Goal: Task Accomplishment & Management: Complete application form

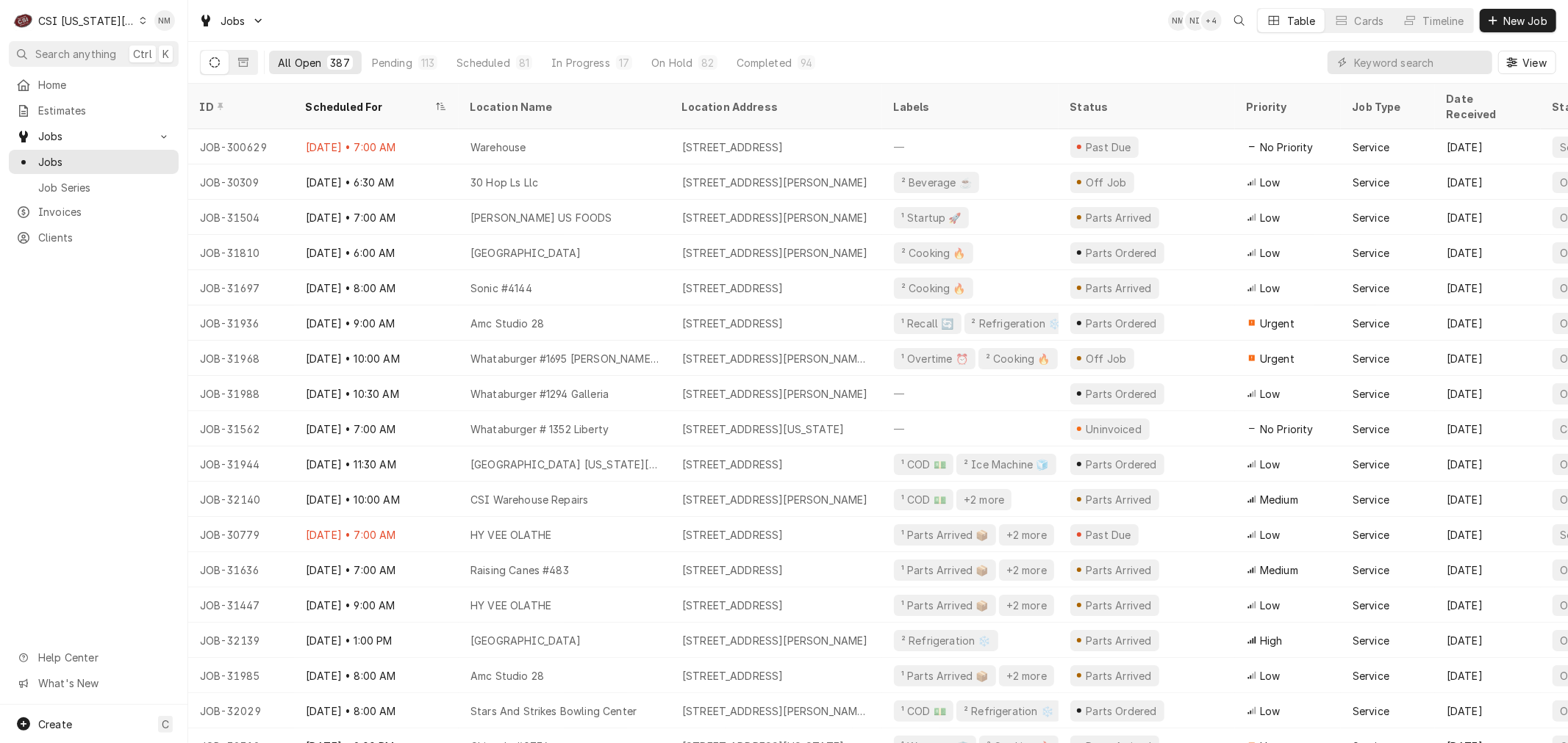
click at [139, 23] on icon "Dynamic Content Wrapper" at bounding box center [142, 20] width 6 height 7
click at [169, 72] on div "CSI St. Louis" at bounding box center [252, 80] width 215 height 16
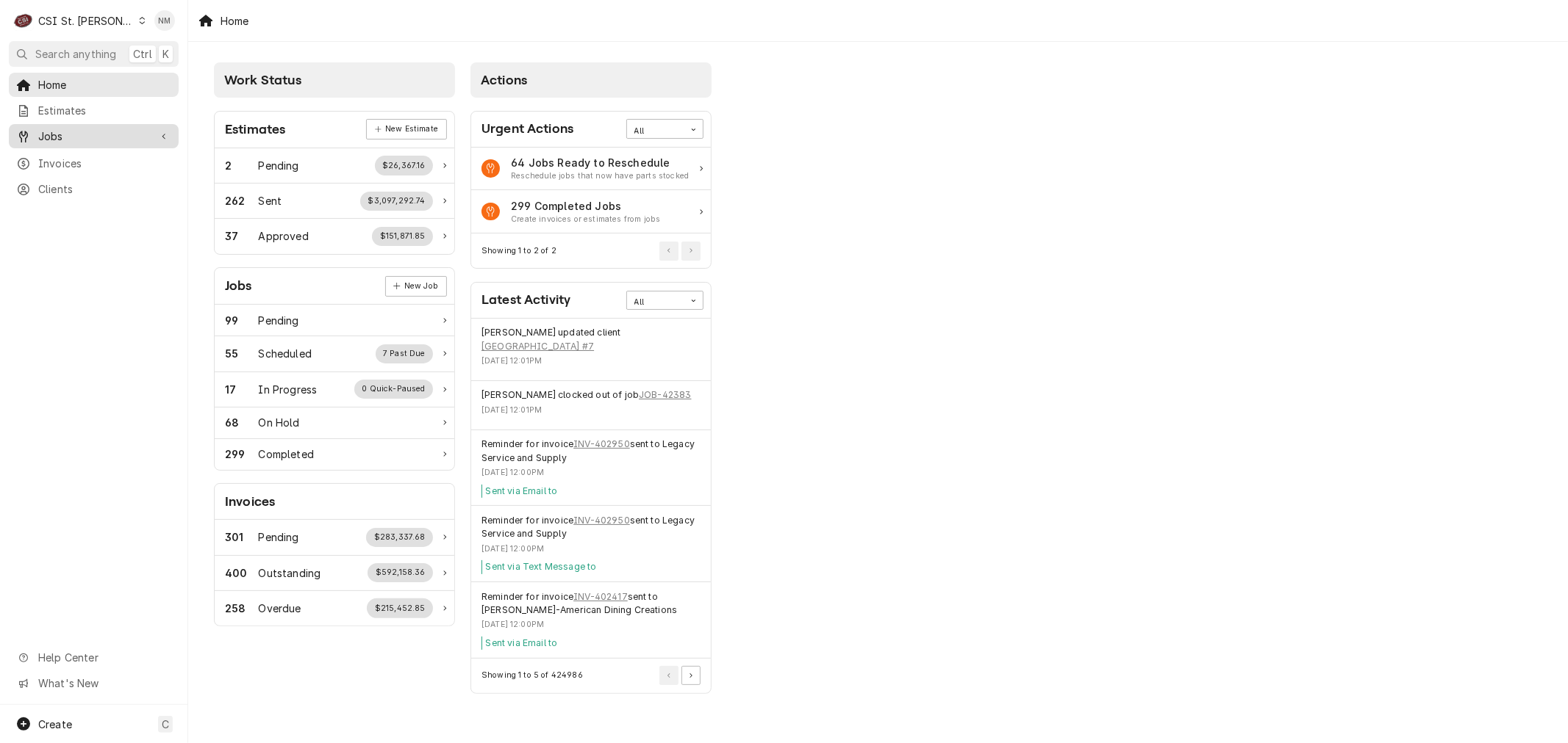
click at [83, 128] on span "Jobs" at bounding box center [94, 136] width 111 height 16
click at [139, 20] on icon "Dynamic Content Wrapper" at bounding box center [142, 20] width 6 height 7
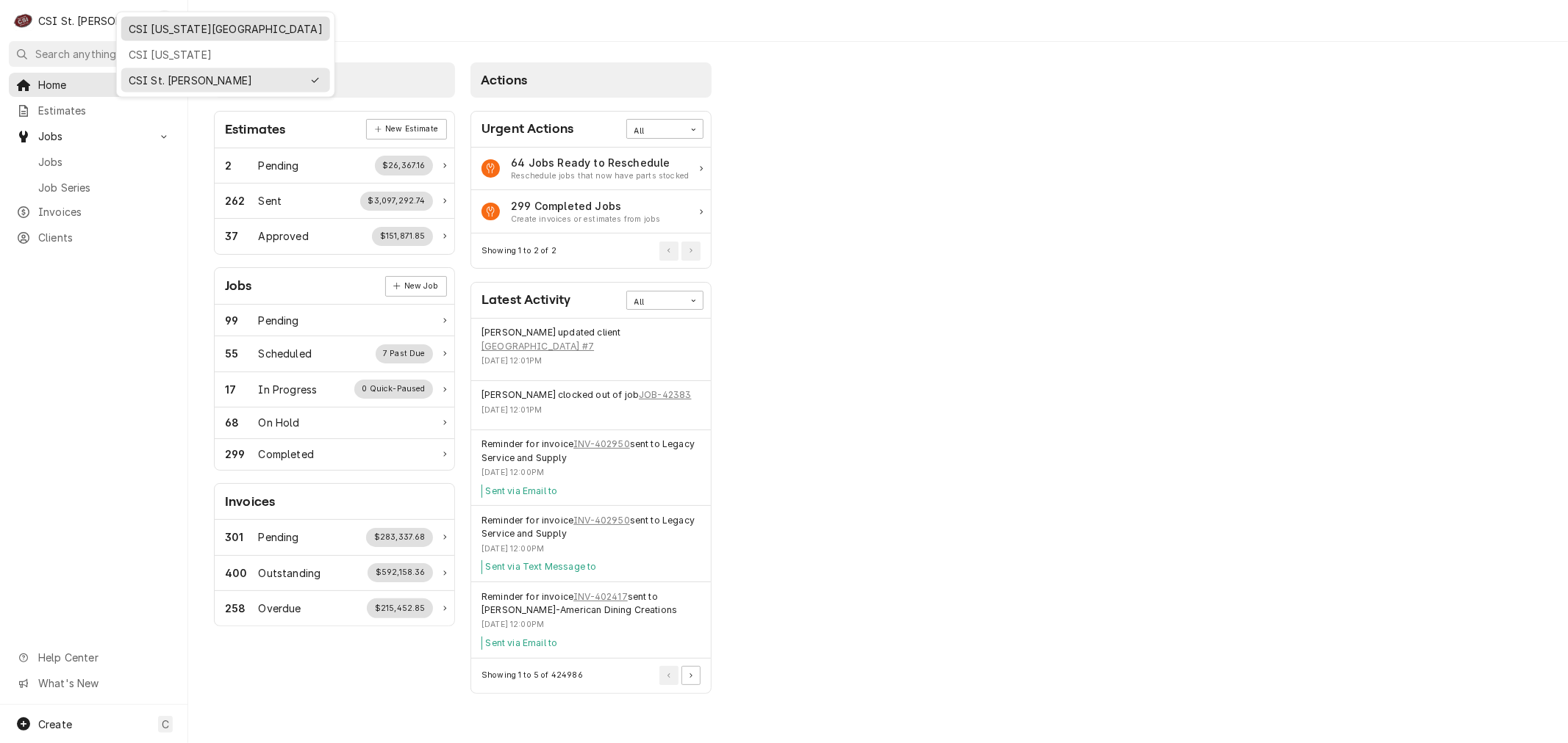
click at [155, 34] on div "CSI [US_STATE][GEOGRAPHIC_DATA]" at bounding box center [225, 29] width 194 height 16
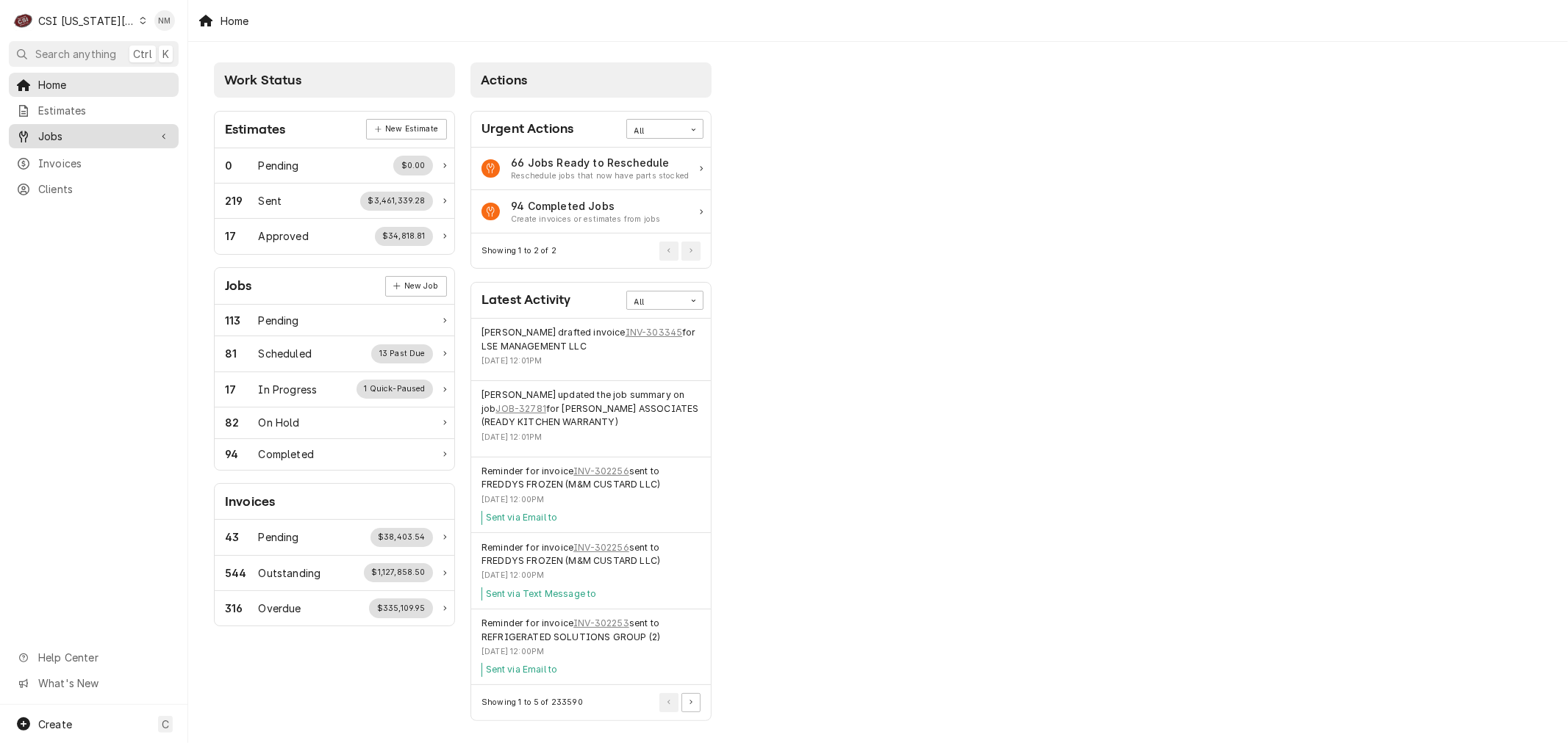
click at [79, 133] on span "Jobs" at bounding box center [94, 136] width 111 height 16
click at [79, 154] on span "Jobs" at bounding box center [105, 162] width 133 height 16
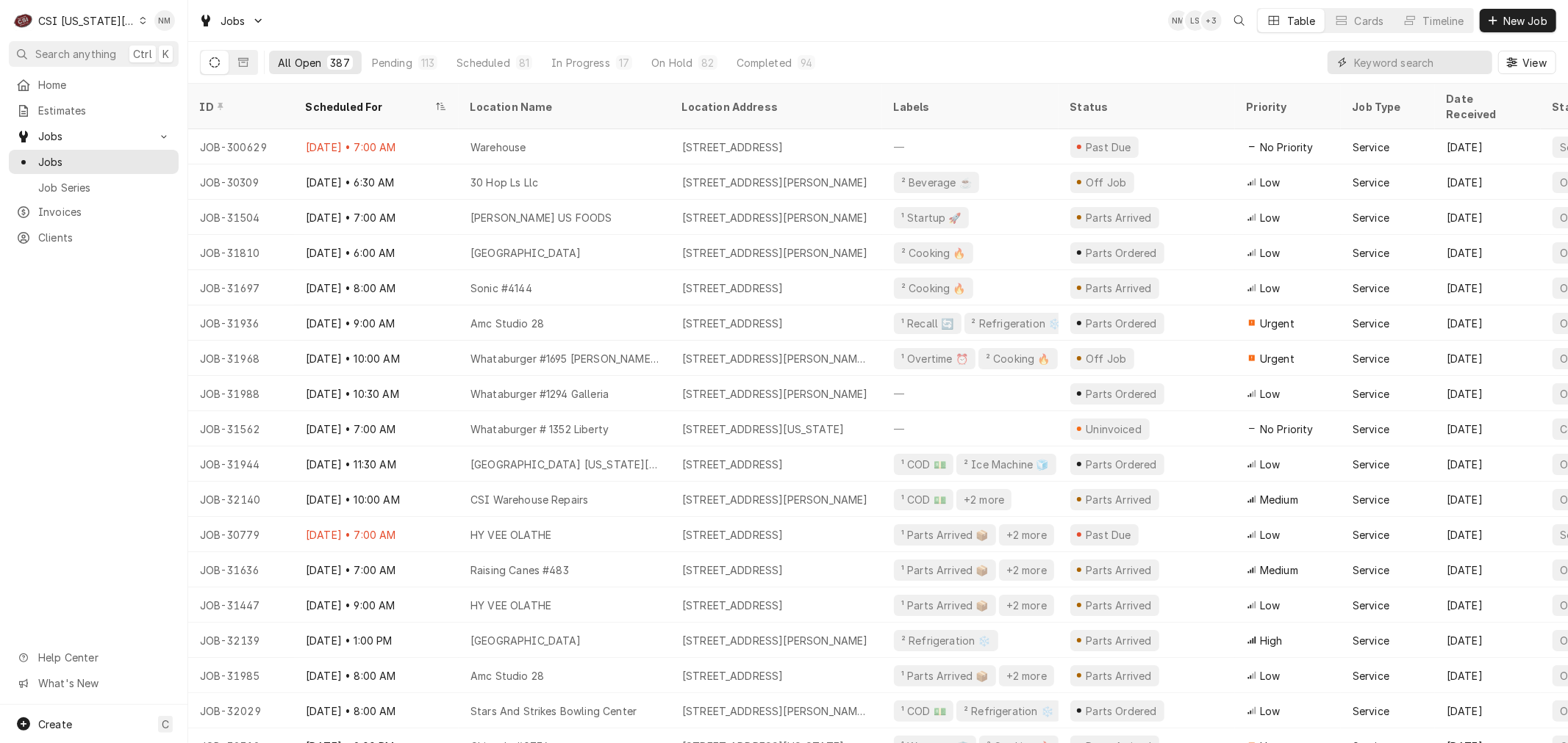
click at [1400, 66] on input "Dynamic Content Wrapper" at bounding box center [1419, 62] width 131 height 24
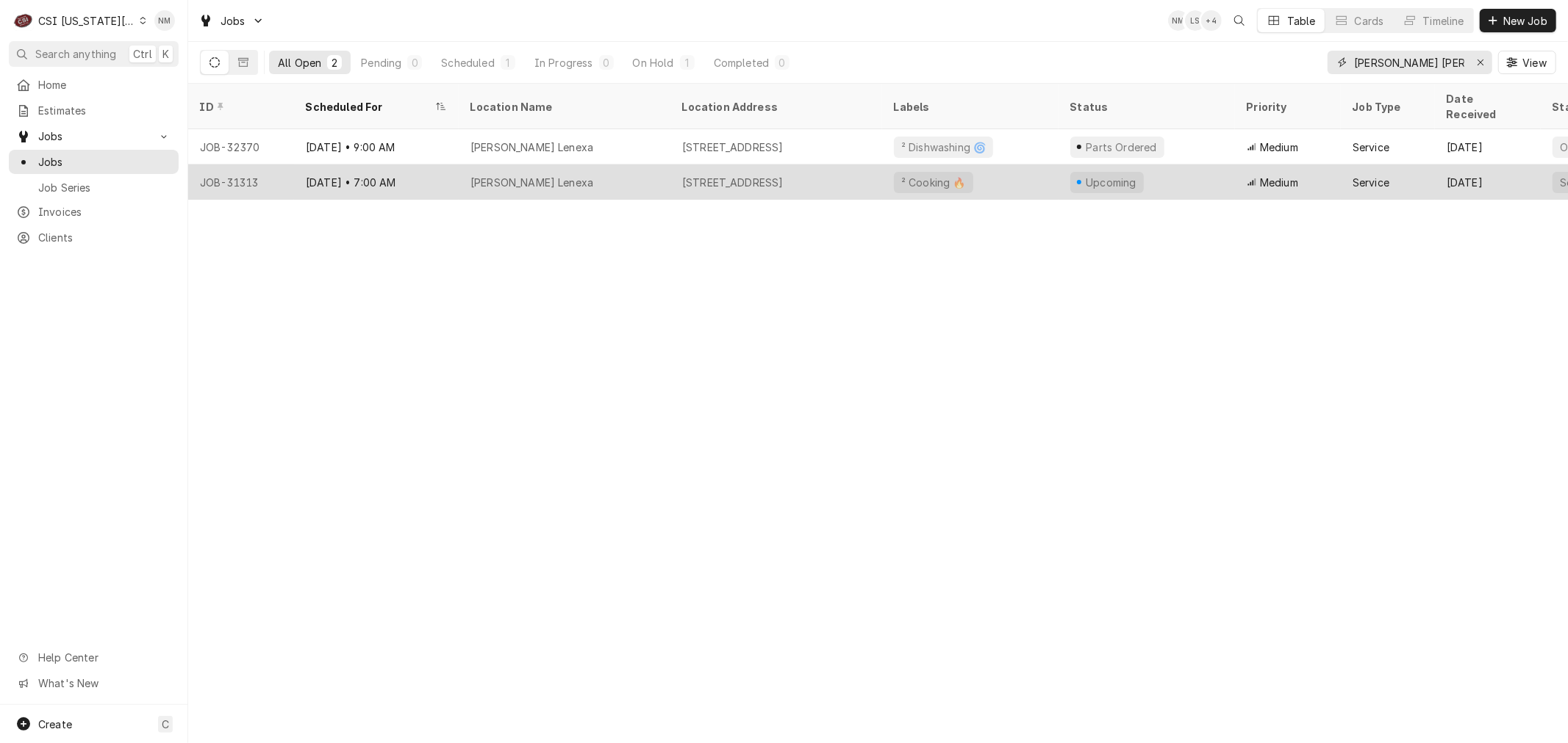
type input "jack stack len"
click at [603, 164] on div "Jack Stack Lenexa" at bounding box center [564, 182] width 212 height 35
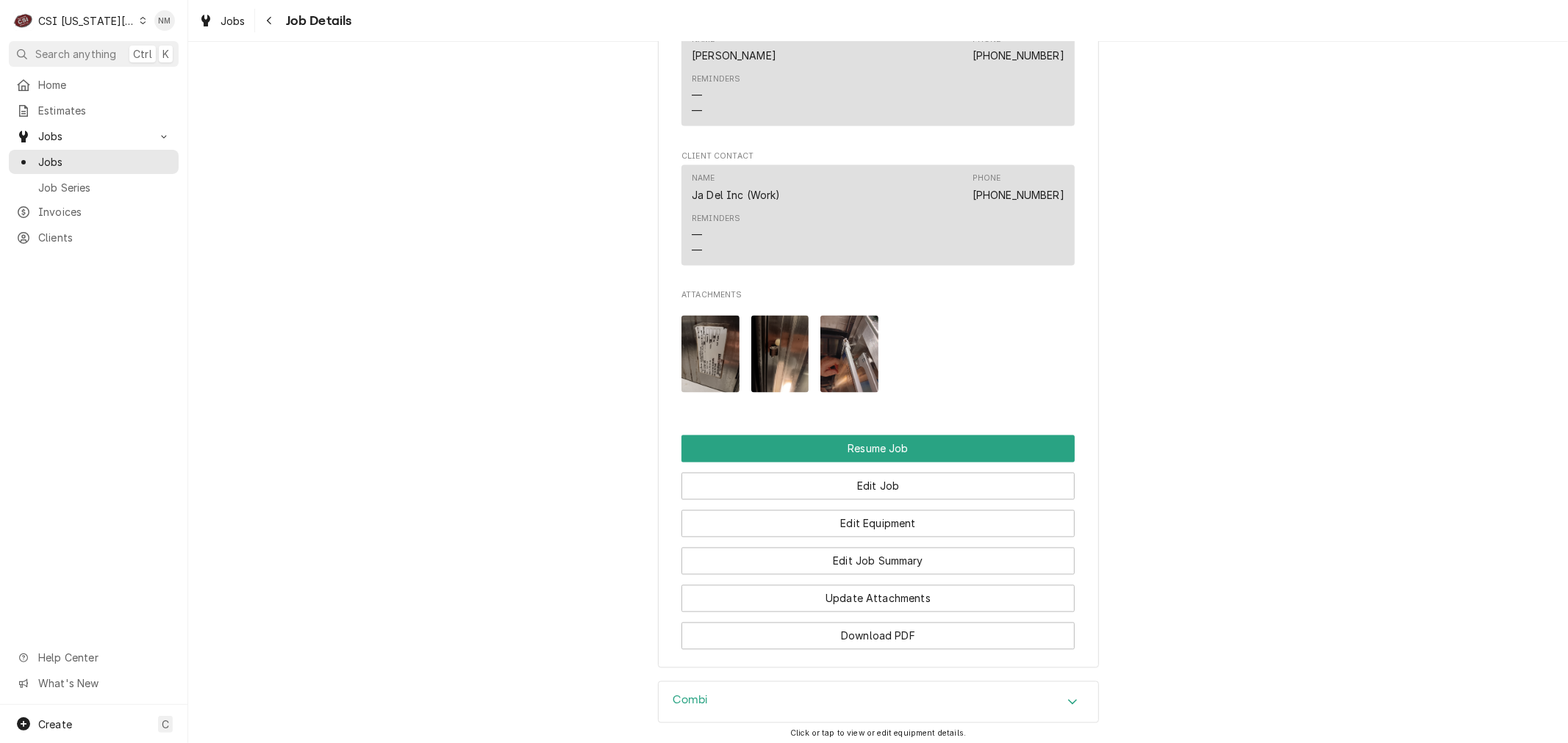
scroll to position [2121, 0]
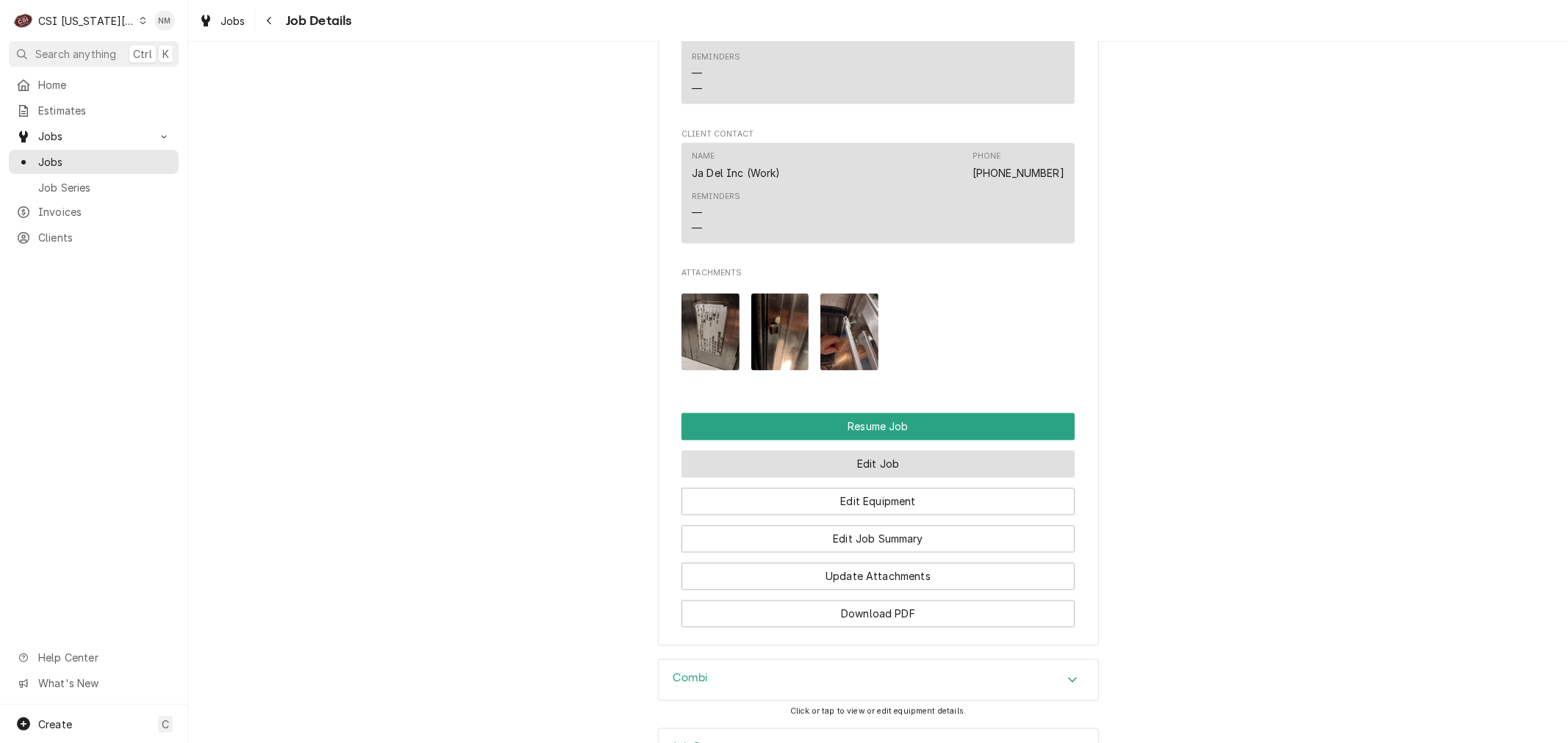
click at [887, 451] on button "Edit Job" at bounding box center [878, 465] width 393 height 28
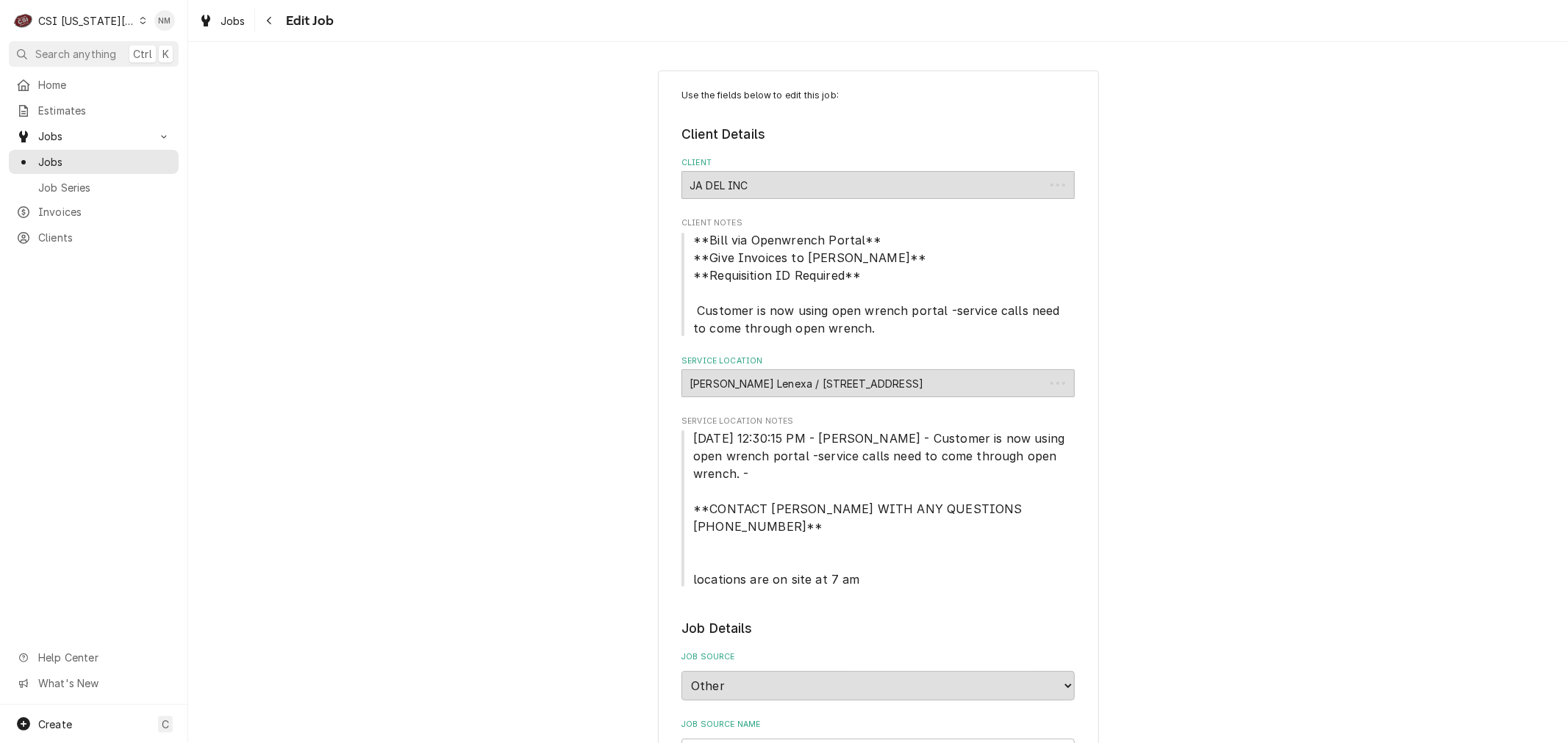
type textarea "x"
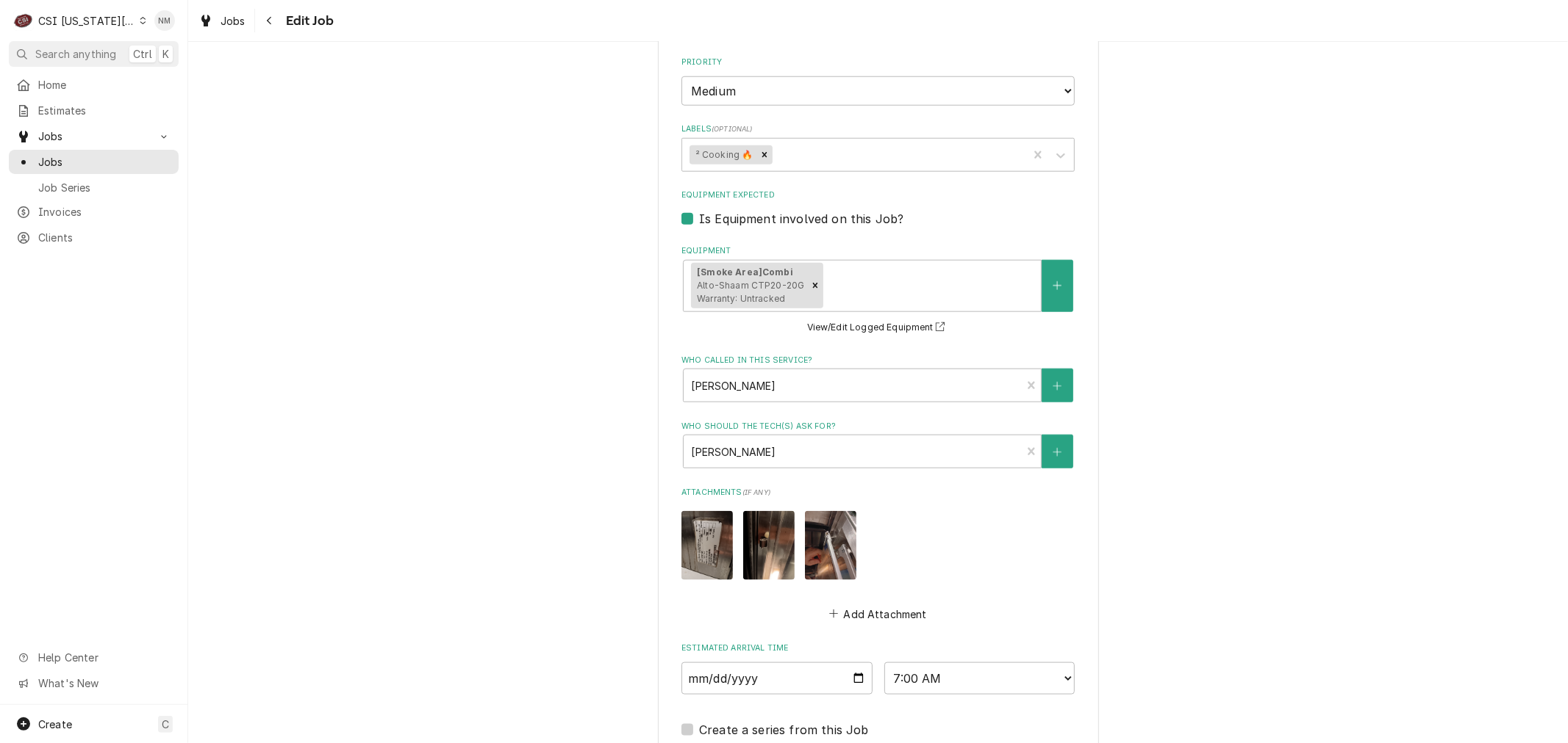
scroll to position [1449, 0]
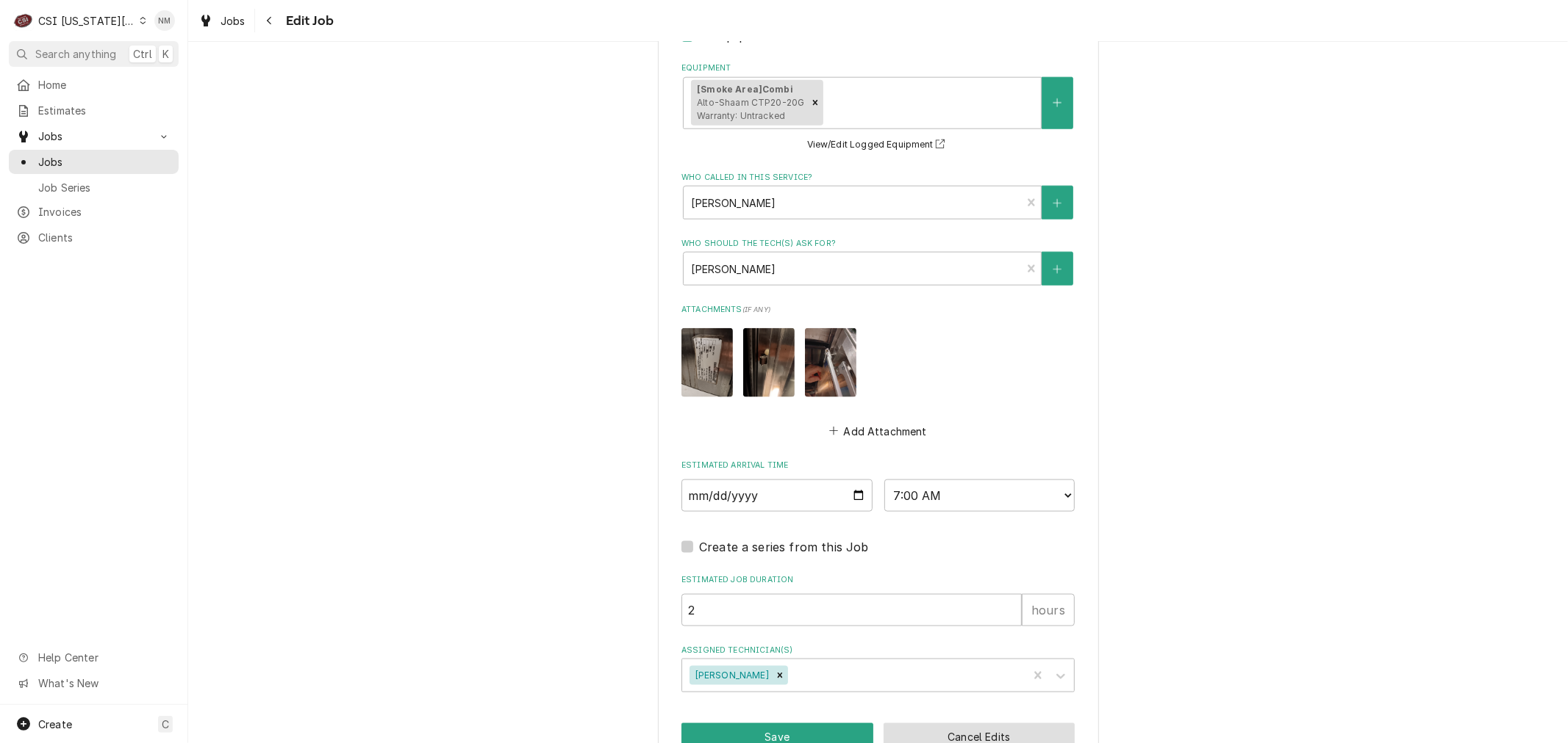
click at [935, 723] on button "Cancel Edits" at bounding box center [980, 737] width 192 height 28
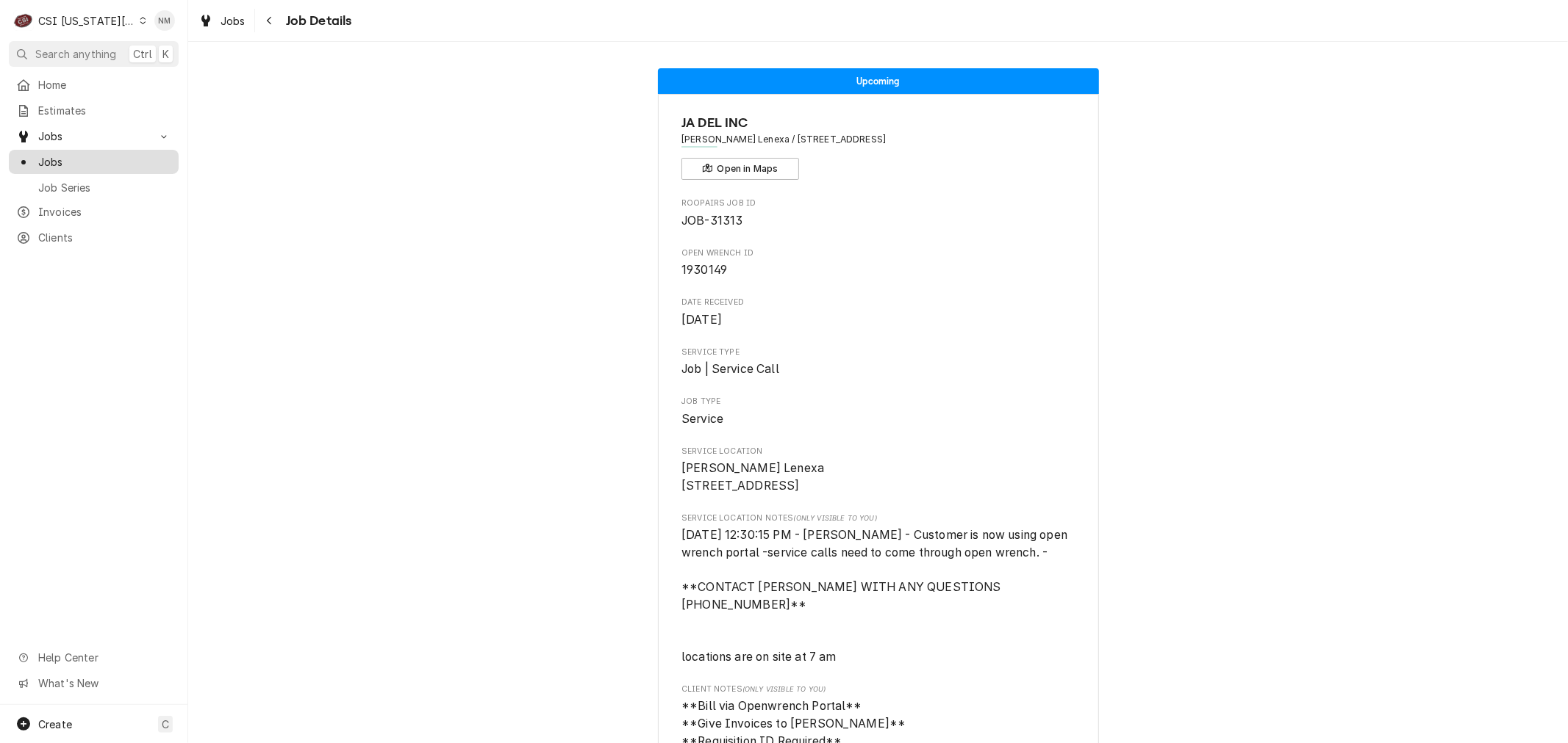
click at [61, 156] on span "Jobs" at bounding box center [105, 162] width 133 height 16
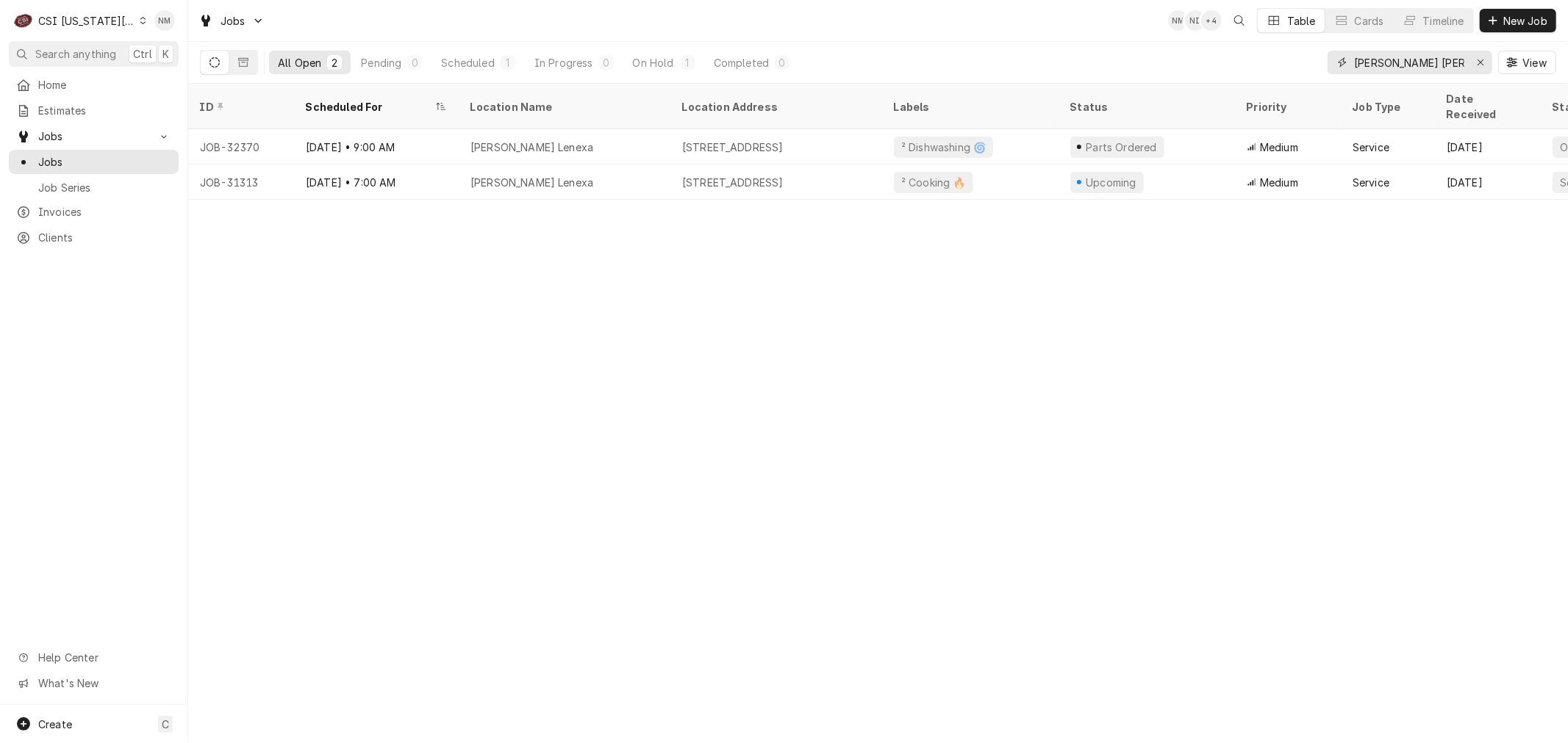
drag, startPoint x: 1436, startPoint y: 60, endPoint x: 1341, endPoint y: 56, distance: 95.1
click at [1341, 56] on div "[PERSON_NAME] [PERSON_NAME]" at bounding box center [1409, 62] width 164 height 24
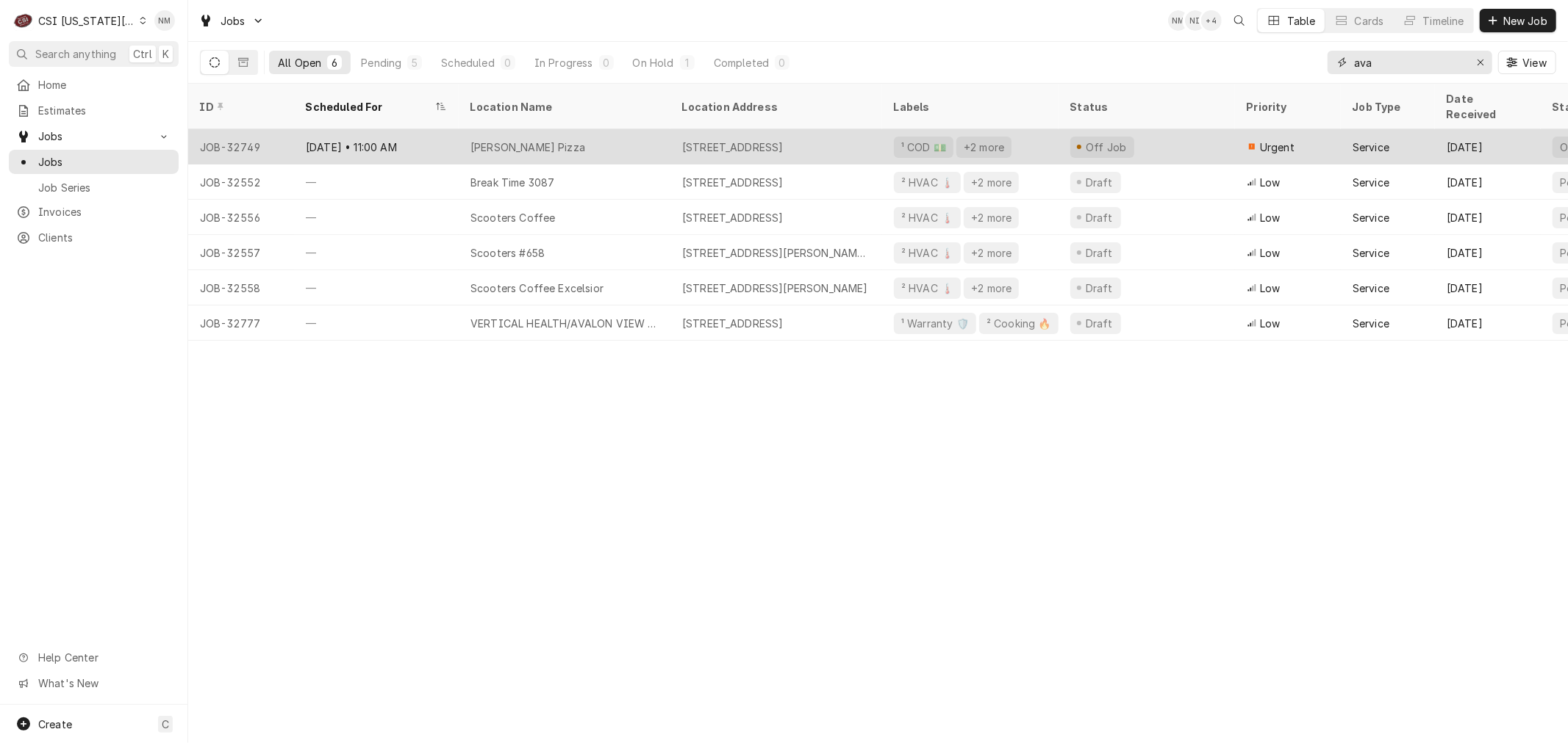
type input "ava"
click at [630, 130] on div "[PERSON_NAME] Pizza" at bounding box center [564, 146] width 212 height 35
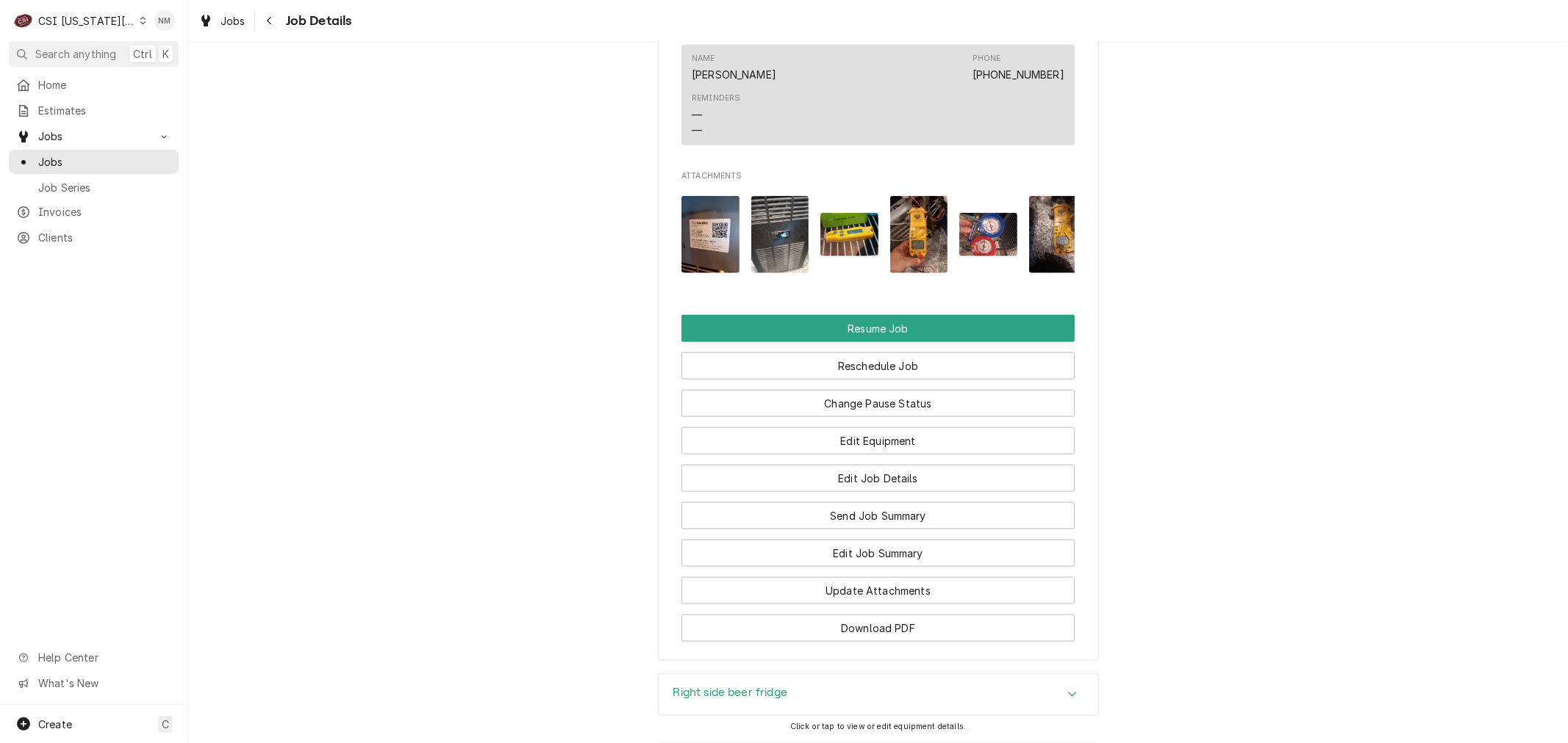
scroll to position [1632, 0]
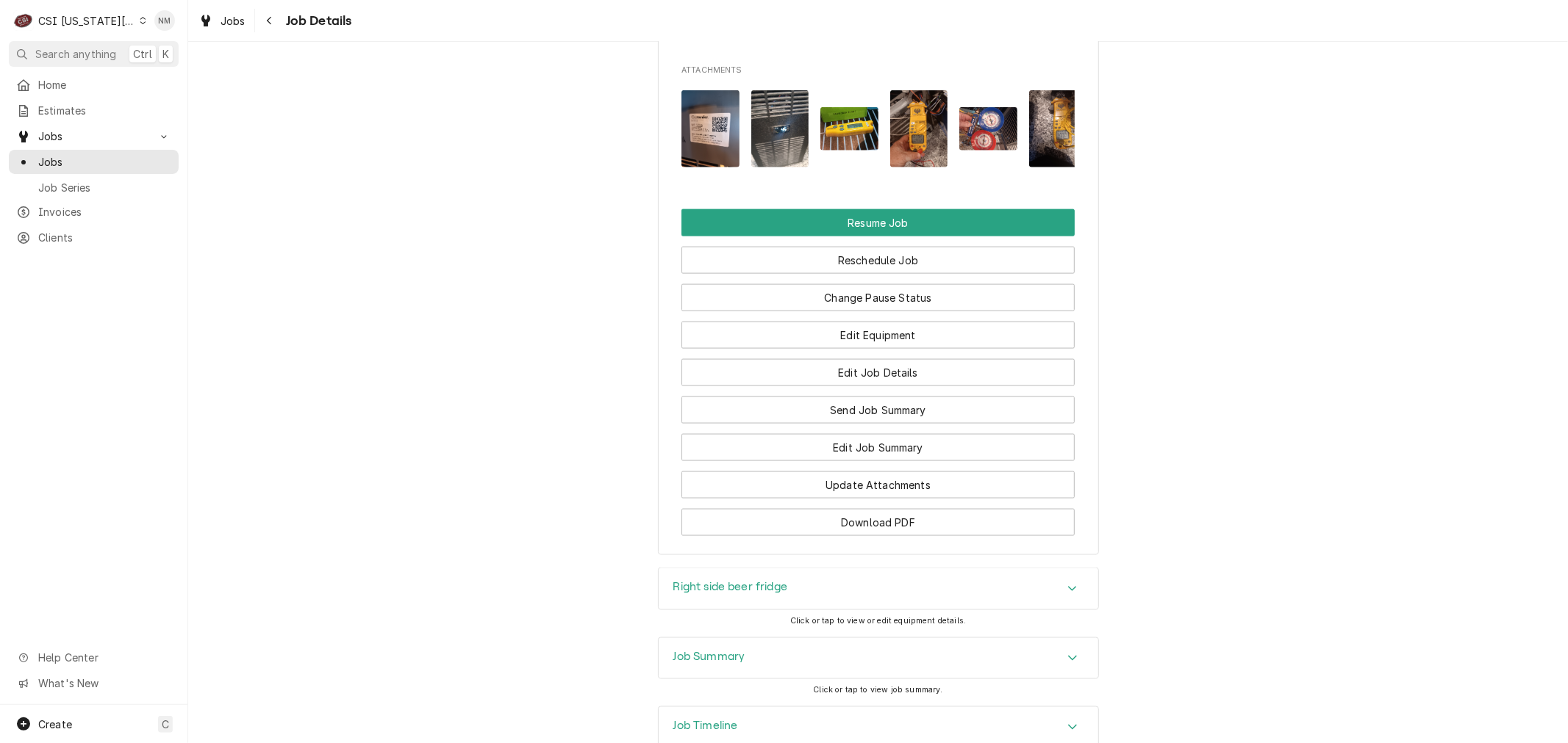
click at [732, 664] on h3 "Job Summary" at bounding box center [710, 657] width 72 height 14
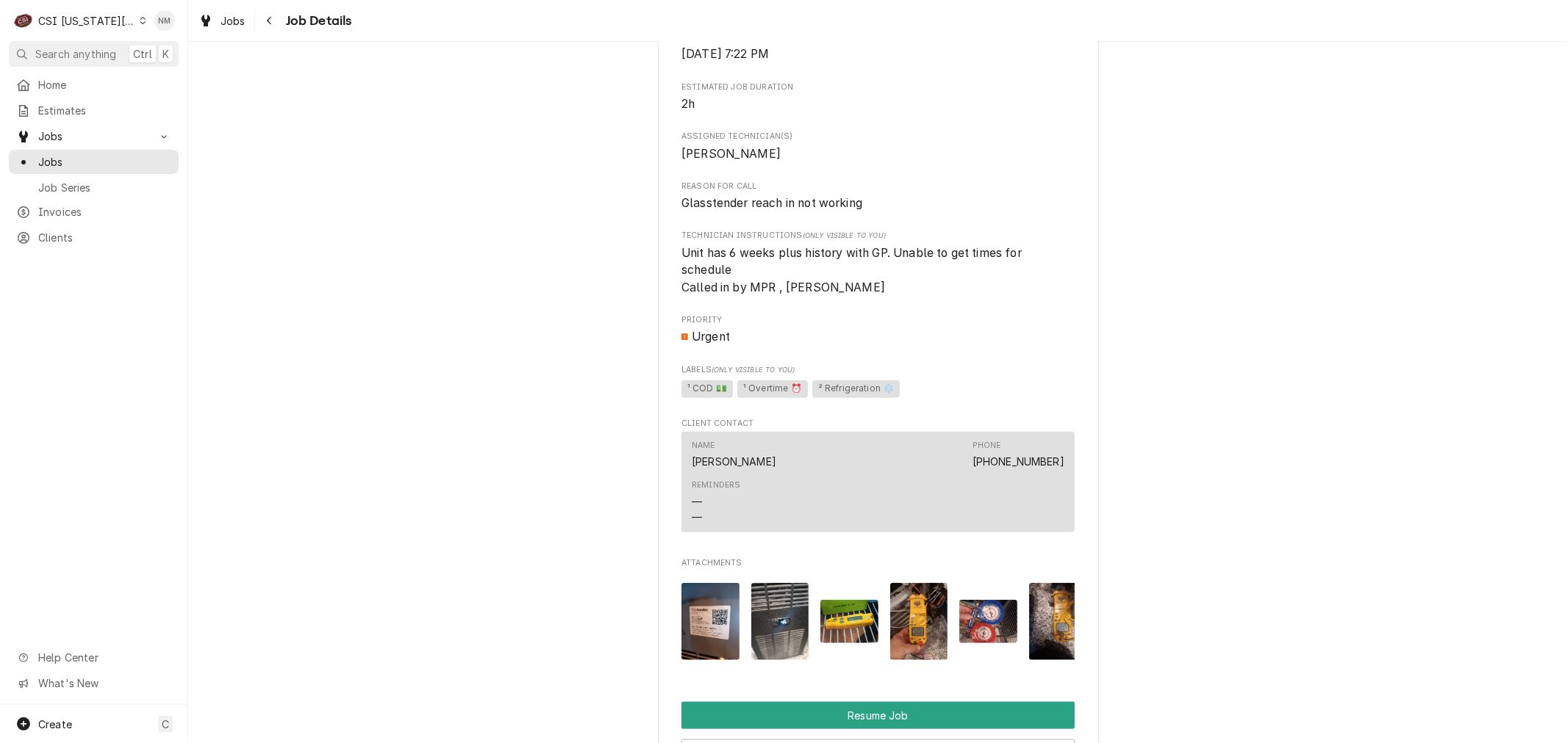
scroll to position [1223, 0]
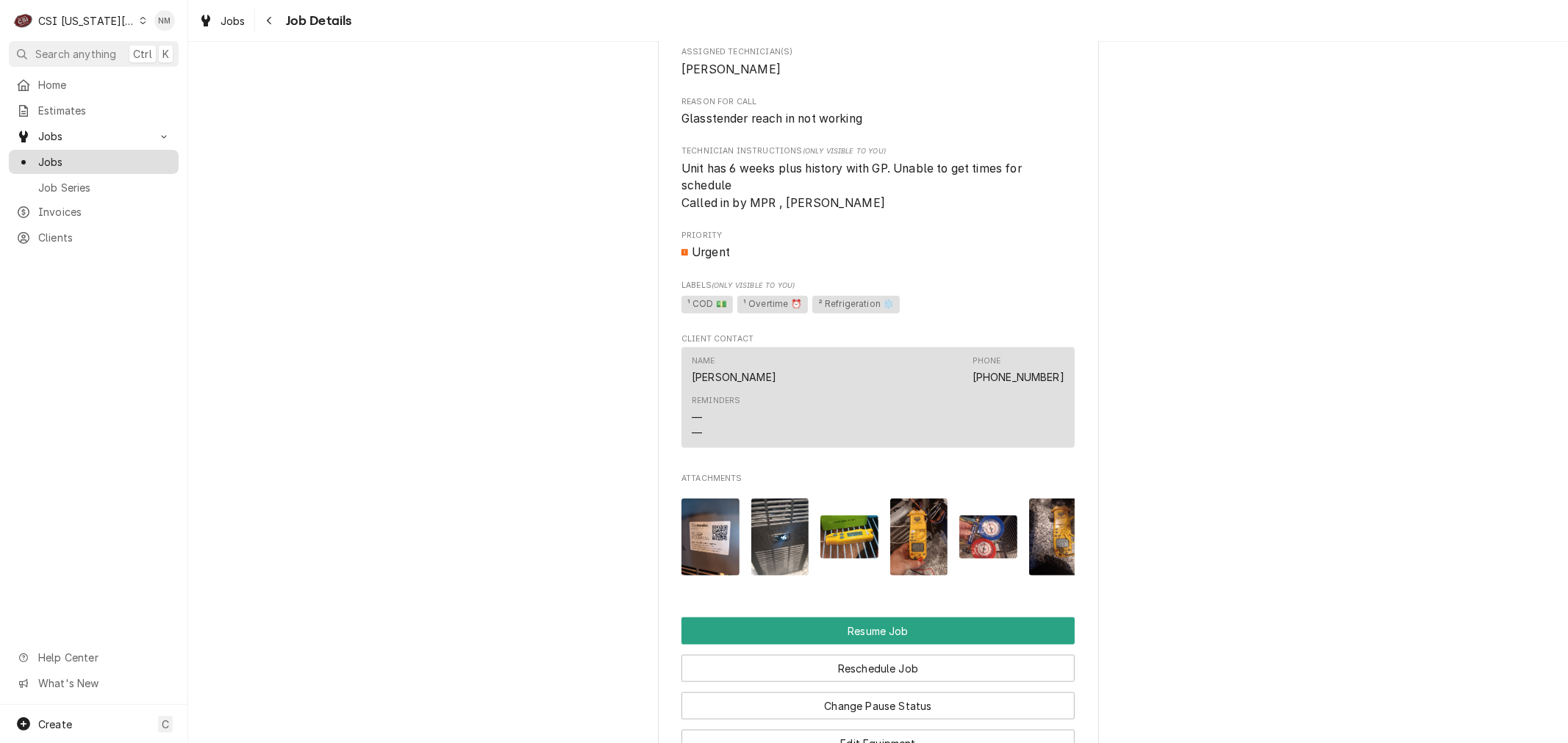
click at [70, 154] on span "Jobs" at bounding box center [105, 162] width 133 height 16
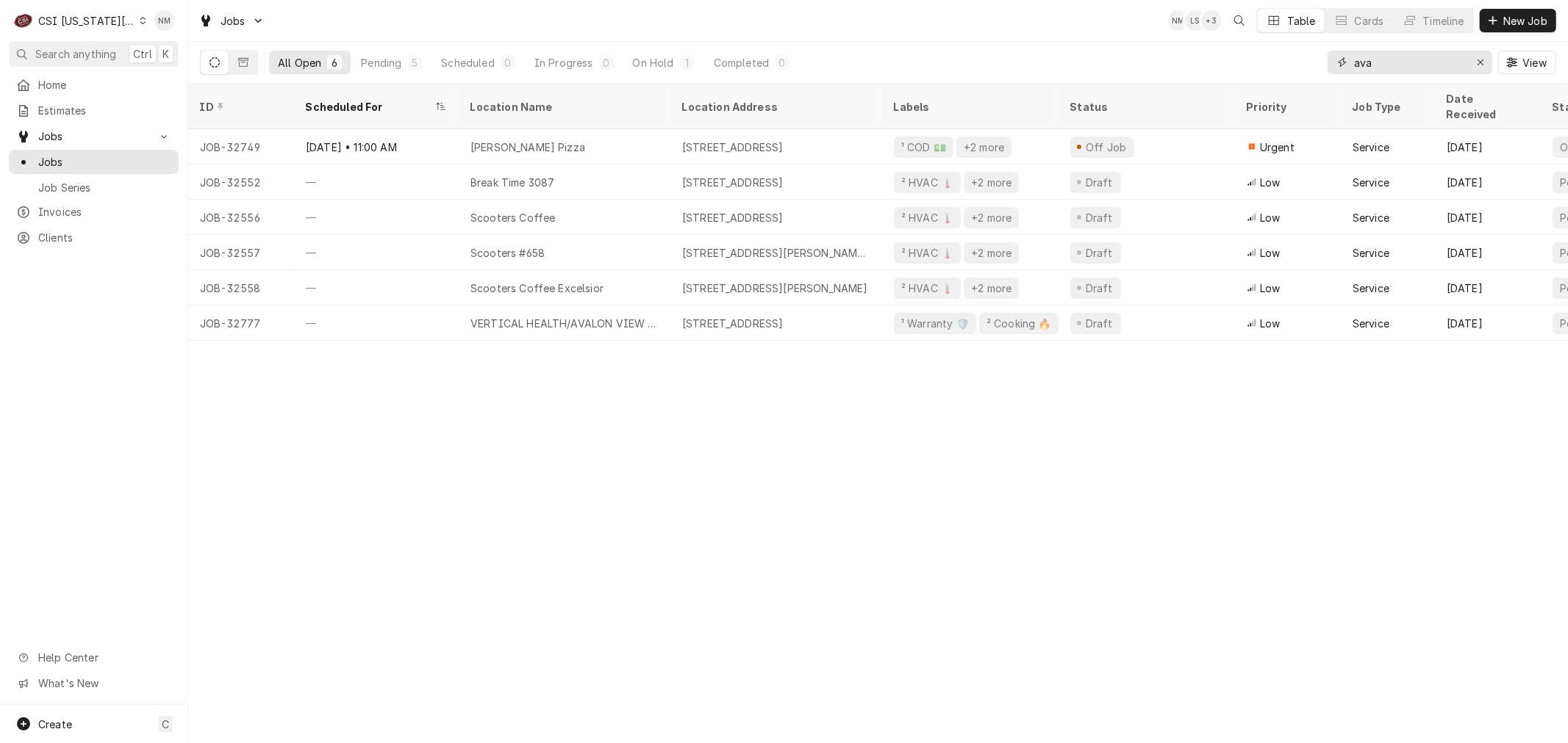
drag, startPoint x: 1471, startPoint y: 57, endPoint x: 1478, endPoint y: 49, distance: 10.6
click at [1474, 56] on button "Erase input" at bounding box center [1480, 62] width 24 height 24
click at [1512, 12] on button "New Job" at bounding box center [1517, 20] width 76 height 24
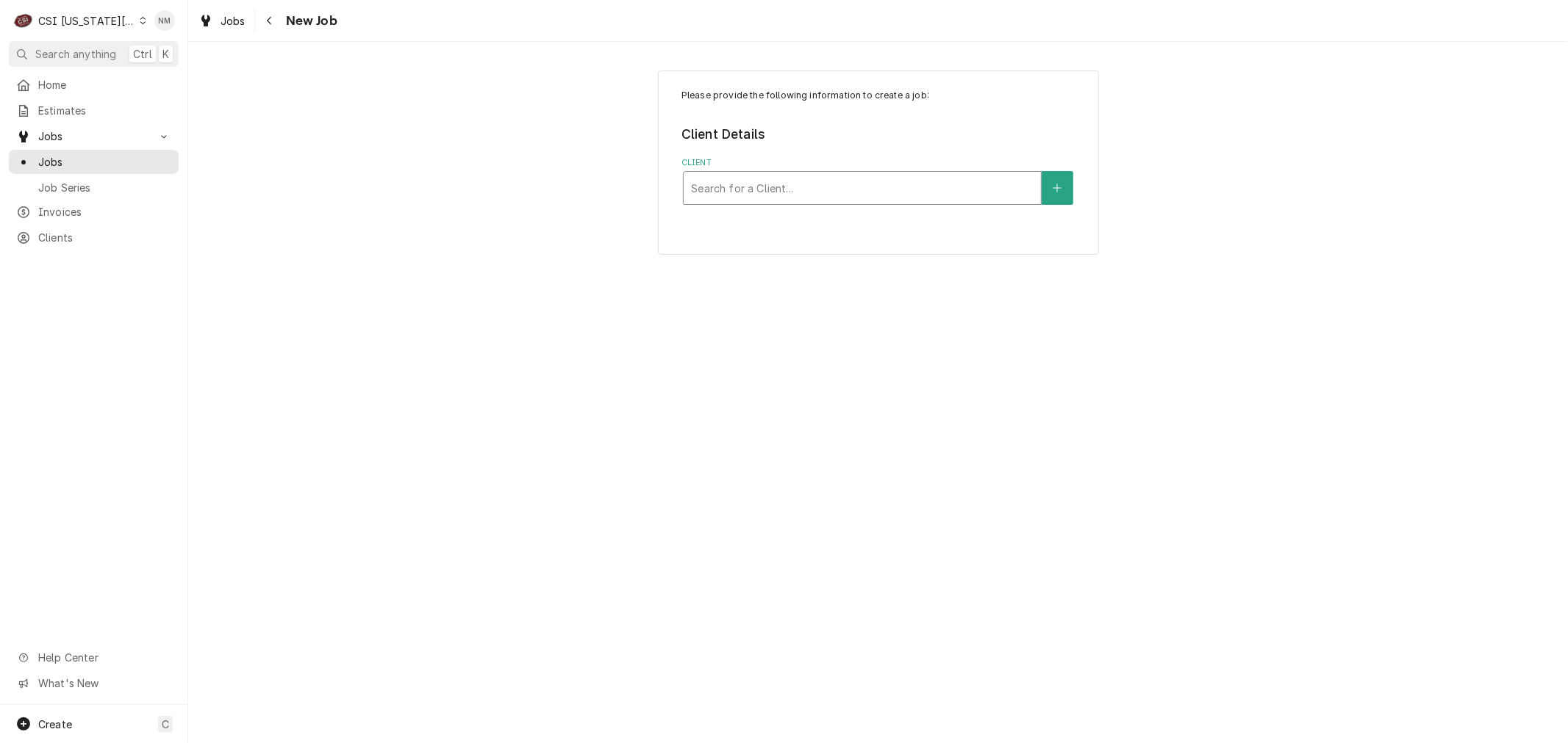
click at [832, 182] on div "Client" at bounding box center [861, 188] width 342 height 27
type input "brooksider"
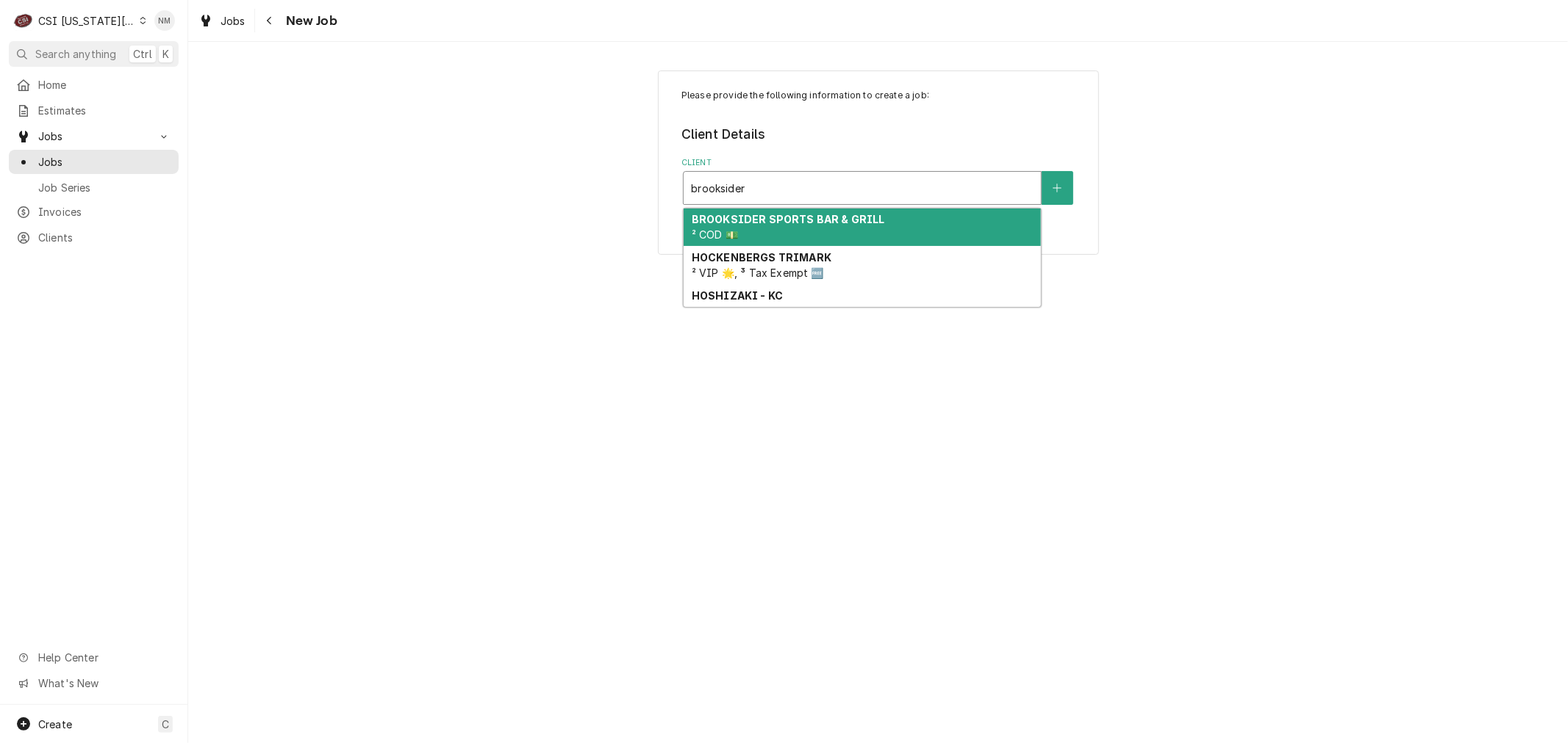
click at [856, 218] on strong "BROOKSIDER SPORTS BAR & GRILL" at bounding box center [788, 219] width 194 height 13
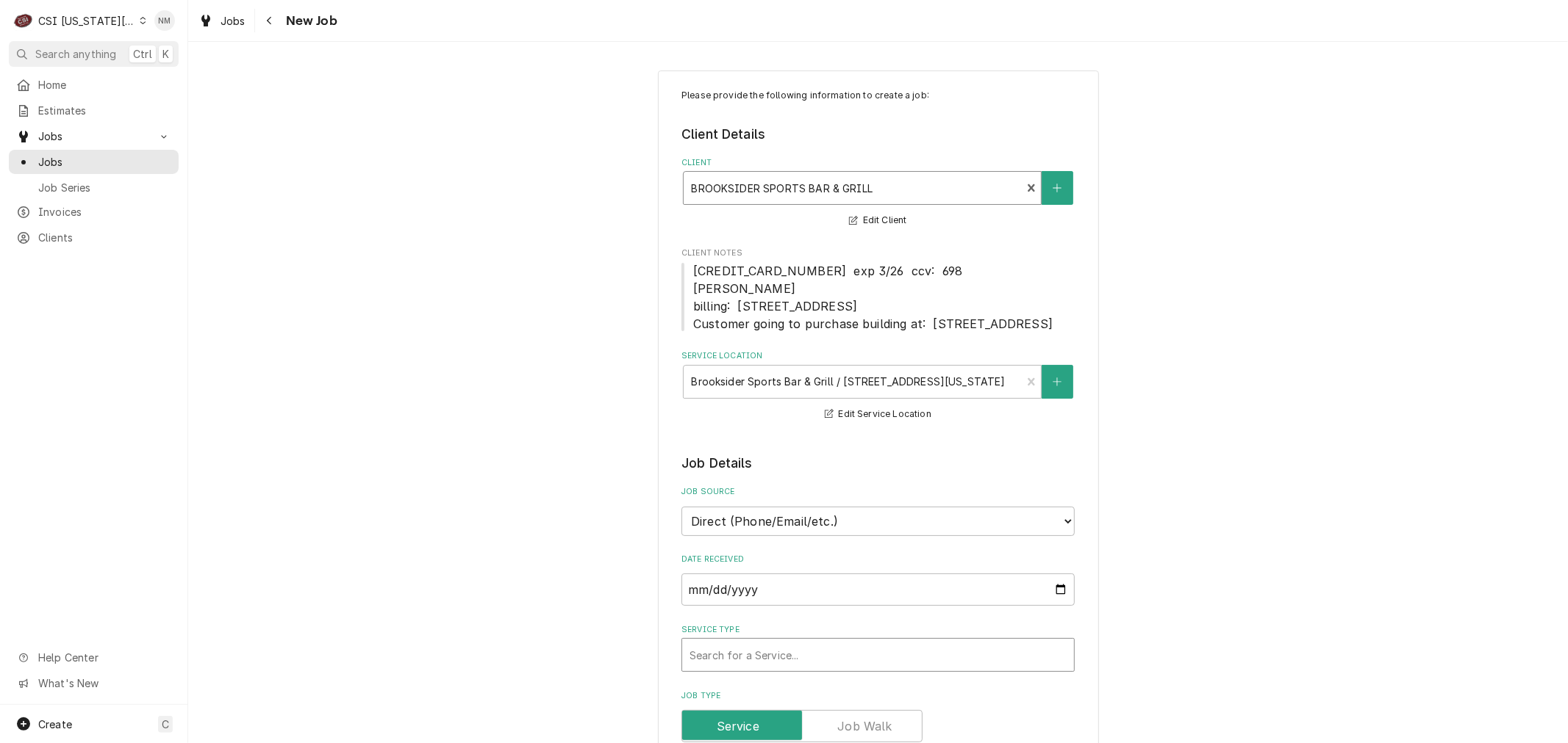
click at [1005, 668] on div "Service Type" at bounding box center [877, 655] width 377 height 27
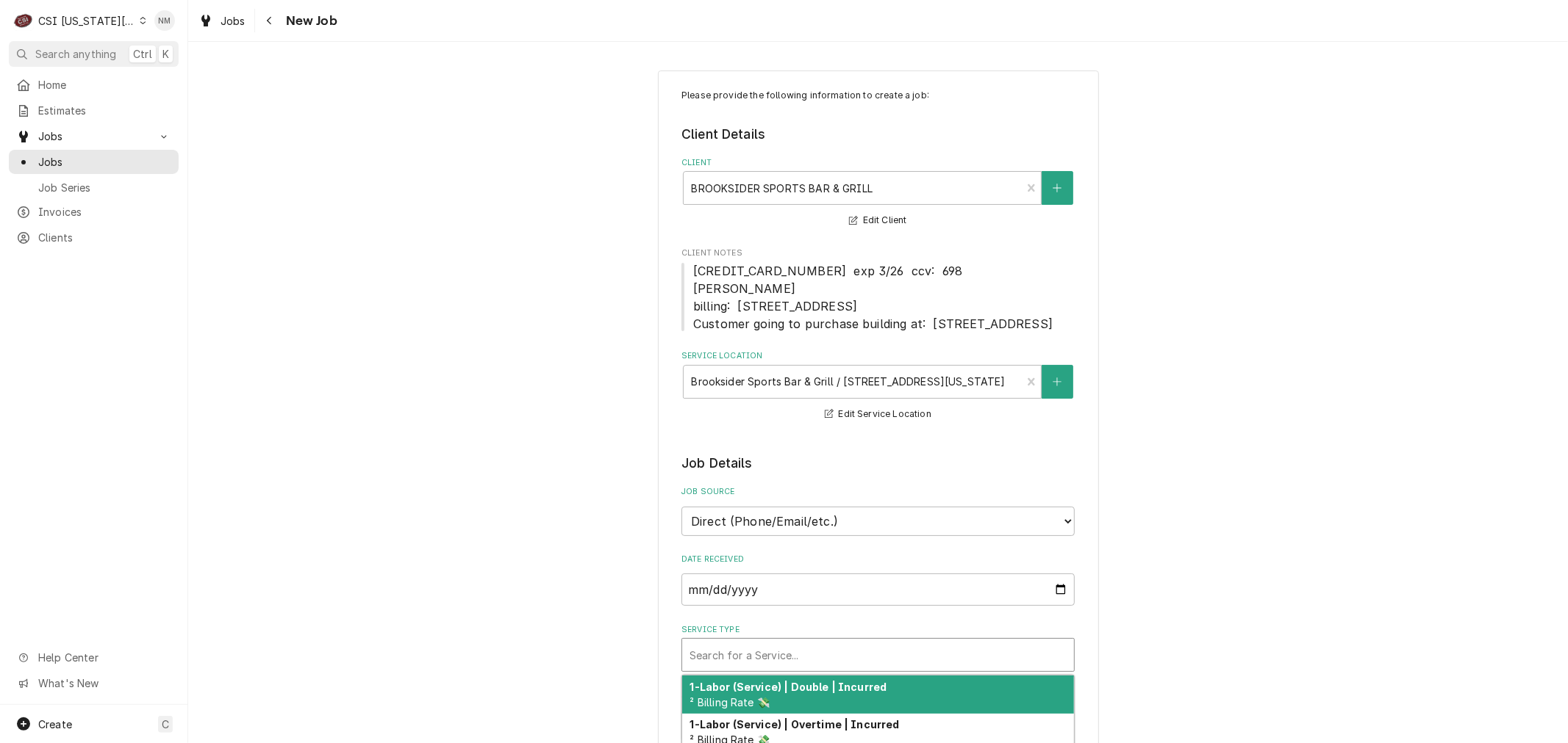
type textarea "x"
type input "s"
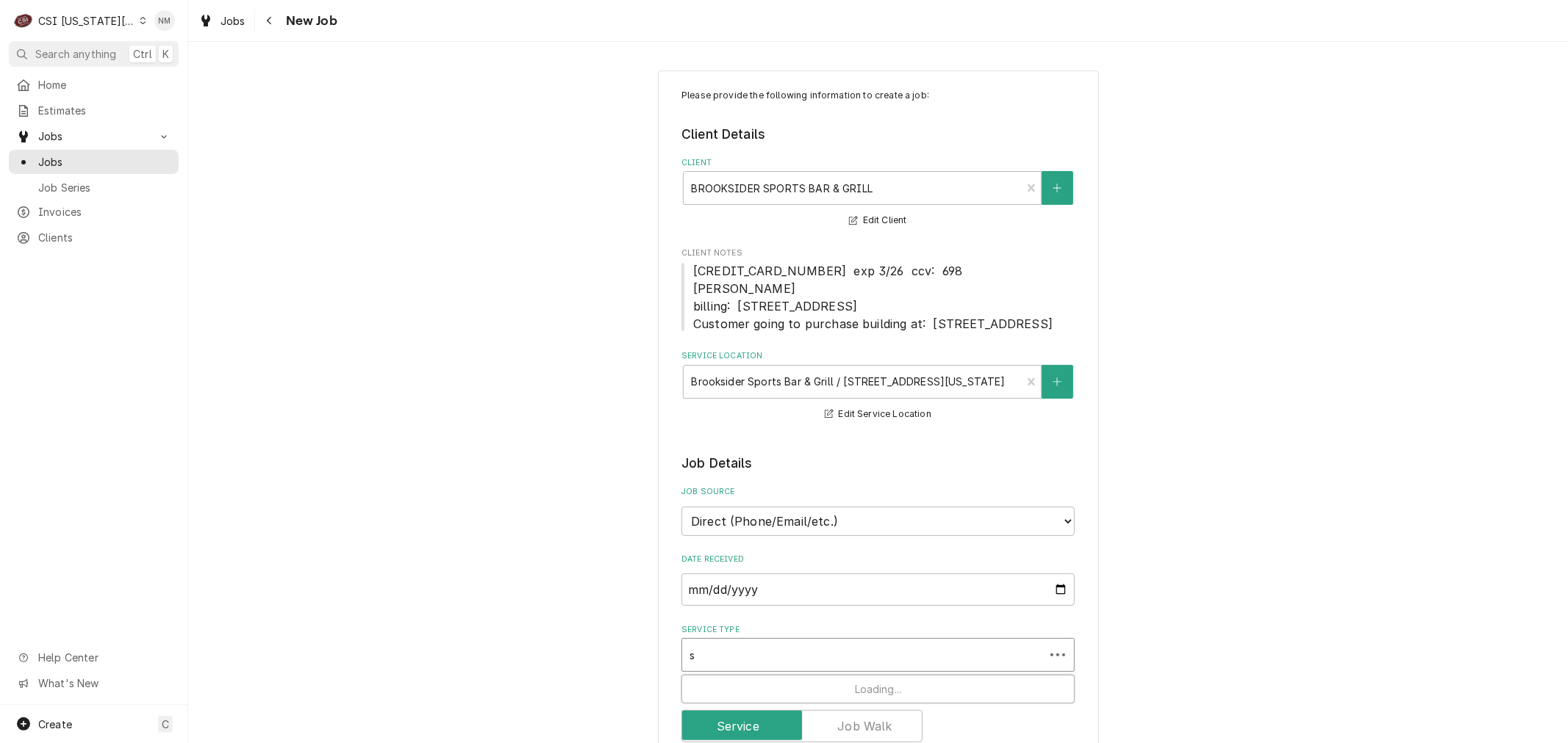
type textarea "x"
type input "se"
type textarea "x"
type input "ser"
type textarea "x"
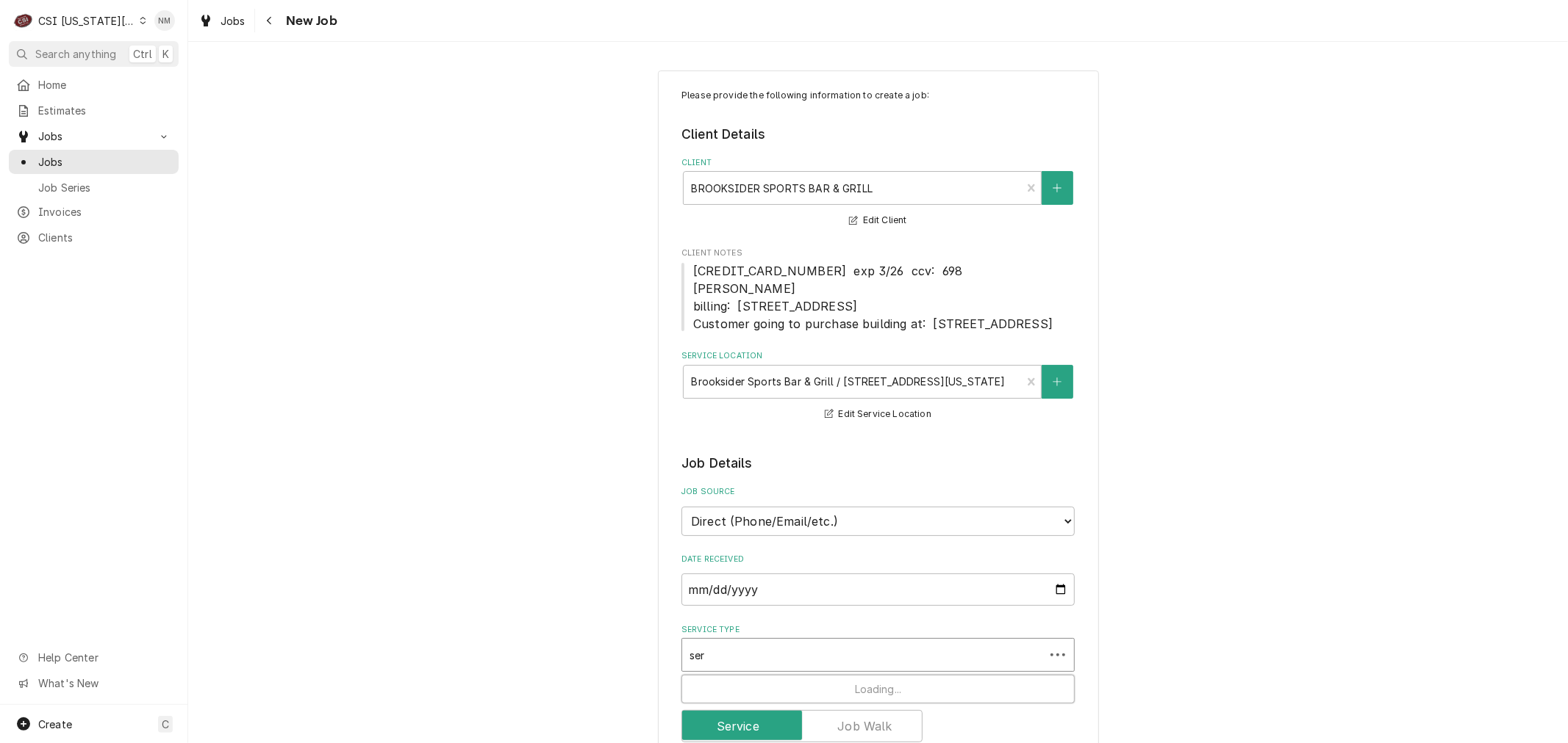
type input "serv"
type textarea "x"
type input "servi"
type textarea "x"
type input "servic"
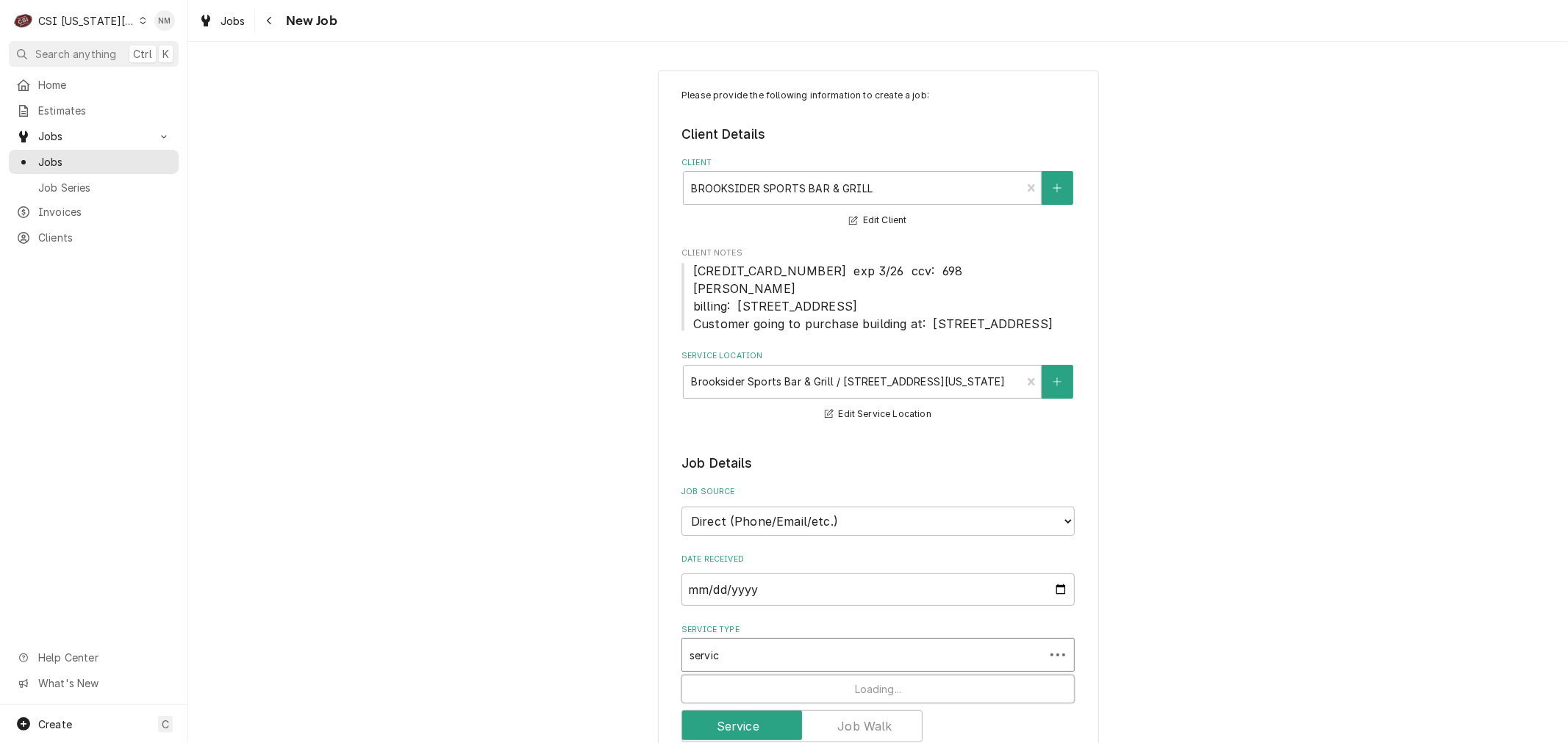
type textarea "x"
type input "service"
type textarea "x"
type input "service"
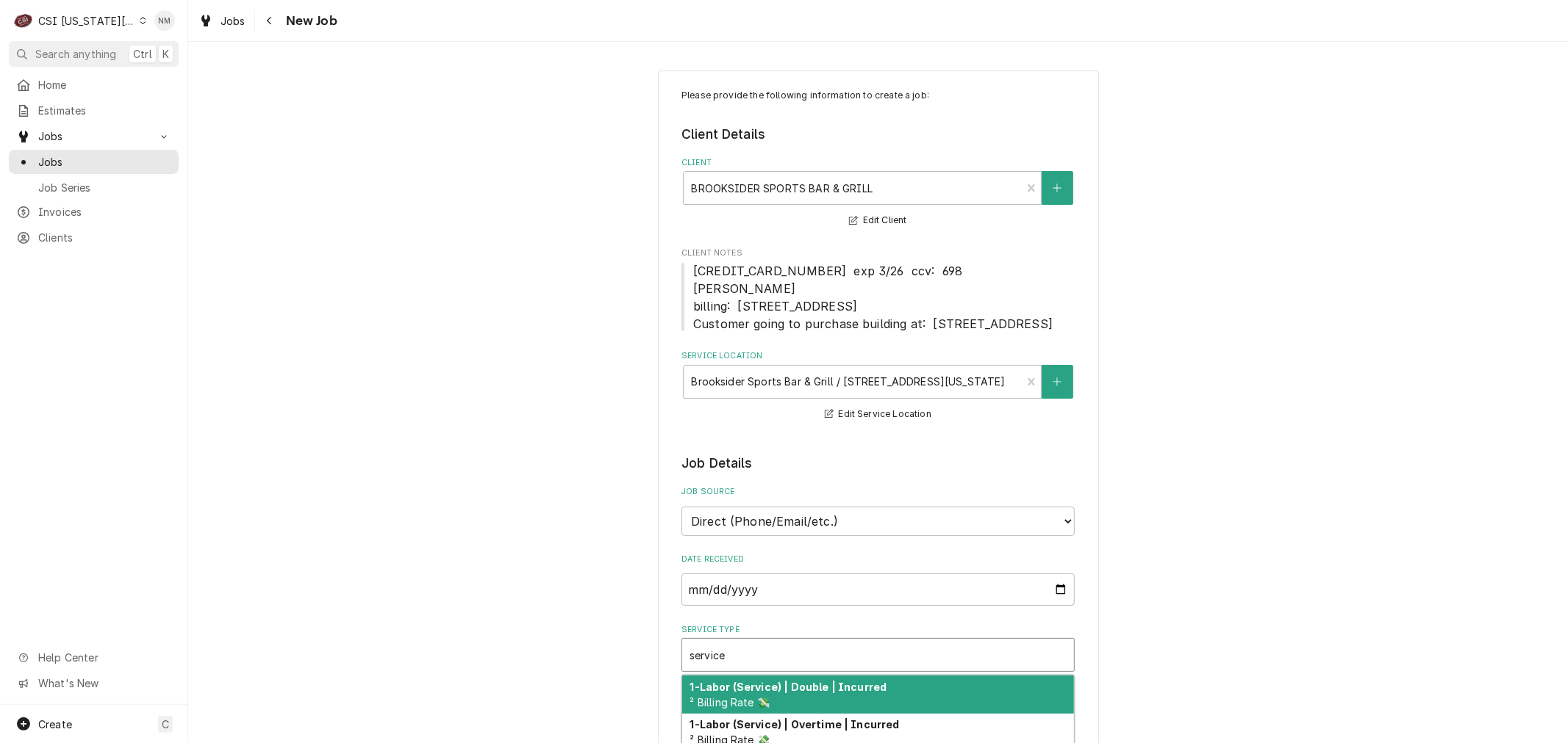
type textarea "x"
type input "service c"
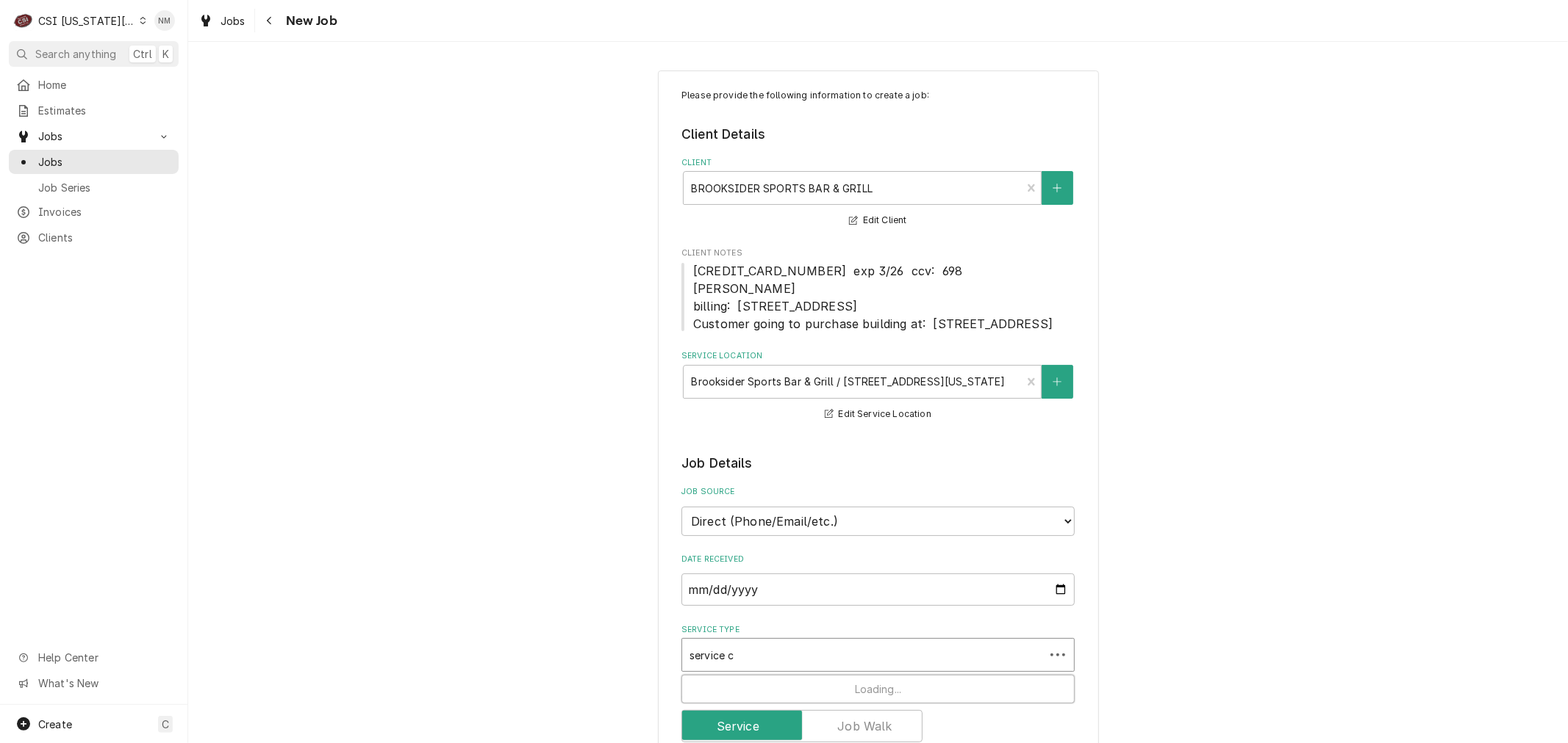
type textarea "x"
type input "service cl"
type textarea "x"
type input "service cll"
type textarea "x"
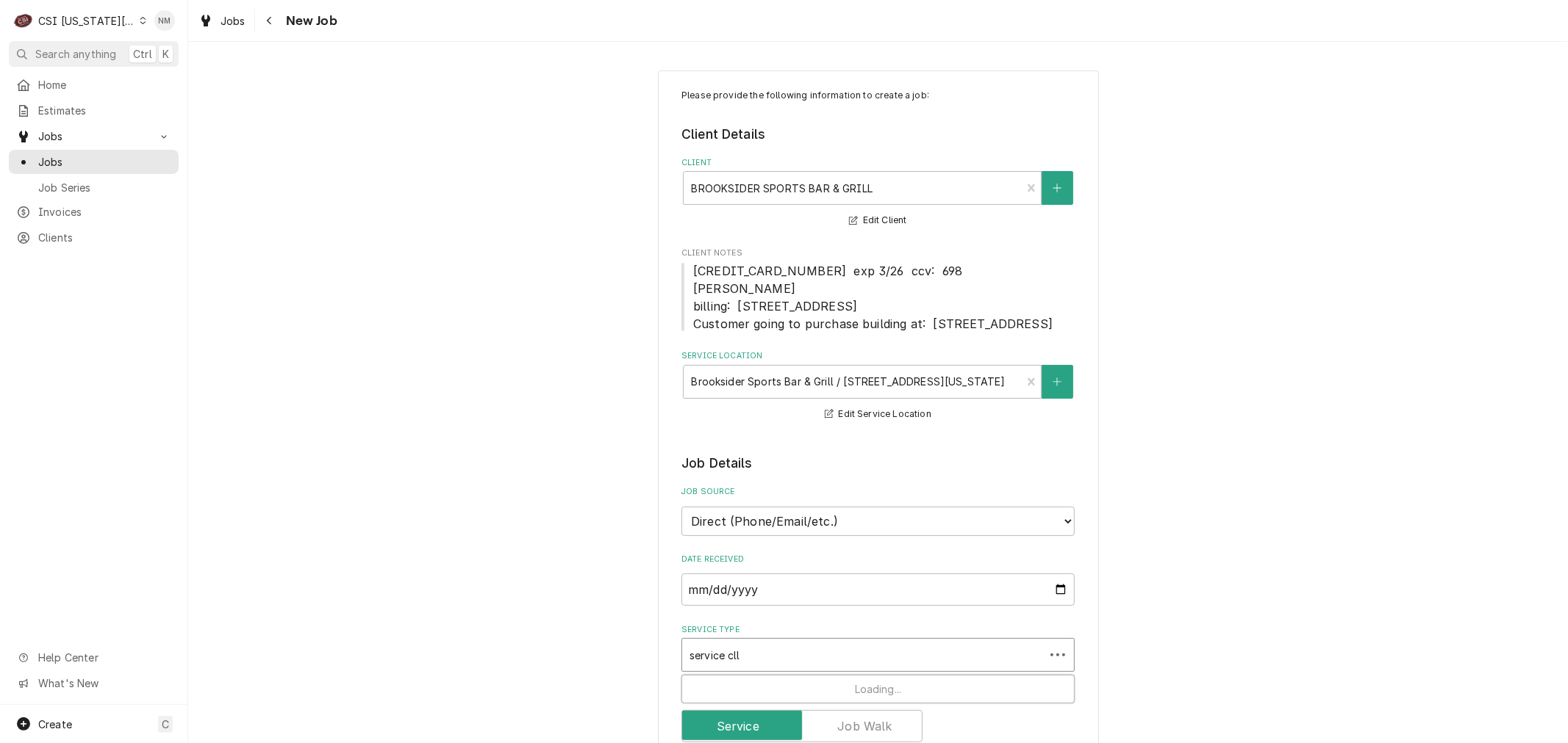
type input "service cl"
type textarea "x"
type input "service c"
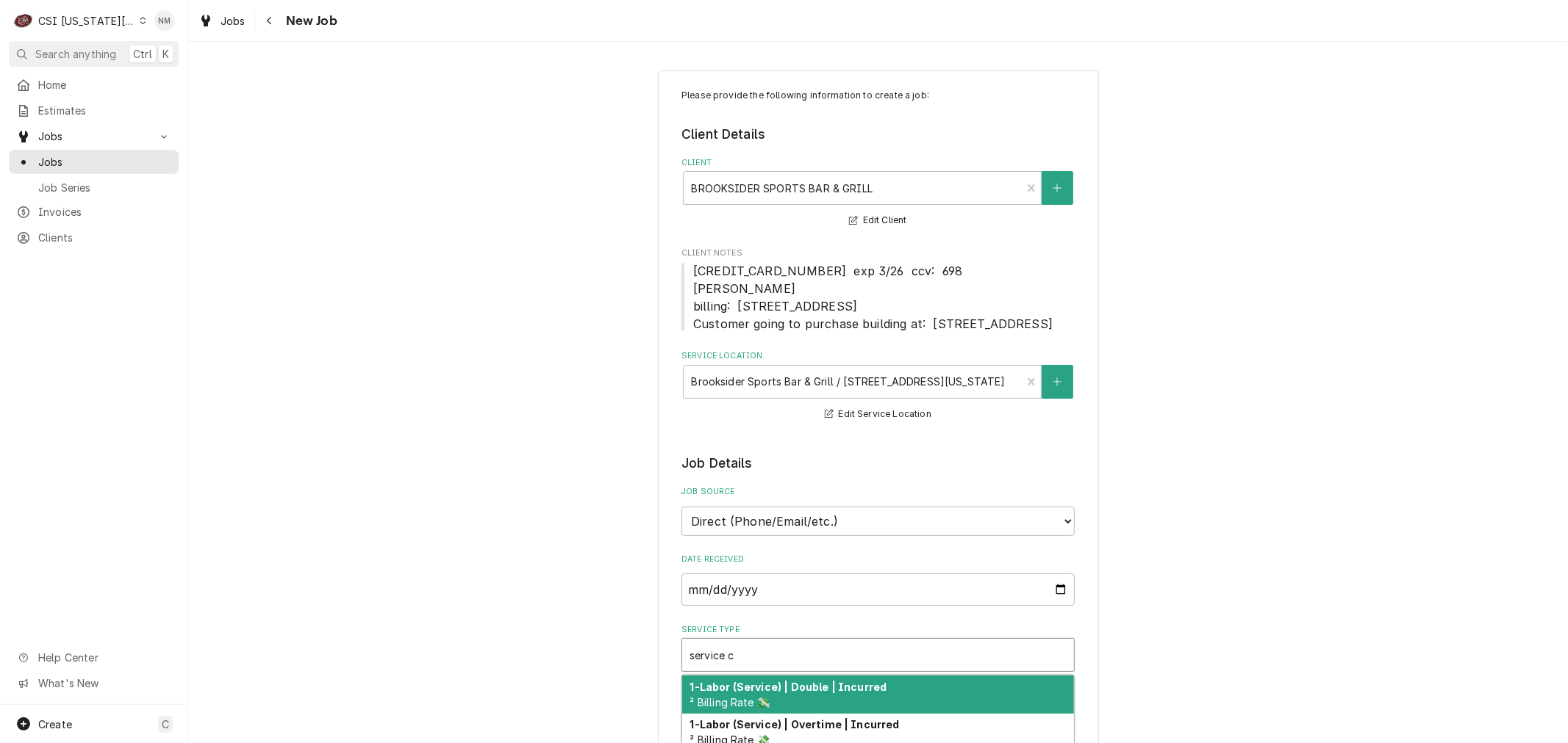
type textarea "x"
type input "service ca"
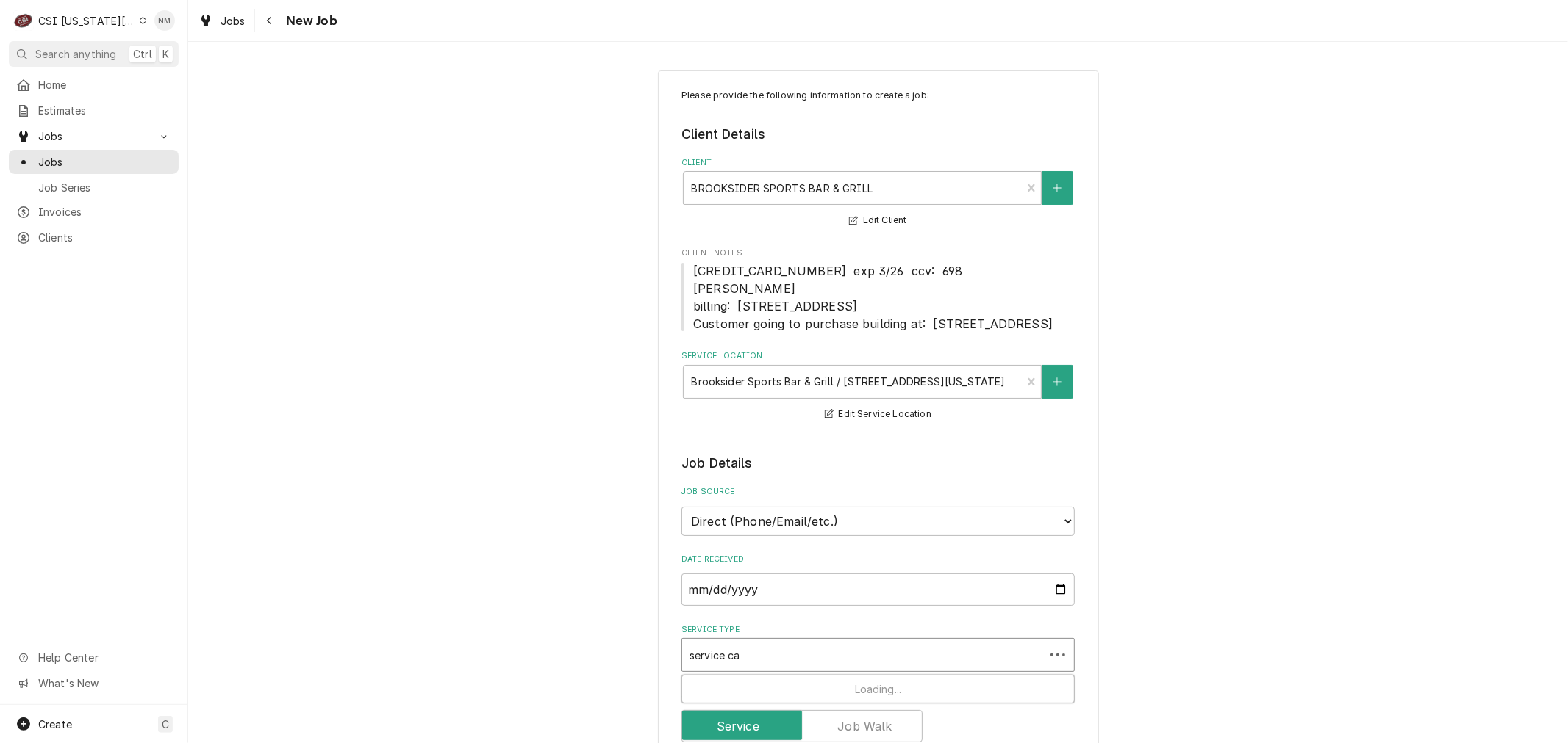
type textarea "x"
type input "service cal"
type textarea "x"
type input "service call"
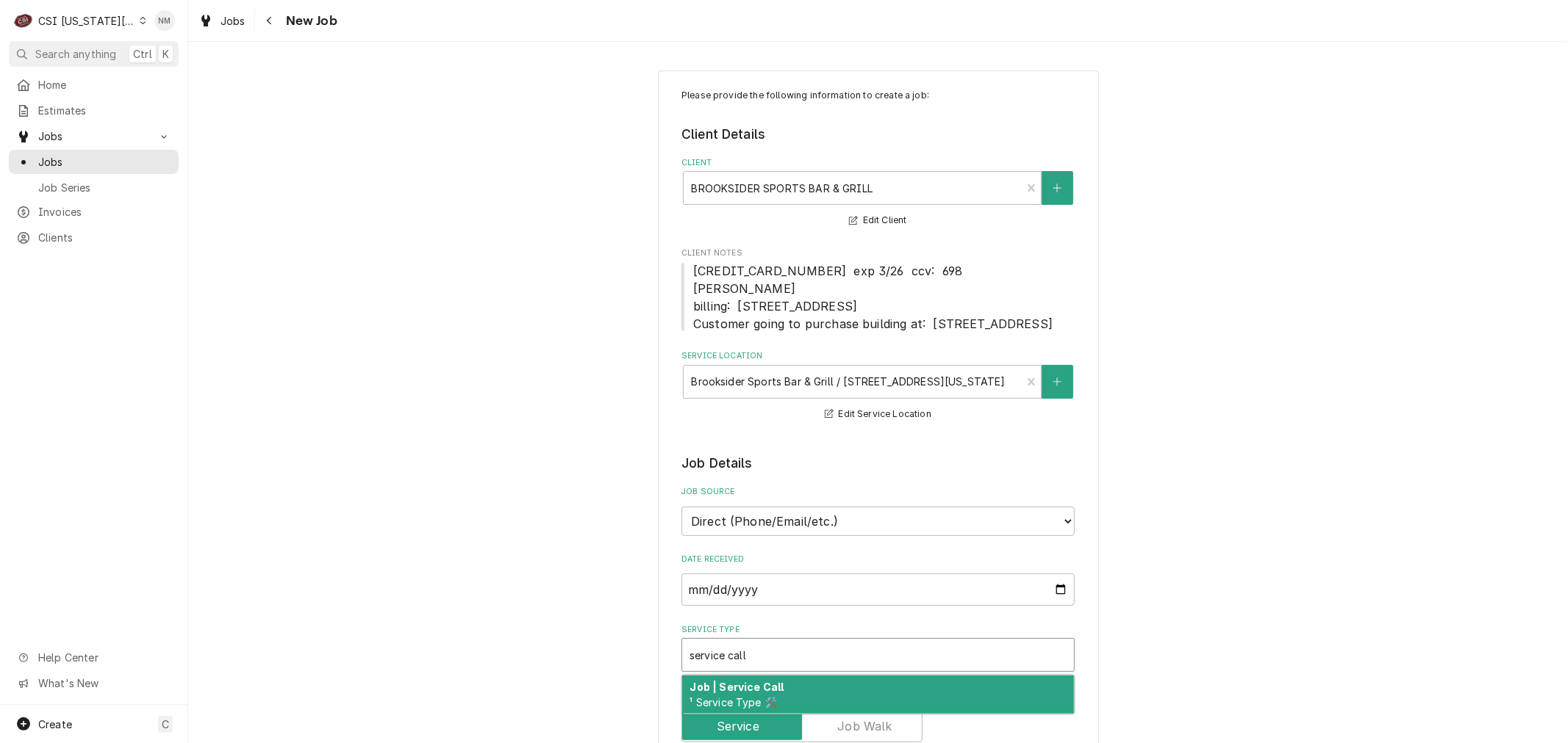
click at [948, 705] on div "Job | Service Call ¹ Service Type 🛠️" at bounding box center [878, 694] width 392 height 39
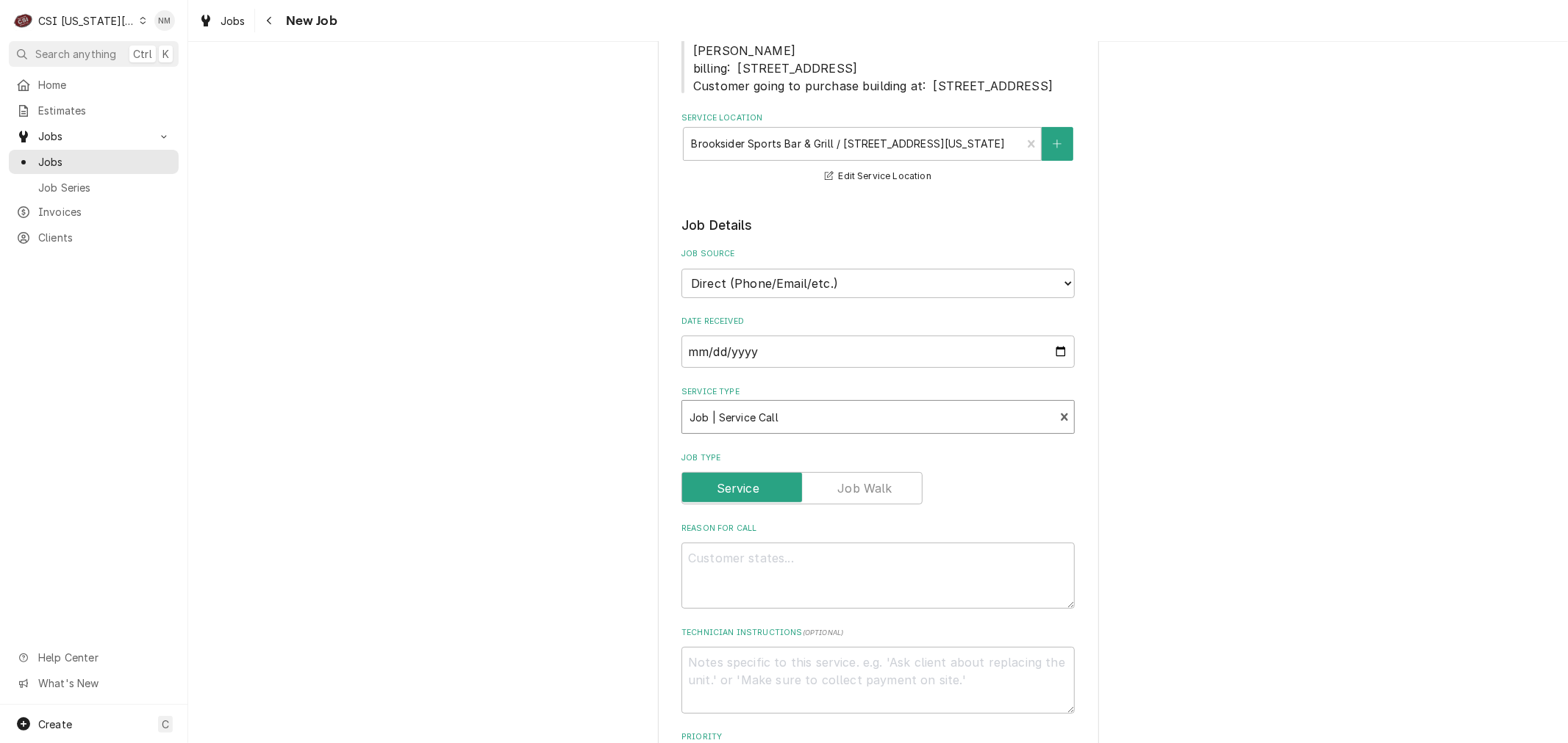
scroll to position [245, 0]
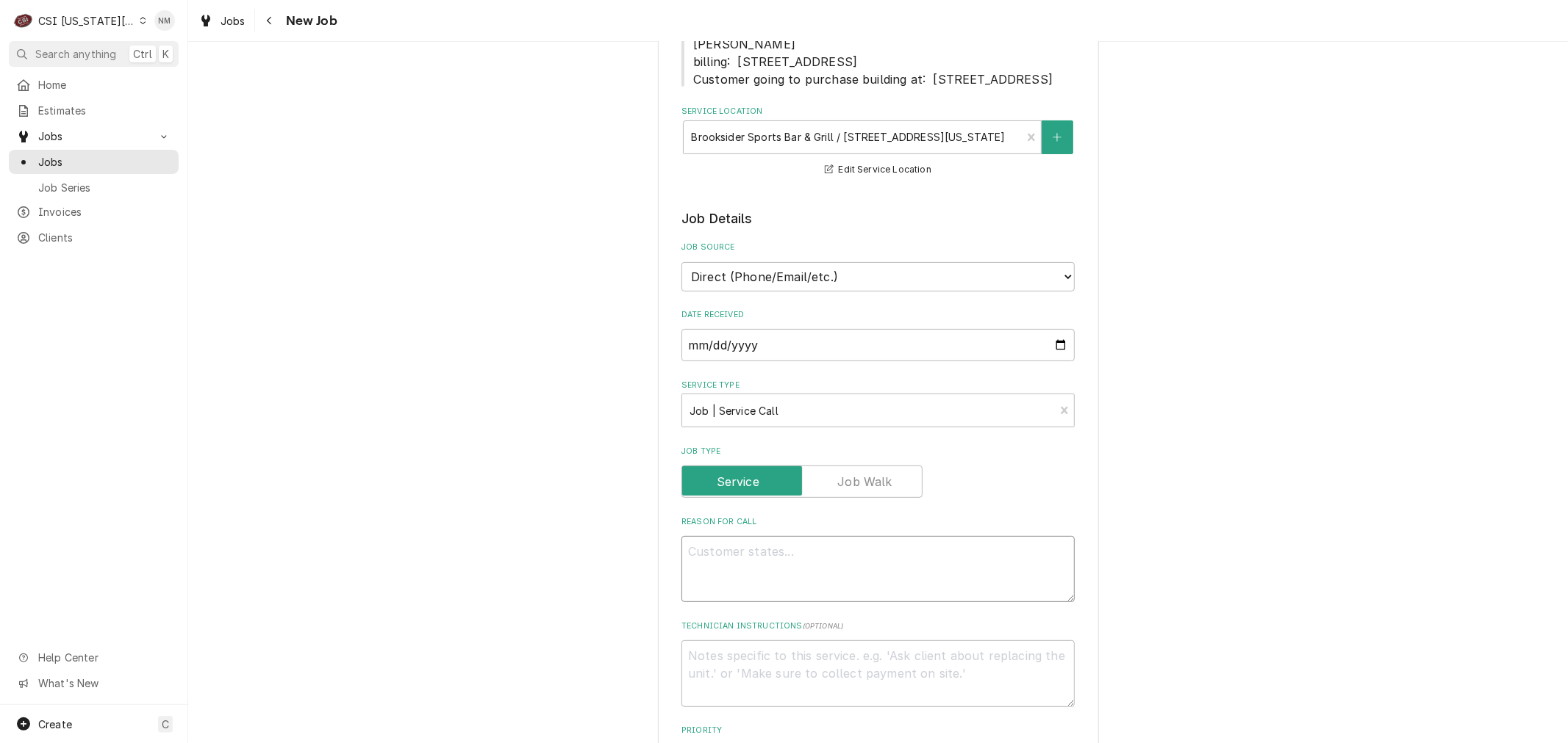
click at [794, 577] on textarea "Reason For Call" at bounding box center [878, 569] width 393 height 66
paste textarea "Upstairs Catering Kitchen:    Hood Downstairs main kitchen:    HVAC 2 Hoods 2 W…"
type textarea "x"
type textarea "Upstairs Catering Kitchen:    Hood Downstairs main kitchen:    HVAC 2 Hoods 2 W…"
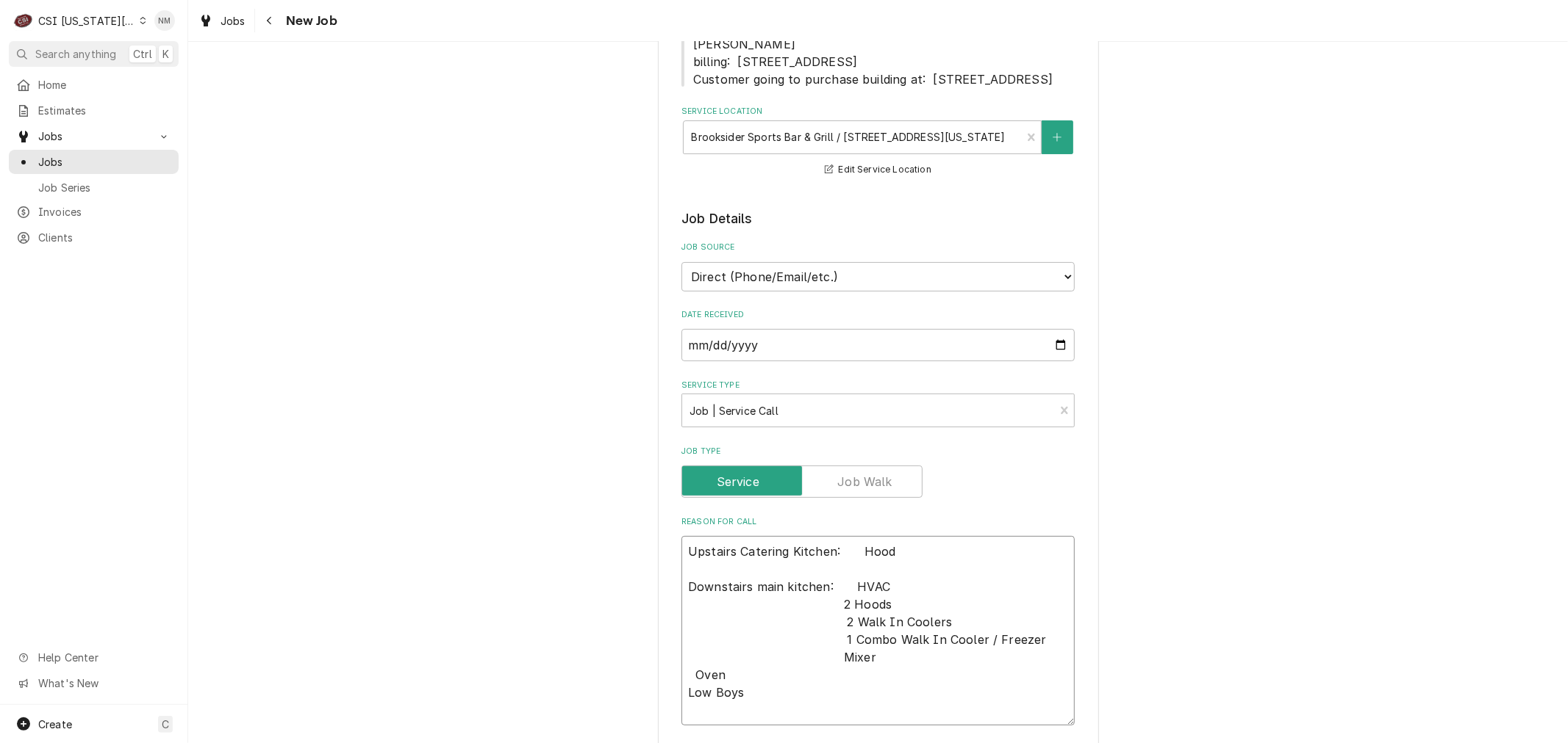
click at [699, 586] on textarea "Upstairs Catering Kitchen:    Hood Downstairs main kitchen:    HVAC 2 Hoods 2 W…" at bounding box center [878, 631] width 393 height 189
type textarea "x"
type textarea "Upstairs Catering Kitchen:    Hood Downstairs main kitchen:    HVAC 2 Hoods 2 W…"
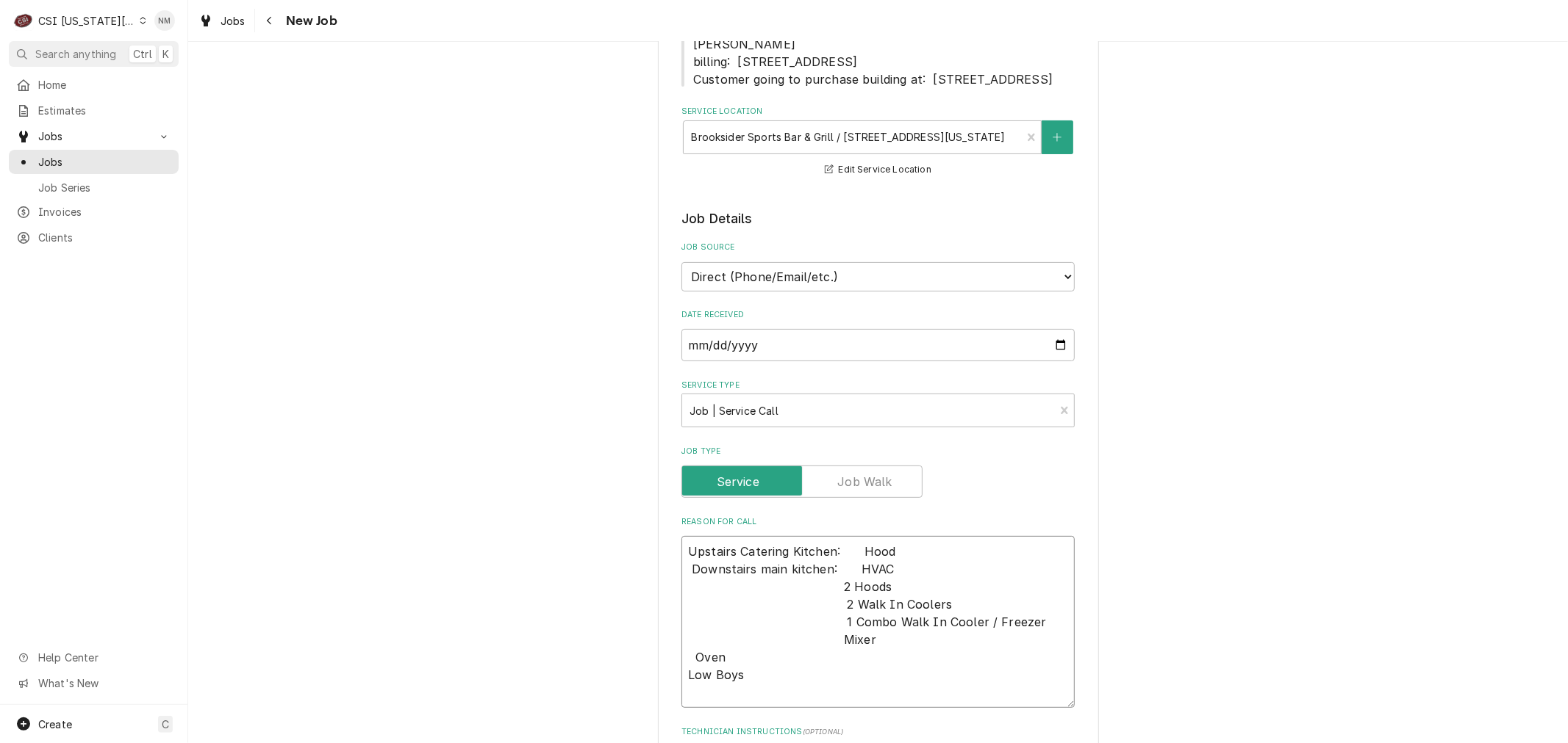
click at [886, 571] on textarea "Upstairs Catering Kitchen:    Hood Downstairs main kitchen:    HVAC 2 Hoods 2 W…" at bounding box center [878, 622] width 393 height 172
type textarea "x"
type textarea "Upstairs Catering Kitchen:    Hoods Downstairs main kitchen:    HVAC 2 Hoods 2 …"
click at [836, 600] on textarea "Upstairs Catering Kitchen:    Hoods Downstairs main kitchen:    HVAC 2 Hoods 2 …" at bounding box center [878, 622] width 393 height 172
type textarea "x"
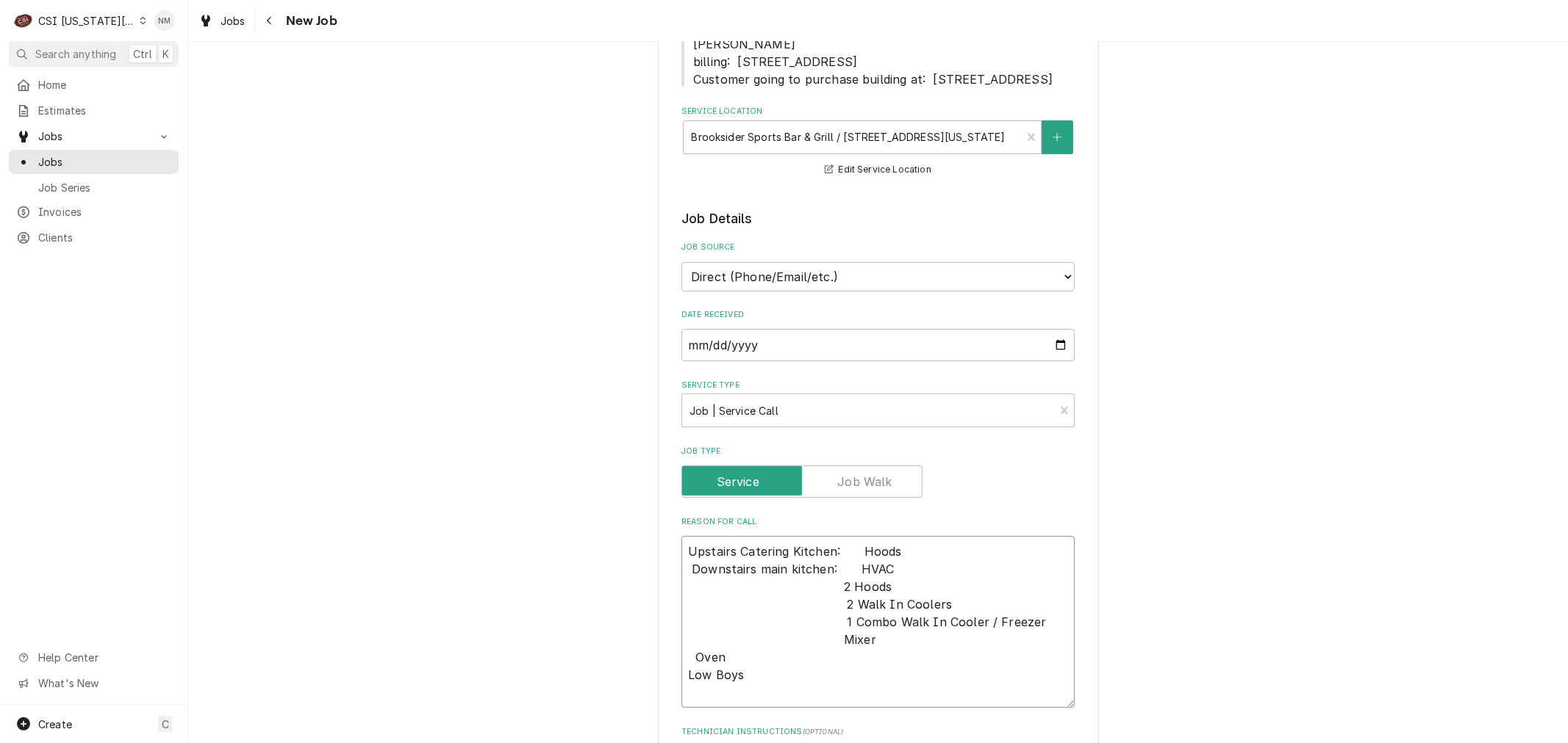
type textarea "Upstairs Catering Kitchen:    Hoods Downstairs main kitchen:    HVAC 2 Hoods 2 …"
type textarea "x"
type textarea "Upstairs Catering Kitchen:    Hoods Downstairs main kitchen:    HVAC 2 Hoods 2 …"
type textarea "x"
type textarea "Upstairs Catering Kitchen:    Hoods Downstairs main kitchen:    HVAC 2 Hoods 2 …"
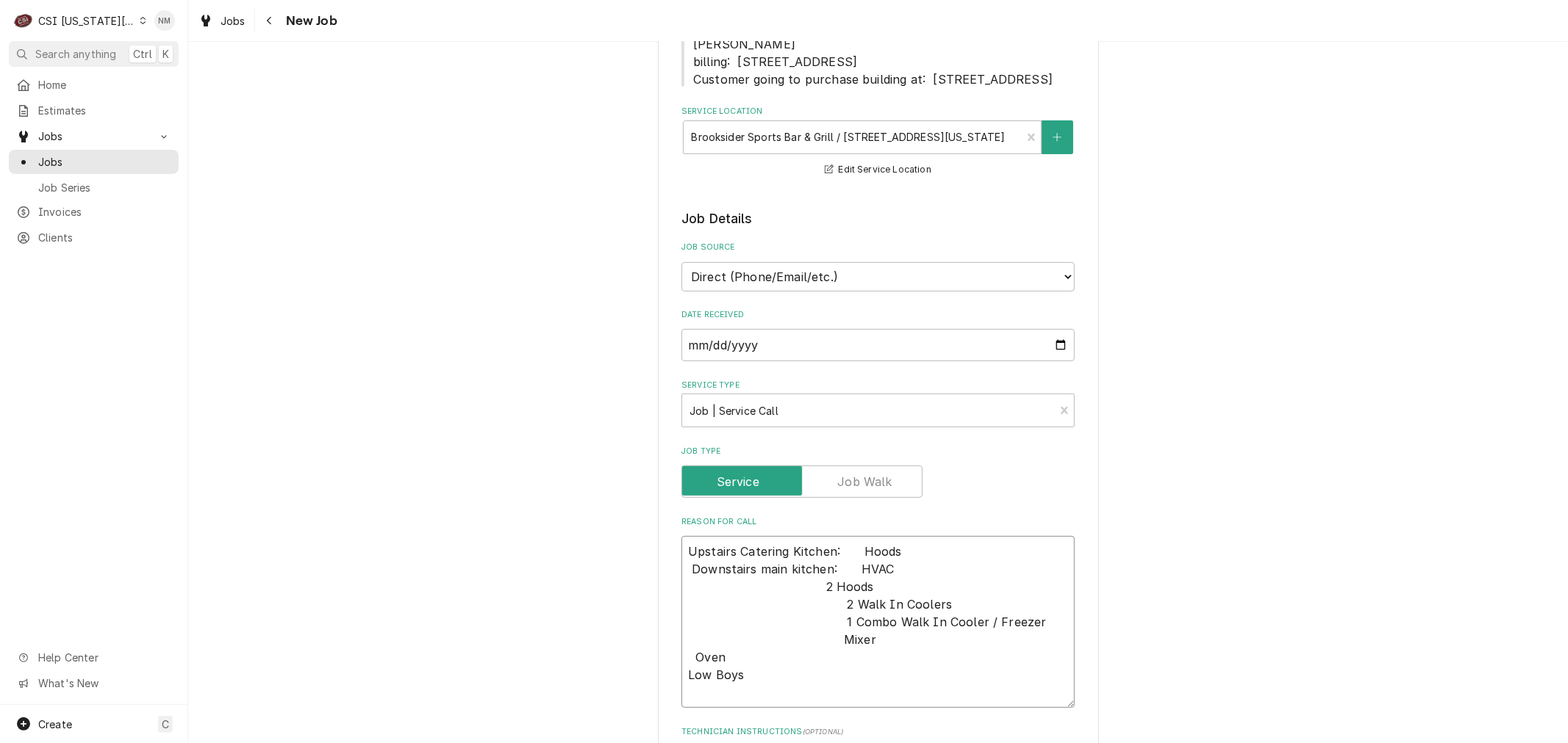
type textarea "x"
type textarea "Upstairs Catering Kitchen:    Hoods Downstairs main kitchen:    HVAC 2 Hoods 2 …"
type textarea "x"
type textarea "Upstairs Catering Kitchen:    Hoods Downstairs main kitchen:    HVAC 2 Hoods 2 …"
type textarea "x"
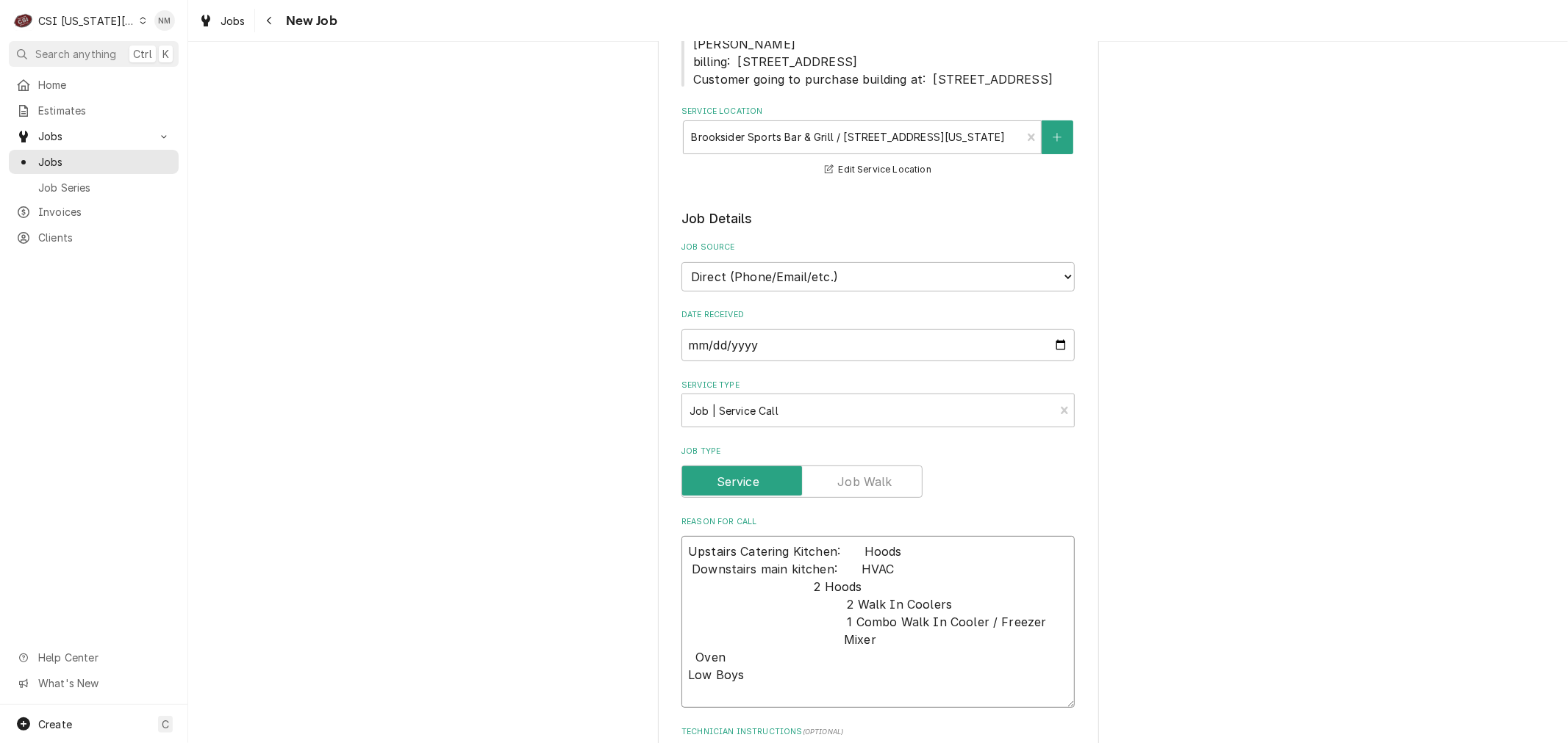
type textarea "Upstairs Catering Kitchen:    Hoods Downstairs main kitchen:    HVAC 2 Hoods 2 …"
type textarea "x"
type textarea "Upstairs Catering Kitchen:    Hoods Downstairs main kitchen:    HVAC 2 Hoods 2 …"
type textarea "x"
type textarea "Upstairs Catering Kitchen:    Hoods Downstairs main kitchen:    HVAC 2 Hoods 2 …"
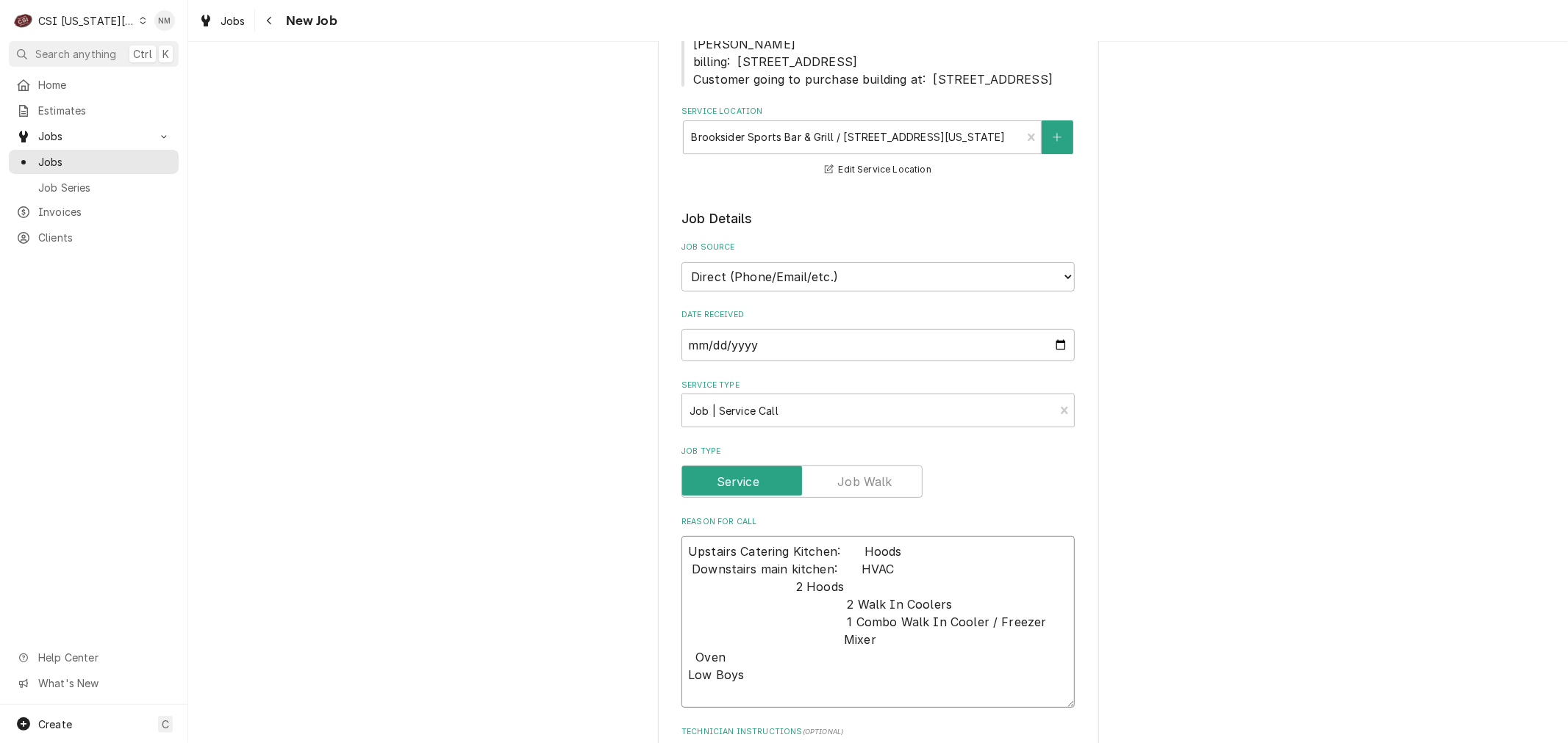
type textarea "x"
type textarea "Upstairs Catering Kitchen:    Hoods Downstairs main kitchen:    HVAC 2 Hoods 2 …"
type textarea "x"
type textarea "Upstairs Catering Kitchen:    Hoods Downstairs main kitchen:    HVAC 2 Hoods 2 …"
type textarea "x"
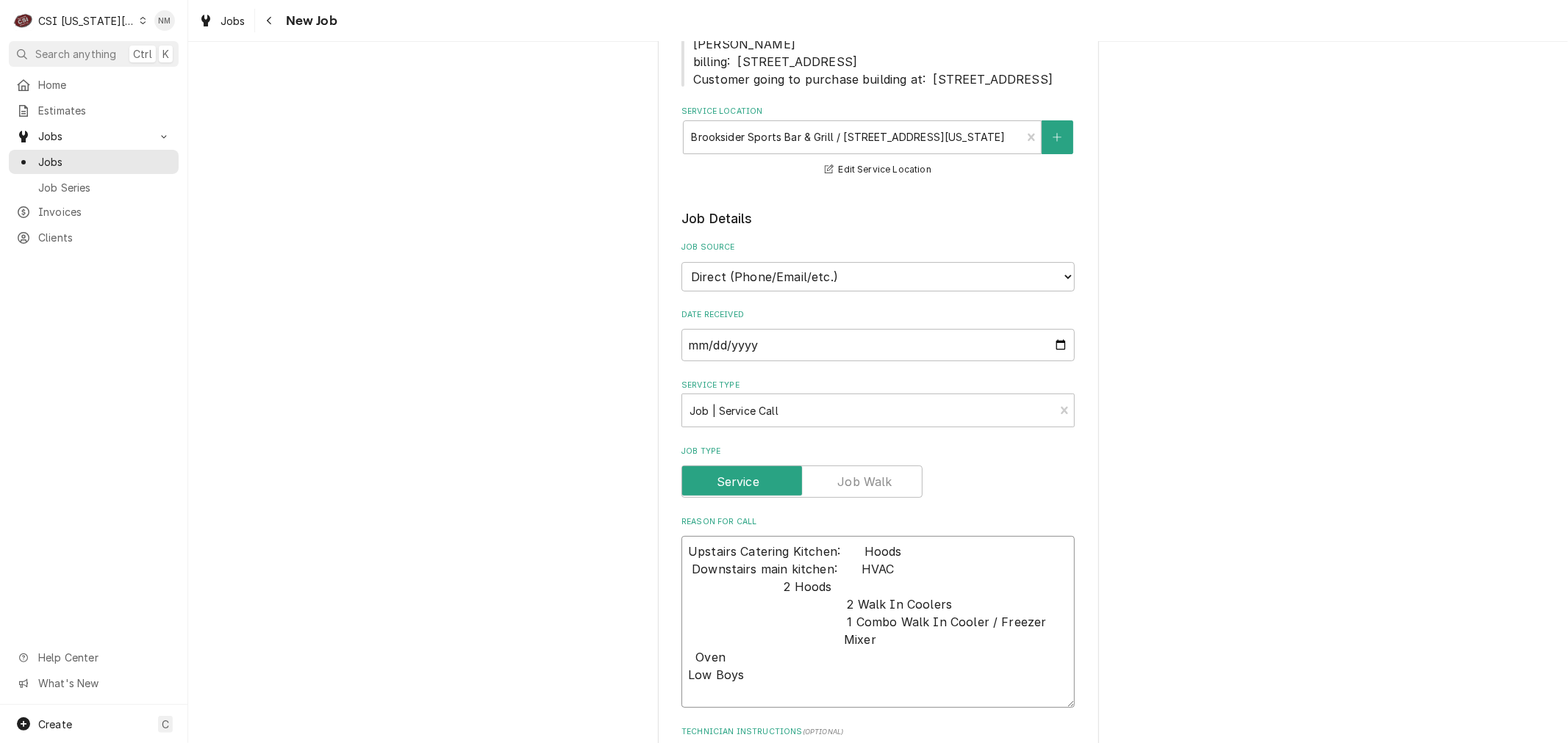
type textarea "Upstairs Catering Kitchen:    Hoods Downstairs main kitchen:    HVAC 2 Hoods 2 …"
type textarea "x"
type textarea "Upstairs Catering Kitchen:    Hoods Downstairs main kitchen:    HVAC 2 Hoods 2 …"
type textarea "x"
type textarea "Upstairs Catering Kitchen:    Hoods Downstairs main kitchen:    HVAC 2 Hoods 2 …"
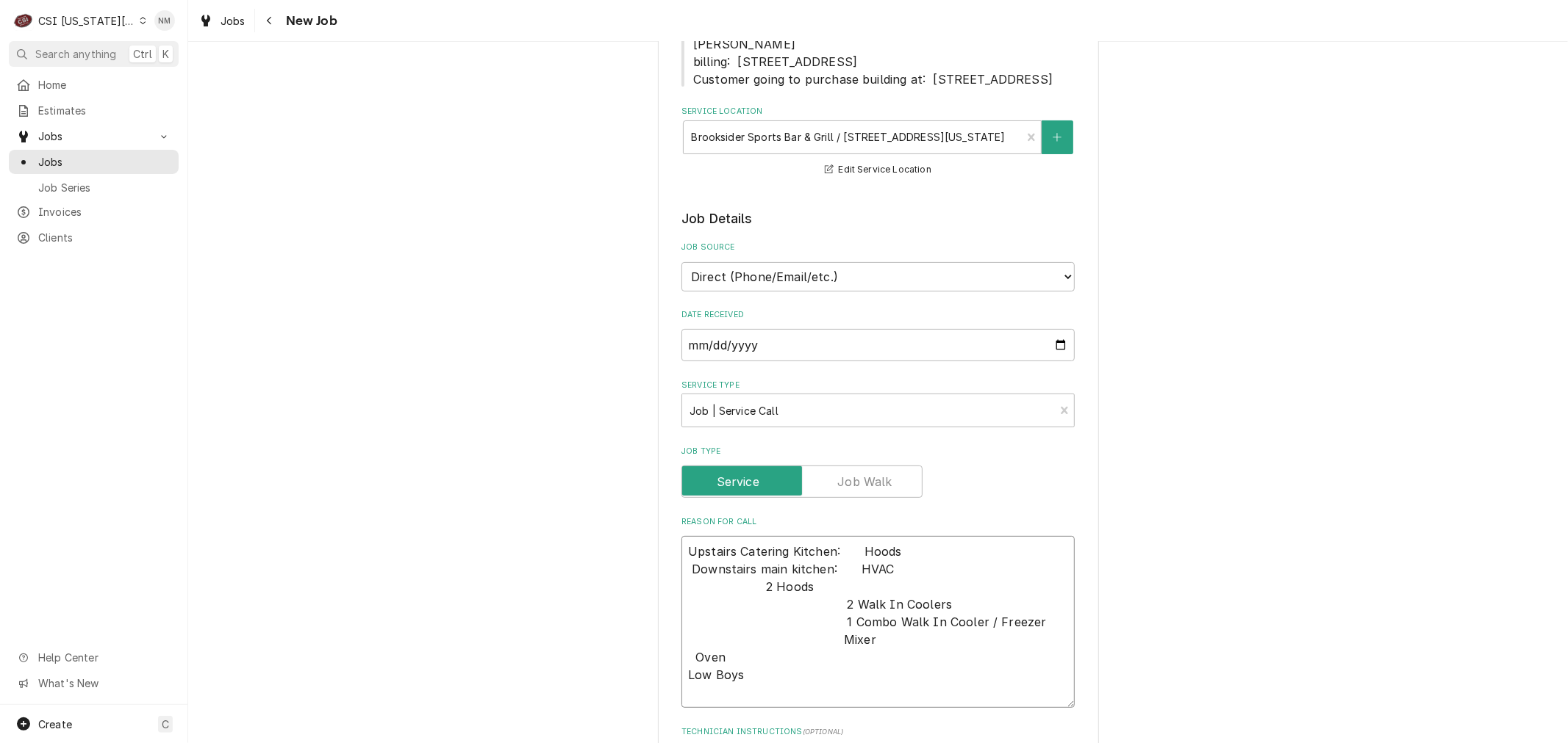
type textarea "x"
type textarea "Upstairs Catering Kitchen:    Hoods Downstairs main kitchen:    HVAC 2 Hoods 2 …"
type textarea "x"
type textarea "Upstairs Catering Kitchen:    Hoods Downstairs main kitchen:    HVAC 2 Hoods 2 …"
type textarea "x"
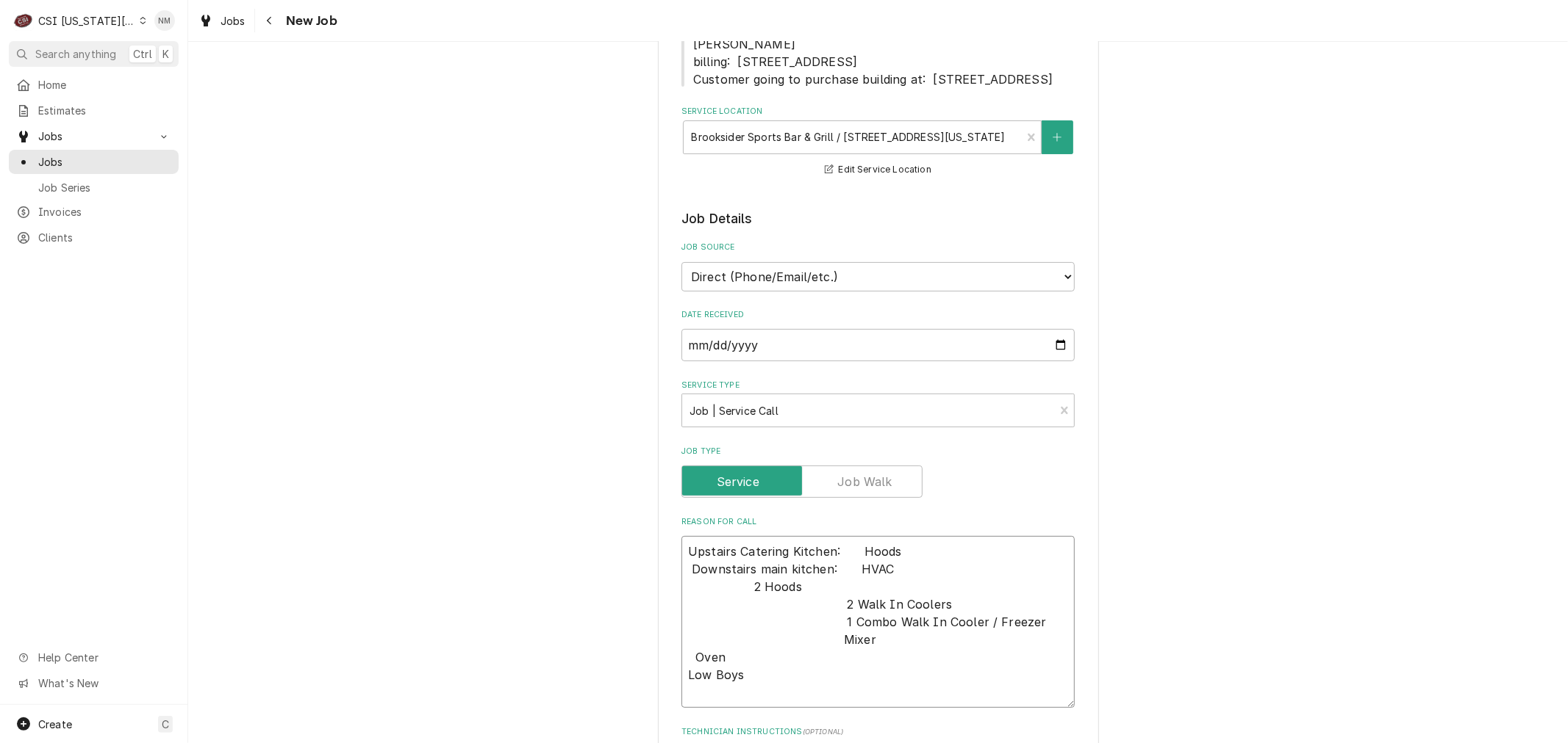
type textarea "Upstairs Catering Kitchen:    Hoods Downstairs main kitchen:    HVAC 2 Hoods 2 …"
type textarea "x"
type textarea "Upstairs Catering Kitchen:    Hoods Downstairs main kitchen:    HVAC 2 Hoods 2 …"
type textarea "x"
type textarea "Upstairs Catering Kitchen:    Hoods Downstairs main kitchen:    HVAC 2 Hoods 2 …"
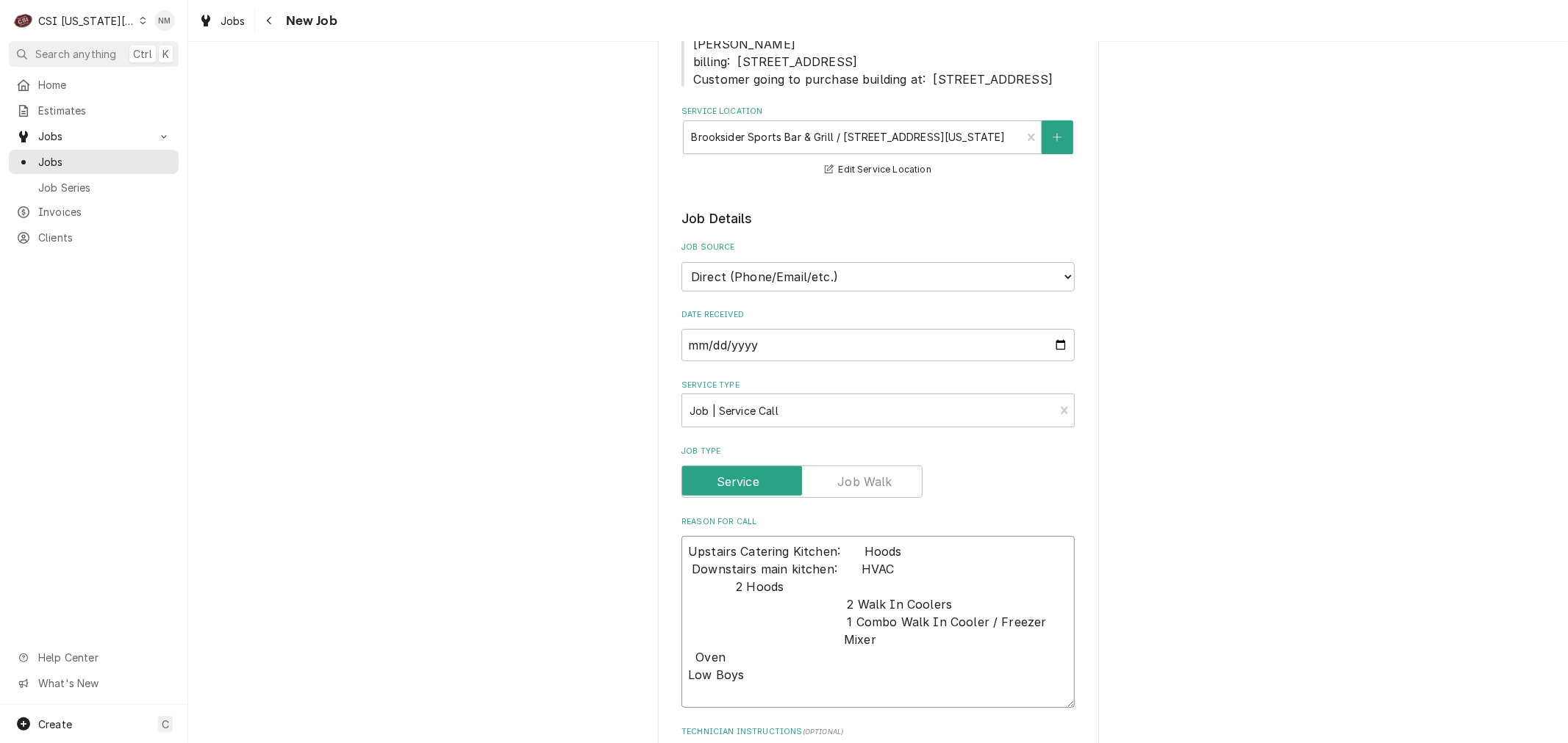
type textarea "x"
type textarea "Upstairs Catering Kitchen:    Hoods Downstairs main kitchen:    HVAC 2 Hoods 2 …"
type textarea "x"
type textarea "Upstairs Catering Kitchen:    Hoods Downstairs main kitchen:    HVAC 2 Hoods 2 …"
type textarea "x"
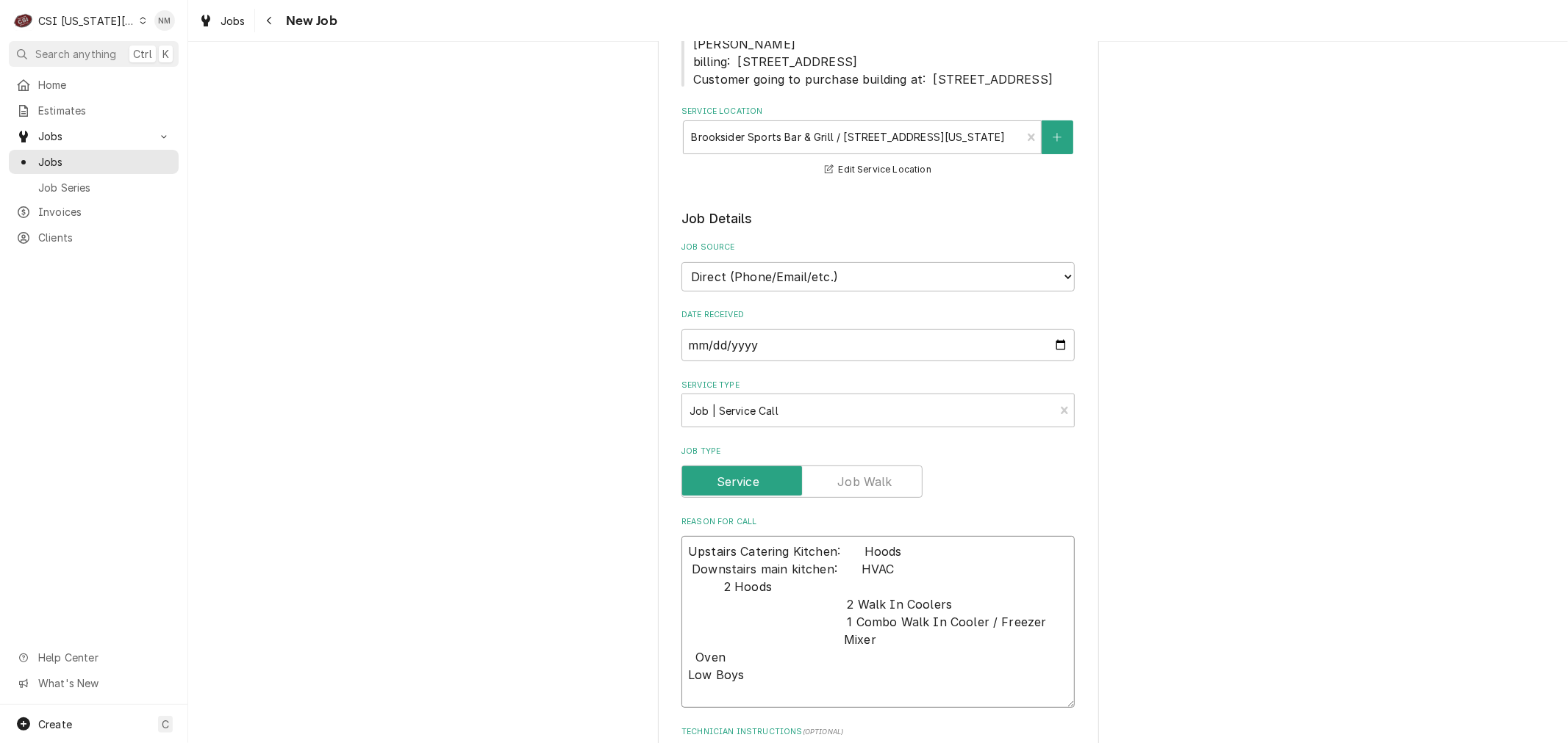
type textarea "Upstairs Catering Kitchen:    Hoods Downstairs main kitchen:    HVAC 2 Hoods 2 …"
type textarea "x"
type textarea "Upstairs Catering Kitchen:    Hoods Downstairs main kitchen:    HVAC 2 Hoods 2 …"
type textarea "x"
type textarea "Upstairs Catering Kitchen:    Hoods Downstairs main kitchen:    HVAC 2 Hoods 2 …"
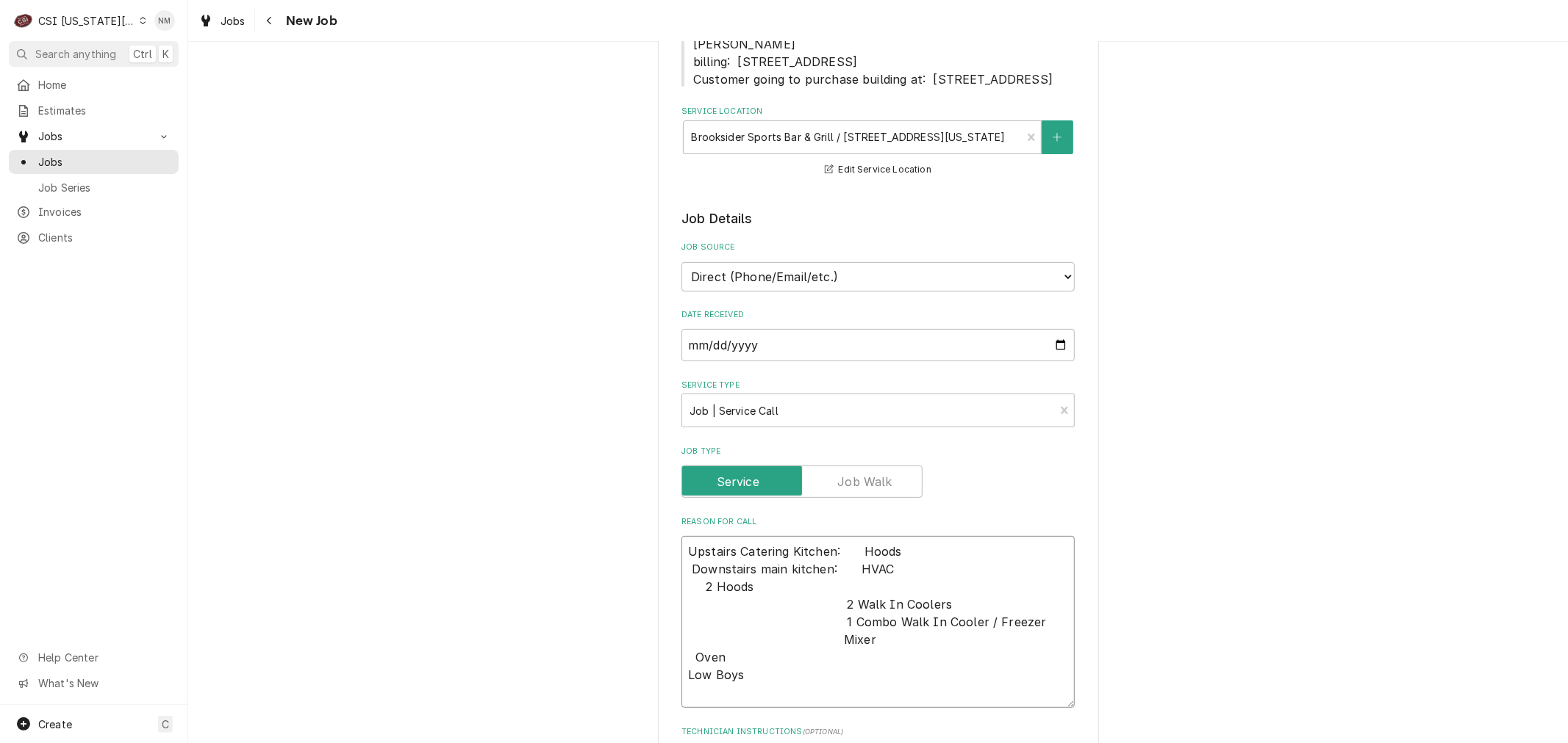
type textarea "x"
type textarea "Upstairs Catering Kitchen:    Hoods Downstairs main kitchen:    HVAC 2 Hoods 2 …"
type textarea "x"
type textarea "Upstairs Catering Kitchen:    Hoods Downstairs main kitchen:    HVAC 2 Hoods 2 …"
type textarea "x"
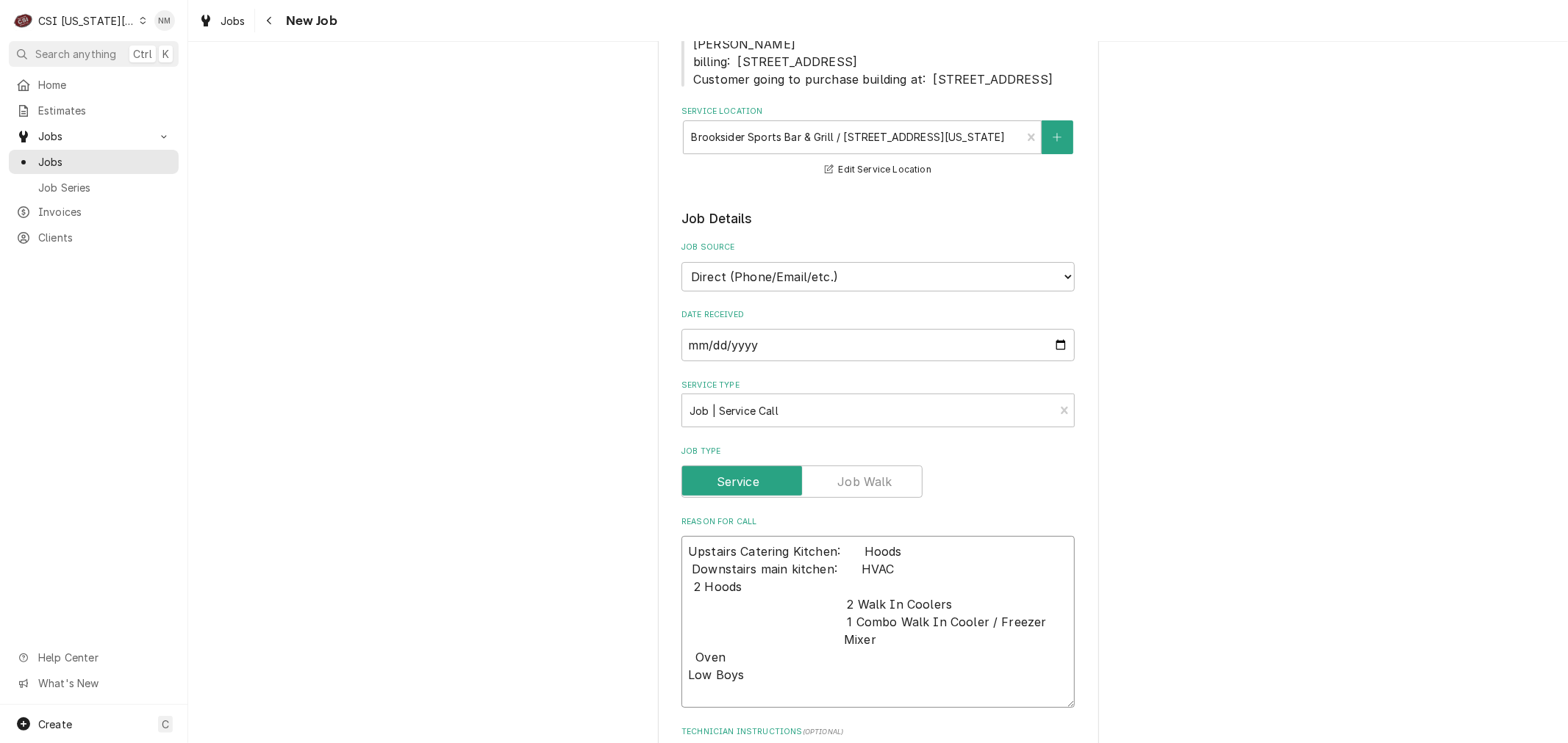
type textarea "Upstairs Catering Kitchen:    Hoods Downstairs main kitchen:    HVAC 2 Hoods 2 …"
type textarea "x"
type textarea "Upstairs Catering Kitchen:    Hoods Downstairs main kitchen:    HVAC2 Hoods 2 W…"
type textarea "x"
type textarea "Upstairs Catering Kitchen:    Hoods Downstairs main kitchen:    HVAC,2 Hoods 2 …"
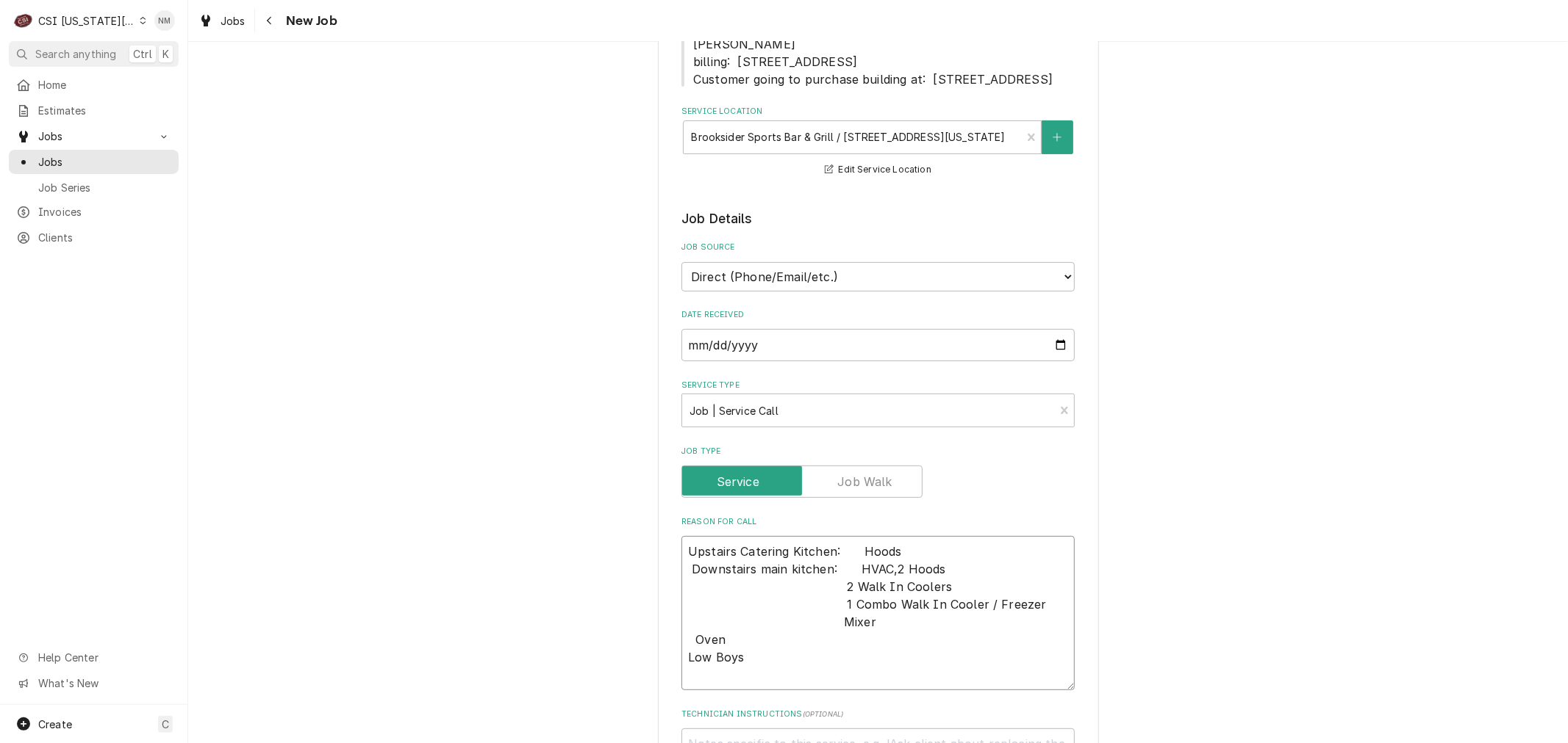
type textarea "x"
type textarea "Upstairs Catering Kitchen:    Hoods Downstairs main kitchen:    HVAC, 2 Hoods 2…"
drag, startPoint x: 943, startPoint y: 603, endPoint x: 843, endPoint y: 601, distance: 100.0
click at [843, 601] on textarea "Upstairs Catering Kitchen:    Hoods Downstairs main kitchen:    HVAC, 2 Hoods 2…" at bounding box center [878, 613] width 393 height 154
click at [937, 588] on textarea "Upstairs Catering Kitchen:    Hoods Downstairs main kitchen:    HVAC, 2 Hoods 2…" at bounding box center [878, 613] width 393 height 154
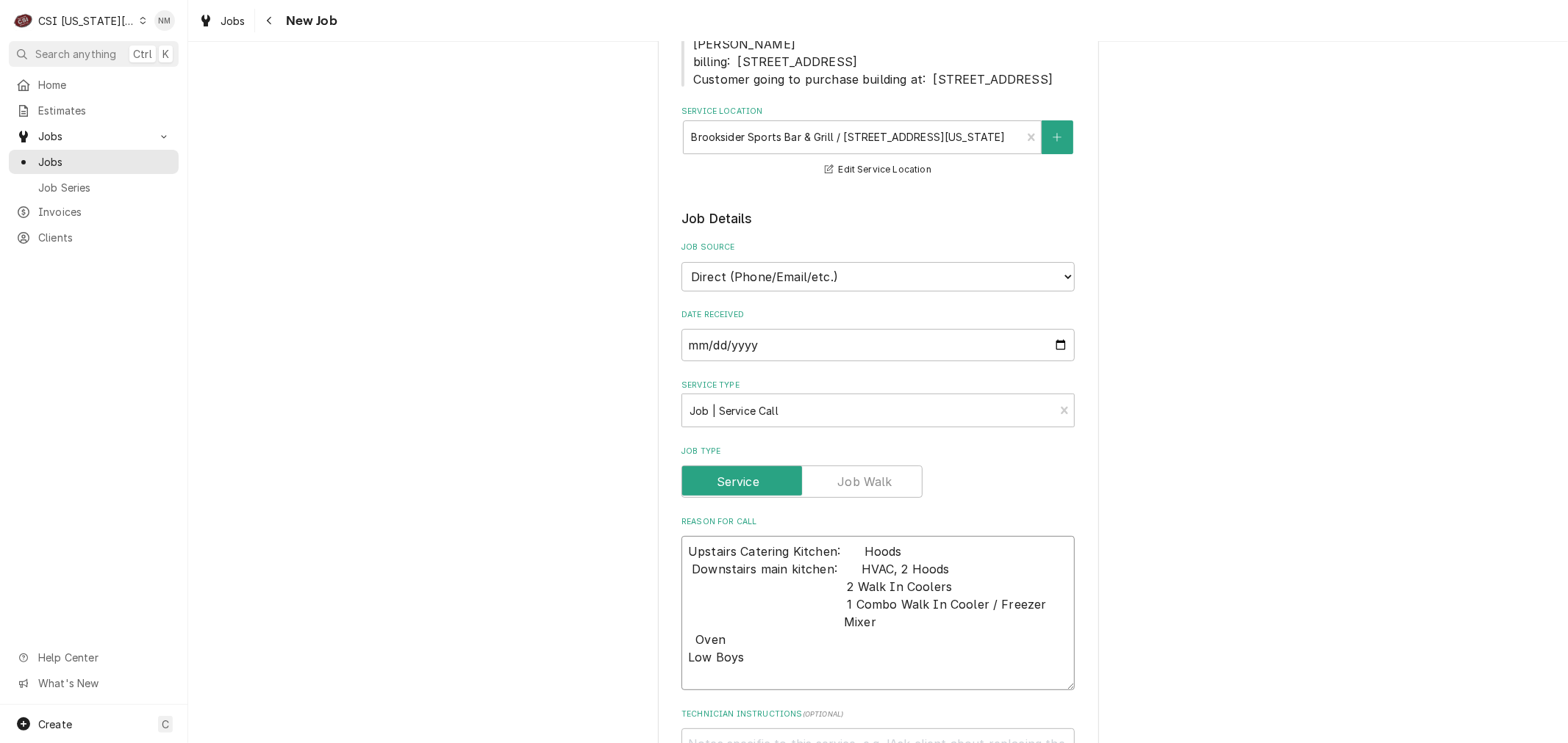
type textarea "x"
type textarea "Upstairs Catering Kitchen:    Hoods Downstairs main kitchen:    HVAC, 2 Hoods, …"
type textarea "x"
type textarea "Upstairs Catering Kitchen:    Hoods Downstairs main kitchen:    HVAC, 2 Hoods, …"
paste textarea "2 Walk In Coolers"
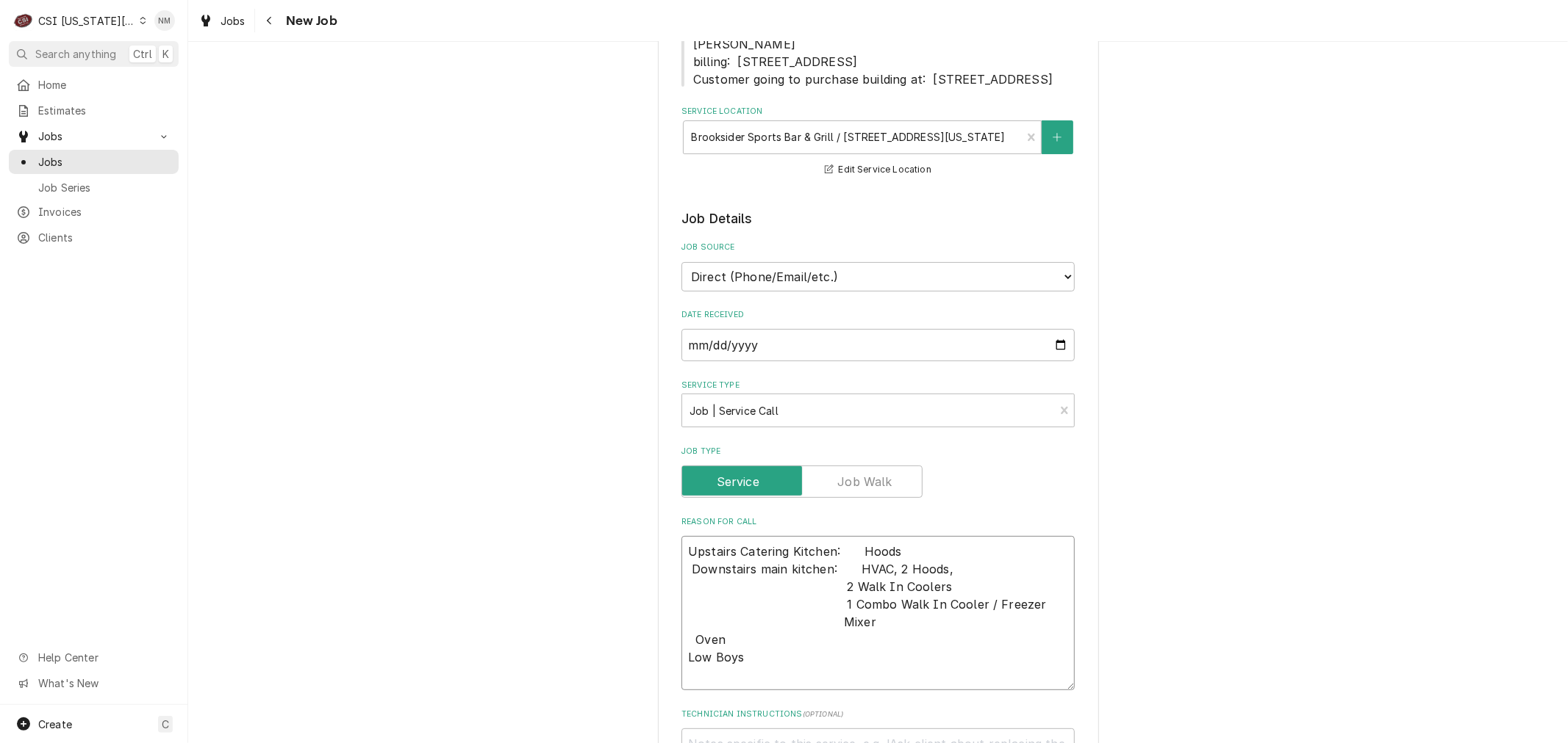
type textarea "x"
type textarea "Upstairs Catering Kitchen:    Hoods Downstairs main kitchen:    HVAC, 2 Hoods, …"
drag, startPoint x: 943, startPoint y: 606, endPoint x: 841, endPoint y: 605, distance: 102.0
click at [841, 605] on textarea "Upstairs Catering Kitchen:    Hoods Downstairs main kitchen:    HVAC, 2 Hoods, …" at bounding box center [878, 613] width 393 height 154
type textarea "x"
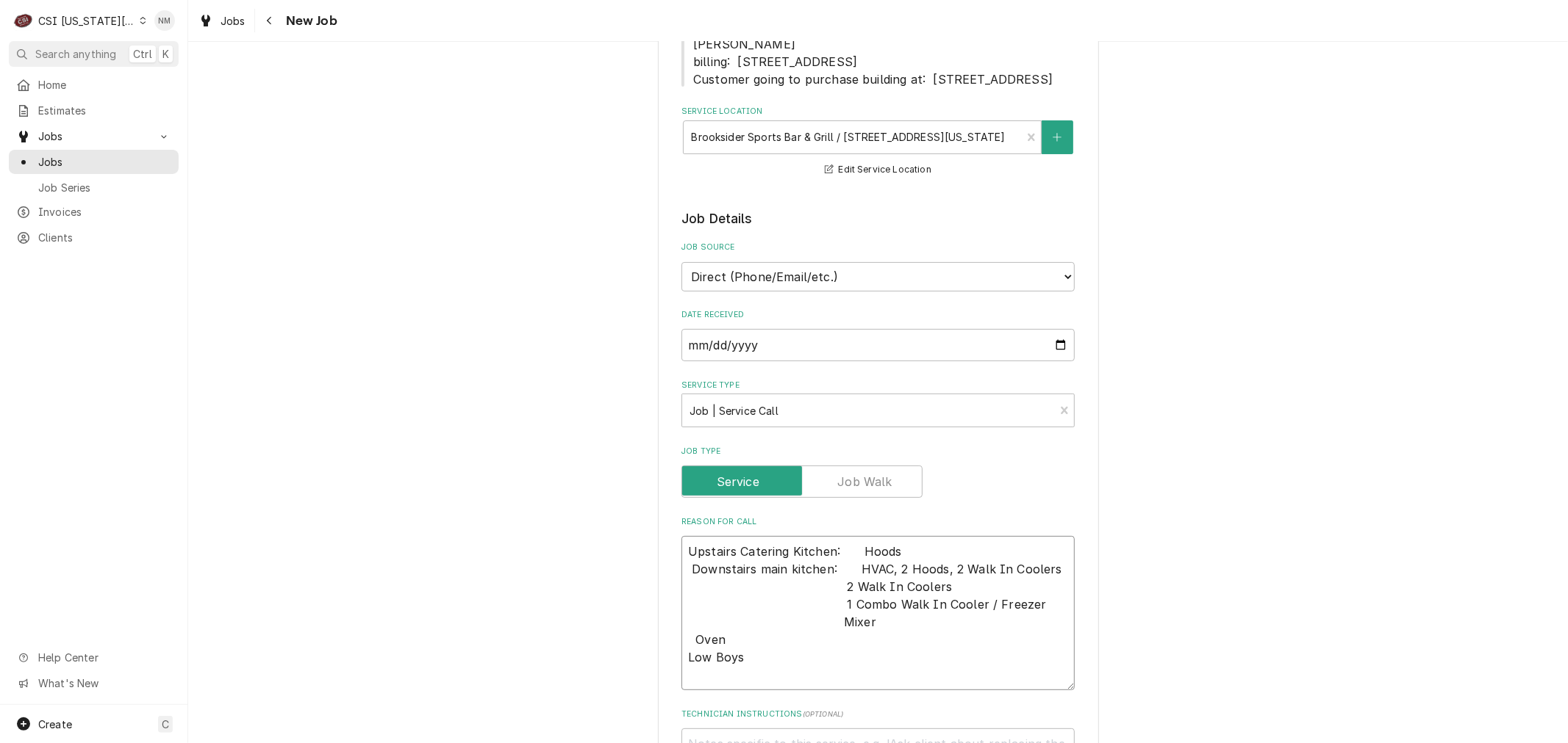
type textarea "Upstairs Catering Kitchen:    Hoods Downstairs main kitchen:    HVAC, 2 Hoods, …"
drag, startPoint x: 872, startPoint y: 642, endPoint x: 836, endPoint y: 621, distance: 41.7
click at [836, 621] on textarea "Upstairs Catering Kitchen:    Hoods Downstairs main kitchen:    HVAC, 2 Hoods, …" at bounding box center [878, 613] width 393 height 154
click at [1046, 584] on textarea "Upstairs Catering Kitchen:    Hoods Downstairs main kitchen:    HVAC, 2 Hoods, …" at bounding box center [878, 613] width 393 height 154
type textarea "x"
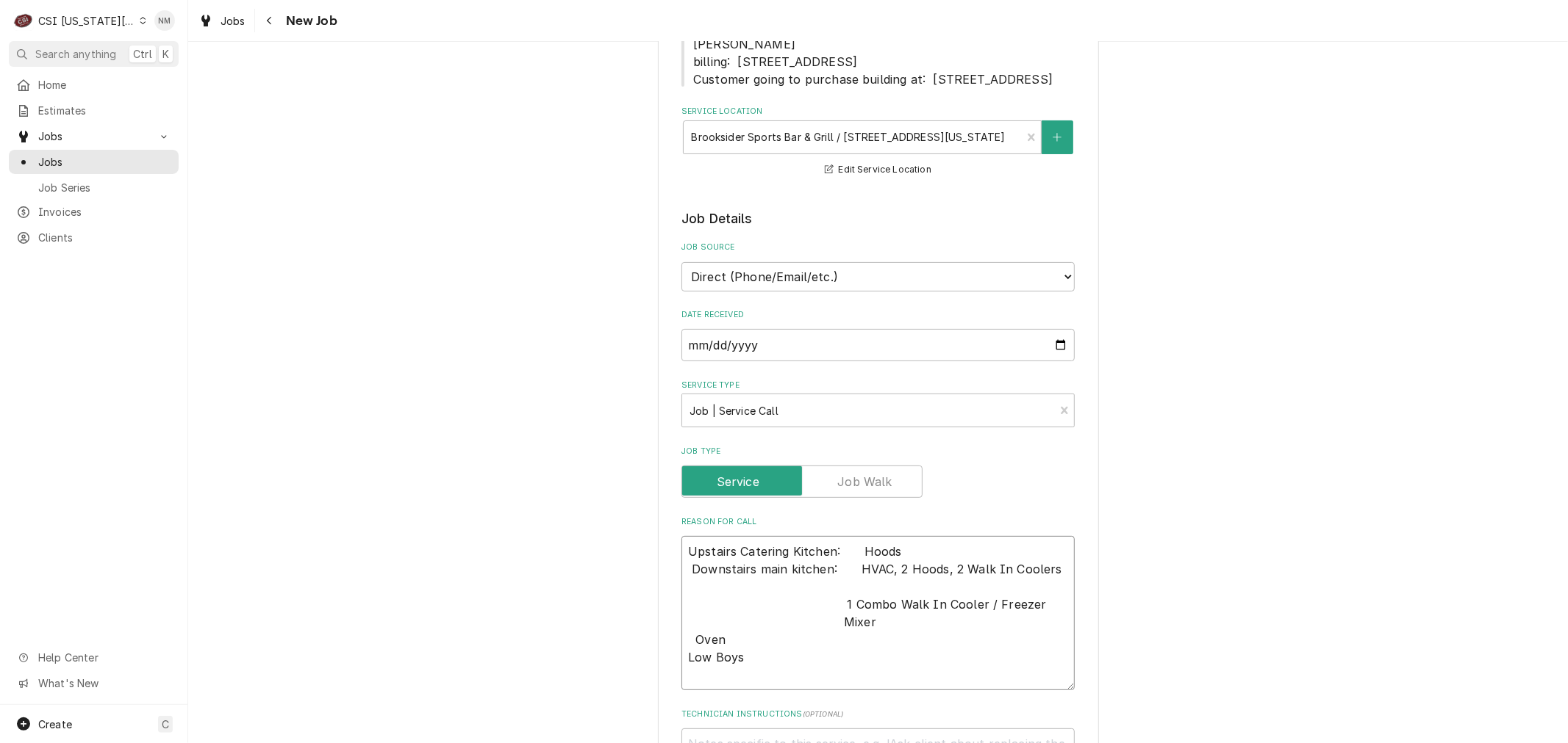
type textarea "Upstairs Catering Kitchen:    Hoods Downstairs main kitchen:    HVAC, 2 Hoods, …"
paste textarea "1 Combo Walk In Cooler / Freezer Mixer"
type textarea "x"
type textarea "Upstairs Catering Kitchen:    Hoods Downstairs main kitchen:    HVAC, 2 Hoods, …"
type textarea "x"
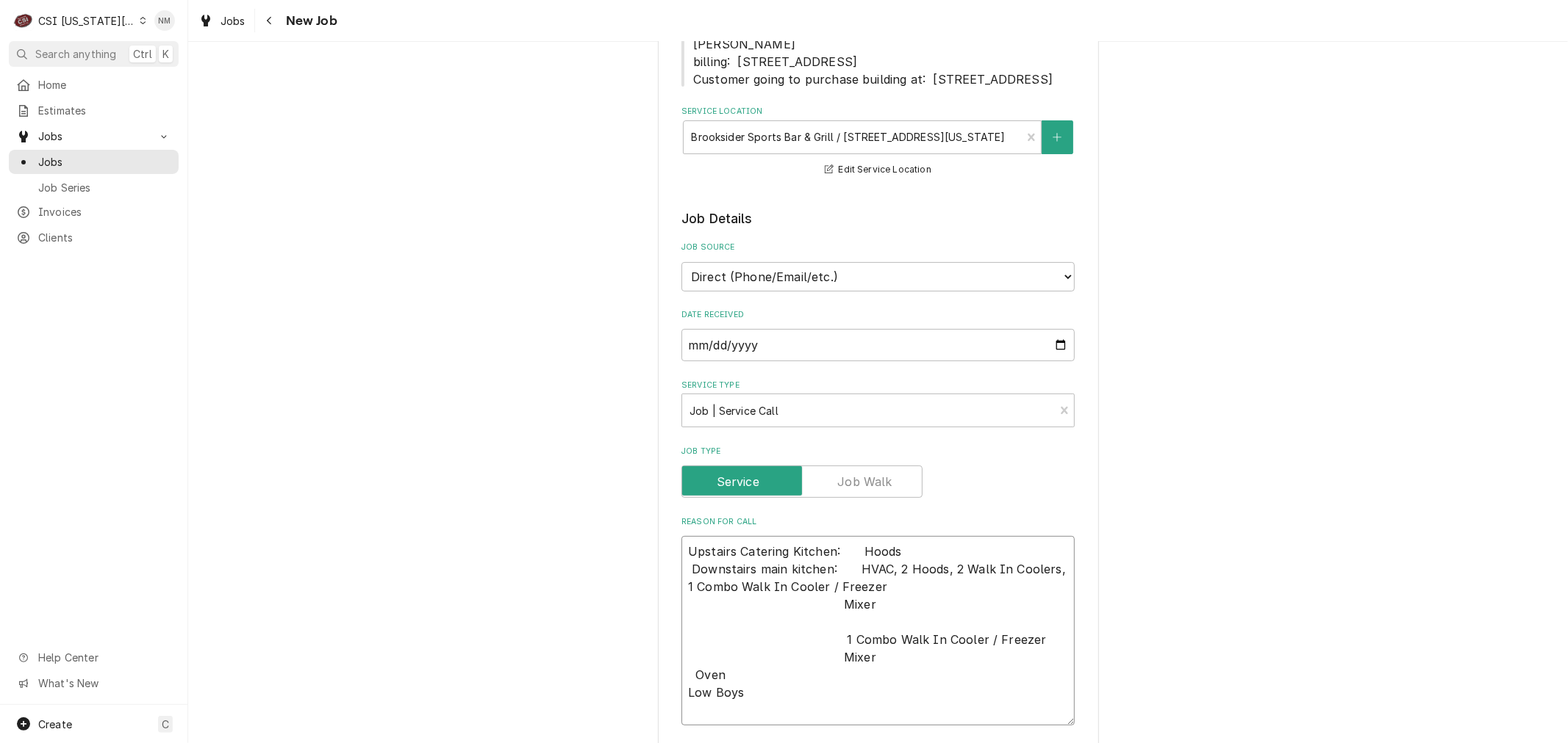
click at [885, 692] on textarea "Upstairs Catering Kitchen:    Hoods Downstairs main kitchen:    HVAC, 2 Hoods, …" at bounding box center [878, 631] width 393 height 189
type textarea "Upstairs Catering Kitchen:    Hoods Downstairs main kitchen:    HVAC, 2 Hoods, …"
click at [1238, 576] on div "Please provide the following information to create a job: Client Details Client…" at bounding box center [877, 682] width 1379 height 1739
drag, startPoint x: 747, startPoint y: 713, endPoint x: 678, endPoint y: 573, distance: 156.1
click at [681, 573] on textarea "Upstairs Catering Kitchen:    Hoods Downstairs main kitchen:    HVAC, 2 Hoods, …" at bounding box center [878, 631] width 393 height 189
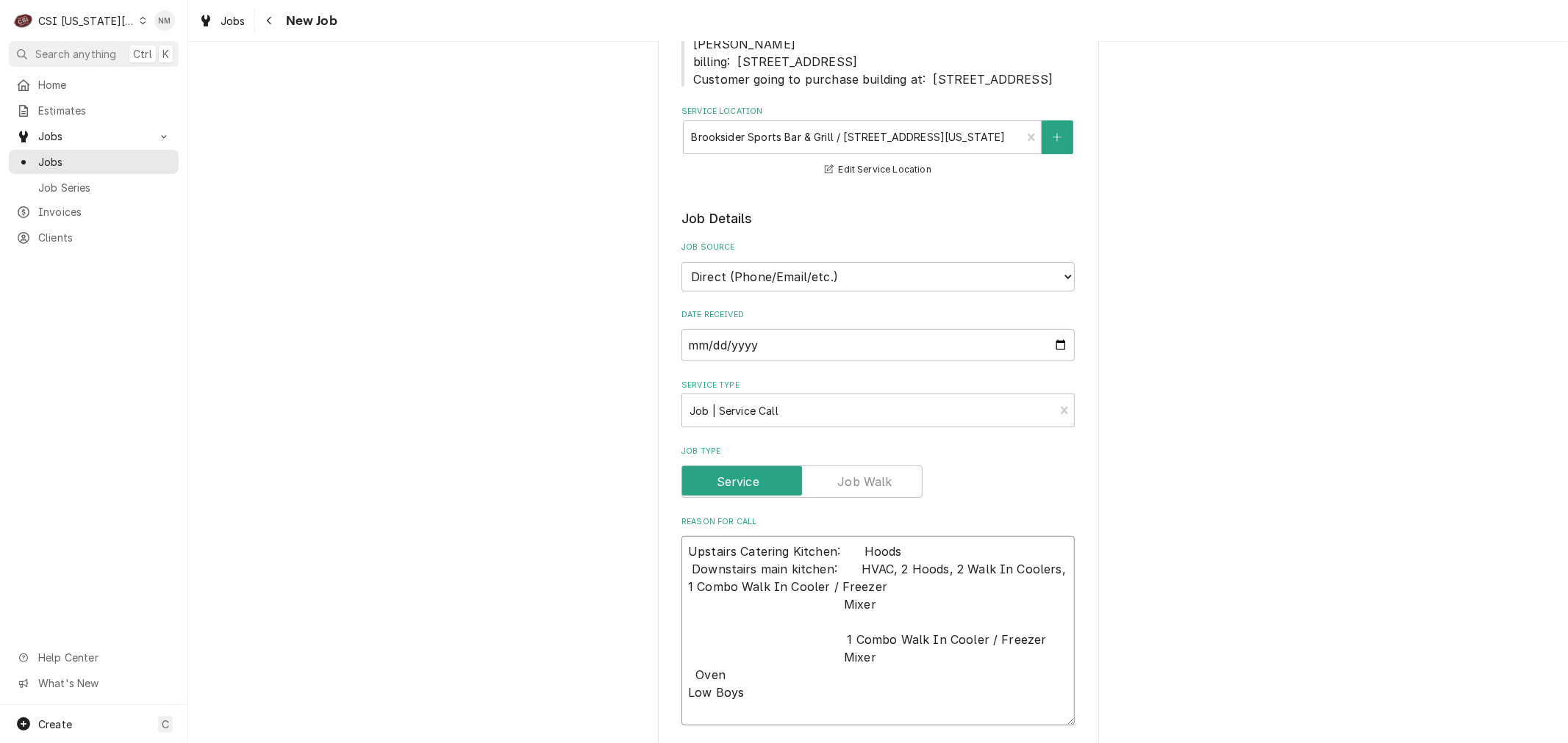
type textarea "x"
type textarea "U"
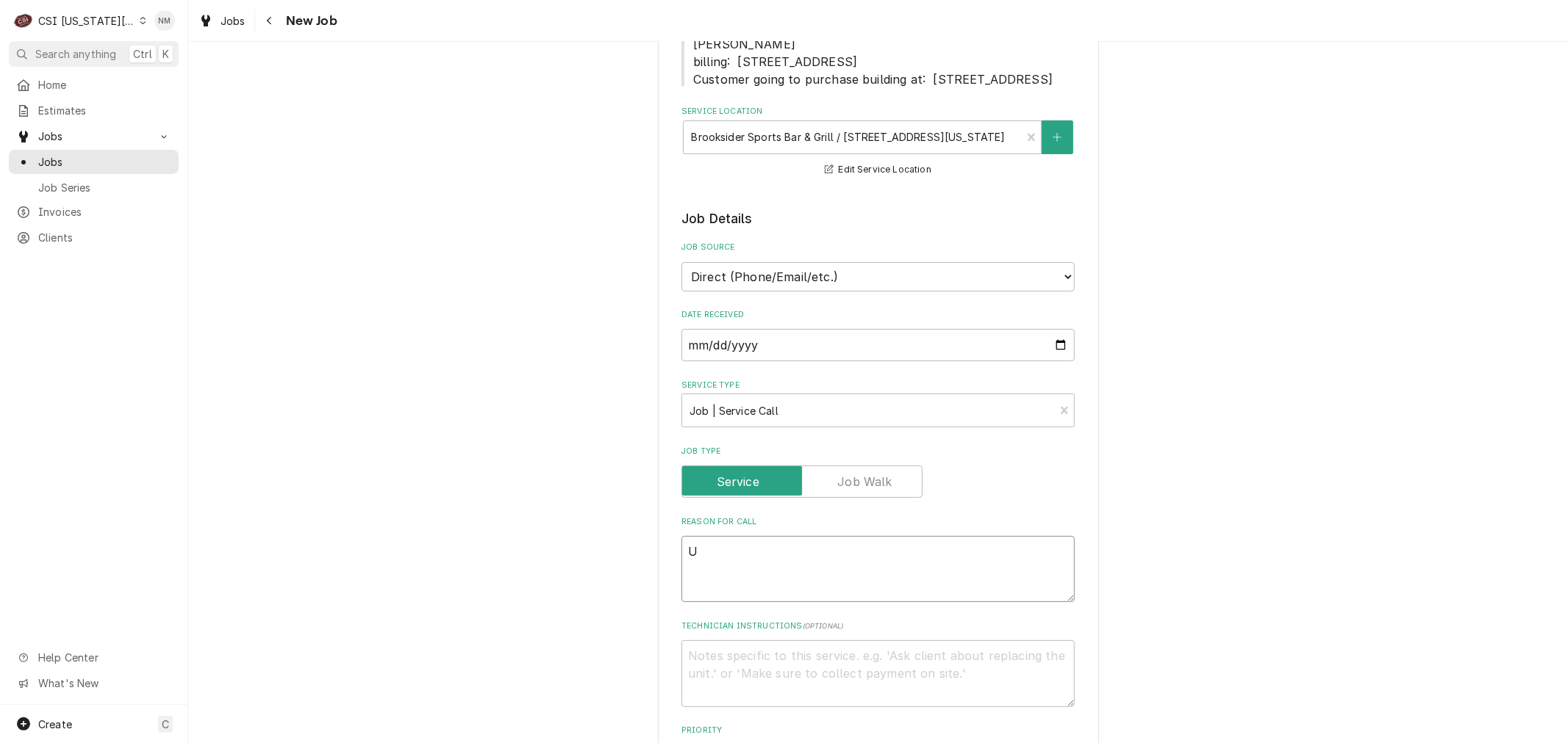
type textarea "x"
type textarea "Up"
type textarea "x"
type textarea "Ups"
type textarea "x"
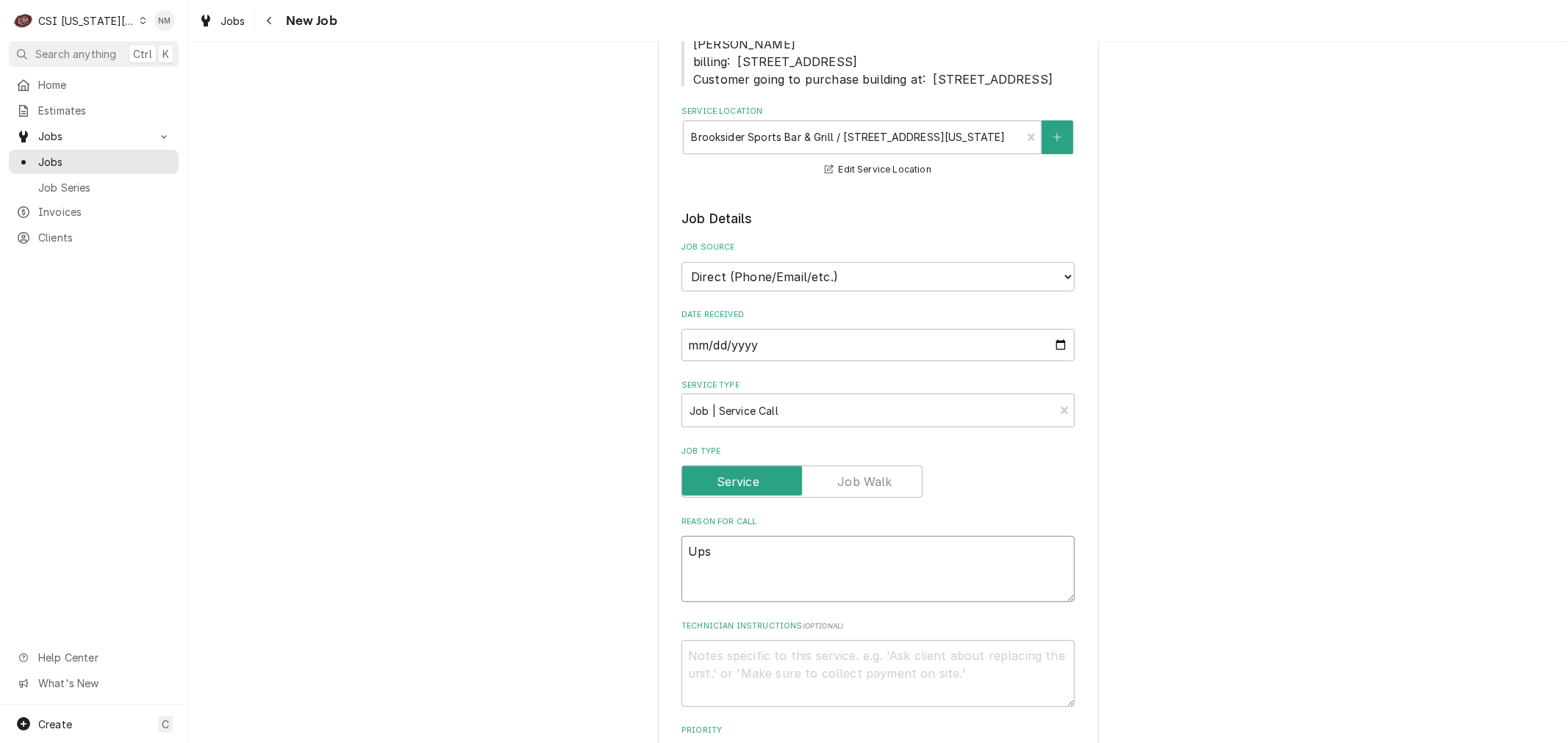
type textarea "Upst"
type textarea "x"
type textarea "Upsta"
type textarea "x"
type textarea "Upstai"
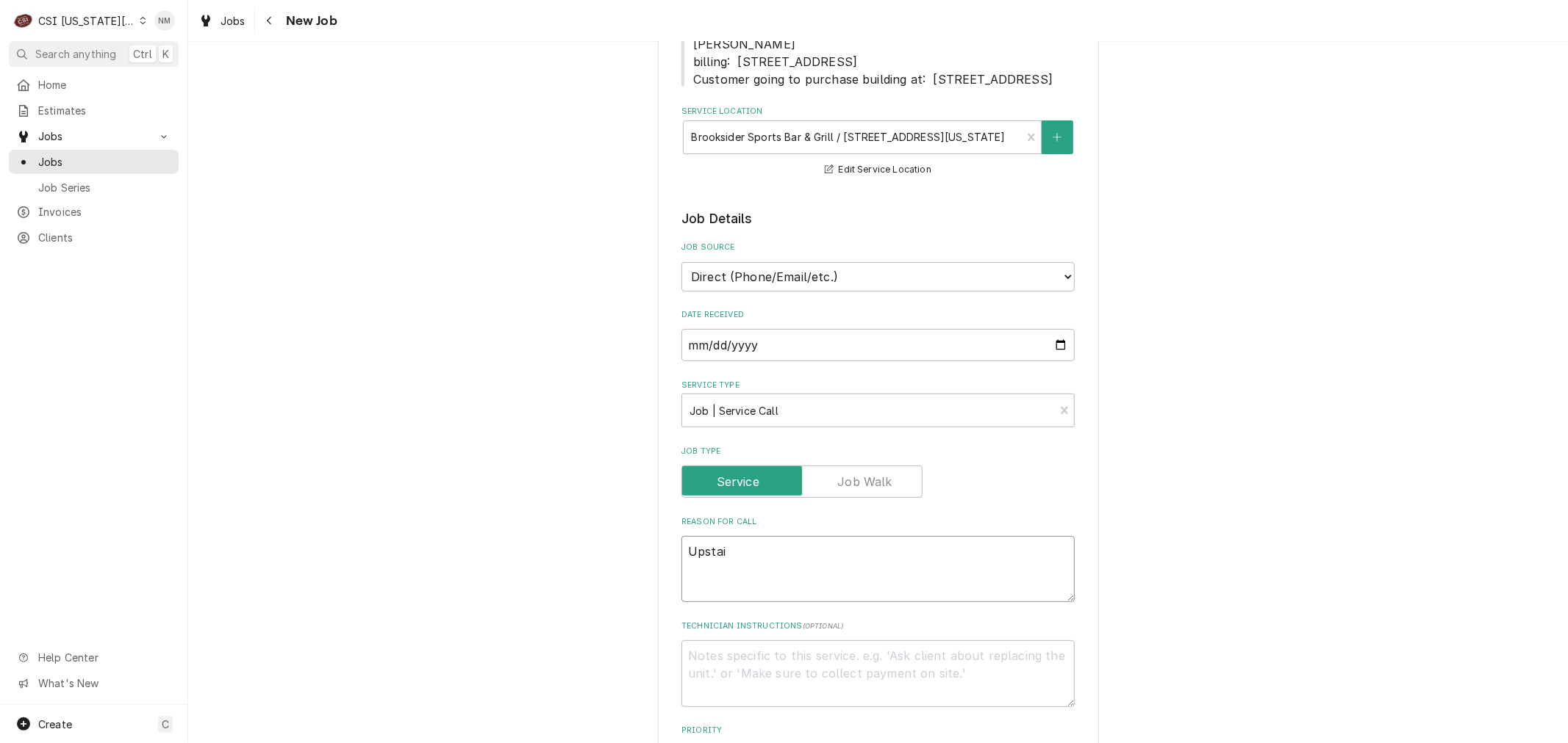
type textarea "x"
type textarea "Upstair"
type textarea "x"
type textarea "Upstair"
type textarea "x"
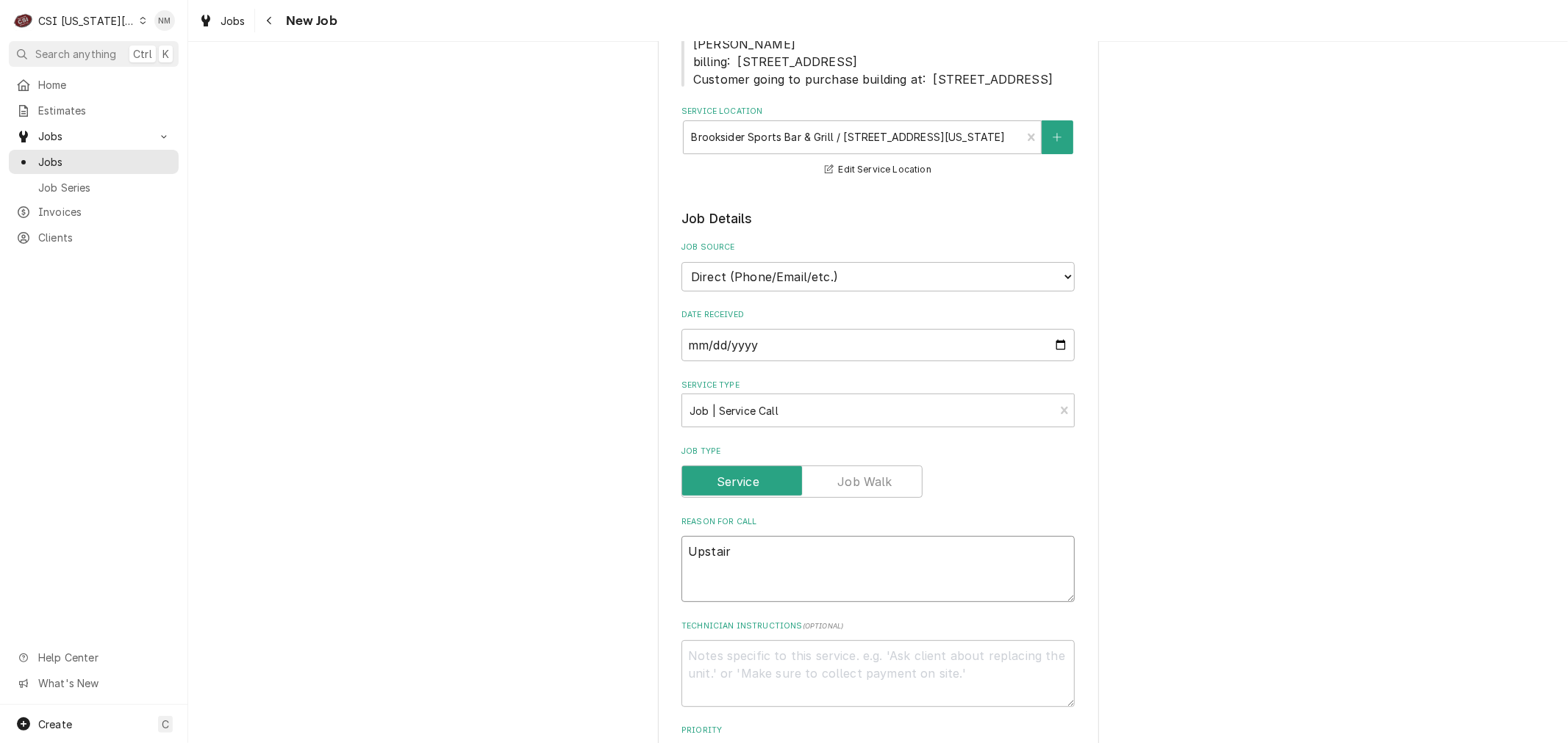
type textarea "Upstair C"
type textarea "x"
type textarea "Upstair"
type textarea "x"
type textarea "Upstair"
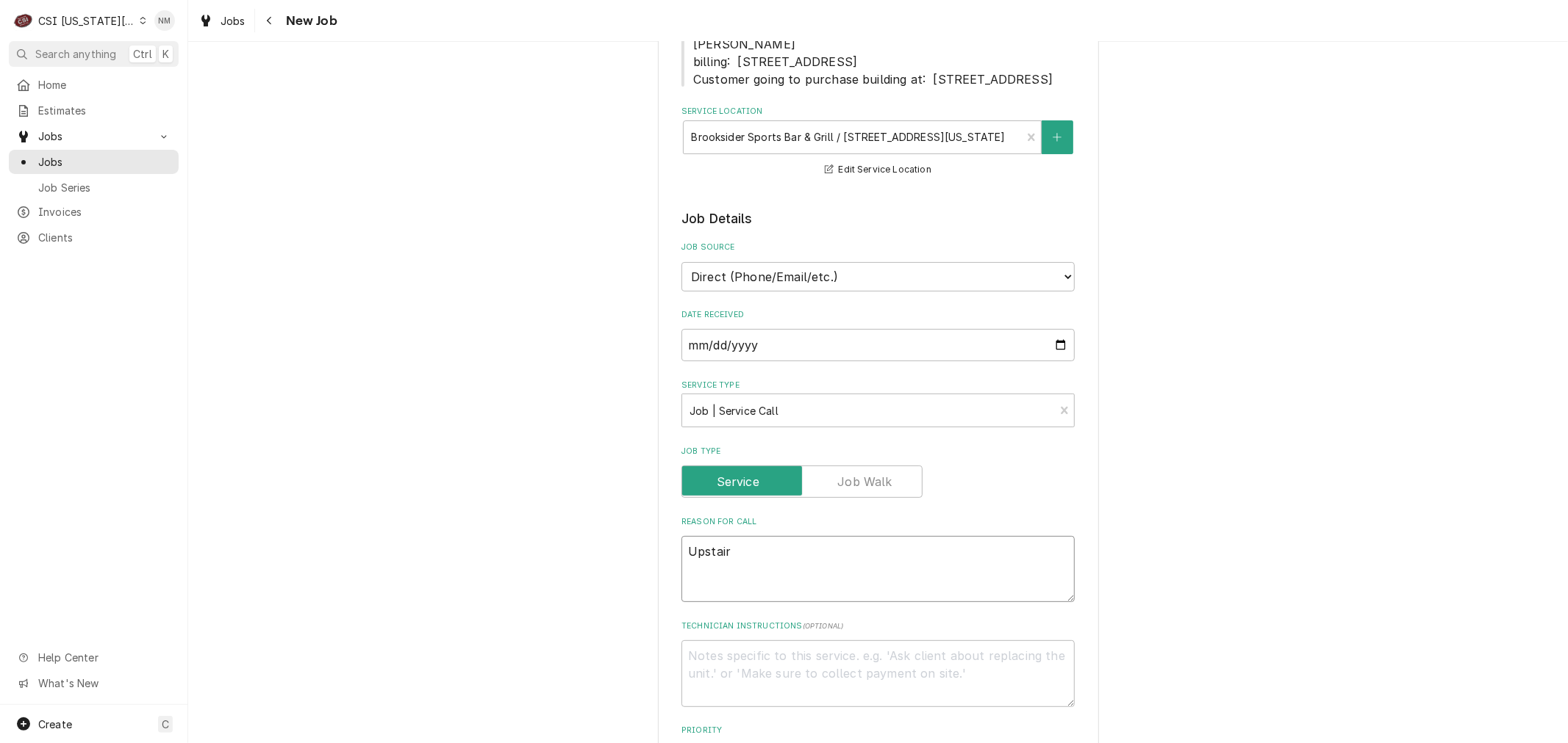
type textarea "x"
type textarea "Upstairs"
type textarea "x"
type textarea "Upstairs"
type textarea "x"
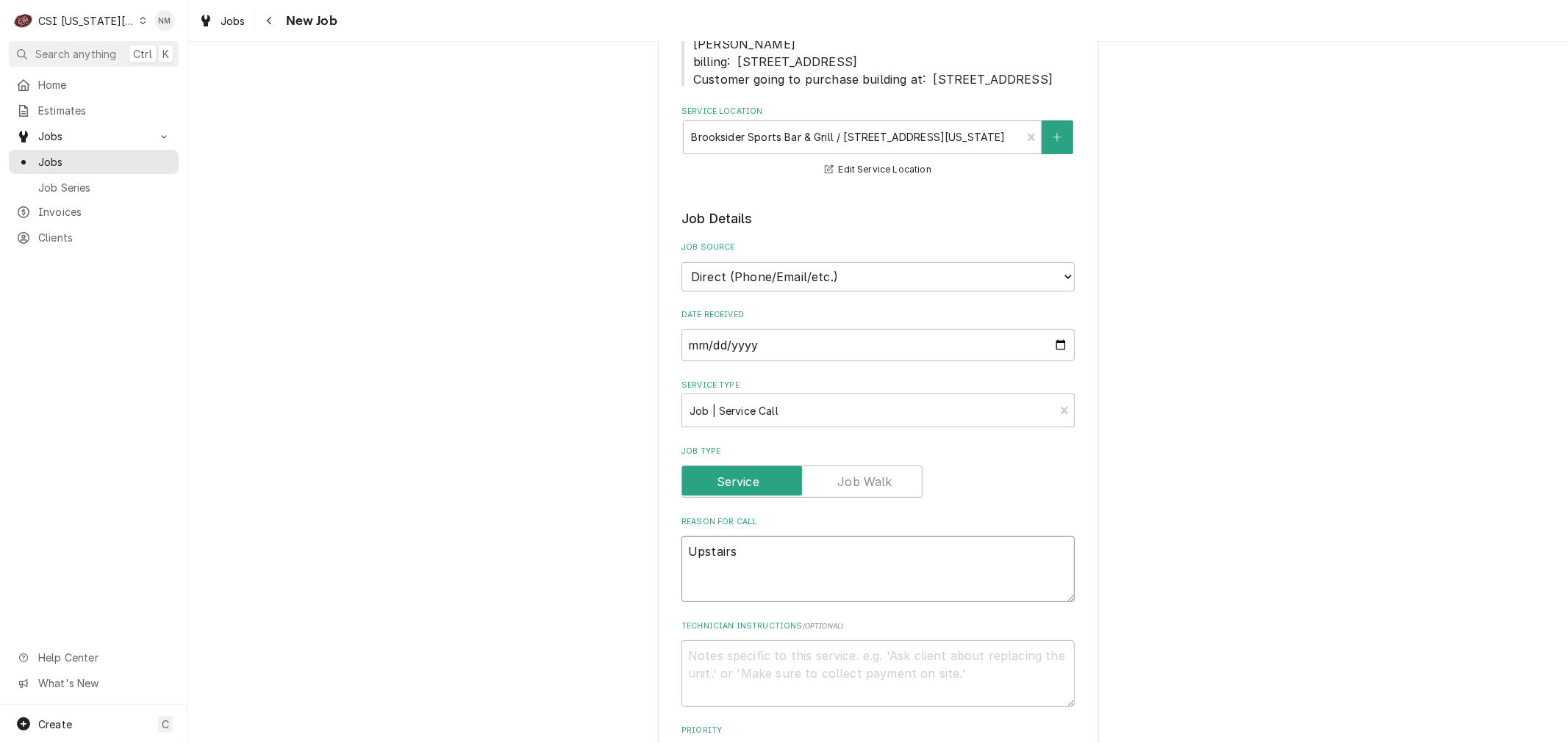
type textarea "Upstairs c"
type textarea "x"
type textarea "Upstairs ca"
type textarea "x"
type textarea "Upstairs cat"
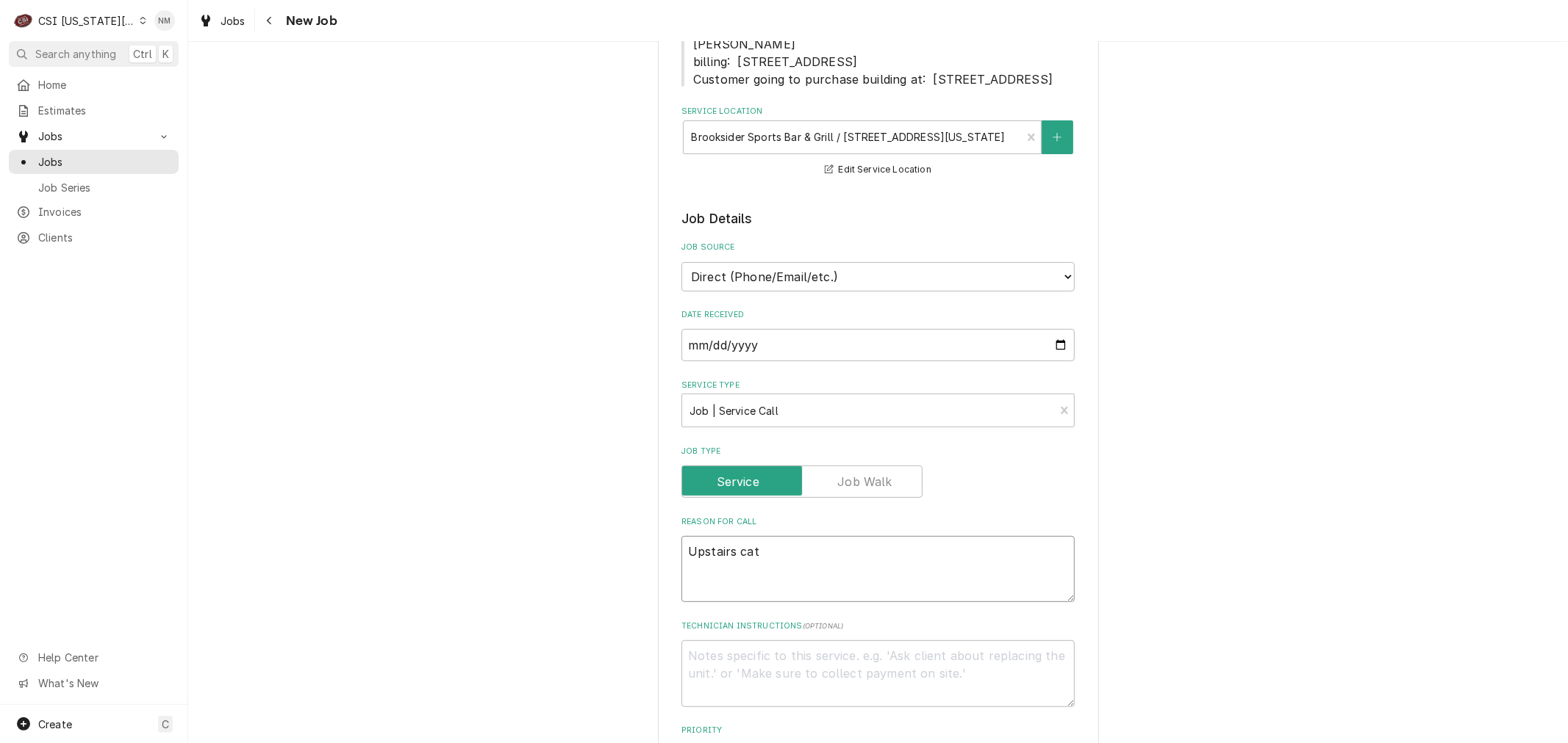
type textarea "x"
type textarea "Upstairs cate"
type textarea "x"
type textarea "Upstairs cater"
type textarea "x"
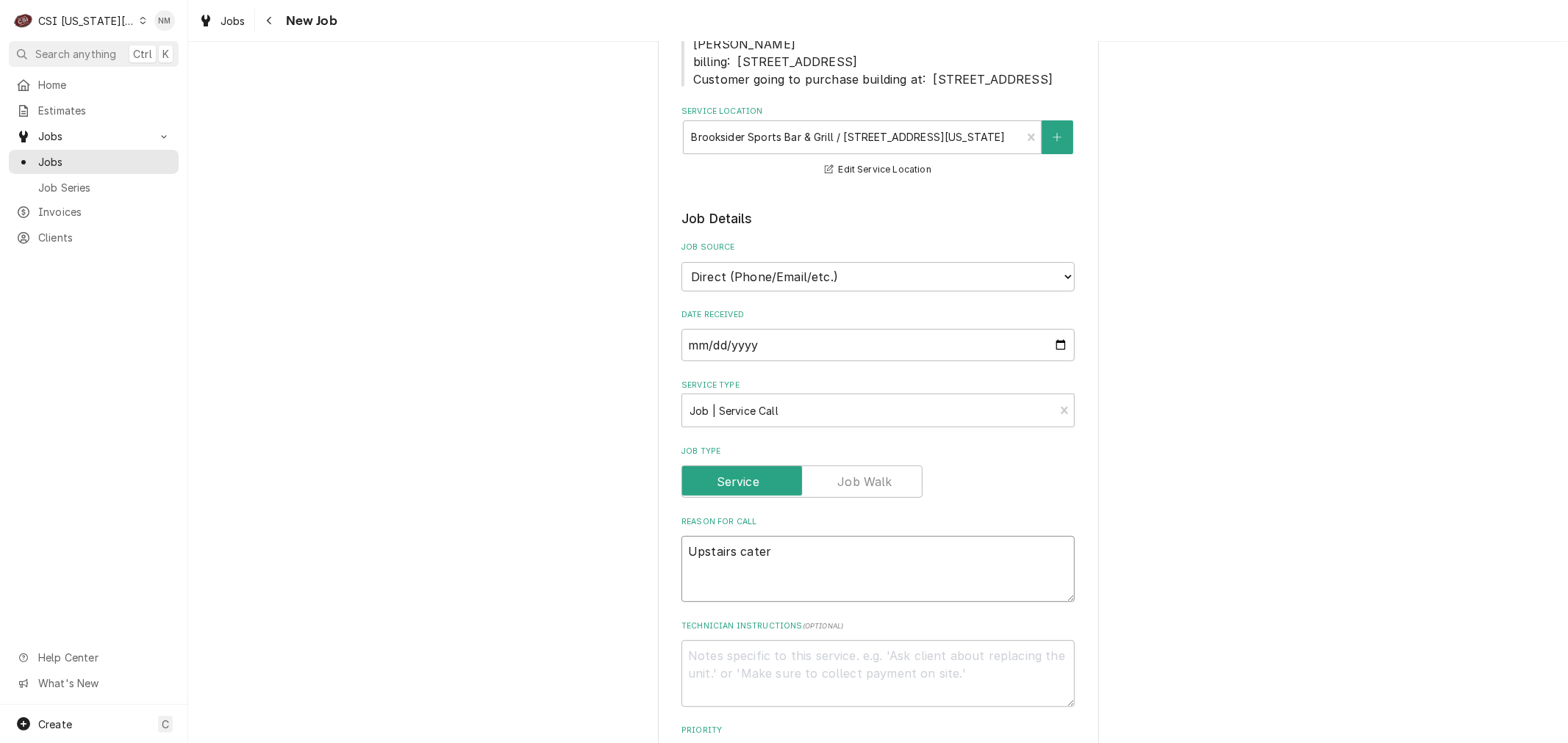
type textarea "Upstairs cateri"
type textarea "x"
type textarea "Upstairs caterin"
type textarea "x"
type textarea "Upstairs catering"
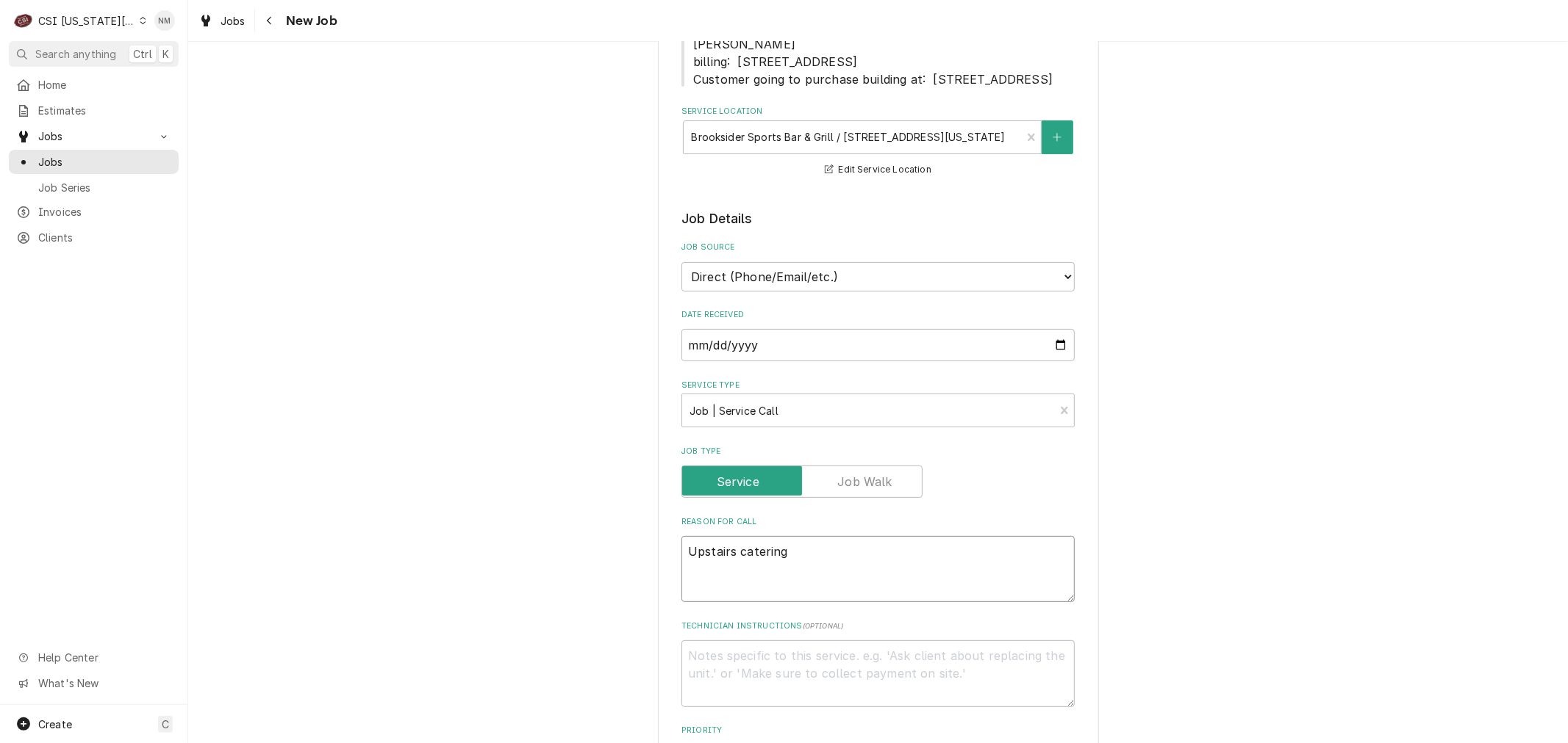
type textarea "x"
type textarea "Upstairs catering"
type textarea "x"
type textarea "Upstairs catering K"
type textarea "x"
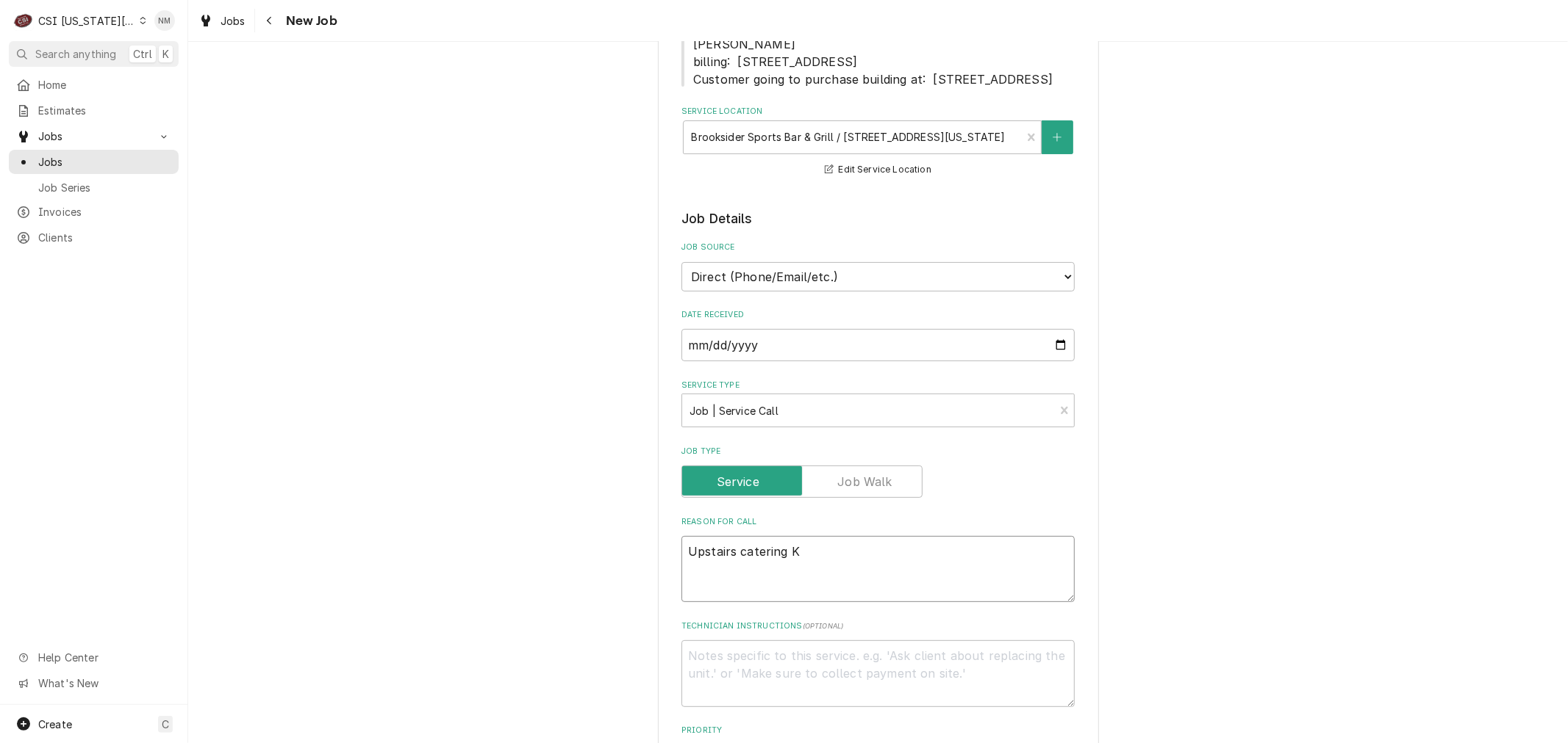
type textarea "Upstairs catering Ki"
type textarea "x"
type textarea "Upstairs catering Kit"
type textarea "x"
type textarea "Upstairs catering Kitc"
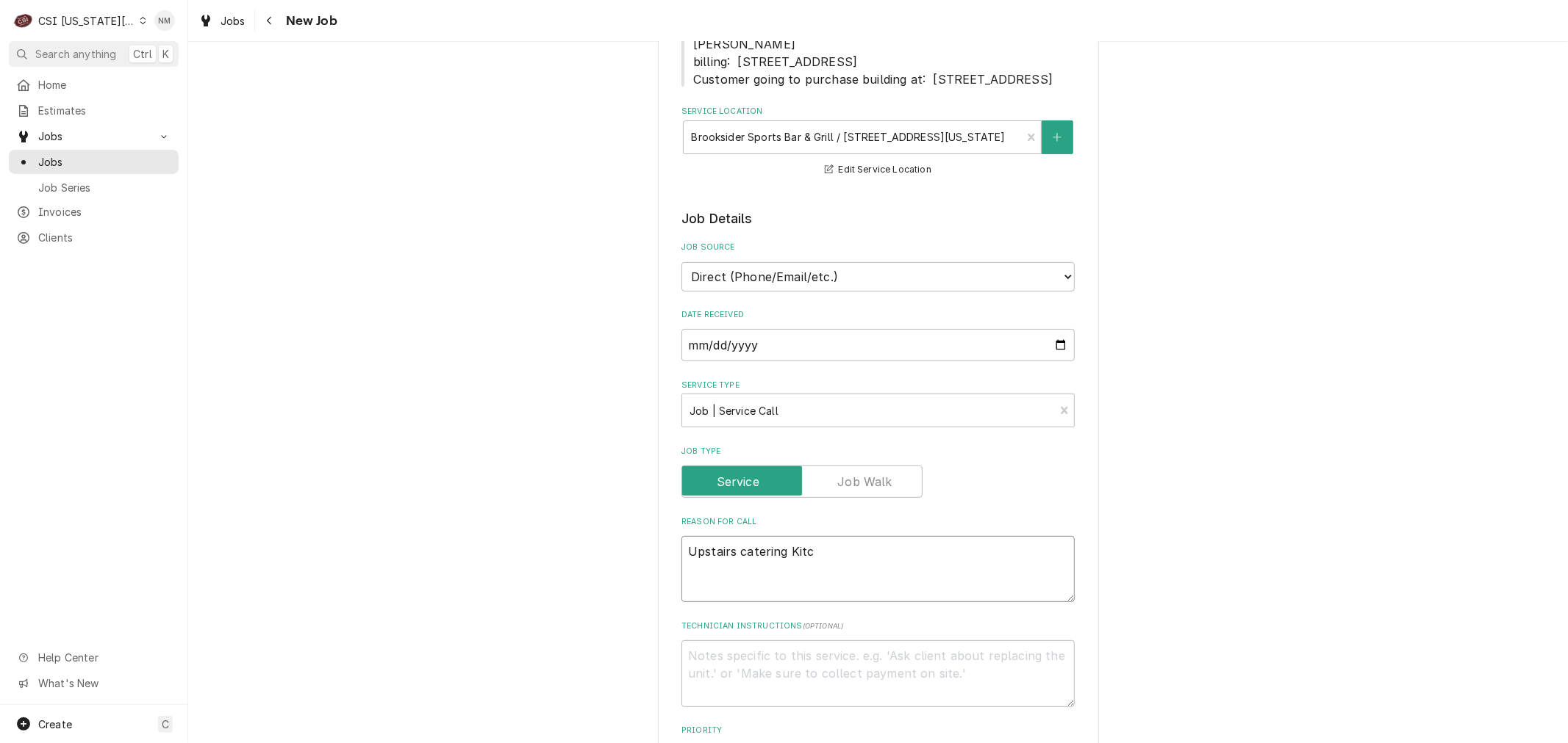
type textarea "x"
type textarea "Upstairs catering Kitch"
type textarea "x"
type textarea "Upstairs catering Kitche"
type textarea "x"
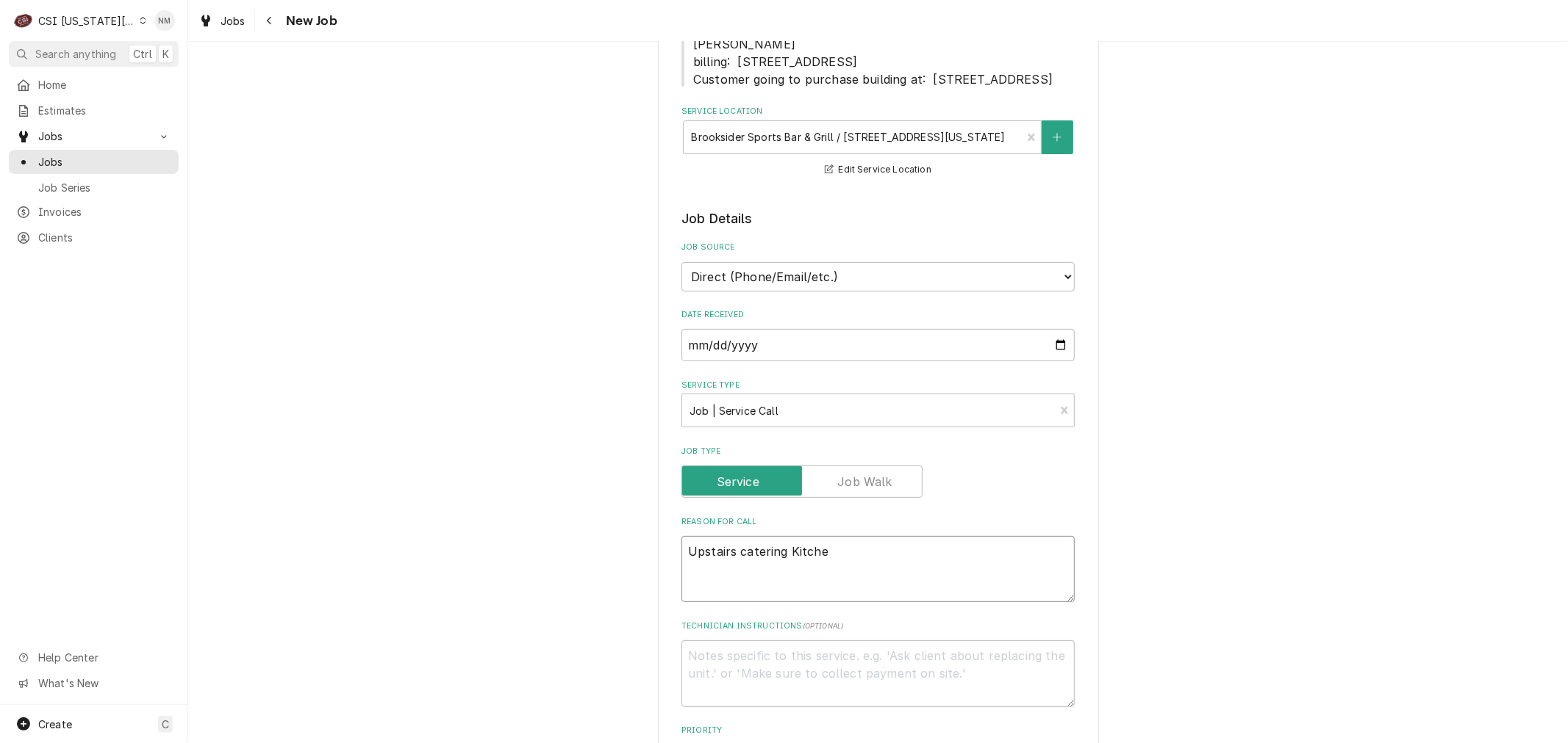
type textarea "Upstairs catering Kitchen"
type textarea "x"
type textarea "Upstairs catering Kitchen:"
type textarea "x"
type textarea "Upstairs catering Kitchen:"
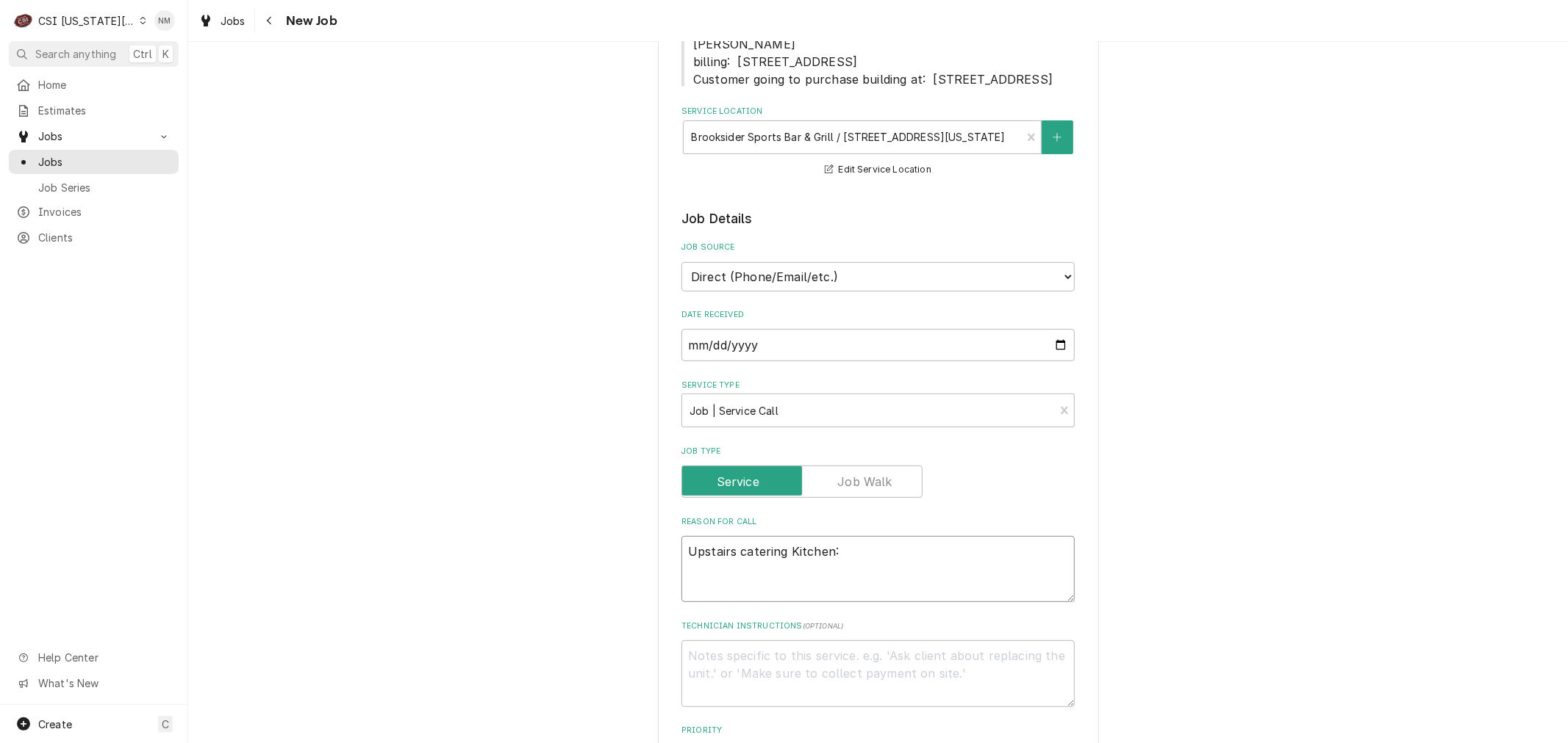
type textarea "x"
type textarea "Upstairs catering Kitchen:"
type textarea "x"
type textarea "Upstairs catering Kitchen: H"
type textarea "x"
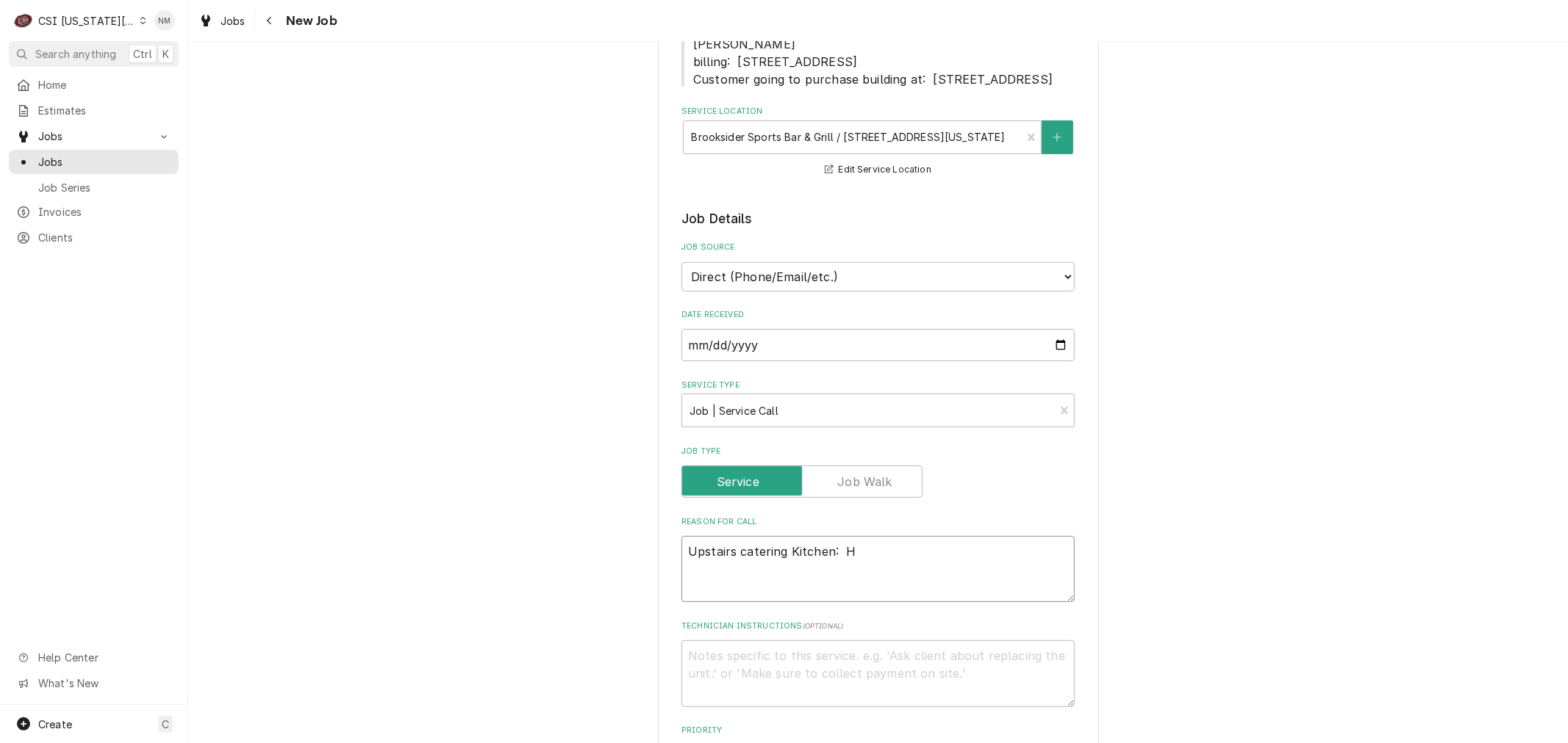
type textarea "Upstairs catering Kitchen: Ho"
type textarea "x"
type textarea "Upstairs catering Kitchen: Hoo"
type textarea "x"
type textarea "Upstairs catering Kitchen: Hood"
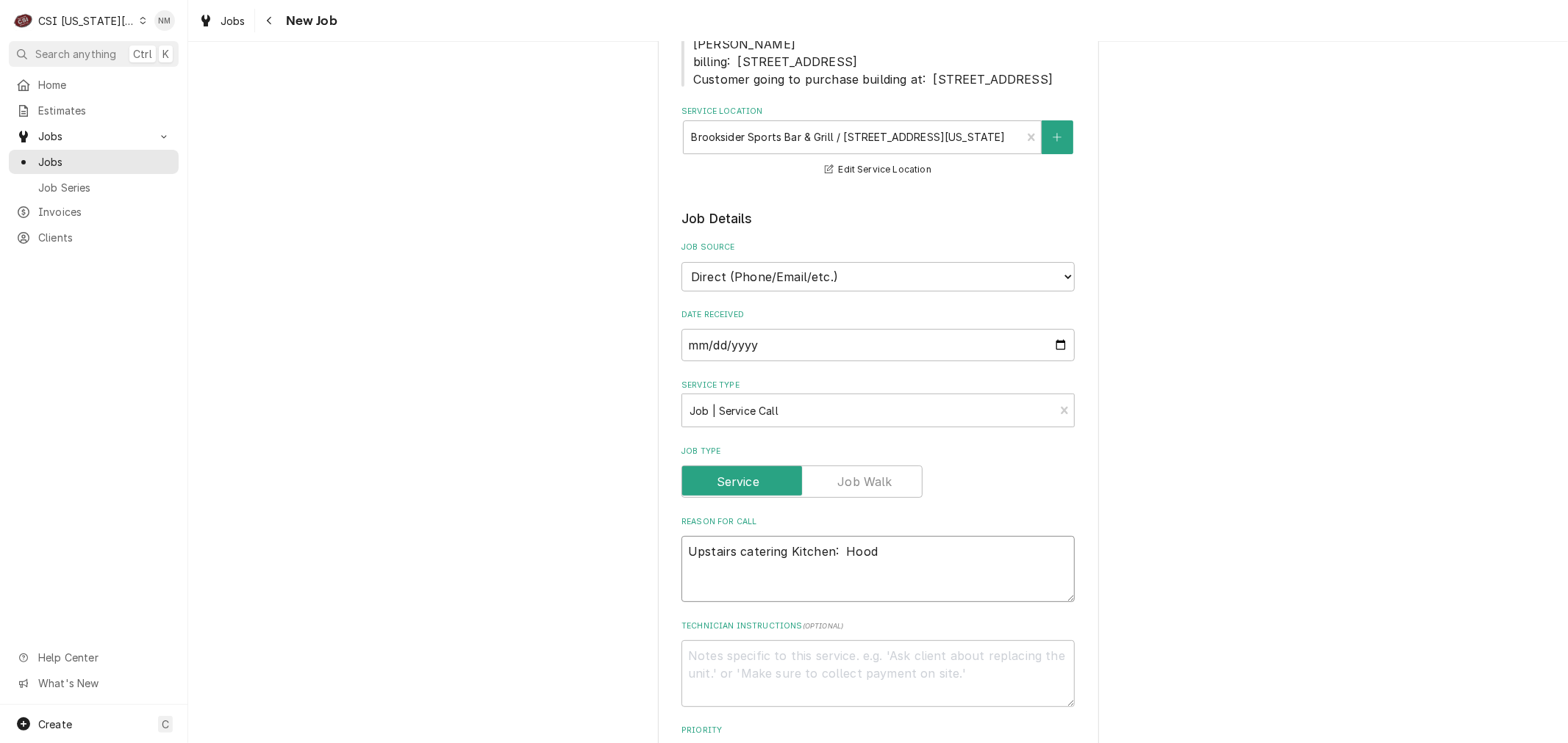
type textarea "x"
type textarea "Upstairs catering Kitchen: Hoods"
type textarea "x"
type textarea "Upstairs catering Kitchen: Hoods"
type textarea "x"
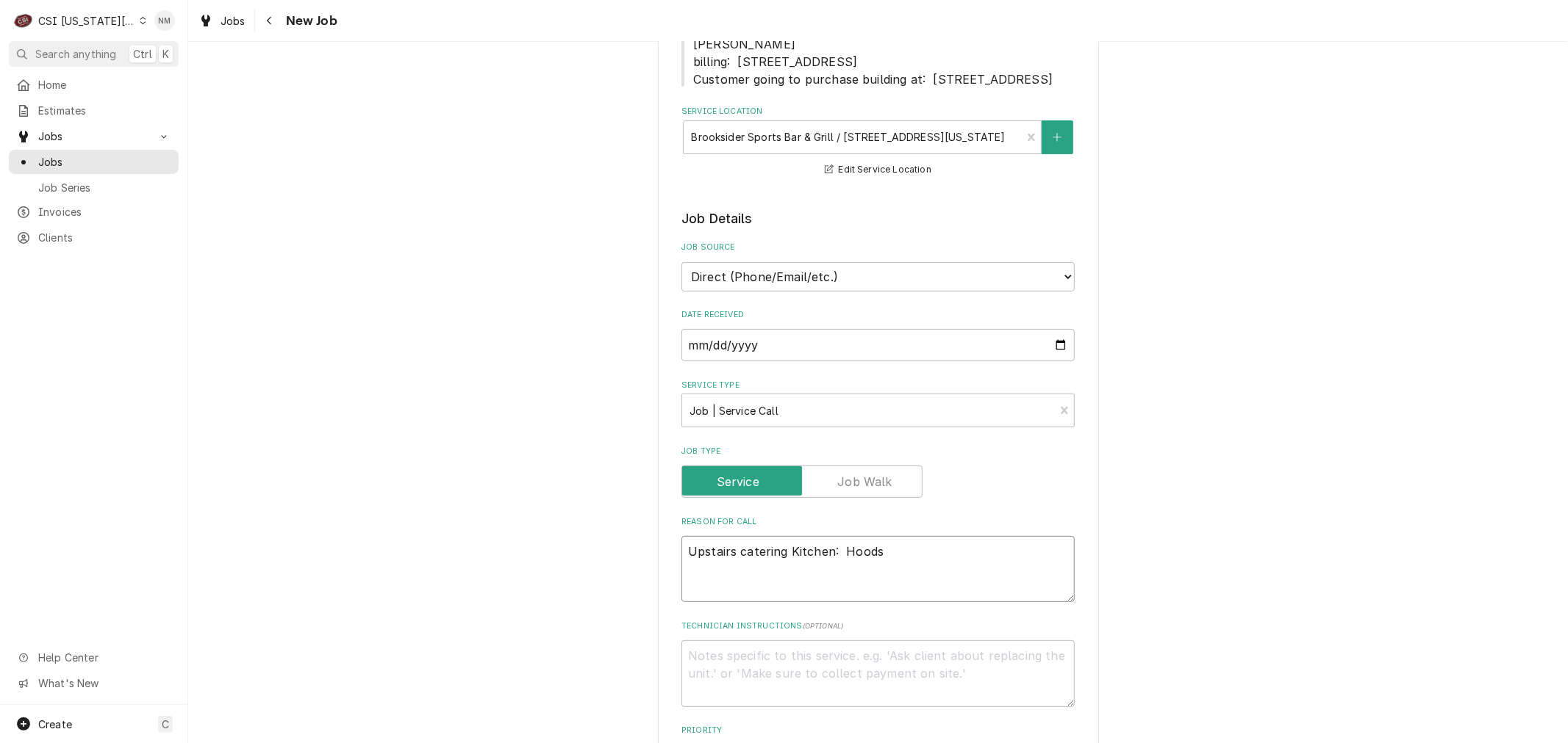
type textarea "Upstairs catering Kitchen: Hoods"
click at [736, 673] on textarea "Technician Instructions ( optional )" at bounding box center [878, 674] width 393 height 66
type textarea "x"
type textarea "C"
type textarea "x"
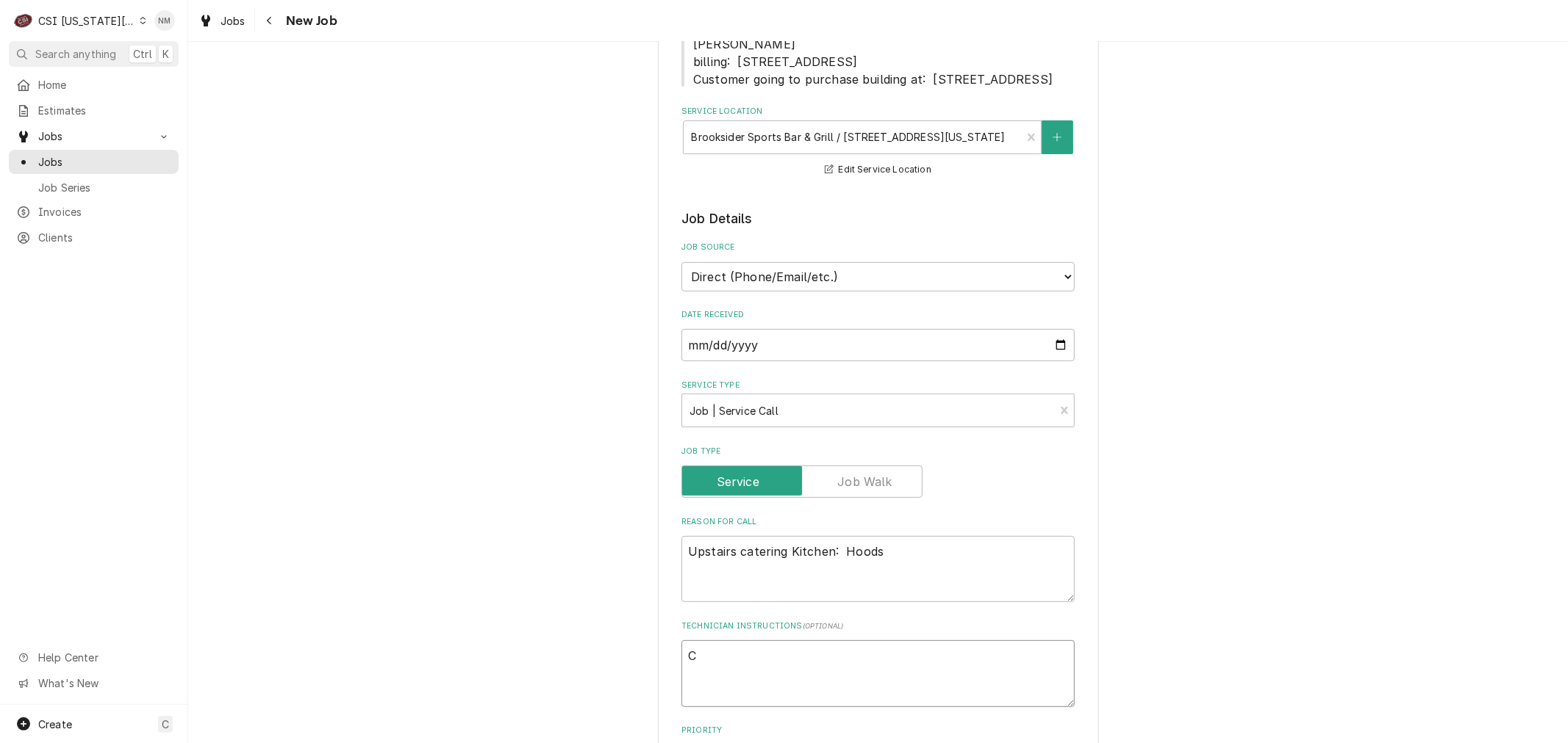
type textarea "CO"
type textarea "x"
type textarea "COD"
type textarea "x"
type textarea "COD"
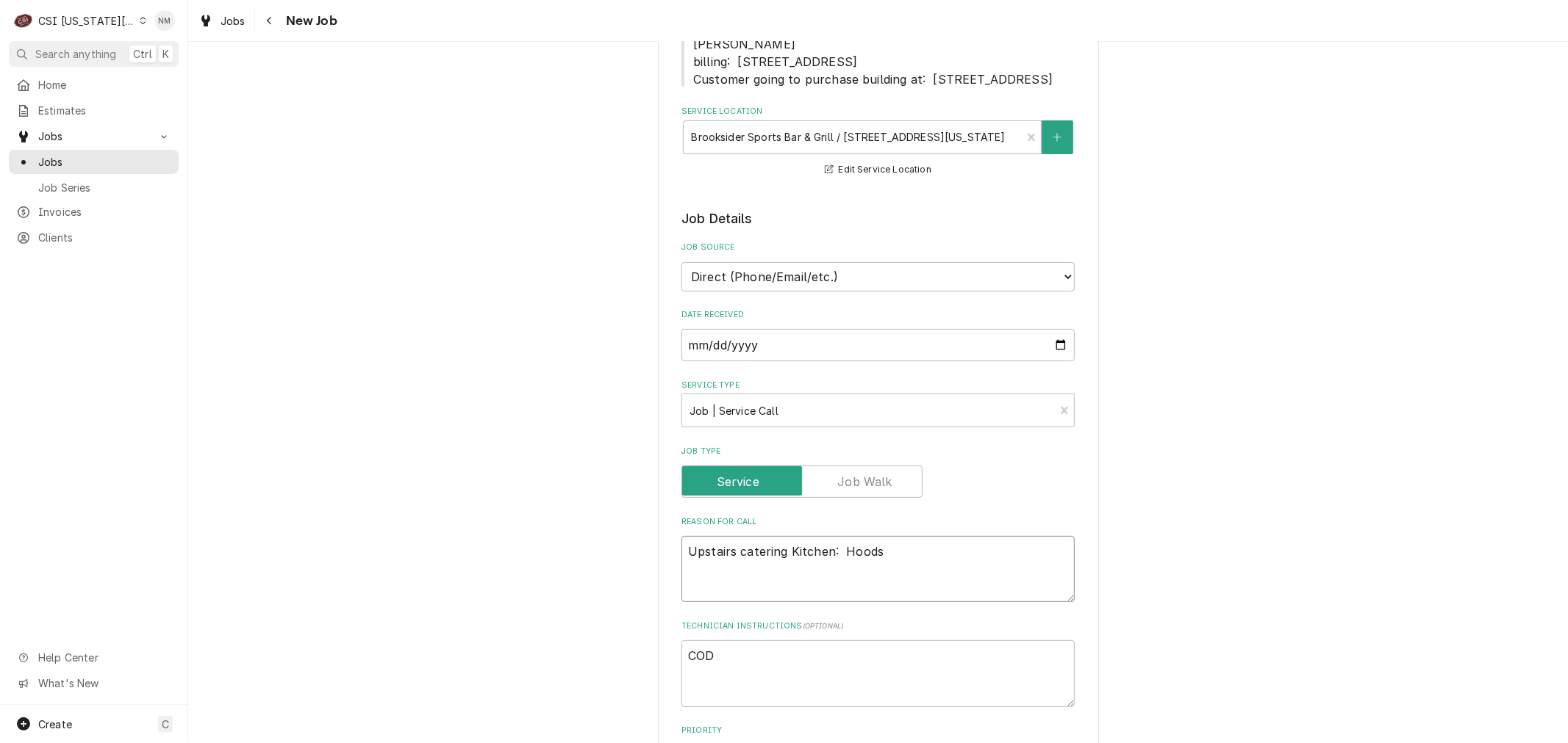
click at [878, 559] on textarea "Upstairs catering Kitchen: Hoods" at bounding box center [878, 569] width 393 height 66
type textarea "x"
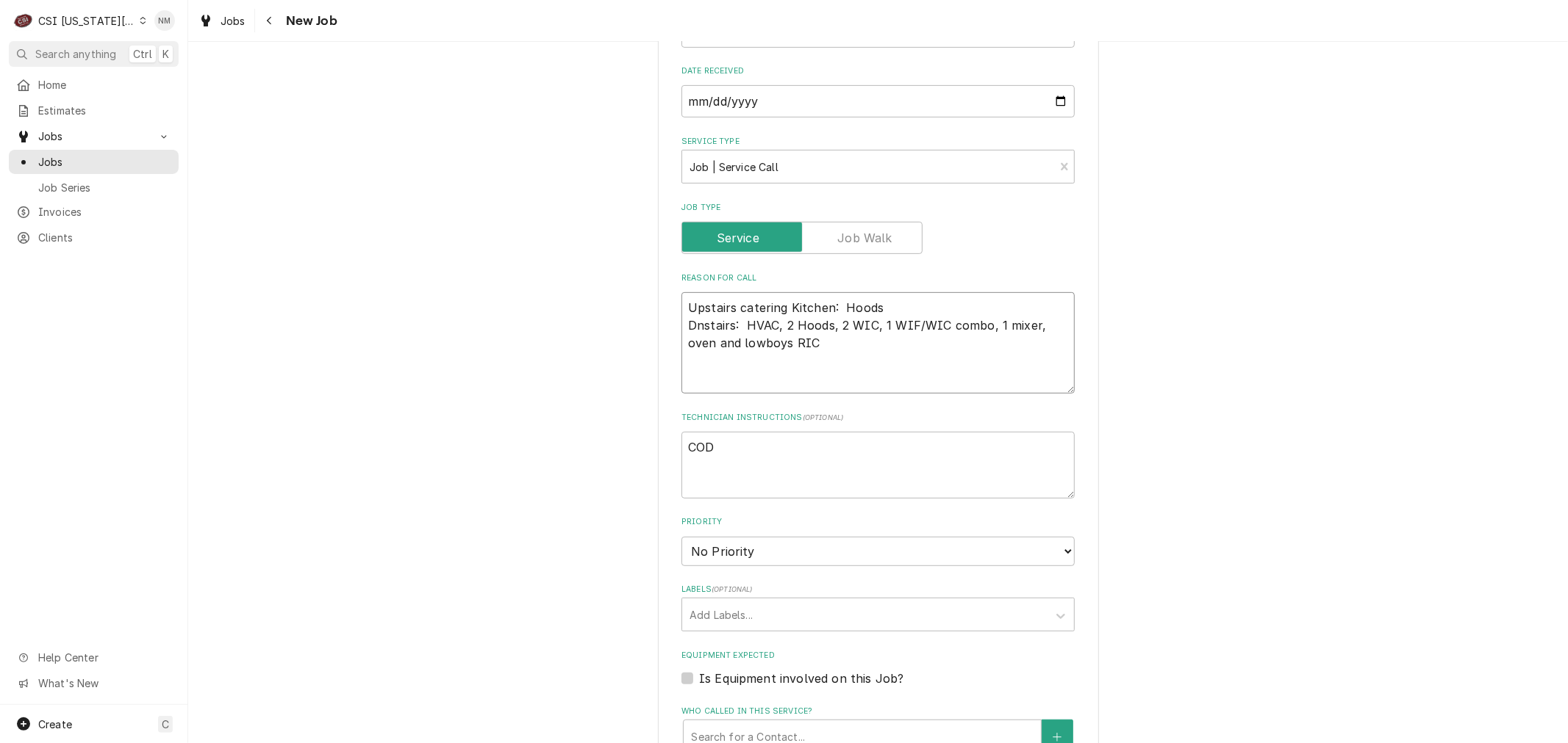
scroll to position [489, 0]
click at [750, 480] on textarea "COD" at bounding box center [878, 464] width 393 height 66
click at [742, 470] on textarea "COD" at bounding box center [878, 464] width 393 height 66
paste textarea "Jack Naylor 913-488-3258"
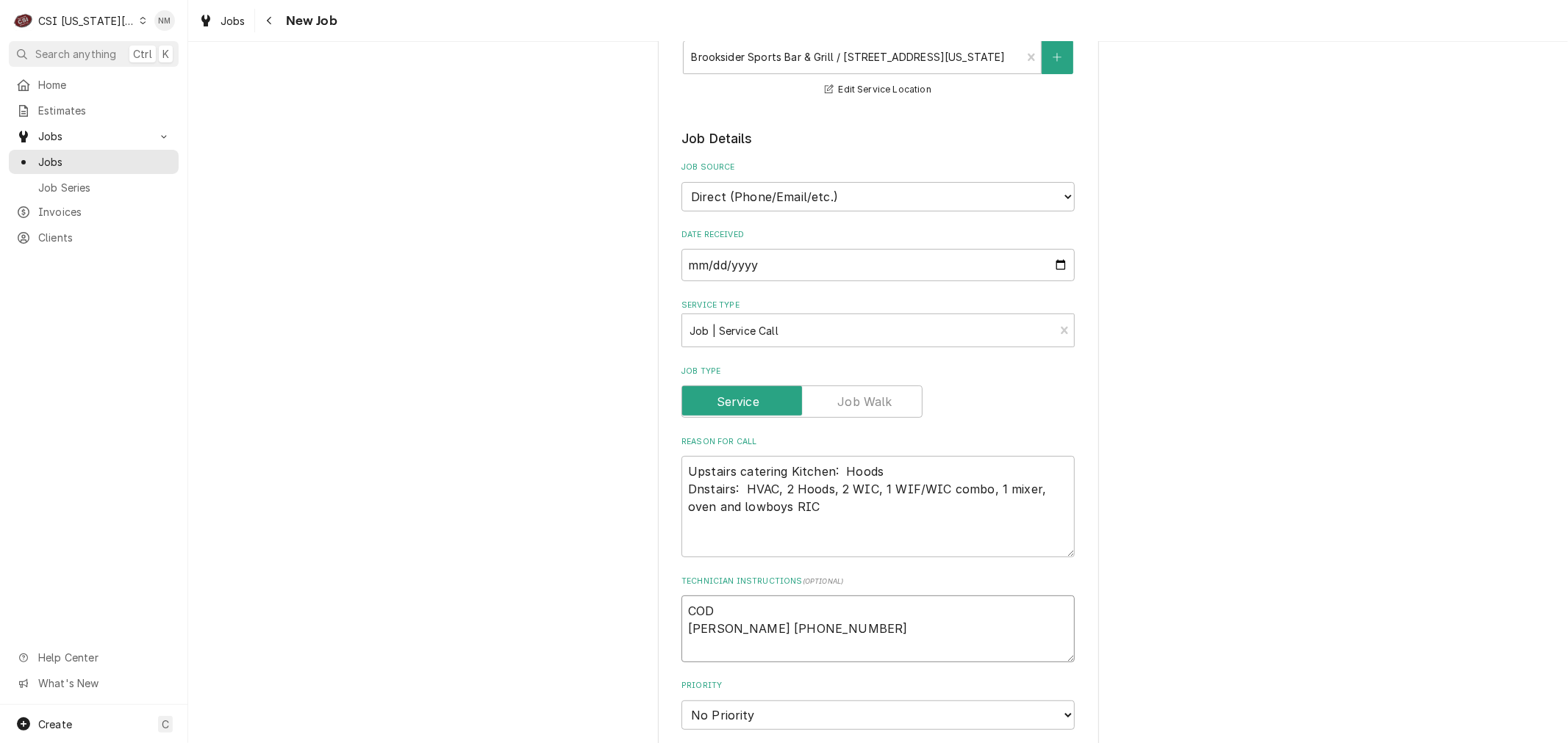
scroll to position [163, 0]
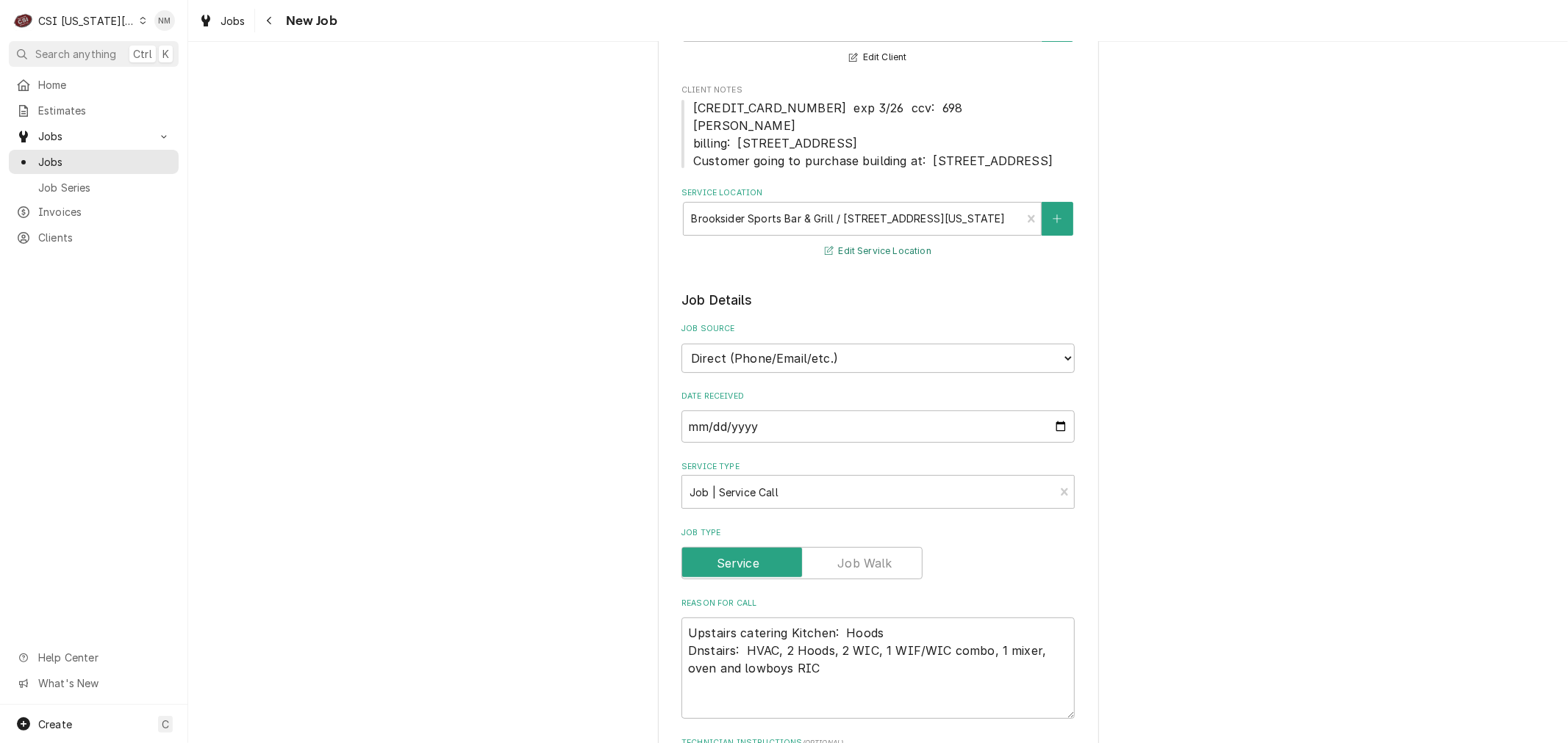
click at [895, 261] on button "Edit Service Location" at bounding box center [877, 251] width 111 height 18
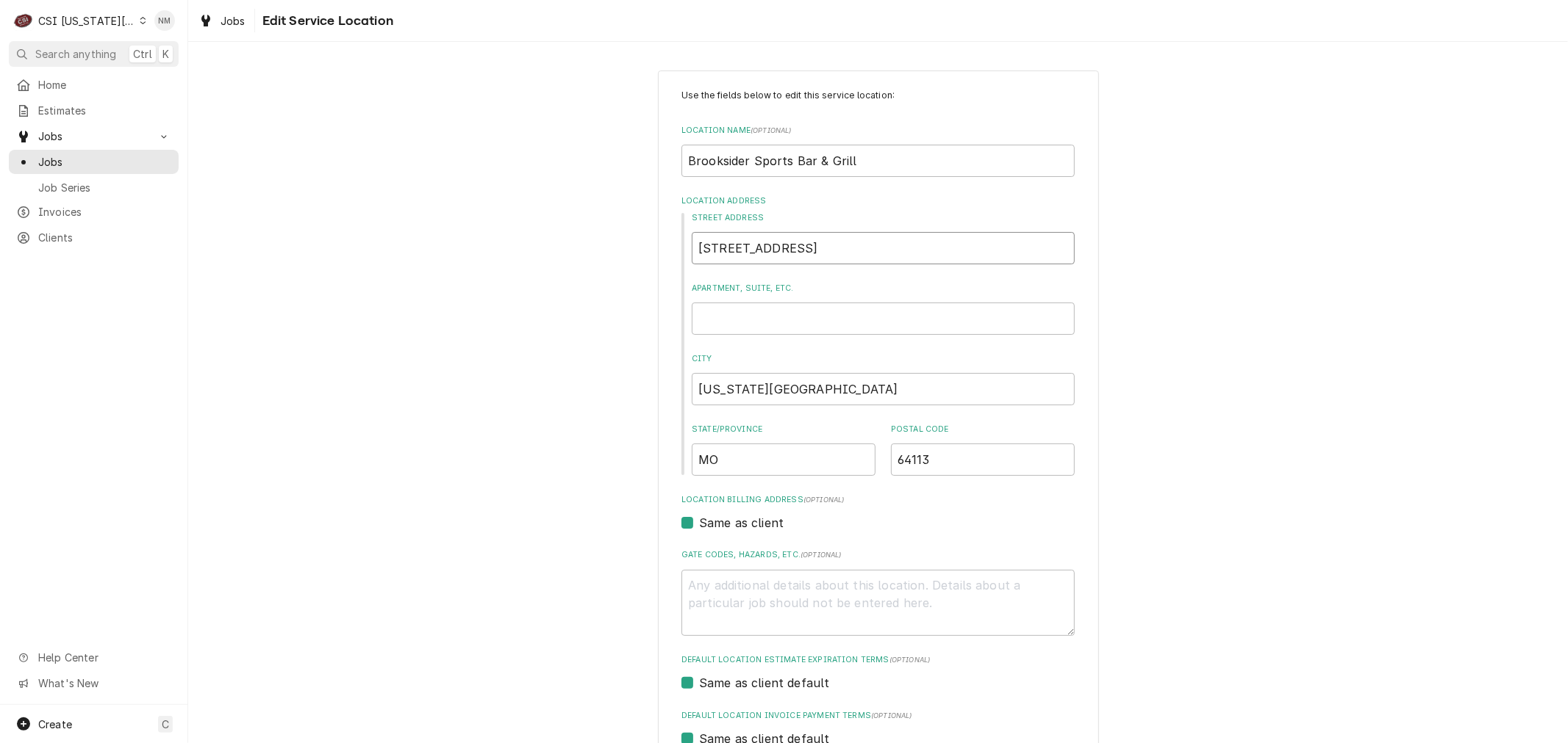
click at [850, 248] on input "6330 Brookside Plaza" at bounding box center [883, 248] width 383 height 32
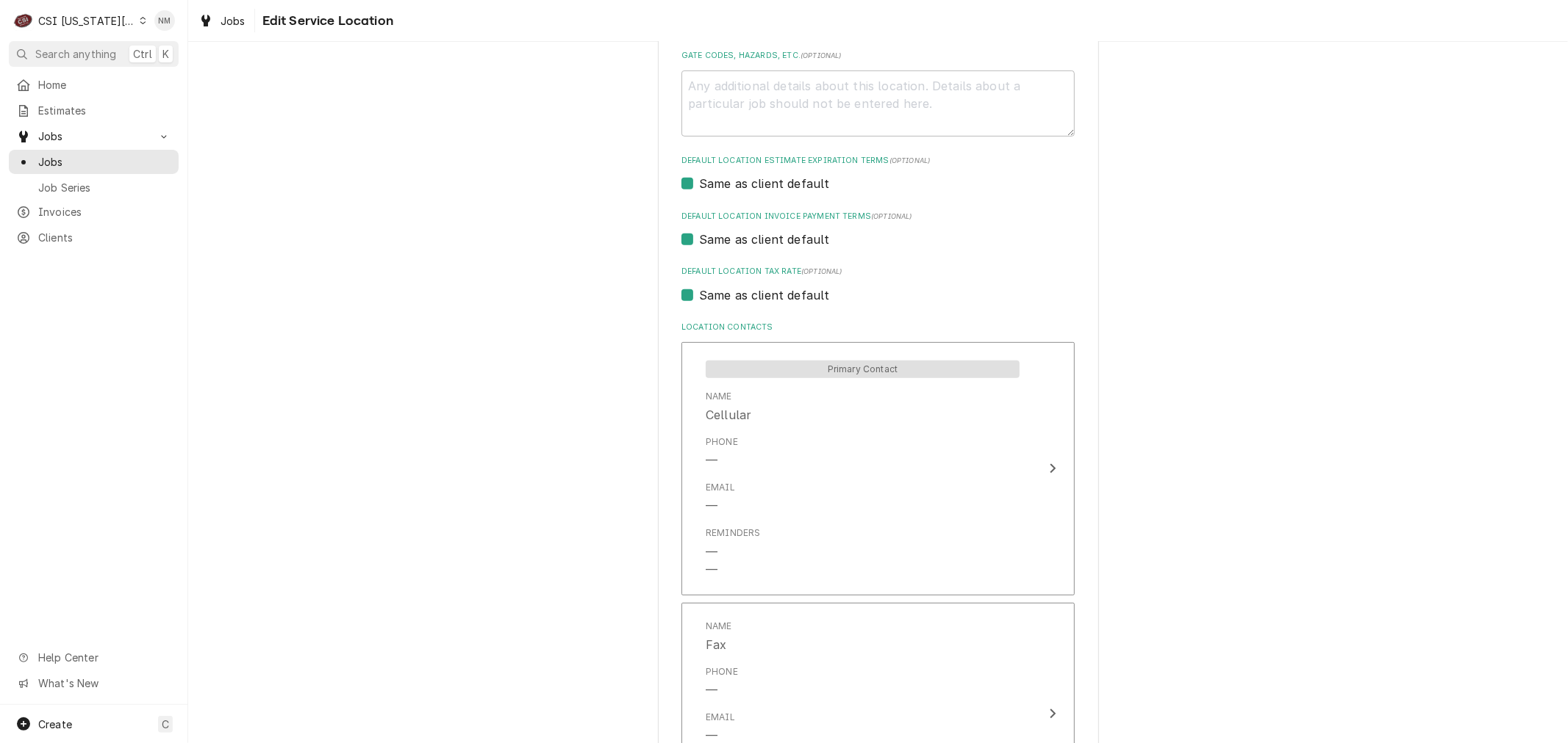
scroll to position [571, 0]
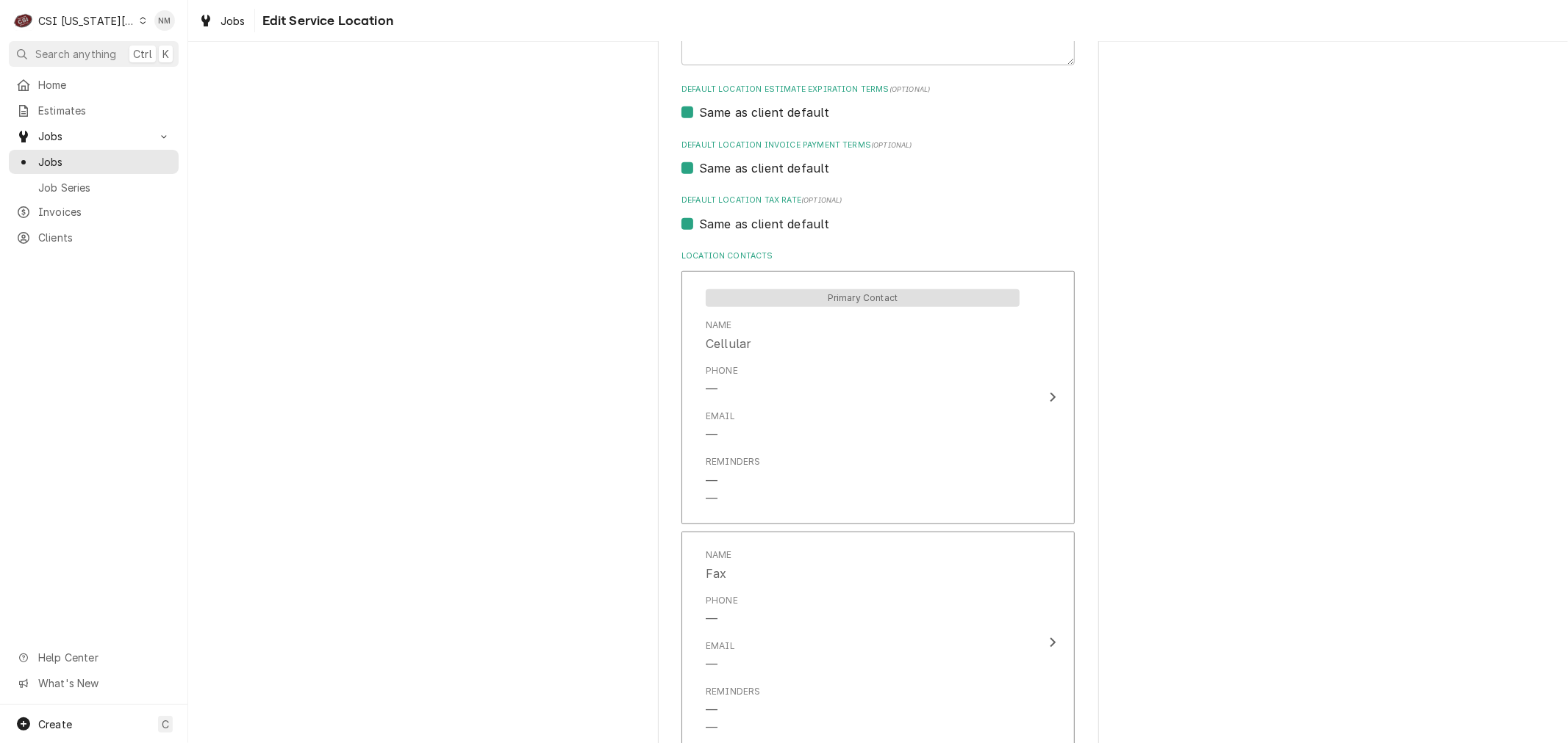
click at [1302, 507] on div "Use the fields below to edit this service location: Location Name ( optional ) …" at bounding box center [877, 412] width 1379 height 1852
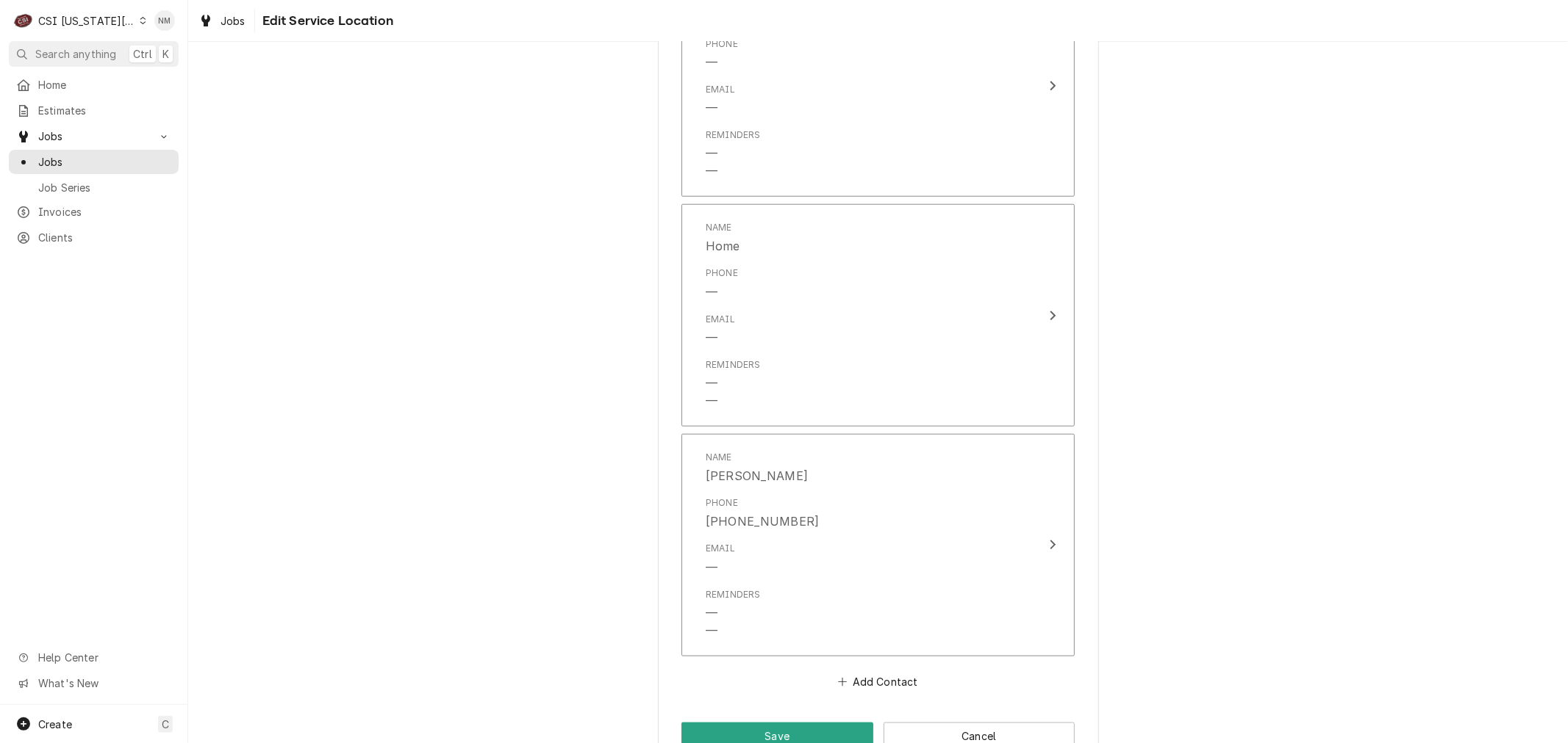
scroll to position [1166, 0]
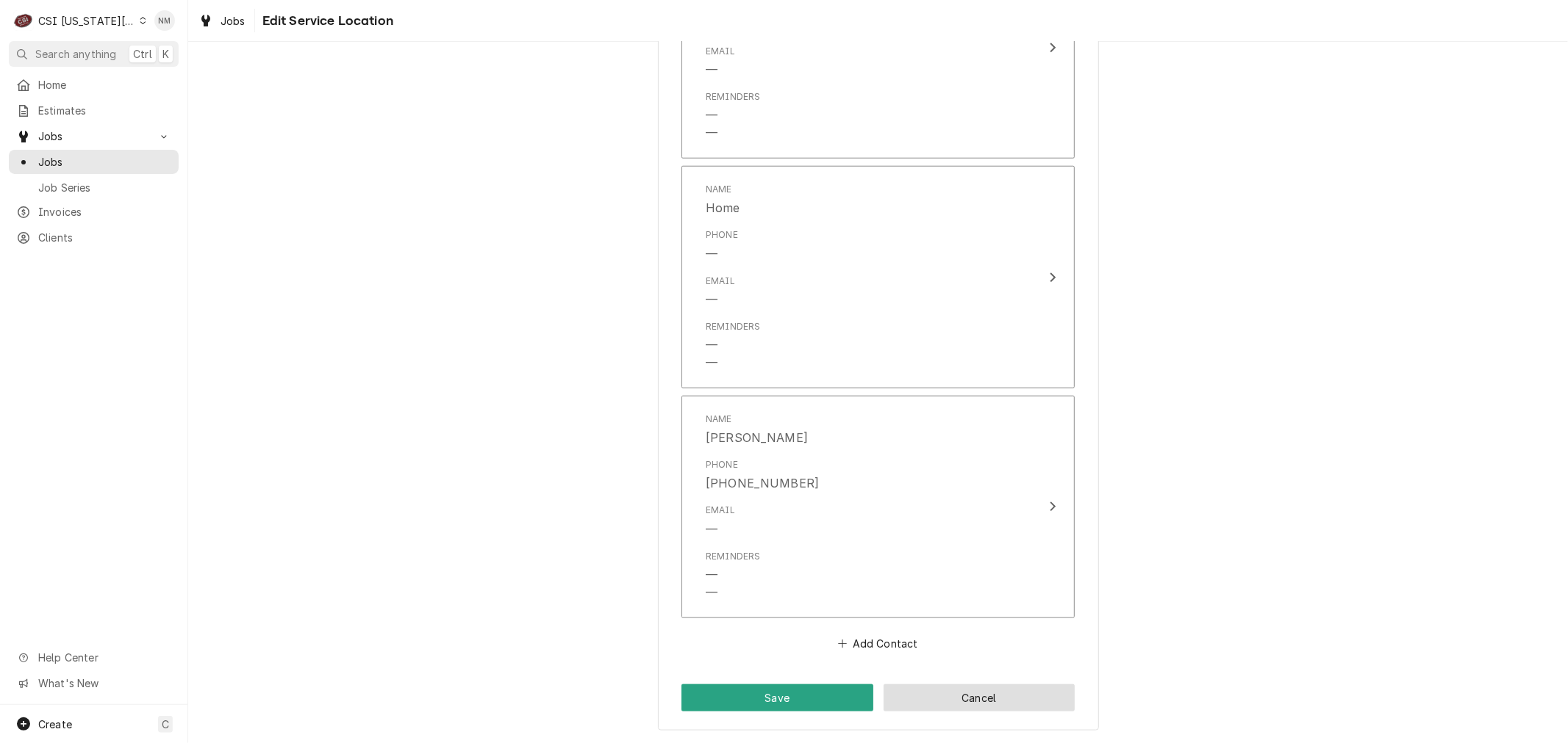
click at [957, 699] on button "Cancel" at bounding box center [980, 698] width 192 height 28
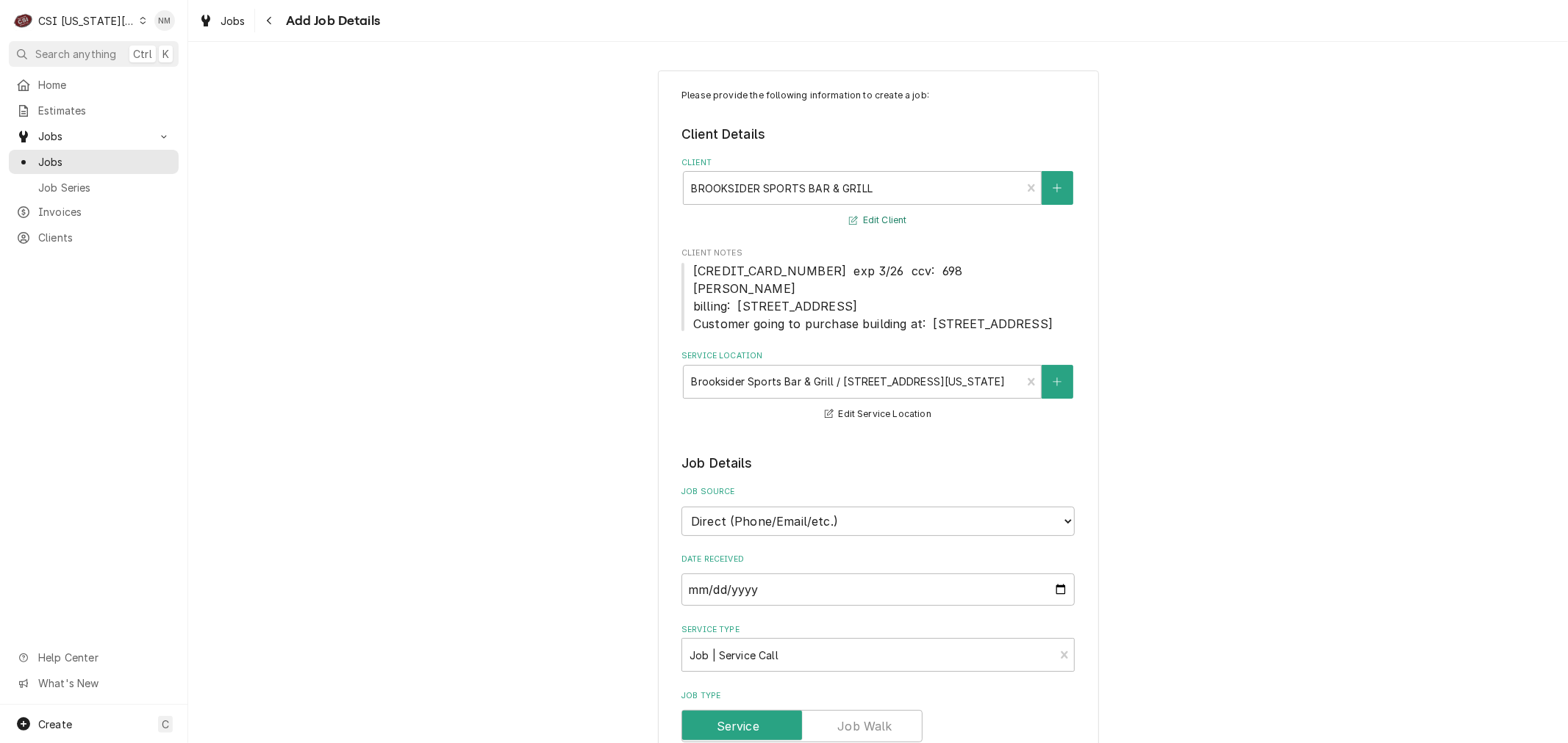
click at [879, 221] on button "Edit Client" at bounding box center [877, 220] width 61 height 18
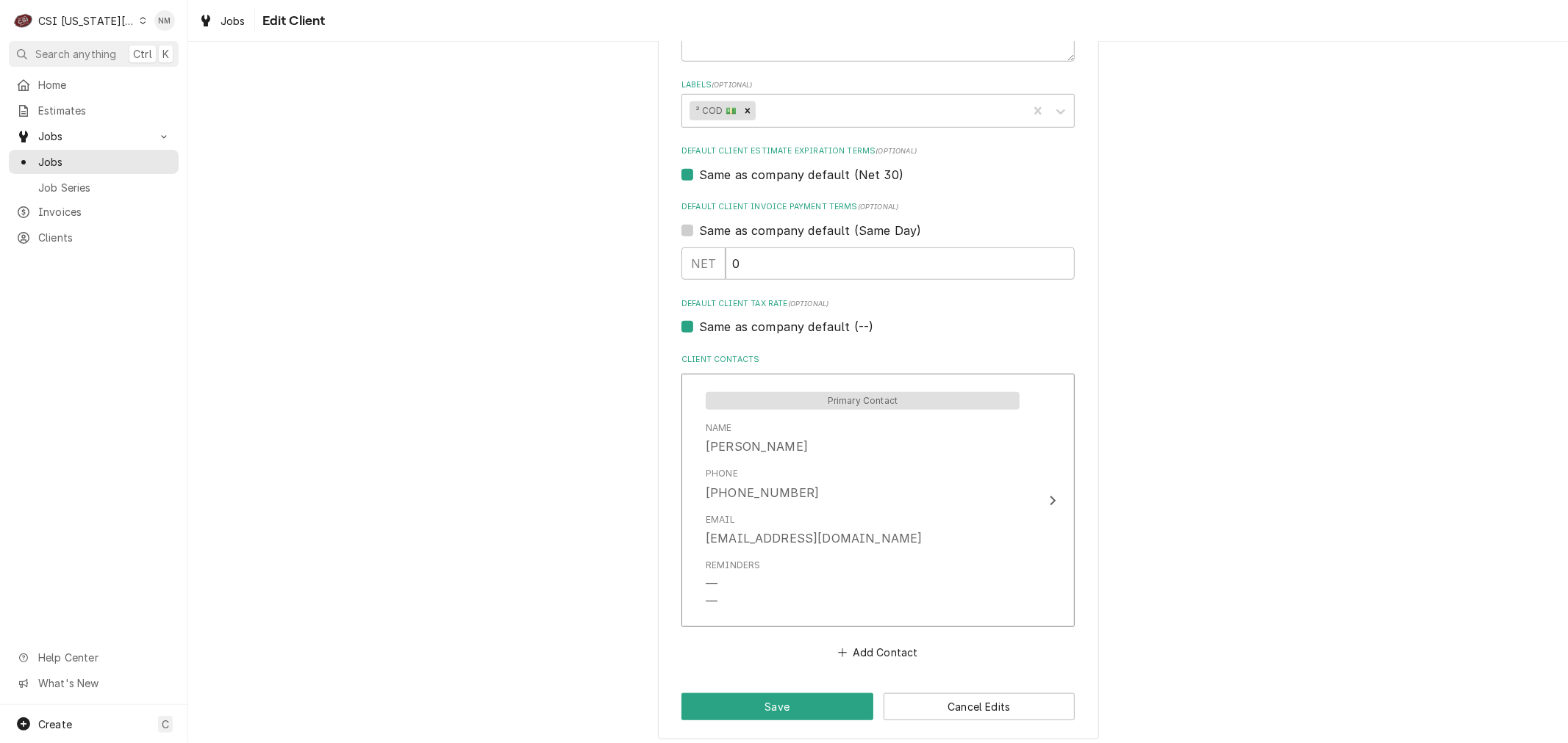
scroll to position [825, 0]
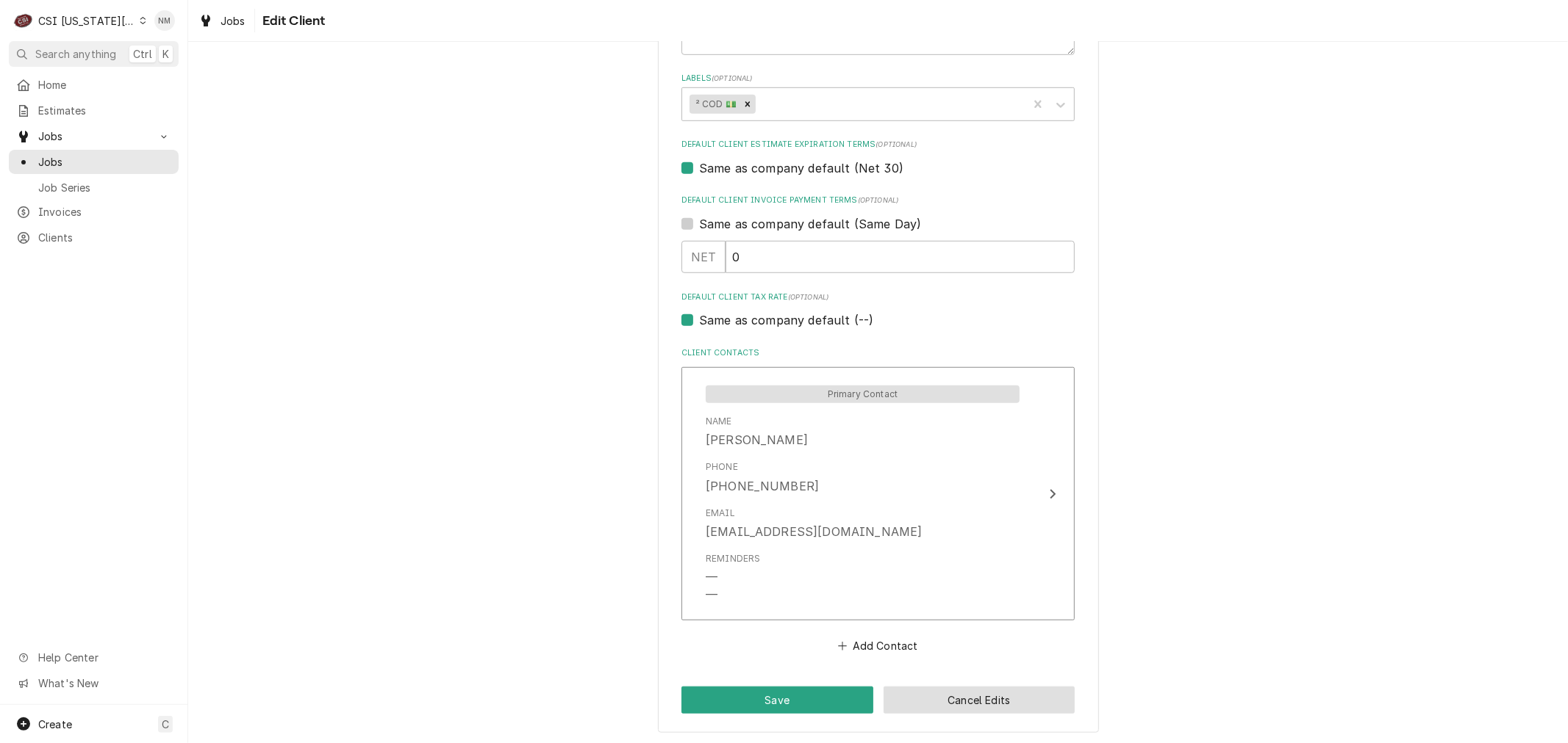
click at [983, 697] on button "Cancel Edits" at bounding box center [980, 700] width 192 height 28
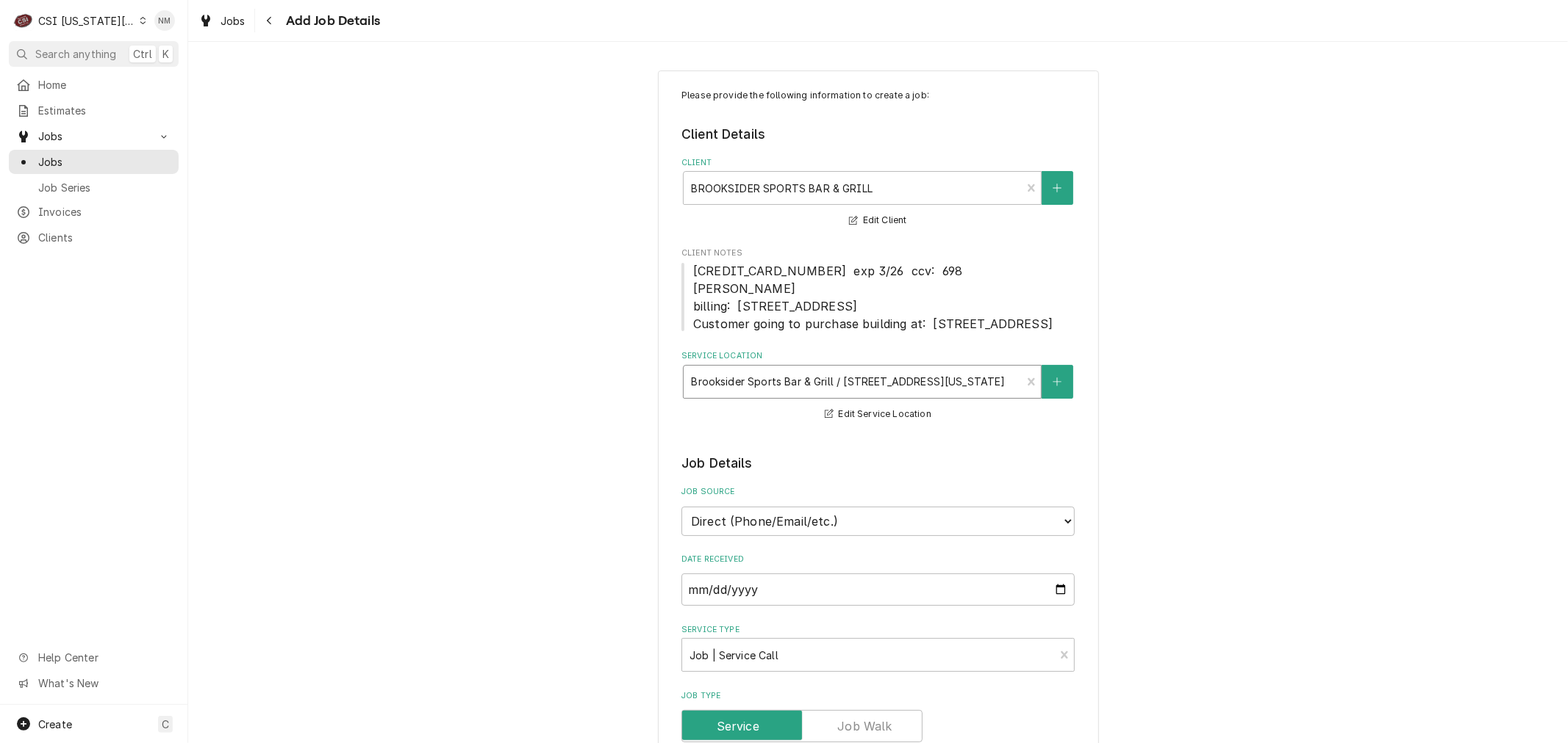
click at [995, 395] on div "Service Location" at bounding box center [852, 382] width 323 height 27
click at [51, 150] on link "Jobs" at bounding box center [94, 162] width 170 height 24
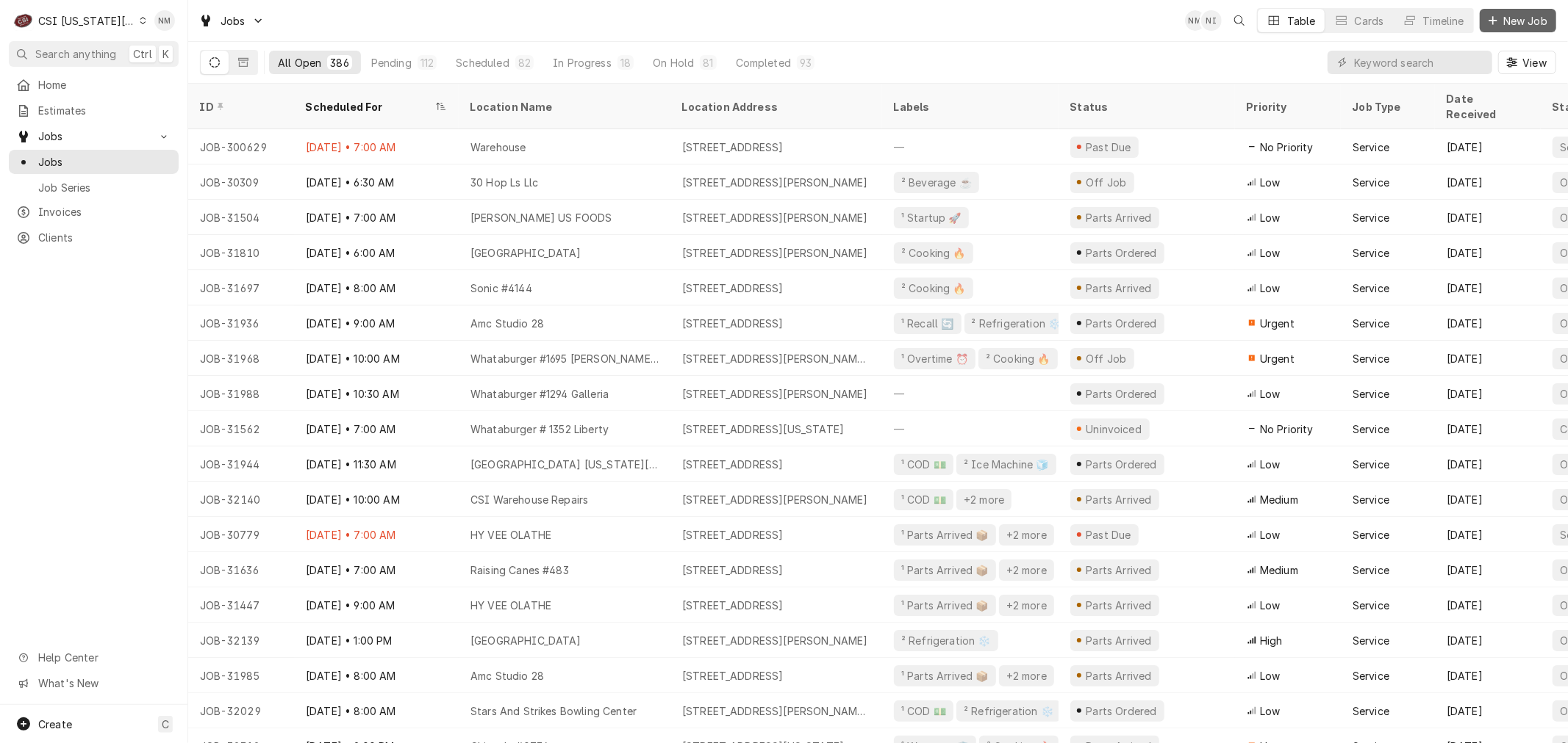
click at [1515, 17] on span "New Job" at bounding box center [1526, 21] width 50 height 16
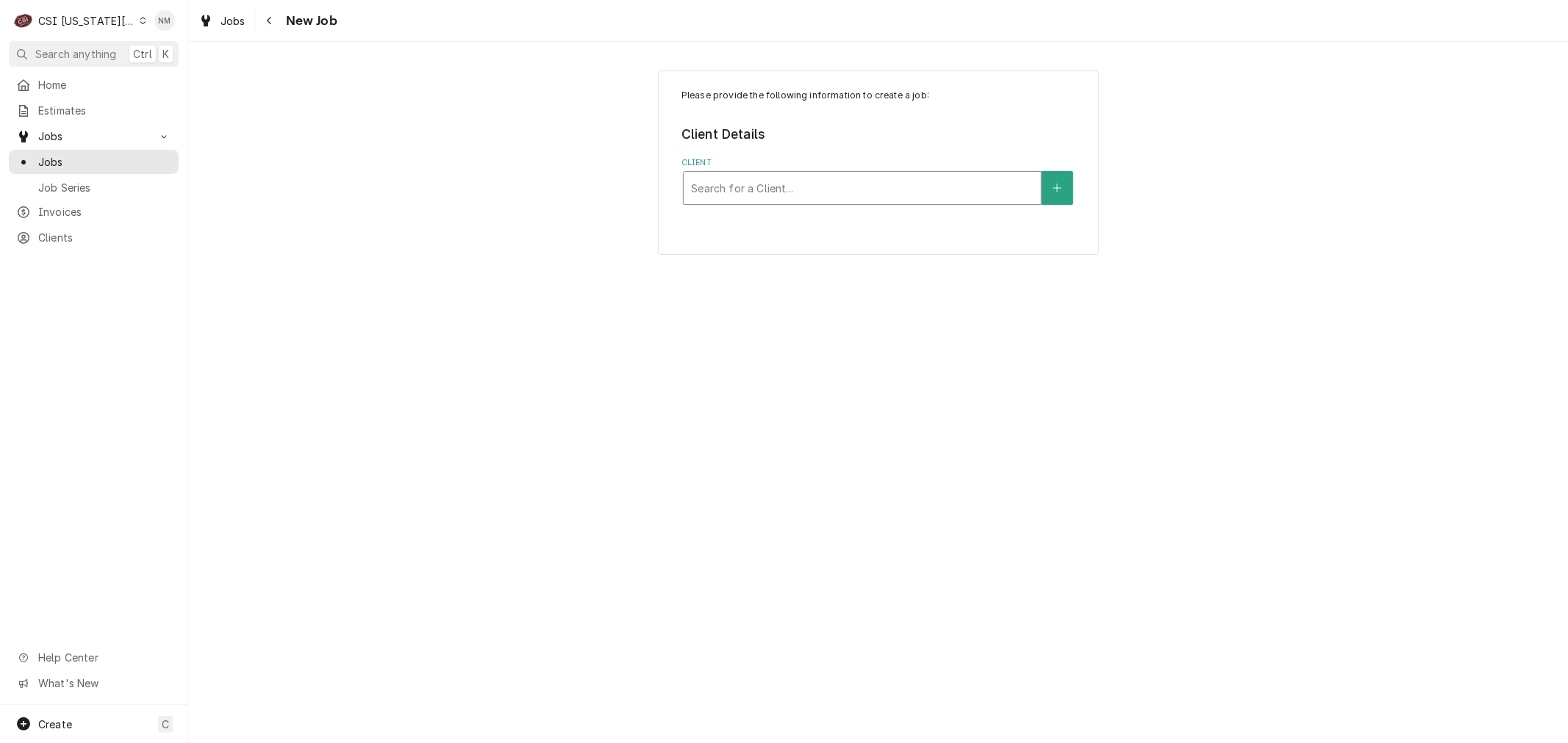
click at [817, 188] on div "Client" at bounding box center [861, 188] width 342 height 27
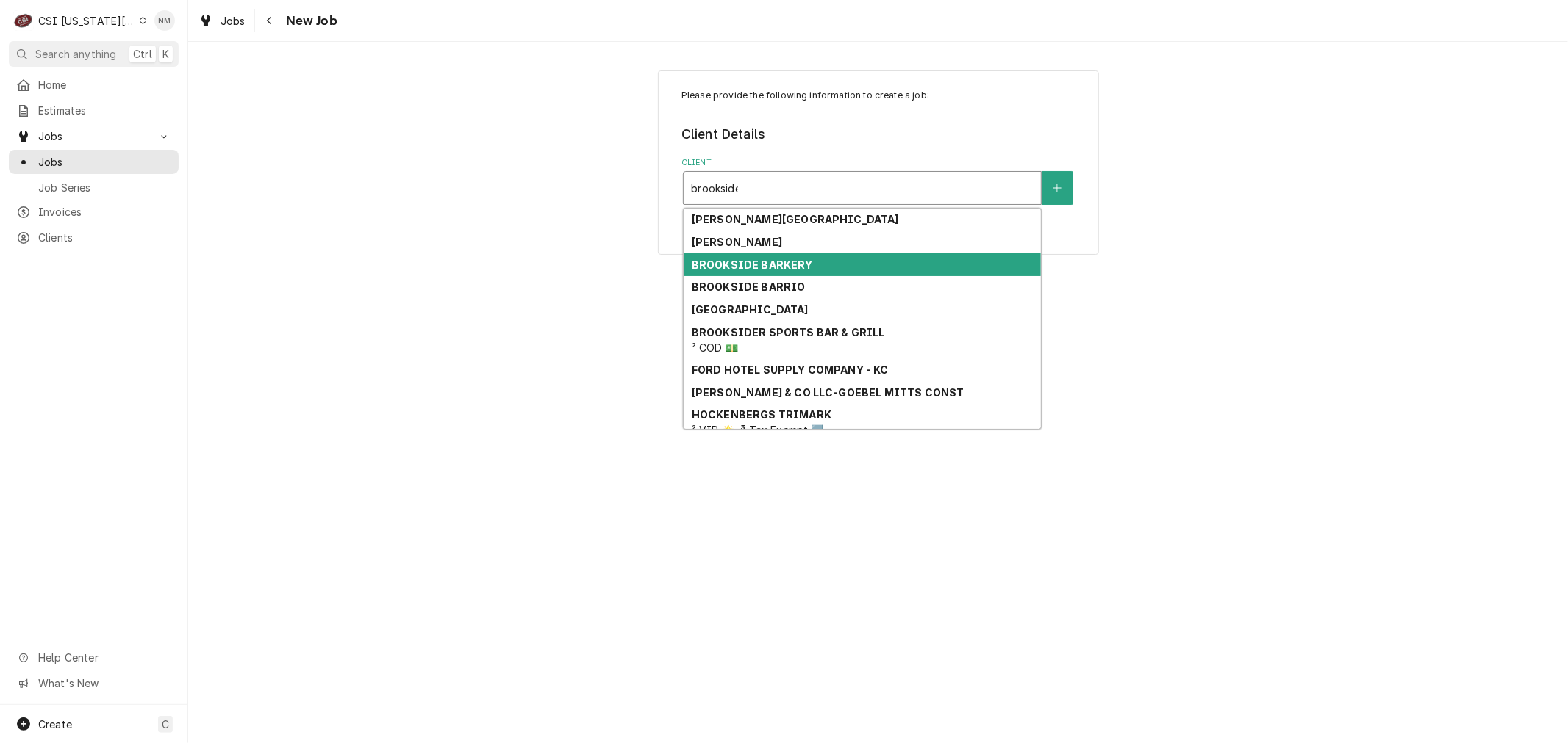
type input "brooksider"
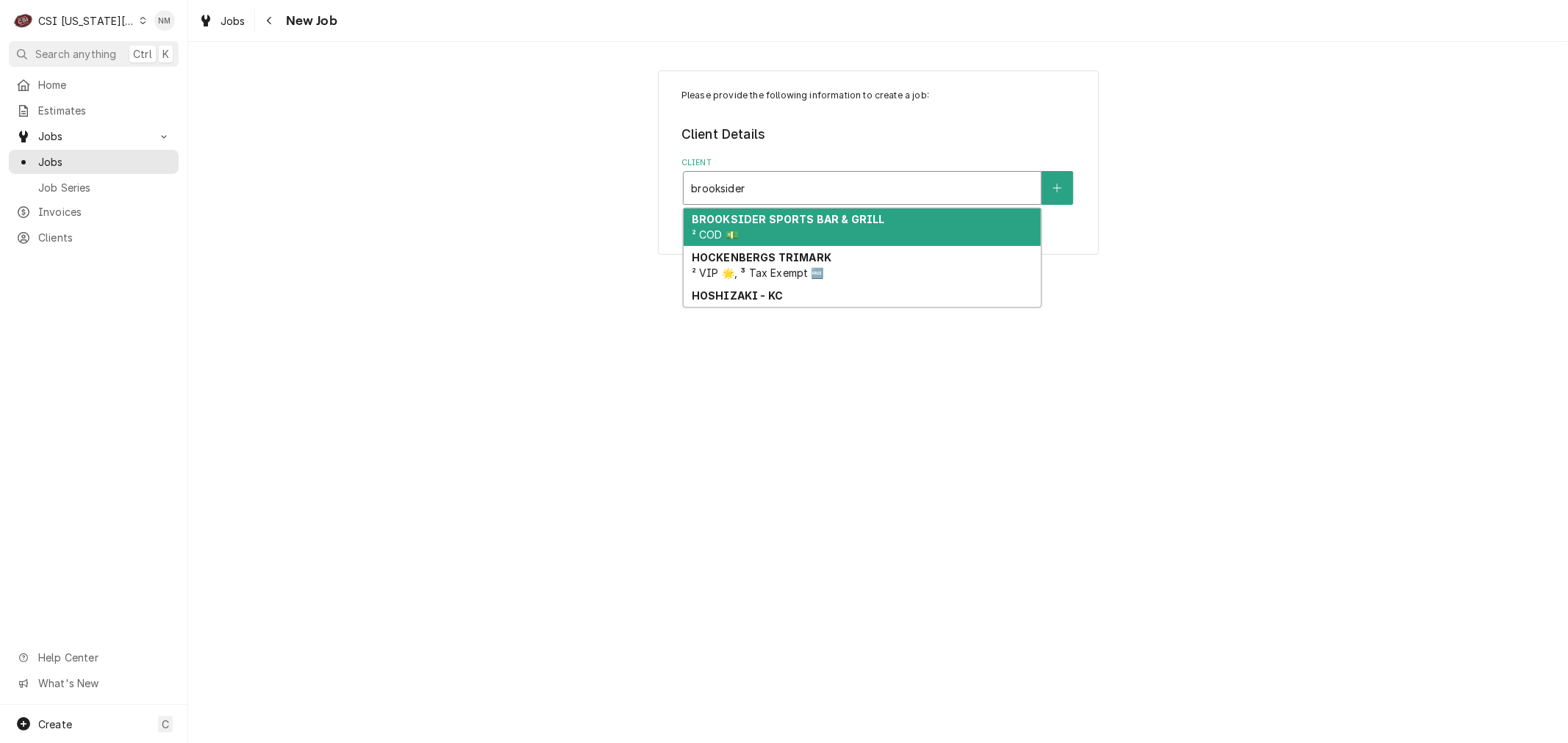
click at [814, 231] on div "BROOKSIDER SPORTS BAR & GRILL ² COD 💵" at bounding box center [862, 227] width 357 height 39
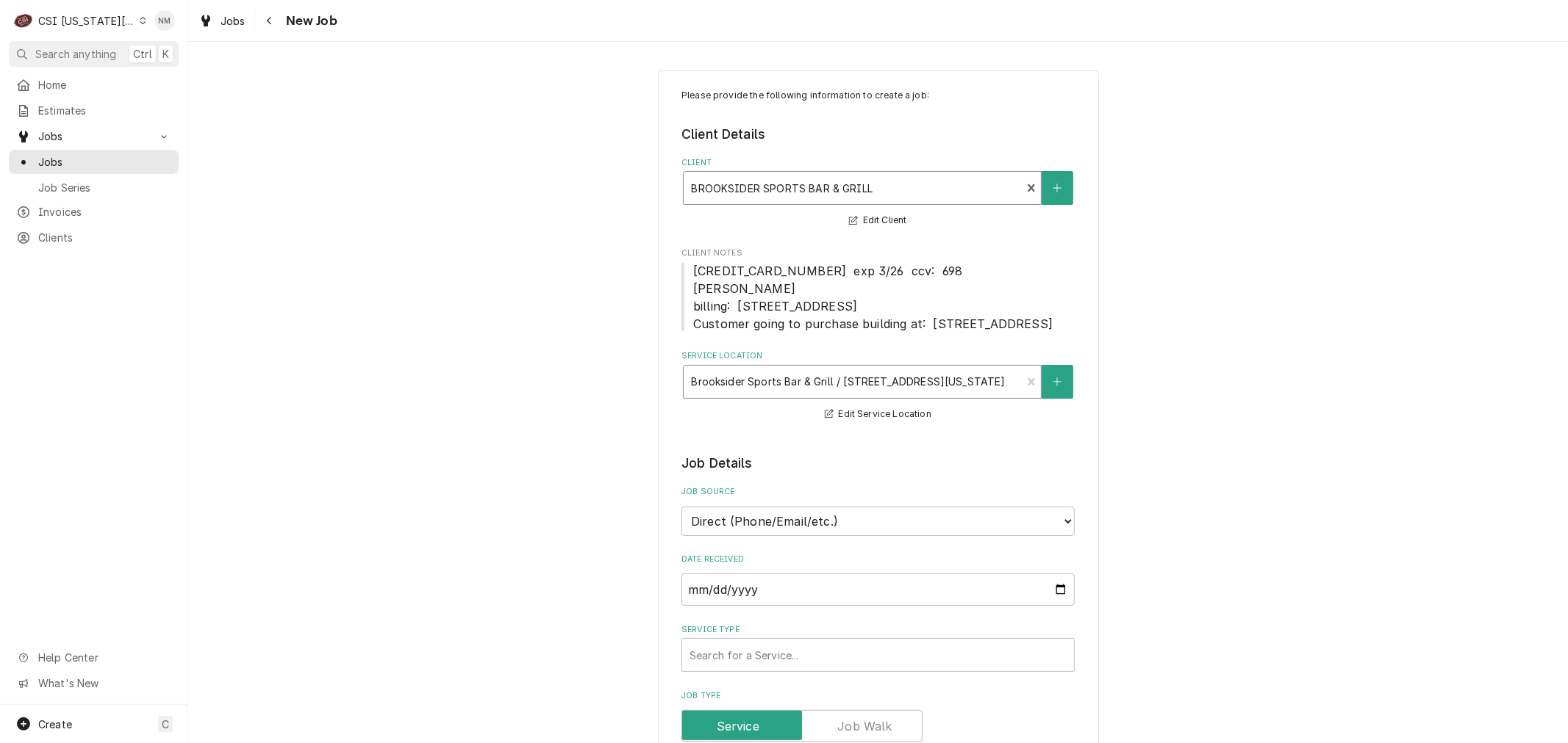
click at [920, 395] on div "Service Location" at bounding box center [852, 382] width 323 height 27
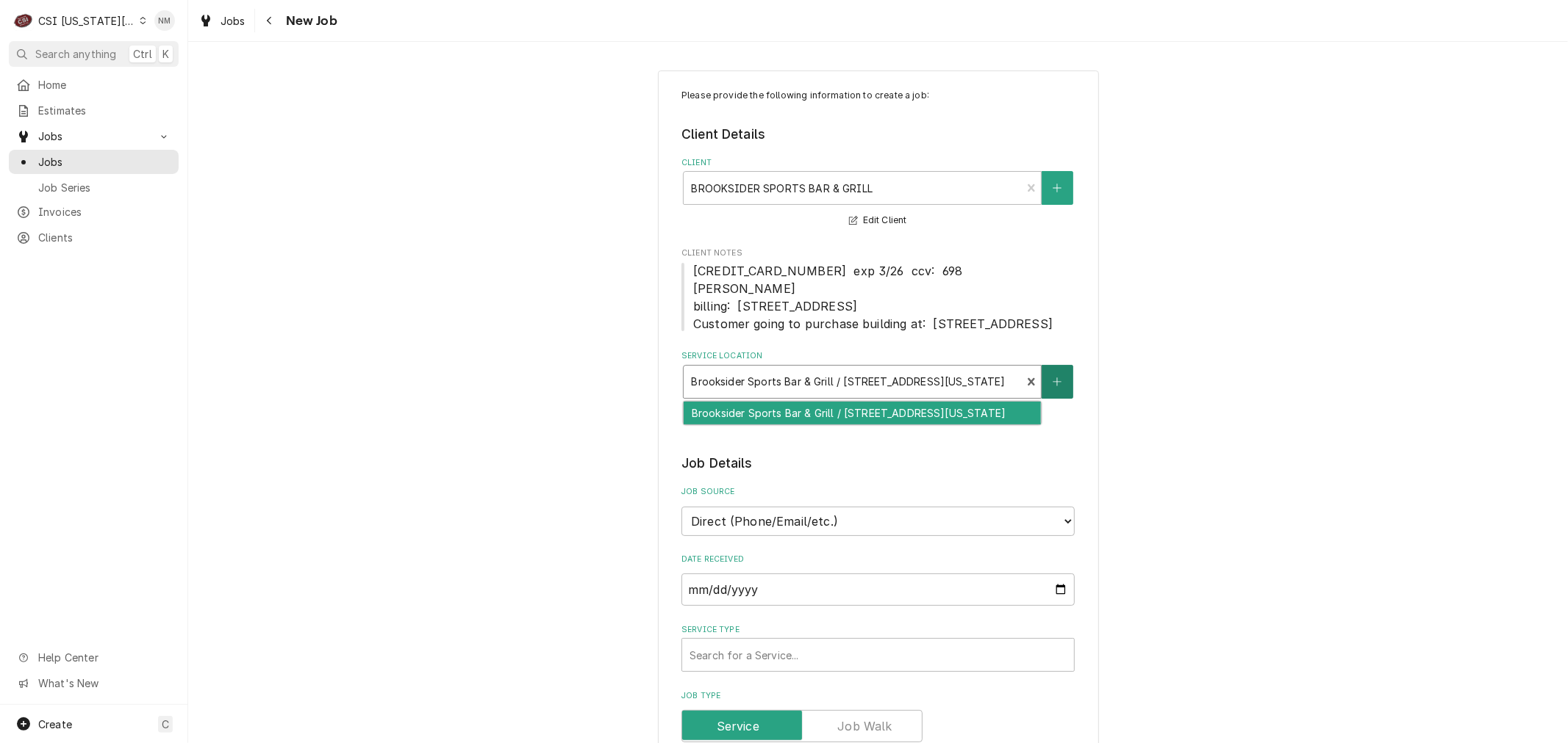
click at [1043, 396] on button "Service Location" at bounding box center [1057, 381] width 31 height 34
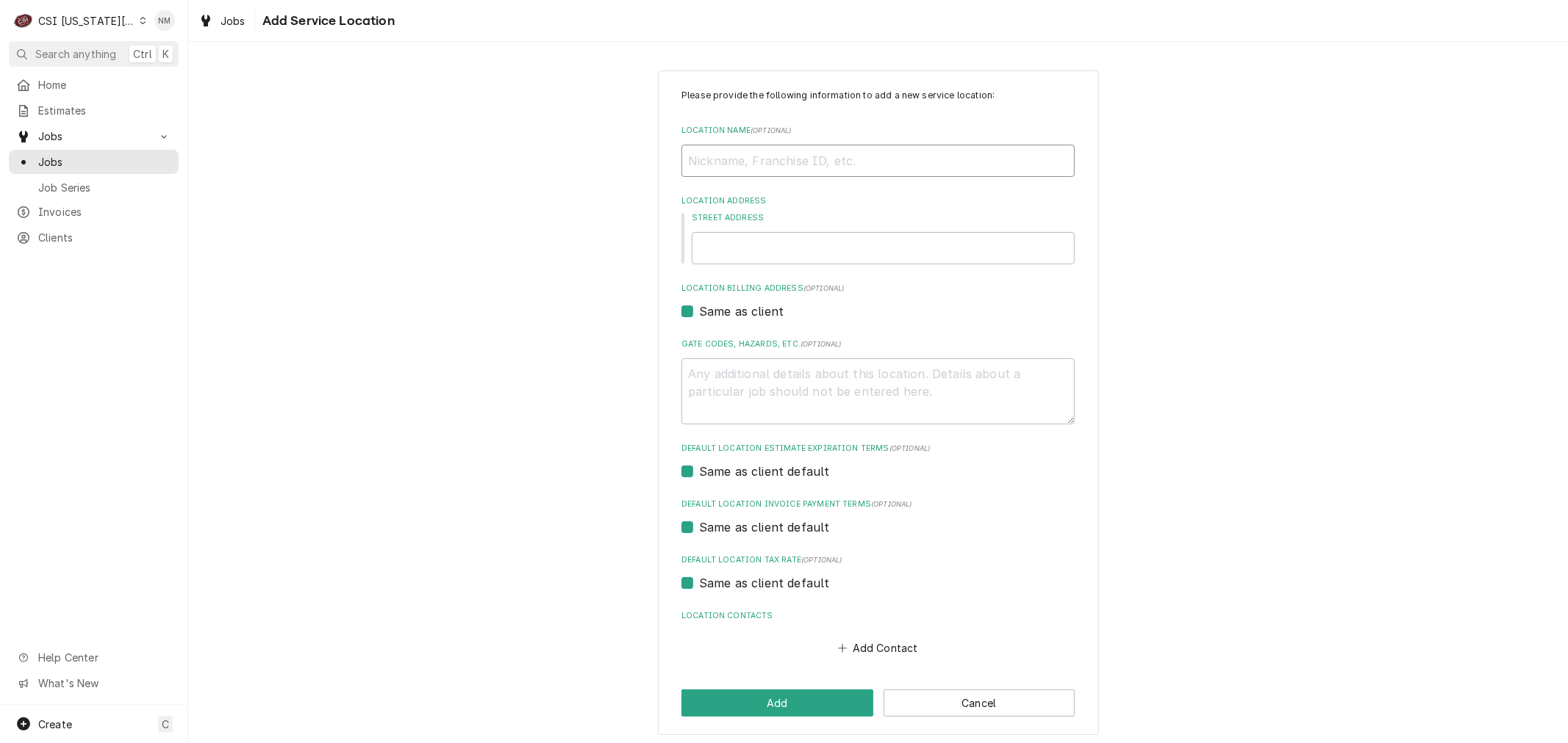
click at [719, 160] on input "Location Name ( optional )" at bounding box center [878, 160] width 393 height 32
type textarea "x"
type input "B"
type textarea "x"
type input "Br"
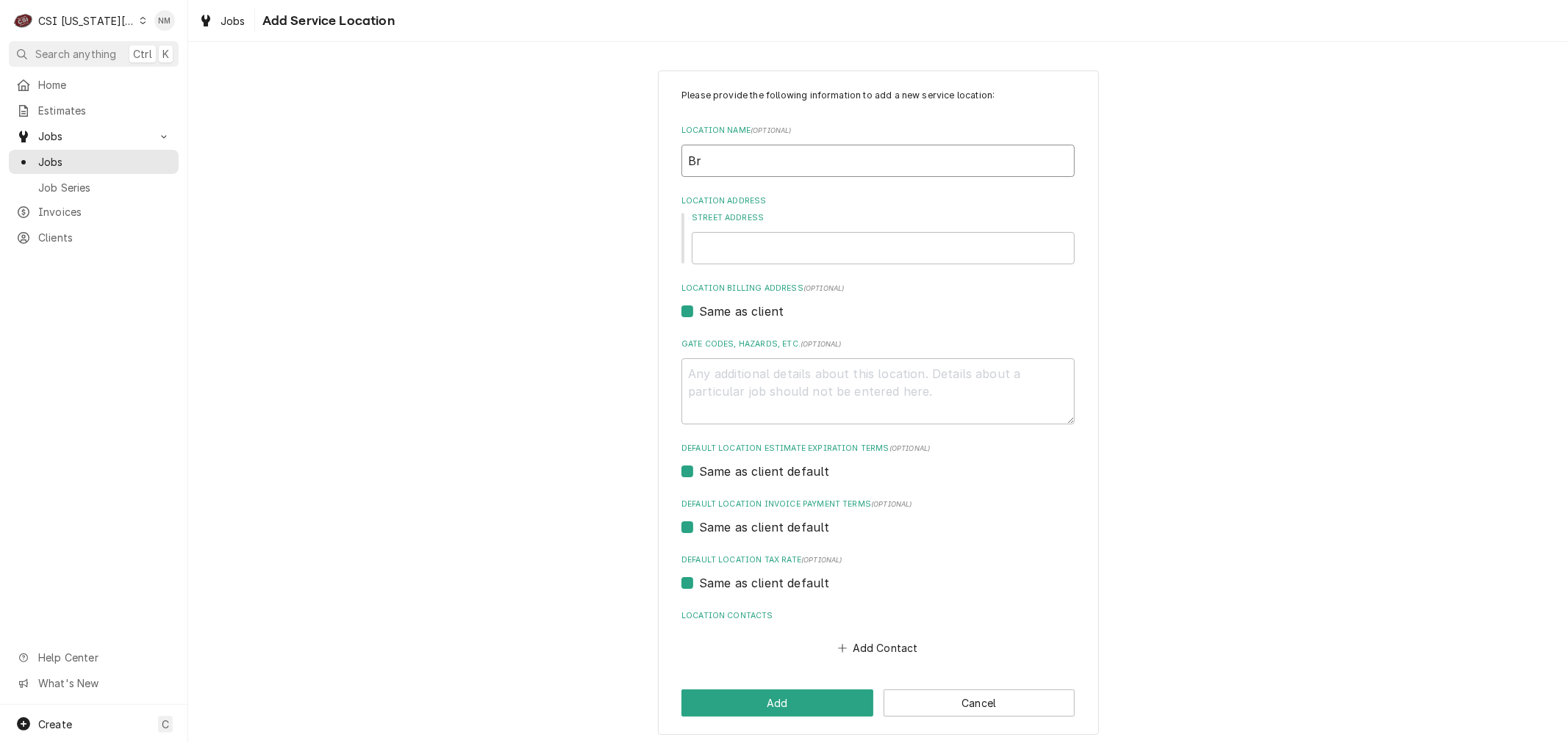
type textarea "x"
type input "Bro"
type textarea "x"
type input "Broo"
type textarea "x"
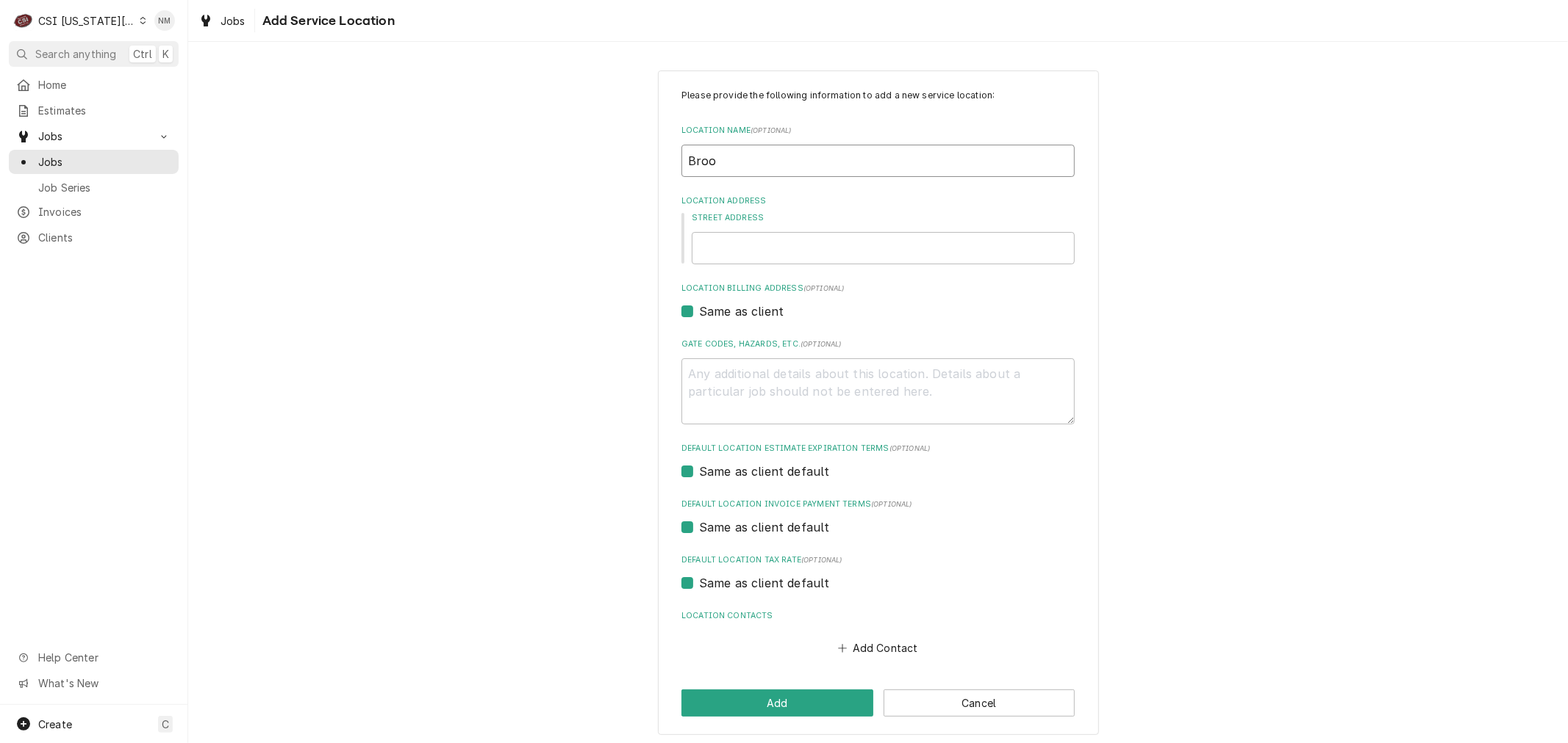
type input "Brook"
type textarea "x"
type input "Brooke"
type textarea "x"
type input "Brooker"
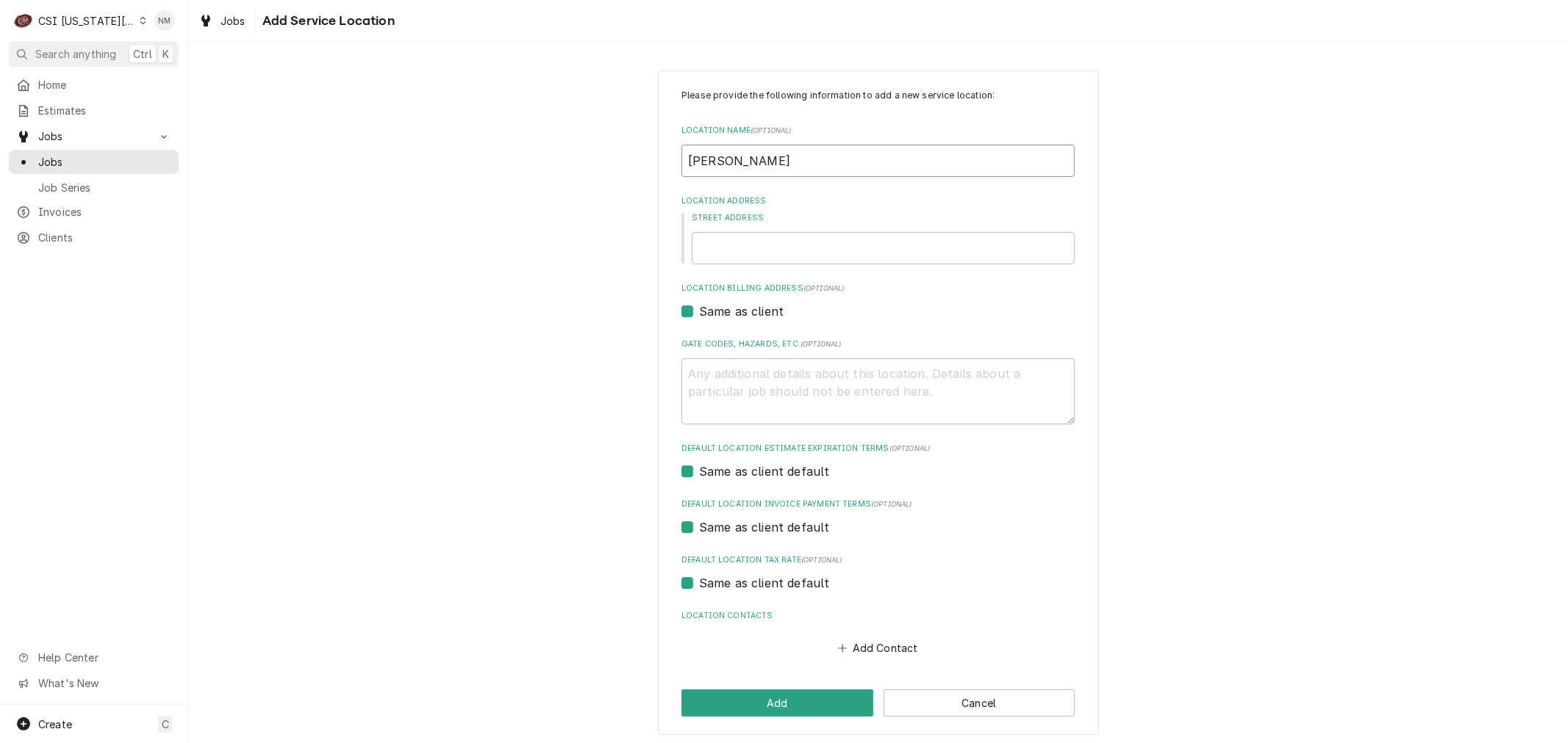
type textarea "x"
type input "Brooke"
type textarea "x"
type input "Brook"
type textarea "x"
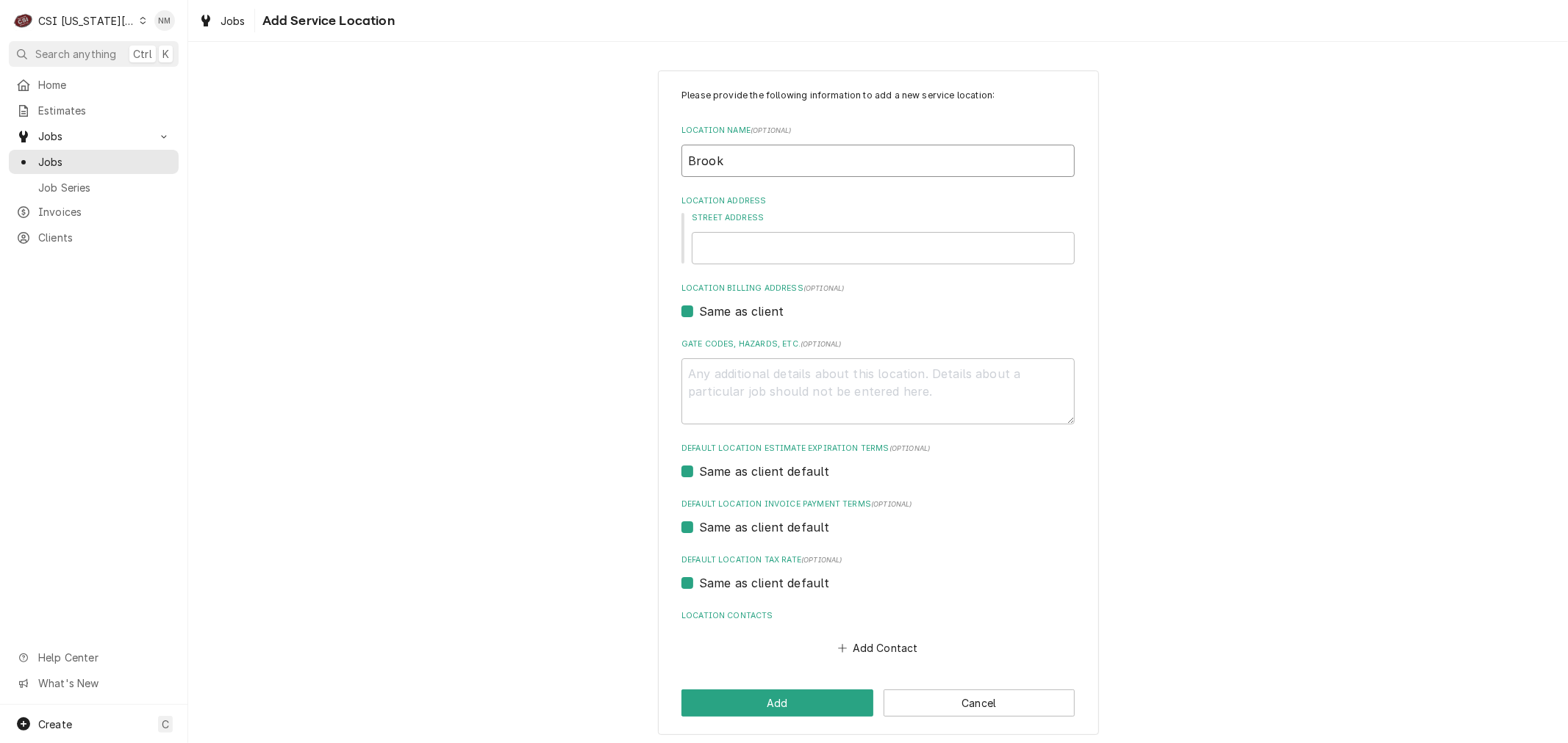
type input "Brooks"
type textarea "x"
type input "Brooksi"
type textarea "x"
type input "Brooksid"
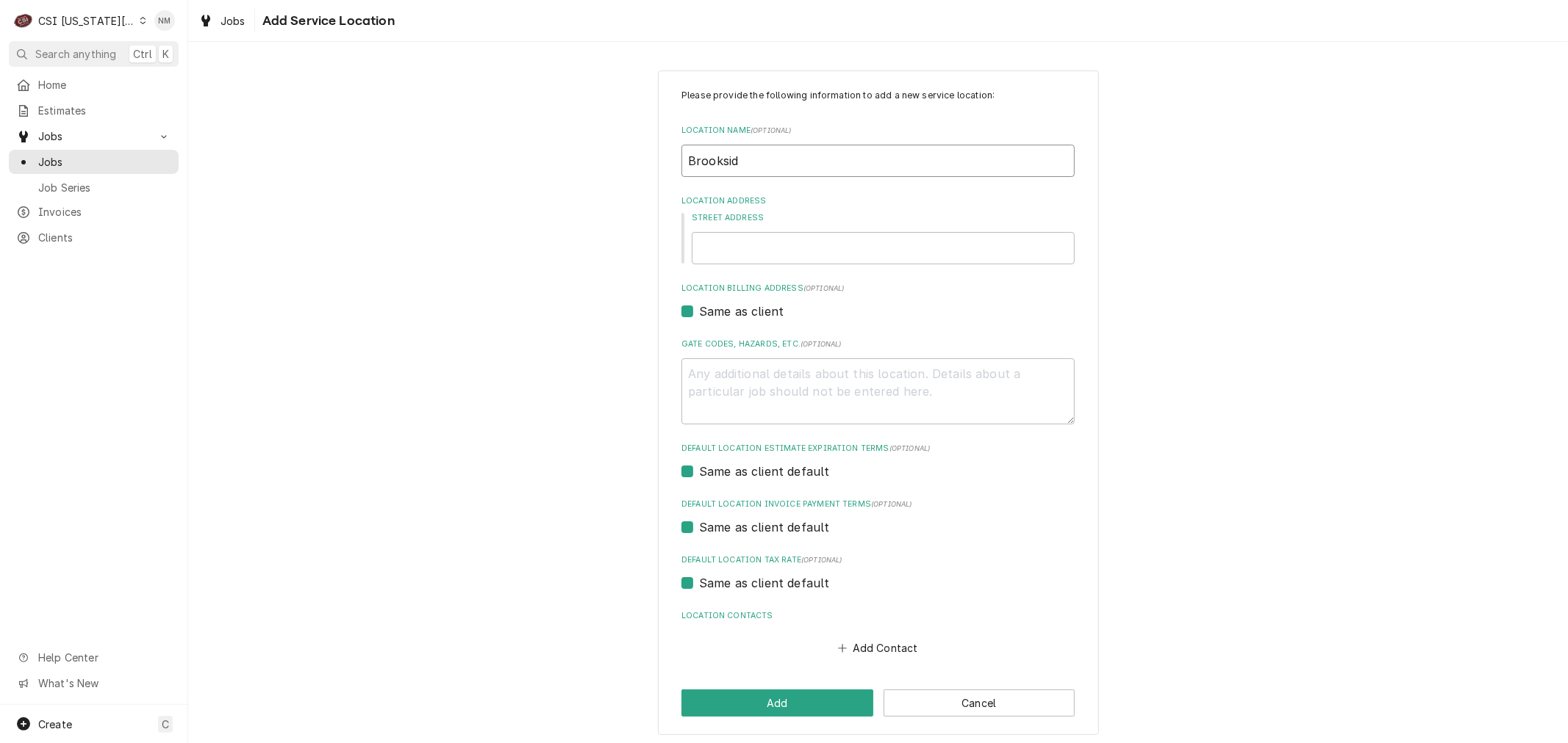
type textarea "x"
type input "Brookside"
type textarea "x"
type input "Brooksider"
type textarea "x"
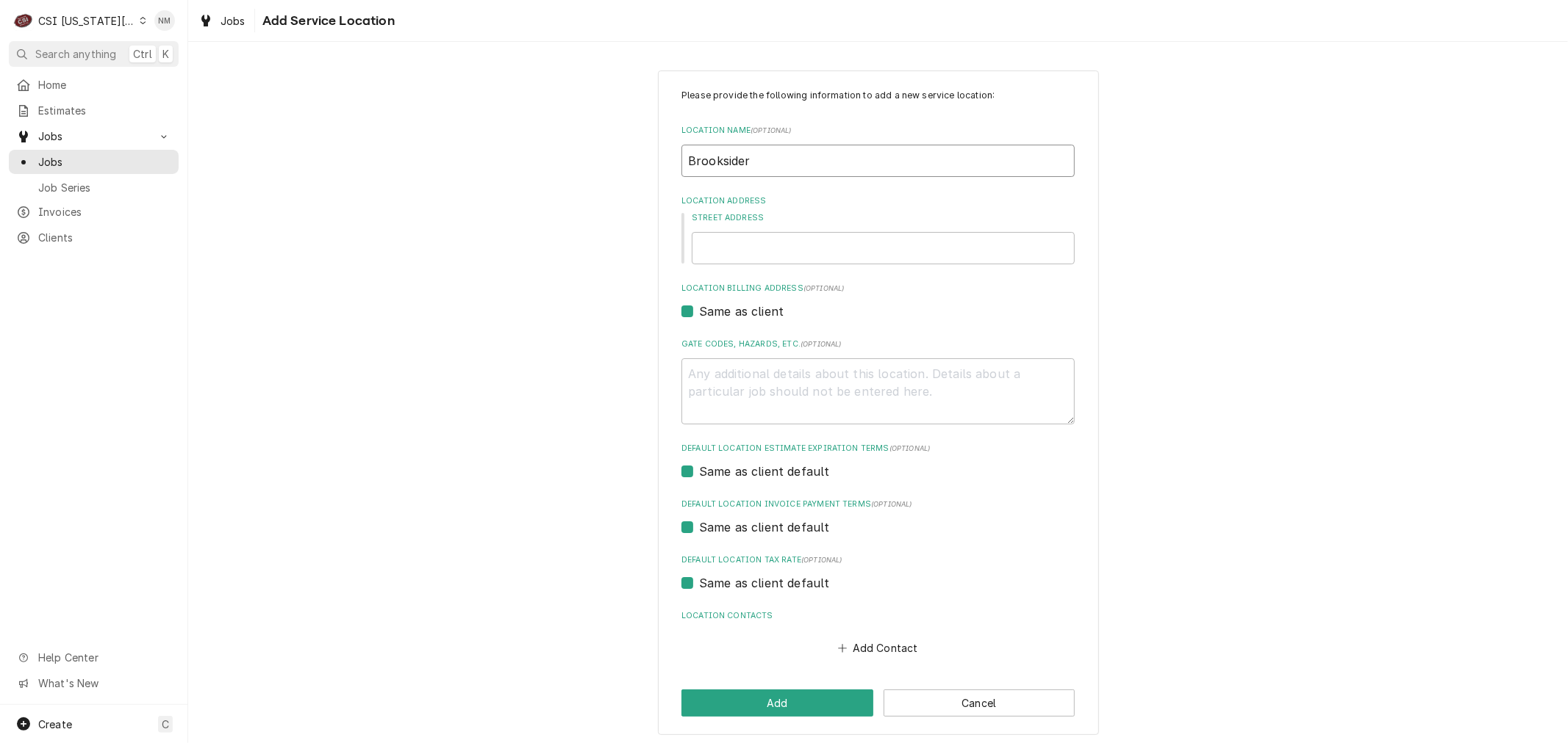
type input "Brooksider"
type textarea "x"
type input "Brooksider S"
type textarea "x"
type input "Brooksider Sp"
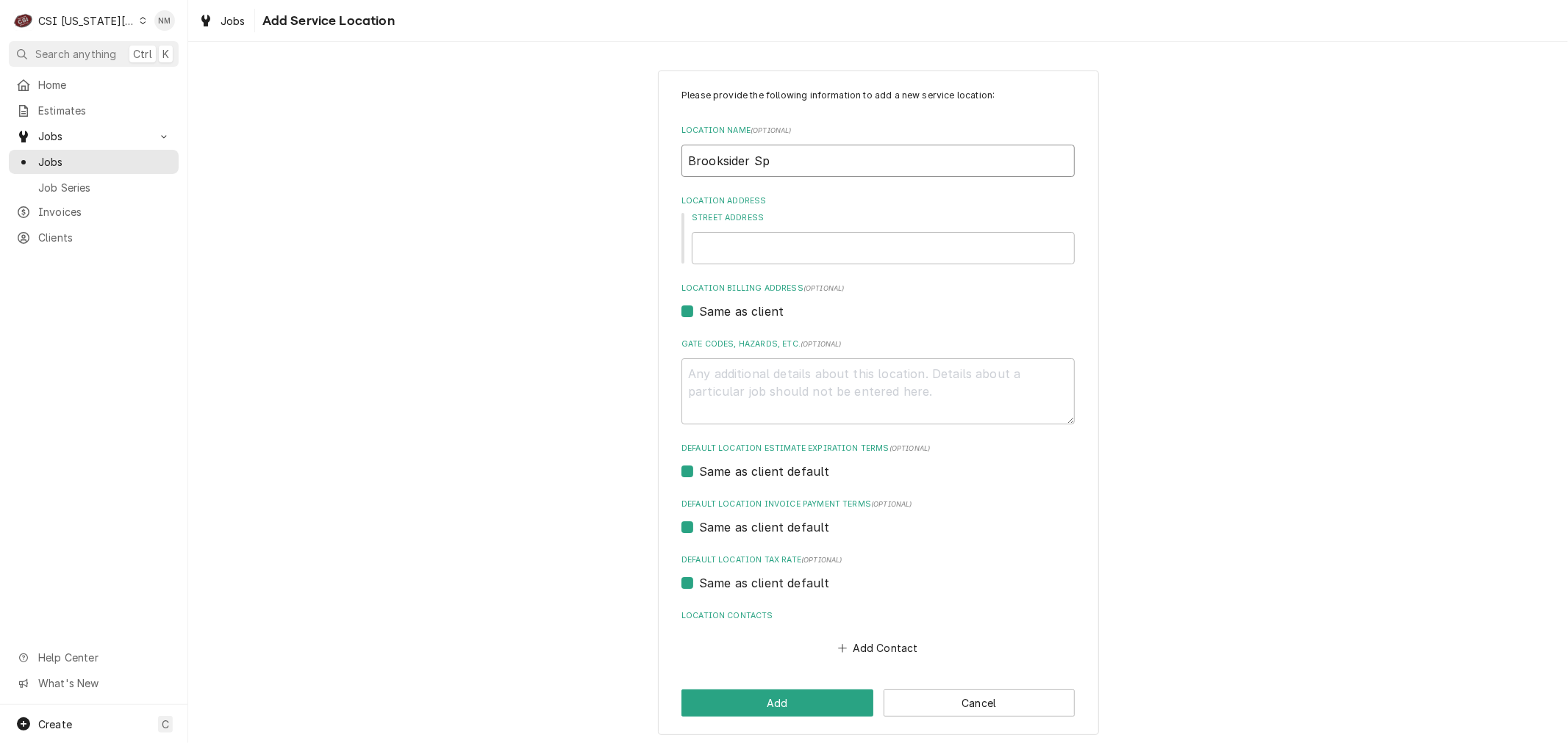
type textarea "x"
type input "Brooksider Spr"
type textarea "x"
type input "Brooksider Spro"
type textarea "x"
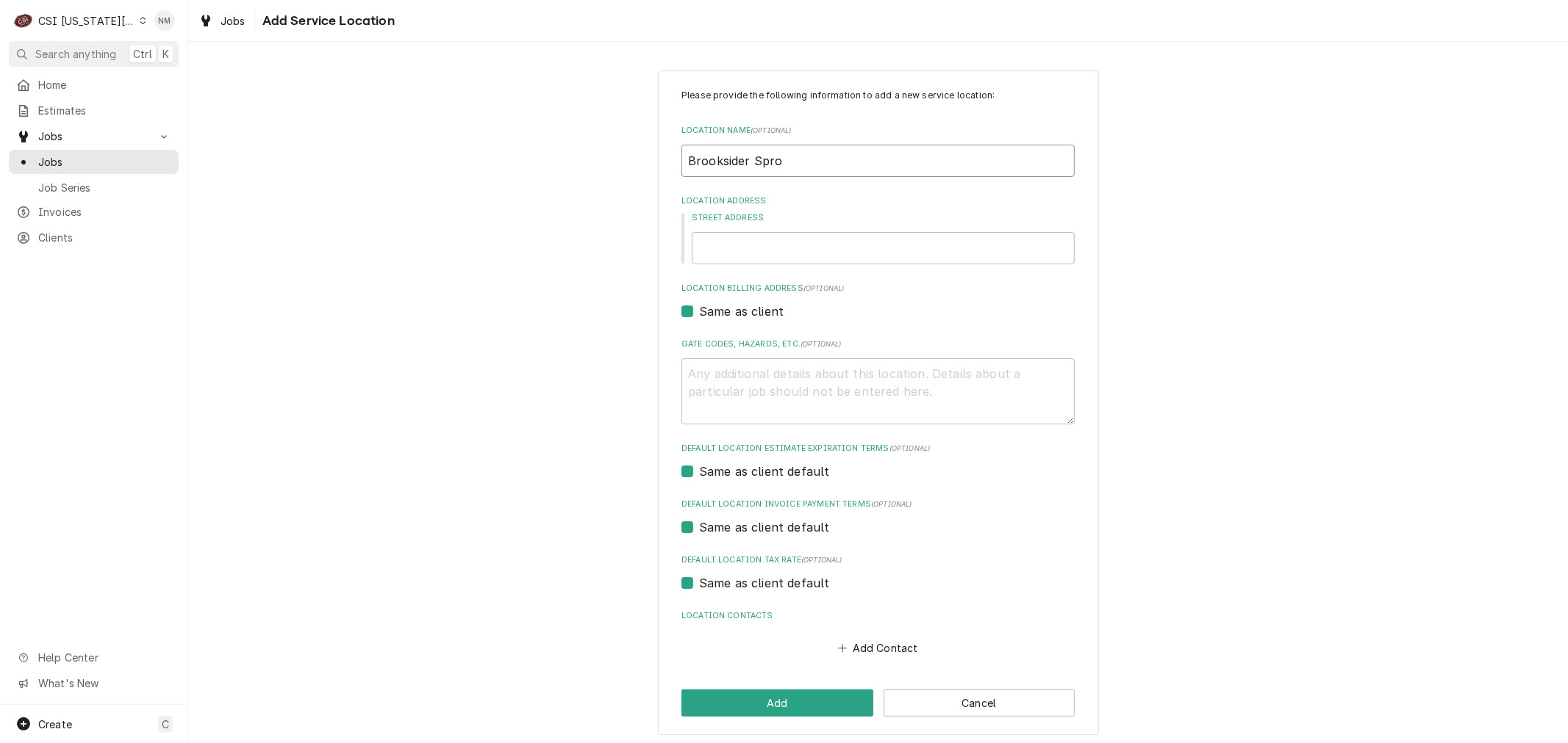
type input "Brooksider Sprot"
type textarea "x"
type input "Brooksider Sprots"
type textarea "x"
type input "Brooksider Sprots"
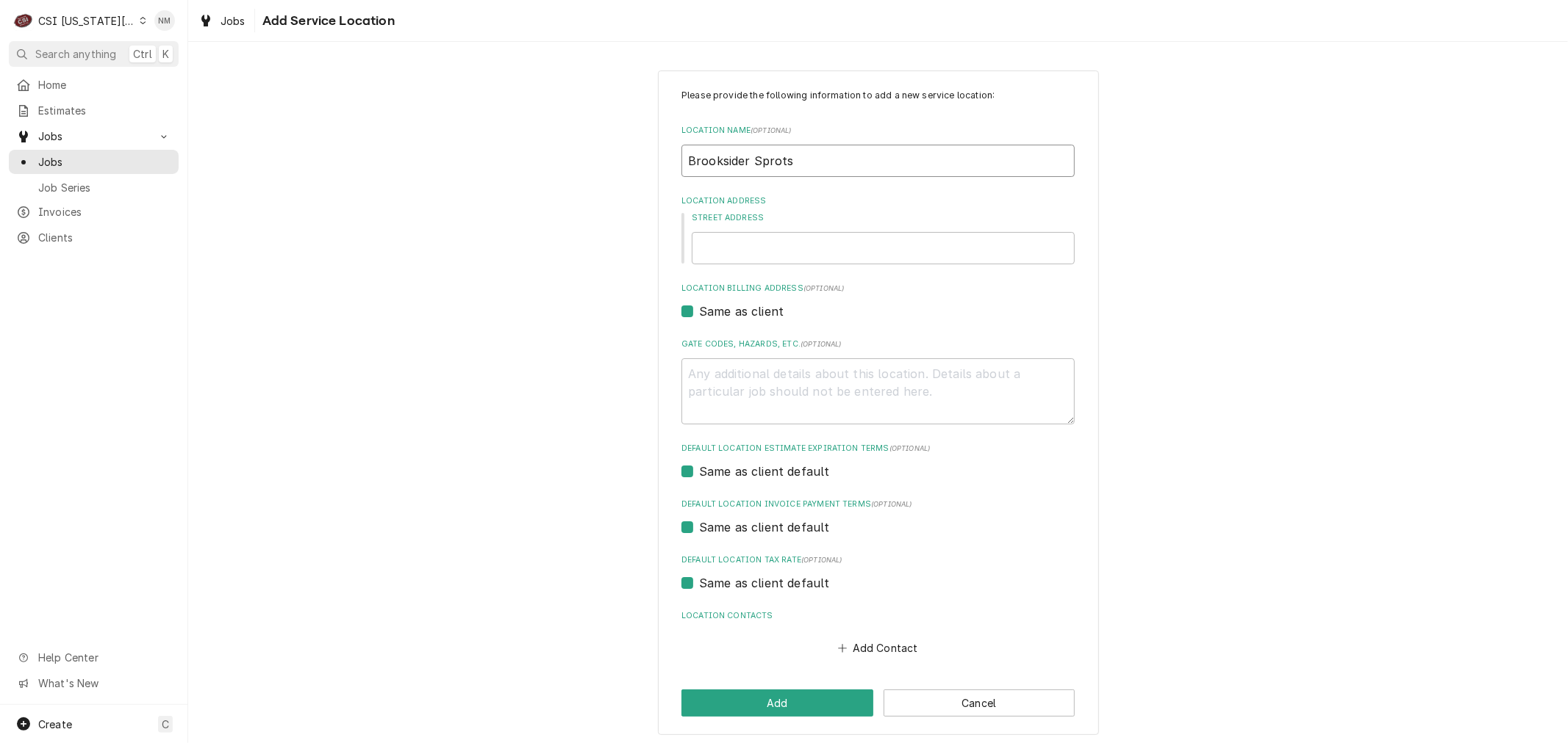
type textarea "x"
type input "Brooksider Sprots B"
type textarea "x"
type input "Brooksider Sprots Bs"
type textarea "x"
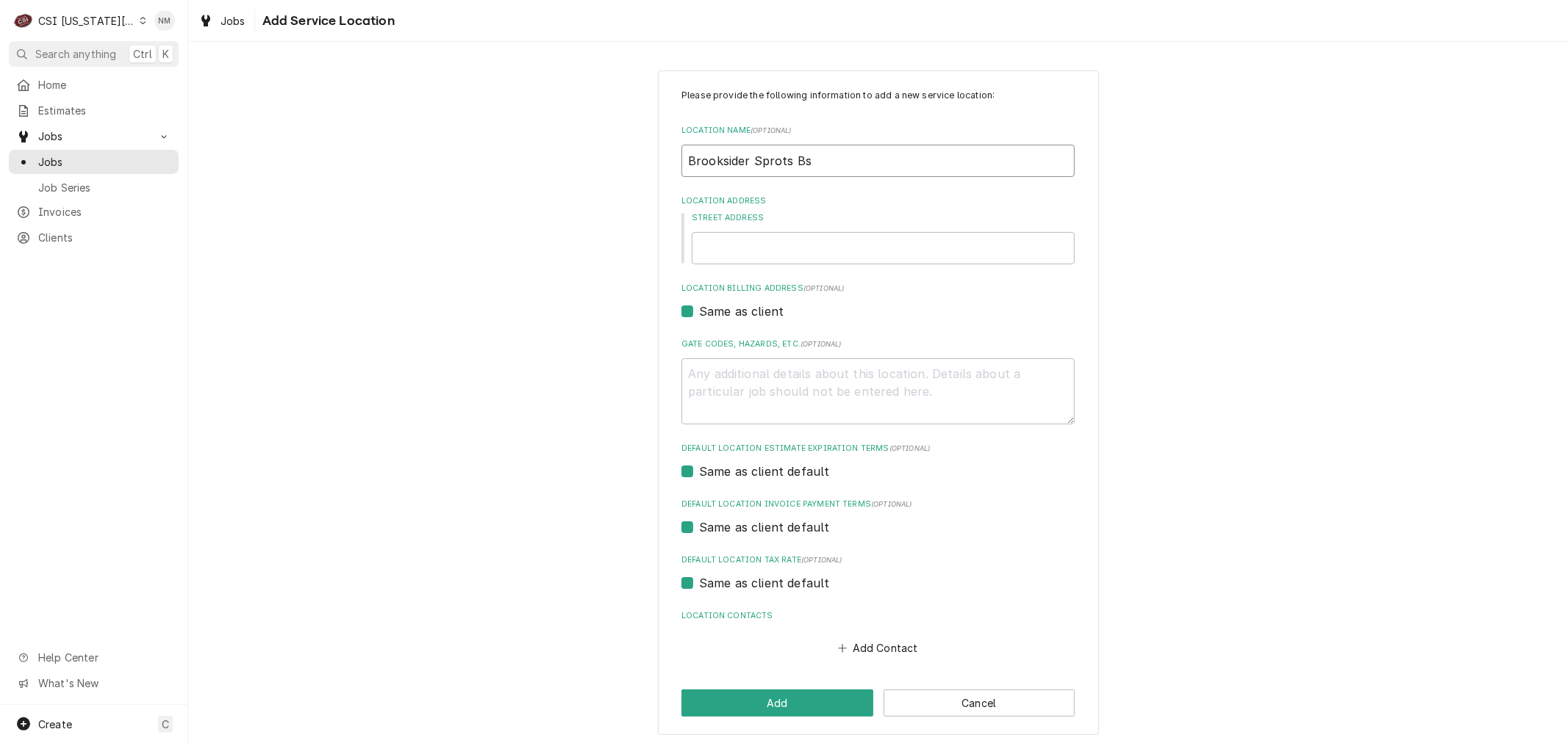
type input "Brooksider Sprots Bsa"
type textarea "x"
type input "Brooksider Sprots Bsar"
type textarea "x"
type input "Brooksider Sprots Bsa"
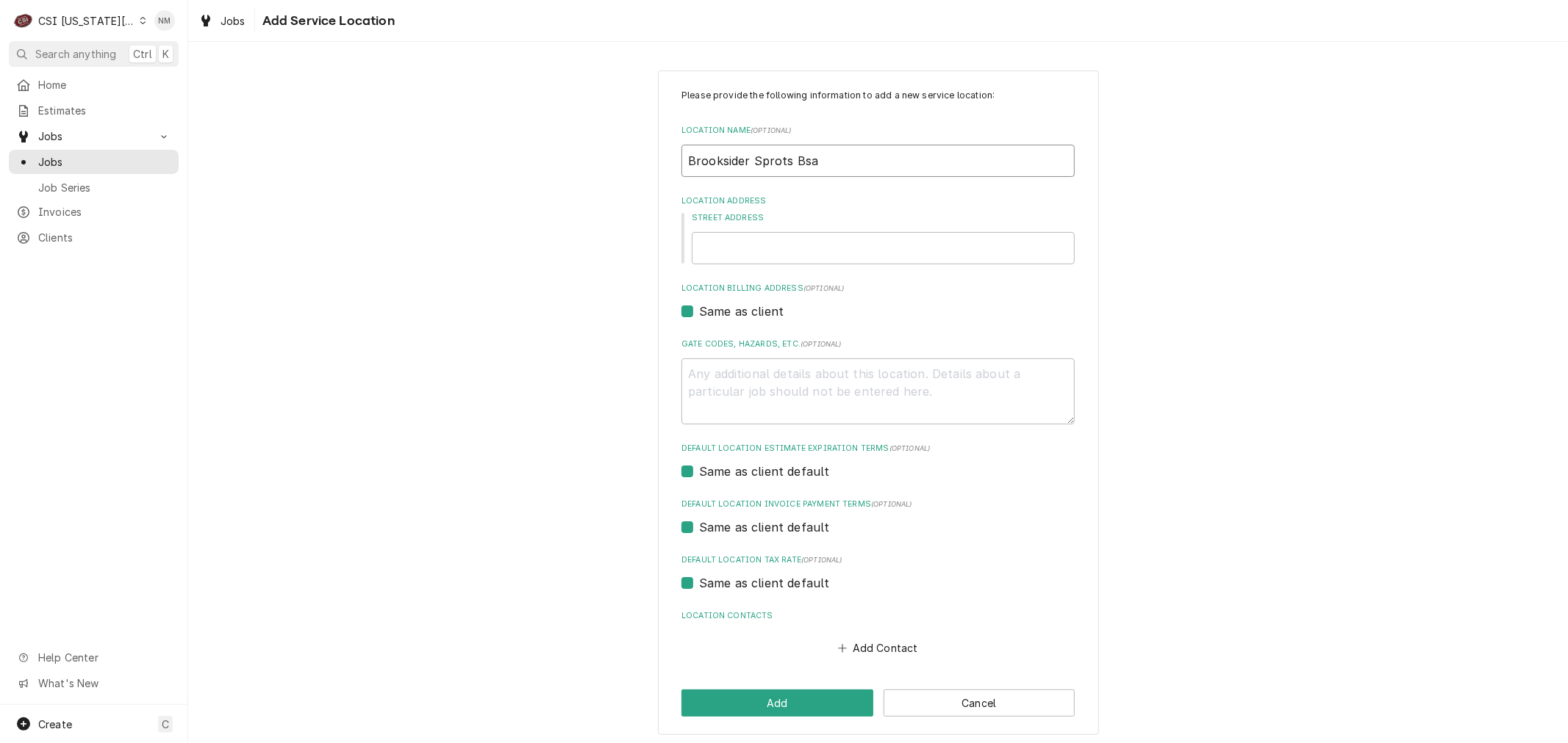
type textarea "x"
type input "Brooksider Sprots Bs"
type textarea "x"
type input "Brooksider Sprots B"
type textarea "x"
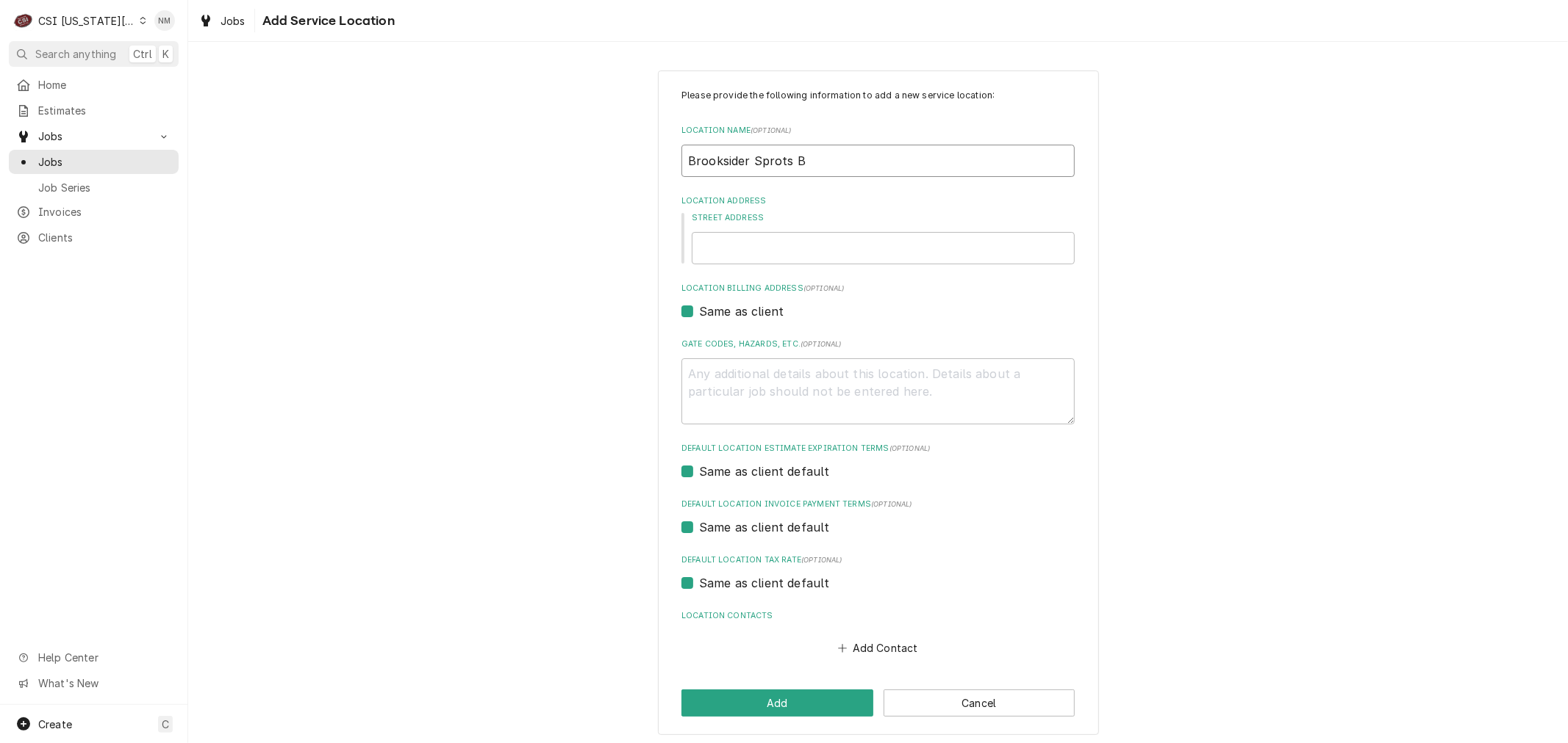
type input "Brooksider Sprots"
type textarea "x"
type input "Brooksider Sprots"
type textarea "x"
type input "Brooksider Sprot"
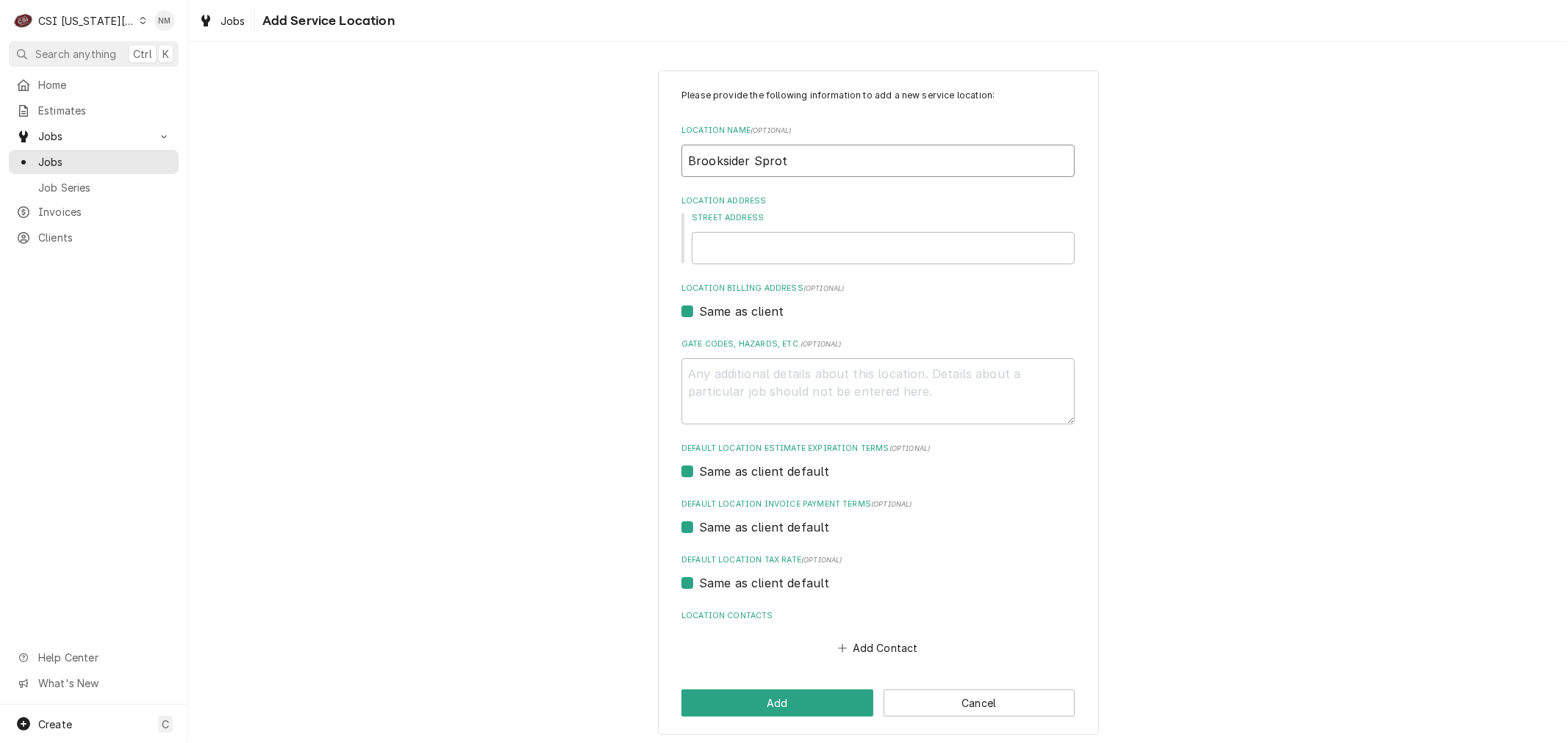
type textarea "x"
type input "Brooksider Spro"
type textarea "x"
type input "Brooksider Spr"
type textarea "x"
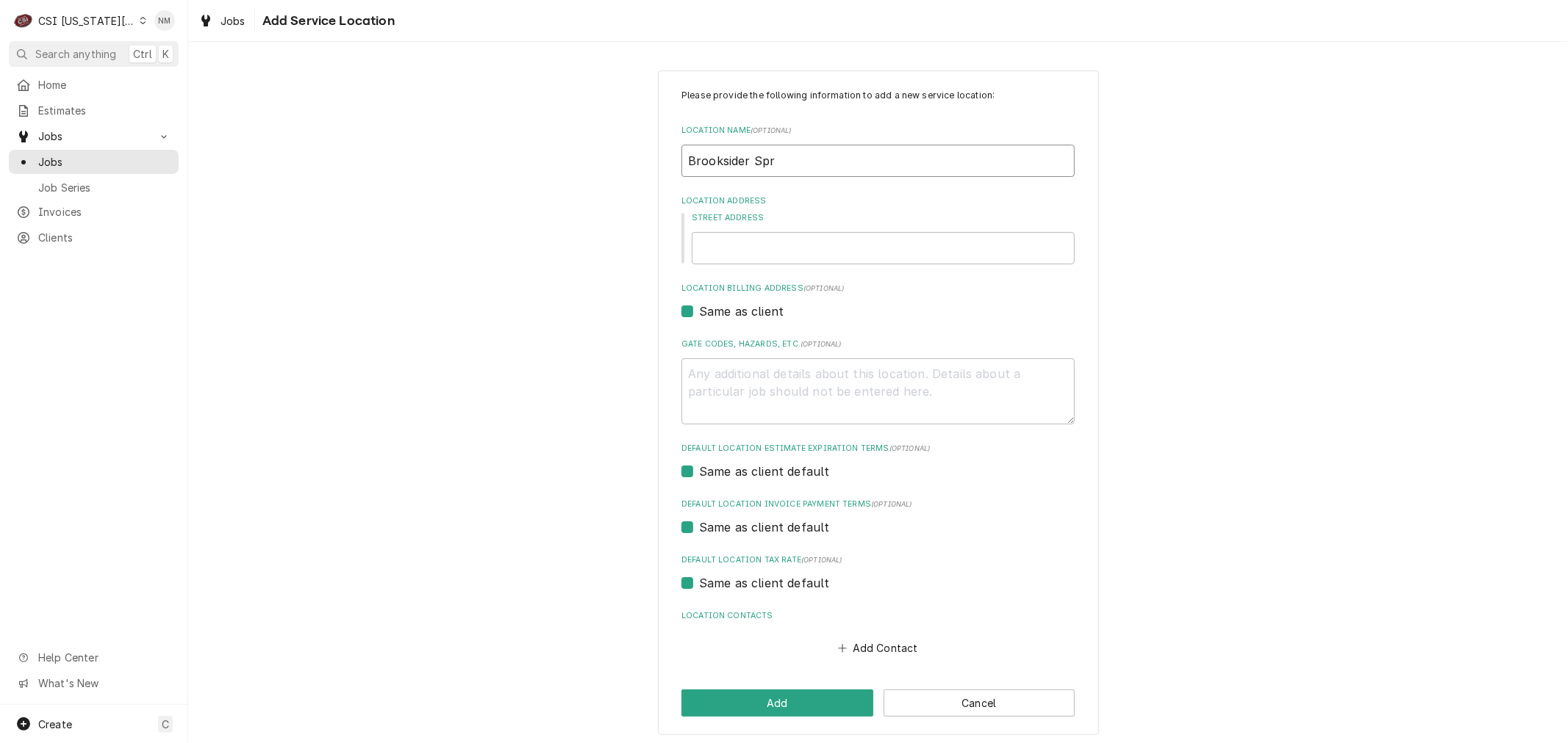
type input "Brooksider Sp"
type textarea "x"
type input "Brooksider Spo"
type textarea "x"
type input "Brooksider Spor"
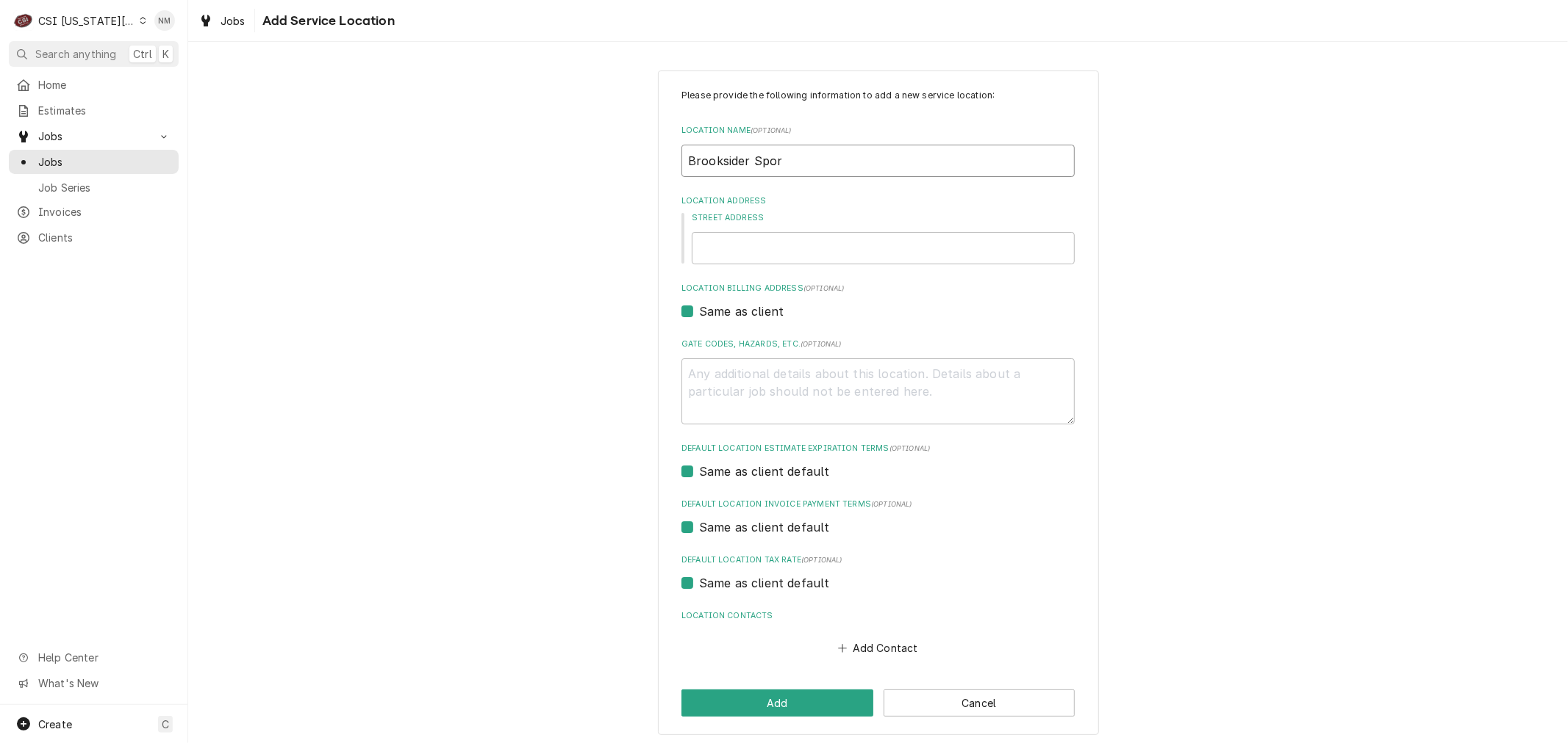
type textarea "x"
type input "Brooksider Sport"
type textarea "x"
type input "Brooksider Sports"
type textarea "x"
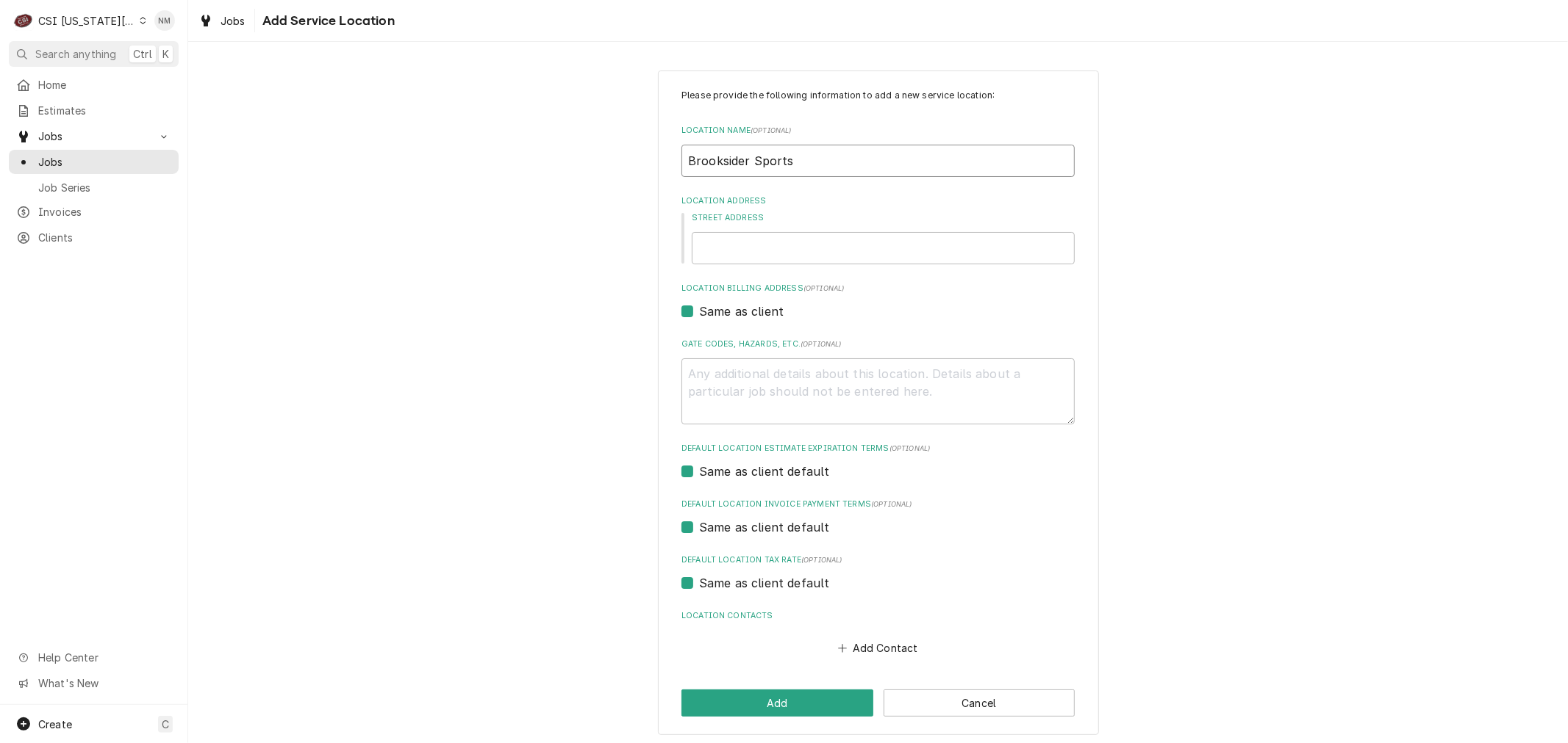
type input "Brooksider Sports"
type textarea "x"
type input "Brooksider Sports b"
type textarea "x"
type input "Brooksider Sports ba"
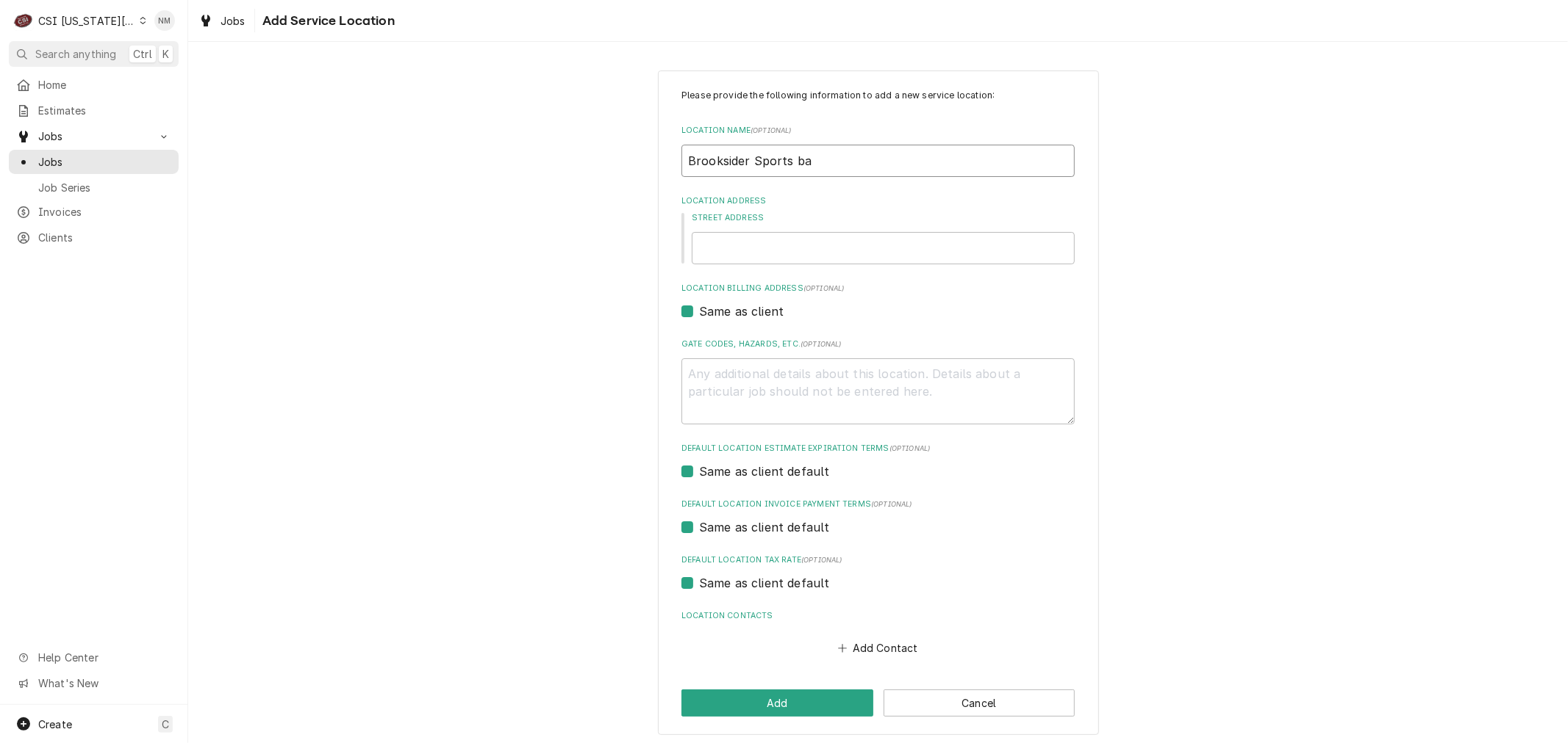
type textarea "x"
type input "Brooksider Sports bar"
type textarea "x"
type input "Brooksider Sports ba"
type textarea "x"
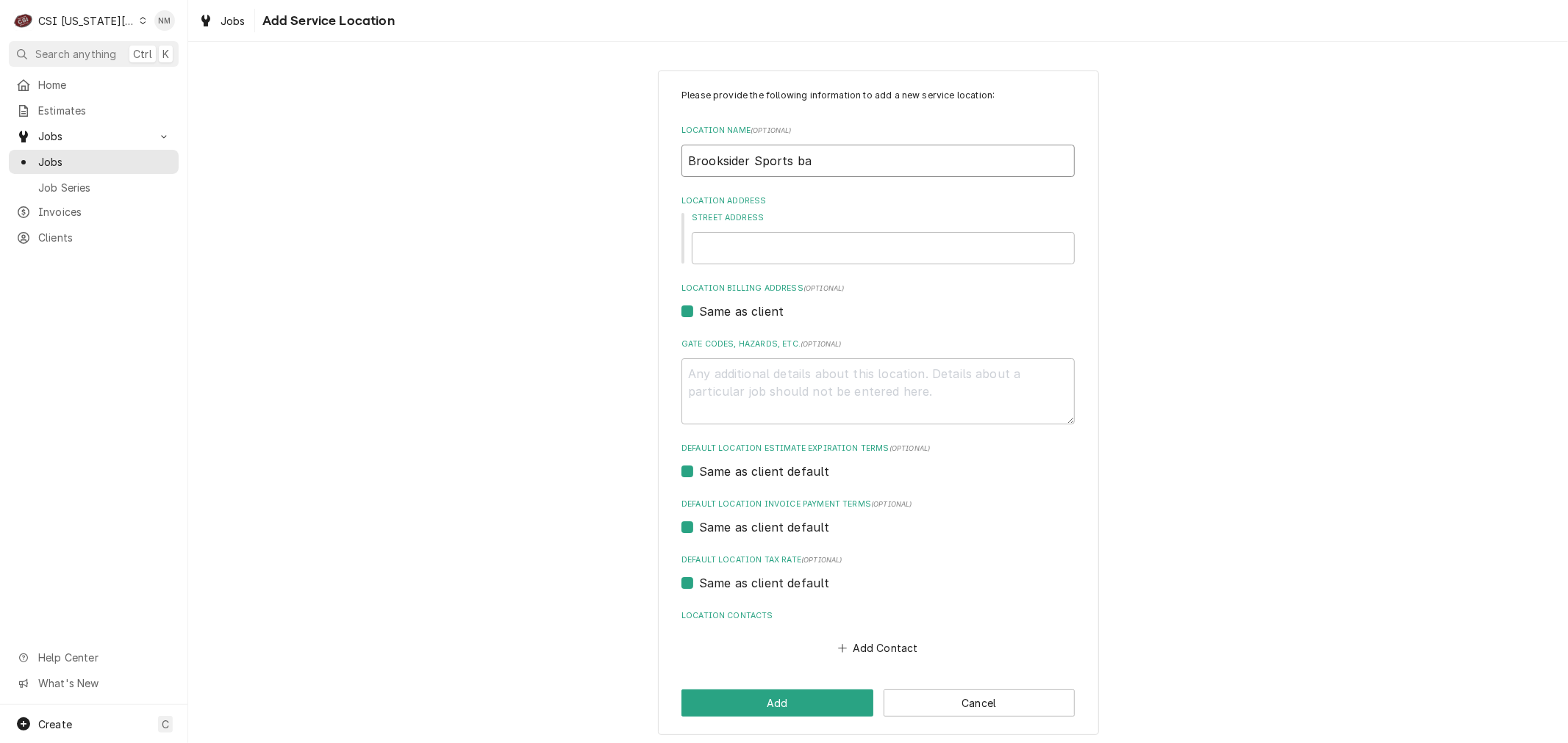
type input "Brooksider Sports b"
type textarea "x"
type input "Brooksider Sports"
type textarea "x"
type input "Brooksider Sports B"
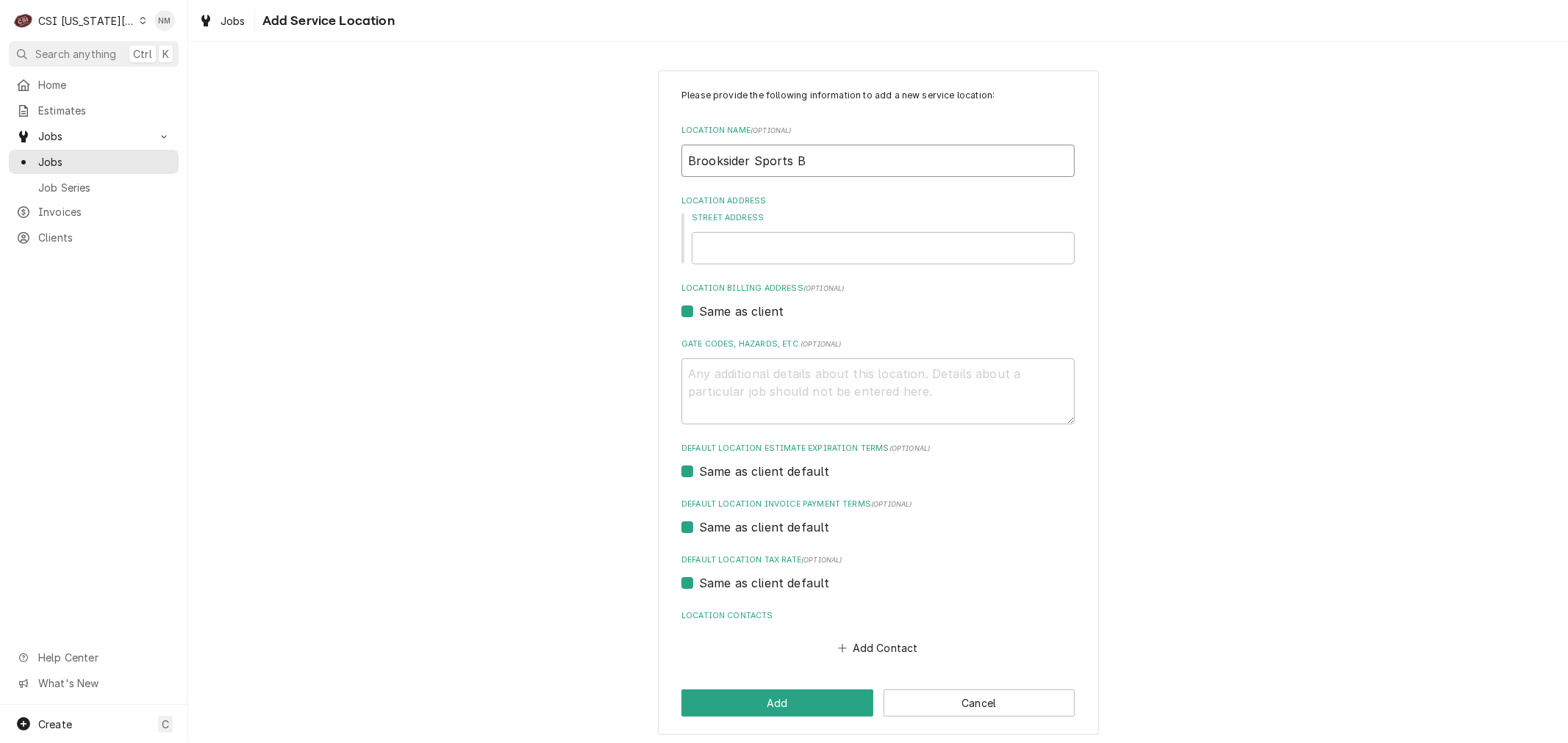
type textarea "x"
type input "Brooksider Sports Ba"
type textarea "x"
type input "Brooksider Sports Bar"
type textarea "x"
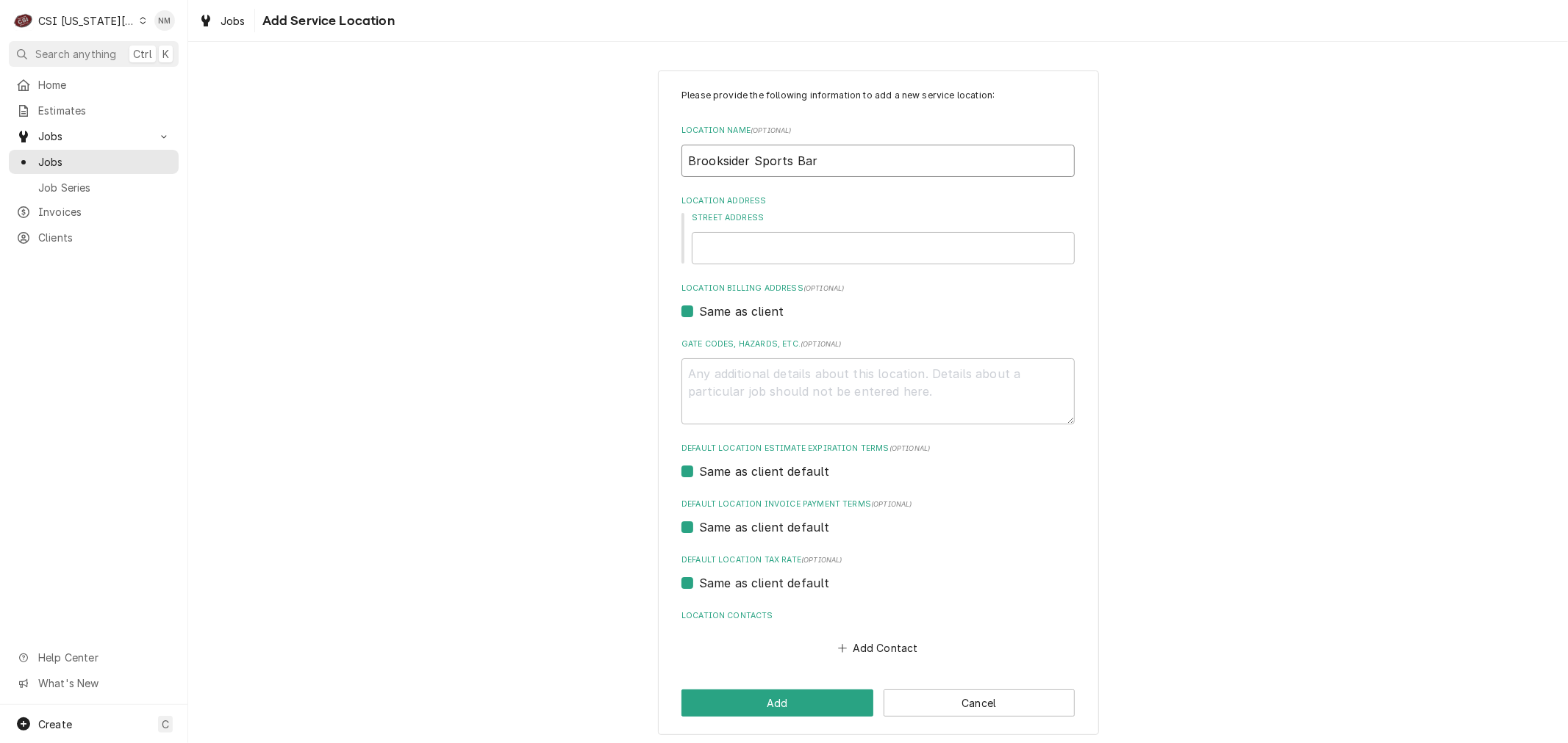
type input "Brooksider Sports Barn"
type textarea "x"
type input "Brooksider Sports Bar"
type textarea "x"
type input "Brooksider Sports Bar"
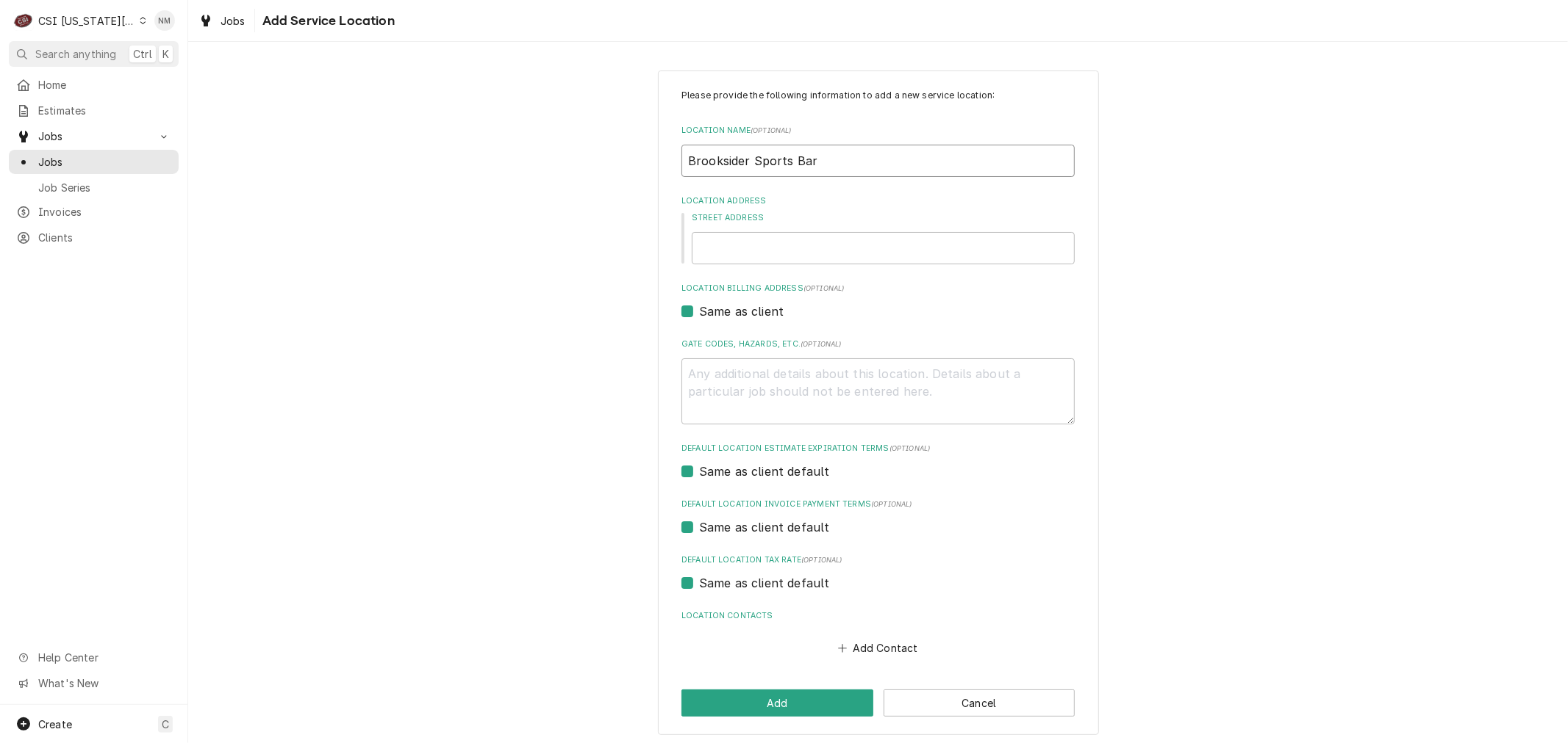
type textarea "x"
type input "Brooksider Sports Bar a"
type textarea "x"
type input "Brooksider Sports Bar an"
type textarea "x"
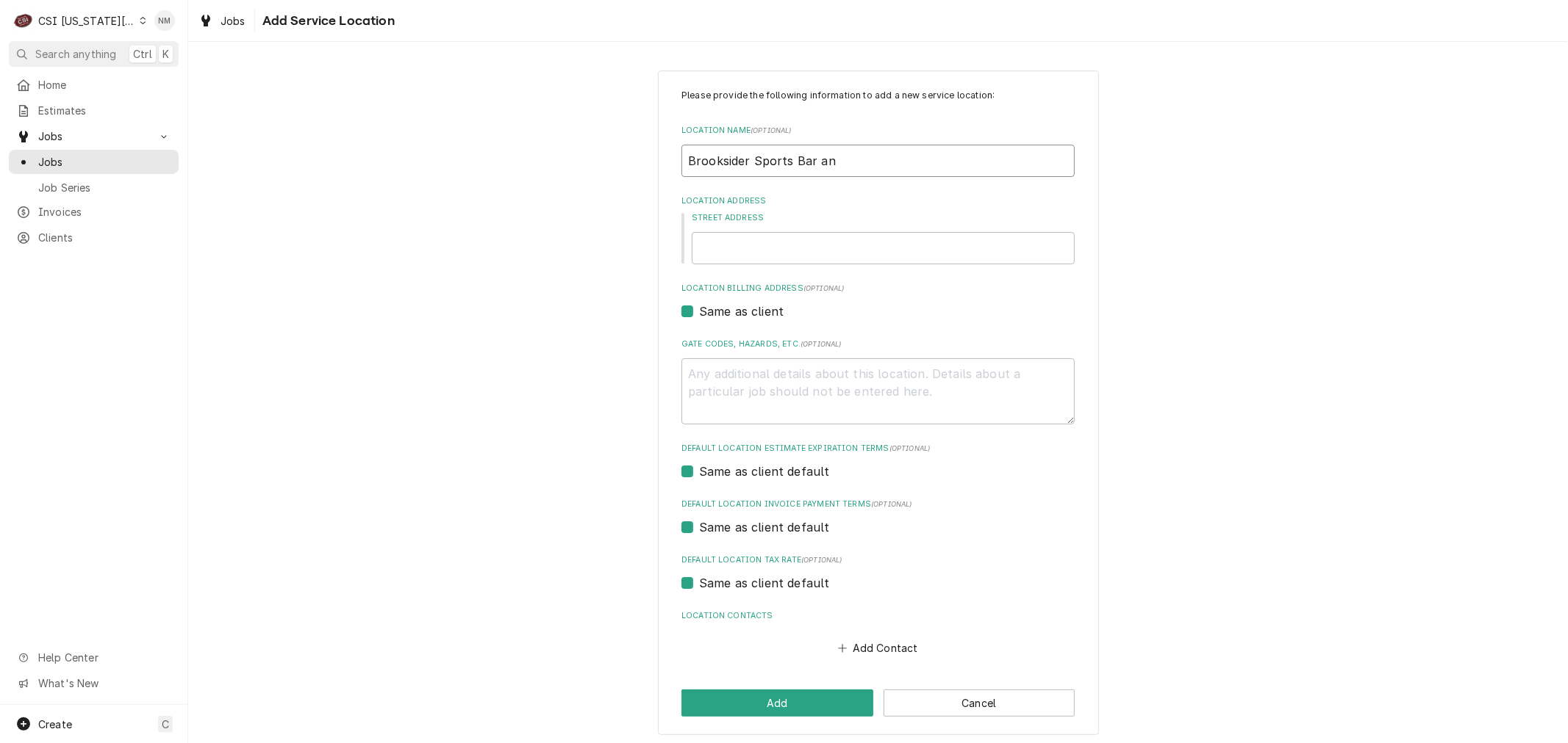
type input "Brooksider Sports Bar and"
type textarea "x"
type input "Brooksider Sports Bar and"
type textarea "x"
type input "Brooksider Sports Bar and G"
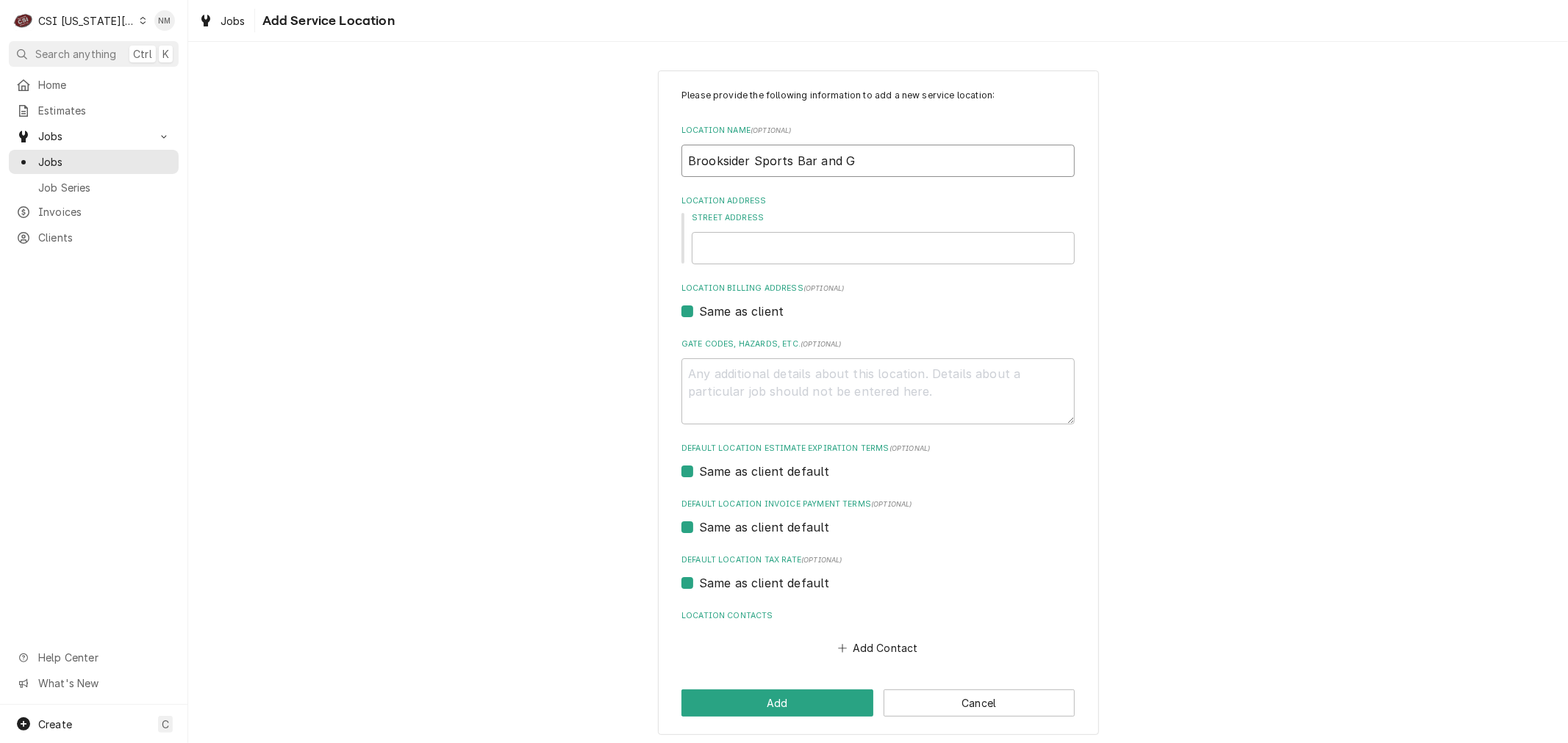
type textarea "x"
type input "Brooksider Sports Bar and Gr"
type textarea "x"
type input "Brooksider Sports Bar and Gri"
type textarea "x"
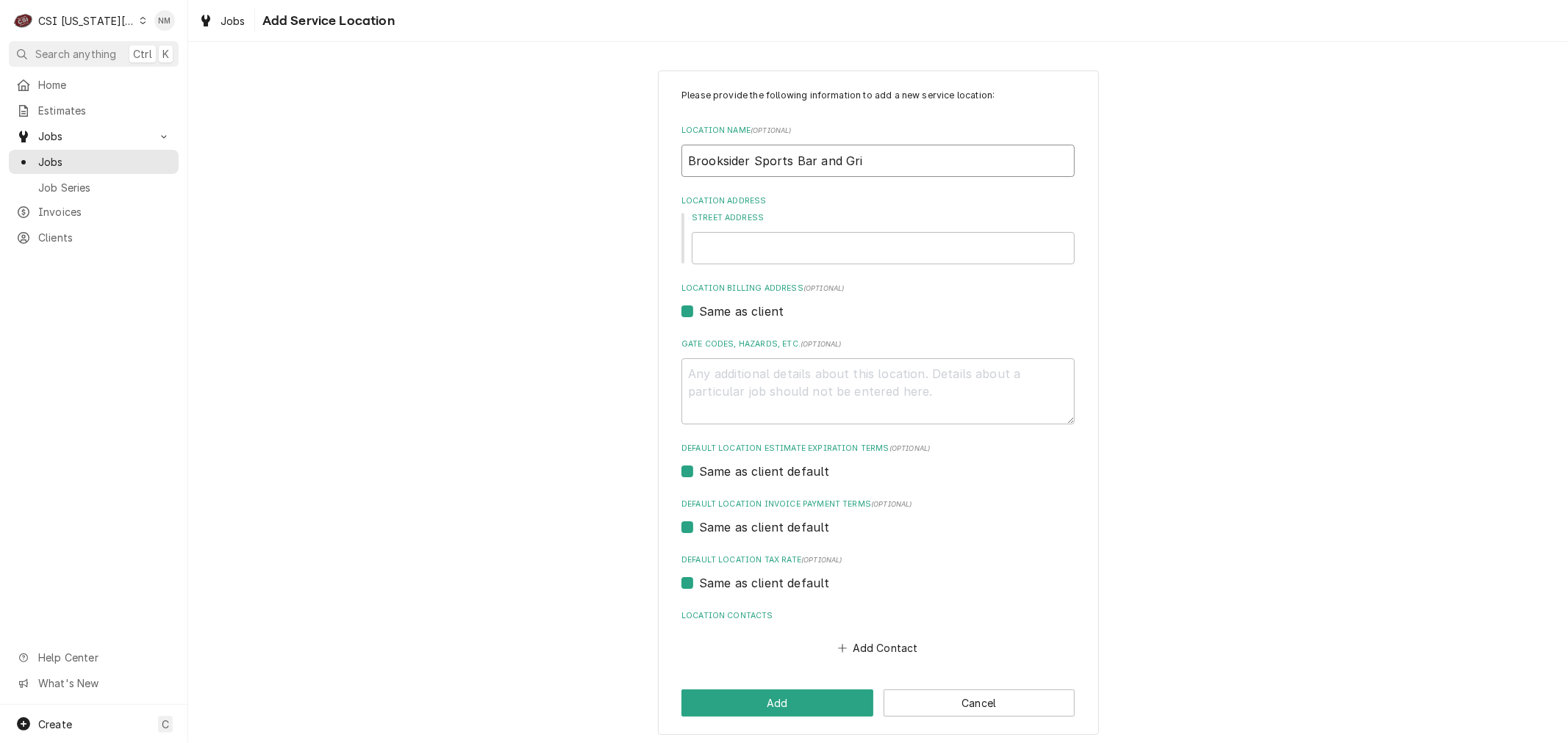
type input "Brooksider Sports Bar and Gril"
type textarea "x"
type input "Brooksider Sports Bar and Grill"
type textarea "x"
type input "5"
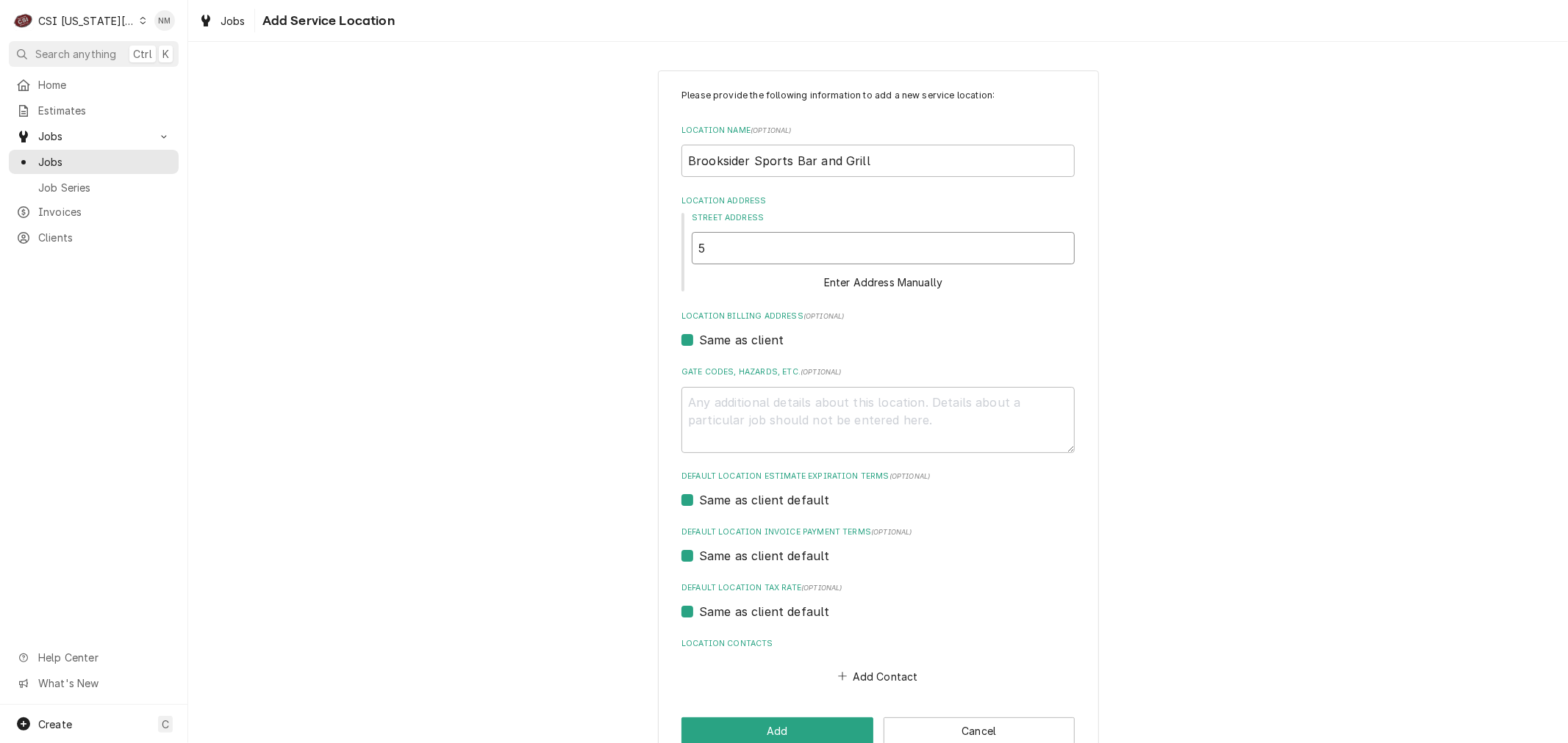
type textarea "x"
type input "50"
type textarea "x"
type input "500"
type textarea "x"
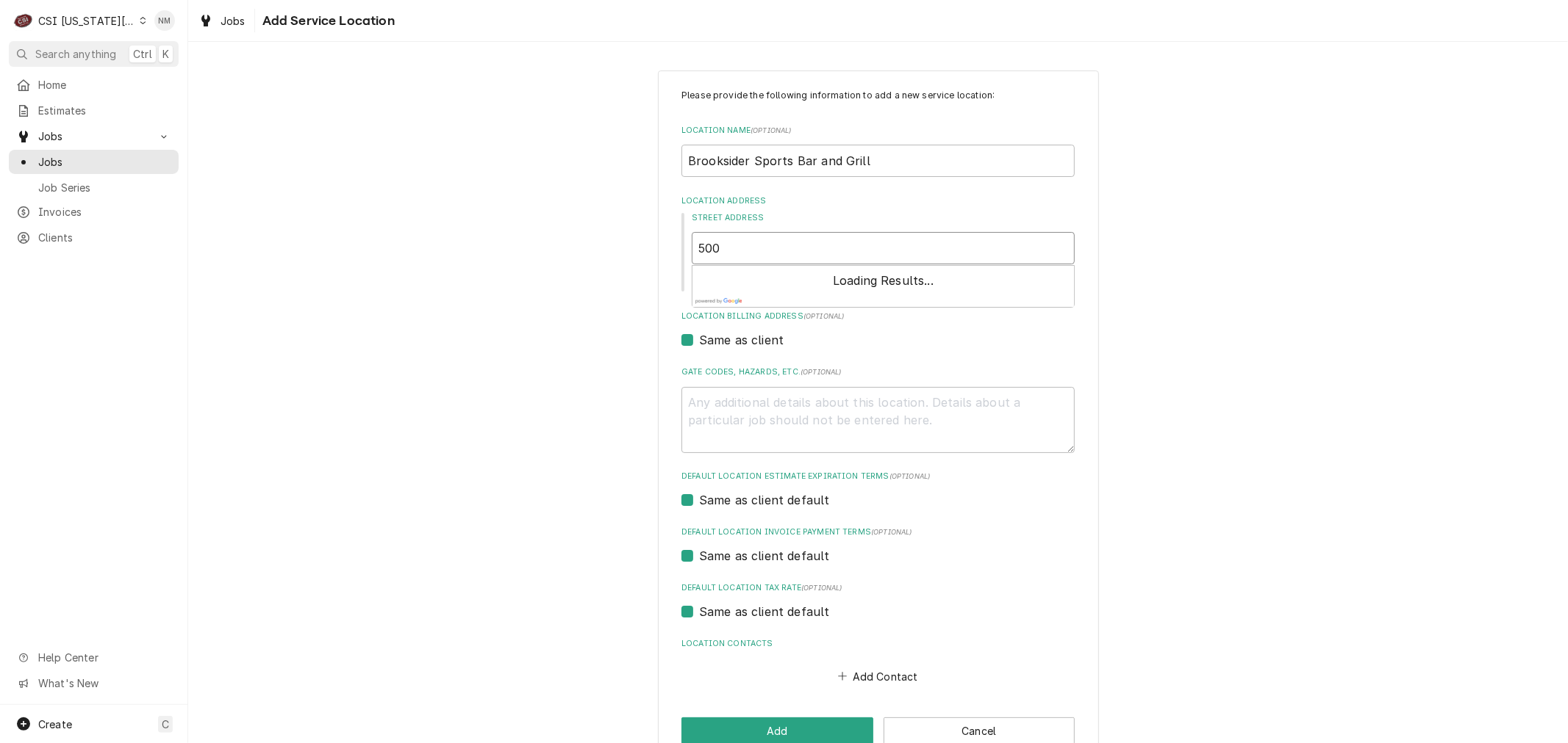
type input "5001"
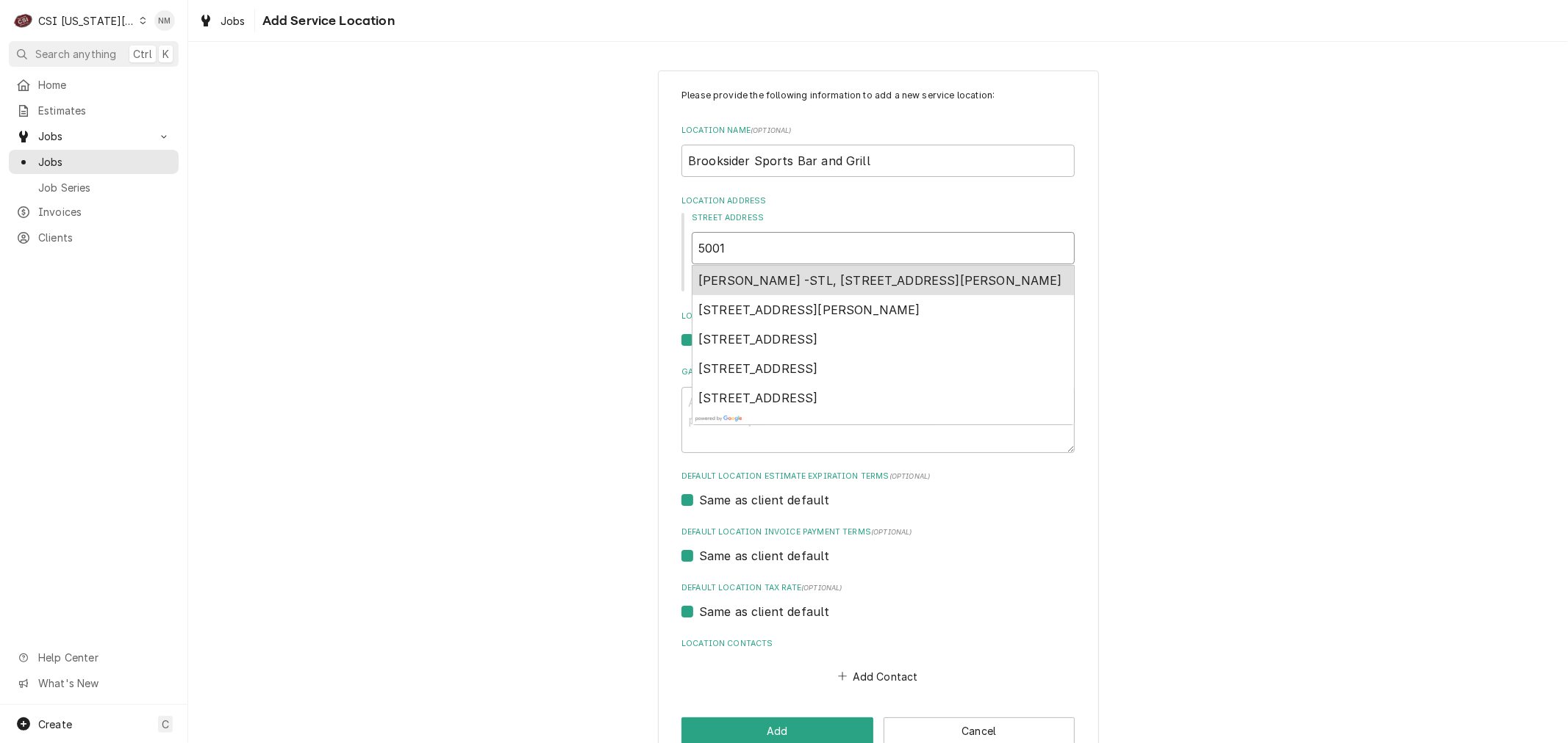
type textarea "x"
type input "5001"
type textarea "x"
type input "5001 t"
type textarea "x"
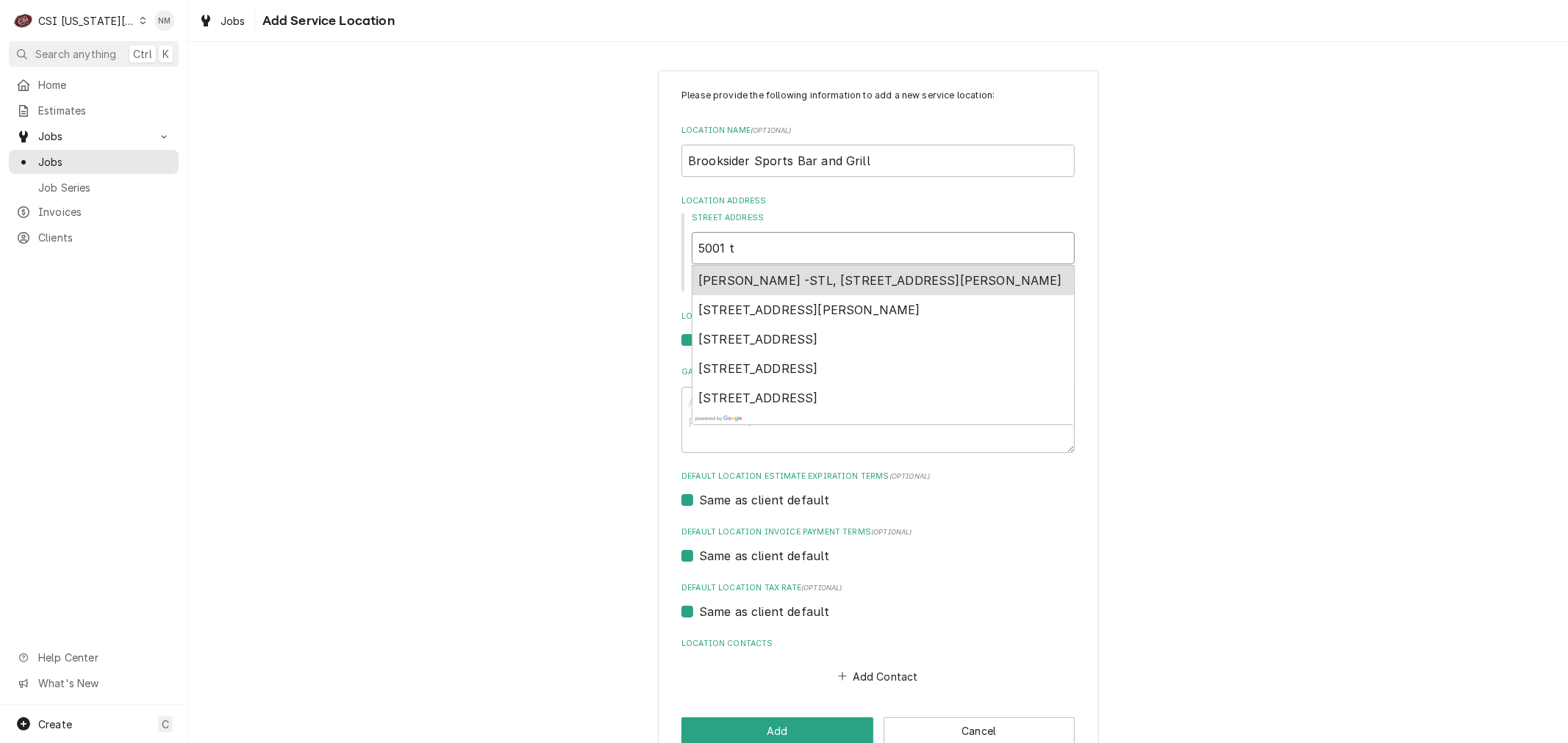
type input "5001 to"
type textarea "x"
type input "5001 tow"
type textarea "x"
type input "5001 town"
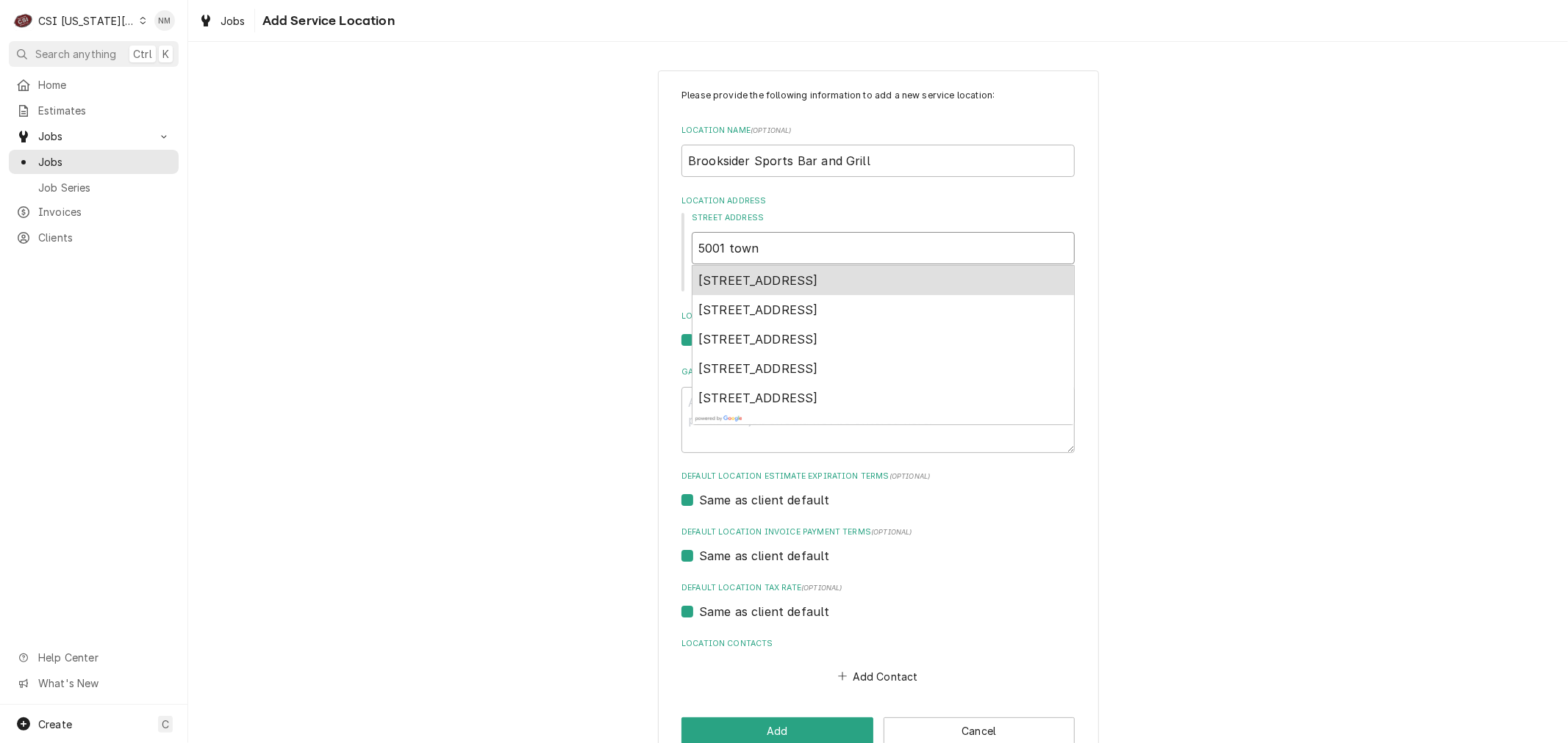
type textarea "x"
type input "5001 town"
type textarea "x"
type input "5001 town c"
type textarea "x"
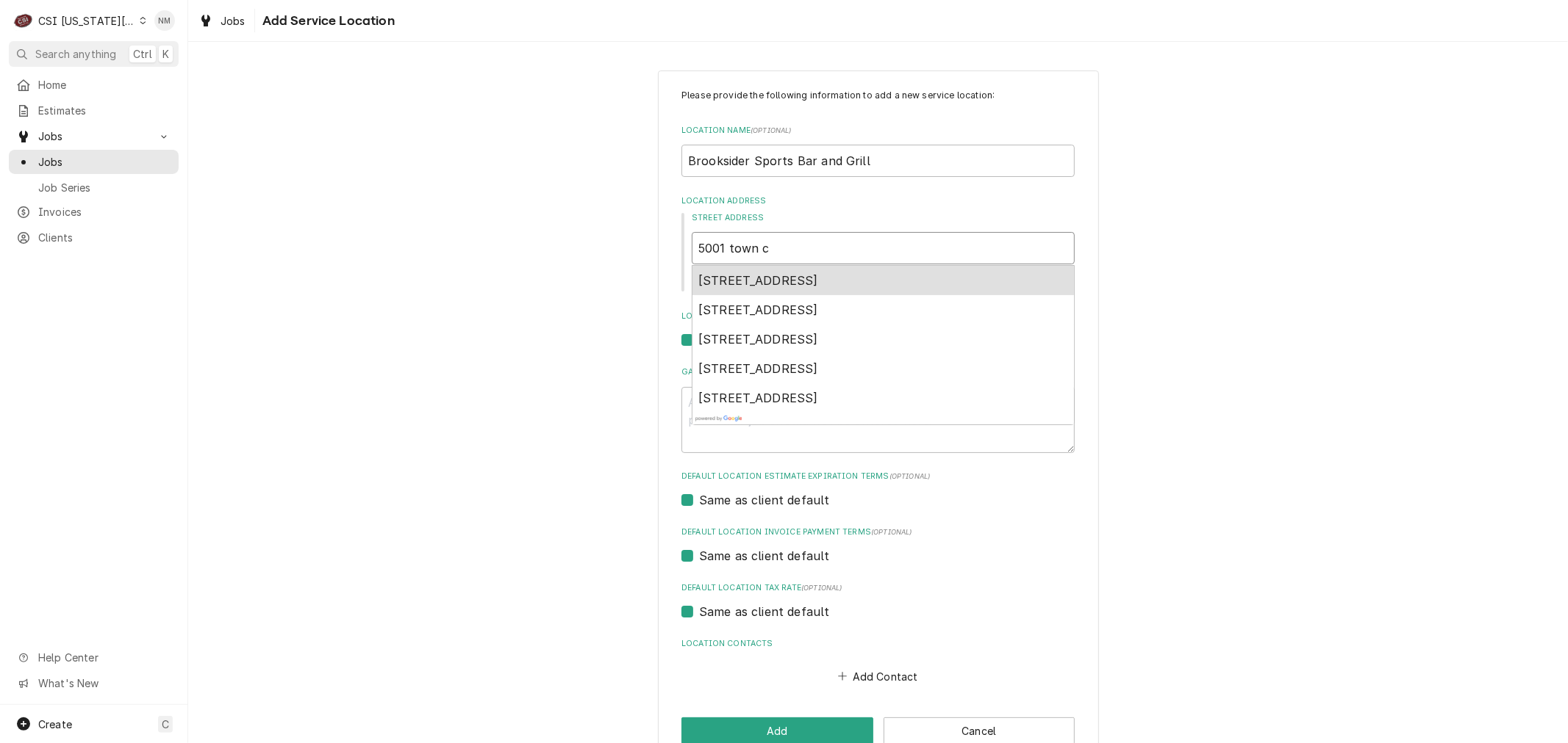
type input "5001 town ce"
type textarea "x"
type input "5001 town cen"
type textarea "x"
type input "5001 town cent"
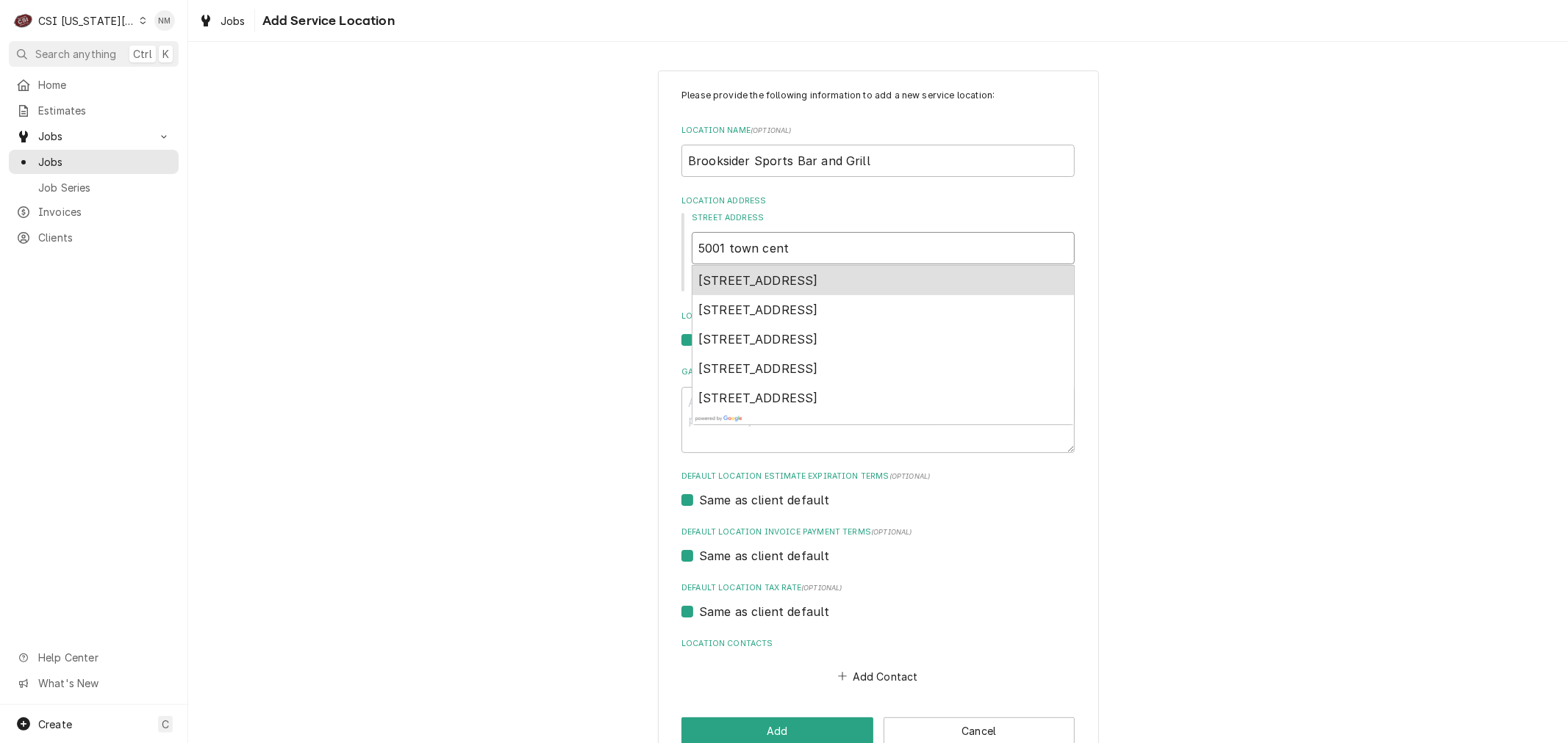
type textarea "x"
type input "5001 town cente"
type textarea "x"
type input "5001 town center"
click at [818, 276] on span "5001 Town Center Drive, Leawood, KS, USA" at bounding box center [758, 281] width 120 height 15
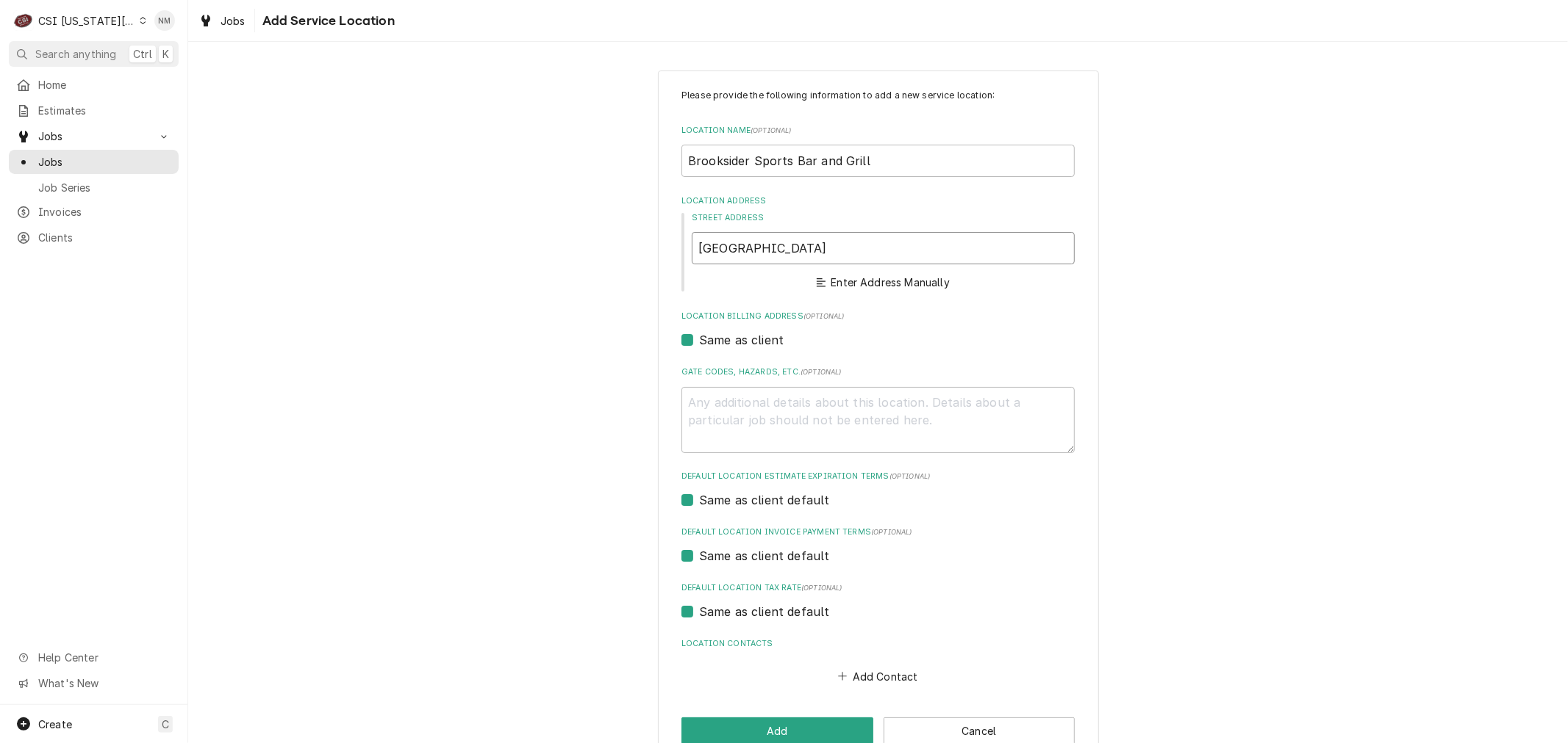
type textarea "x"
type input "5001 Town Center Dr"
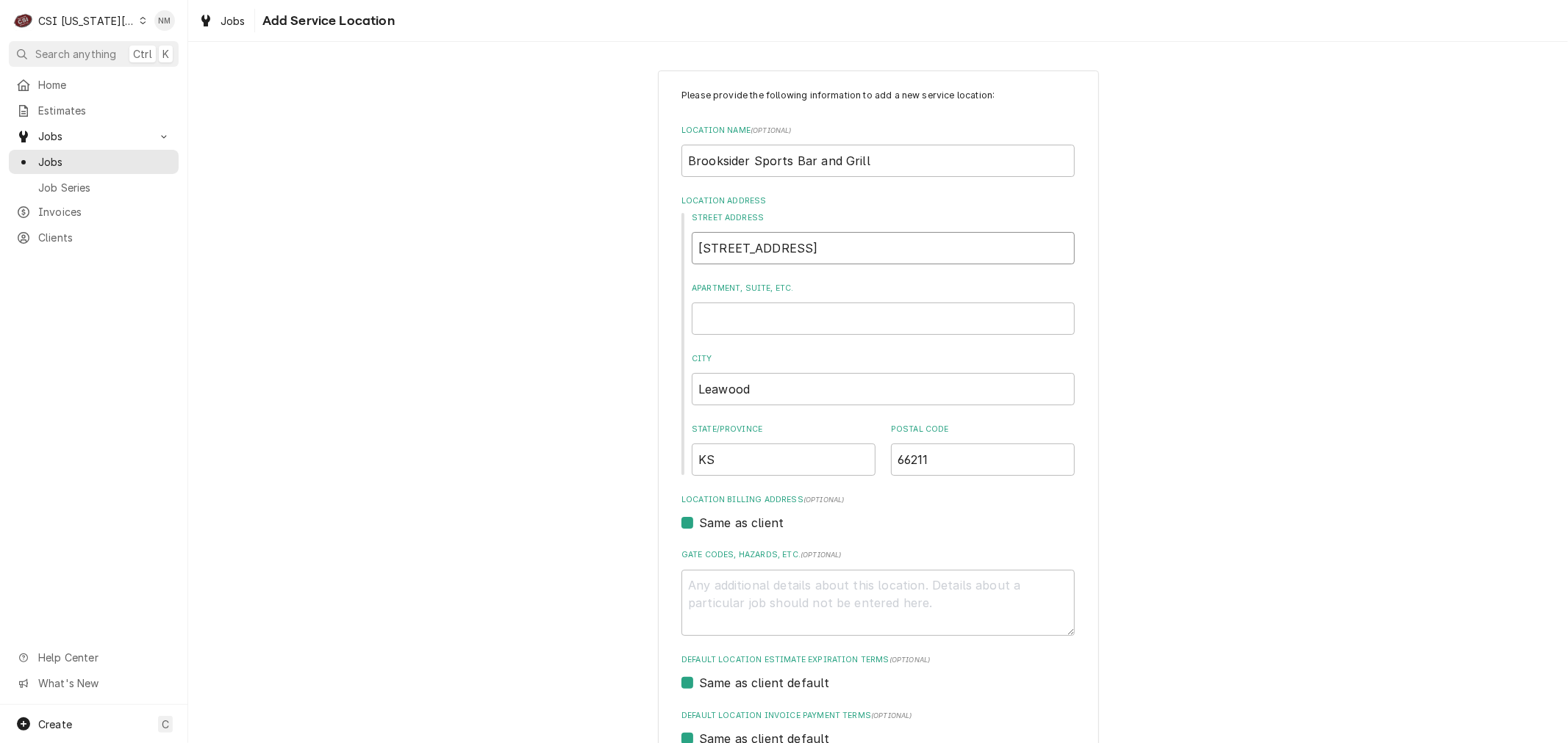
type textarea "x"
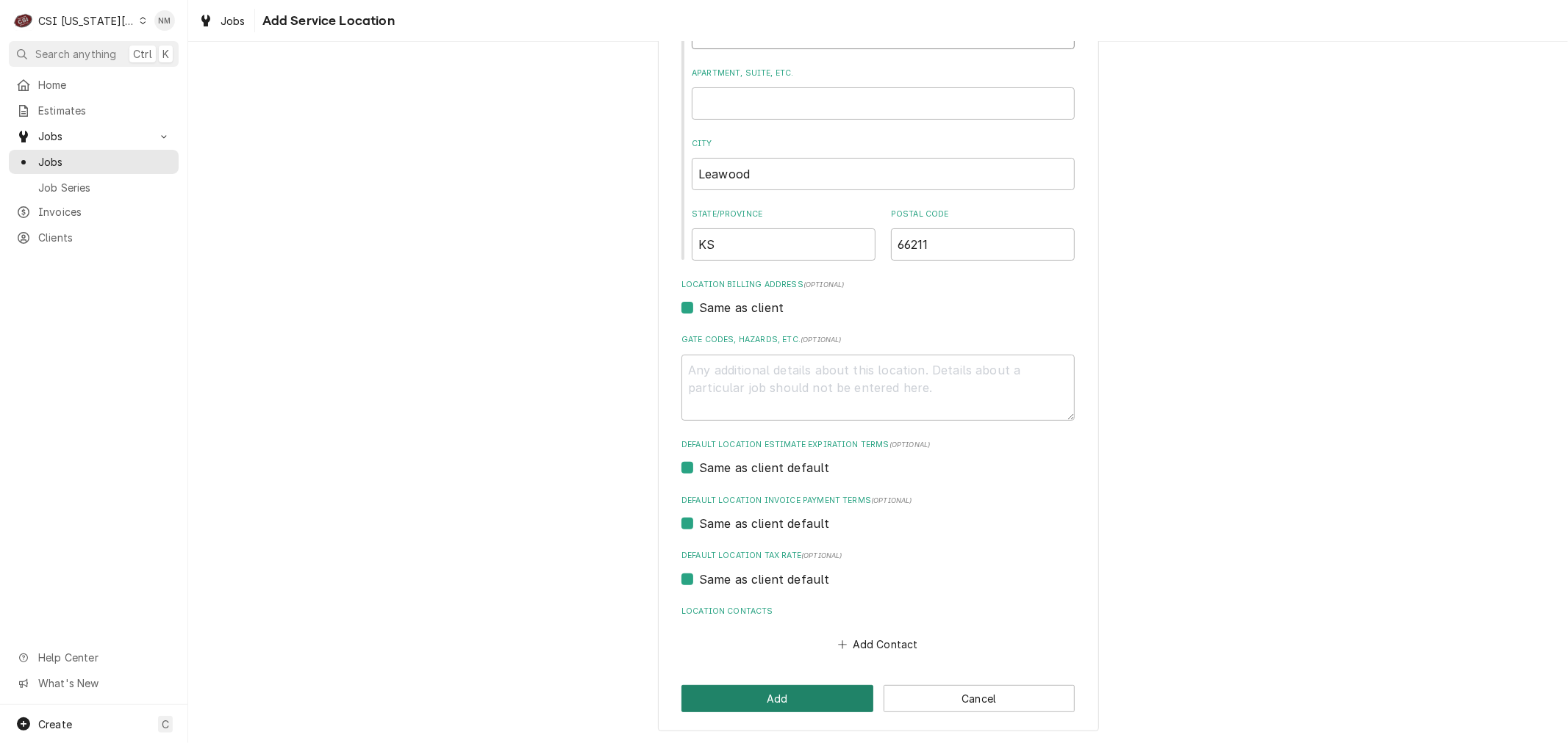
type input "5001 Town Center Dr"
click at [779, 697] on button "Add" at bounding box center [777, 699] width 192 height 28
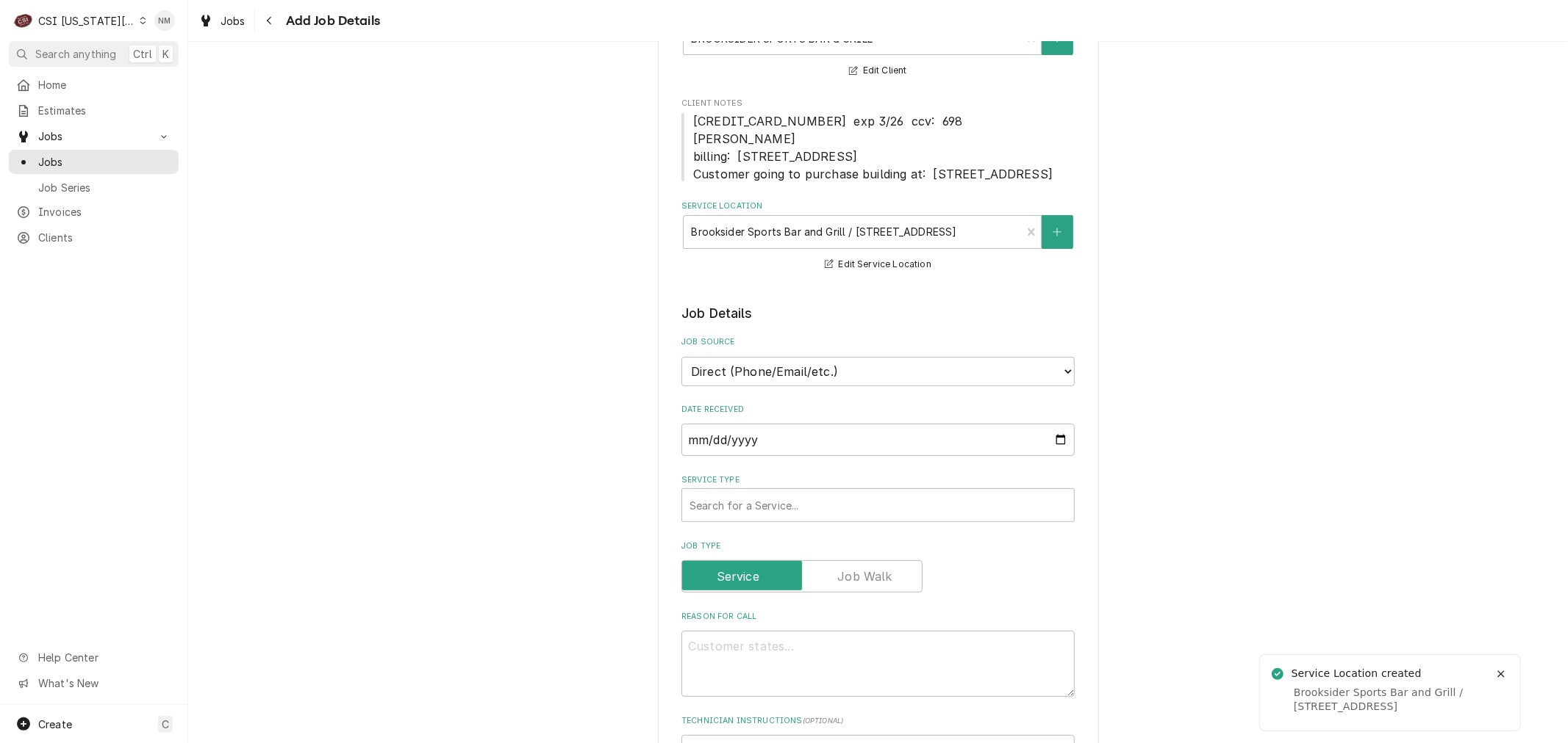
scroll to position [163, 0]
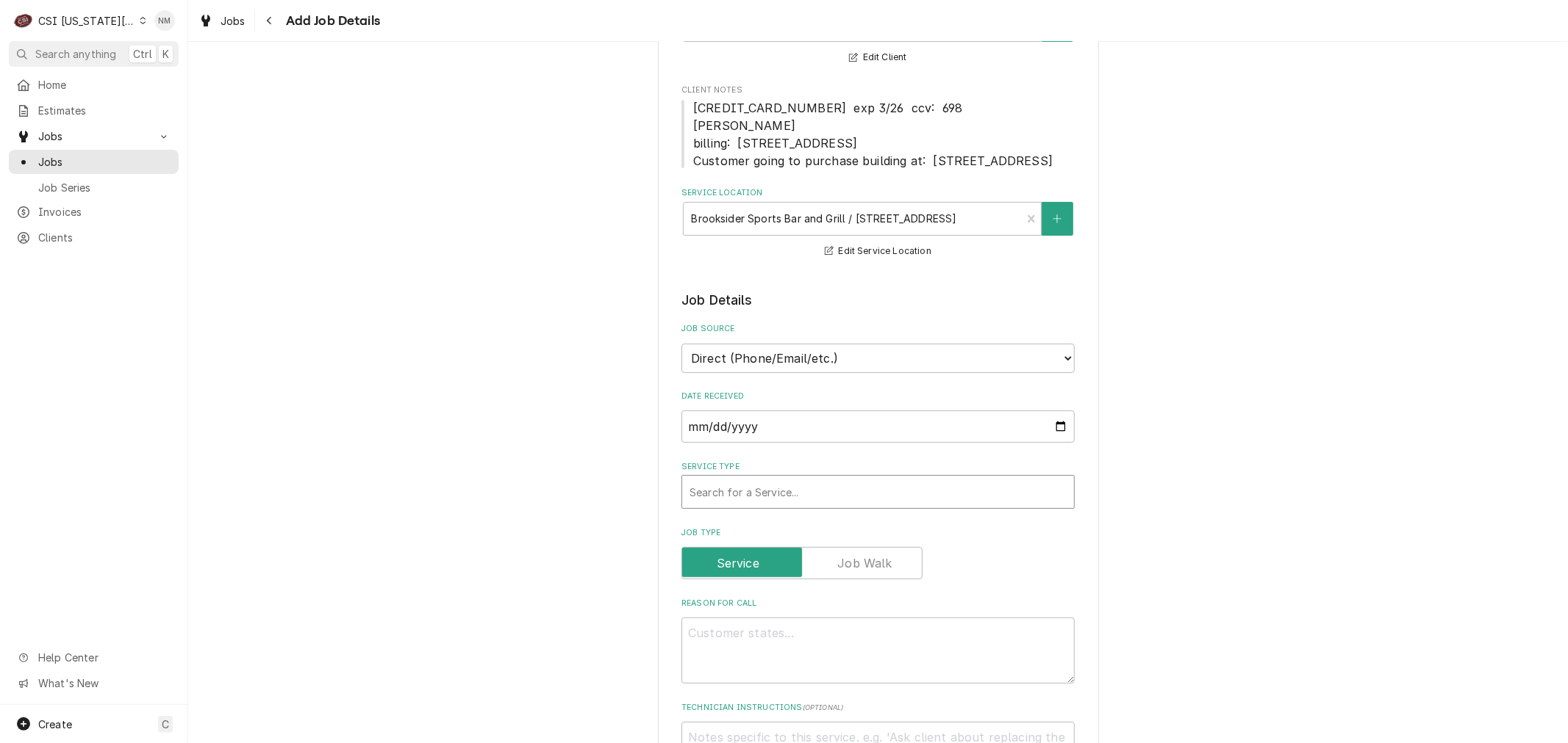
click at [938, 506] on div "Service Type" at bounding box center [877, 492] width 377 height 27
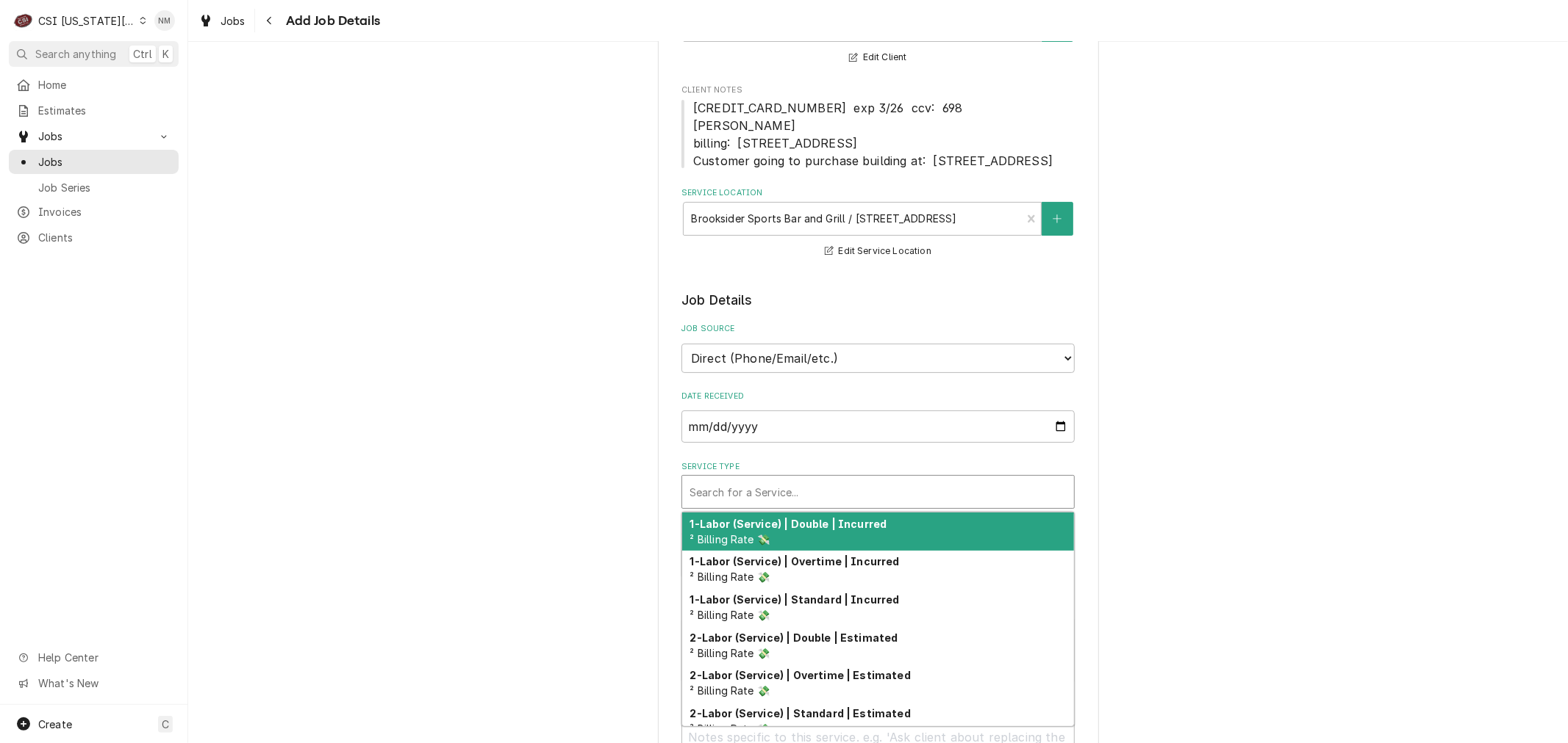
type textarea "x"
type input "s"
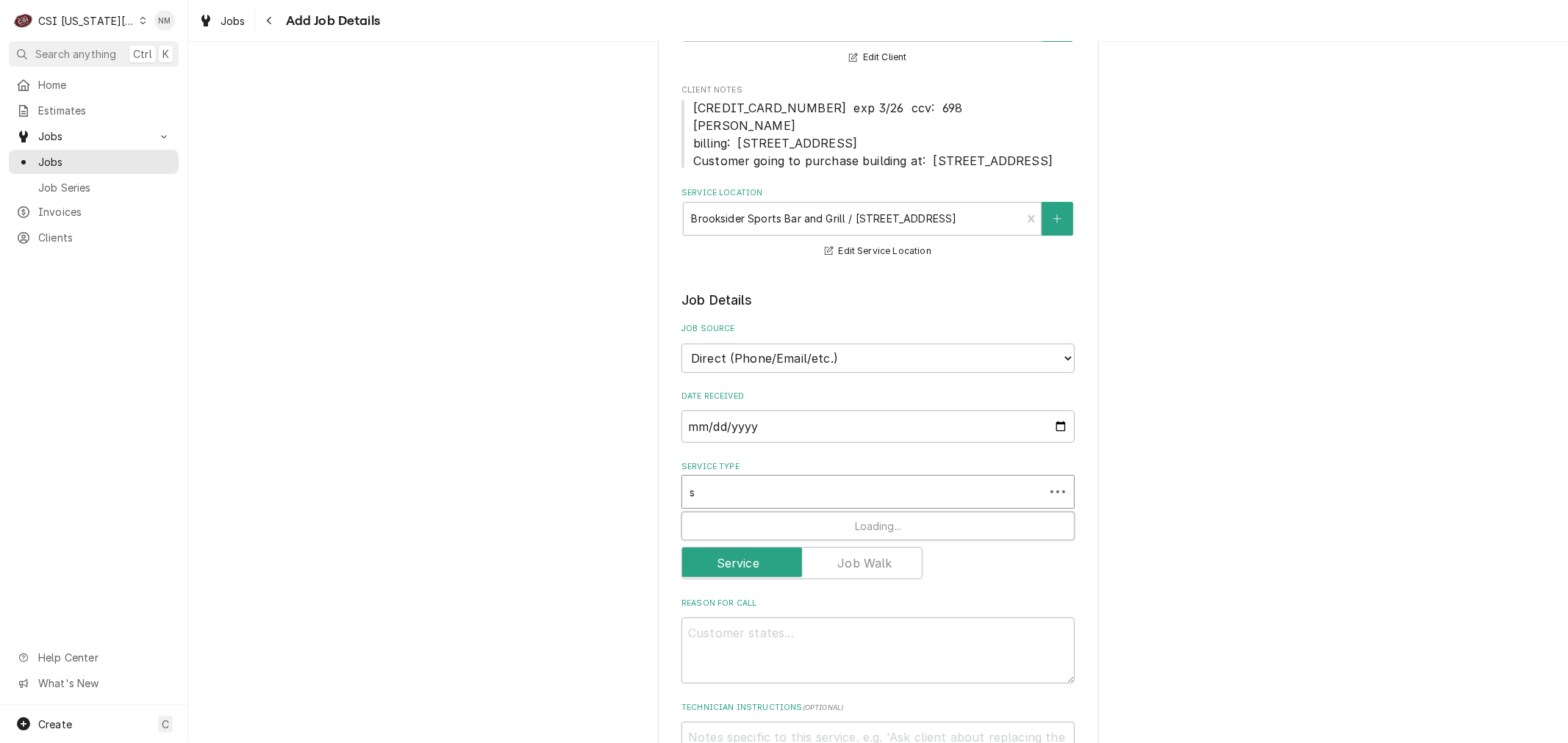
type textarea "x"
type input "se"
type textarea "x"
type input "ser"
type textarea "x"
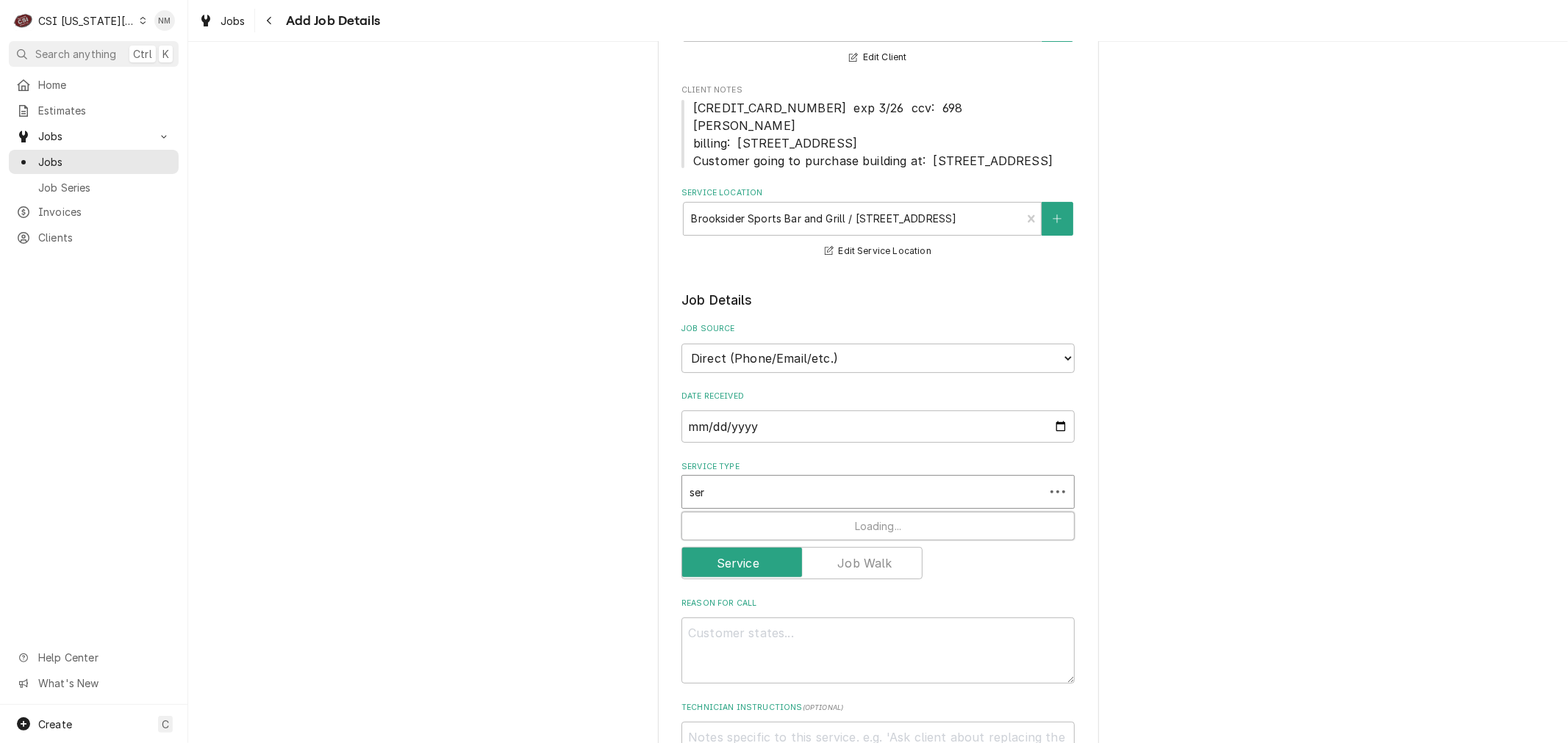
type input "serv"
type textarea "x"
type input "servi"
type textarea "x"
type input "servie"
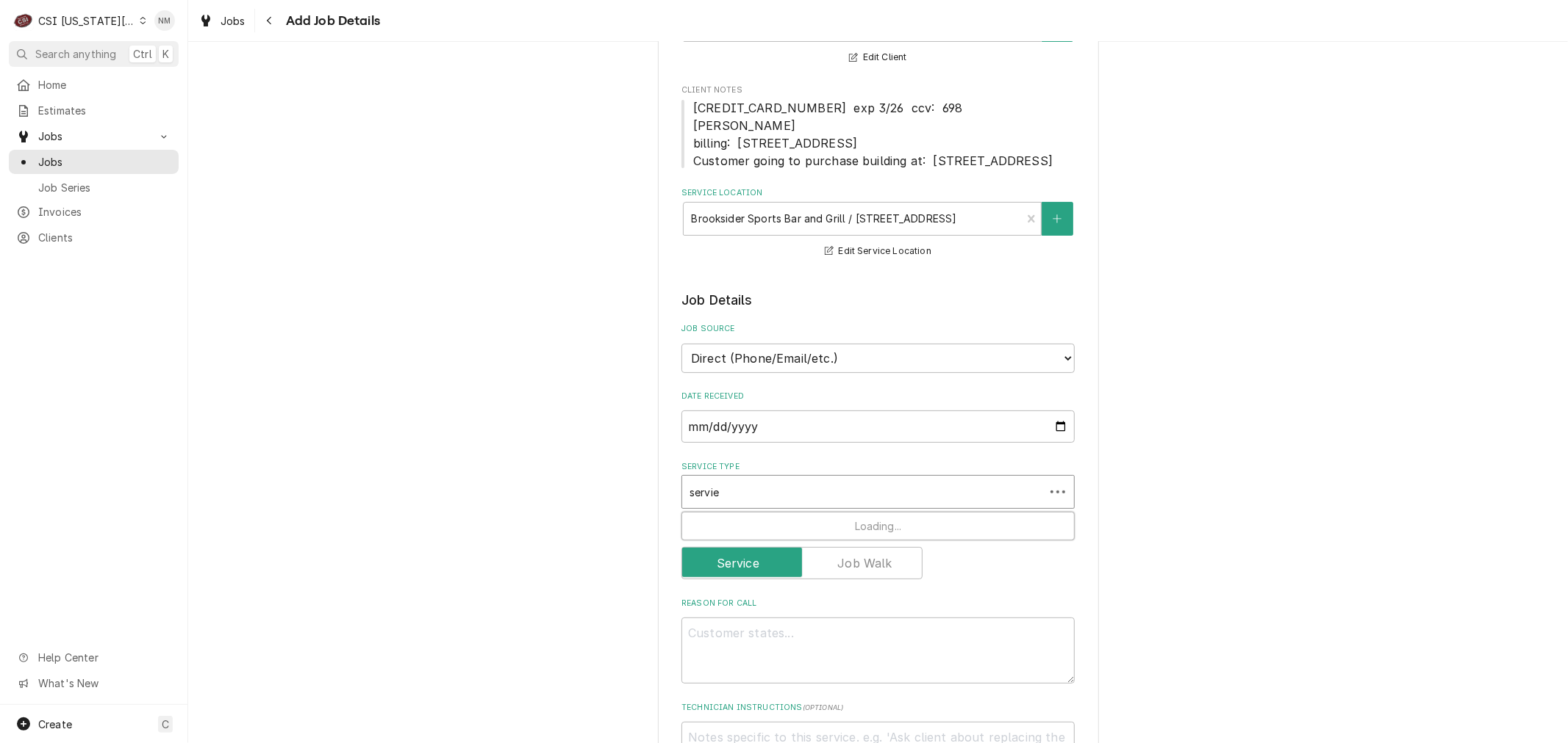
type textarea "x"
type input "servie"
type textarea "x"
type input "servie"
type textarea "x"
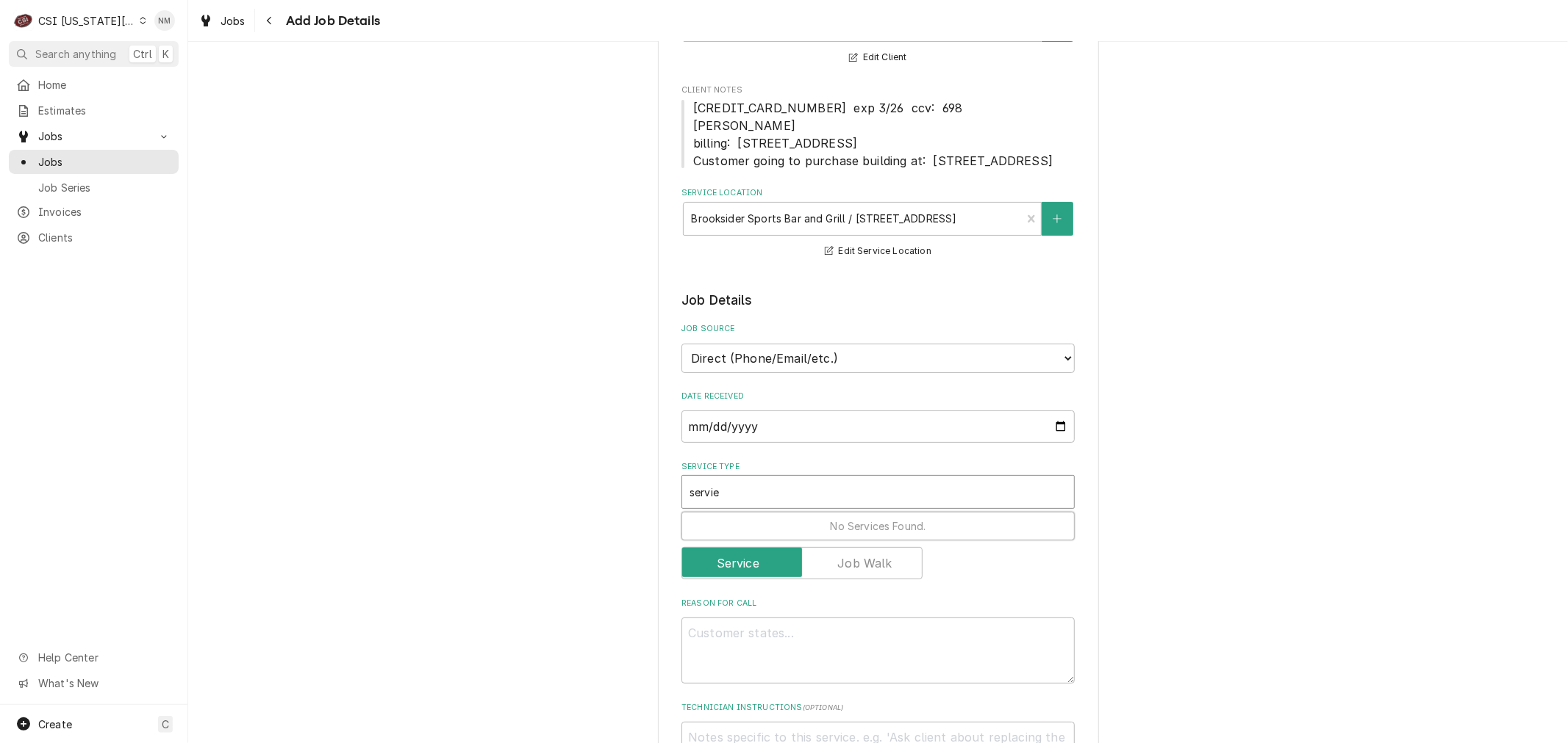
type input "servi"
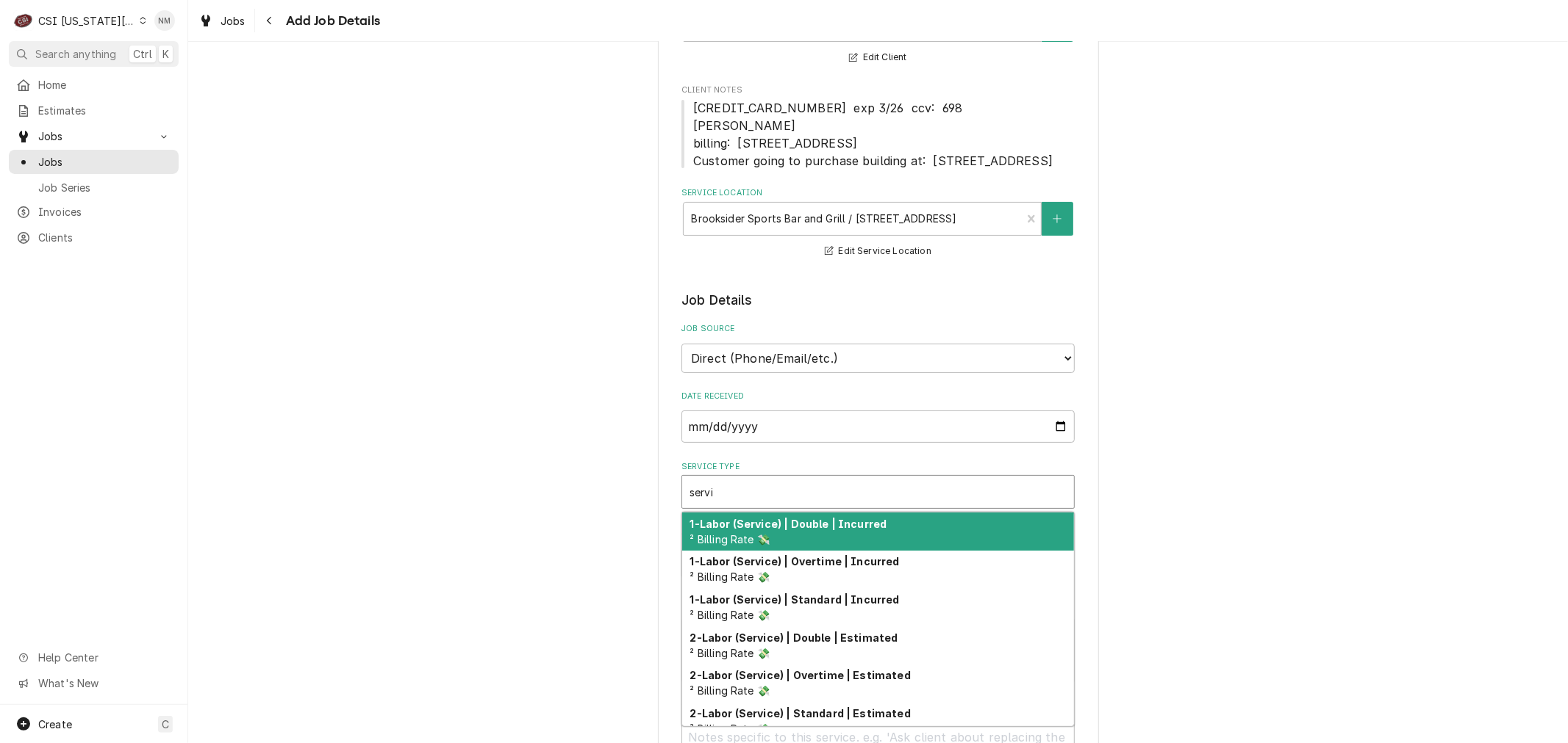
type textarea "x"
type input "servic"
type textarea "x"
type input "service"
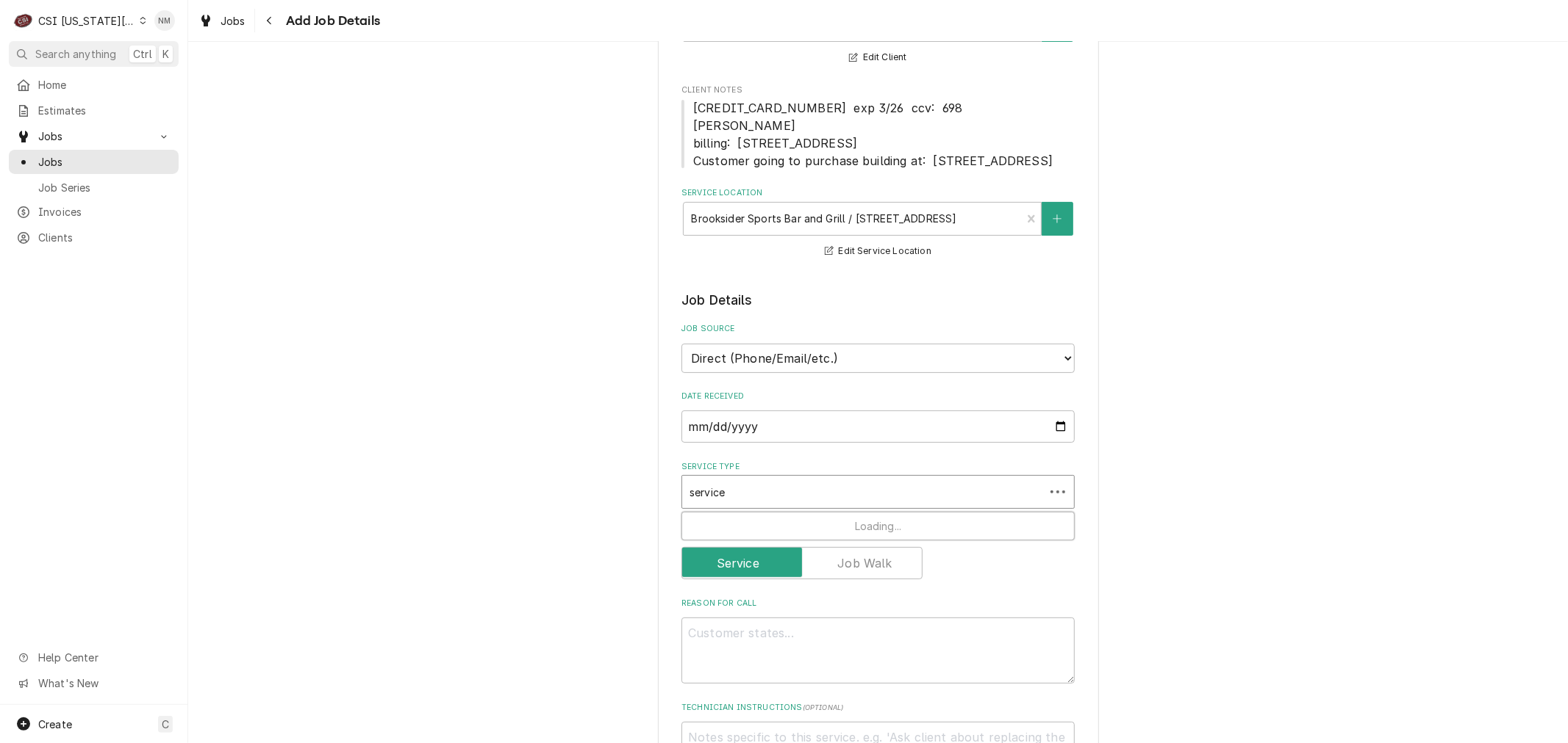
type textarea "x"
type input "service"
type textarea "x"
type input "service c"
type textarea "x"
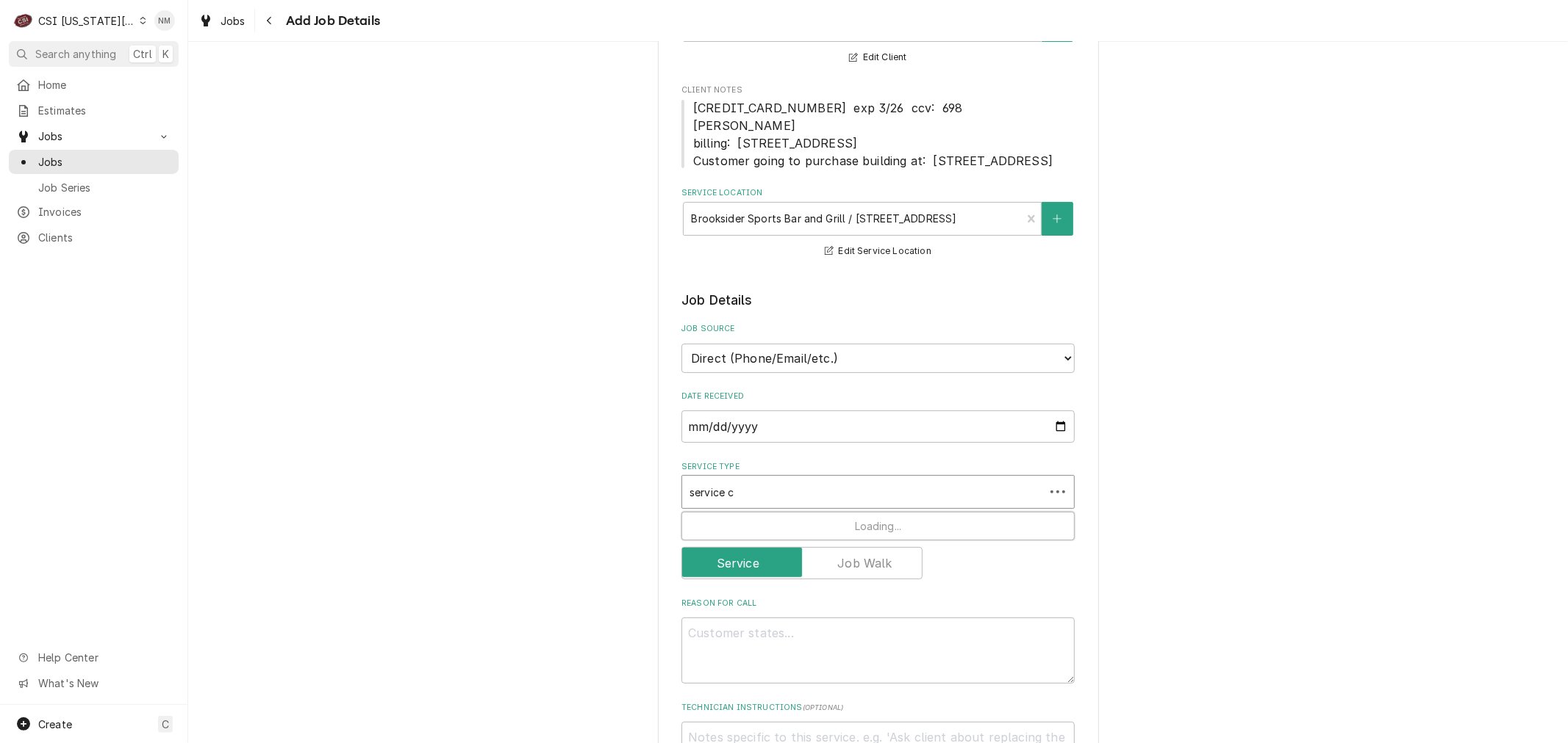
type input "service ca"
type textarea "x"
type input "service cal"
type textarea "x"
type input "service call"
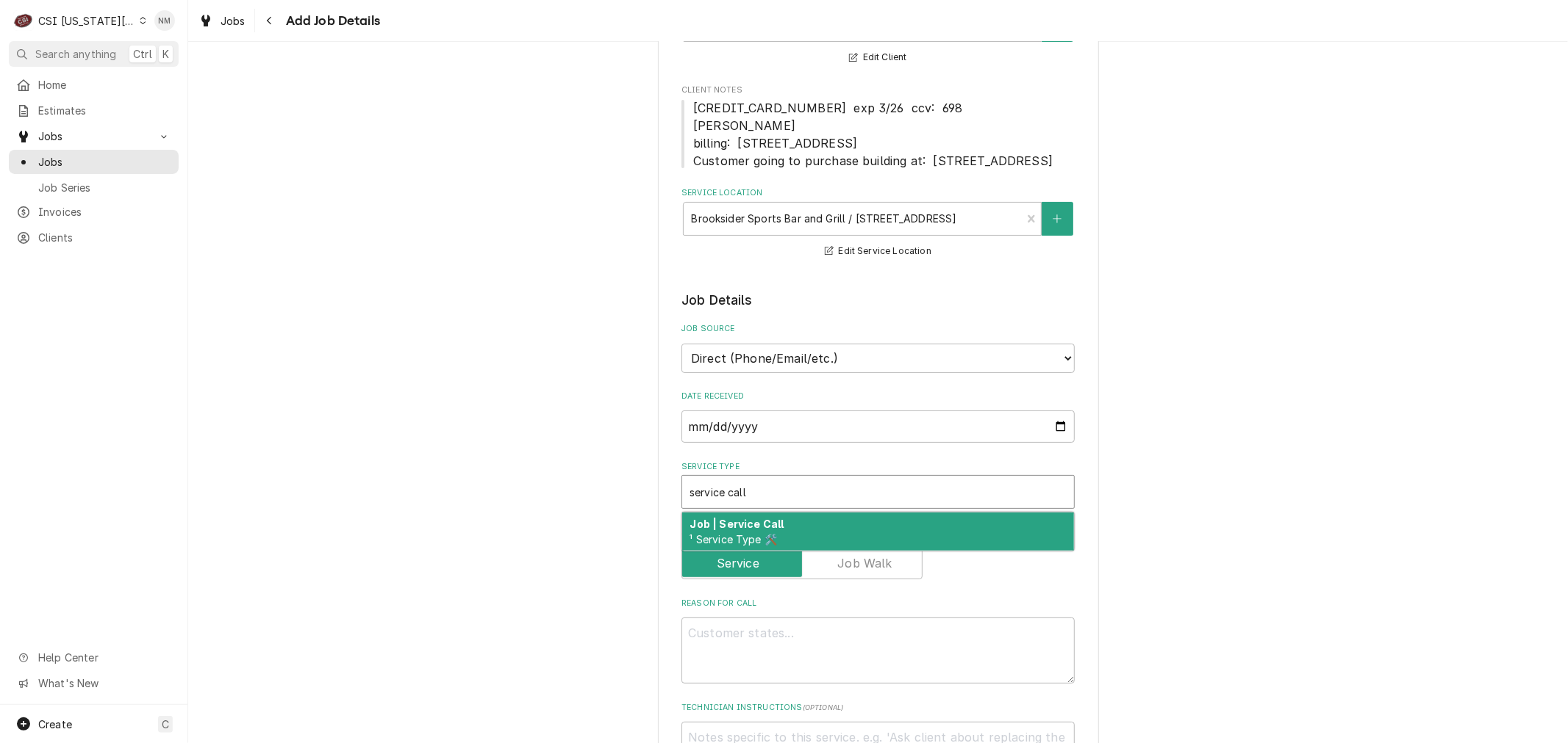
click at [950, 544] on div "Job | Service Call ¹ Service Type 🛠️" at bounding box center [878, 532] width 392 height 39
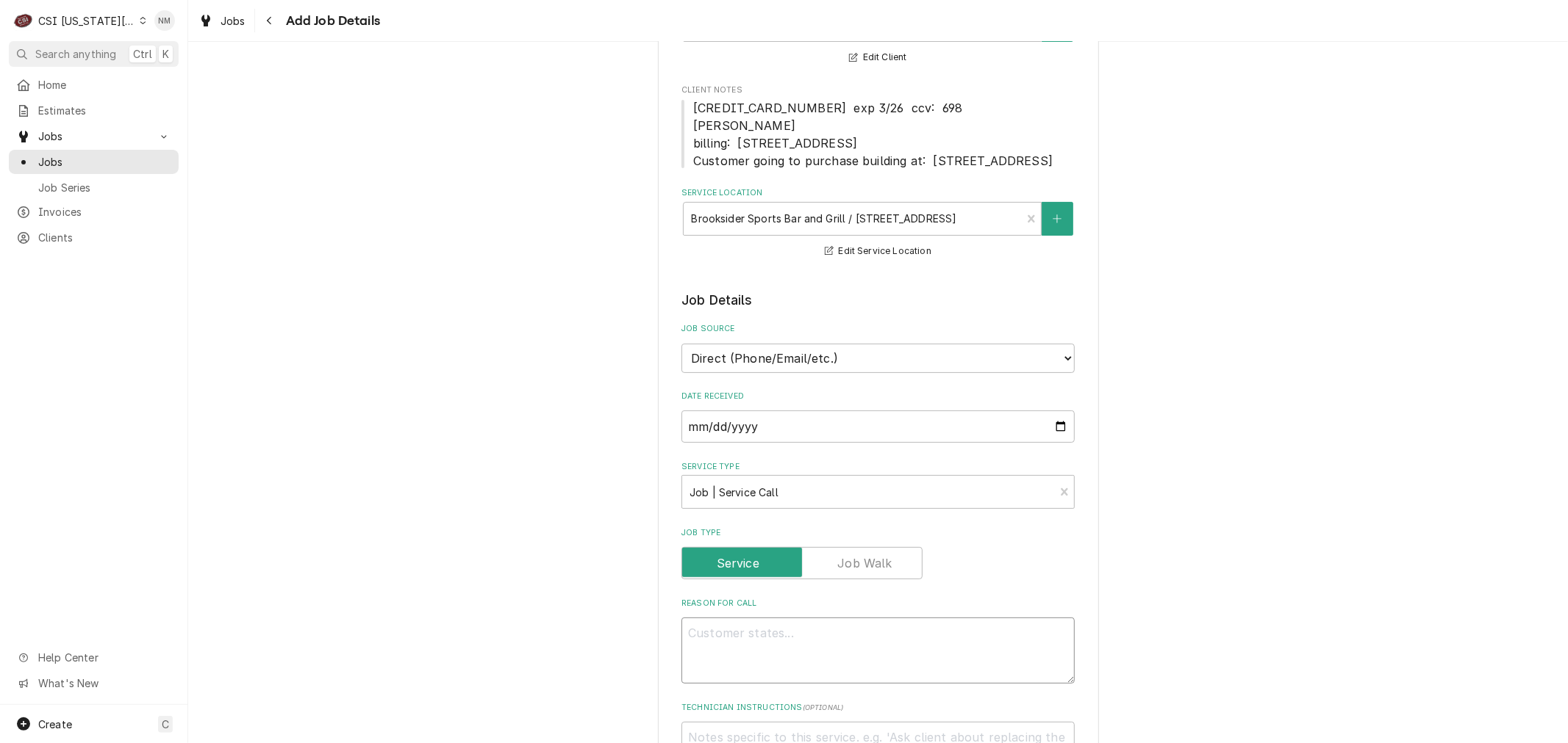
click at [687, 657] on textarea "Reason For Call" at bounding box center [878, 651] width 393 height 66
paste textarea "Upstairs Catering Kitchen:    Hood"
type textarea "x"
type textarea "Upstairs Catering Kitchen:    Hood"
type textarea "x"
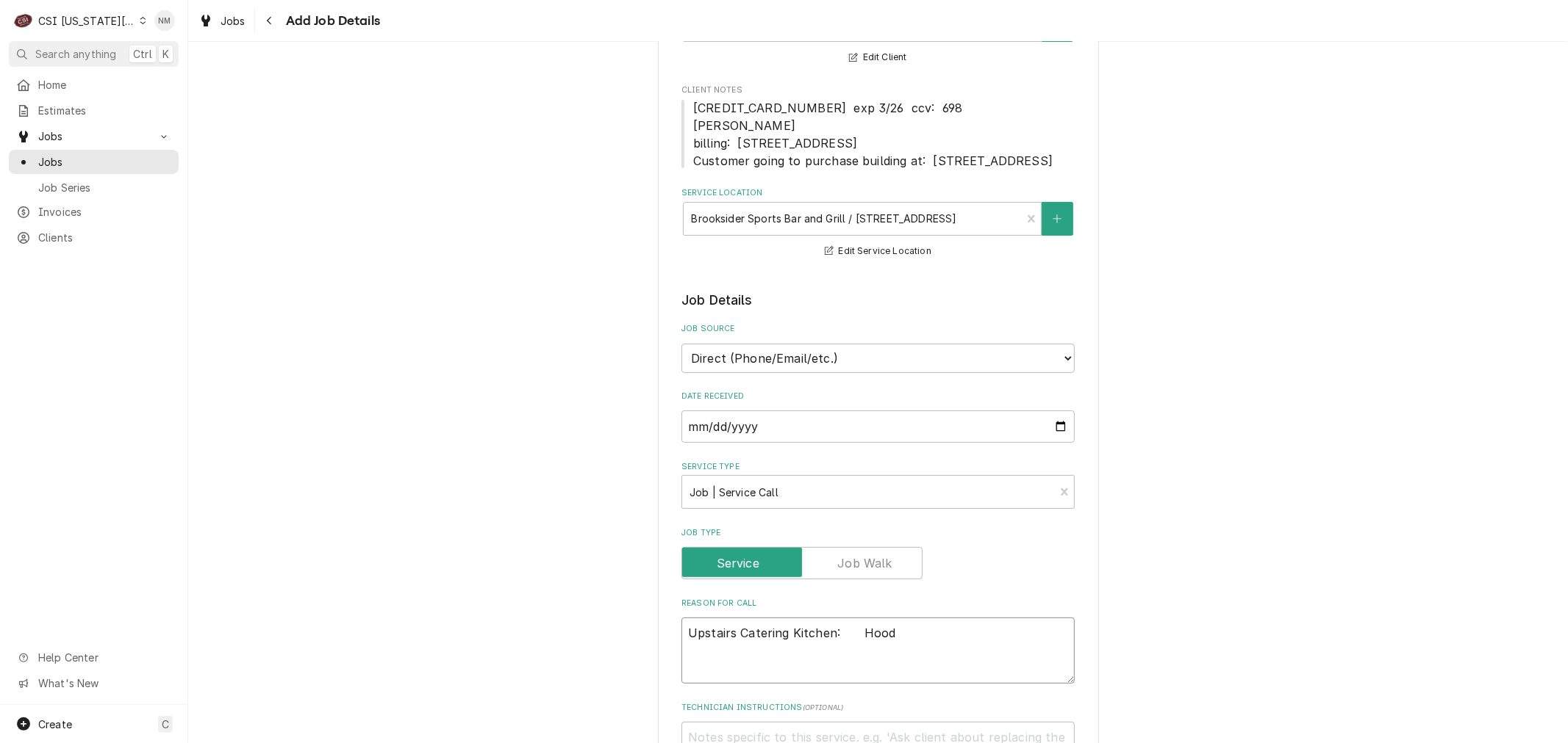
type textarea "Upstairs Catering Kitchen:    Hood"
click at [898, 649] on textarea "Upstairs Catering Kitchen:    Hood" at bounding box center [878, 651] width 393 height 66
type textarea "x"
type textarea "Upstairs Catering Kitchen:    Hood"
paste textarea "Downstairs main kitchen:    HVAC"
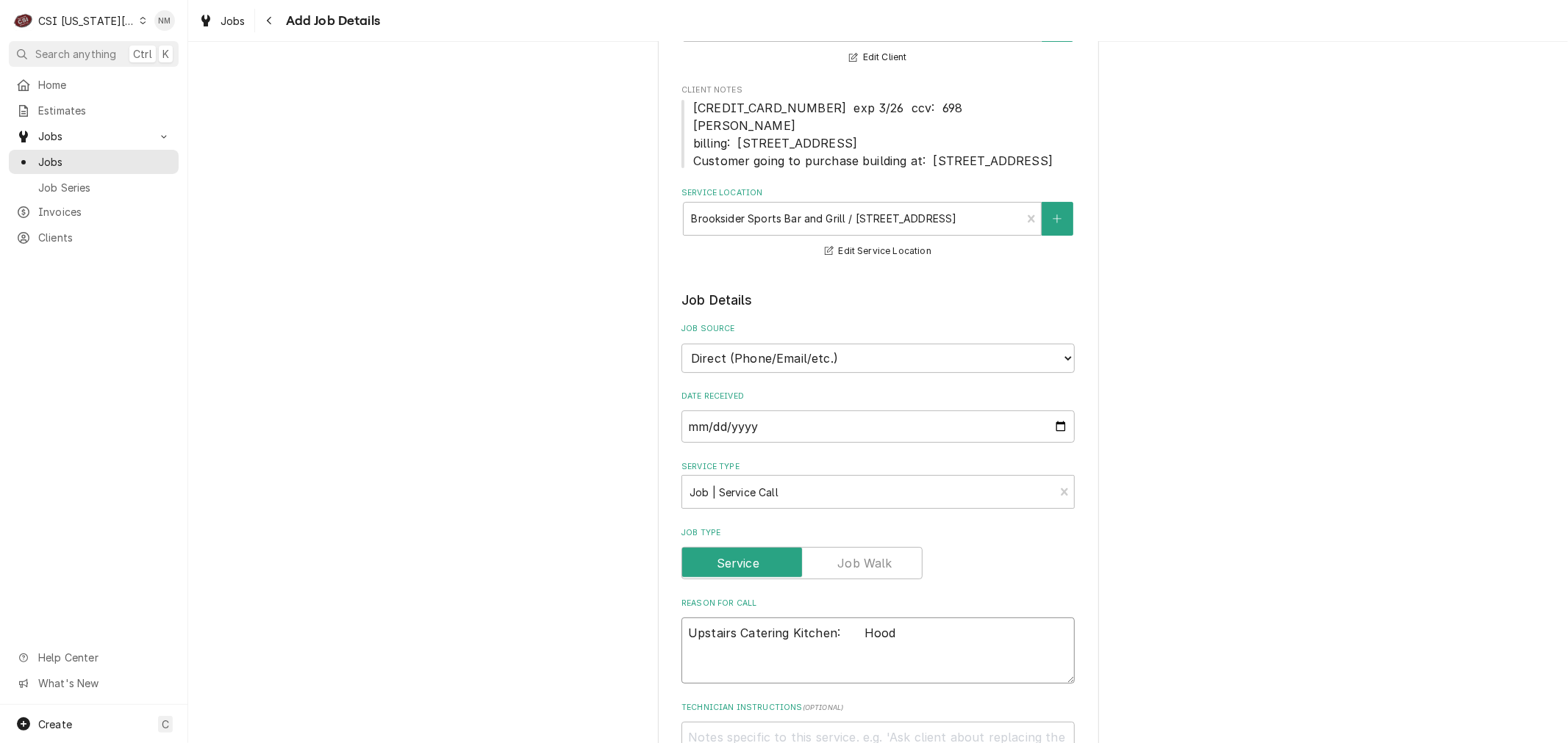
type textarea "x"
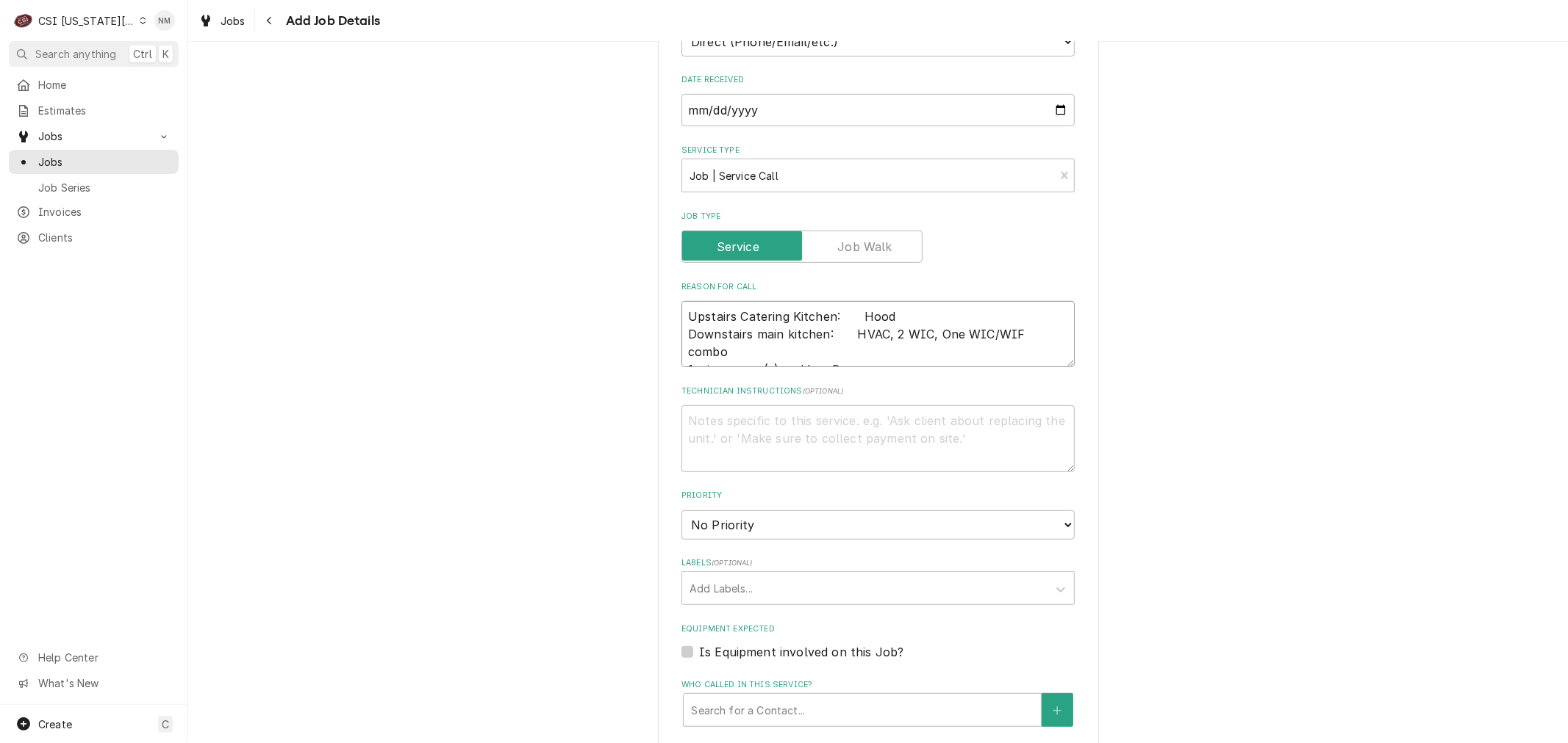
scroll to position [489, 0]
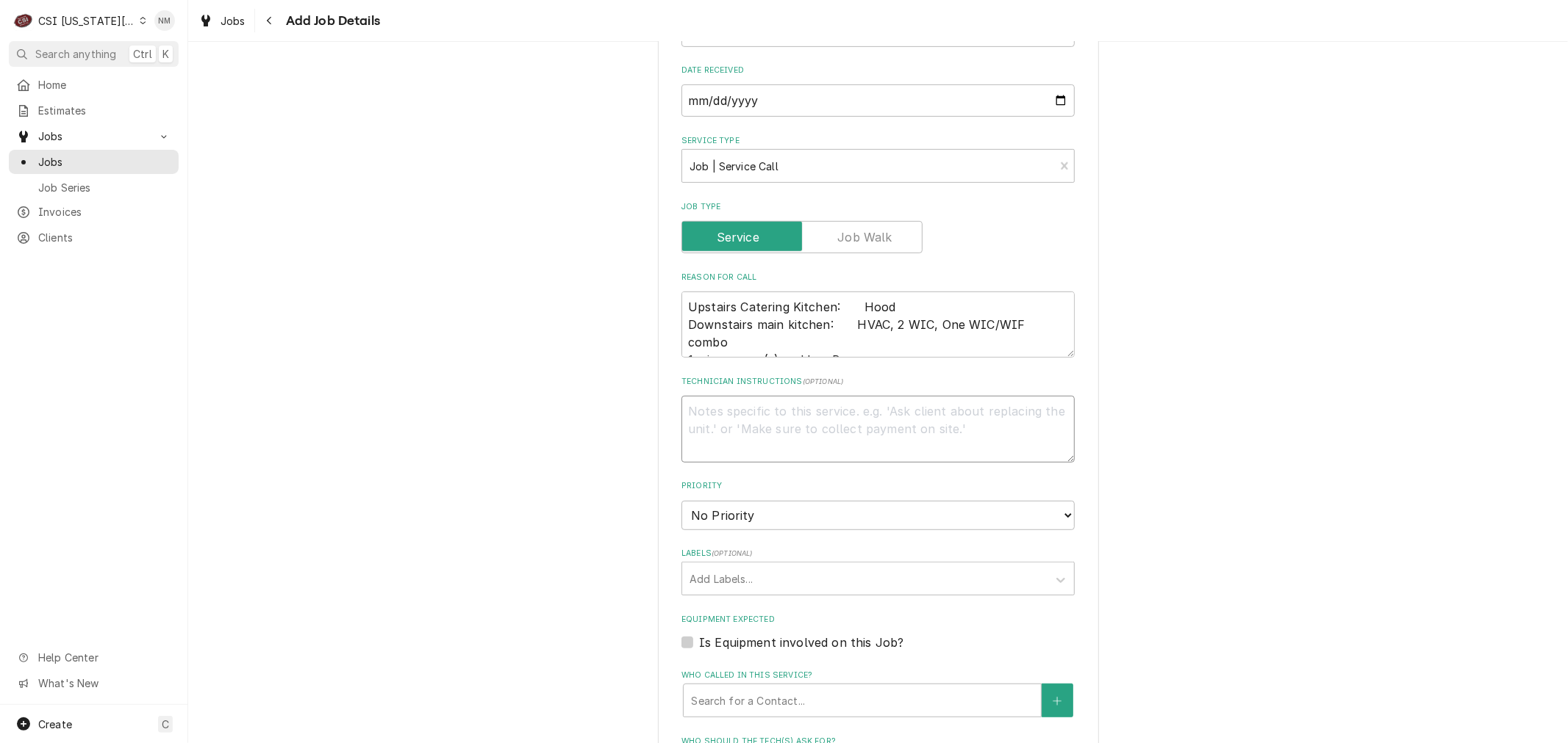
click at [829, 439] on textarea "Technician Instructions ( optional )" at bounding box center [878, 429] width 393 height 66
click at [743, 439] on textarea "COD" at bounding box center [878, 429] width 393 height 66
paste textarea "Jack Naylor 913-488-3258"
click at [838, 530] on select "No Priority Urgent High Medium Low" at bounding box center [878, 515] width 393 height 29
click at [681, 516] on select "No Priority Urgent High Medium Low" at bounding box center [878, 515] width 393 height 29
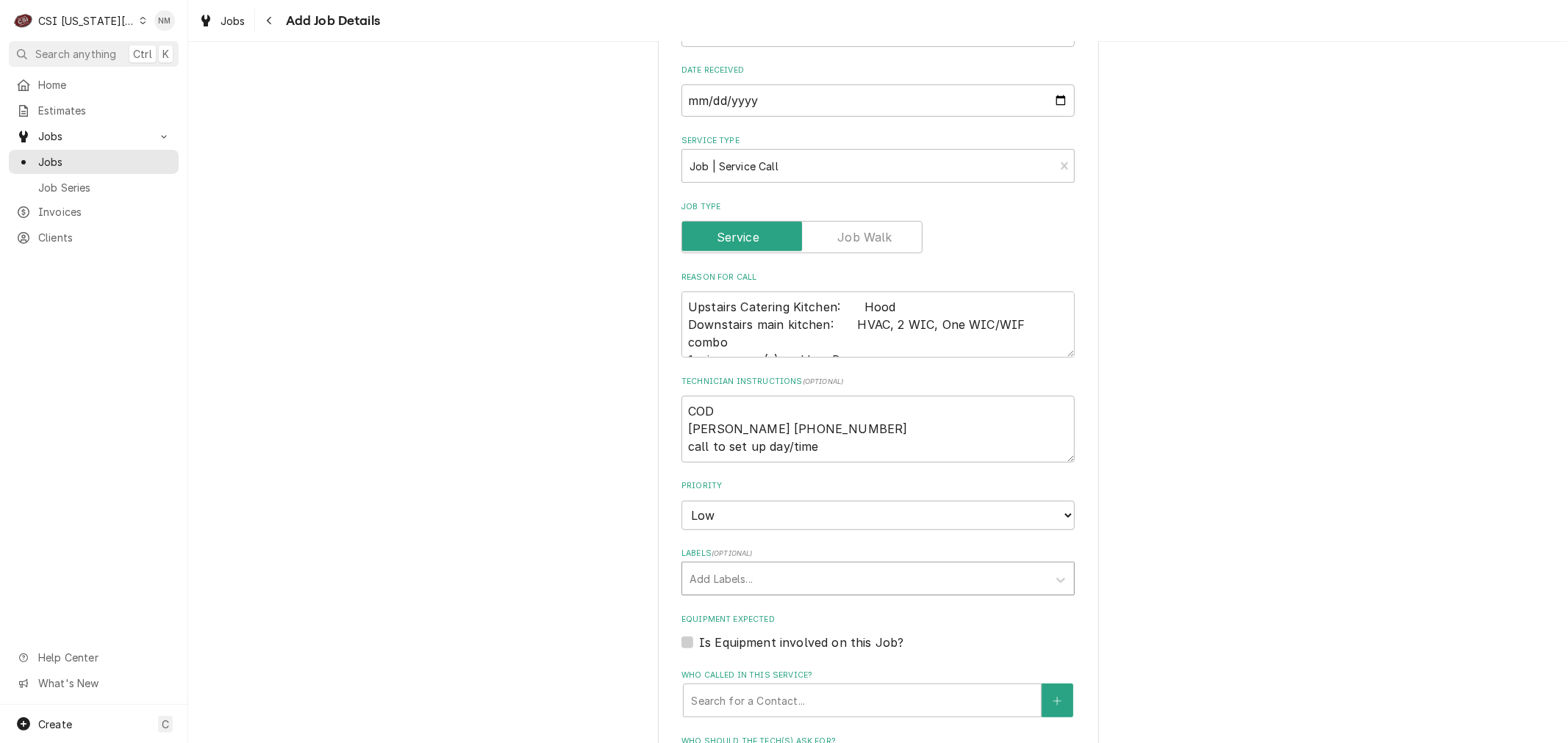
click at [785, 588] on div "Labels" at bounding box center [865, 579] width 351 height 27
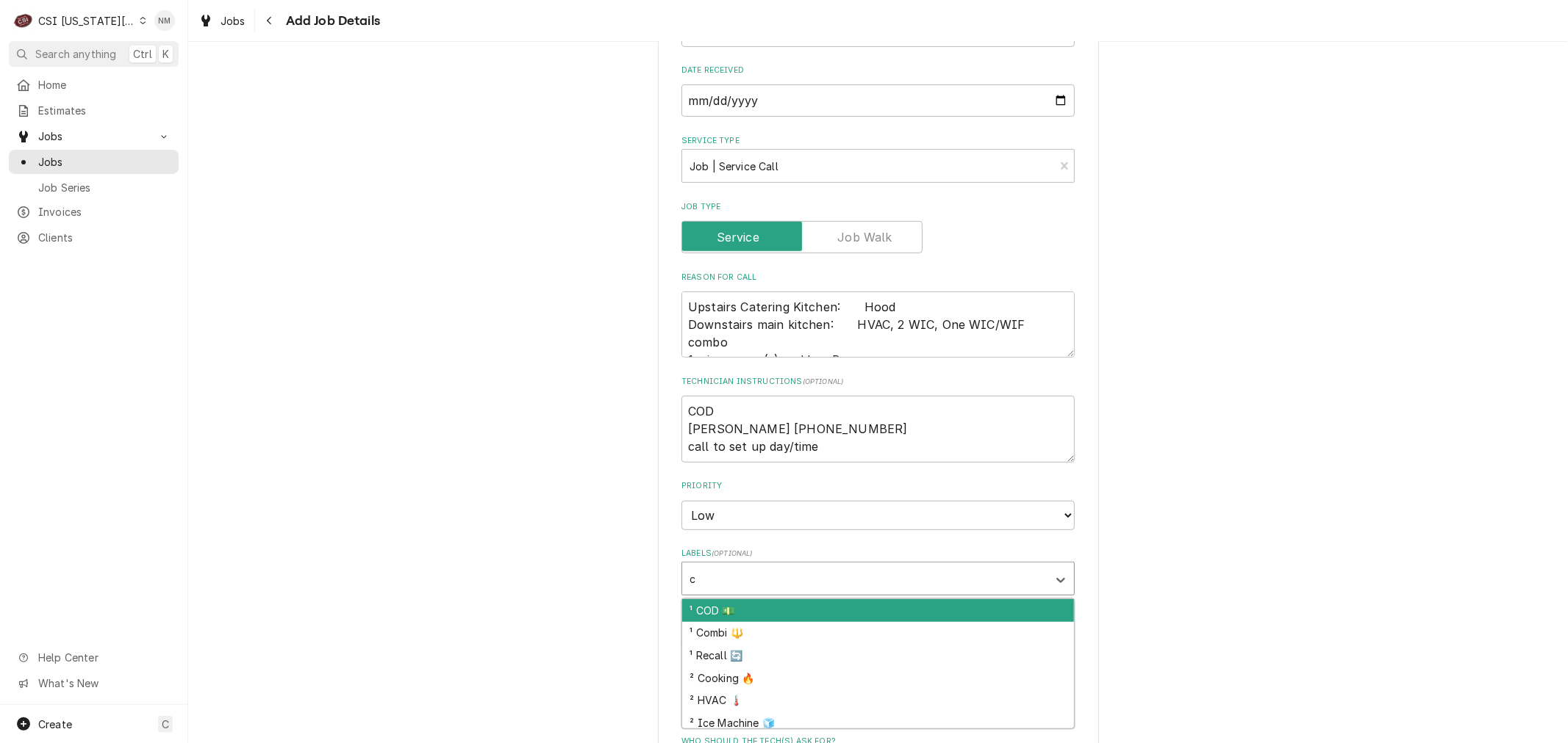
click at [768, 622] on div "¹ COD 💵" at bounding box center [878, 610] width 392 height 23
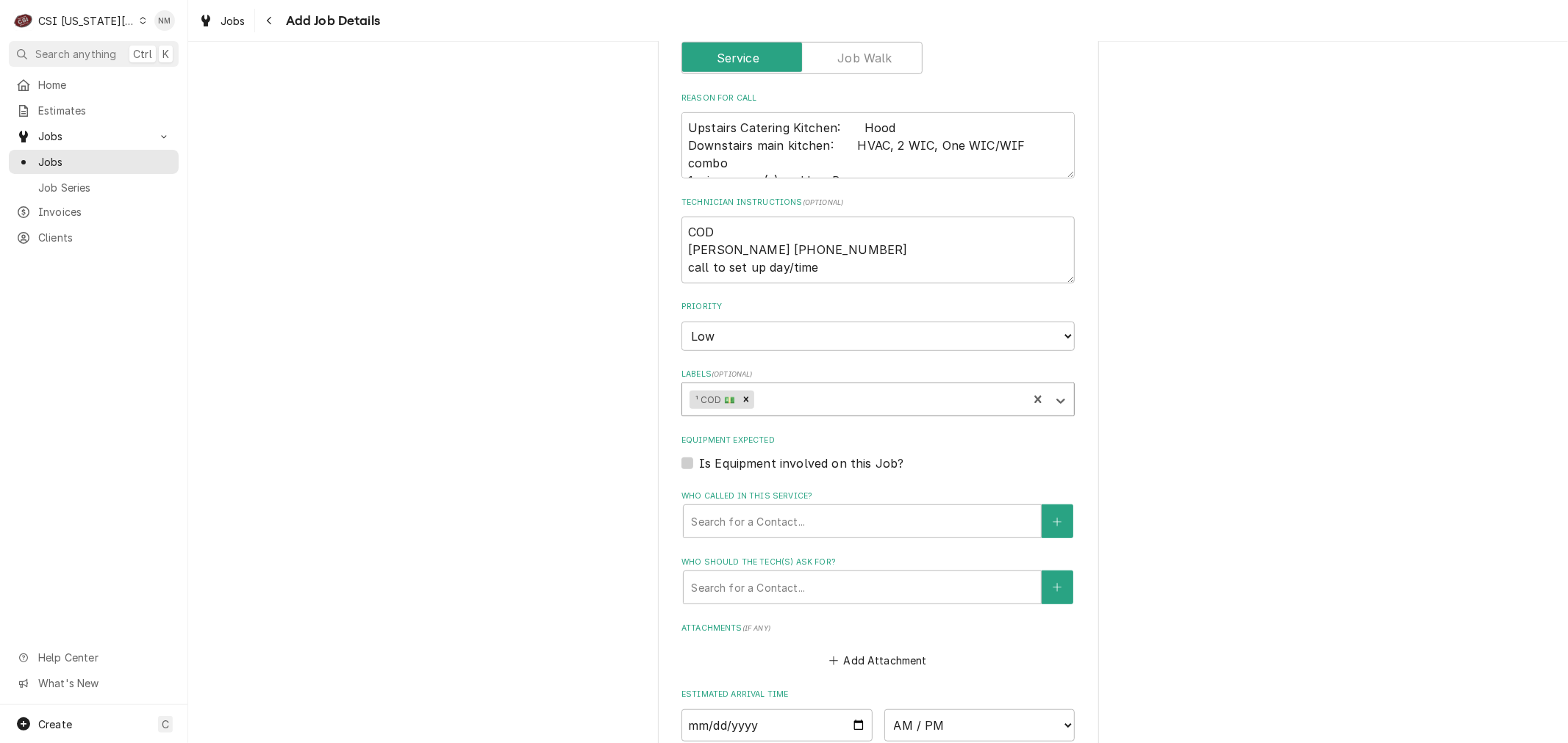
scroll to position [734, 0]
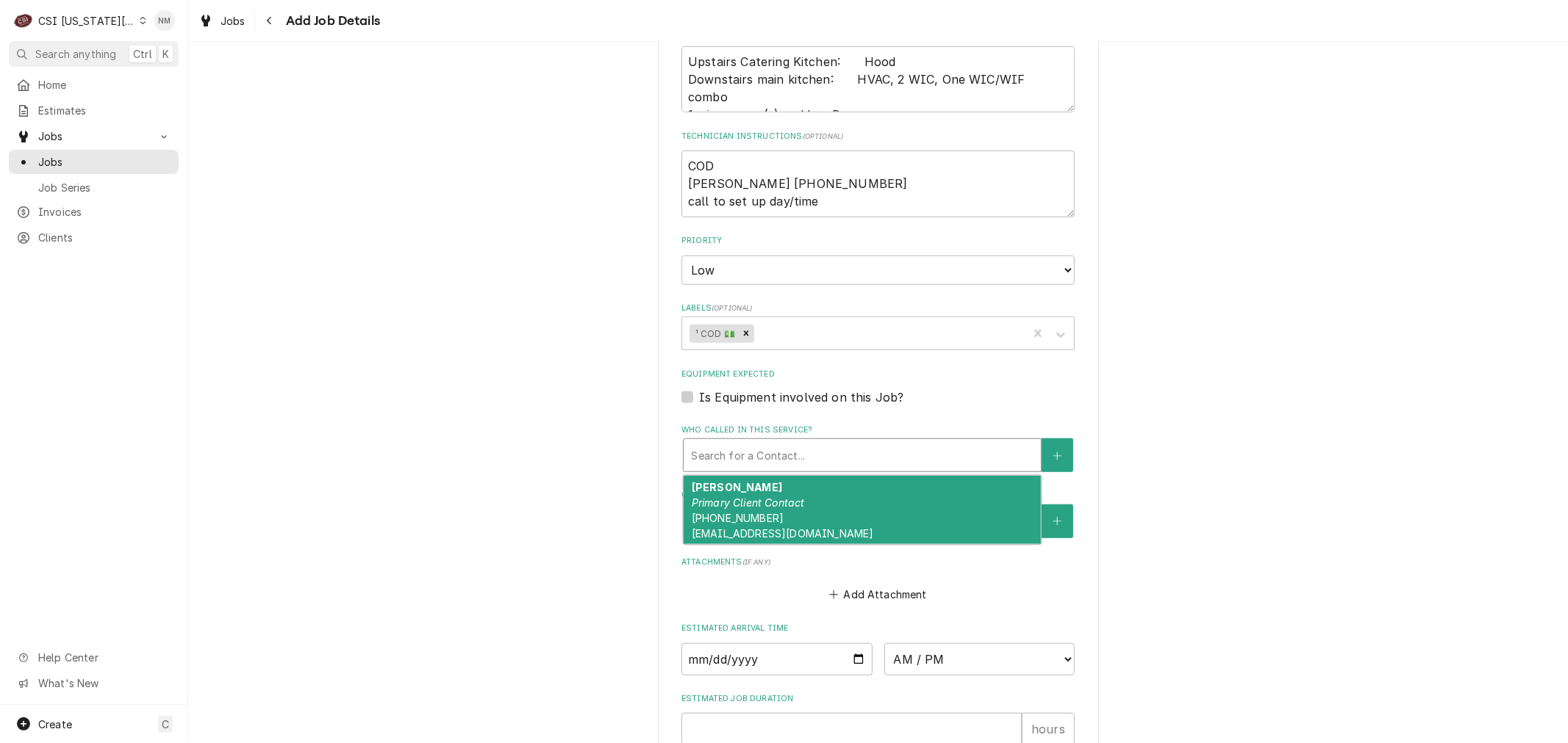
click at [802, 469] on div "Who called in this service?" at bounding box center [861, 455] width 342 height 27
click at [814, 523] on div "Jack Naylor Primary Client Contact (913) 488-3258 jack@brooksider.com" at bounding box center [862, 510] width 357 height 69
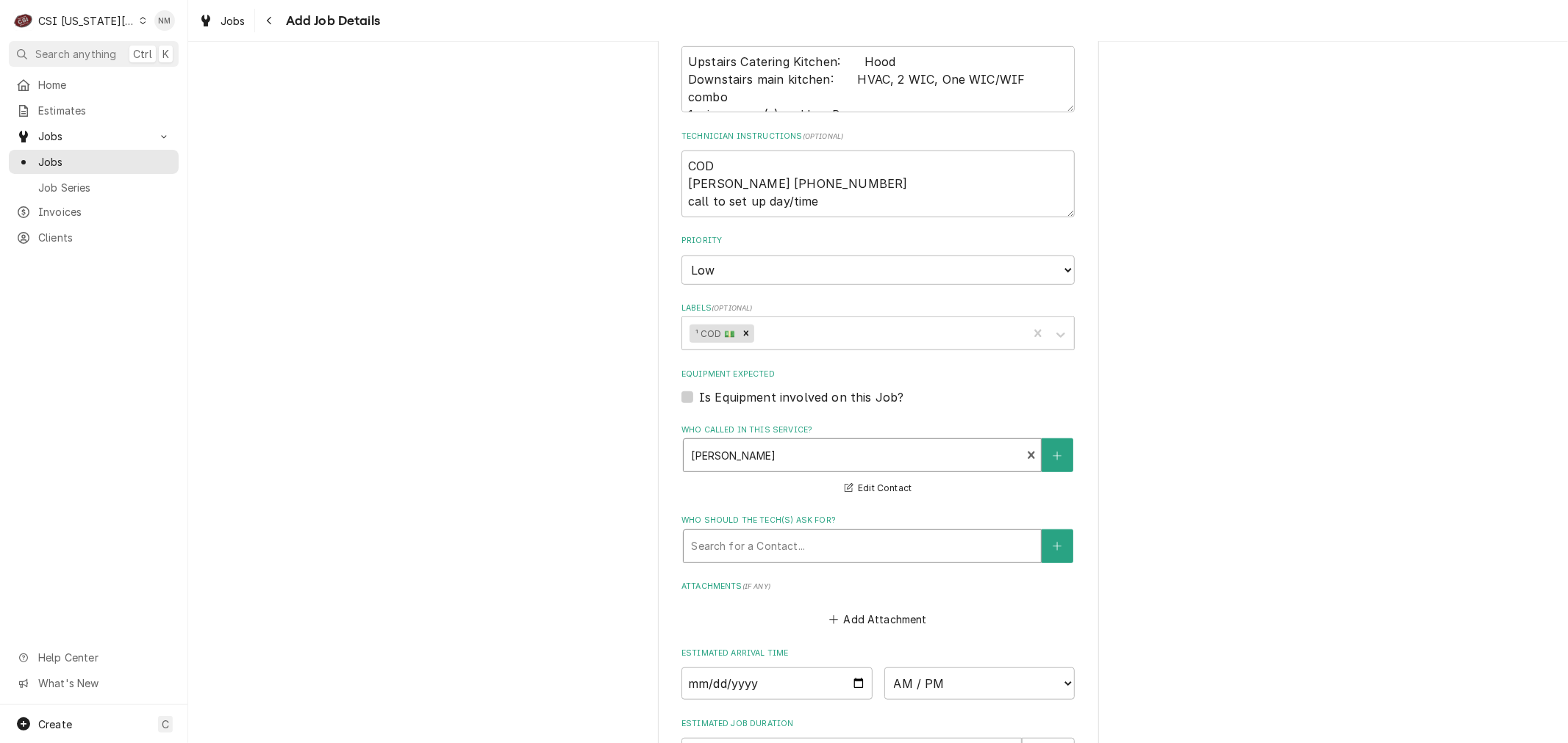
click at [818, 555] on div "Who should the tech(s) ask for?" at bounding box center [861, 546] width 342 height 27
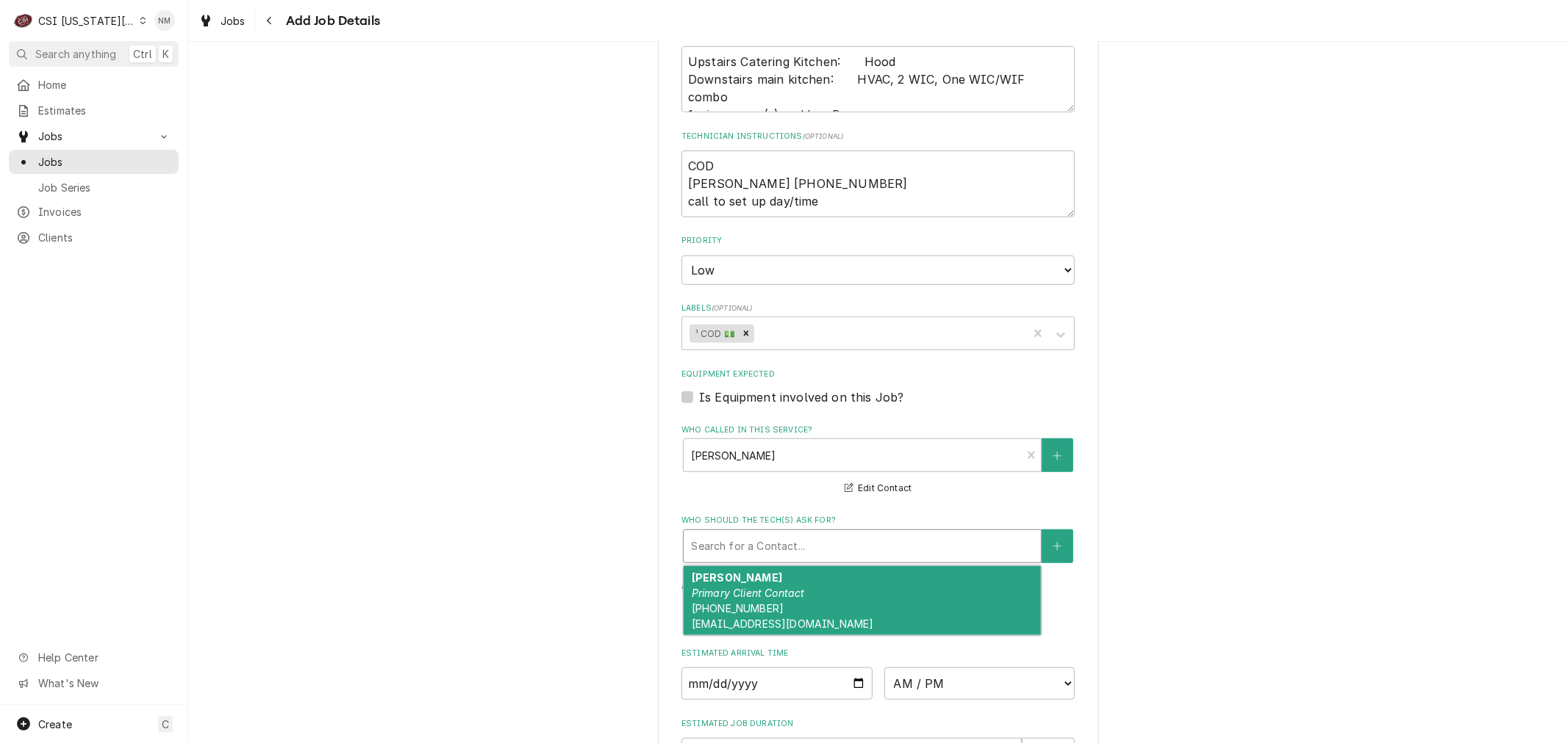
click at [817, 620] on div "Jack Naylor Primary Client Contact (913) 488-3258 jack@brooksider.com" at bounding box center [862, 601] width 357 height 69
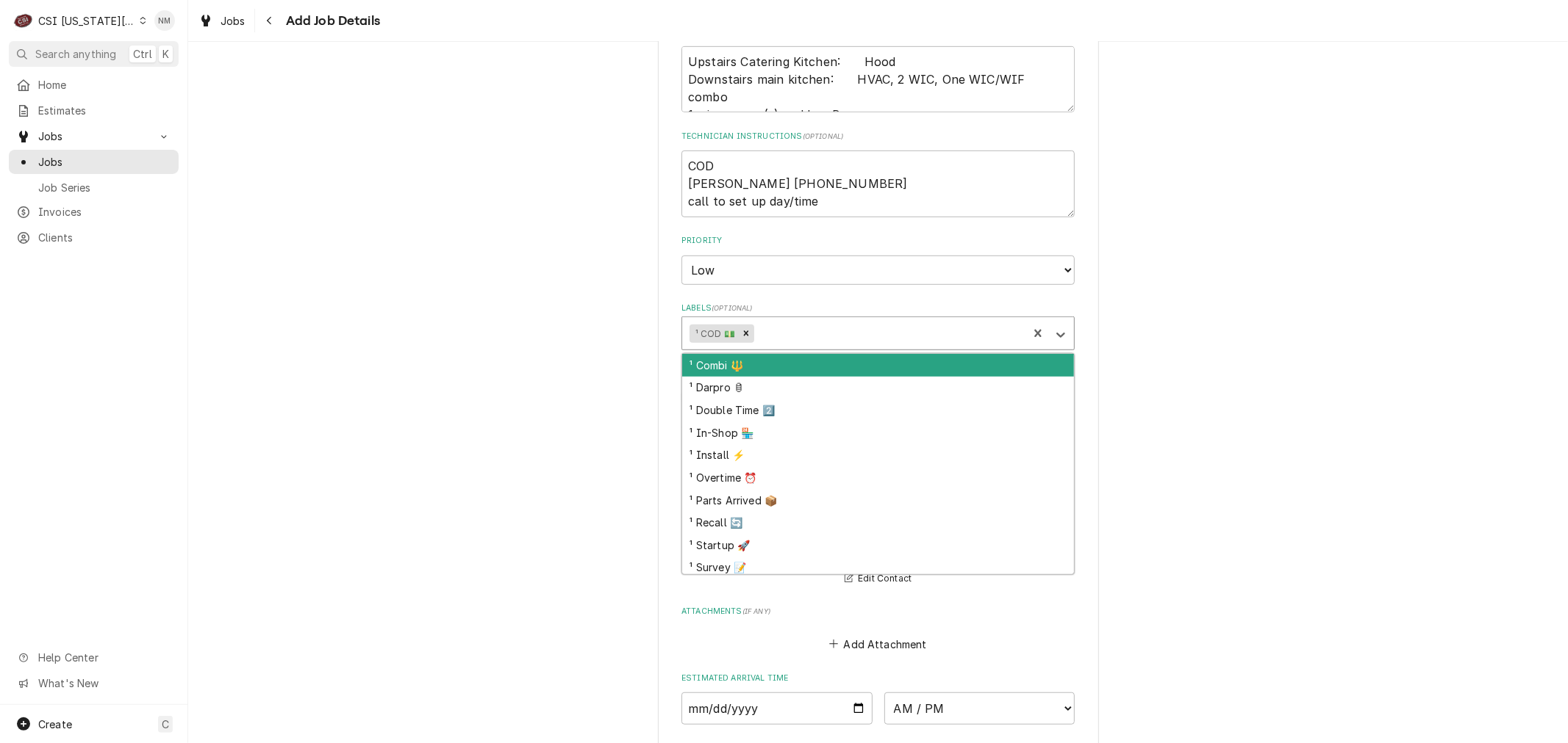
click at [818, 340] on div "Labels" at bounding box center [888, 333] width 263 height 27
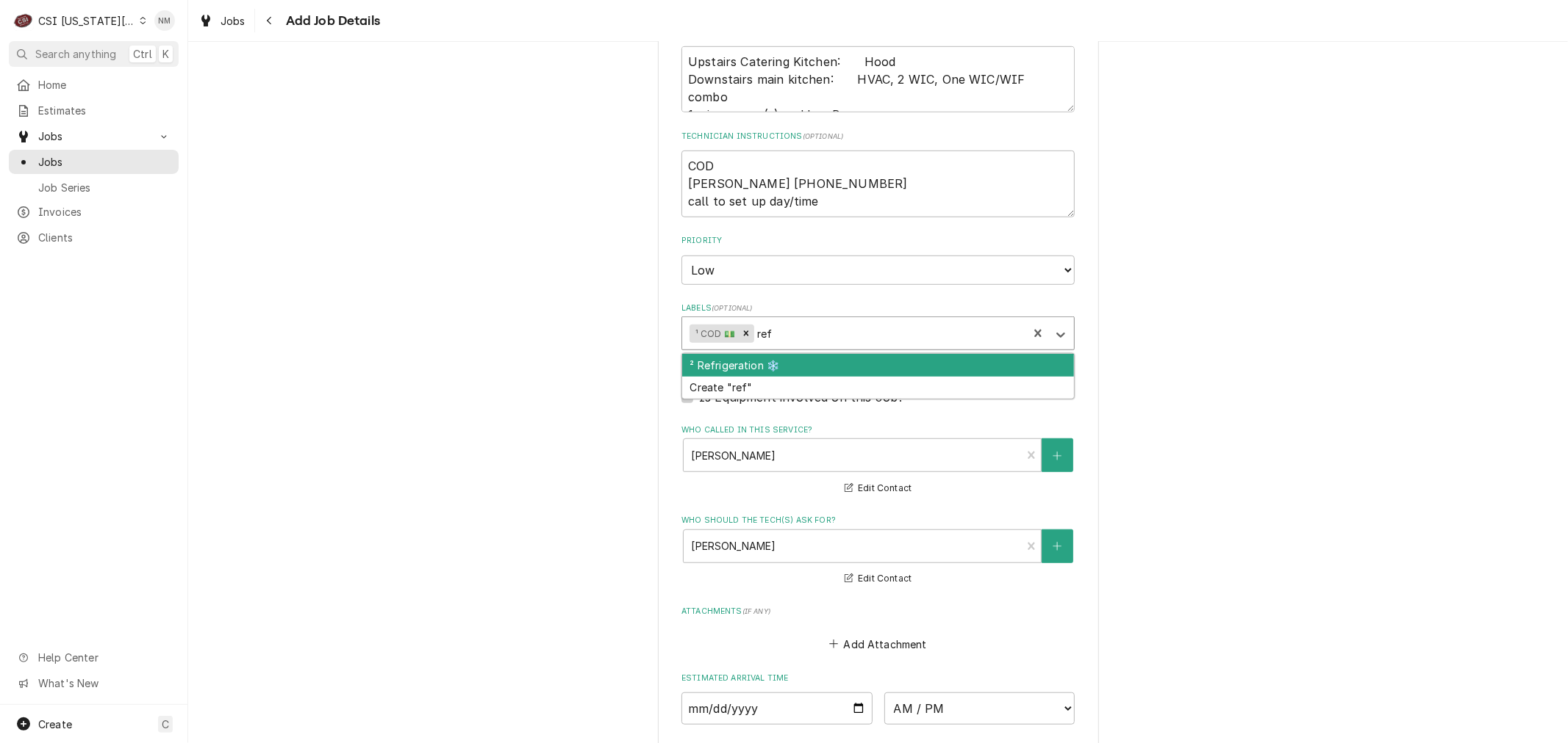
click at [795, 374] on div "² Refrigeration ❄️" at bounding box center [878, 365] width 392 height 23
click at [783, 377] on div "² HVAC 🌡️" at bounding box center [878, 365] width 392 height 23
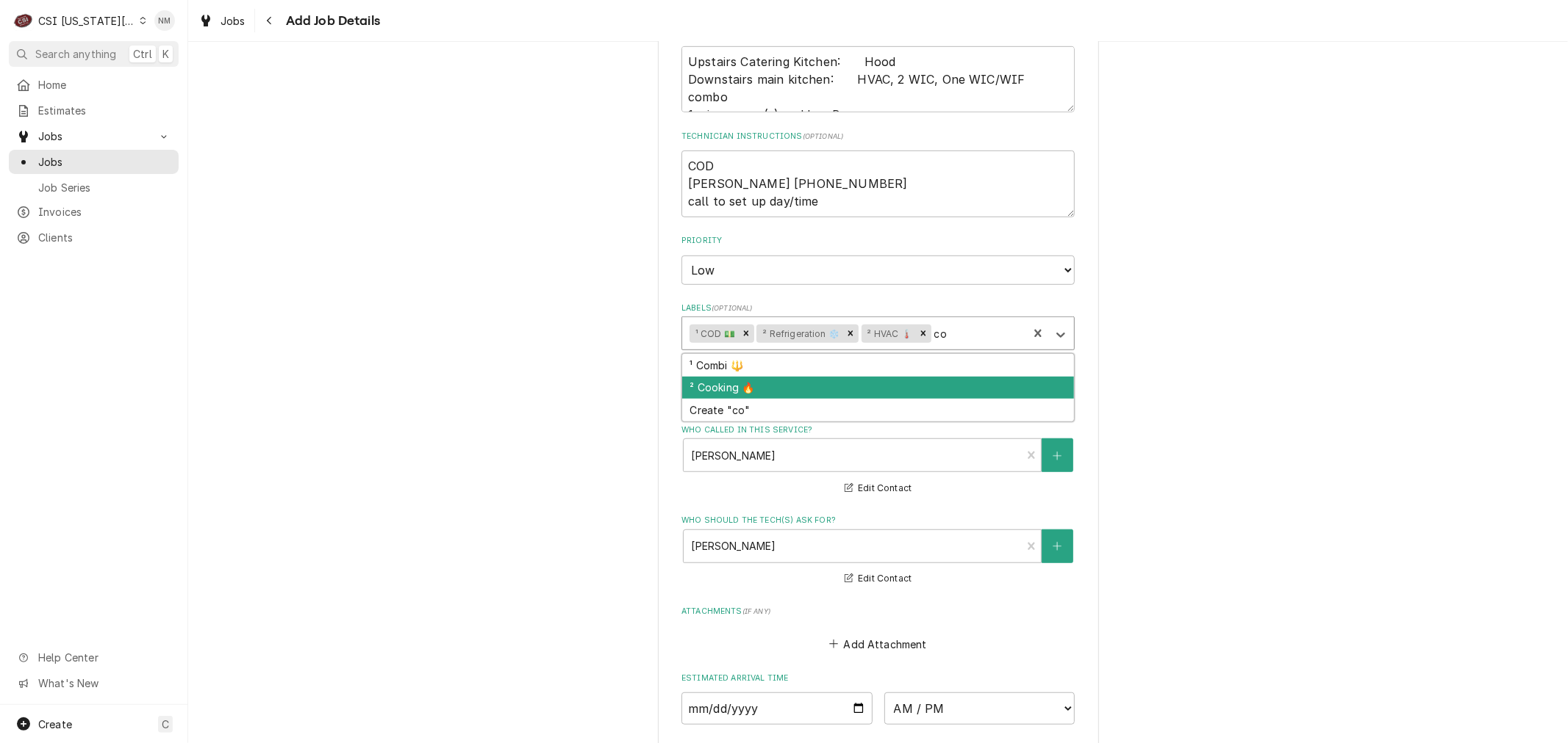
click at [766, 399] on div "² Cooking 🔥" at bounding box center [878, 388] width 392 height 23
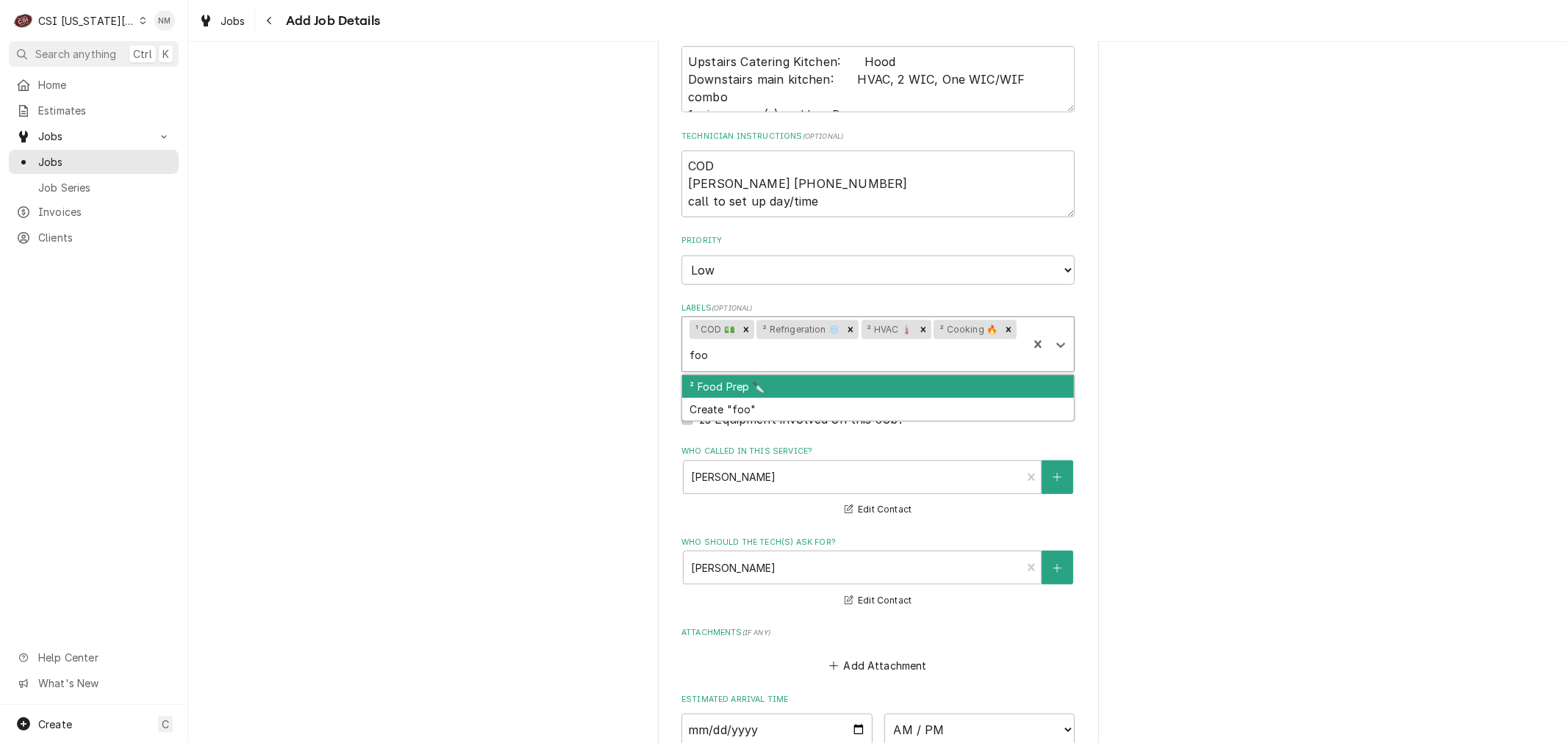
click at [766, 398] on div "² Food Prep 🔪" at bounding box center [878, 386] width 392 height 23
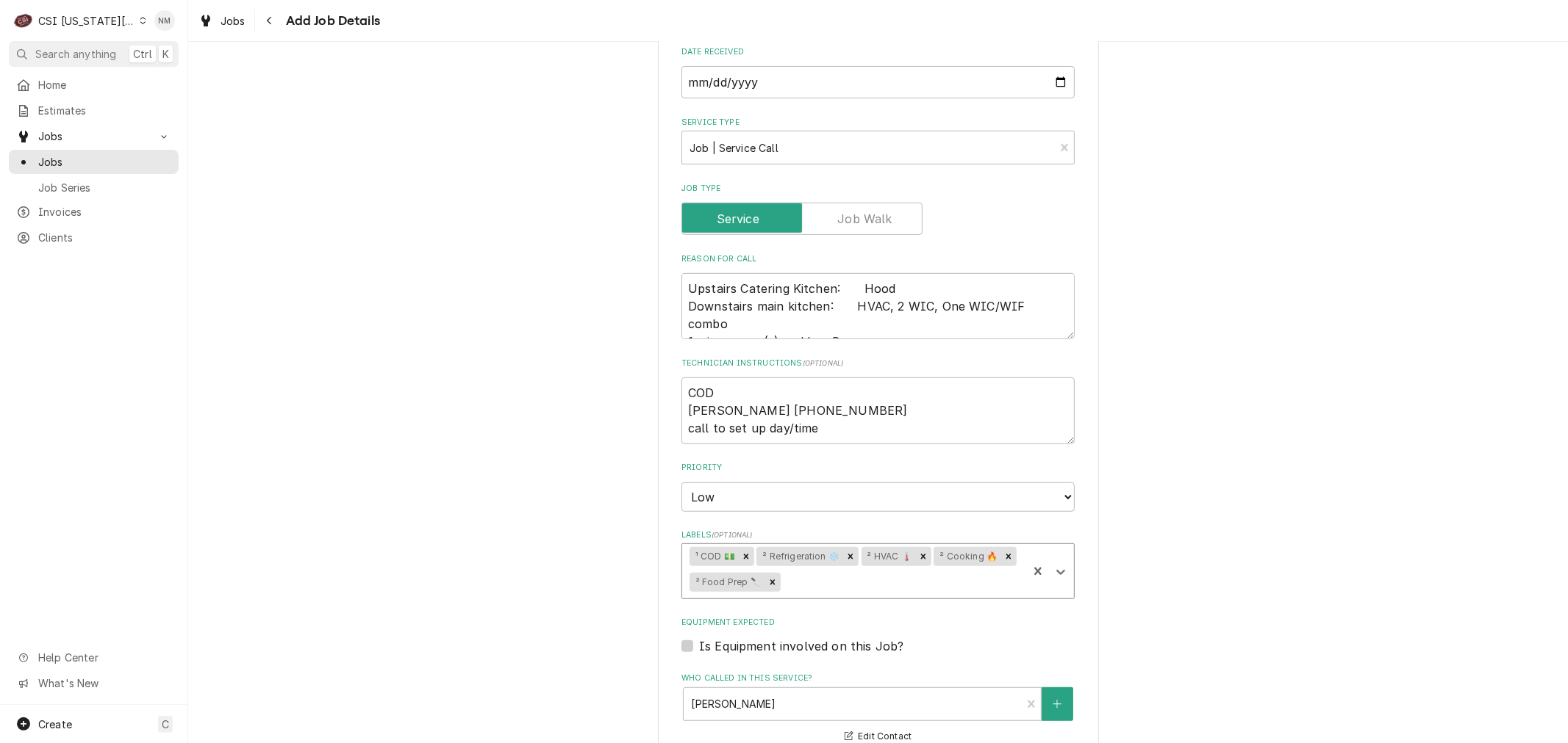
scroll to position [489, 0]
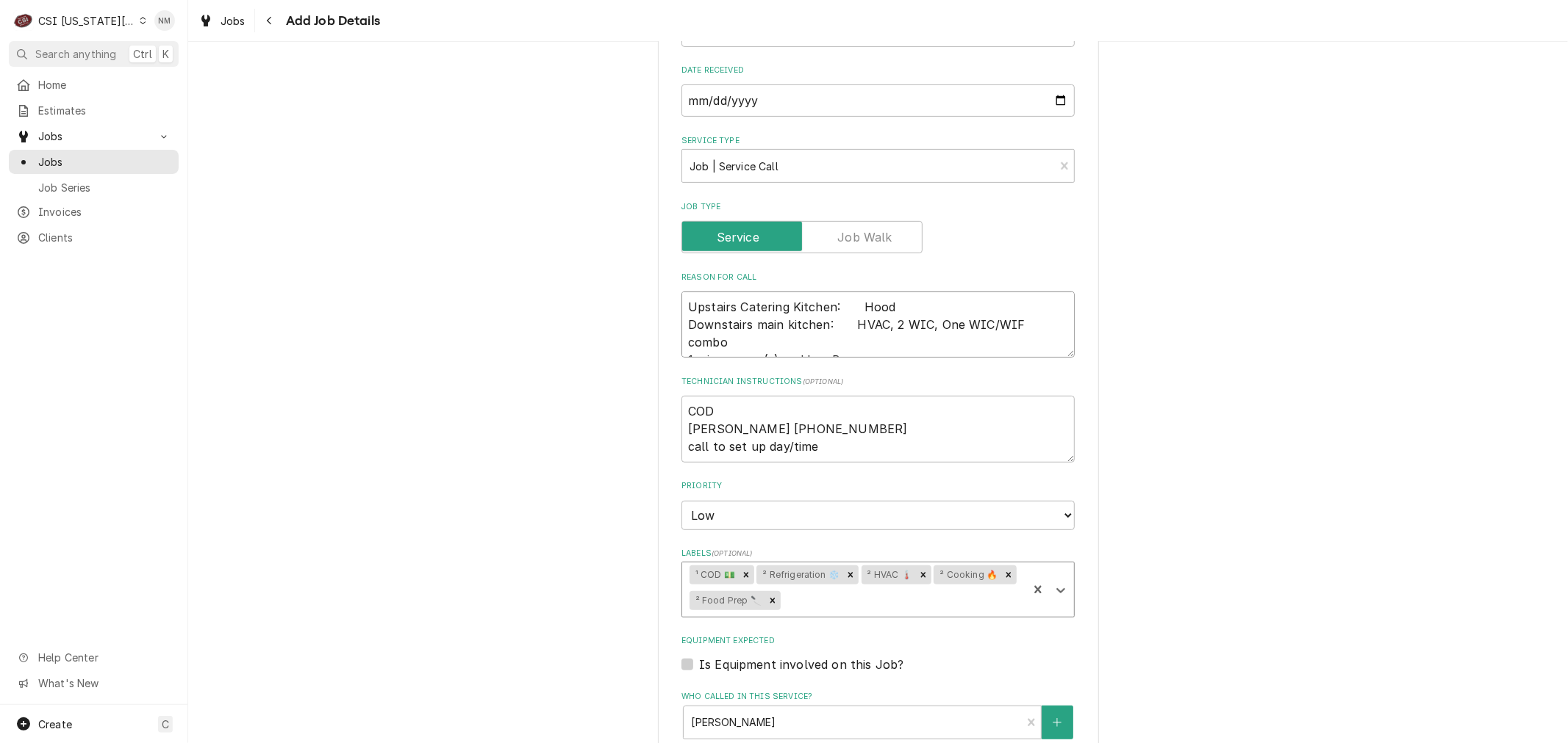
click at [681, 318] on textarea "Upstairs Catering Kitchen:    Hood Downstairs main kitchen:    HVAC, 2 WIC, One…" at bounding box center [878, 325] width 393 height 66
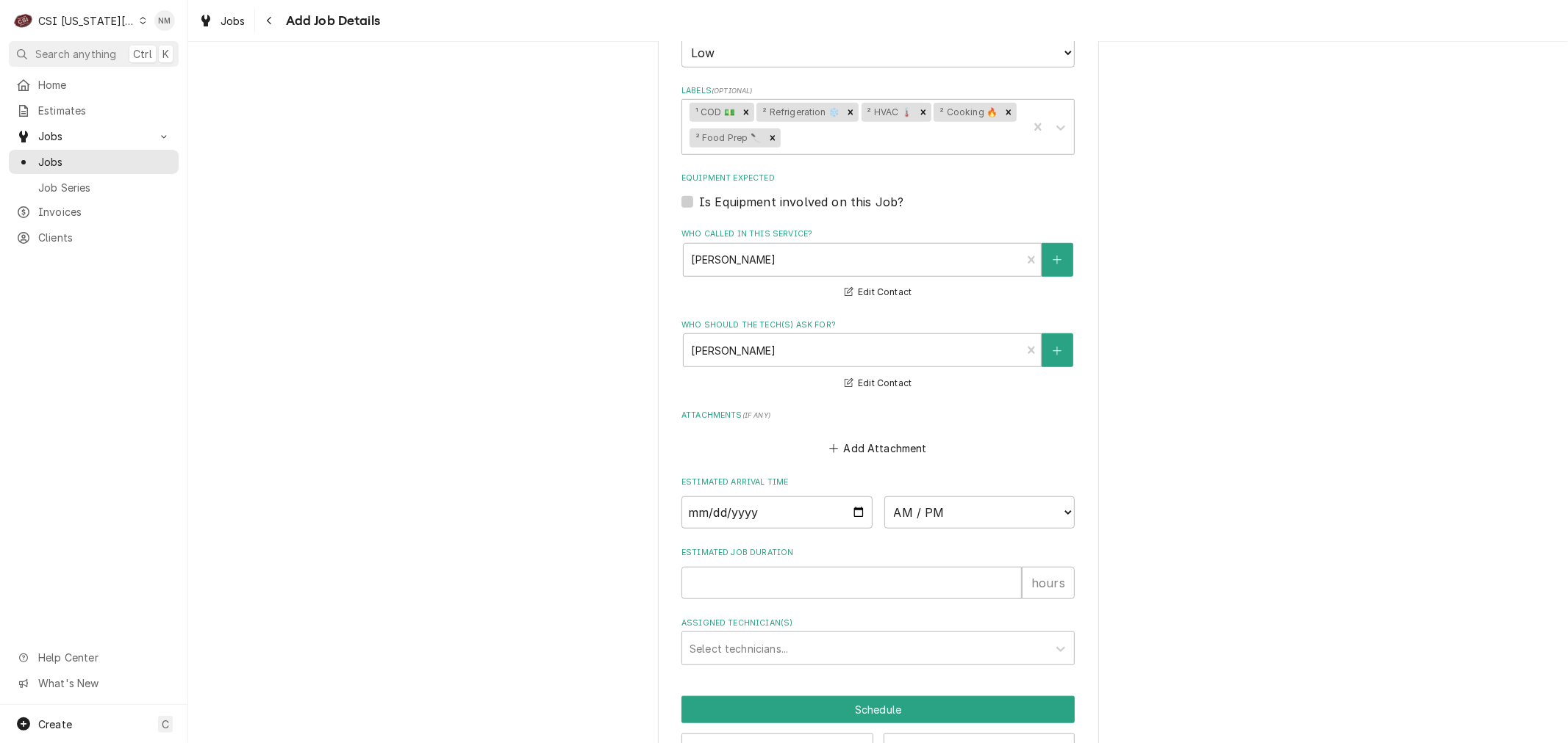
scroll to position [1015, 0]
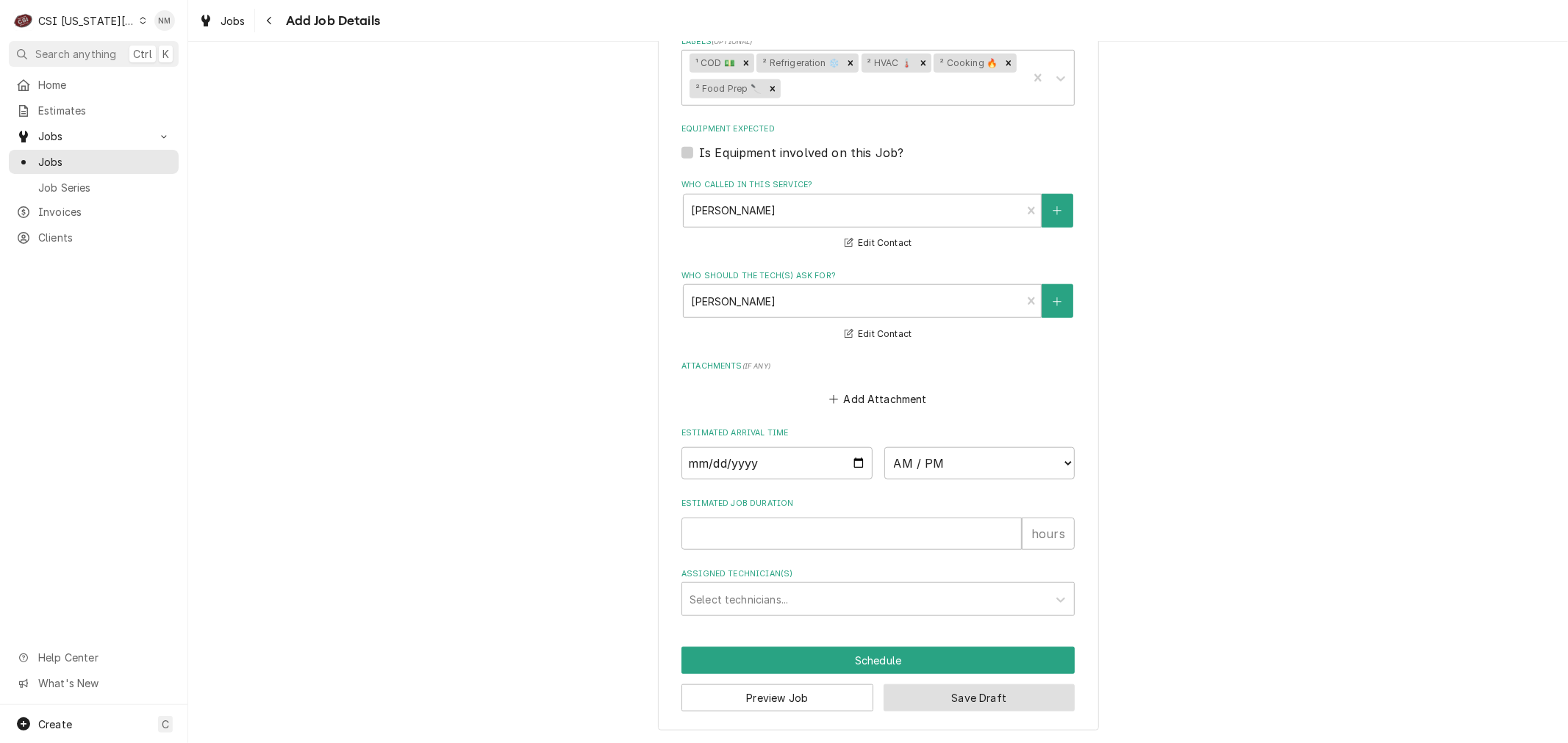
click at [939, 696] on button "Save Draft" at bounding box center [980, 698] width 192 height 28
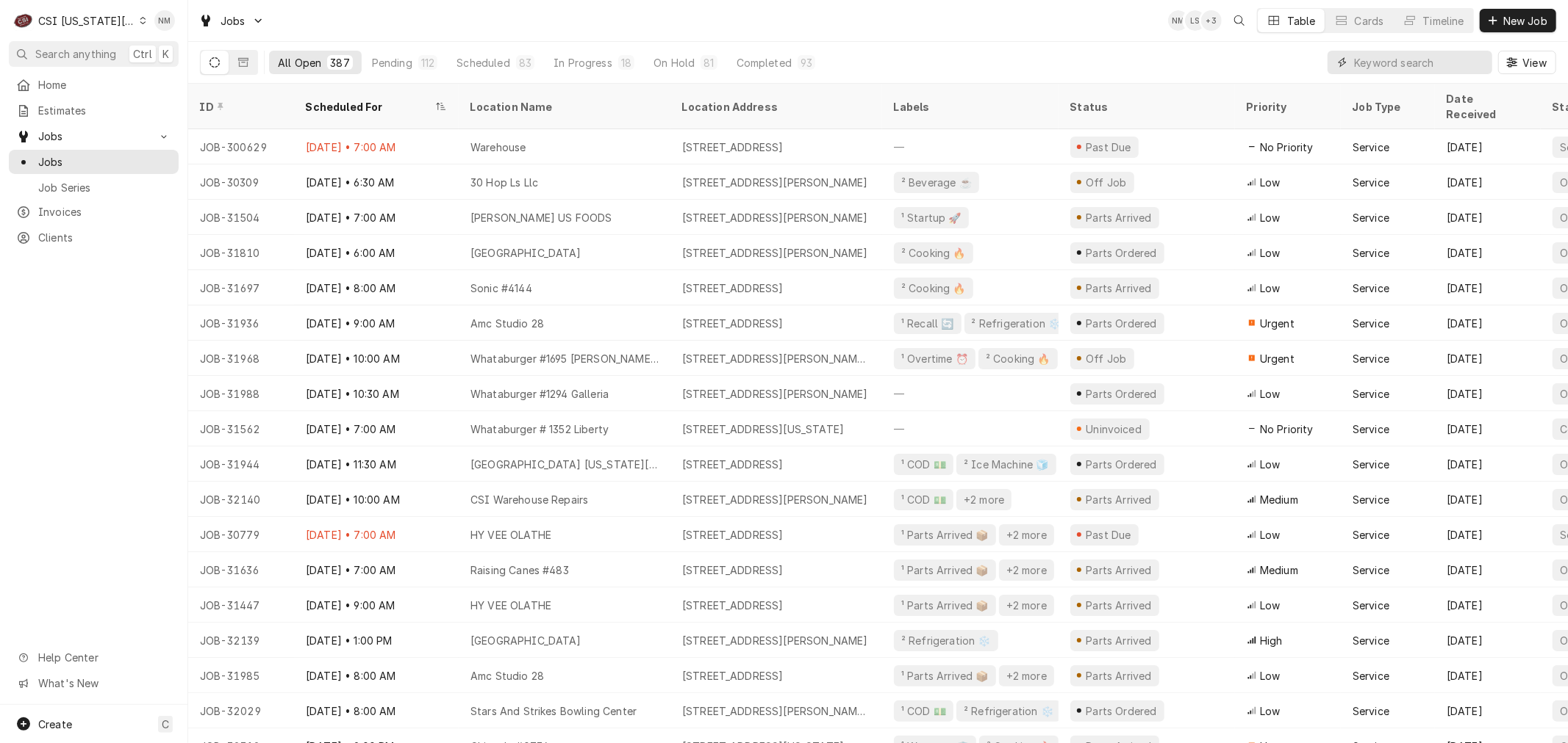
click at [1415, 64] on input "Dynamic Content Wrapper" at bounding box center [1419, 62] width 131 height 24
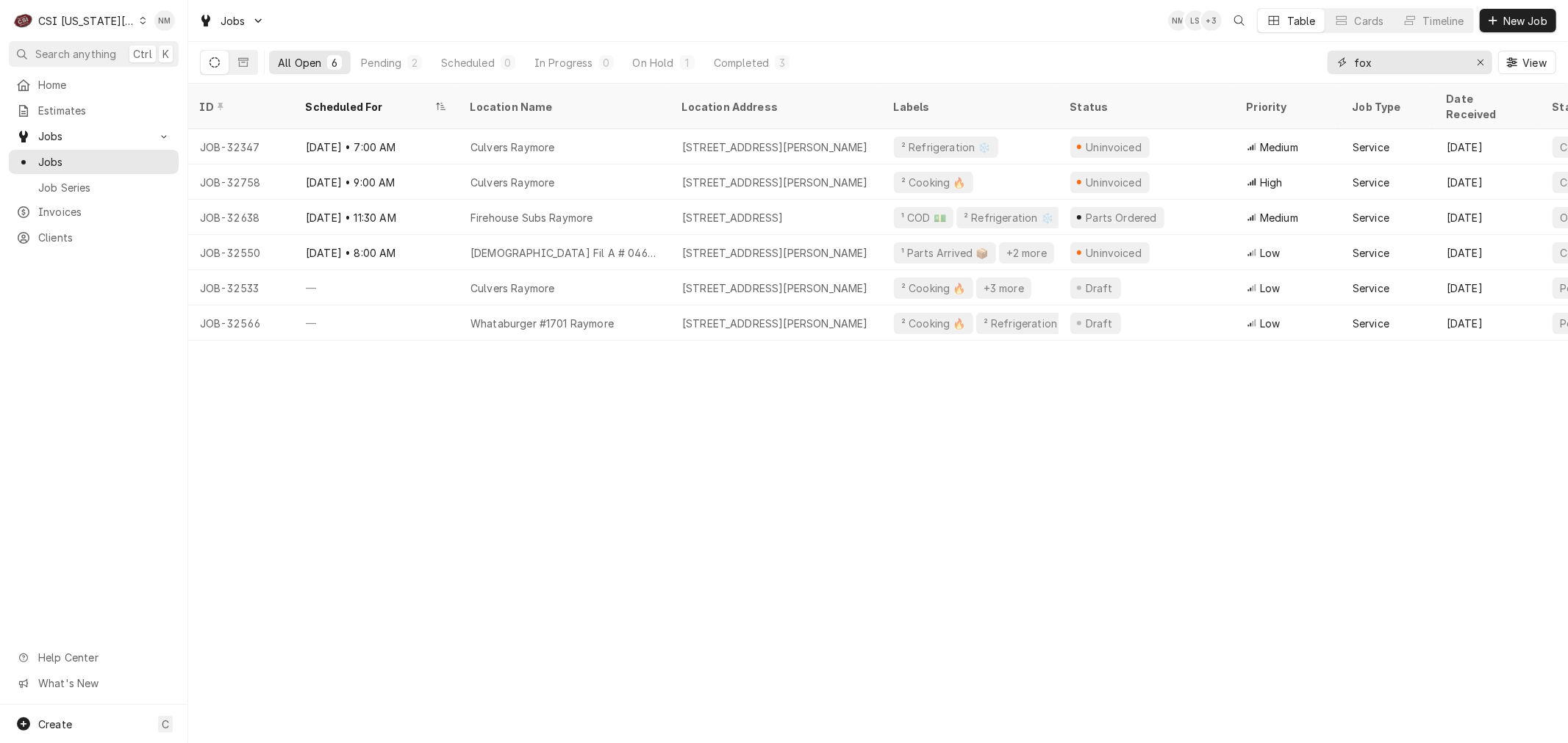
drag, startPoint x: 1412, startPoint y: 60, endPoint x: 1328, endPoint y: 56, distance: 84.1
click at [1328, 56] on div "fox" at bounding box center [1409, 62] width 164 height 24
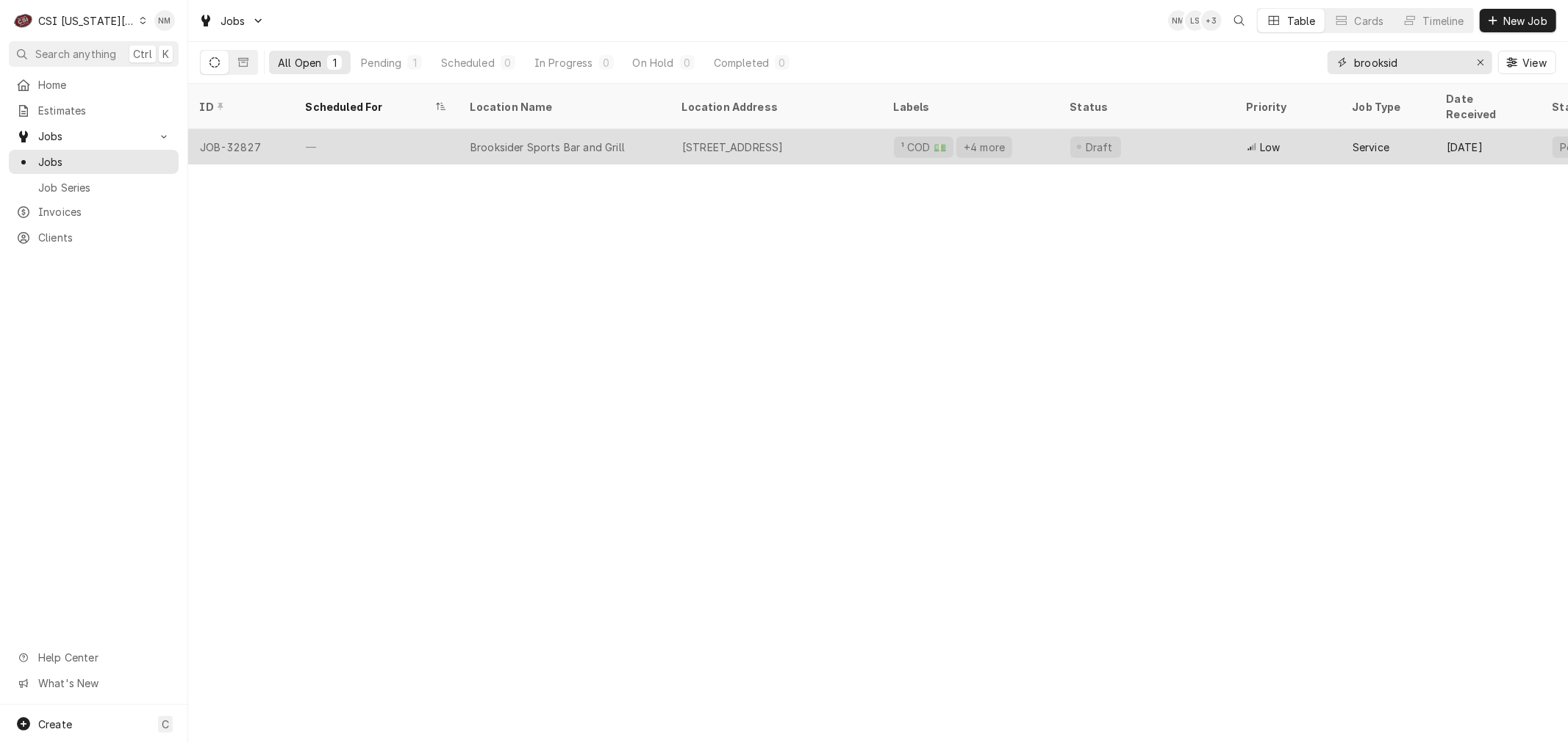
type input "brooksid"
click at [421, 132] on div "—" at bounding box center [376, 146] width 164 height 35
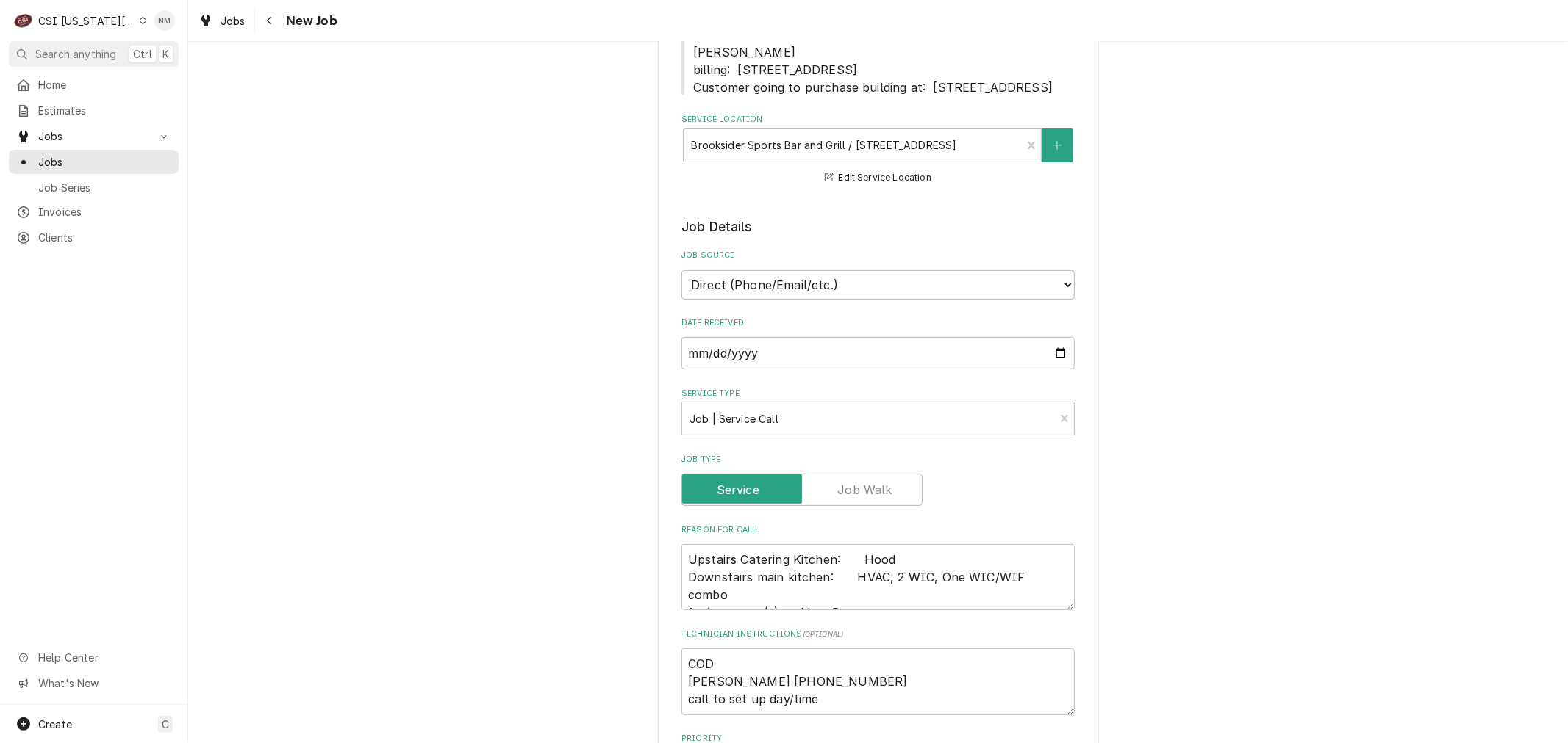
scroll to position [245, 0]
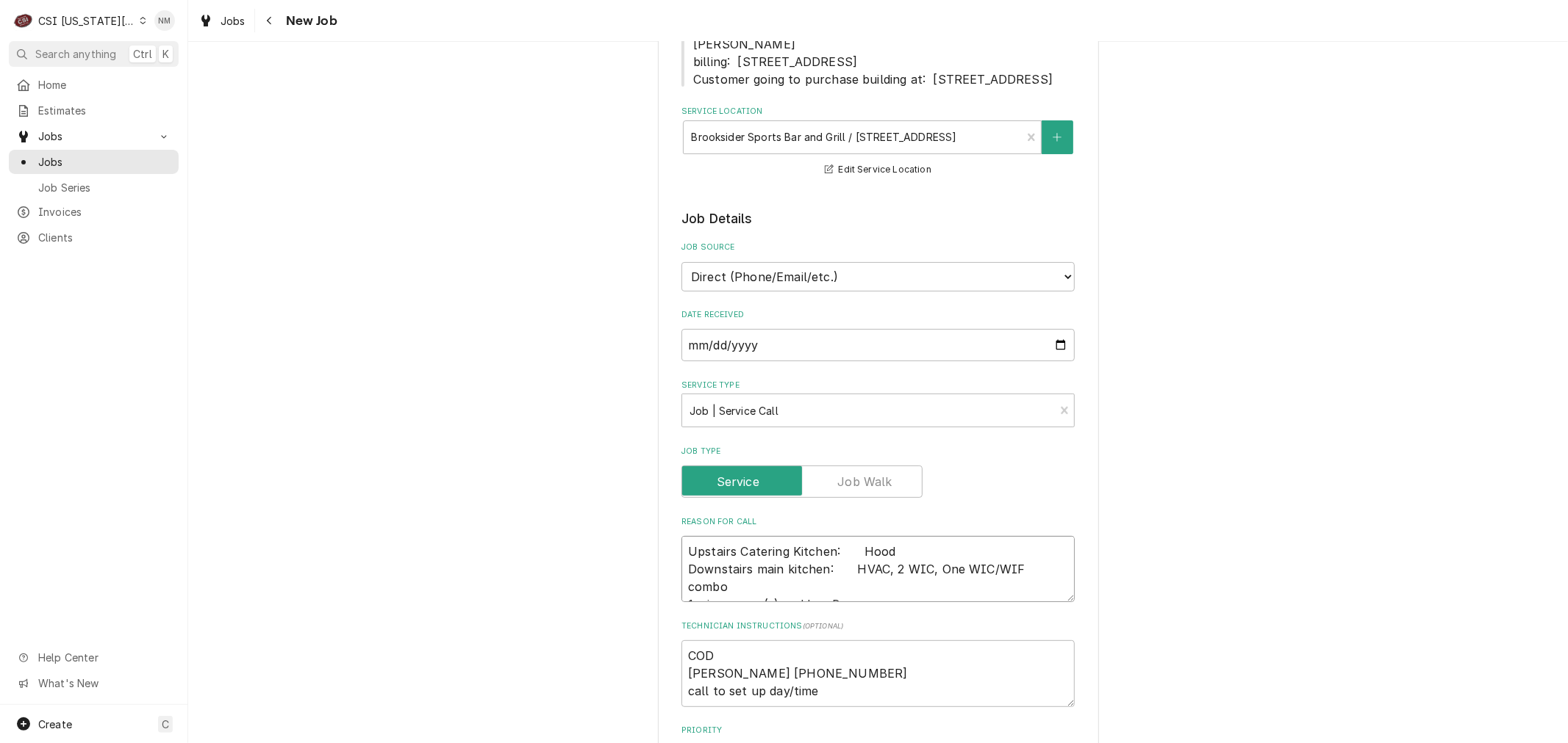
click at [681, 563] on textarea "Upstairs Catering Kitchen:    Hood Downstairs main kitchen:    HVAC, 2 WIC, One…" at bounding box center [878, 569] width 393 height 66
type textarea "x"
type textarea "Upstairs Catering Kitchen:    Hood Downstairs main kitchen:    HVAC, 2 WIC, One…"
type textarea "x"
type textarea "n Upstairs Catering Kitchen:    Hood Downstairs main kitchen:    HVAC, 2 WIC, O…"
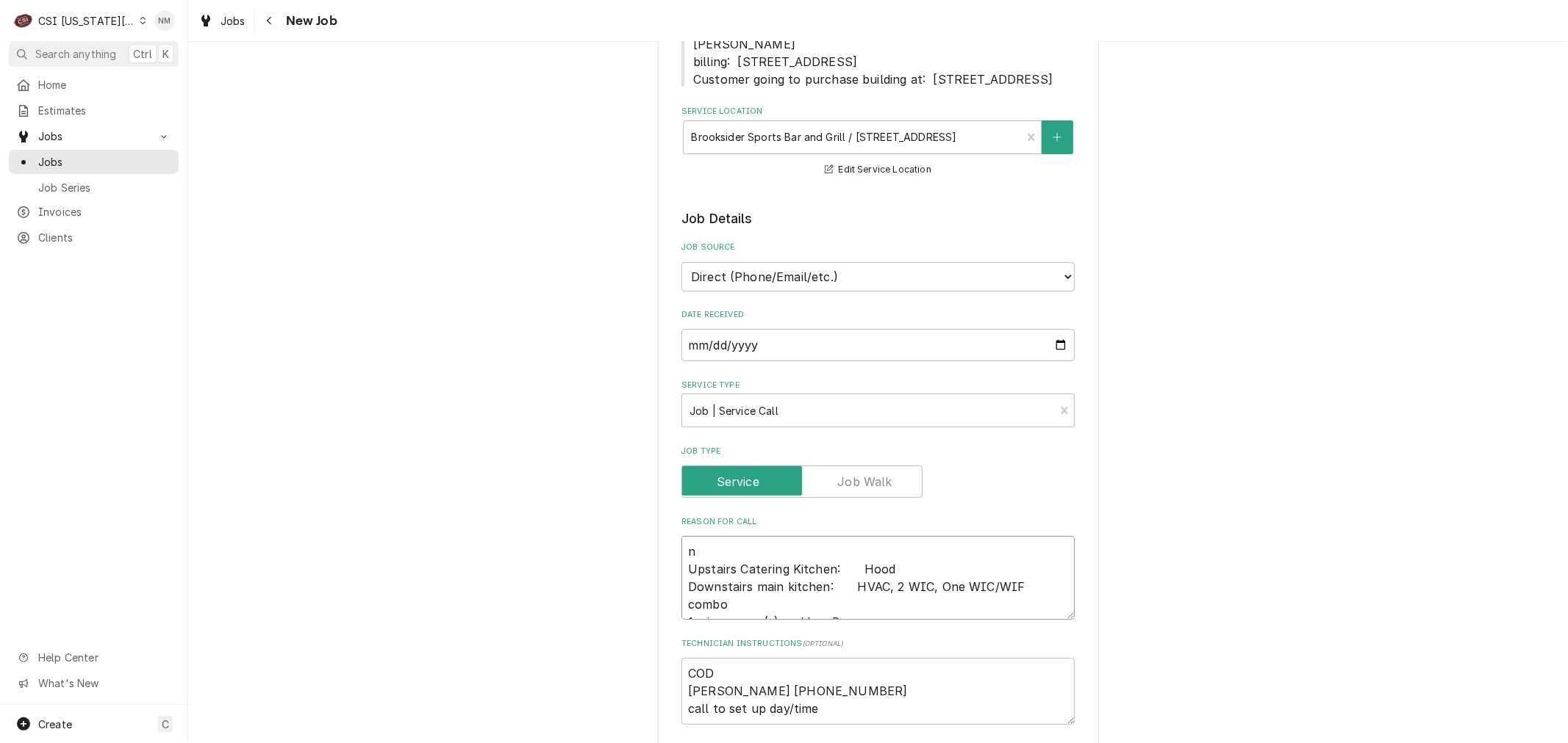
type textarea "x"
type textarea "ne Upstairs Catering Kitchen:    Hood Downstairs main kitchen:    HVAC, 2 WIC, …"
type textarea "x"
type textarea "nee Upstairs Catering Kitchen:    Hood Downstairs main kitchen:    HVAC, 2 WIC,…"
type textarea "x"
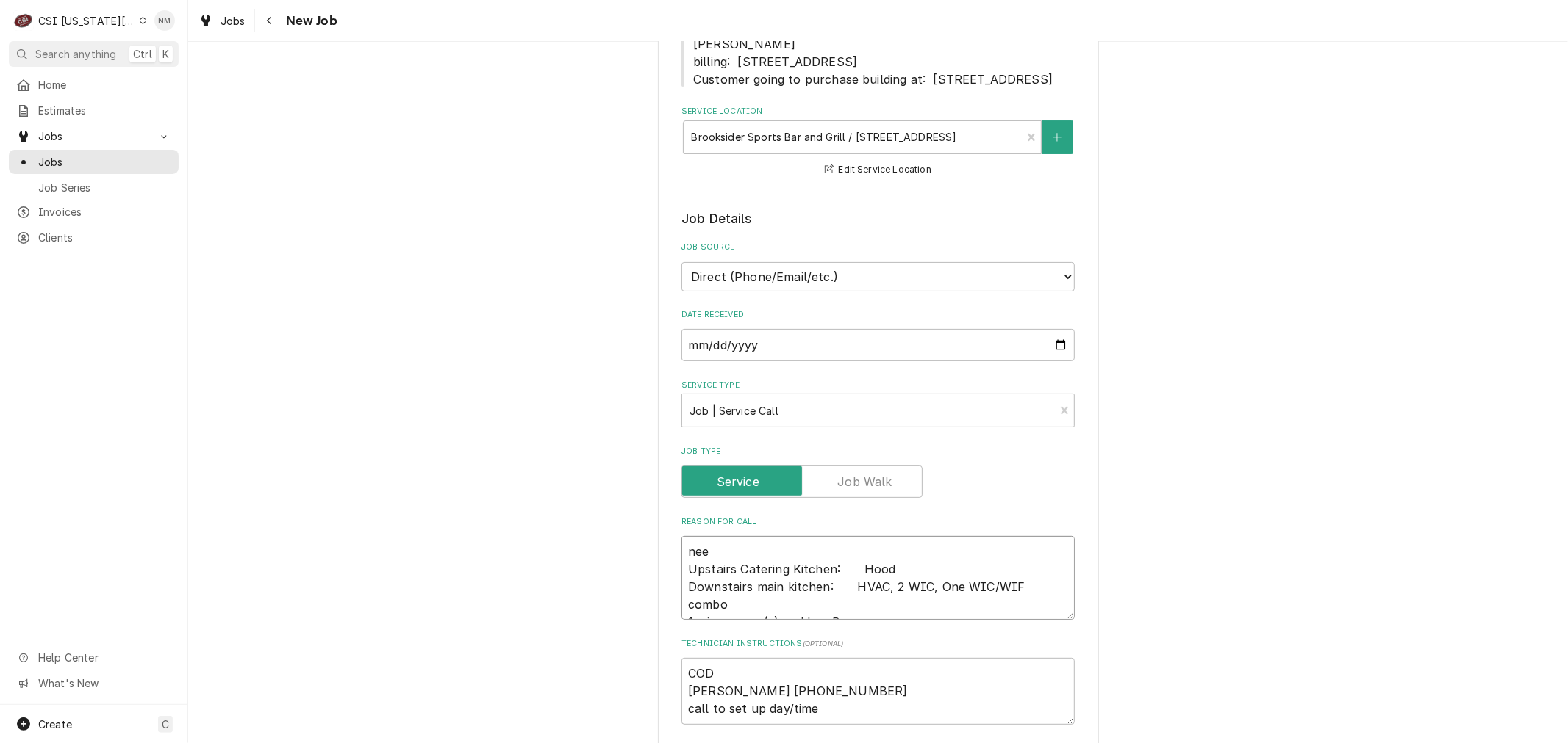
type textarea "need Upstairs Catering Kitchen:    Hood Downstairs main kitchen:    HVAC, 2 WIC…"
type textarea "x"
type textarea "needs Upstairs Catering Kitchen:    Hood Downstairs main kitchen:    HVAC, 2 WI…"
type textarea "x"
type textarea "needs Upstairs Catering Kitchen:    Hood Downstairs main kitchen:    HVAC, 2 WI…"
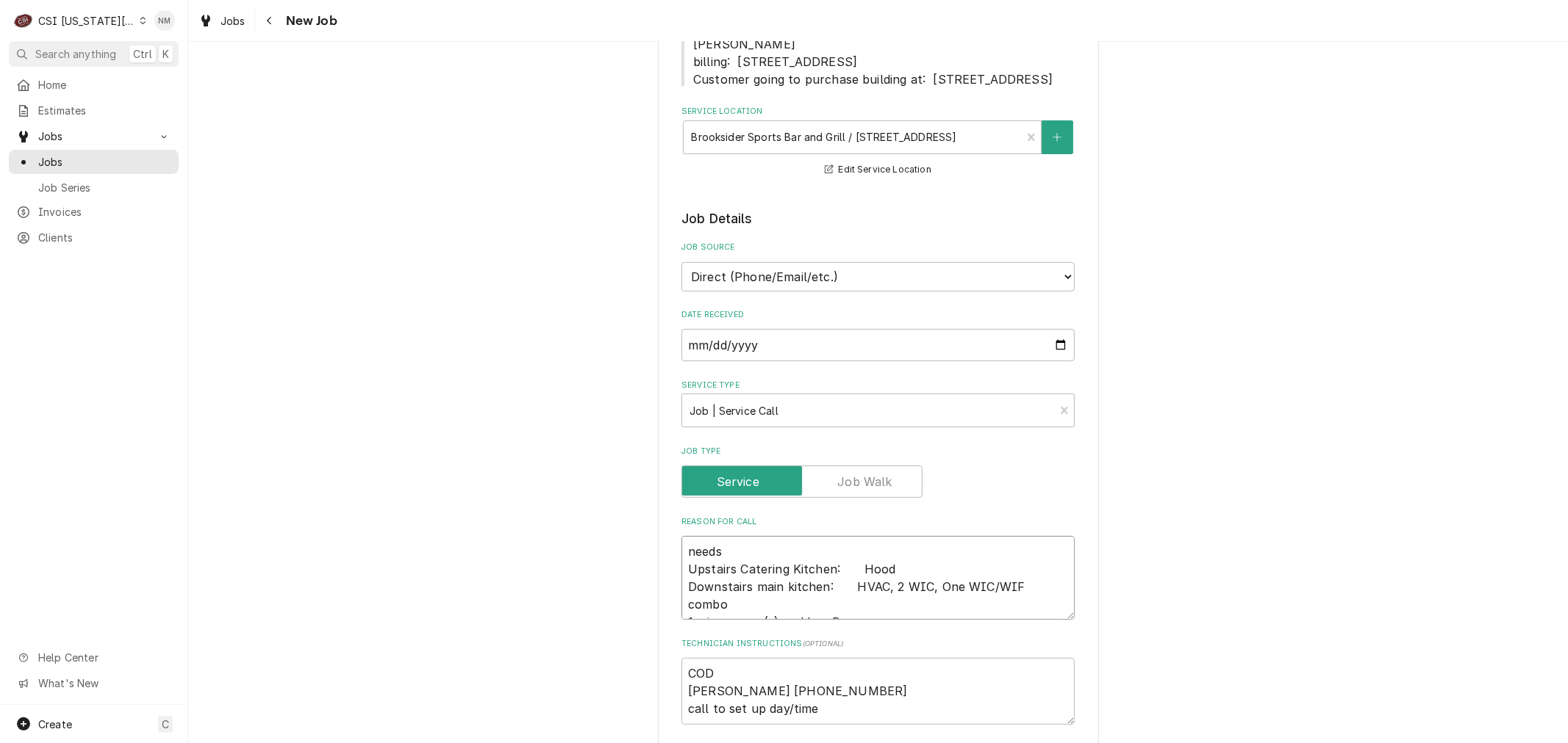
type textarea "x"
type textarea "needs t Upstairs Catering Kitchen:    Hood Downstairs main kitchen:    HVAC, 2 …"
type textarea "x"
type textarea "needs th Upstairs Catering Kitchen:    Hood Downstairs main kitchen:    HVAC, 2…"
type textarea "x"
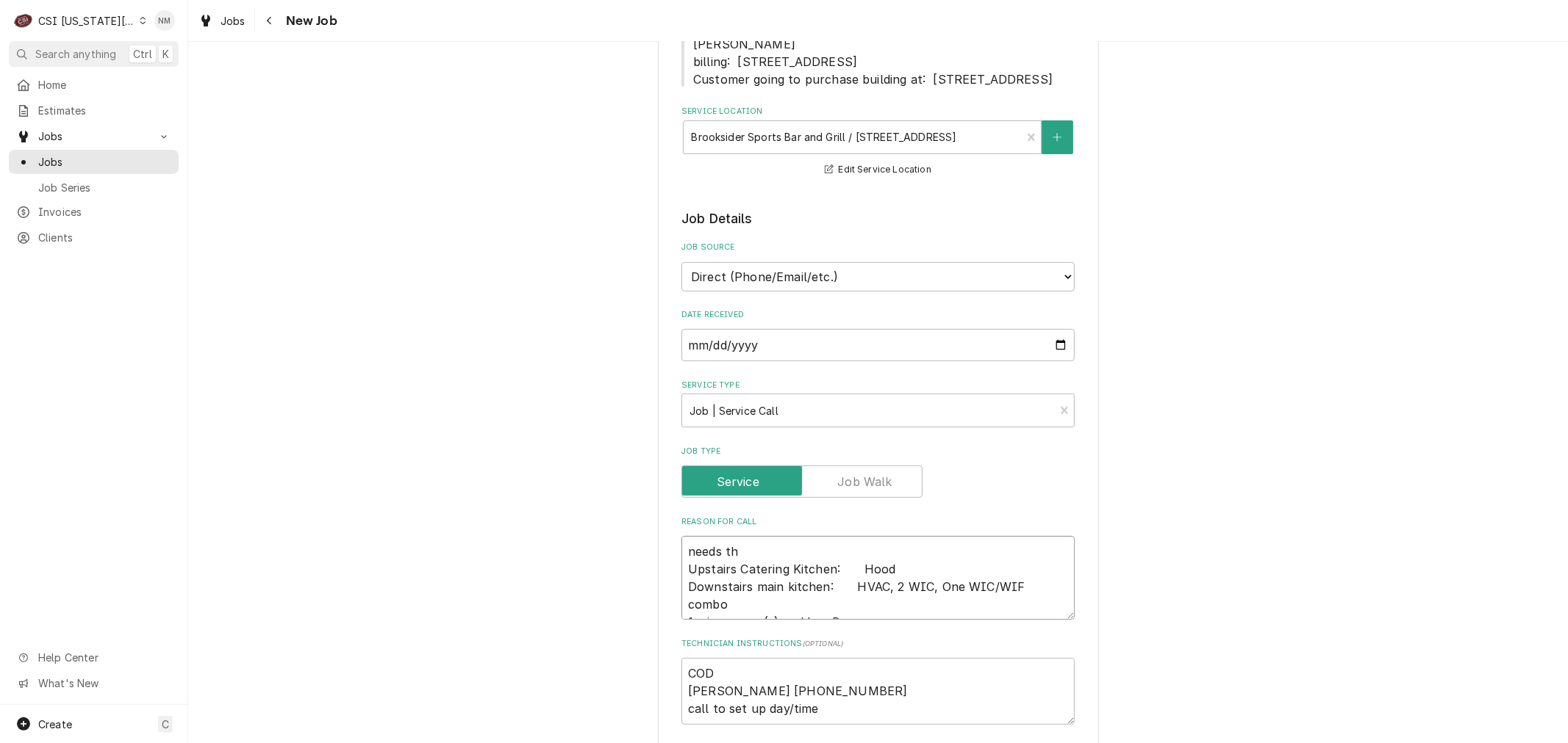
type textarea "needs the Upstairs Catering Kitchen:    Hood Downstairs main kitchen:    HVAC, …"
type textarea "x"
type textarea "needs the Upstairs Catering Kitchen:    Hood Downstairs main kitchen:    HVAC, …"
type textarea "x"
type textarea "needs the f Upstairs Catering Kitchen:    Hood Downstairs main kitchen:    HVAC…"
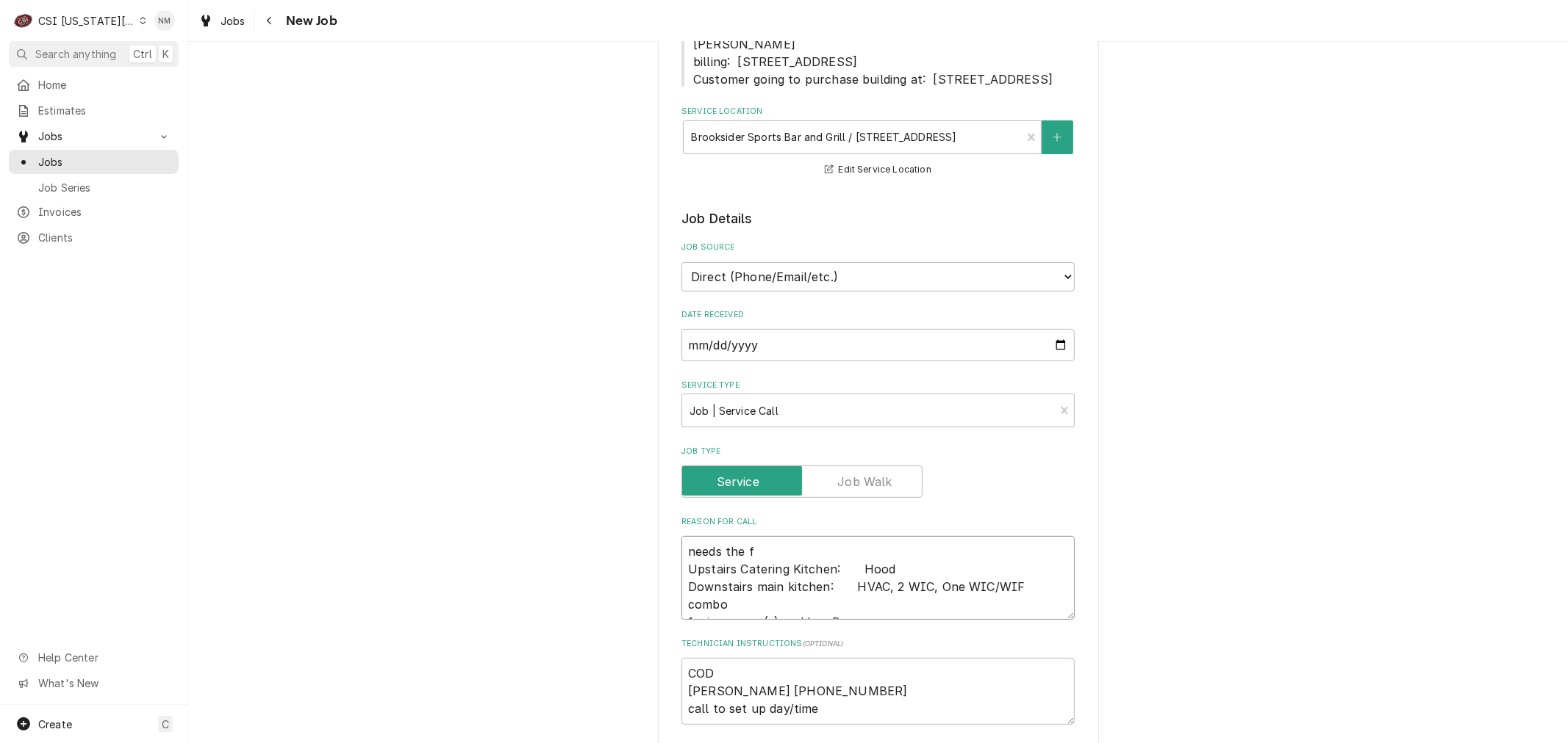
type textarea "x"
type textarea "needs the fo Upstairs Catering Kitchen:    Hood Downstairs main kitchen:    HVA…"
type textarea "x"
type textarea "needs the fol Upstairs Catering Kitchen:    Hood Downstairs main kitchen:    HV…"
type textarea "x"
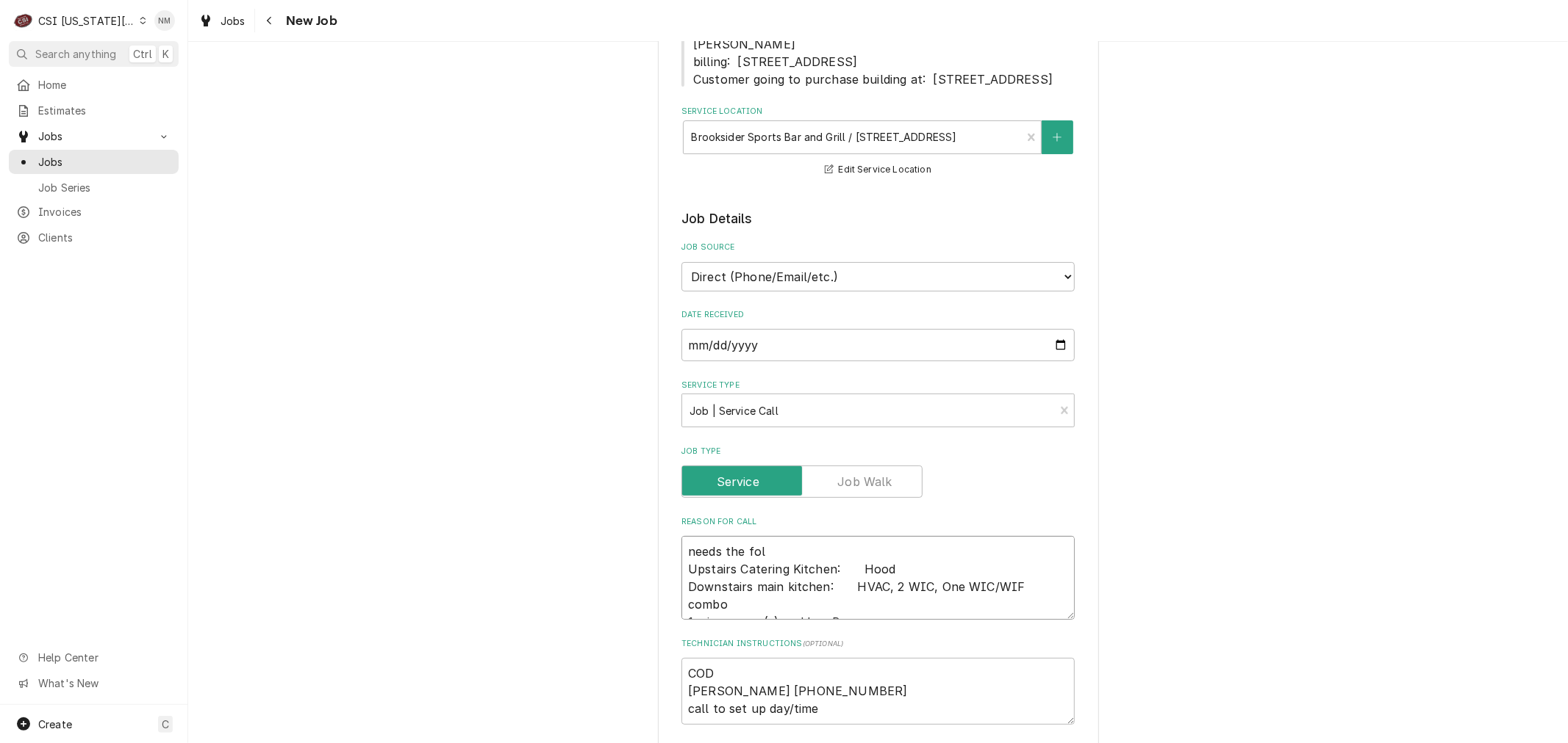
type textarea "needs the foll Upstairs Catering Kitchen:    Hood Downstairs main kitchen:    H…"
type textarea "x"
type textarea "needs the follo Upstairs Catering Kitchen:    Hood Downstairs main kitchen:    …"
type textarea "x"
type textarea "needs the follow Upstairs Catering Kitchen:    Hood Downstairs main kitchen:   …"
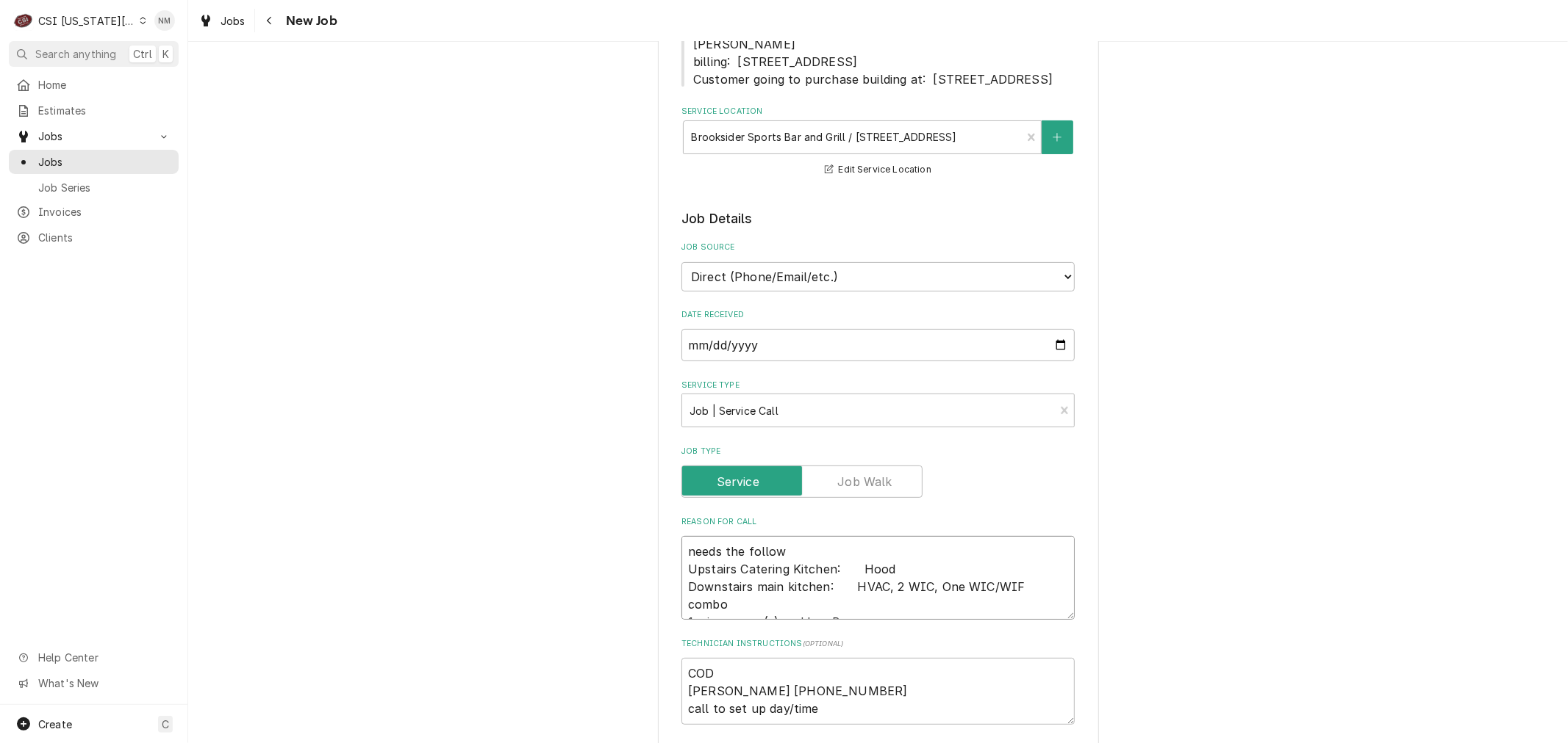
type textarea "x"
type textarea "needs the followi Upstairs Catering Kitchen:    Hood Downstairs main kitchen:  …"
type textarea "x"
type textarea "needs the followin Upstairs Catering Kitchen:    Hood Downstairs main kitchen: …"
type textarea "x"
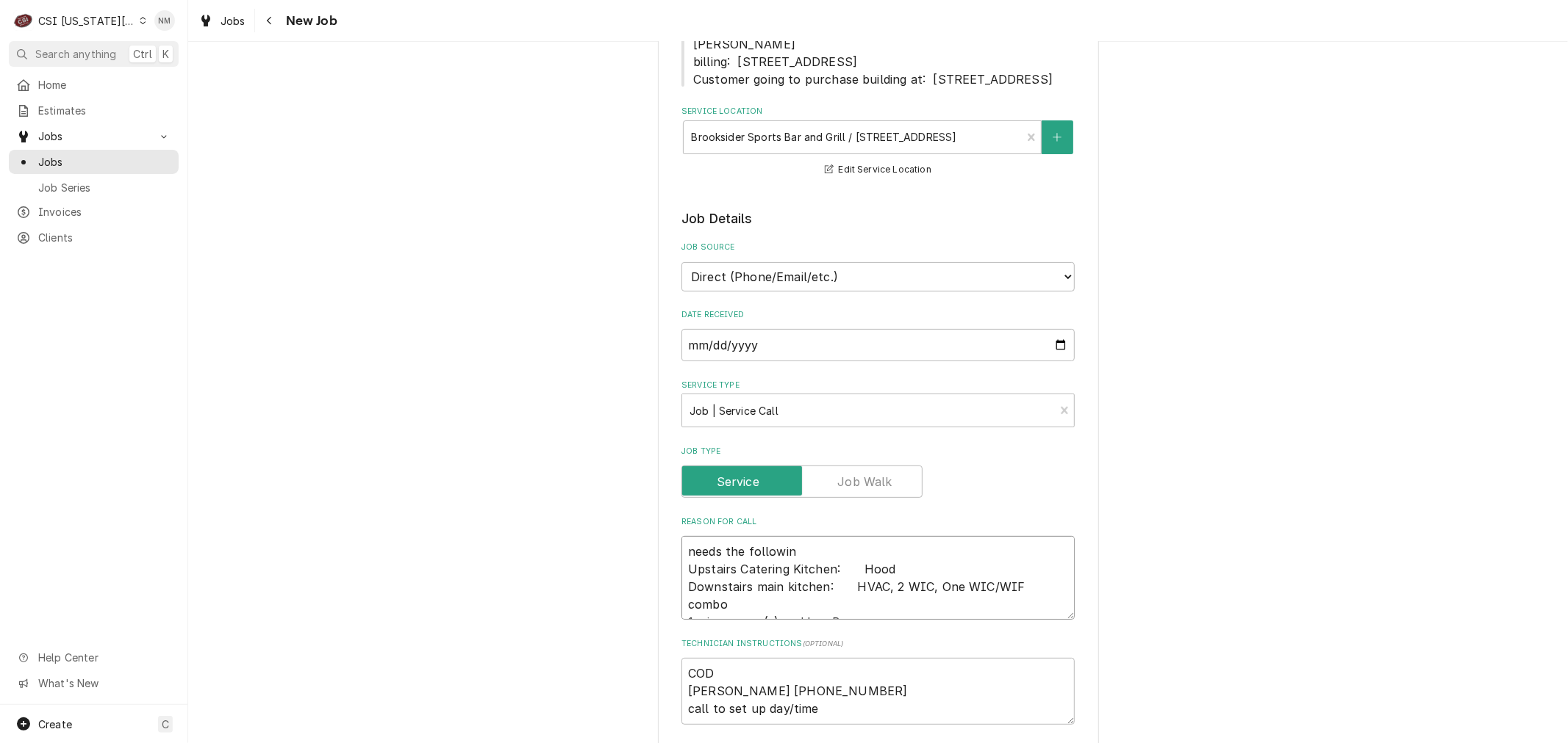
type textarea "needs the following Upstairs Catering Kitchen:    Hood Downstairs main kitchen:…"
type textarea "x"
type textarea "needs the following Upstairs Catering Kitchen:    Hood Downstairs main kitchen:…"
type textarea "x"
type textarea "needs the following u Upstairs Catering Kitchen:    Hood Downstairs main kitche…"
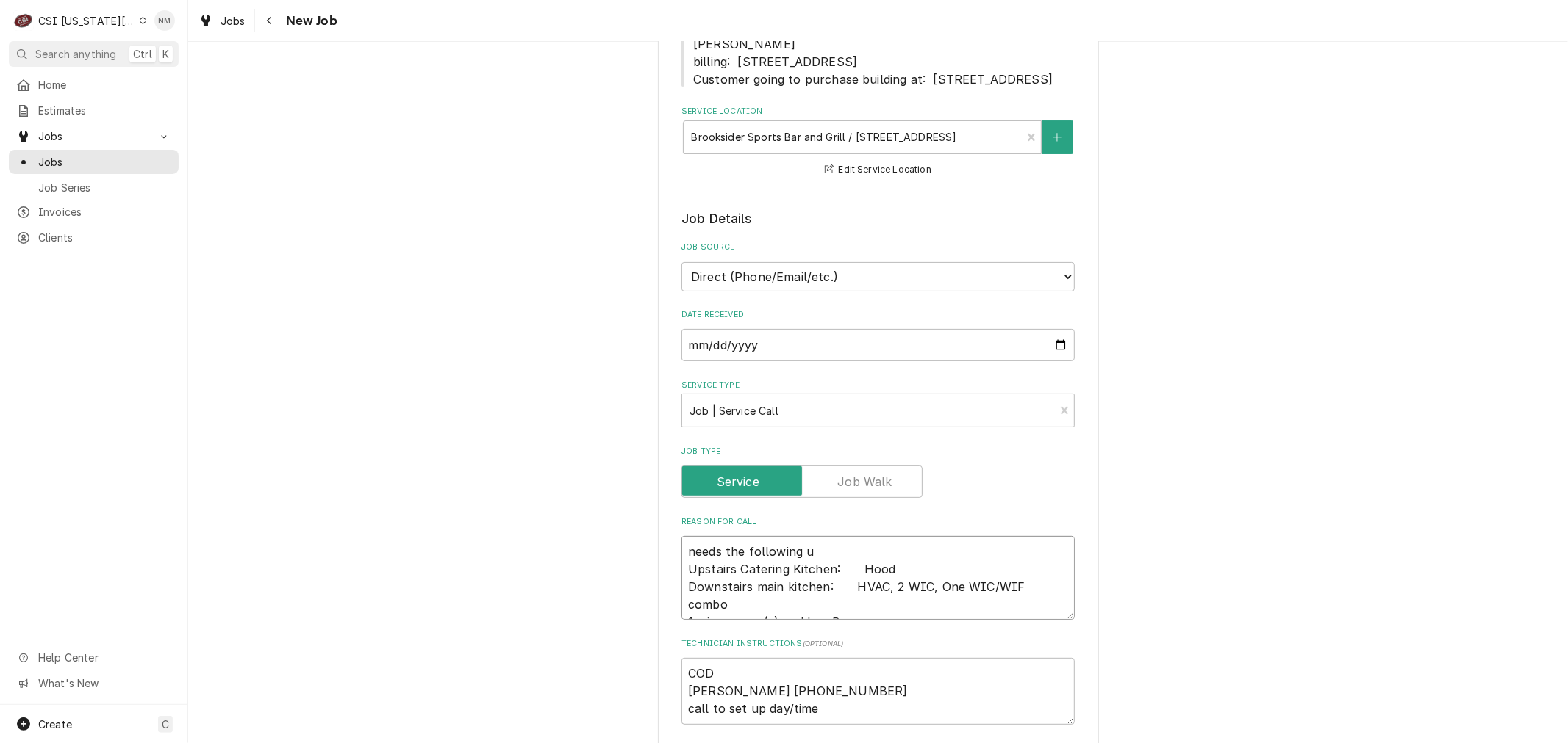
type textarea "x"
type textarea "needs the following un Upstairs Catering Kitchen:    Hood Downstairs main kitch…"
type textarea "x"
type textarea "needs the following uni Upstairs Catering Kitchen:    Hood Downstairs main kitc…"
type textarea "x"
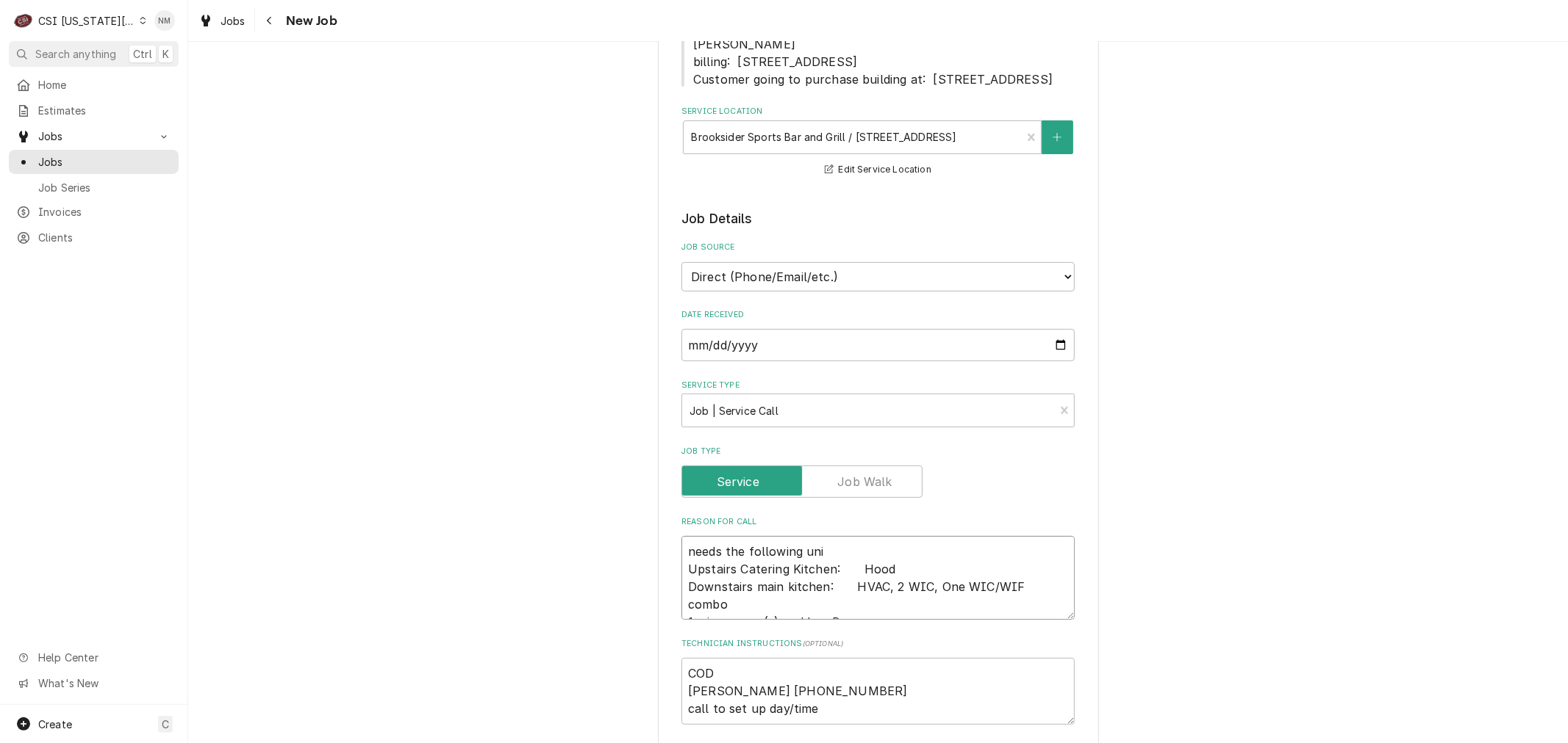
type textarea "needs the following unit Upstairs Catering Kitchen:    Hood Downstairs main kit…"
type textarea "x"
type textarea "needs the following units Upstairs Catering Kitchen:    Hood Downstairs main ki…"
type textarea "x"
type textarea "needs the following units Upstairs Catering Kitchen:    Hood Downstairs main ki…"
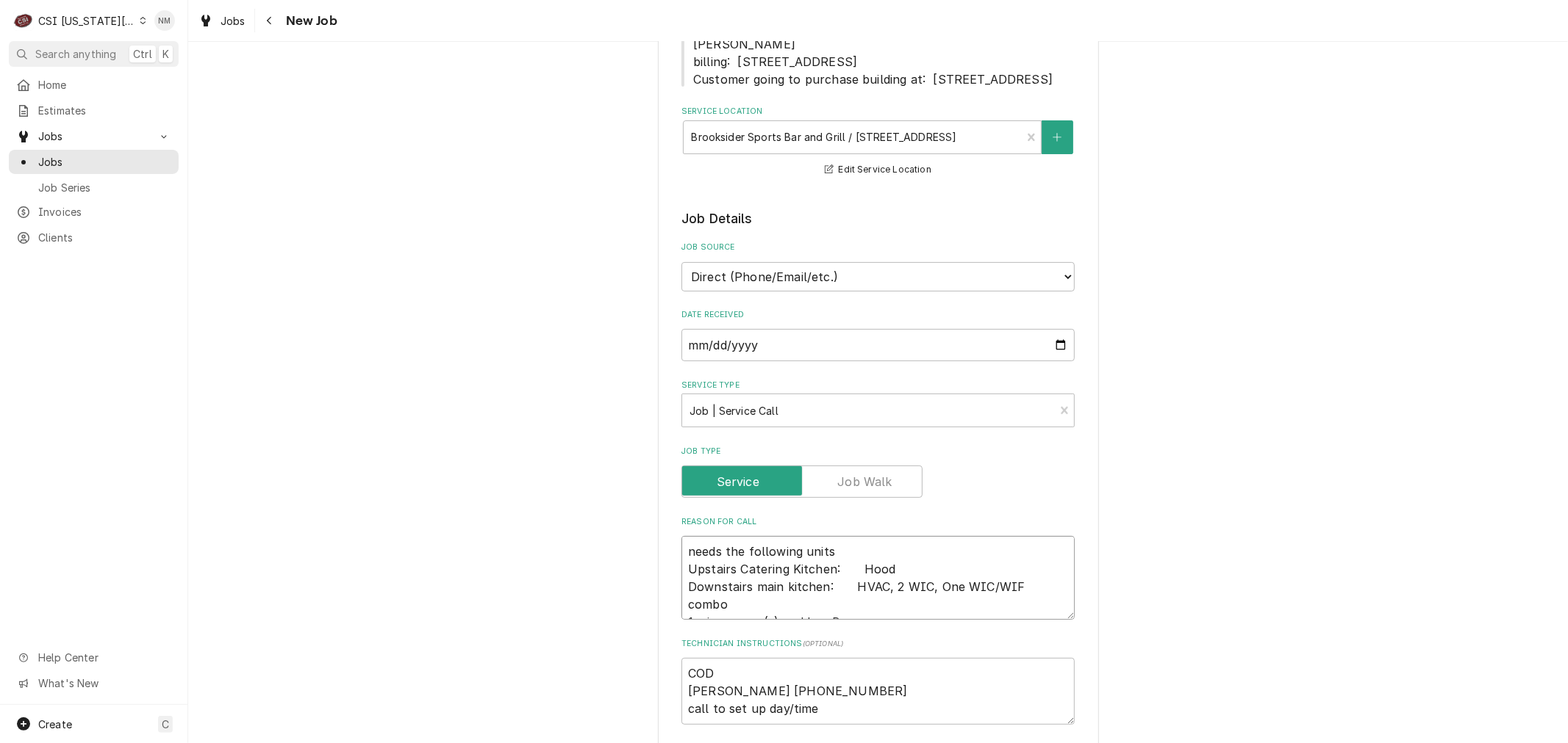
type textarea "x"
type textarea "needs the following units e Upstairs Catering Kitchen:    Hood Downstairs main …"
type textarea "x"
type textarea "needs the following units ev Upstairs Catering Kitchen:    Hood Downstairs main…"
type textarea "x"
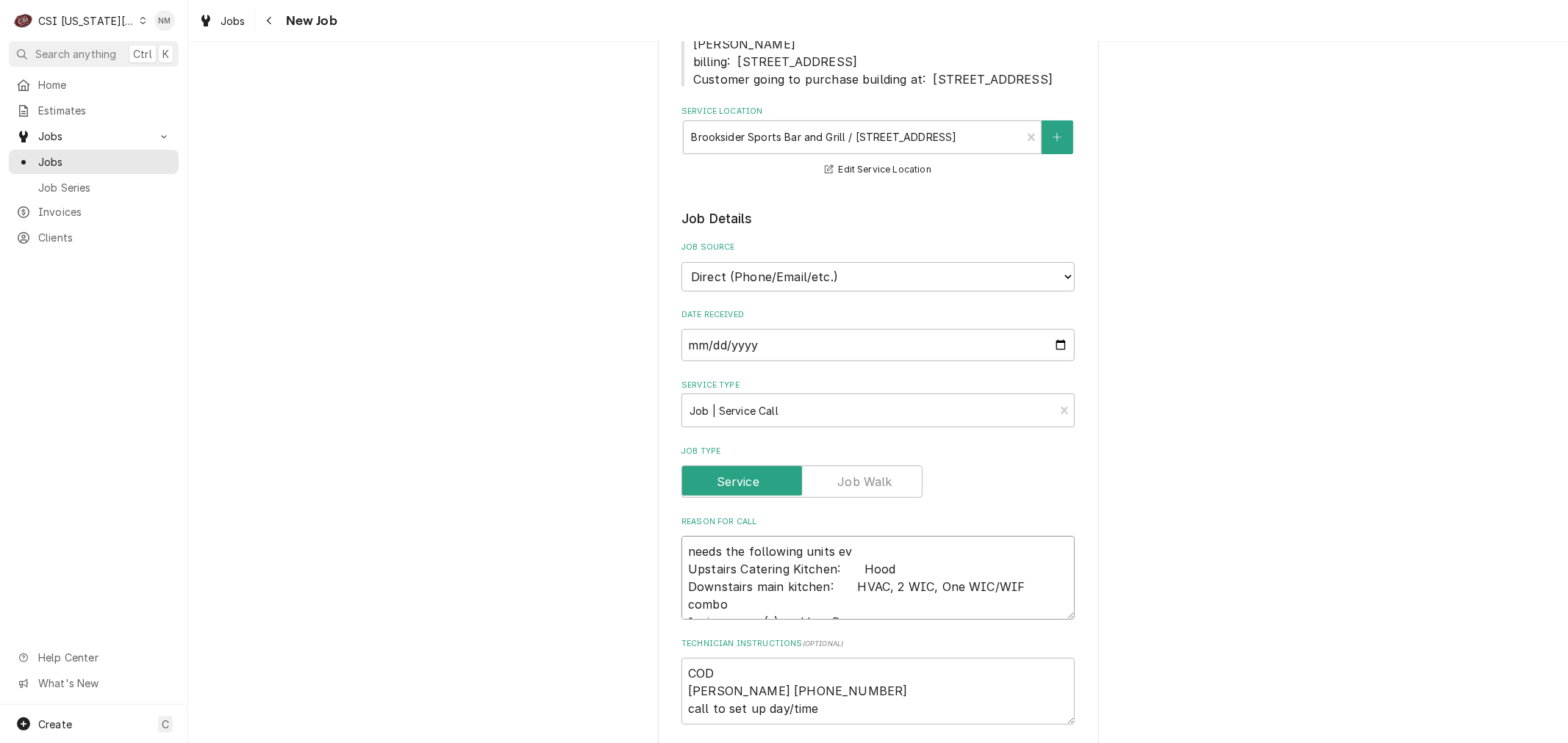
type textarea "needs the following units eva Upstairs Catering Kitchen:    Hood Downstairs mai…"
type textarea "x"
type textarea "needs the following units eval Upstairs Catering Kitchen:    Hood Downstairs ma…"
type textarea "x"
type textarea "needs the following units evalu Upstairs Catering Kitchen:    Hood Downstairs m…"
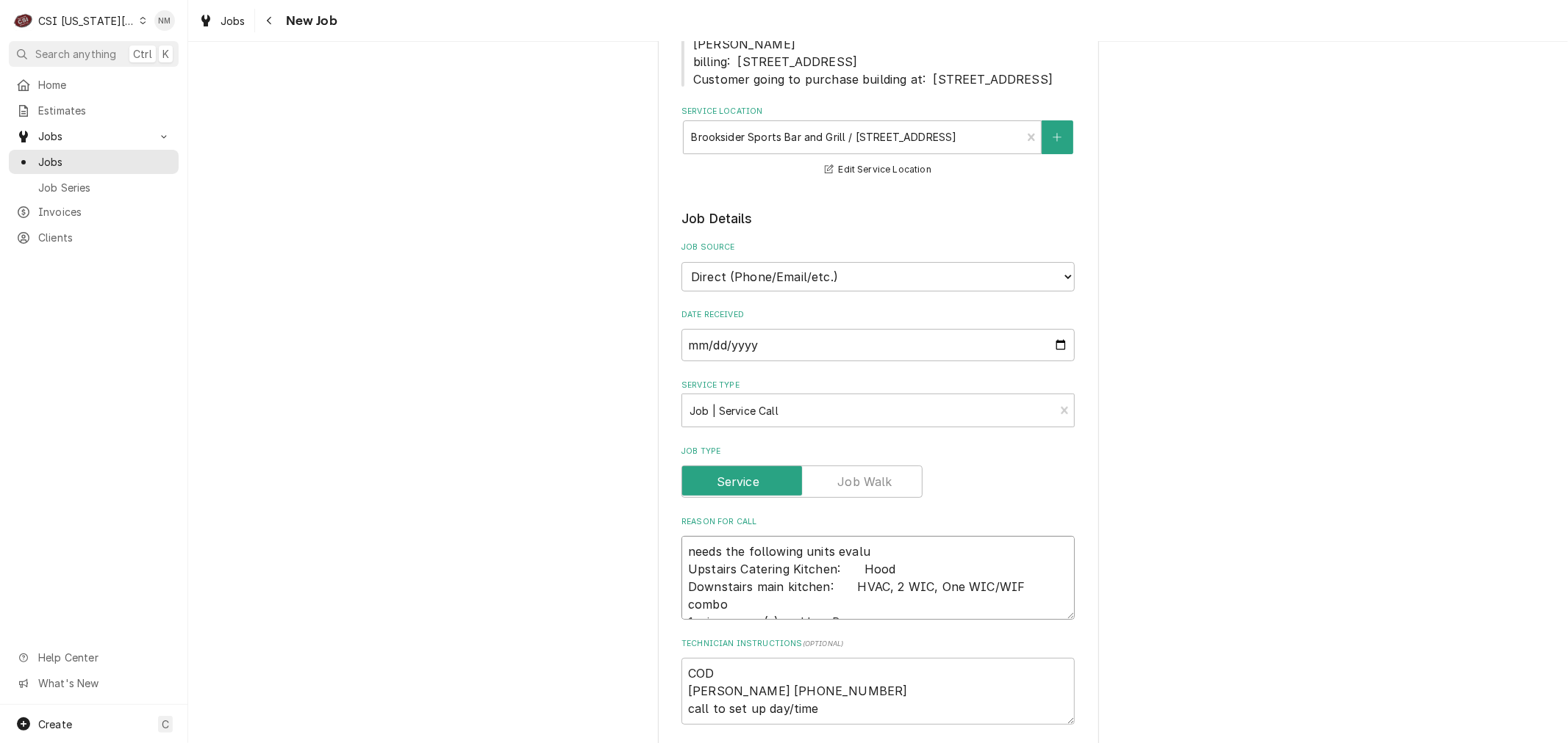
type textarea "x"
type textarea "needs the following units evalua Upstairs Catering Kitchen:    Hood Downstairs …"
type textarea "x"
type textarea "needs the following units evaluat Upstairs Catering Kitchen:    Hood Downstairs…"
type textarea "x"
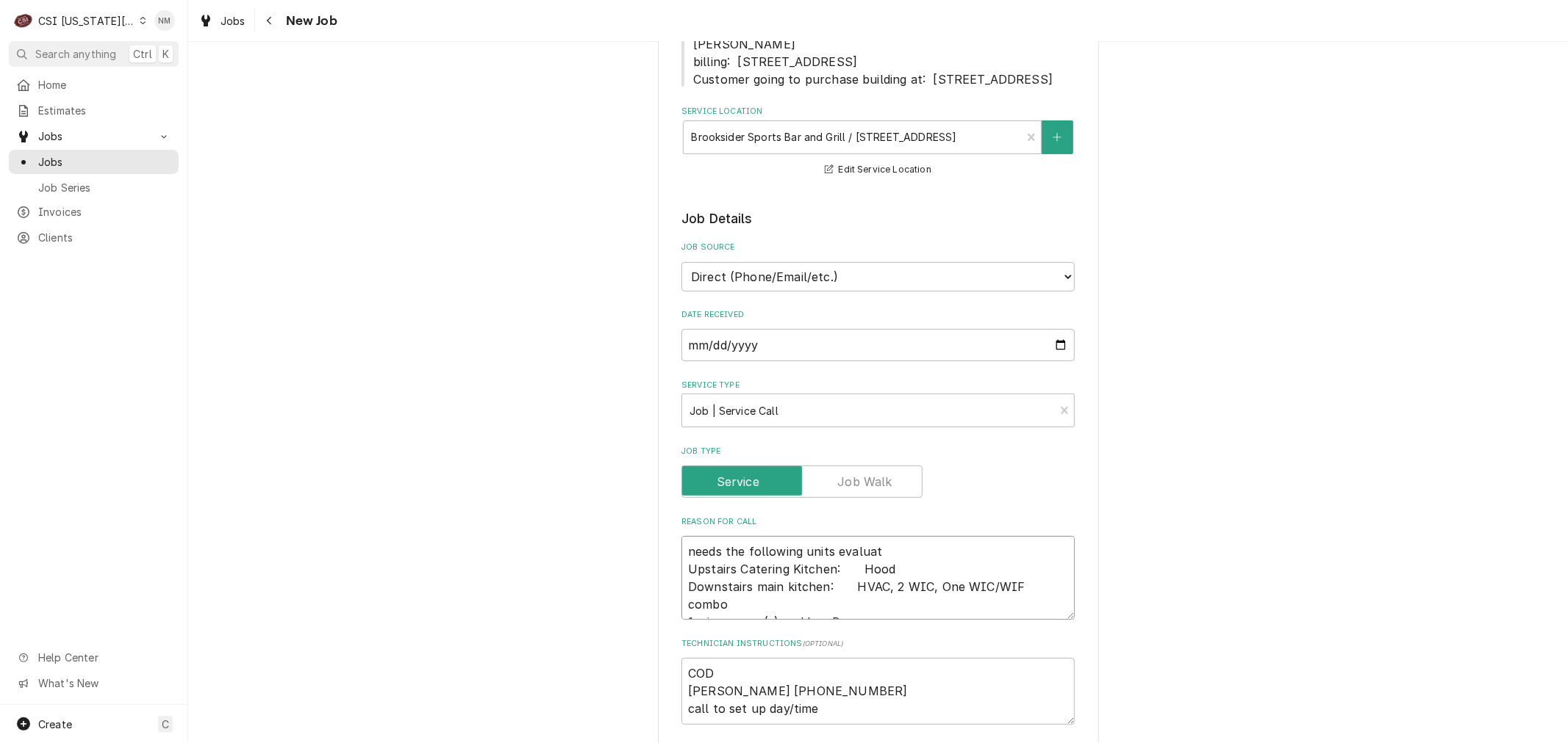
type textarea "needs the following units evaluate Upstairs Catering Kitchen:    Hood Downstair…"
type textarea "x"
type textarea "needs the following units evaluated Upstairs Catering Kitchen:    Hood Downstai…"
type textarea "x"
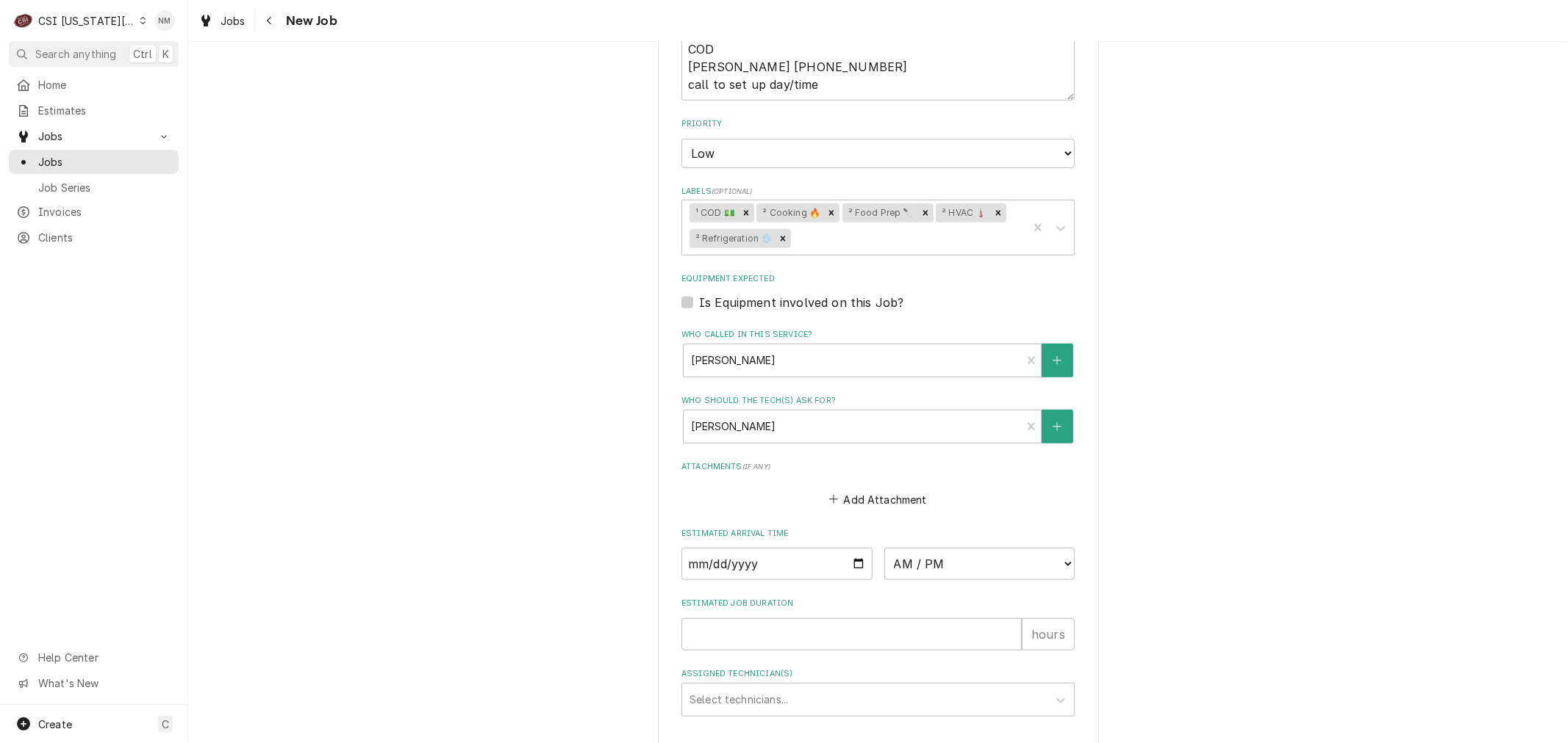
scroll to position [1021, 0]
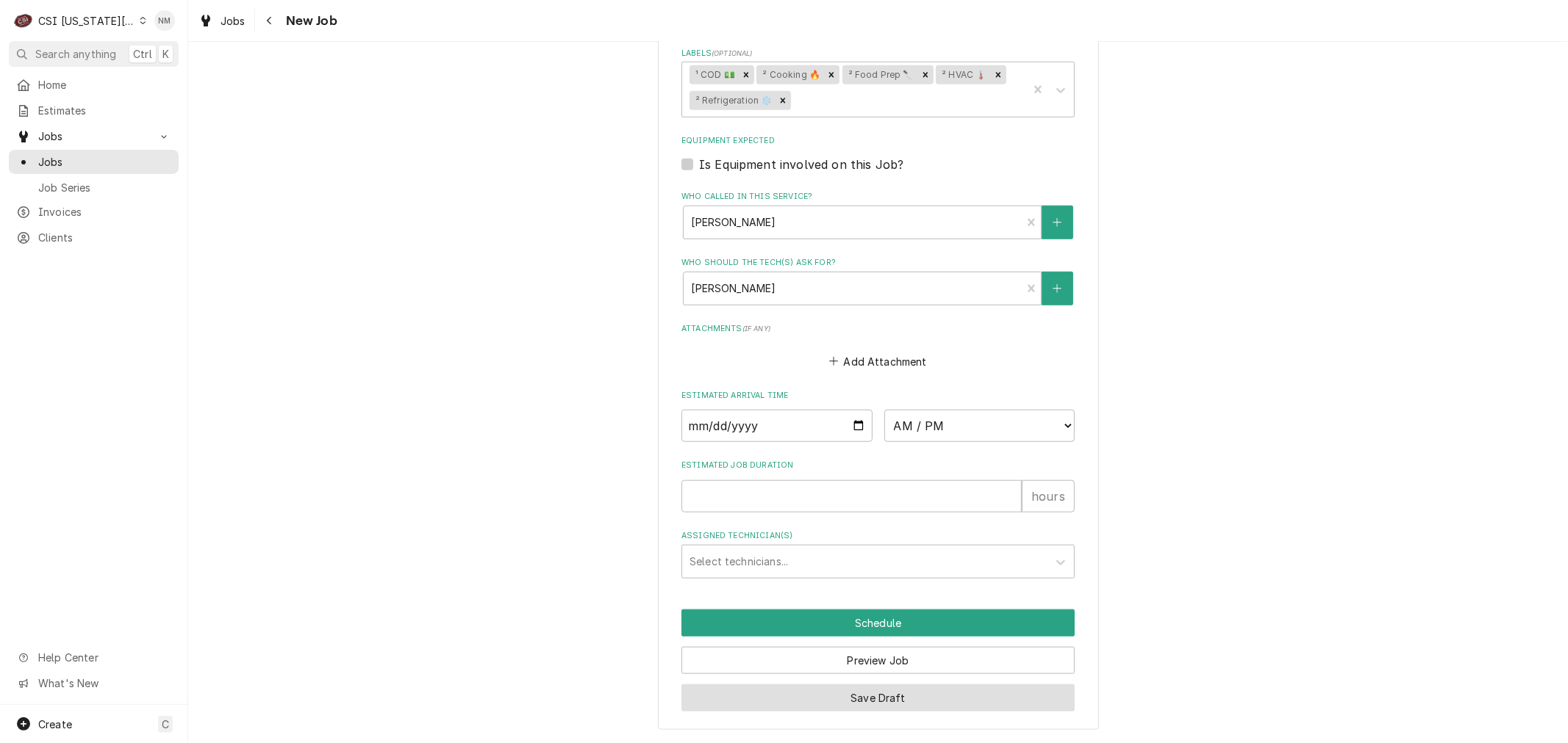
type textarea "needs the following units evaluated Upstairs Catering Kitchen:    Hood Downstai…"
click at [836, 697] on button "Save Draft" at bounding box center [878, 698] width 393 height 28
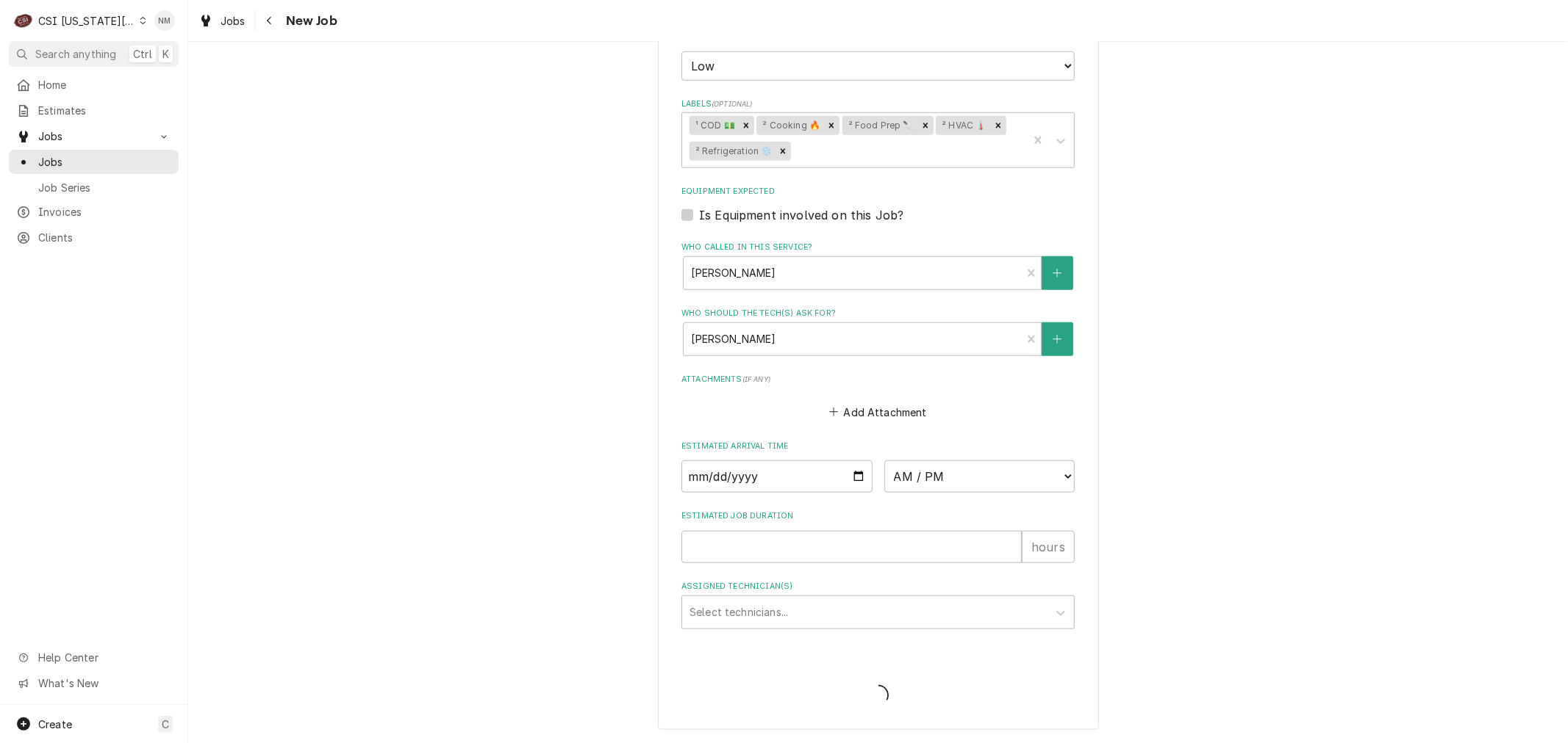
type textarea "x"
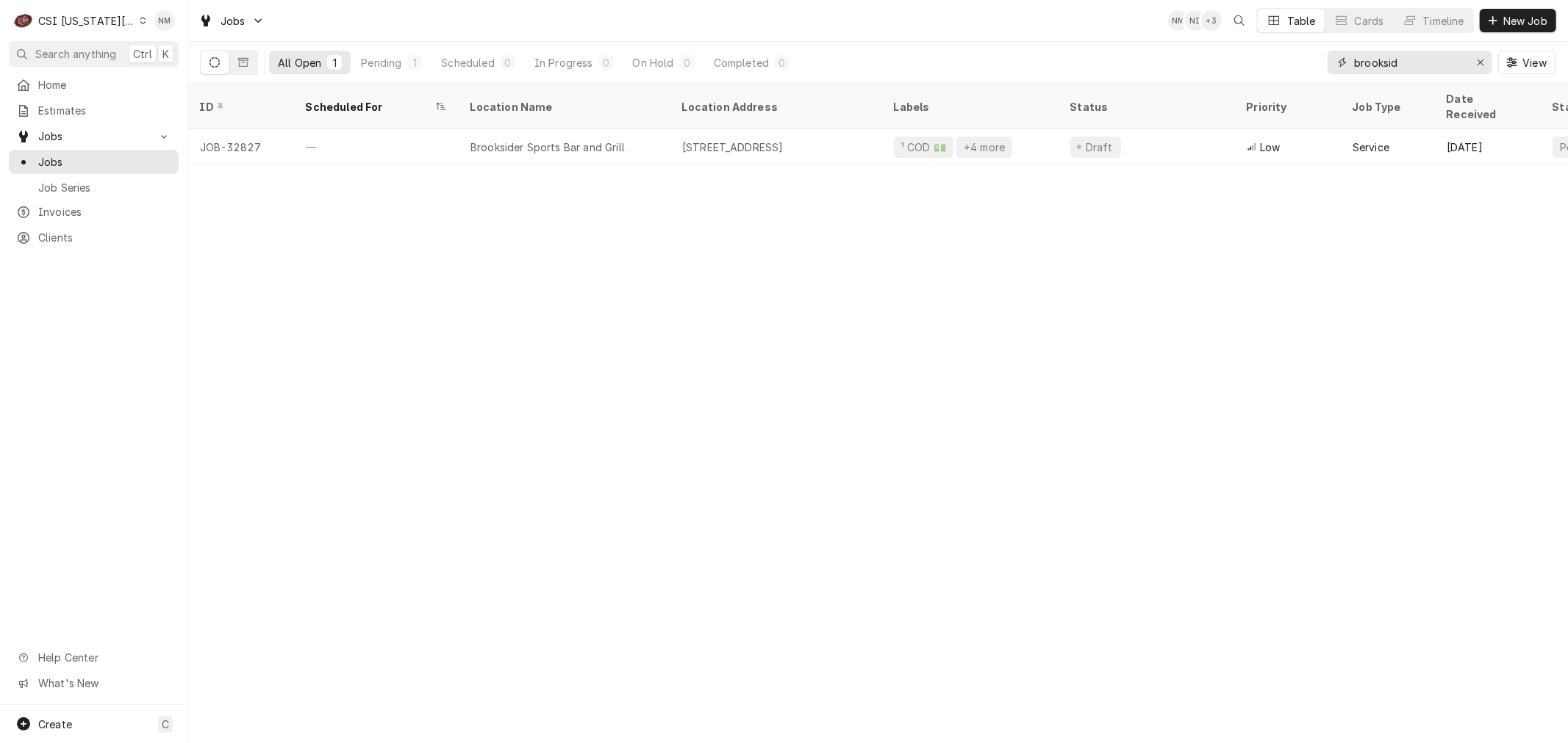
drag, startPoint x: 1415, startPoint y: 63, endPoint x: 1321, endPoint y: 53, distance: 94.5
click at [1321, 53] on div "All Open 1 Pending 1 Scheduled 0 In Progress 0 On Hold 0 Completed 0 brooksid V…" at bounding box center [878, 62] width 1356 height 41
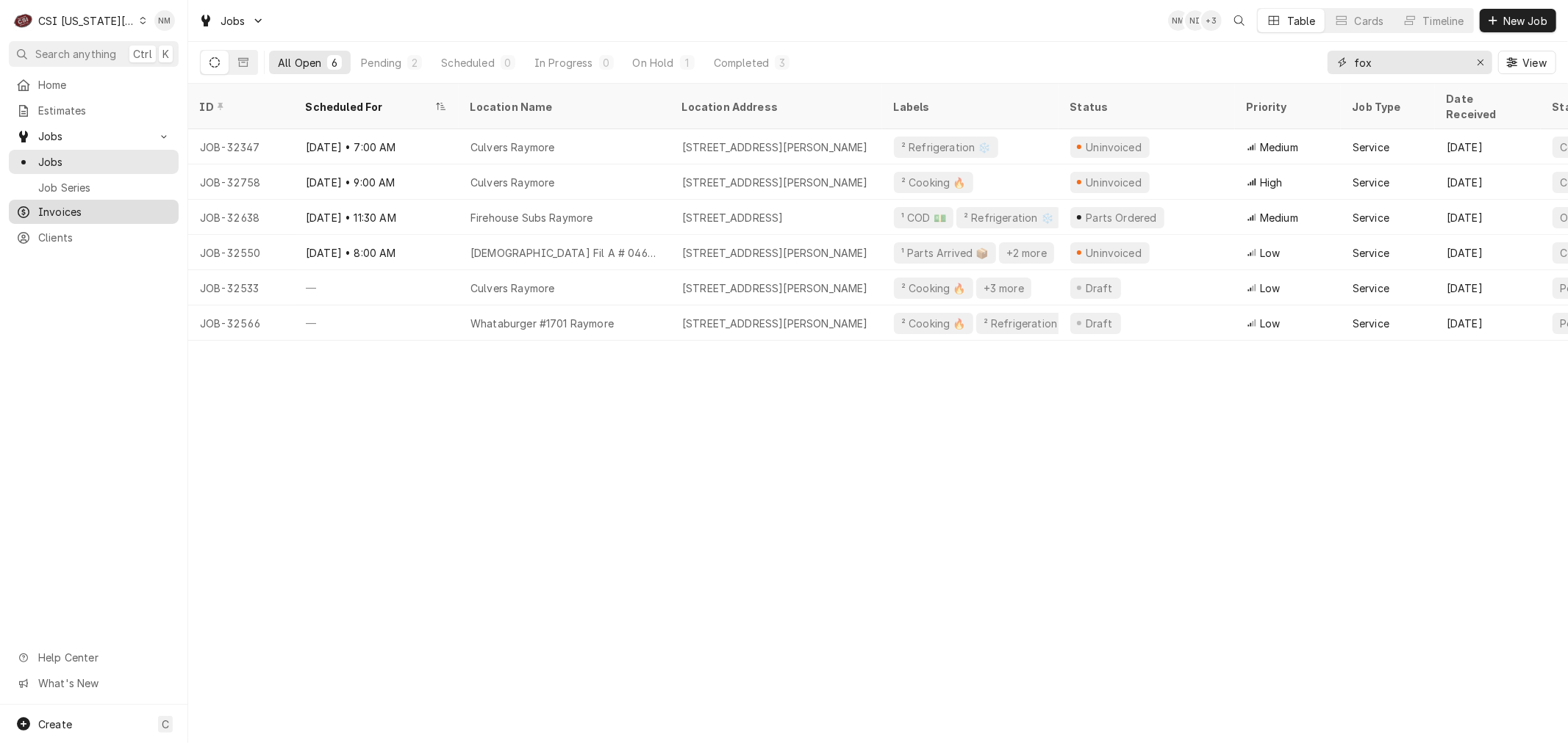
type input "fox"
click at [74, 204] on span "Invoices" at bounding box center [105, 212] width 133 height 16
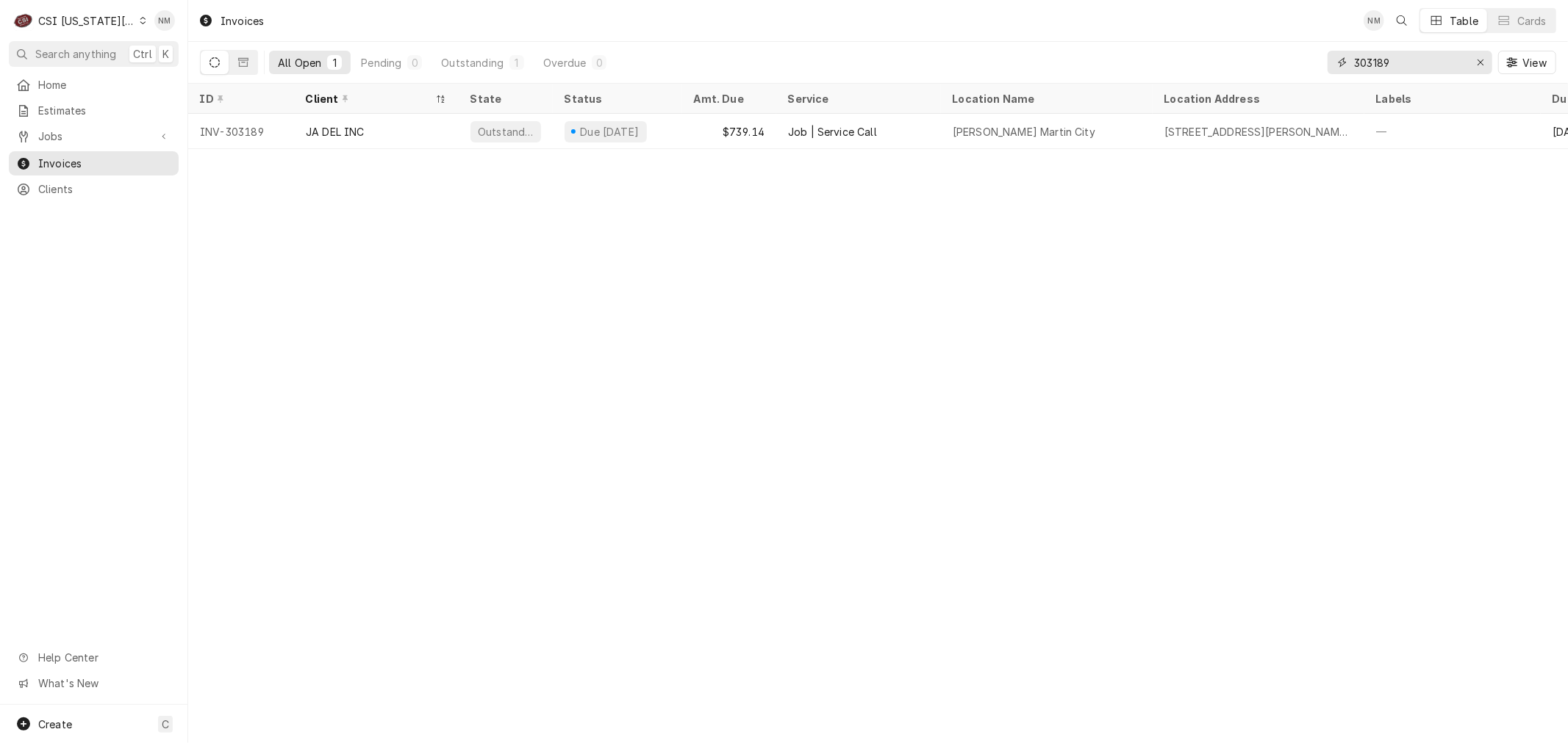
drag, startPoint x: 1404, startPoint y: 57, endPoint x: 1316, endPoint y: 57, distance: 88.0
click at [1316, 57] on div "All Open 1 Pending 0 Outstanding 1 Overdue 0 303189 View" at bounding box center [878, 62] width 1356 height 41
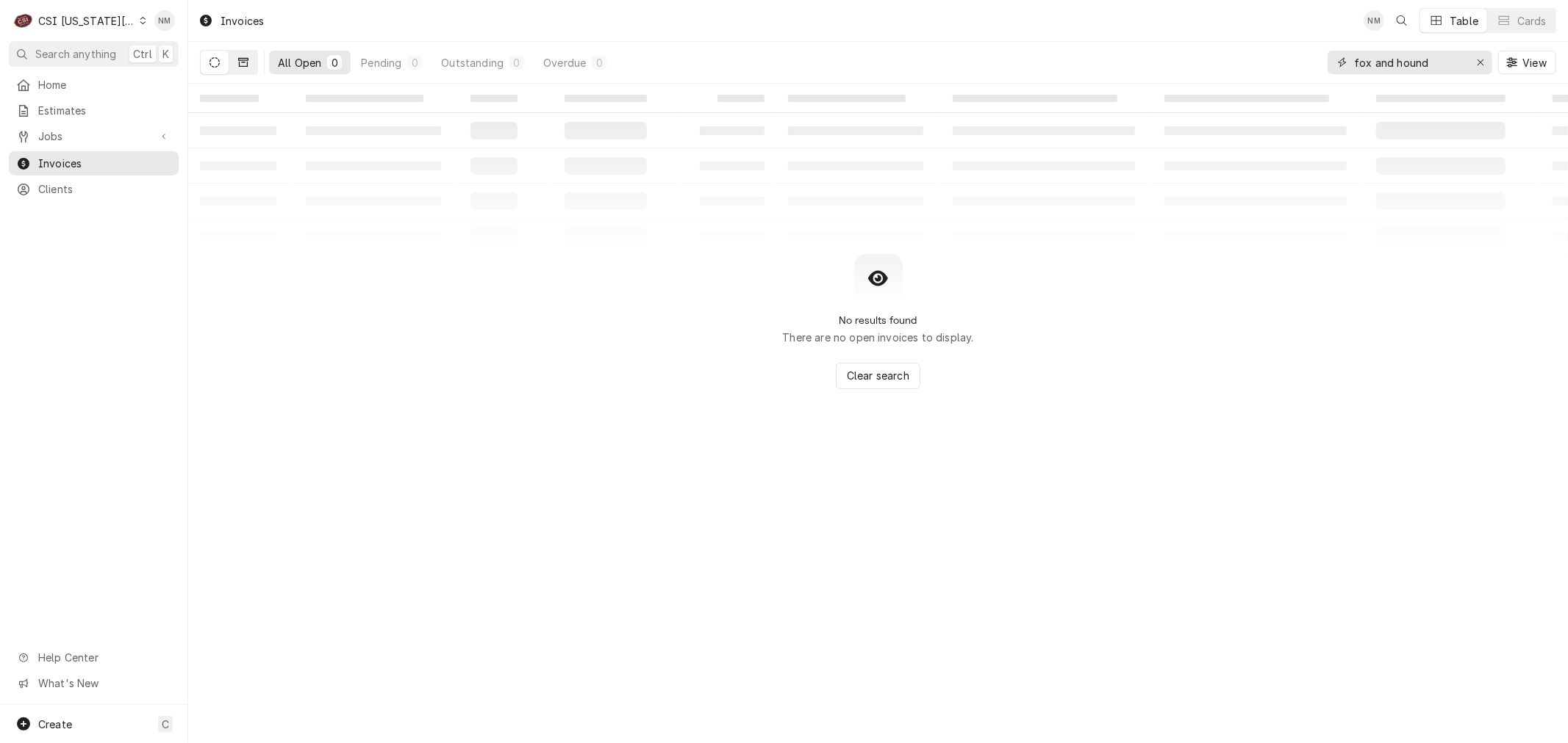
type input "fox and hound"
click at [242, 56] on button "Dynamic Content Wrapper" at bounding box center [242, 62] width 28 height 24
click at [139, 18] on icon "Dynamic Content Wrapper" at bounding box center [142, 20] width 6 height 7
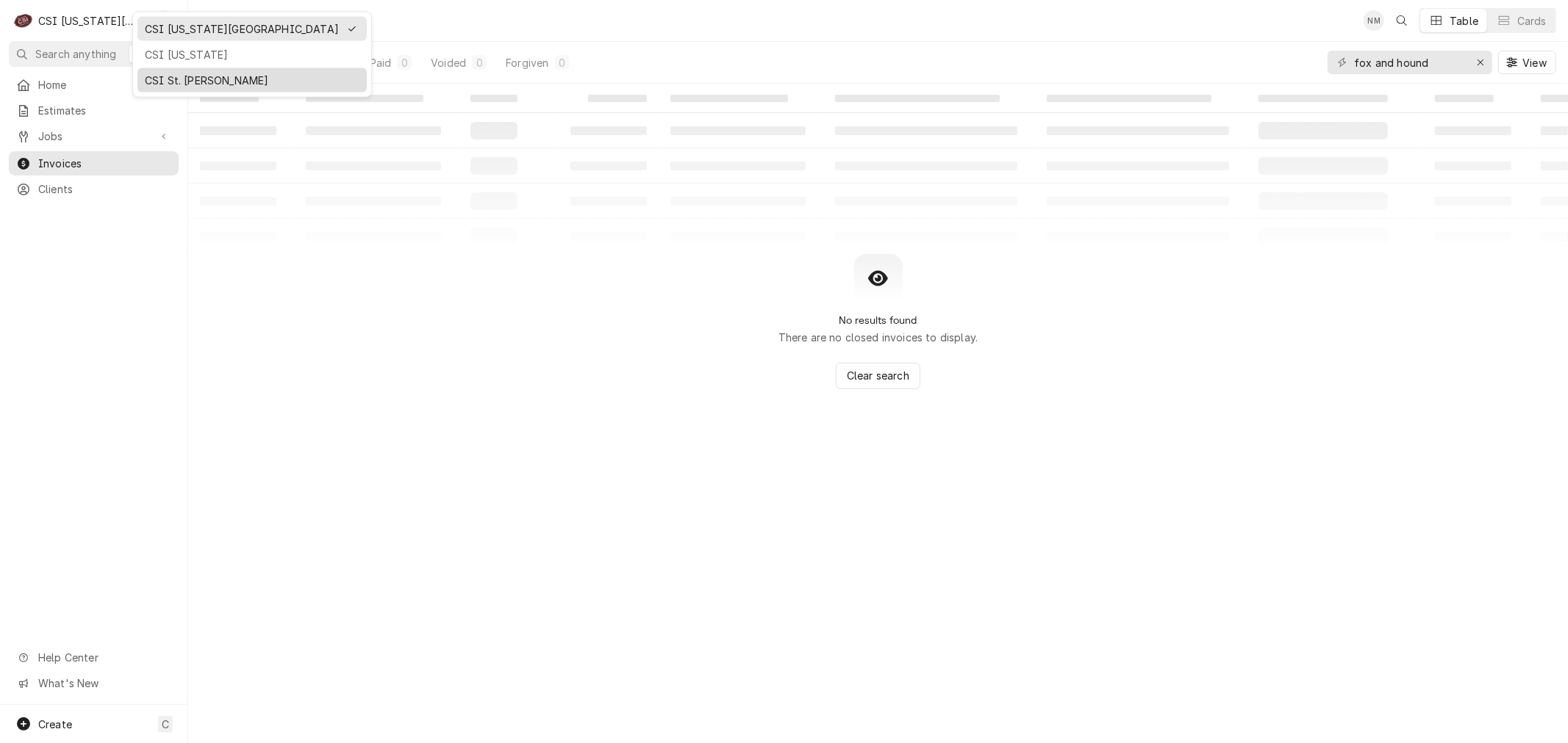
click at [181, 79] on div "CSI St. [PERSON_NAME]" at bounding box center [252, 80] width 215 height 16
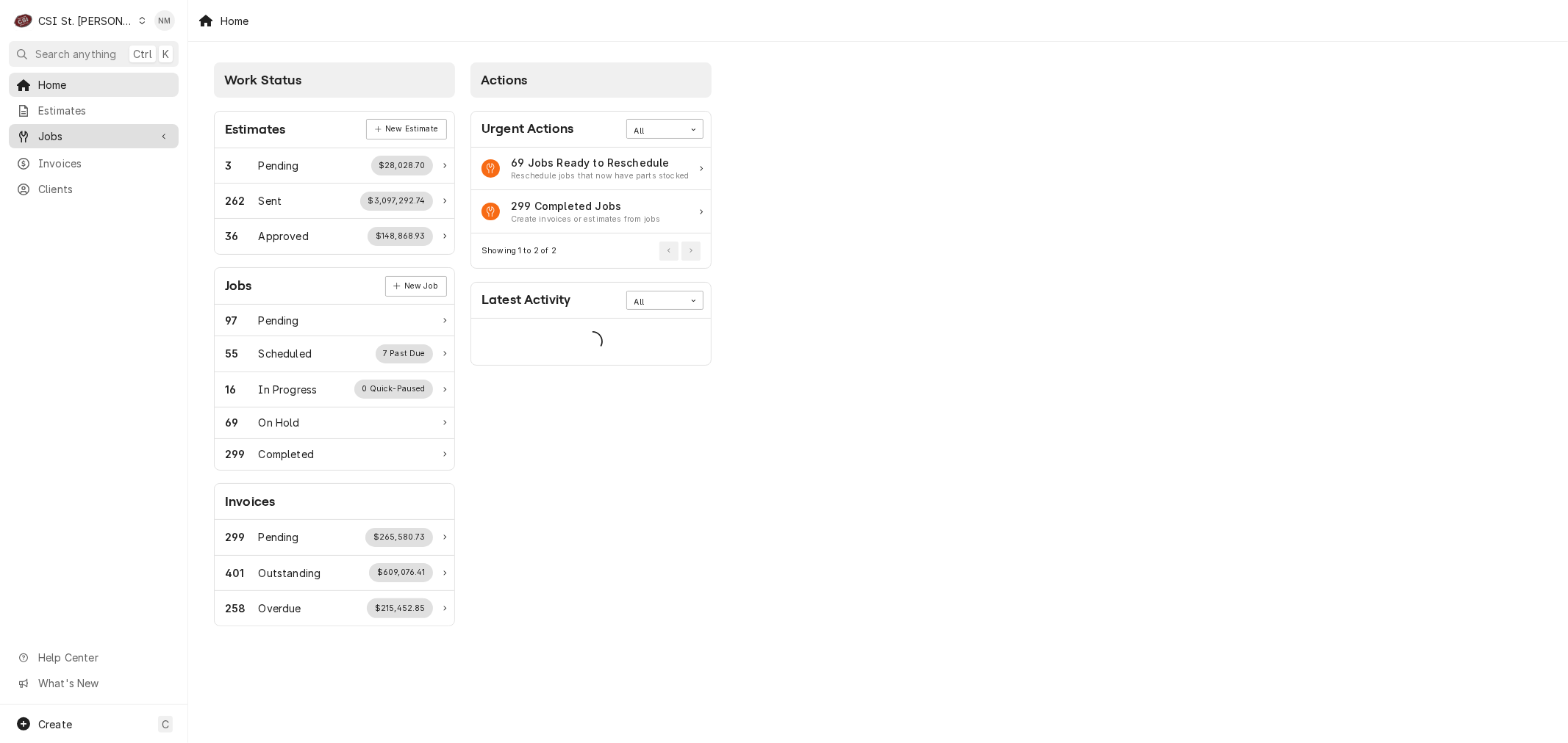
click at [54, 134] on span "Jobs" at bounding box center [94, 136] width 111 height 16
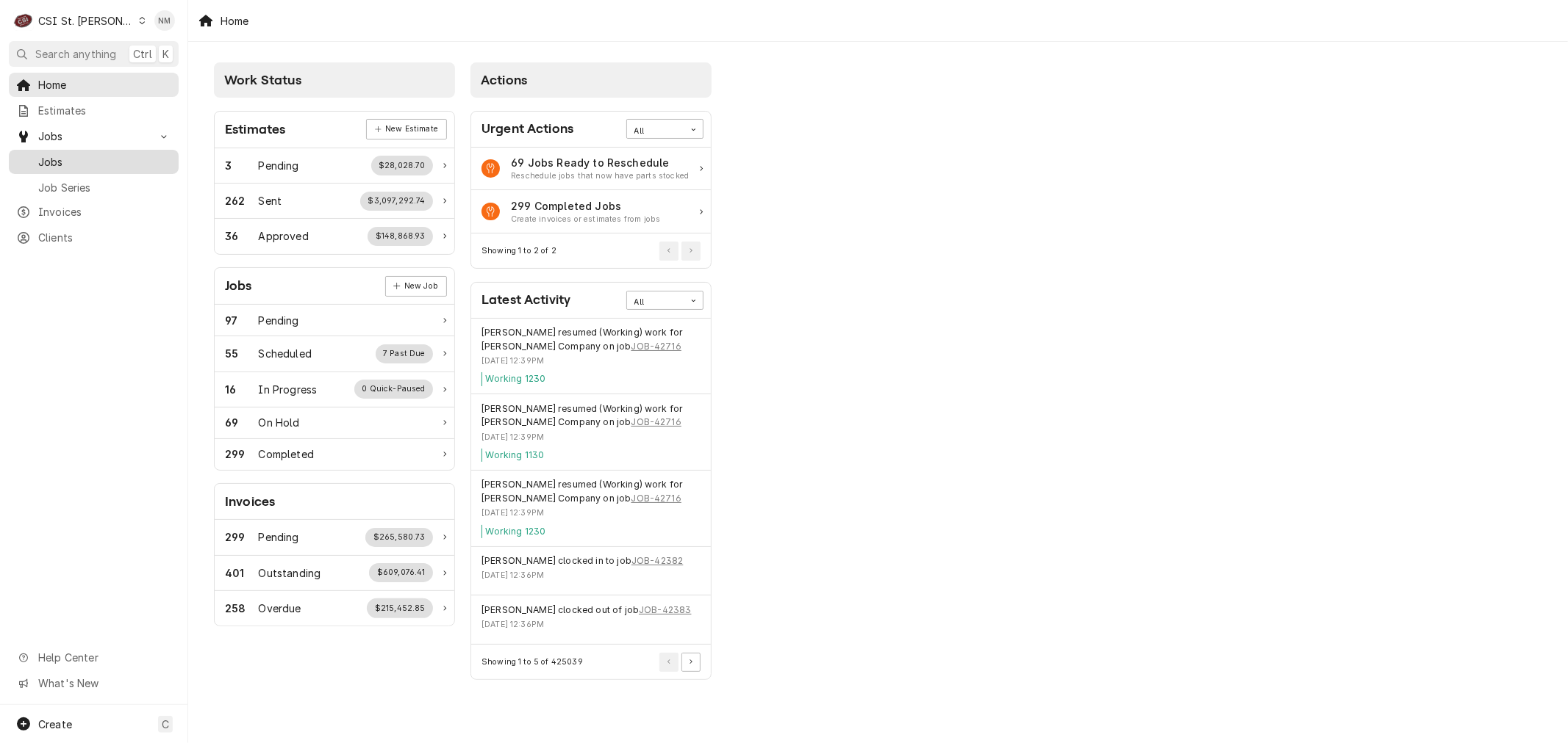
click at [78, 156] on span "Jobs" at bounding box center [105, 162] width 133 height 16
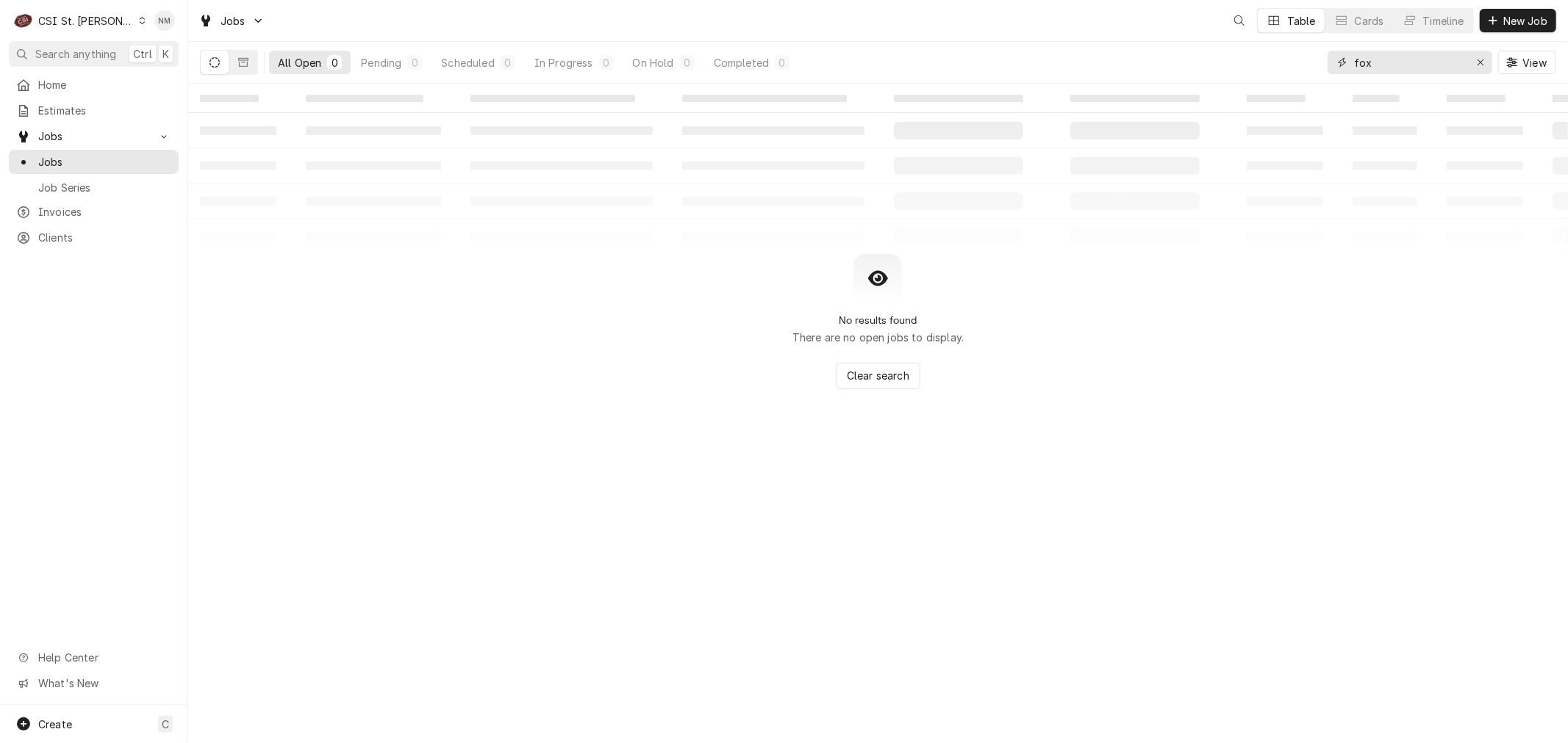
drag, startPoint x: 1368, startPoint y: 63, endPoint x: 1348, endPoint y: 64, distance: 20.0
click at [1348, 64] on div "fox" at bounding box center [1409, 62] width 164 height 24
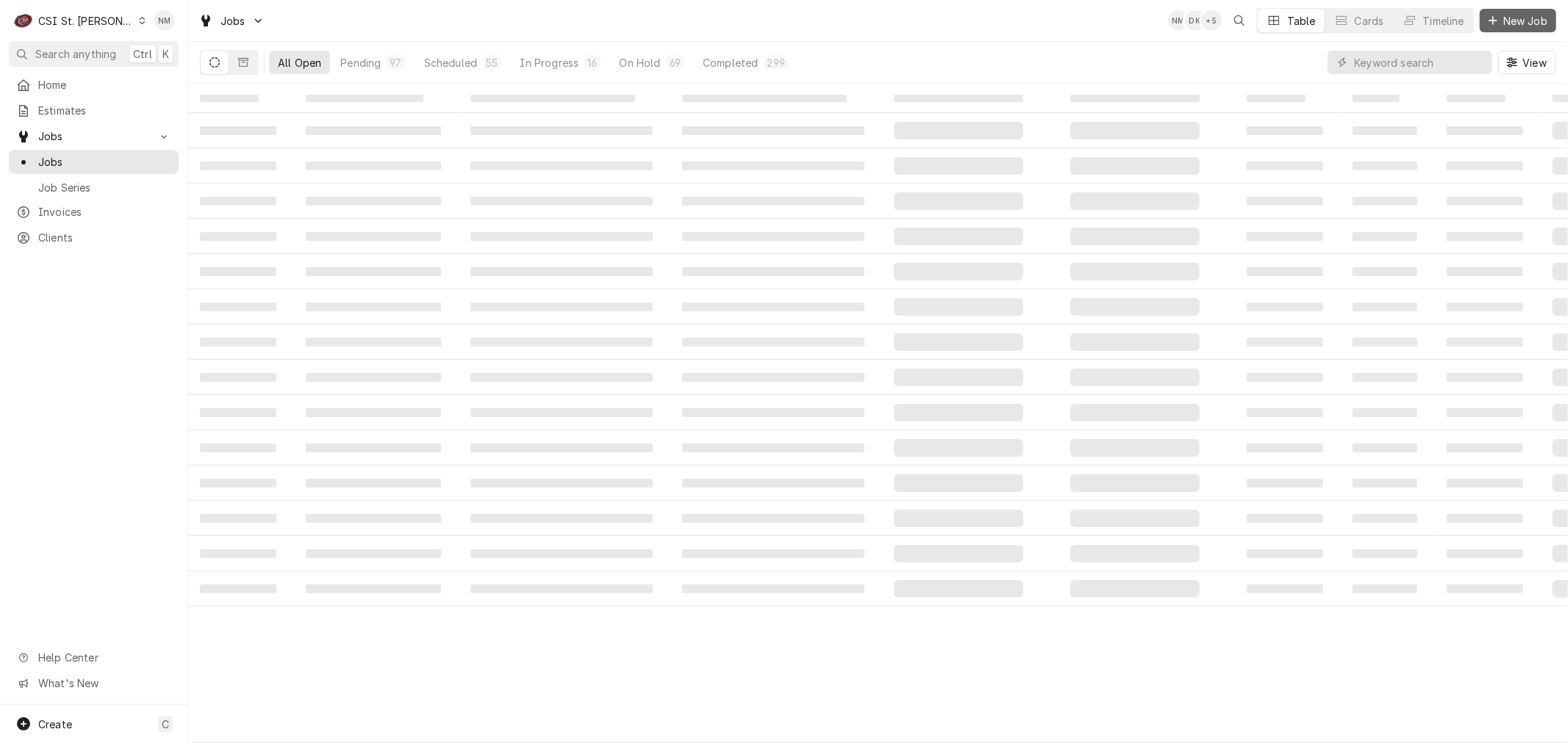
click at [1524, 19] on span "New Job" at bounding box center [1526, 21] width 50 height 16
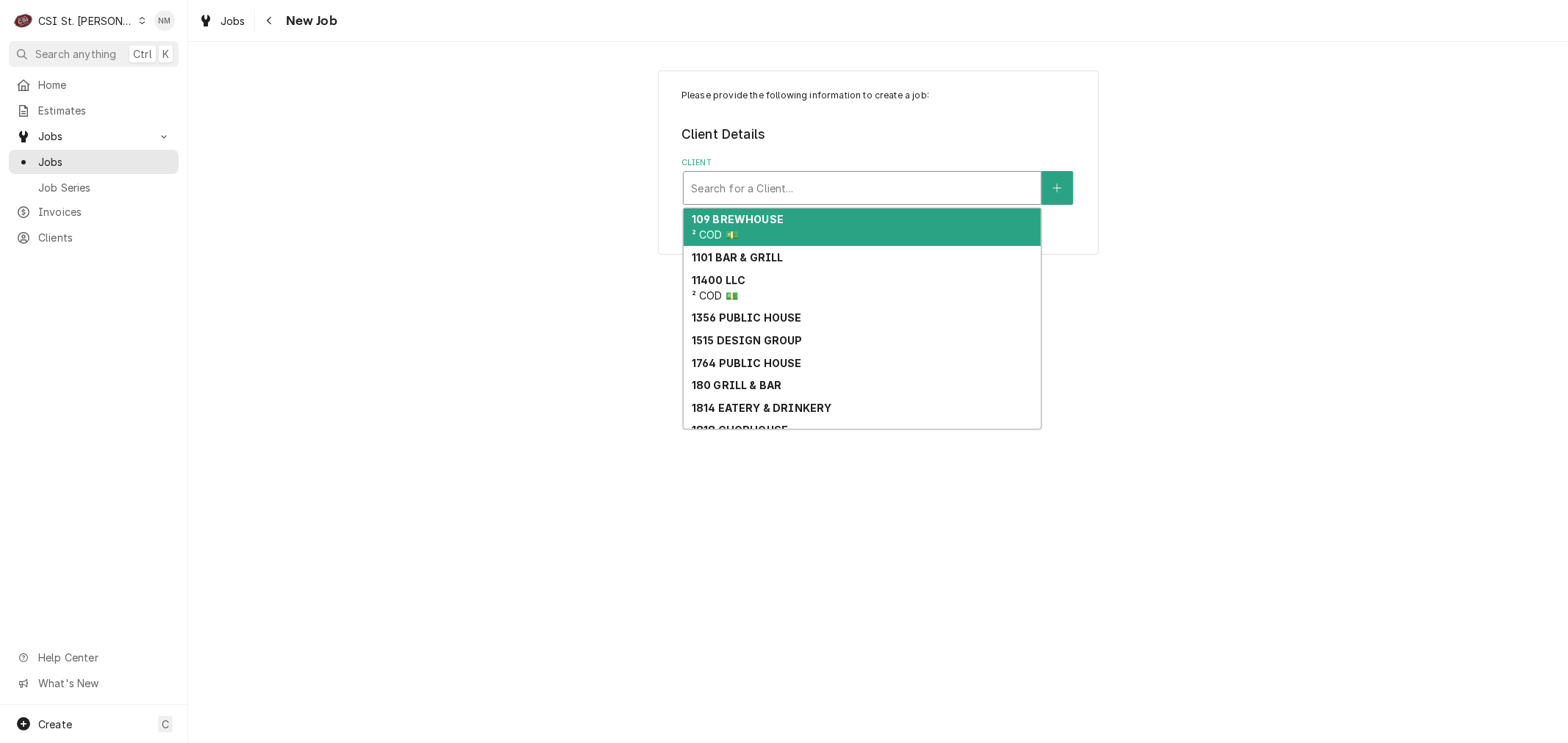
click at [854, 191] on div "Client" at bounding box center [861, 188] width 342 height 27
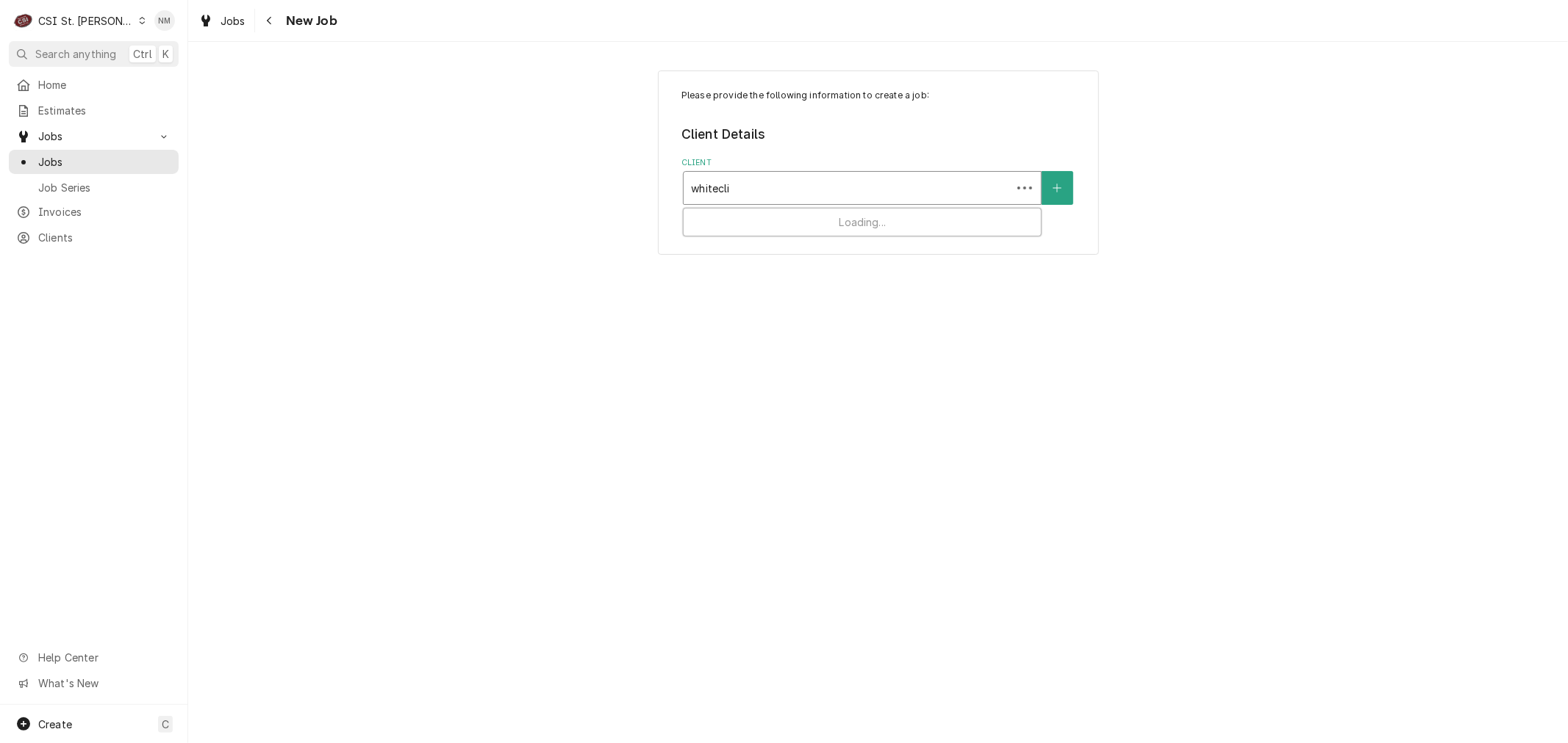
type input "whiteclif"
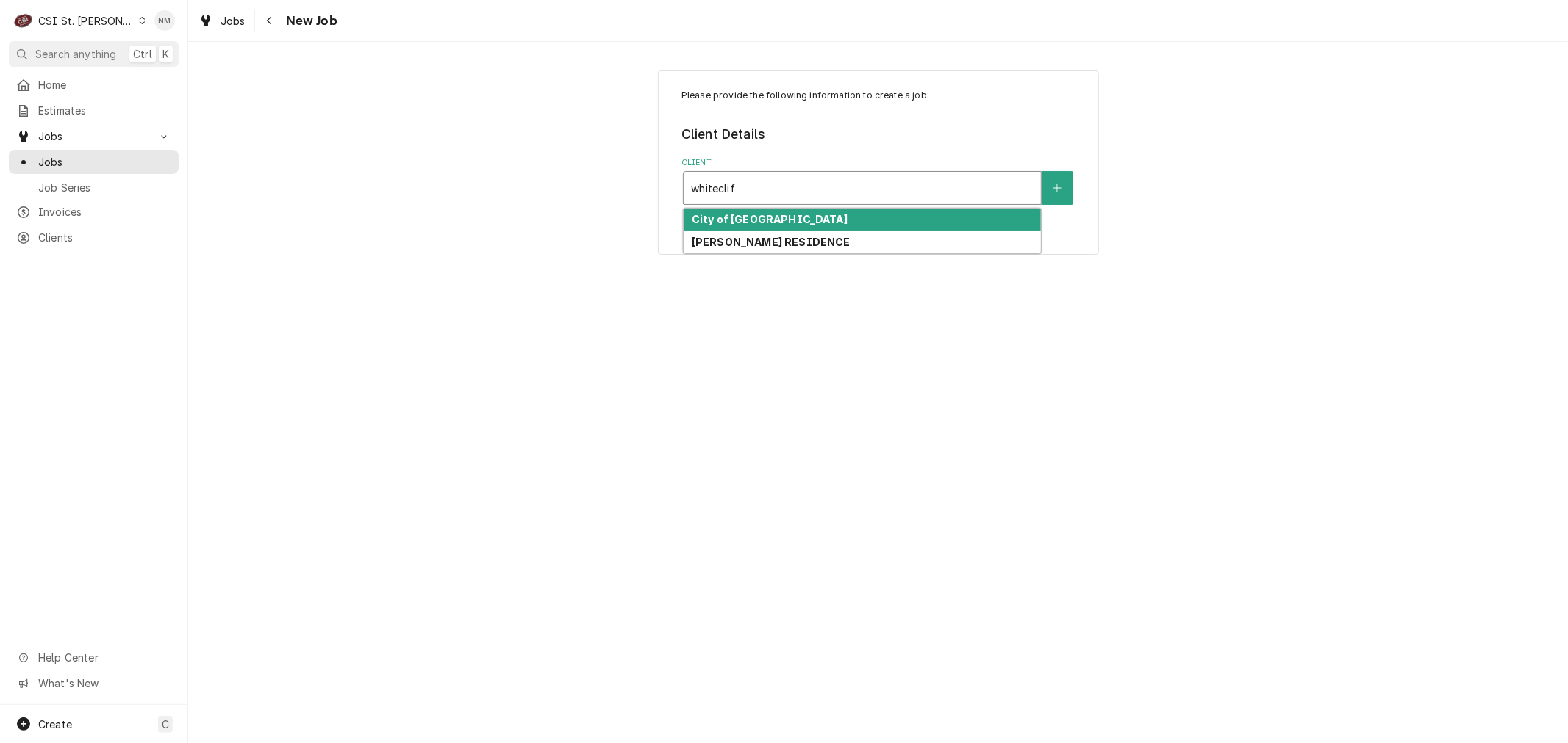
click at [838, 216] on div "City of [GEOGRAPHIC_DATA]" at bounding box center [862, 219] width 357 height 23
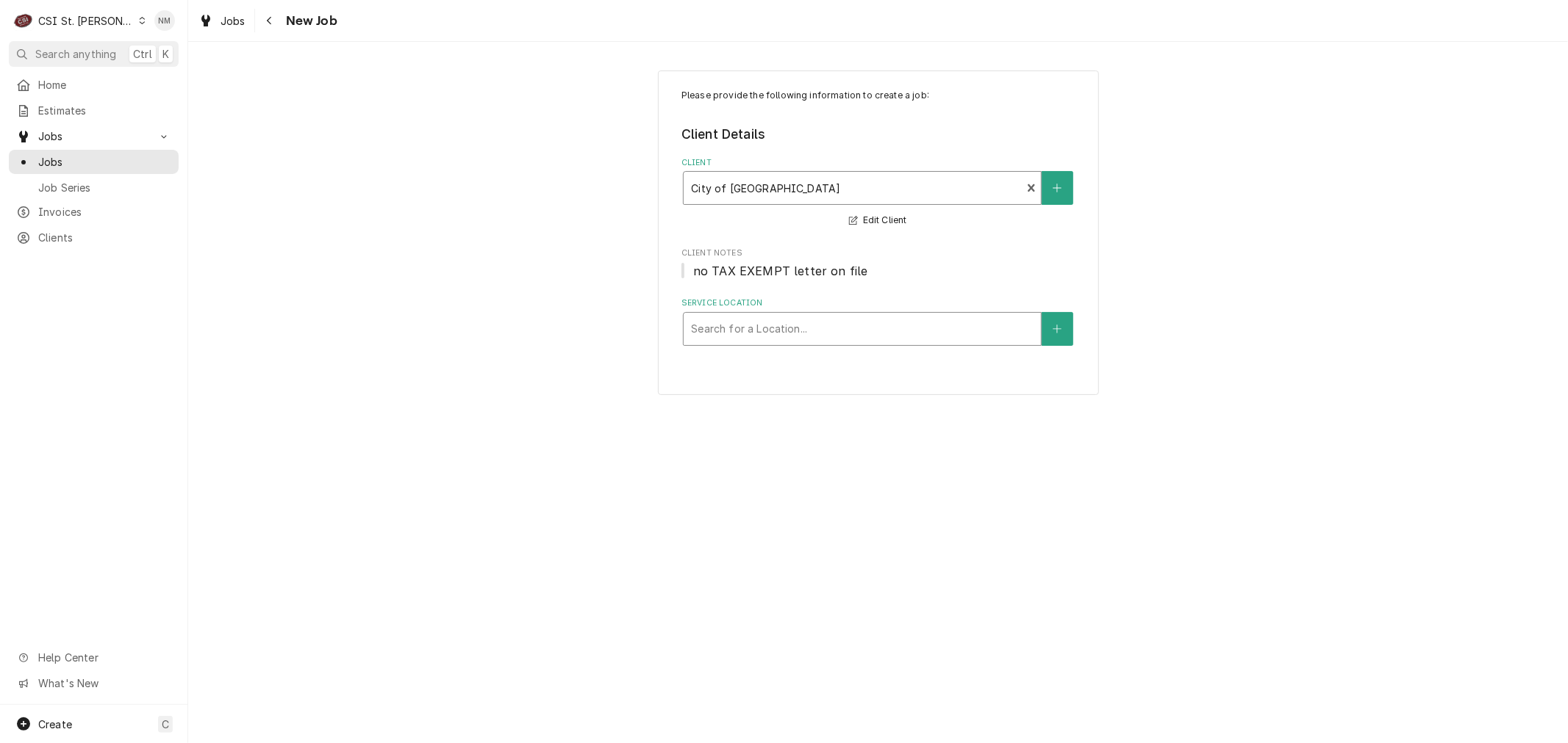
click at [839, 331] on div "Service Location" at bounding box center [861, 329] width 342 height 27
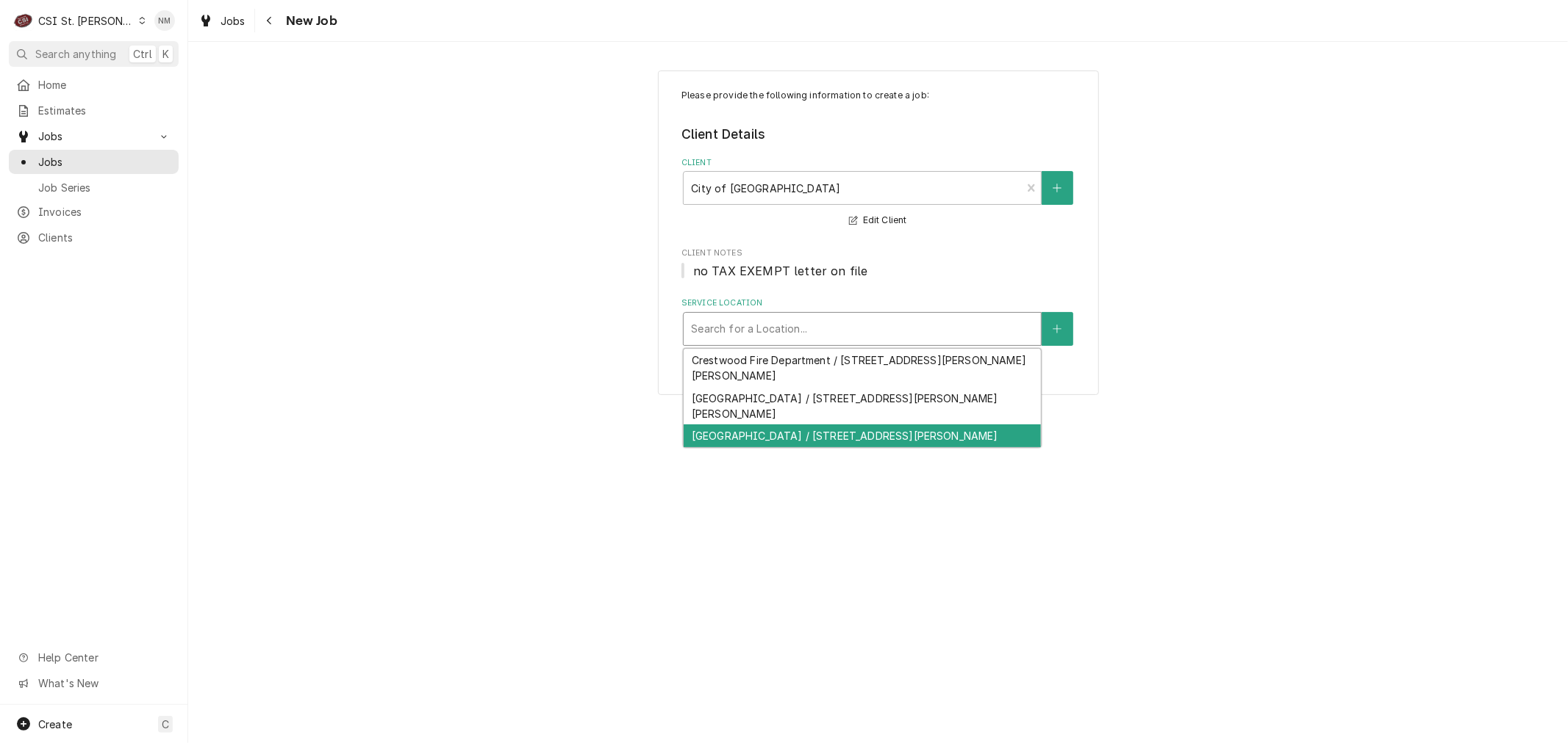
click at [847, 425] on div "Whitecliff Park / 9245 Whitecliff Pk Ln, St. Louis, MO 63126" at bounding box center [862, 436] width 357 height 23
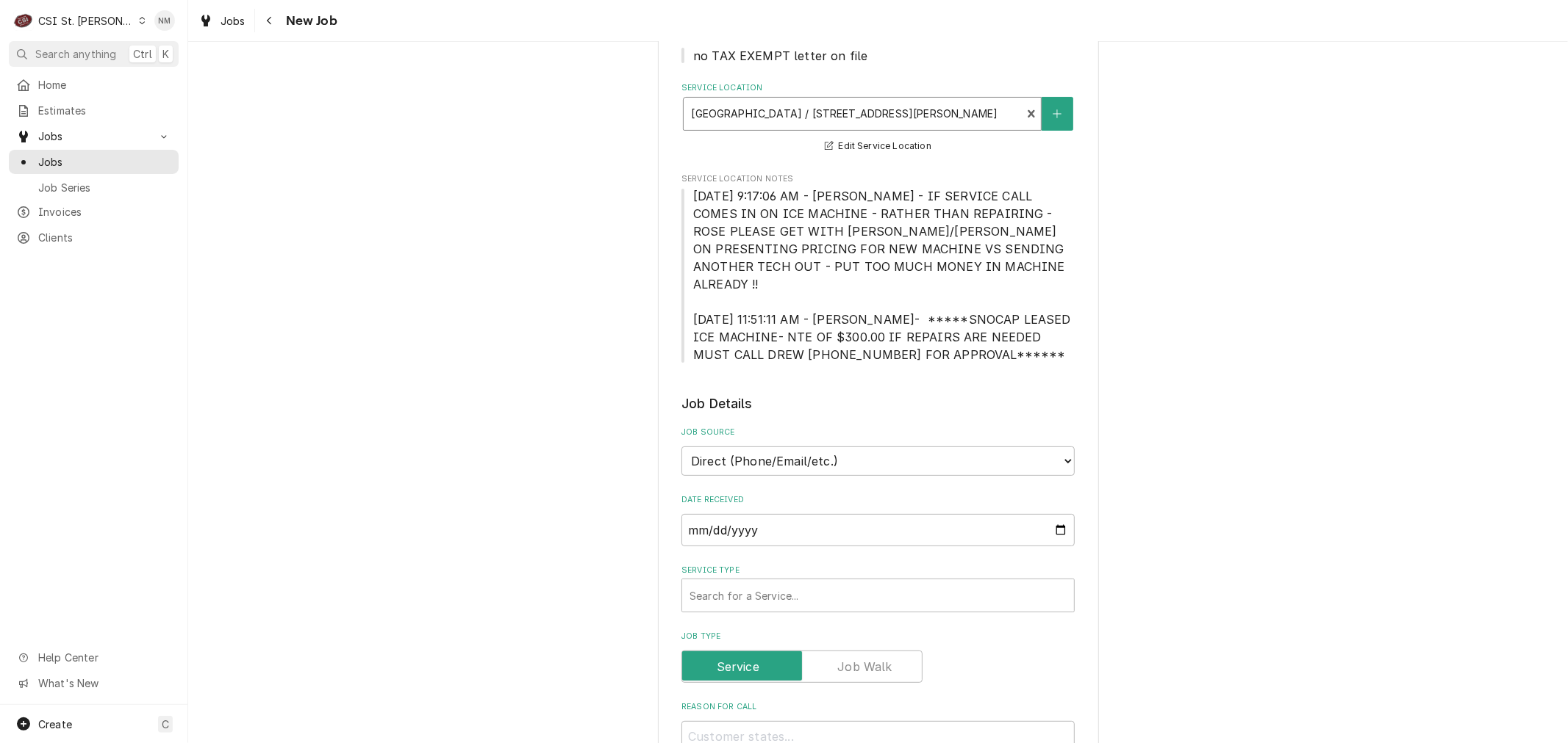
scroll to position [245, 0]
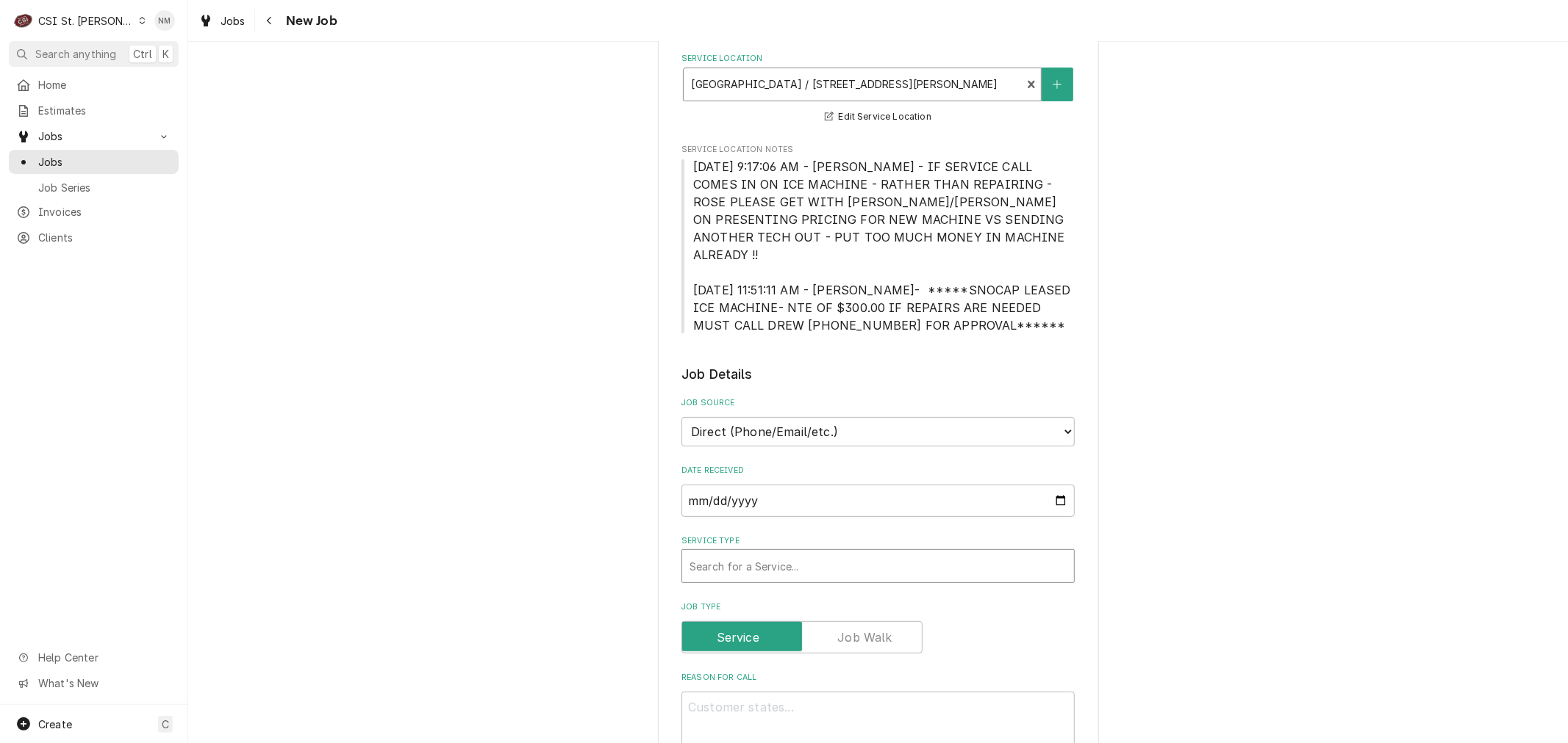
click at [838, 553] on div "Service Type" at bounding box center [877, 566] width 377 height 27
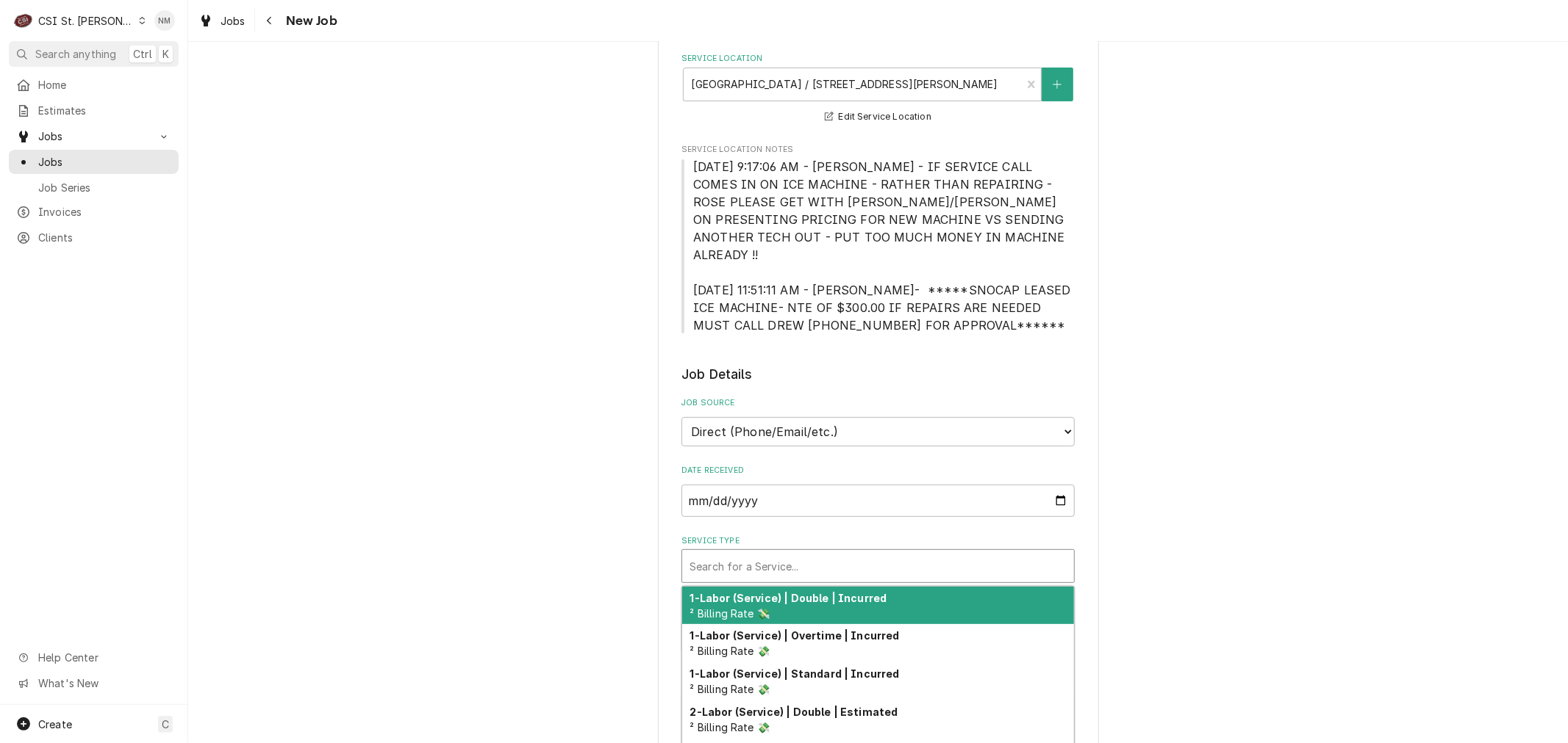
type textarea "x"
type input "s"
type textarea "x"
type input "se"
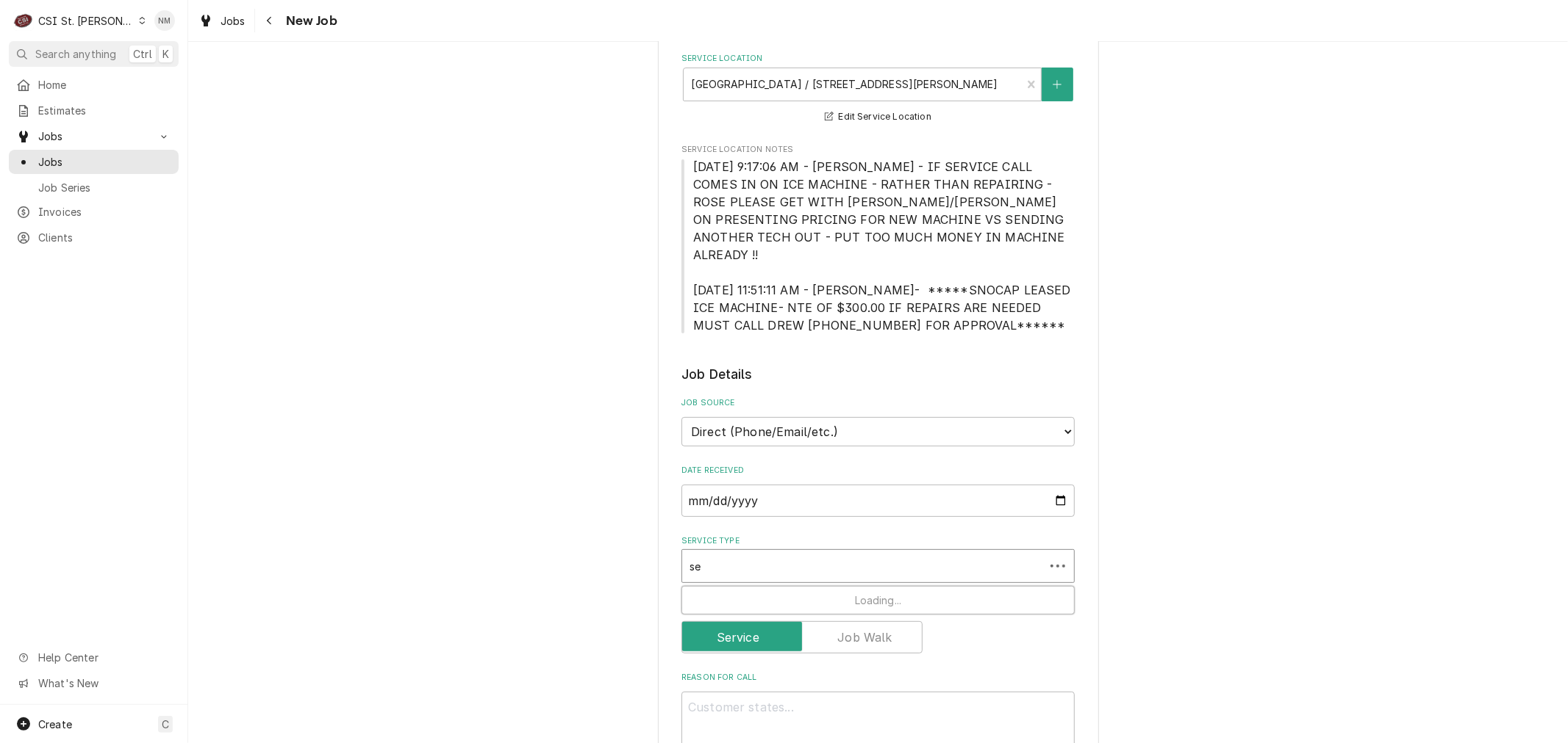
type textarea "x"
type input "ser"
type textarea "x"
type input "serv"
type textarea "x"
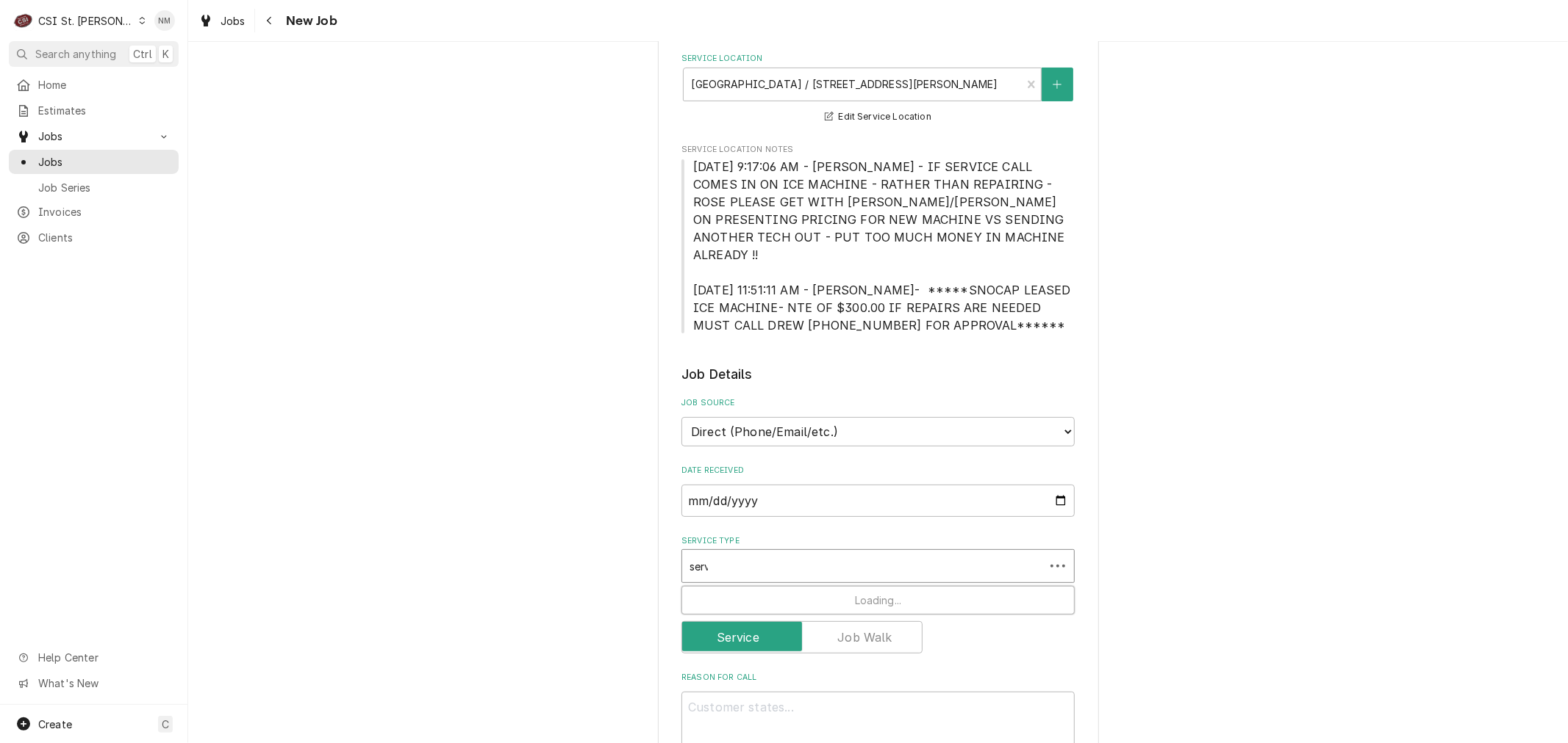
type input "servi"
type textarea "x"
type input "servic"
type textarea "x"
type input "servic"
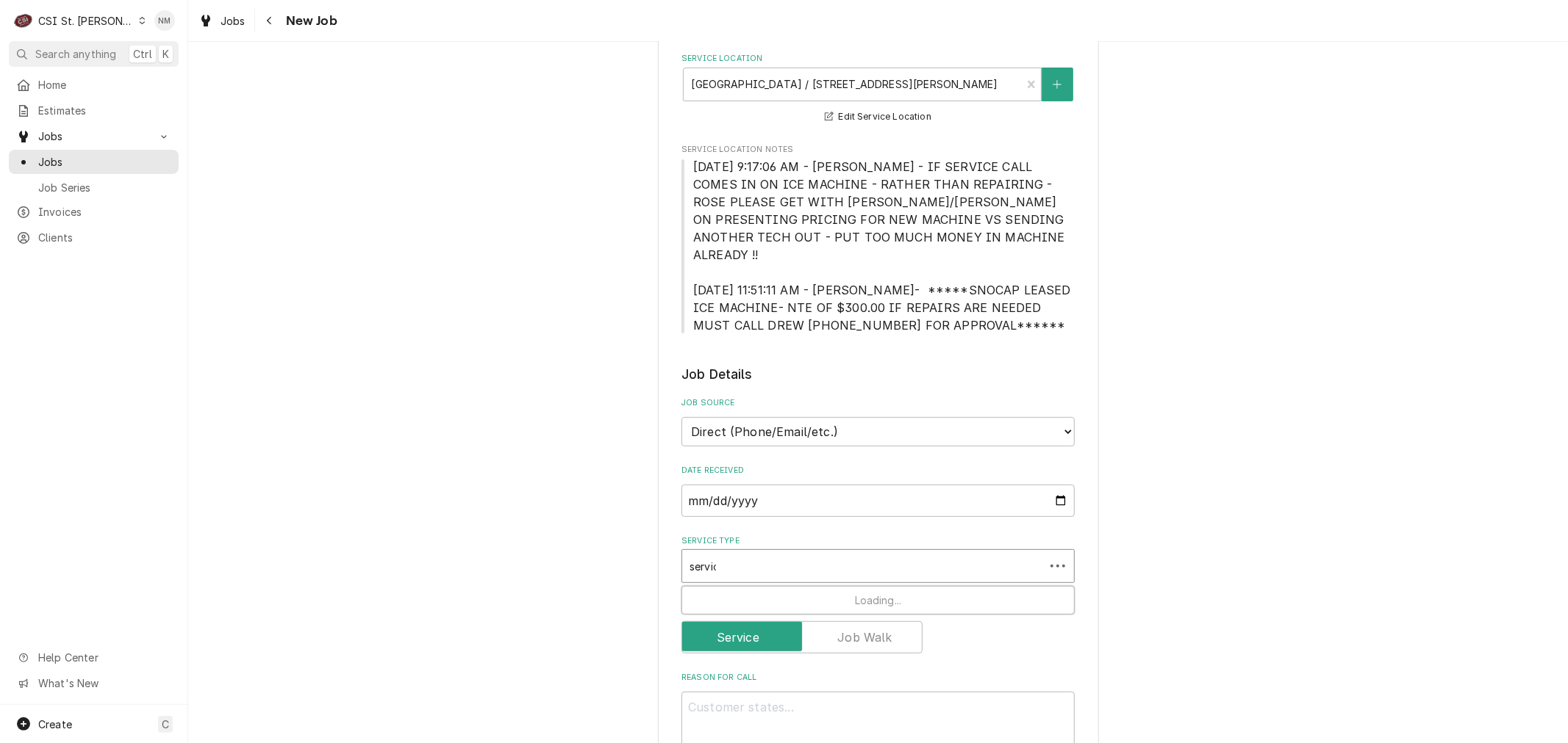
type textarea "x"
type input "servic e"
type textarea "x"
type input "servic ed"
type textarea "x"
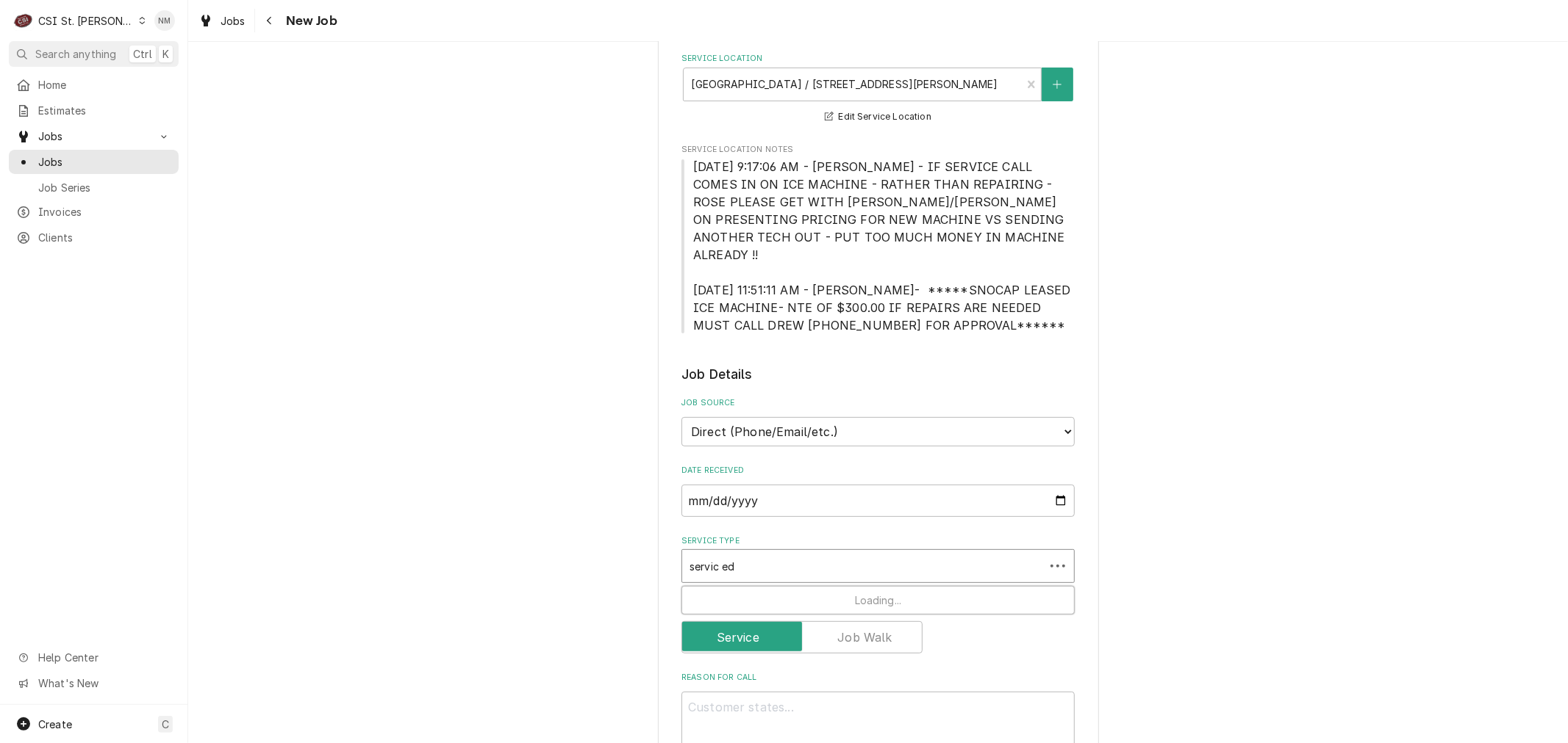
type input "servic ed"
type textarea "x"
type input "servic ed"
type textarea "x"
type input "servic e"
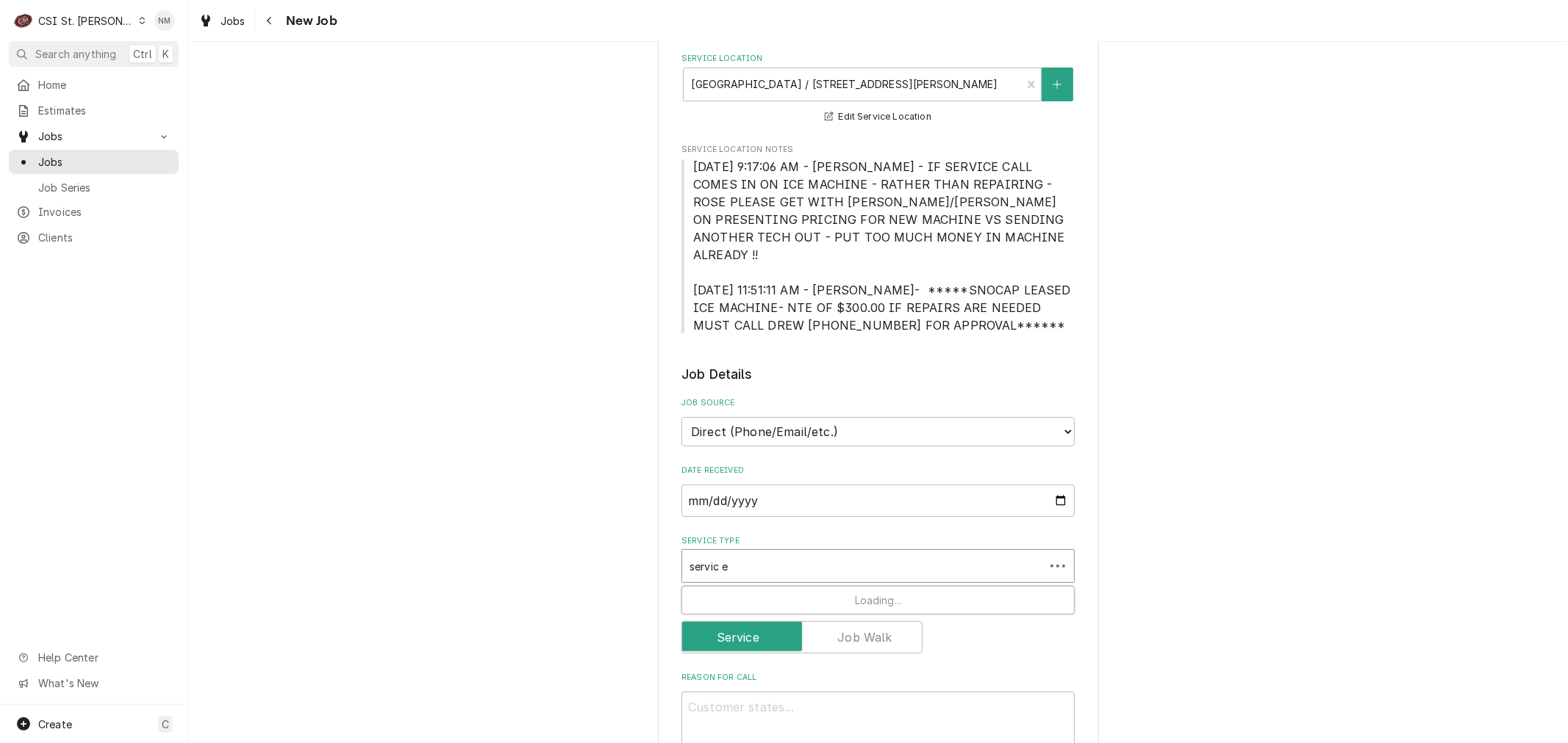
type textarea "x"
type input "servic"
type textarea "x"
type input "servic"
type textarea "x"
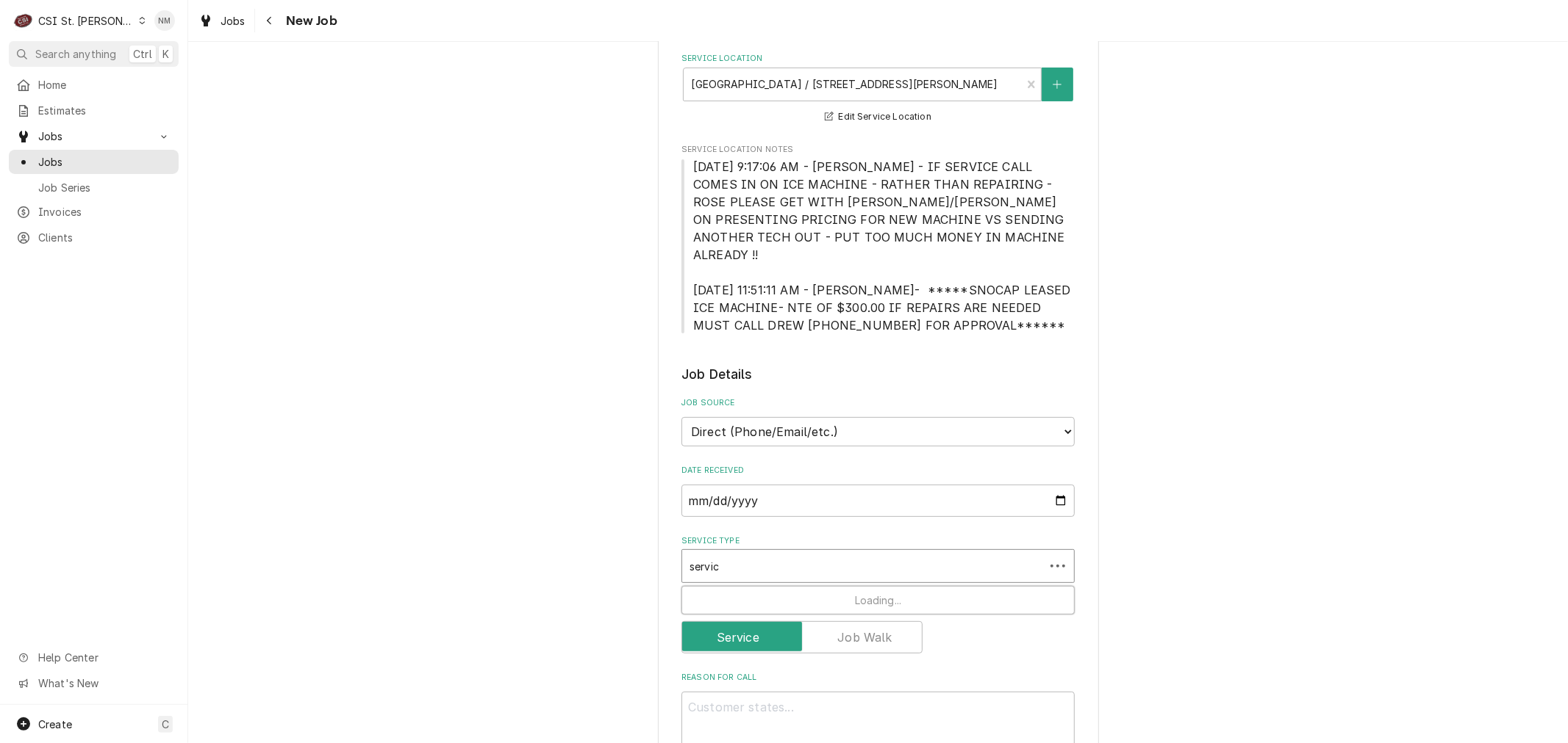
type input "service"
type textarea "x"
type input "service"
type textarea "x"
type input "service c"
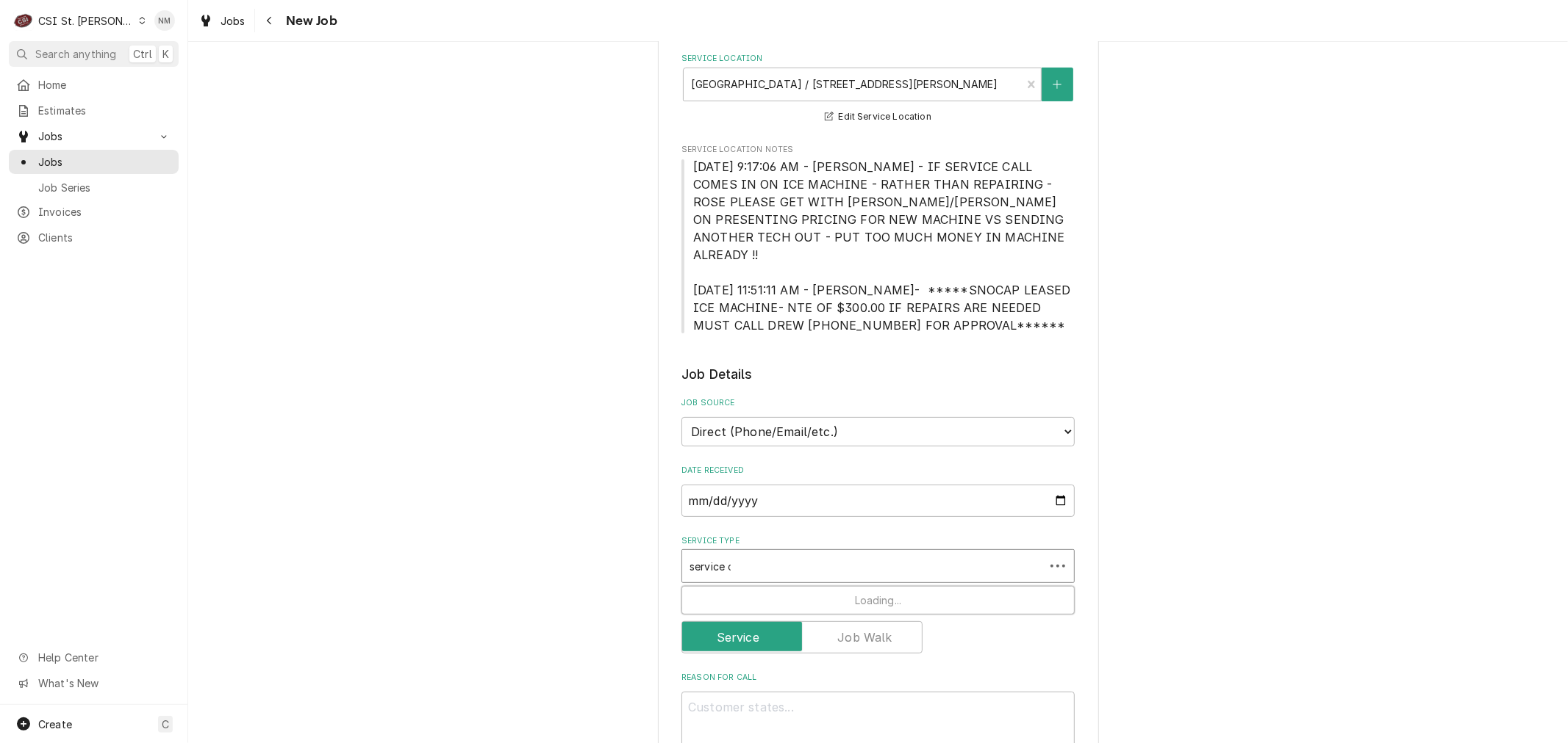
type textarea "x"
type input "service ca"
type textarea "x"
type input "service cal"
type textarea "x"
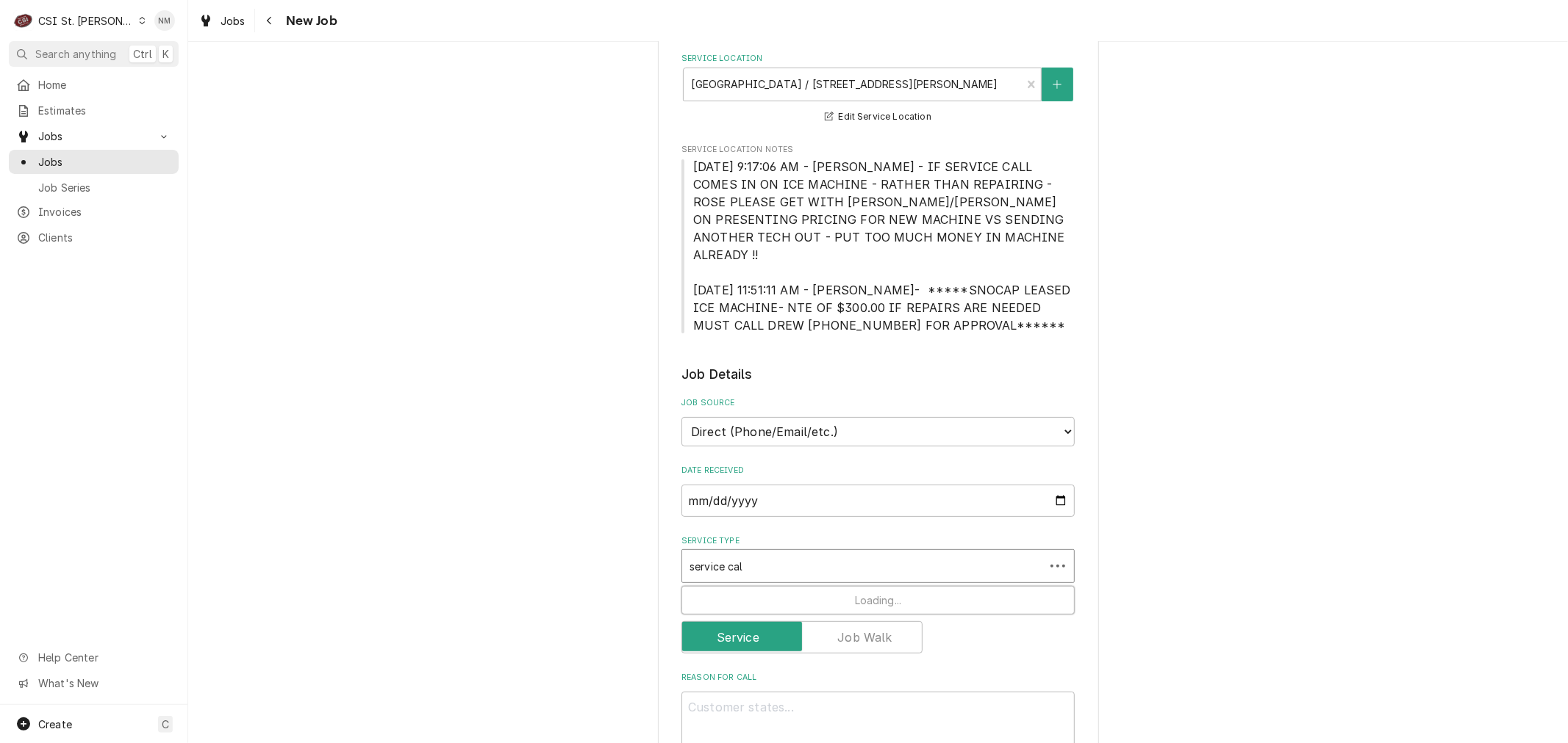
type input "service call"
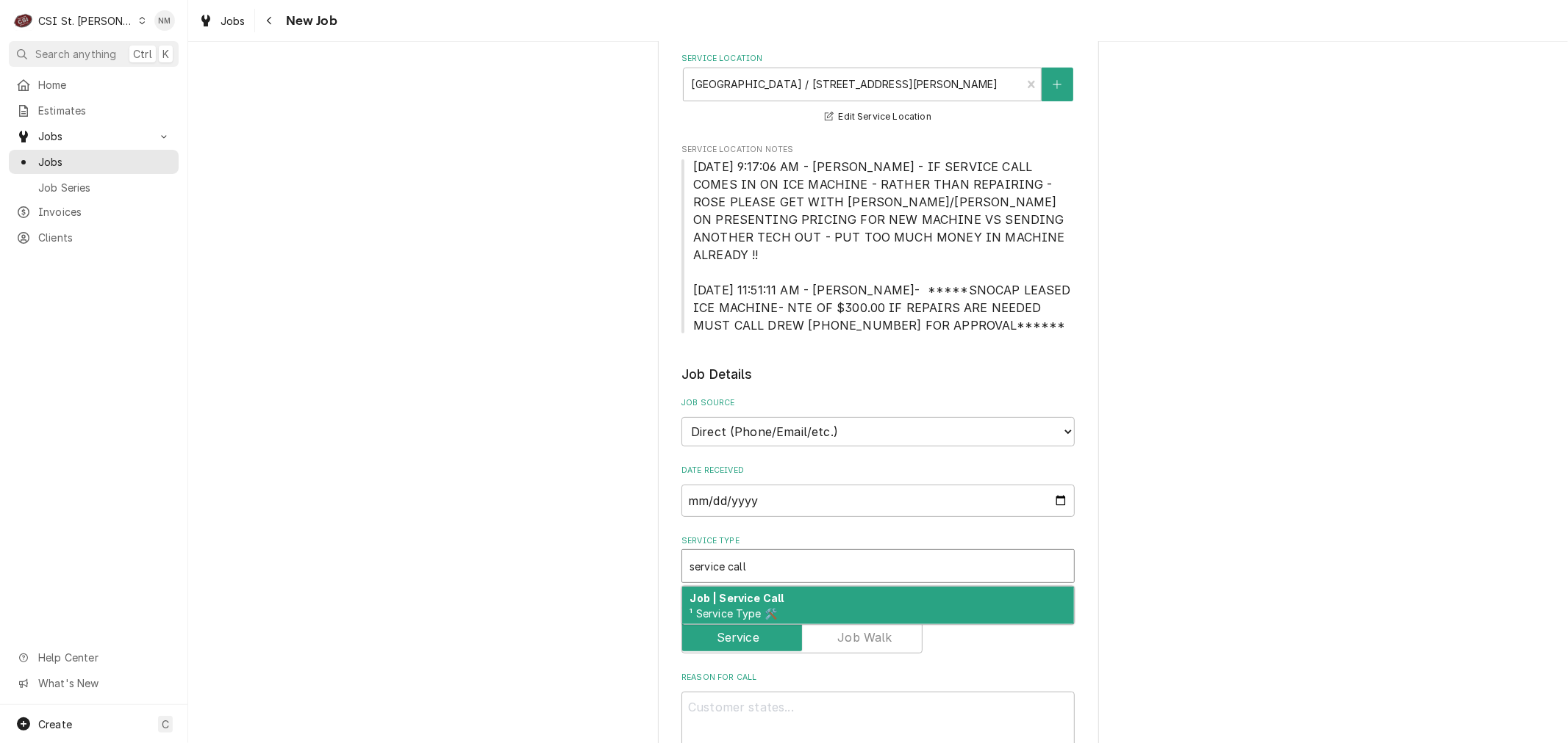
click at [832, 591] on div "Job | Service Call ¹ Service Type 🛠️" at bounding box center [878, 605] width 392 height 39
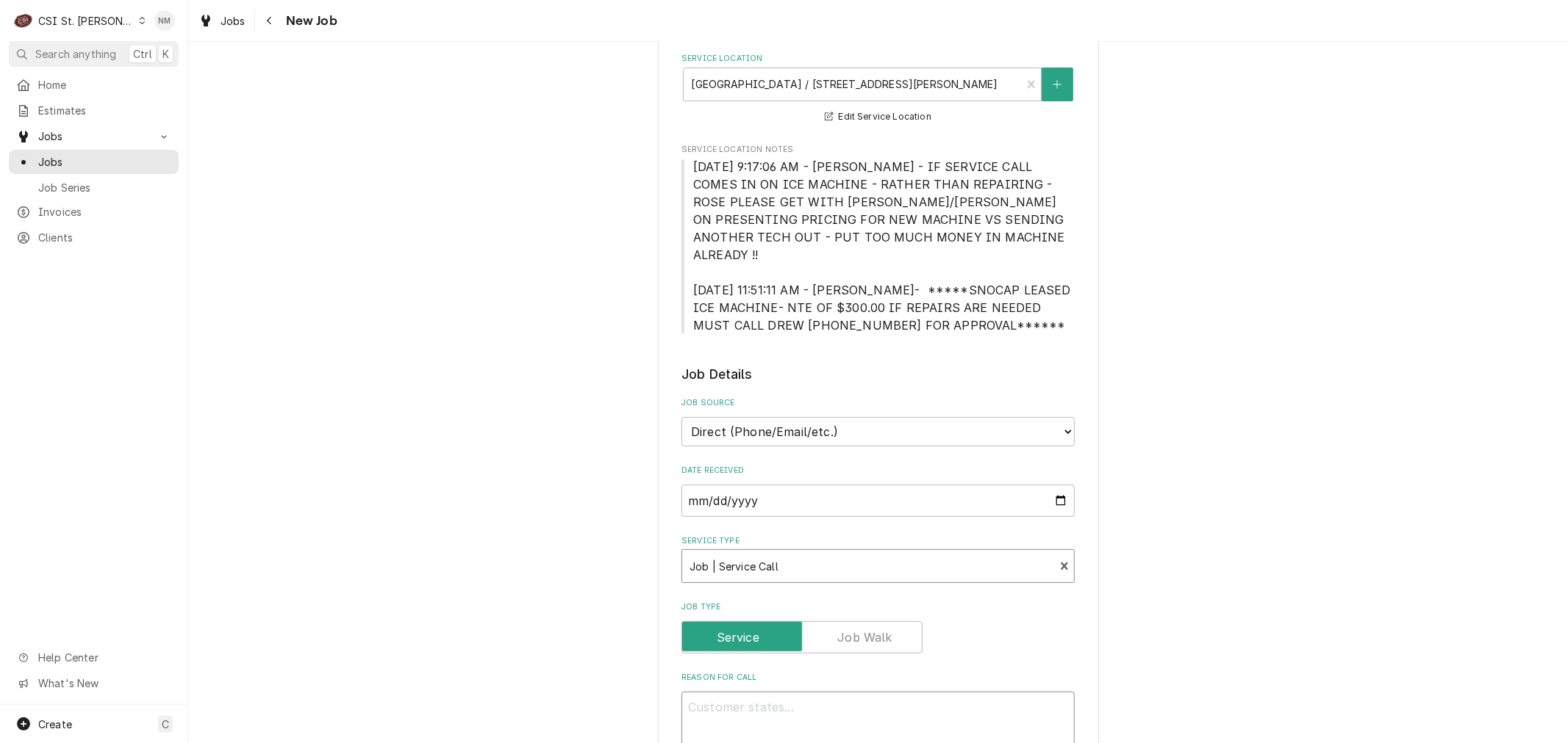
click at [805, 693] on textarea "Reason For Call" at bounding box center [878, 725] width 393 height 66
type textarea "x"
type textarea "L"
type textarea "x"
type textarea "Le"
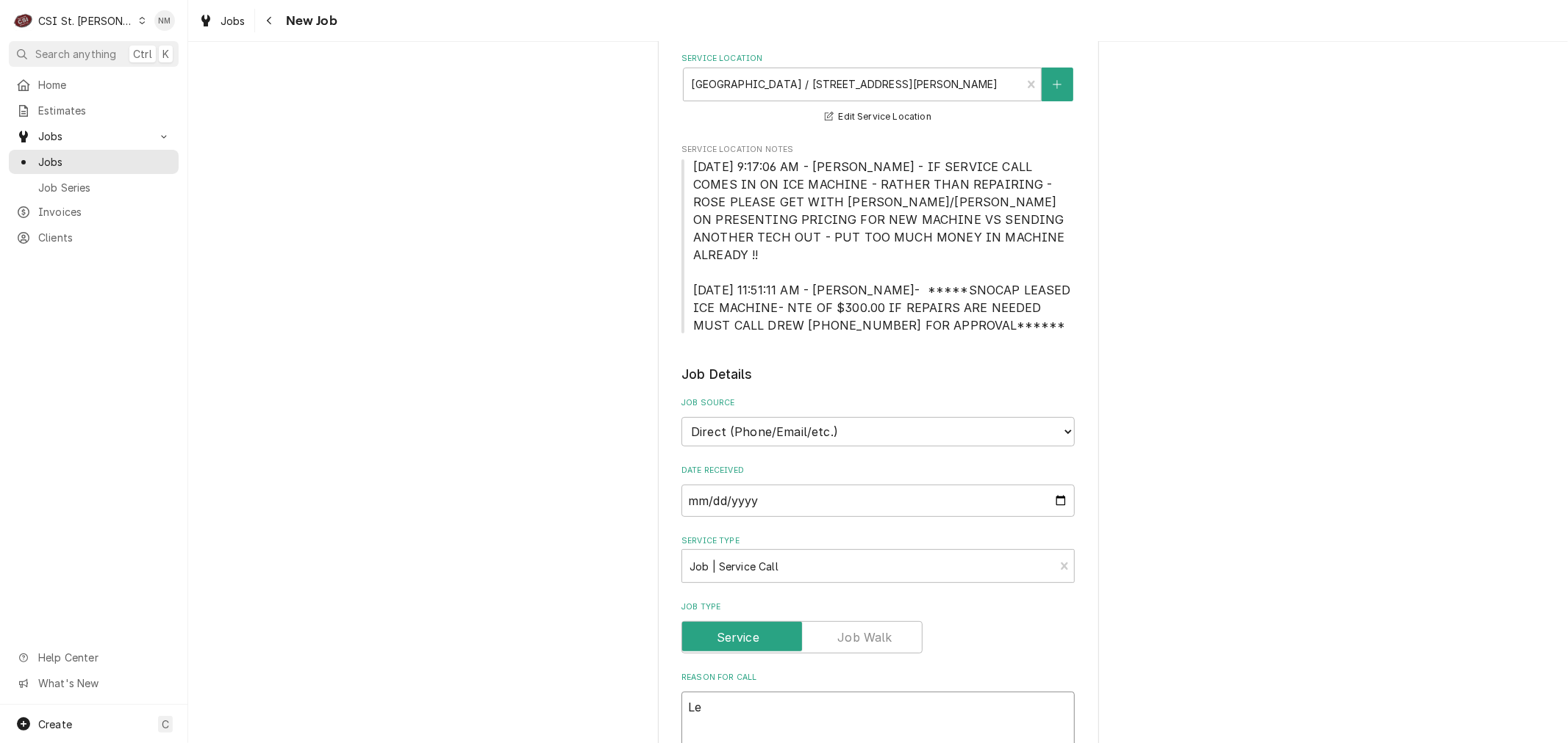
type textarea "x"
type textarea "Lea"
type textarea "x"
type textarea "Leas"
type textarea "x"
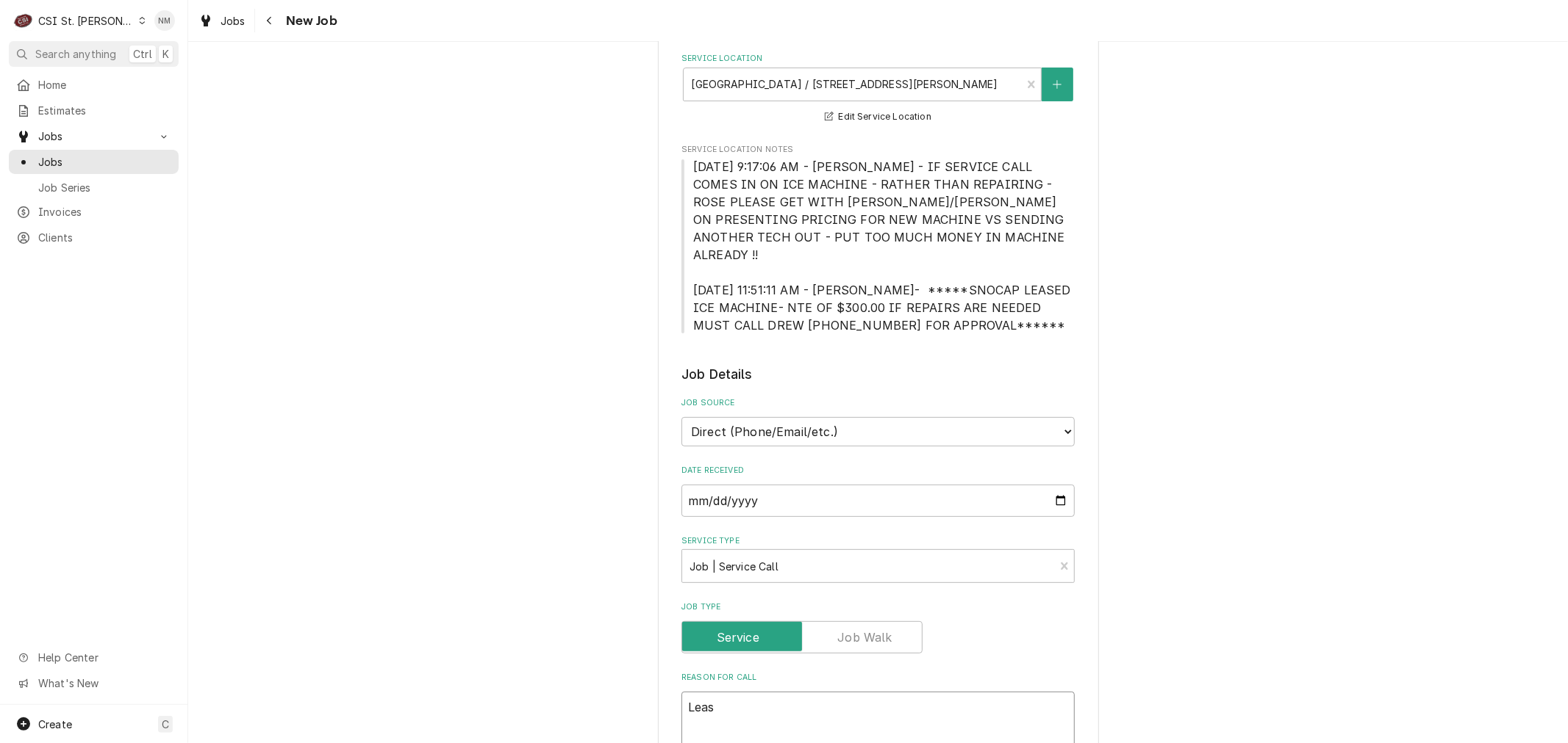
type textarea "Lease"
type textarea "x"
type textarea "Leased"
type textarea "x"
type textarea "Leased"
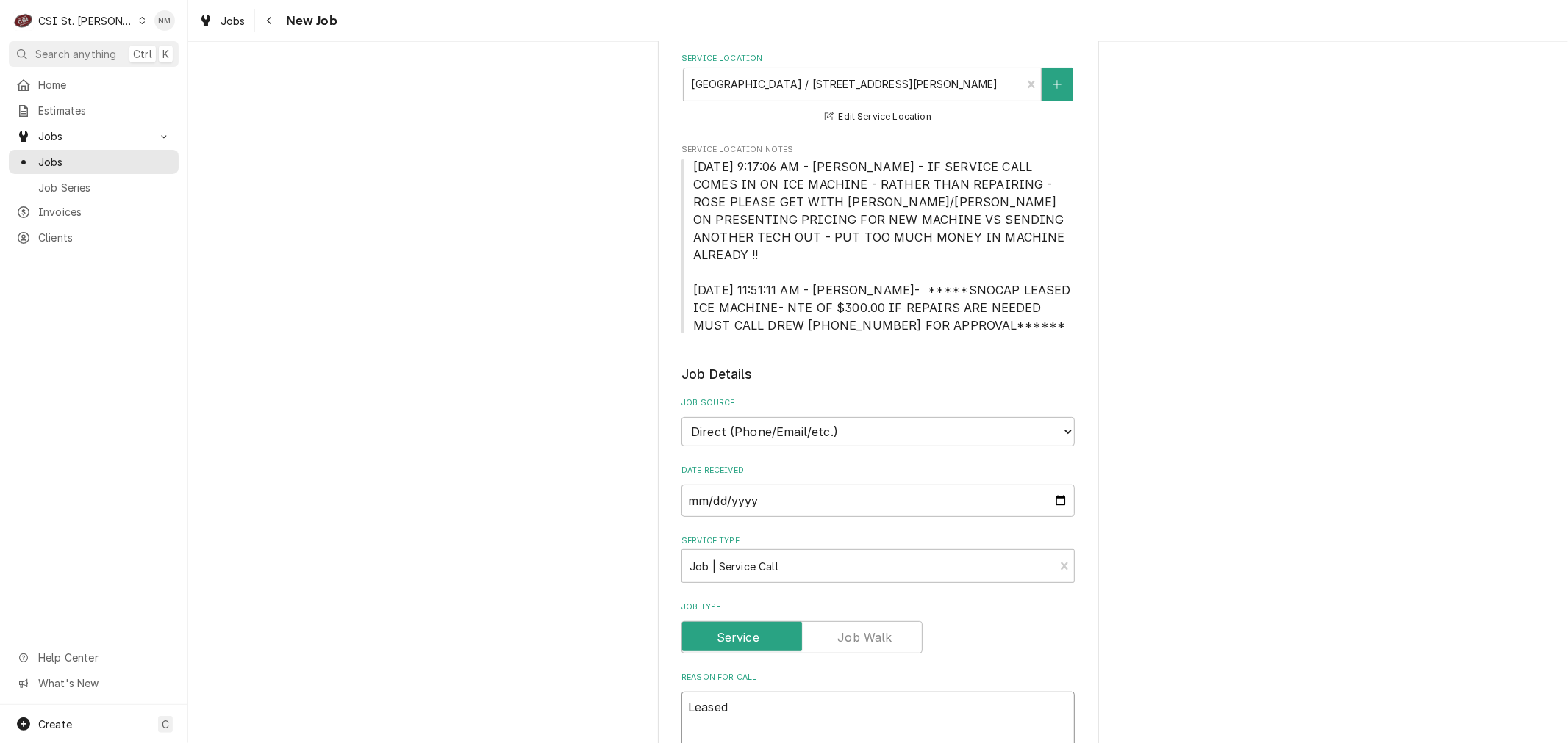
type textarea "x"
type textarea "Leased i"
type textarea "x"
type textarea "Leased ic"
type textarea "x"
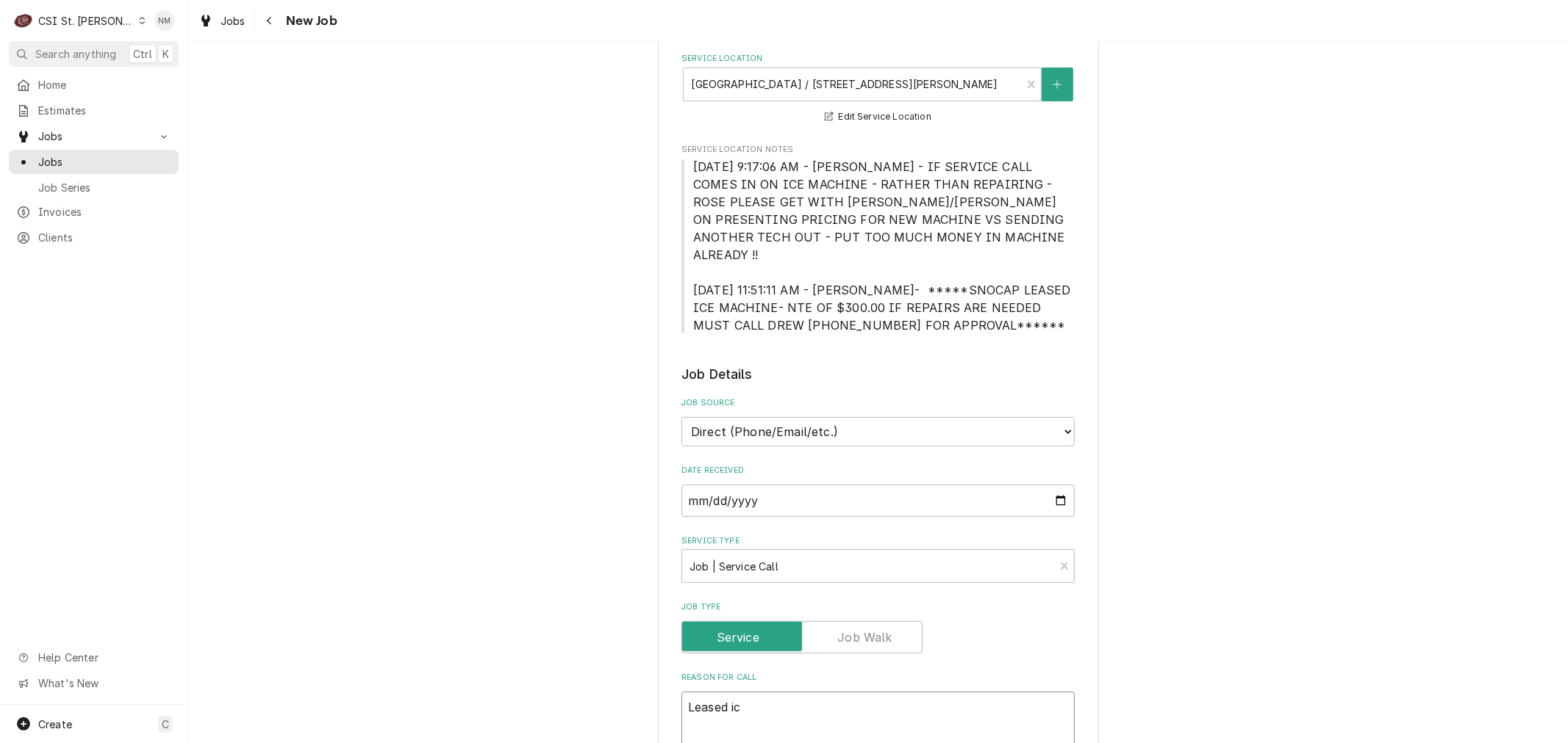
type textarea "Leased ice"
type textarea "x"
type textarea "Leased ice"
type textarea "x"
type textarea "Leased ice m"
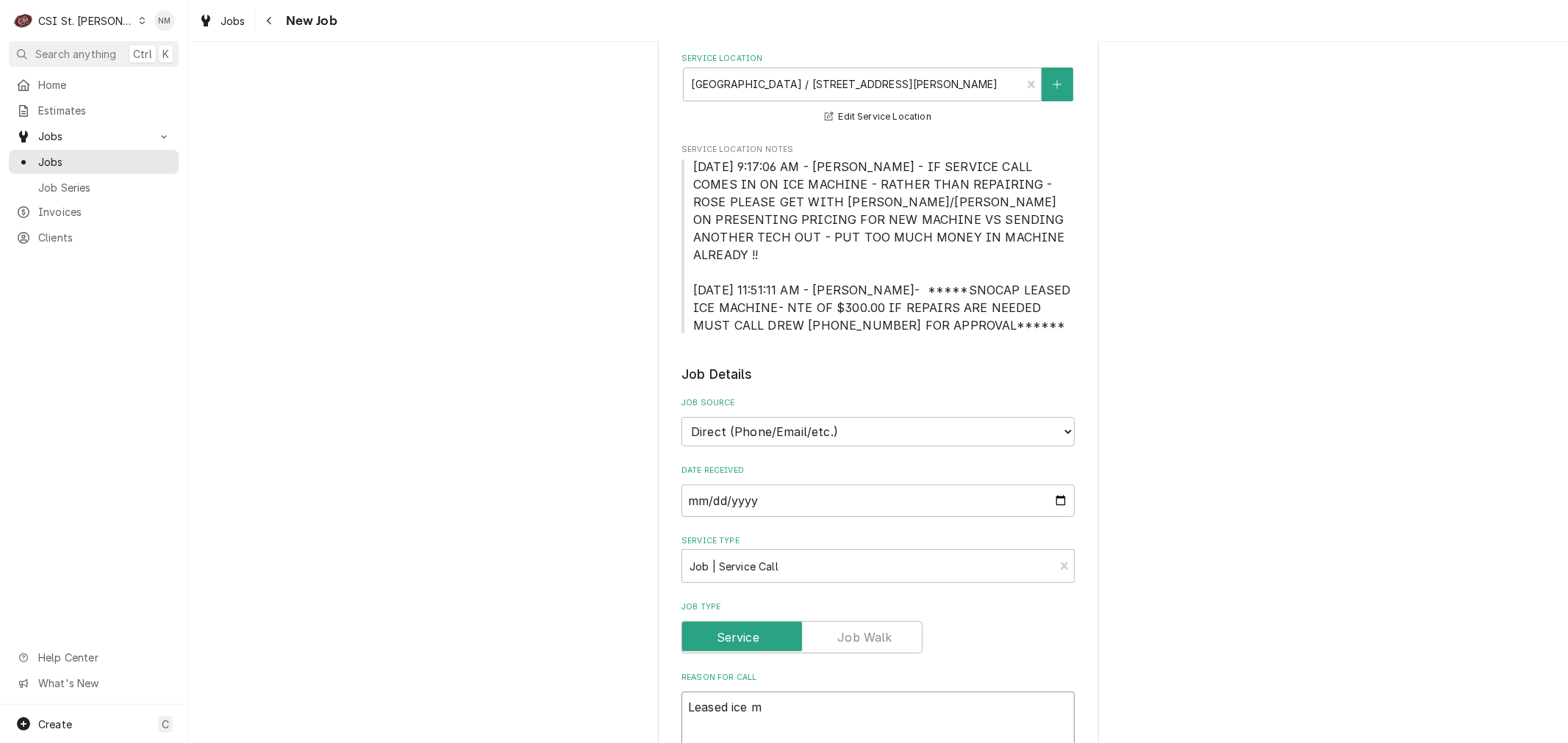
type textarea "x"
type textarea "Leased ice ma"
type textarea "x"
type textarea "Leased ice mac"
type textarea "x"
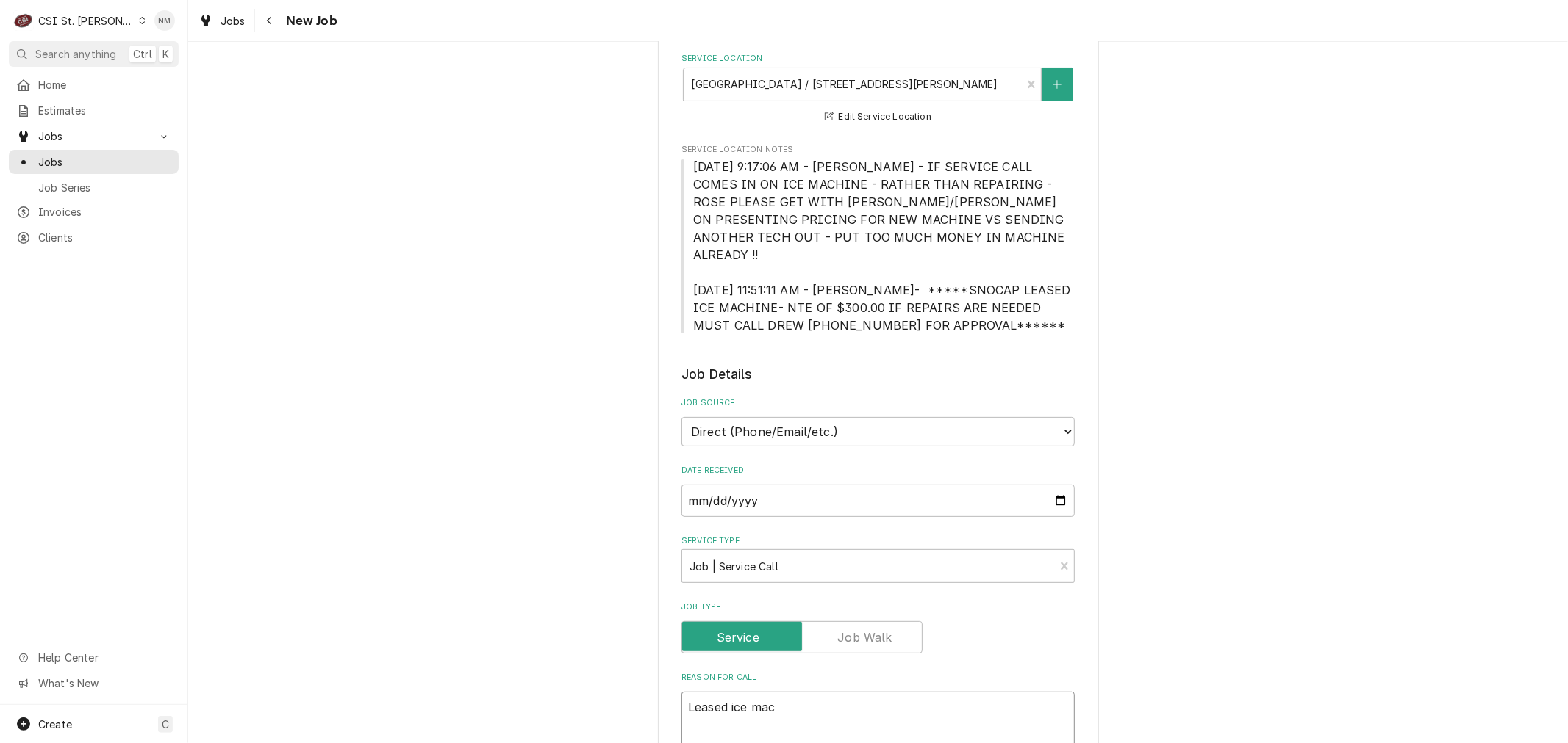
type textarea "Leased ice mach"
type textarea "x"
type textarea "Leased ice machi"
type textarea "x"
type textarea "Leased ice machin"
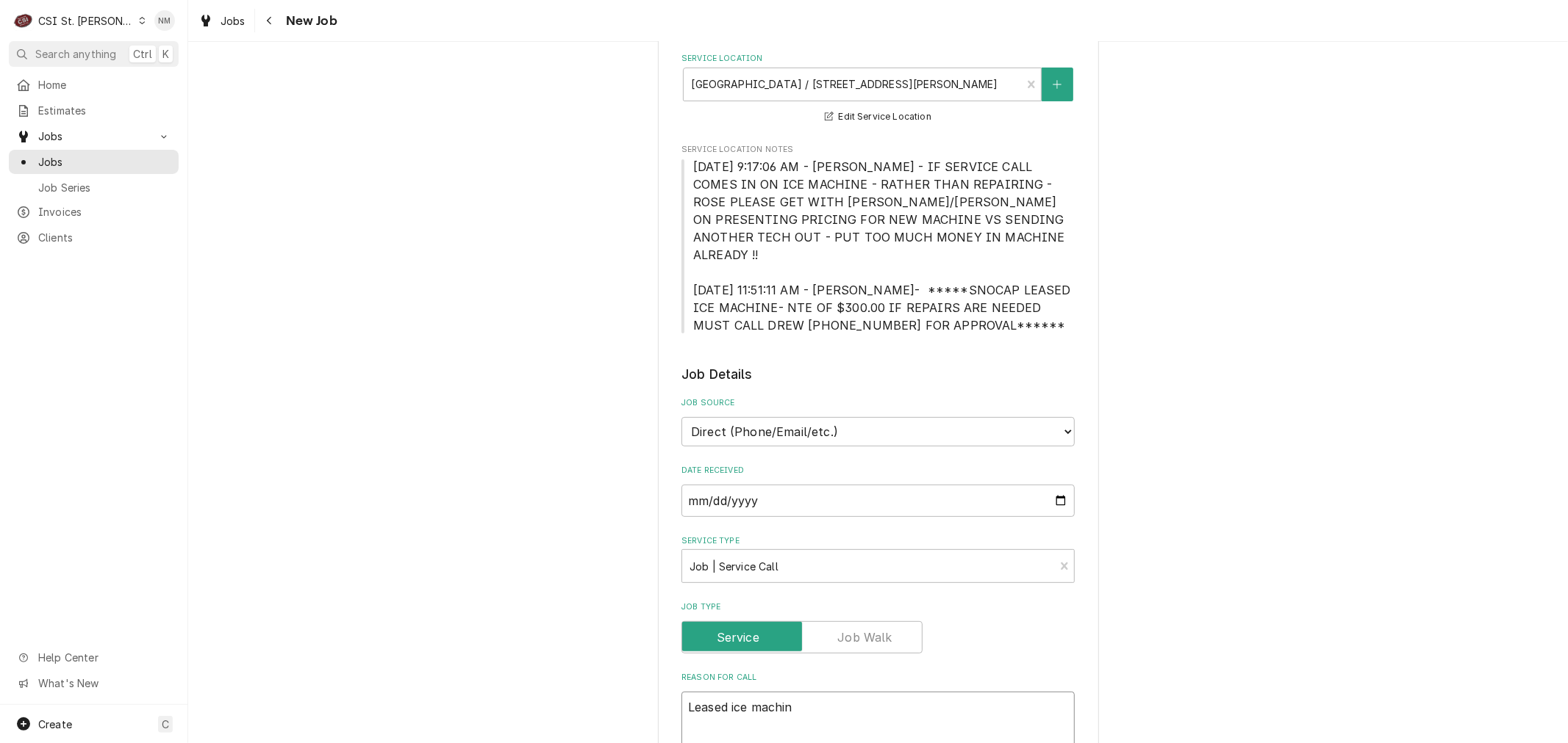
type textarea "x"
type textarea "Leased ice machine"
type textarea "x"
type textarea "Leased ice machine"
type textarea "x"
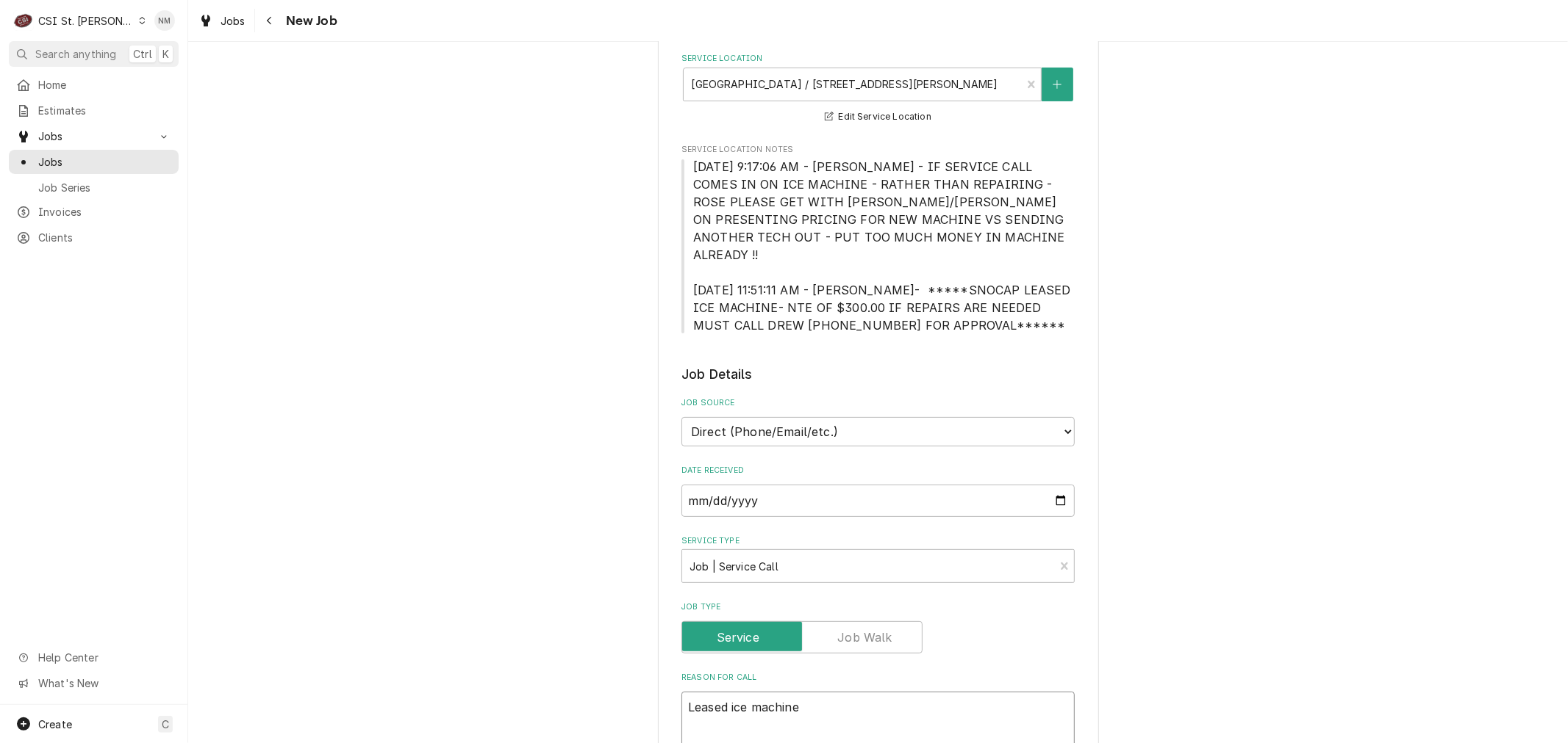
type textarea "Leased ice machine a"
type textarea "x"
type textarea "Leased ice machine at"
type textarea "x"
type textarea "Leased ice machine at"
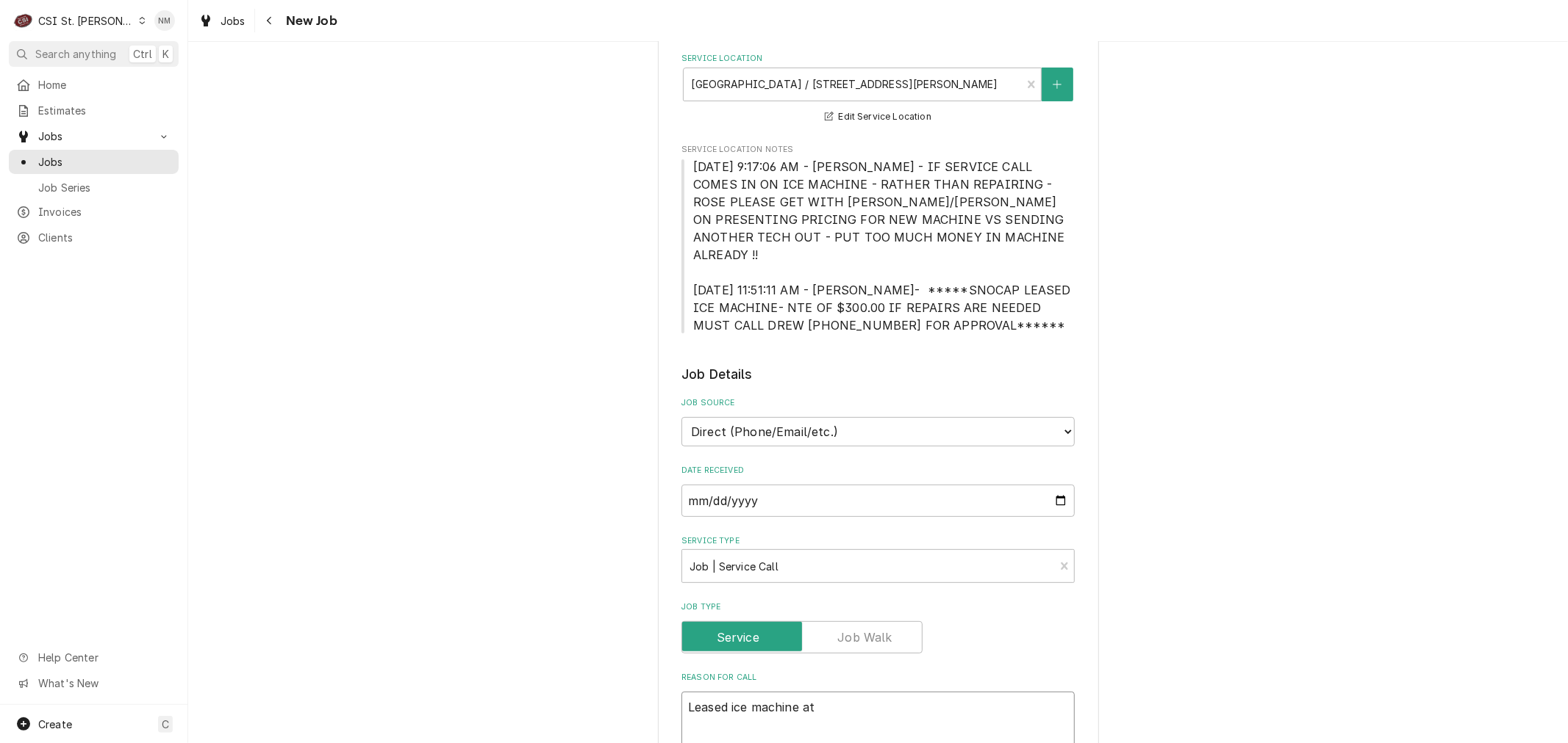
type textarea "x"
type textarea "Leased ice machine at t"
type textarea "x"
type textarea "Leased ice machine at th"
type textarea "x"
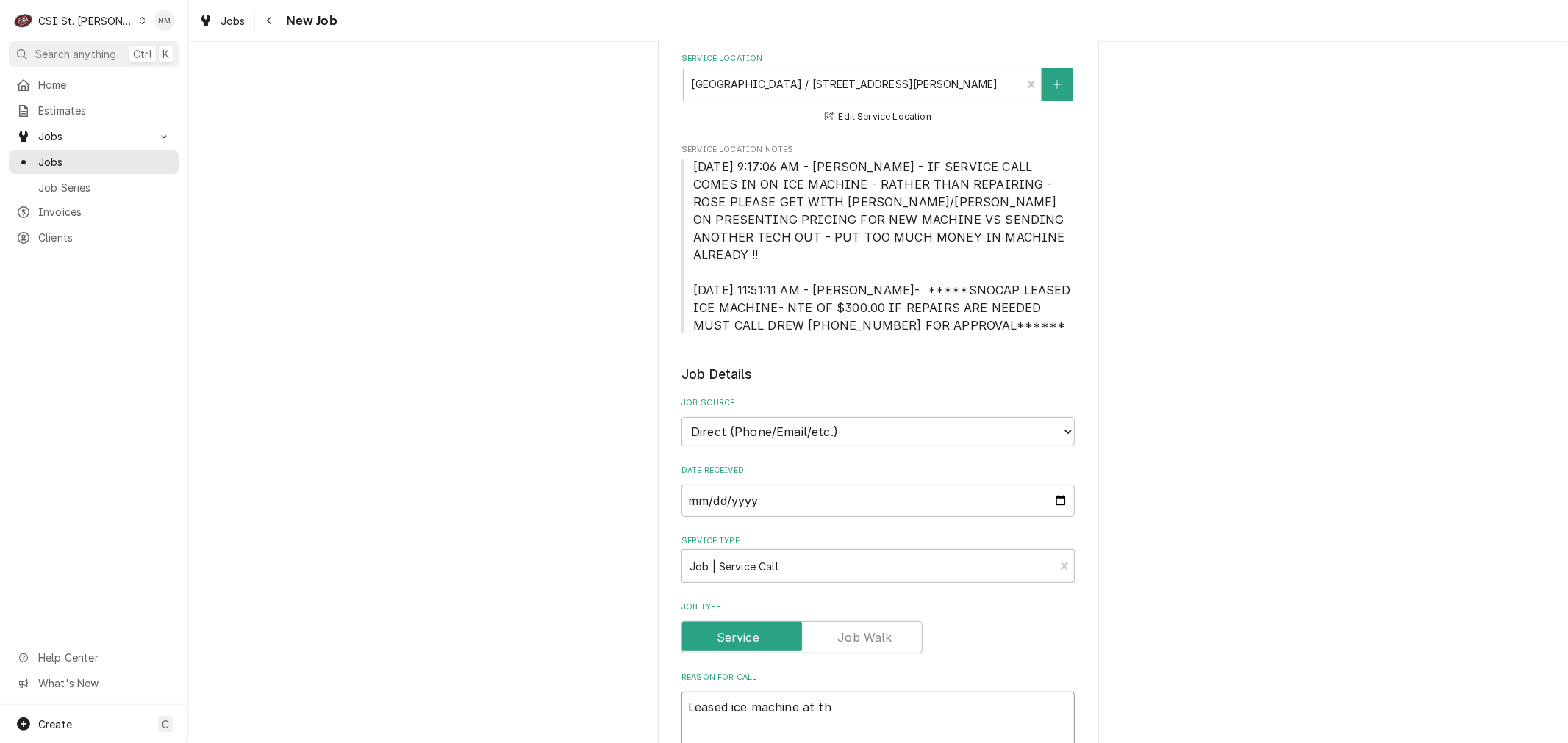
type textarea "Leased ice machine at the"
type textarea "x"
type textarea "Leased ice machine at the"
type textarea "x"
type textarea "Leased ice machine at the c"
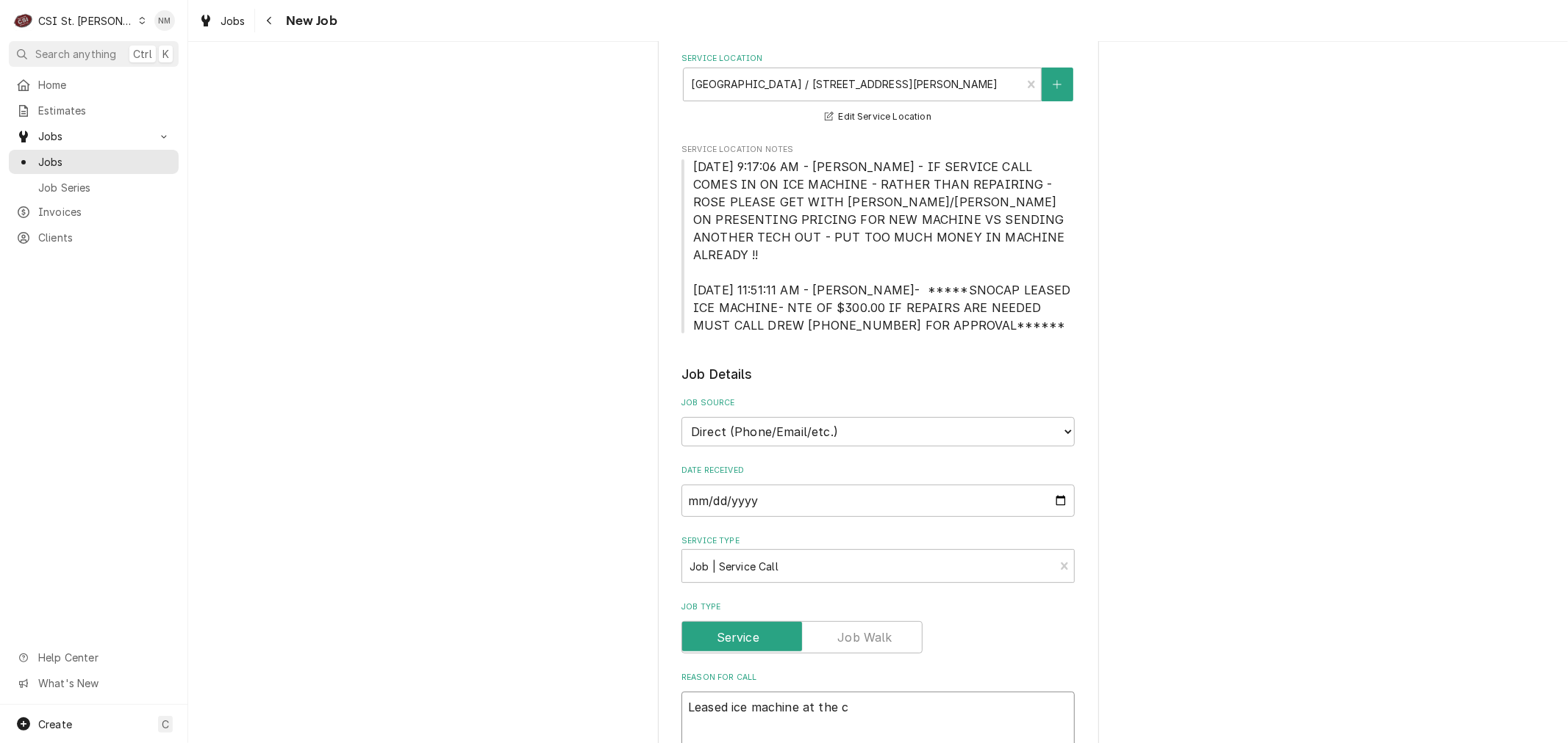
type textarea "x"
type textarea "Leased ice machine at the co"
type textarea "x"
type textarea "Leased ice machine at the con"
type textarea "x"
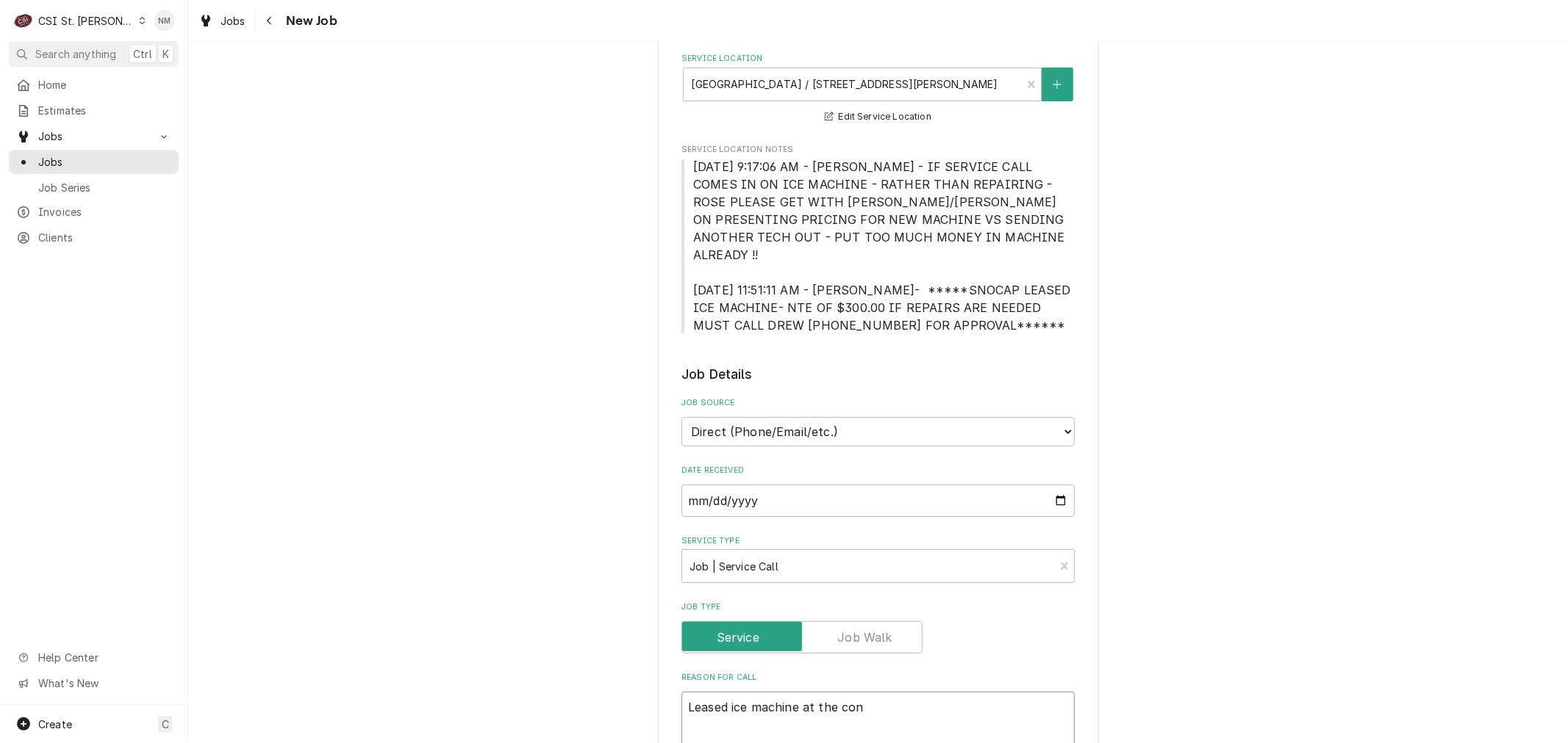
type textarea "Leased ice machine at the conc"
type textarea "x"
type textarea "Leased ice machine at the conce"
type textarea "x"
type textarea "Leased ice machine at the conces"
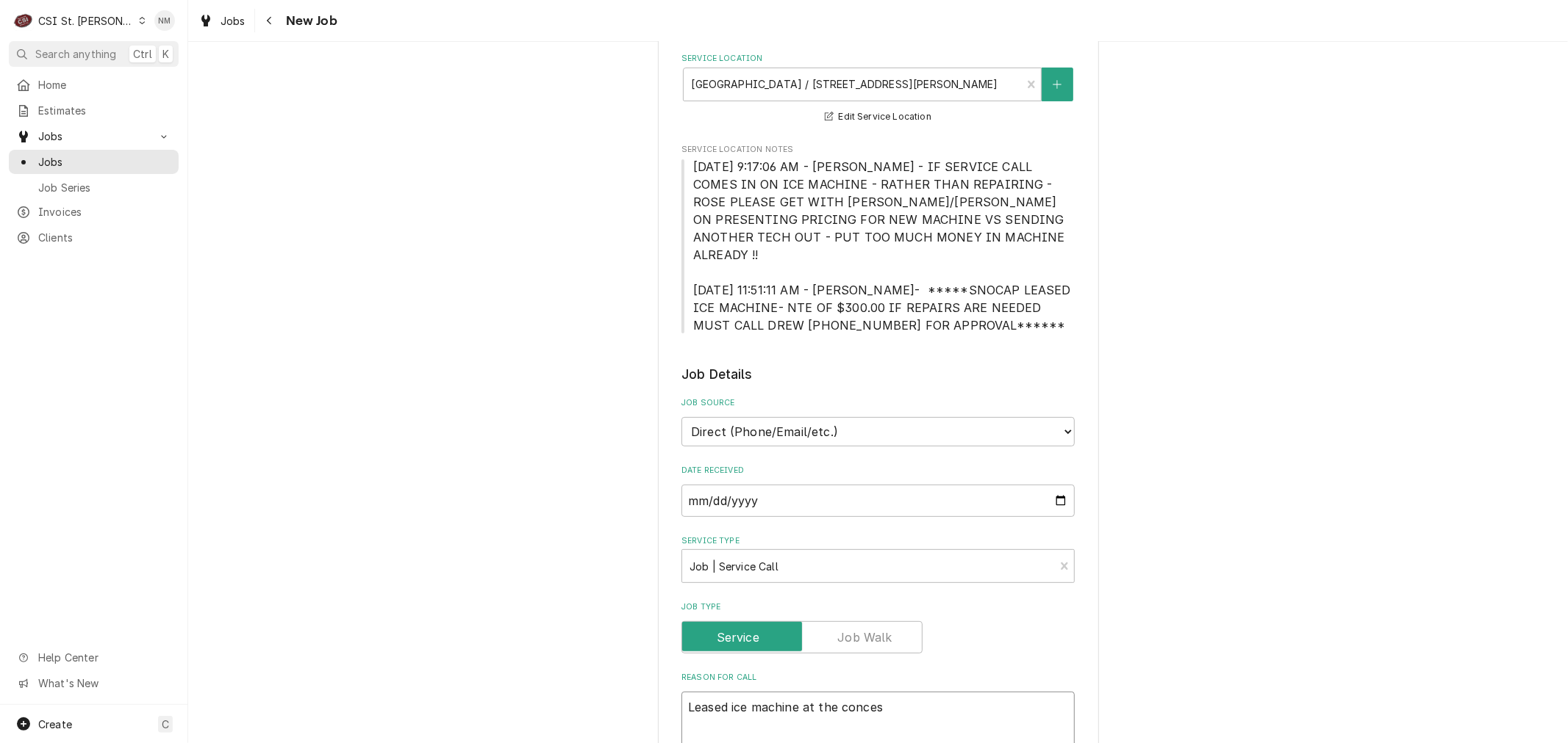
type textarea "x"
type textarea "Leased ice machine at the concess"
type textarea "x"
type textarea "Leased ice machine at the concessi"
type textarea "x"
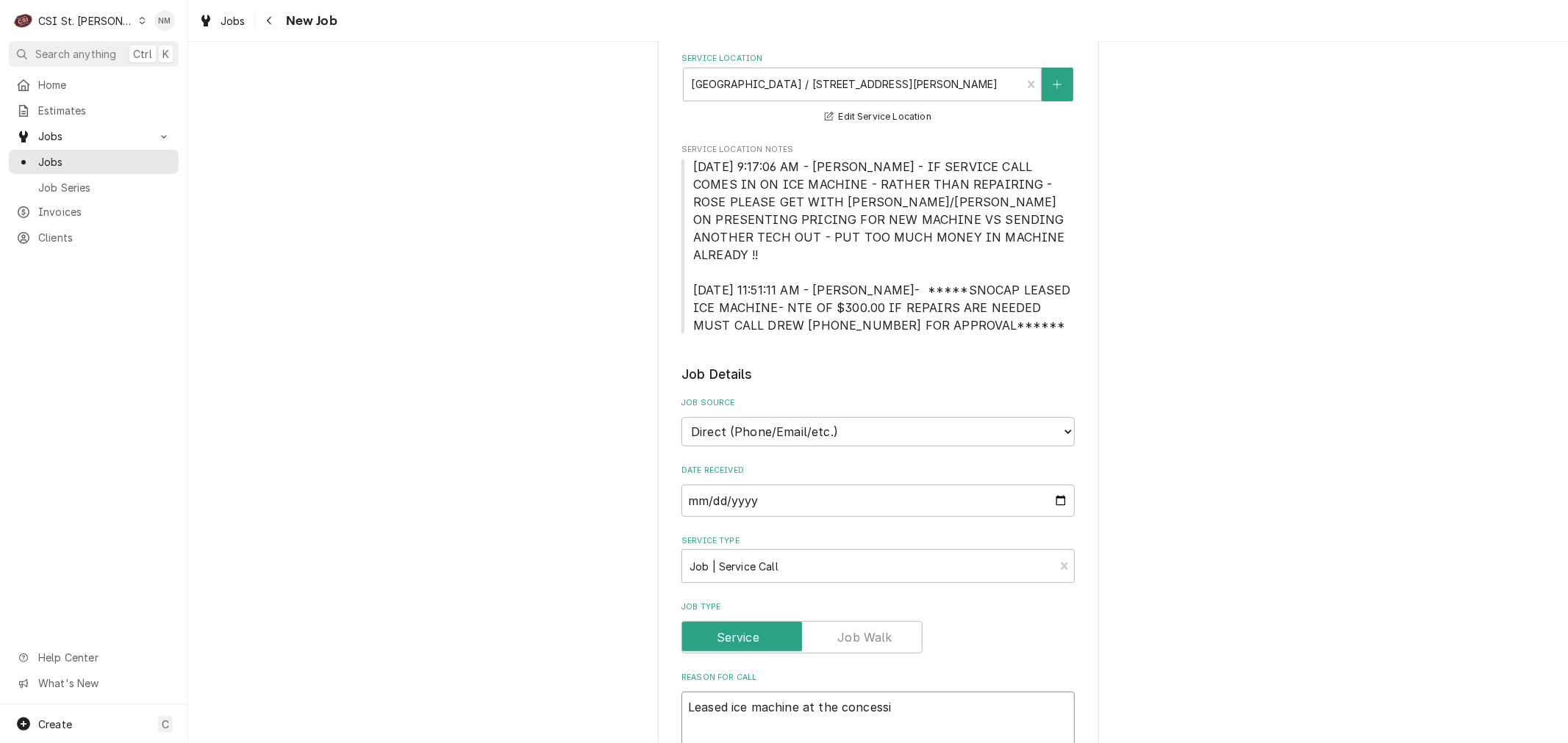
type textarea "Leased ice machine at the concessio"
type textarea "x"
type textarea "Leased ice machine at the concession"
type textarea "x"
type textarea "Leased ice machine at the concession"
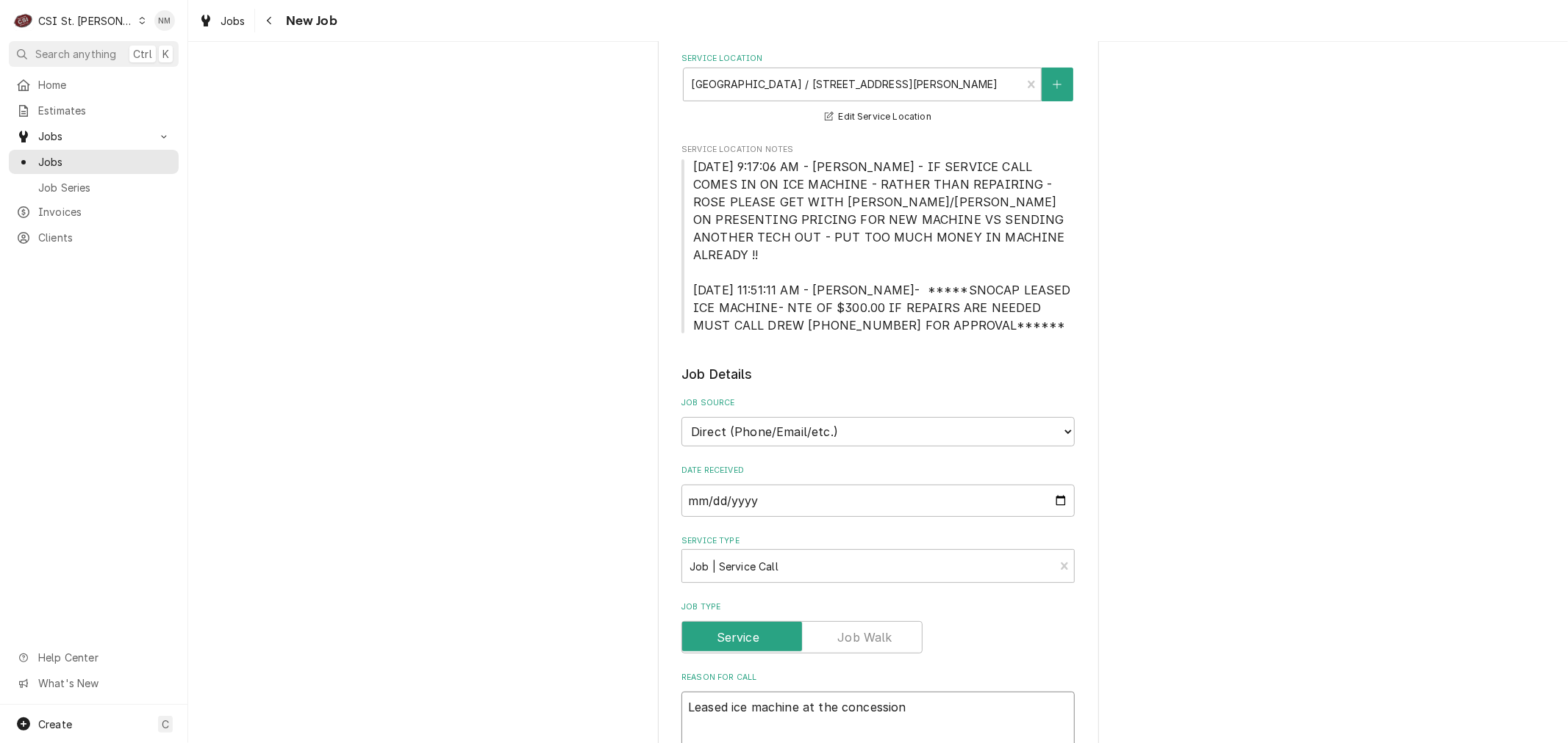
type textarea "x"
type textarea "Leased ice machine at the concession s"
type textarea "x"
type textarea "Leased ice machine at the concession st"
type textarea "x"
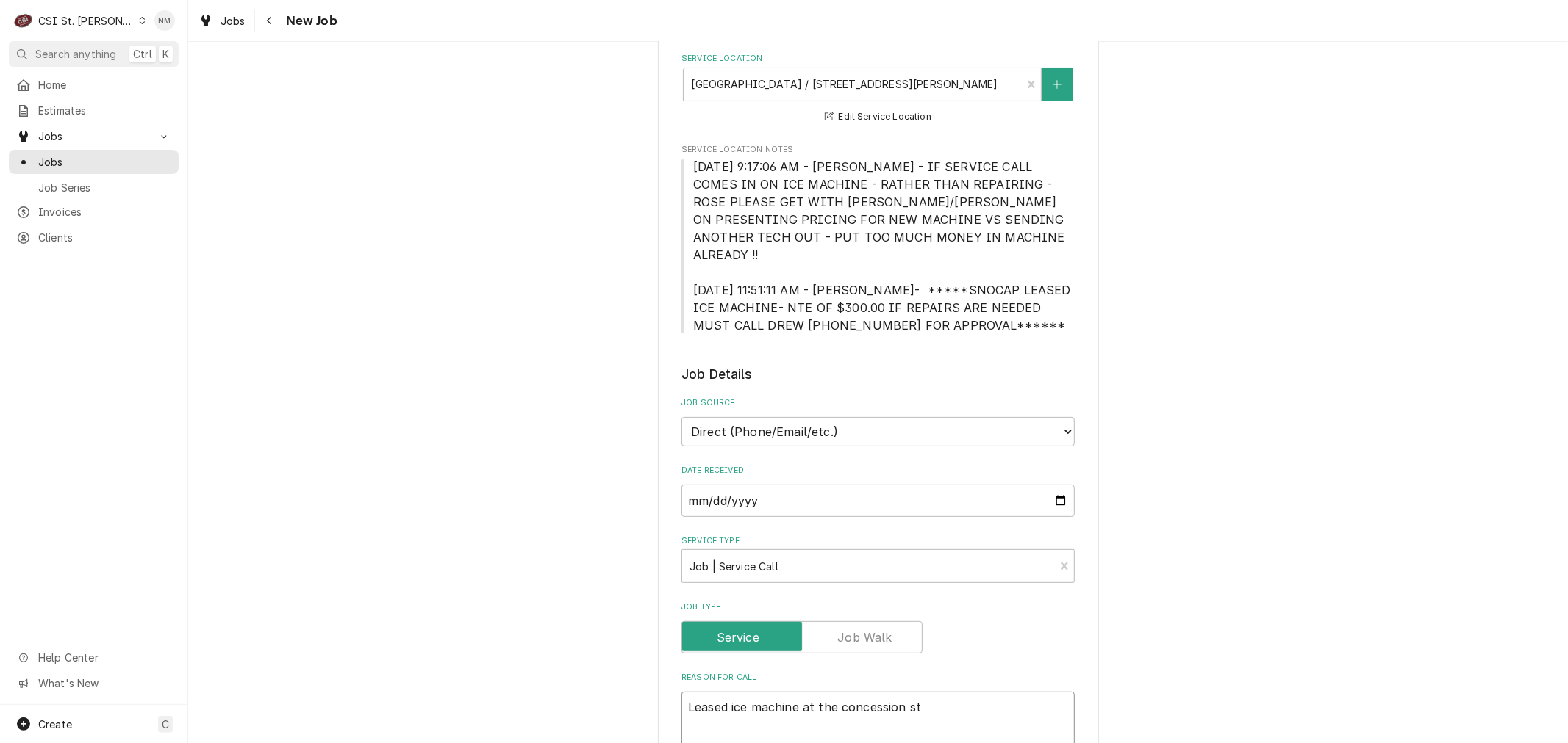
type textarea "Leased ice machine at the concession sta"
type textarea "x"
type textarea "Leased ice machine at the concession stan"
type textarea "x"
type textarea "Leased ice machine at the concession stand"
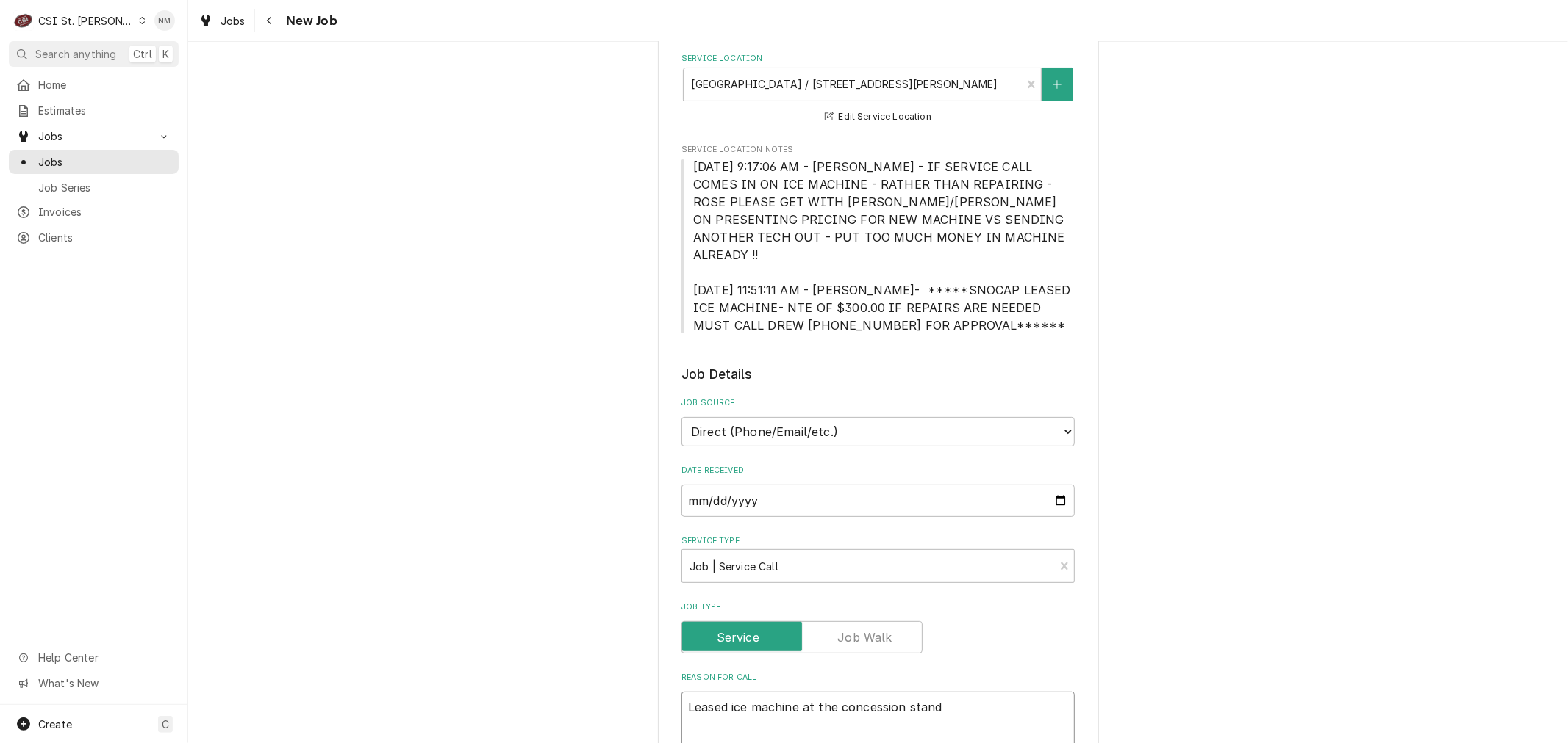
type textarea "x"
type textarea "Leased ice machine at the concession stand"
type textarea "x"
type textarea "Leased ice machine at the concession stand n"
type textarea "x"
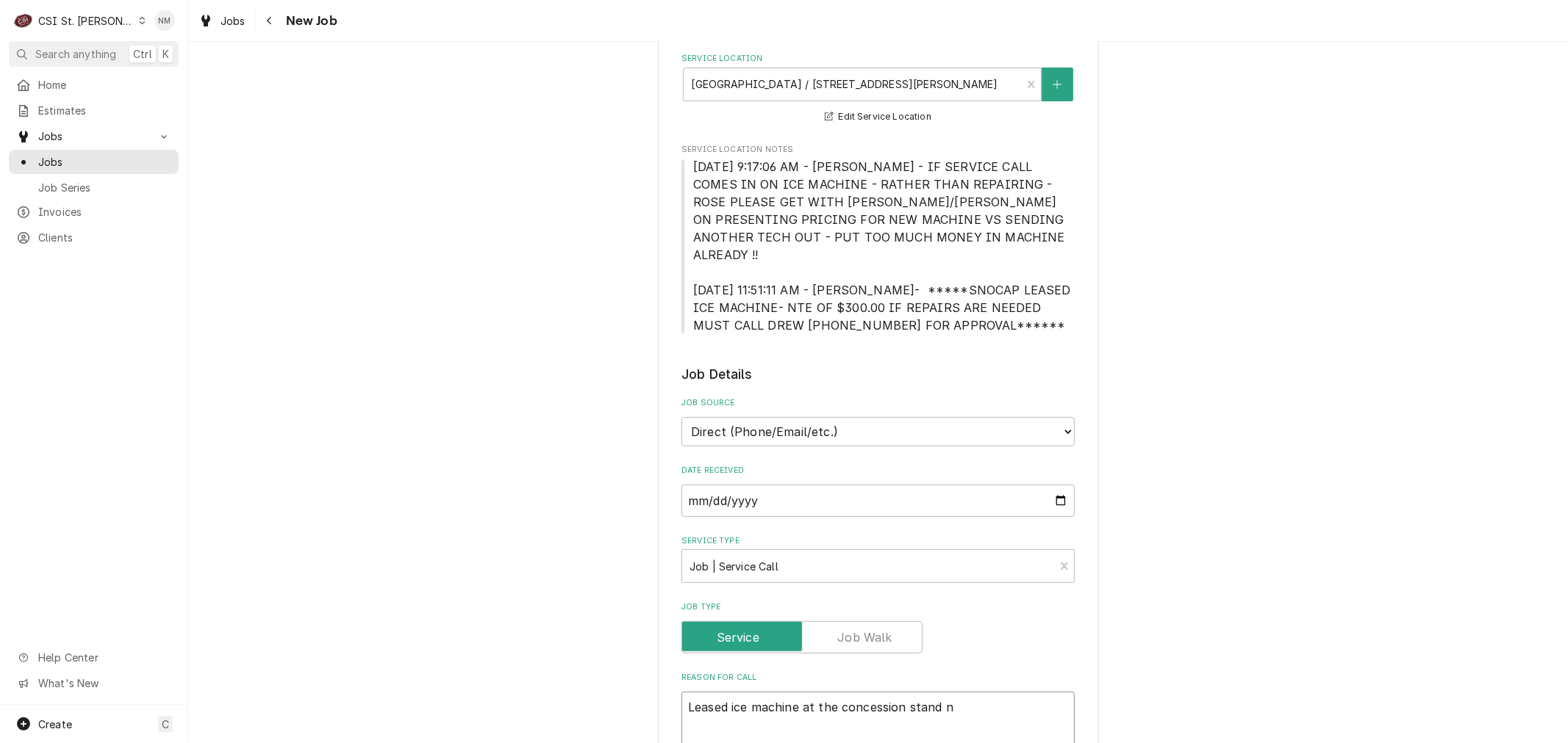
type textarea "Leased ice machine at the concession stand ne"
type textarea "x"
type textarea "Leased ice machine at the concession stand nee"
type textarea "x"
type textarea "Leased ice machine at the concession stand need"
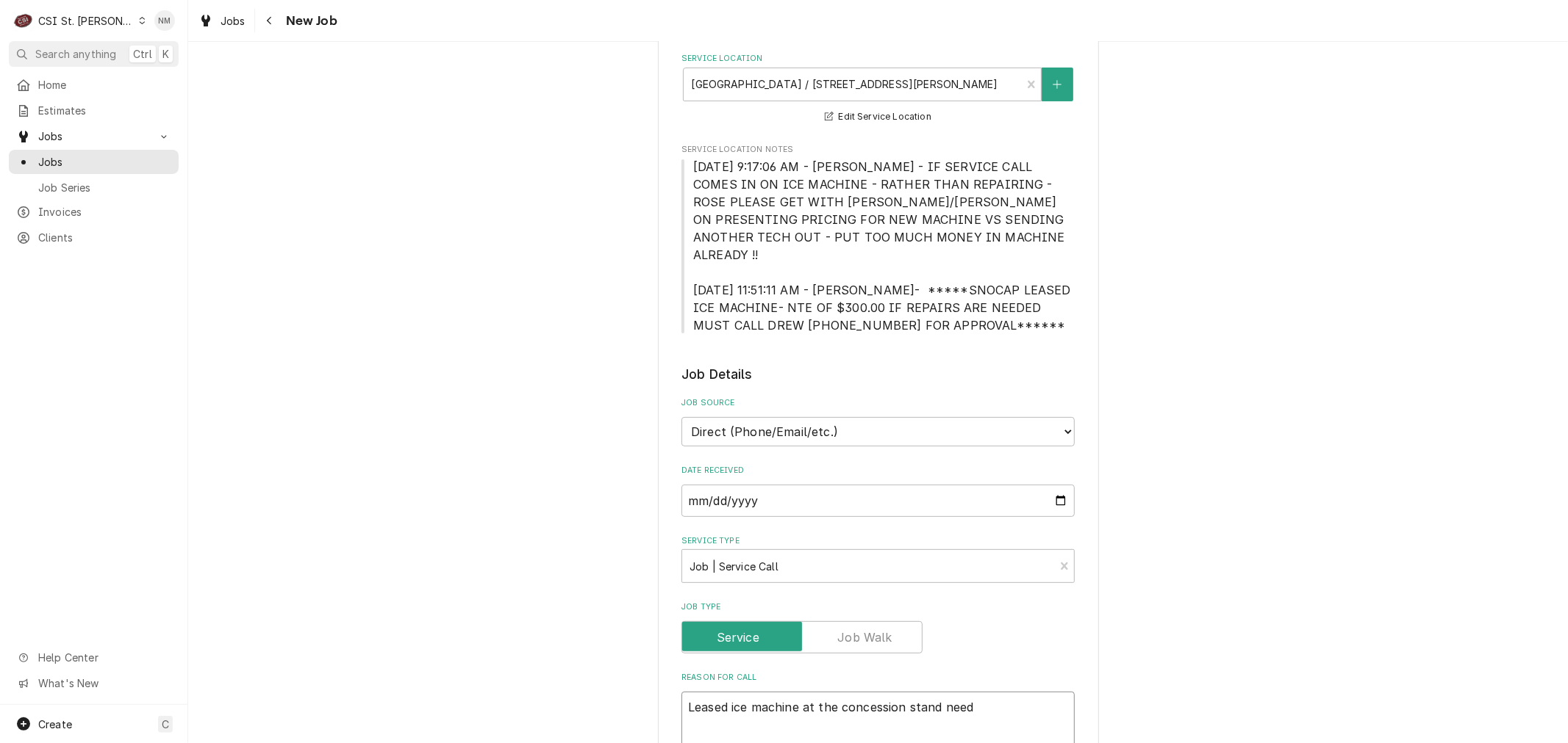
type textarea "x"
type textarea "Leased ice machine at the concession stand needs"
type textarea "x"
type textarea "Leased ice machine at the concession stand needs"
type textarea "x"
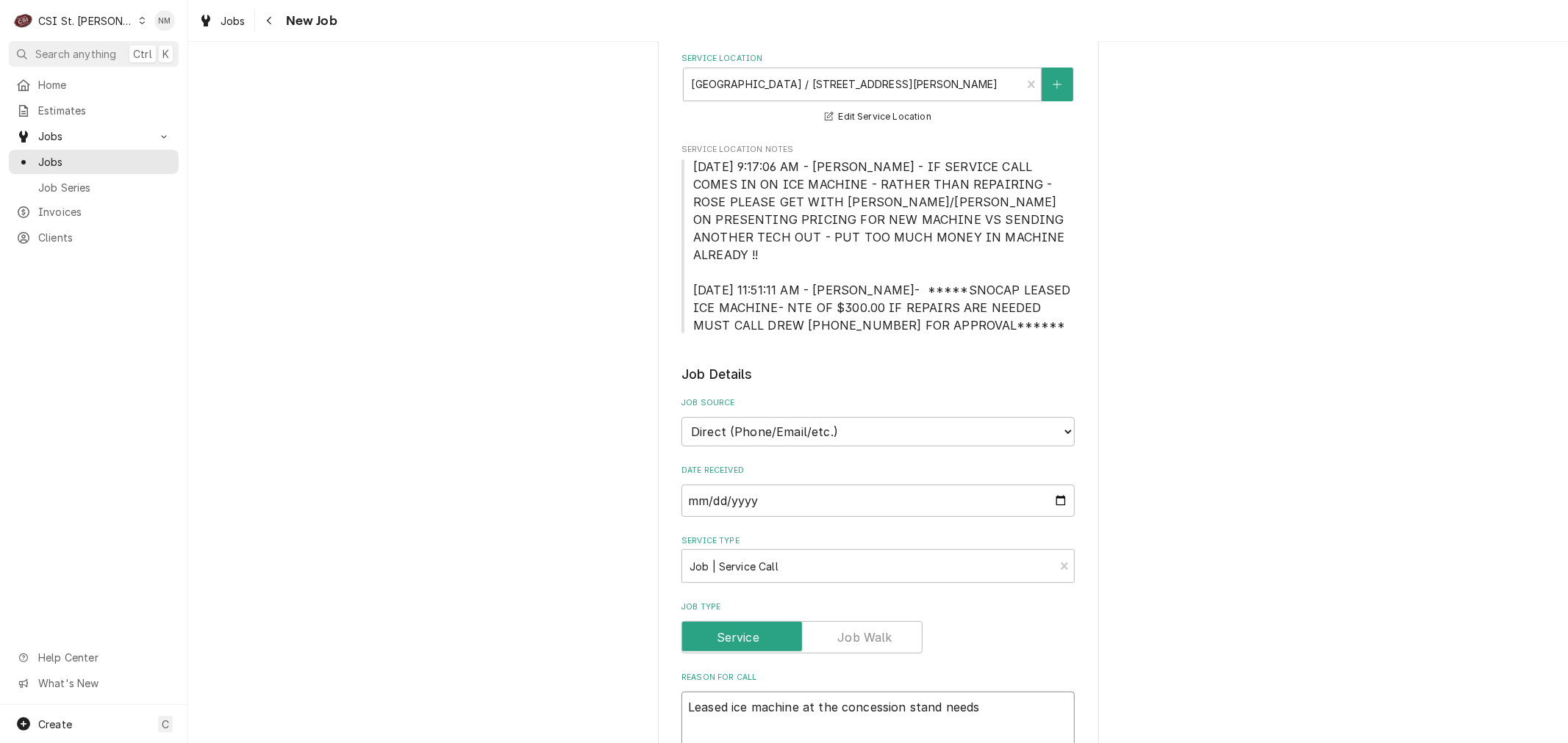
type textarea "Leased ice machine at the concession stand needs t"
type textarea "x"
type textarea "Leased ice machine at the concession stand needs to"
type textarea "x"
type textarea "Leased ice machine at the concession stand needs to"
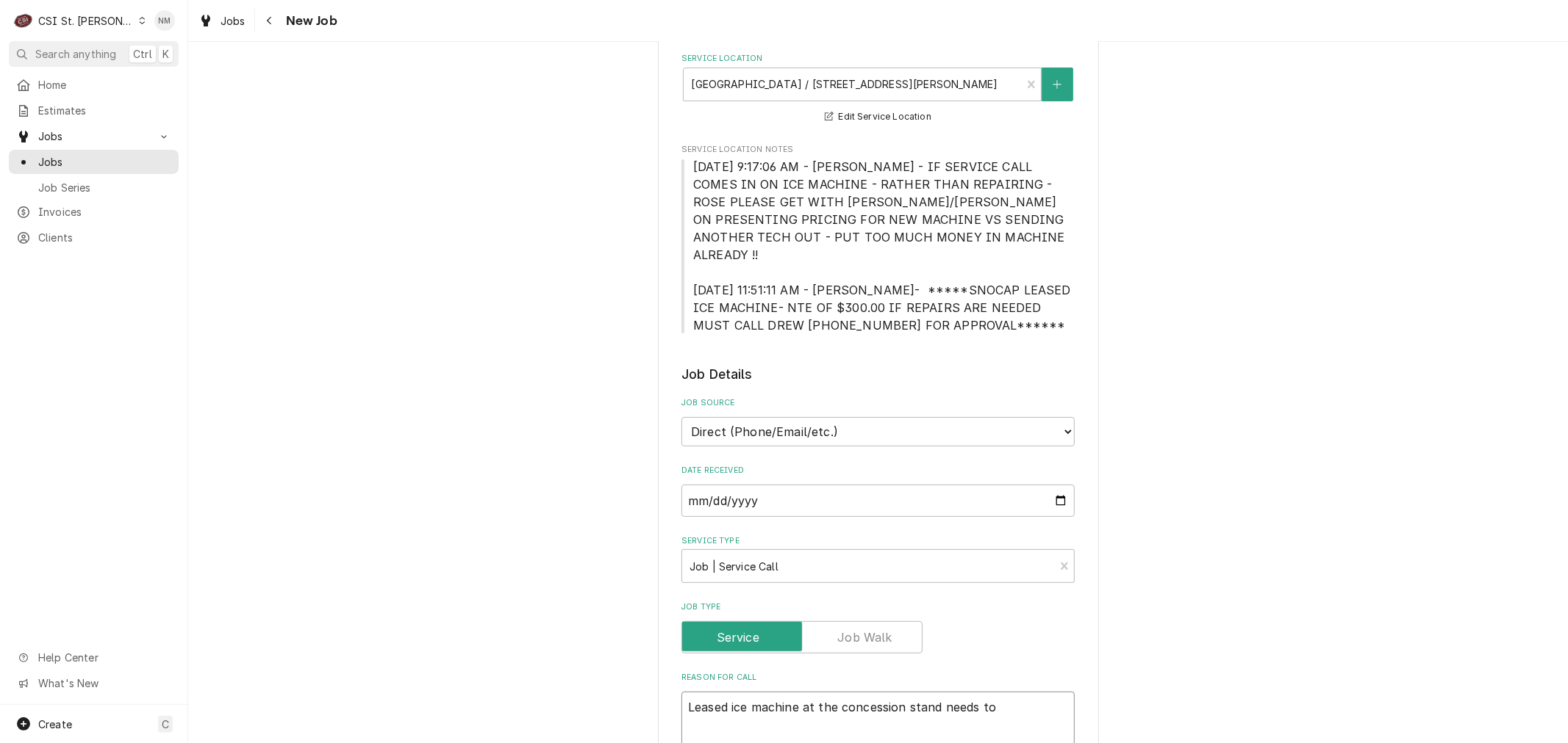
type textarea "x"
type textarea "Leased ice machine at the concession stand needs to b"
type textarea "x"
type textarea "Leased ice machine at the concession stand needs to be"
type textarea "x"
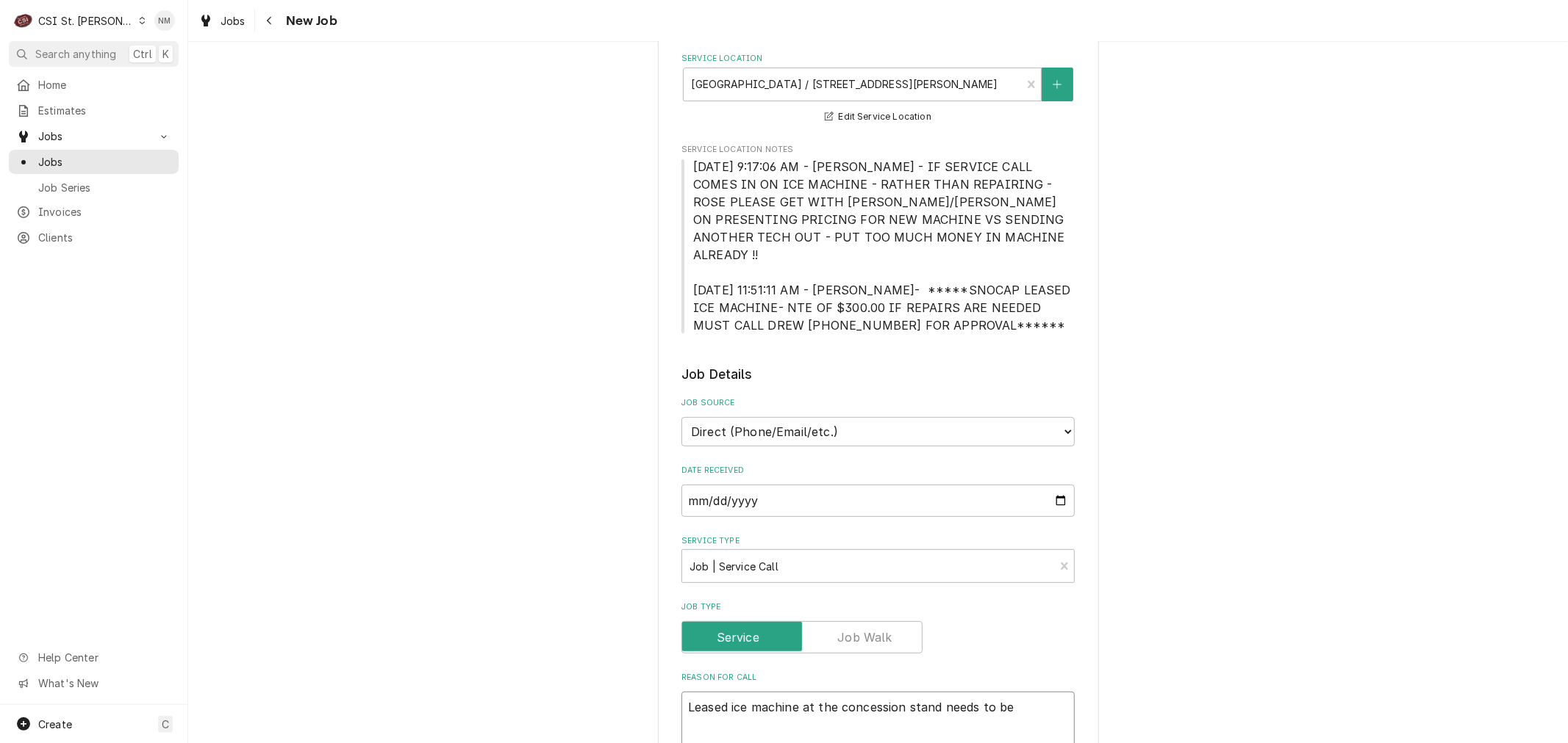
type textarea "Leased ice machine at the concession stand needs to be"
type textarea "x"
type textarea "Leased ice machine at the concession stand needs to be w"
type textarea "x"
type textarea "Leased ice machine at the concession stand needs to be wi"
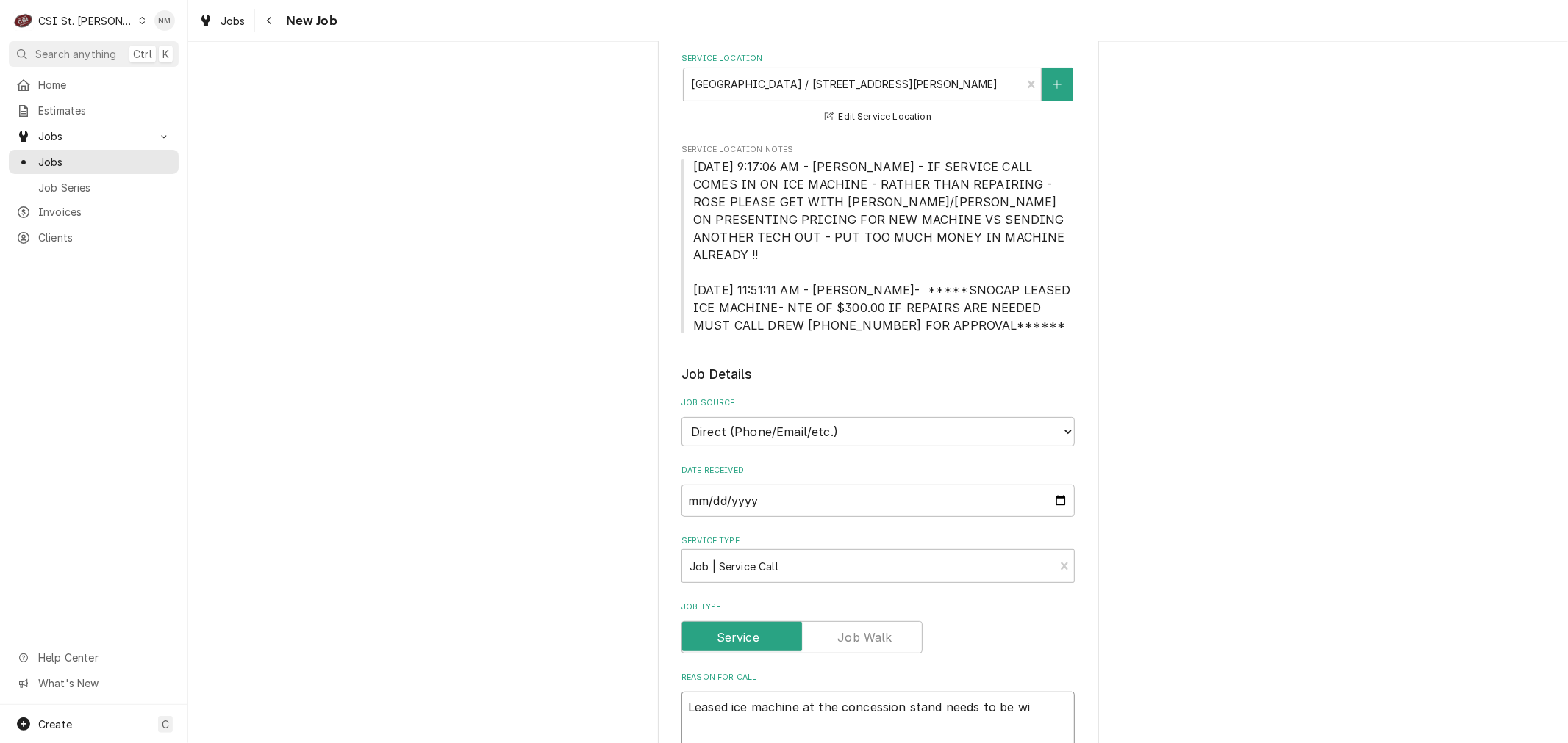
type textarea "x"
type textarea "Leased ice machine at the concession stand needs to be win"
type textarea "x"
type textarea "Leased ice machine at the concession stand needs to be wint"
type textarea "x"
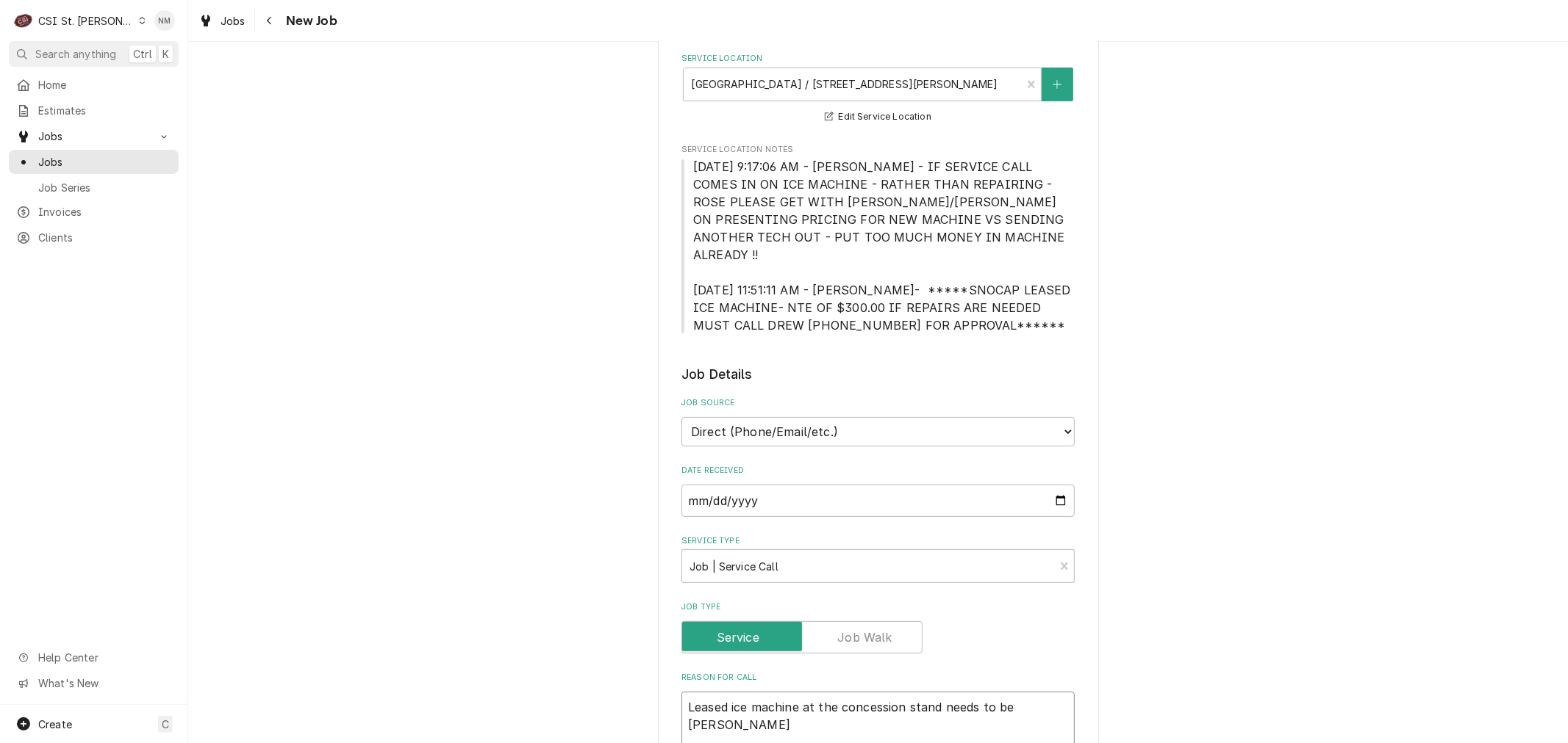
type textarea "Leased ice machine at the concession stand needs to be winte"
type textarea "x"
type textarea "Leased ice machine at the concession stand needs to be winter"
type textarea "x"
type textarea "Leased ice machine at the concession stand needs to be winteri"
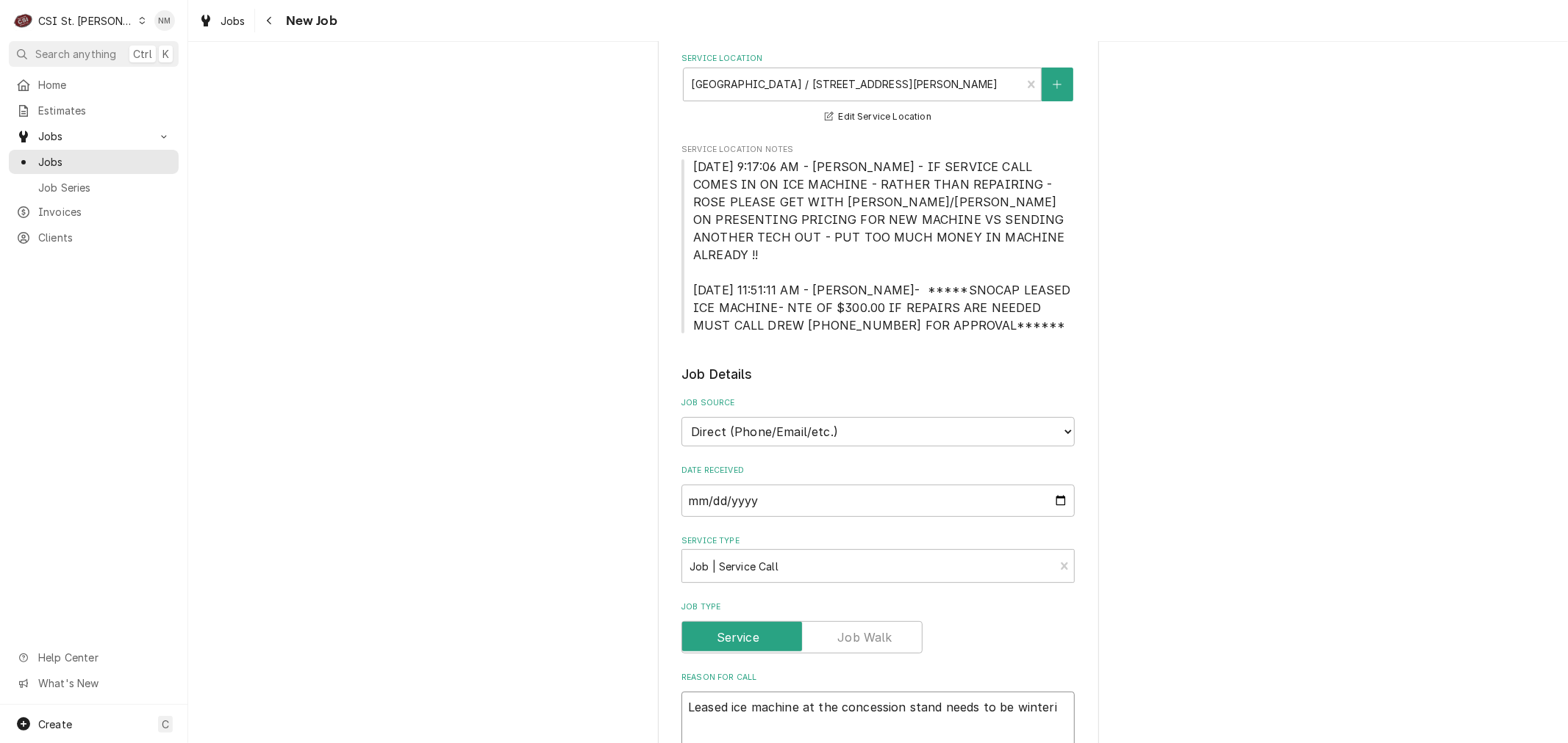
type textarea "x"
type textarea "Leased ice machine at the concession stand needs to be winteriz"
type textarea "x"
type textarea "Leased ice machine at the concession stand needs to be winterize"
type textarea "x"
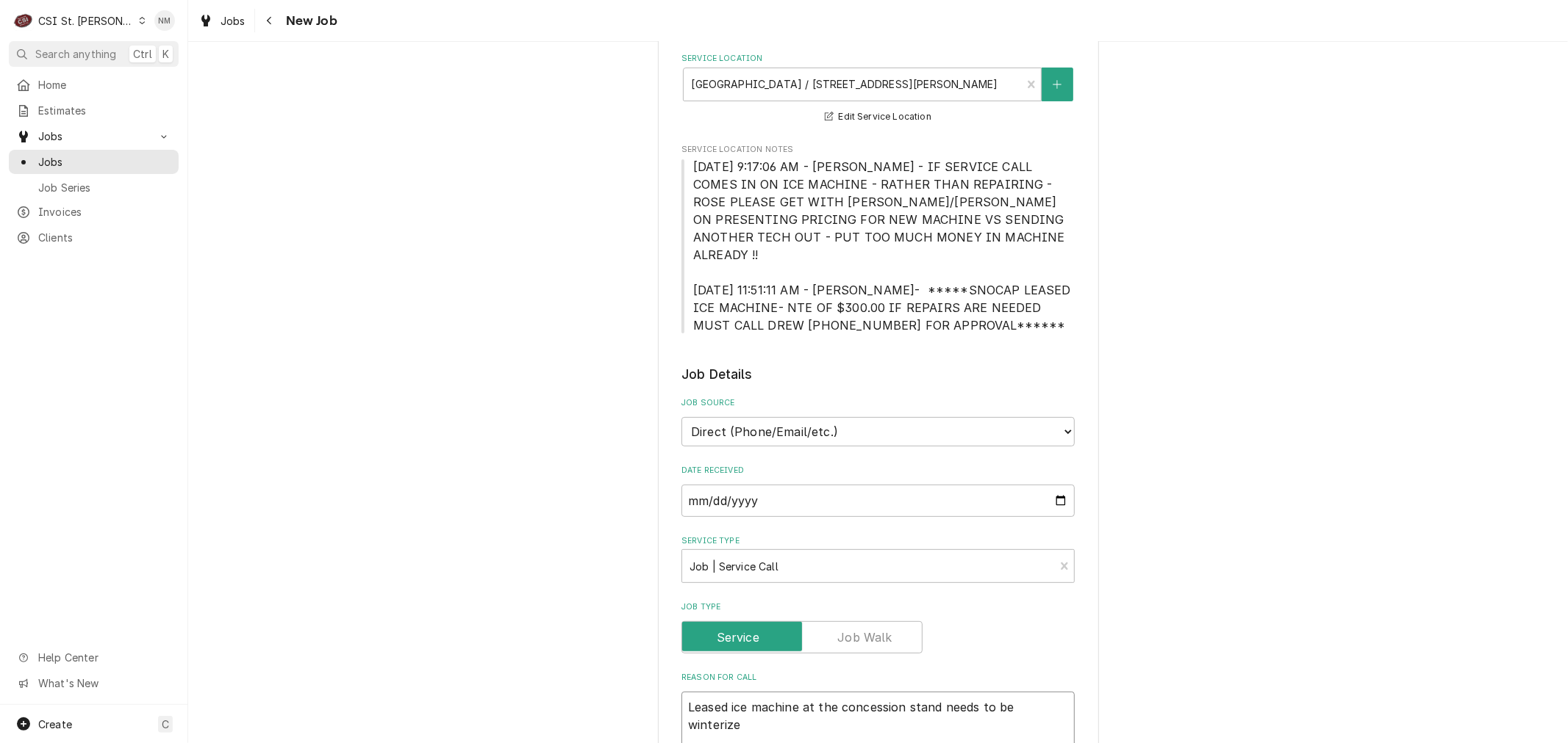
type textarea "Leased ice machine at the concession stand needs to be winterized"
type textarea "x"
type textarea "Leased ice machine at the concession stand needs to be winterized"
type textarea "x"
type textarea "Leased ice machine at the concession stand needs to be winterized f"
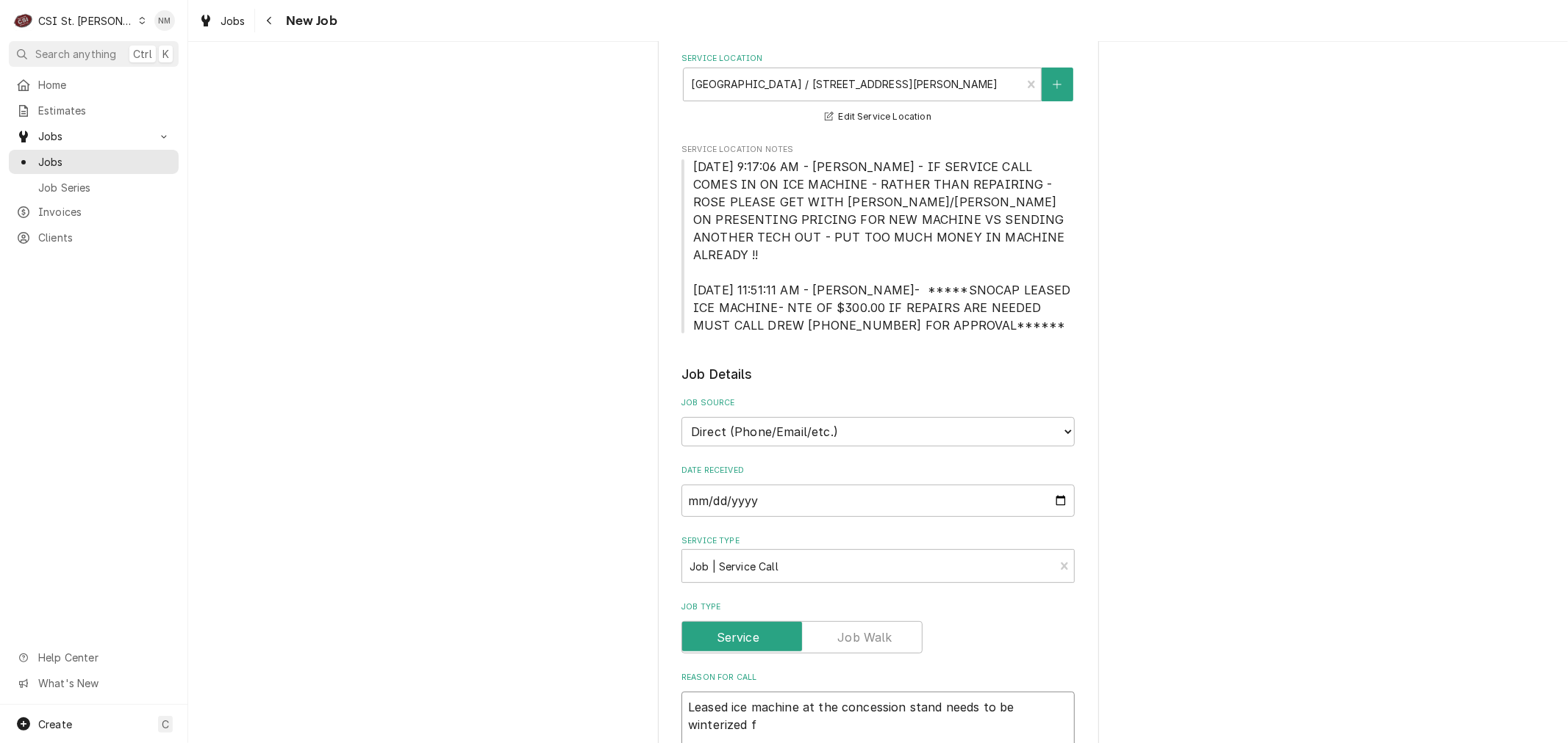
type textarea "x"
type textarea "Leased ice machine at the concession stand needs to be winterized fo"
type textarea "x"
type textarea "Leased ice machine at the concession stand needs to be winterized for"
type textarea "x"
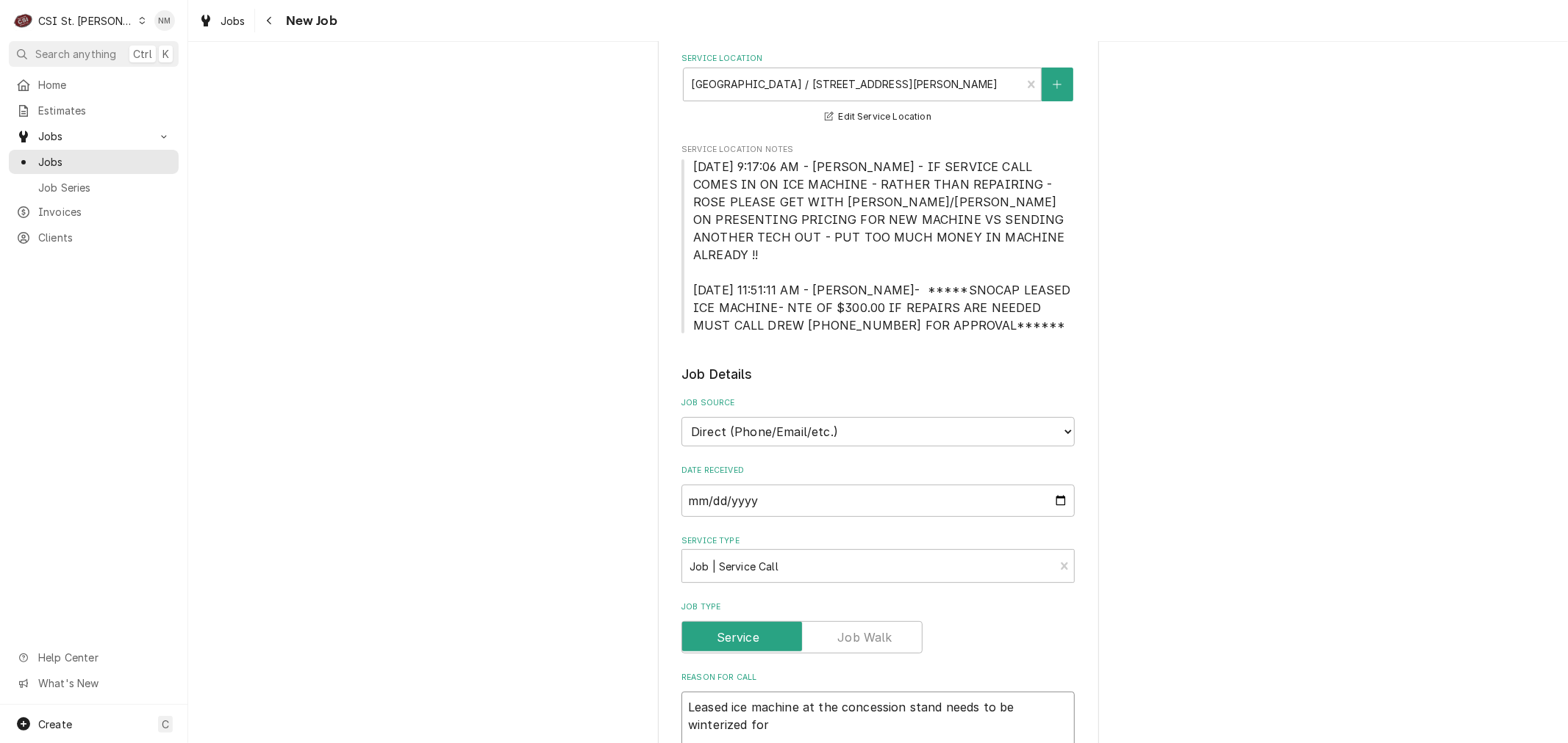
type textarea "Leased ice machine at the concession stand needs to be winterized for"
type textarea "x"
type textarea "Leased ice machine at the concession stand needs to be winterized for t"
type textarea "x"
type textarea "Leased ice machine at the concession stand needs to be winterized for th"
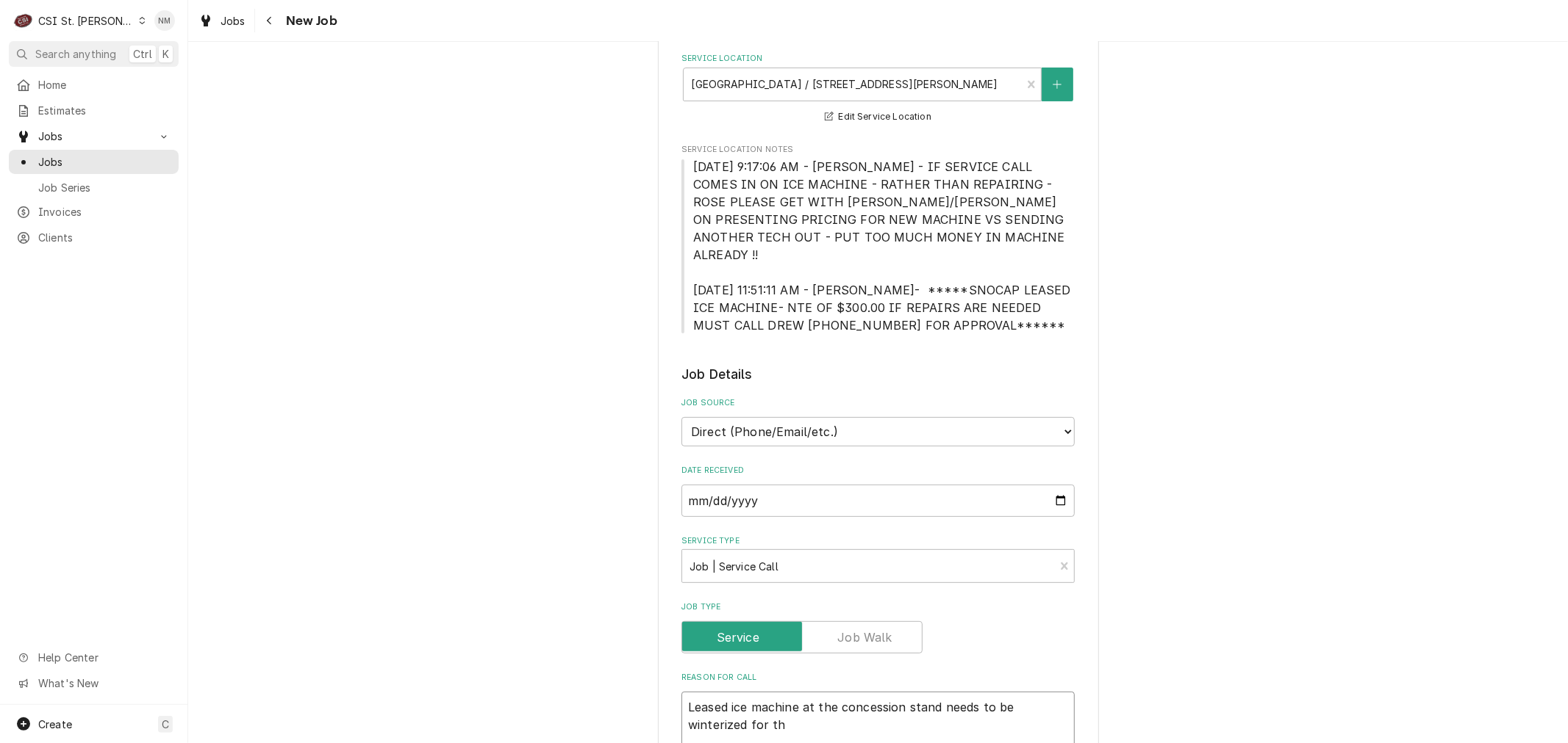
type textarea "x"
type textarea "Leased ice machine at the concession stand needs to be winterized for the"
type textarea "x"
type textarea "Leased ice machine at the concession stand needs to be winterized for the"
type textarea "x"
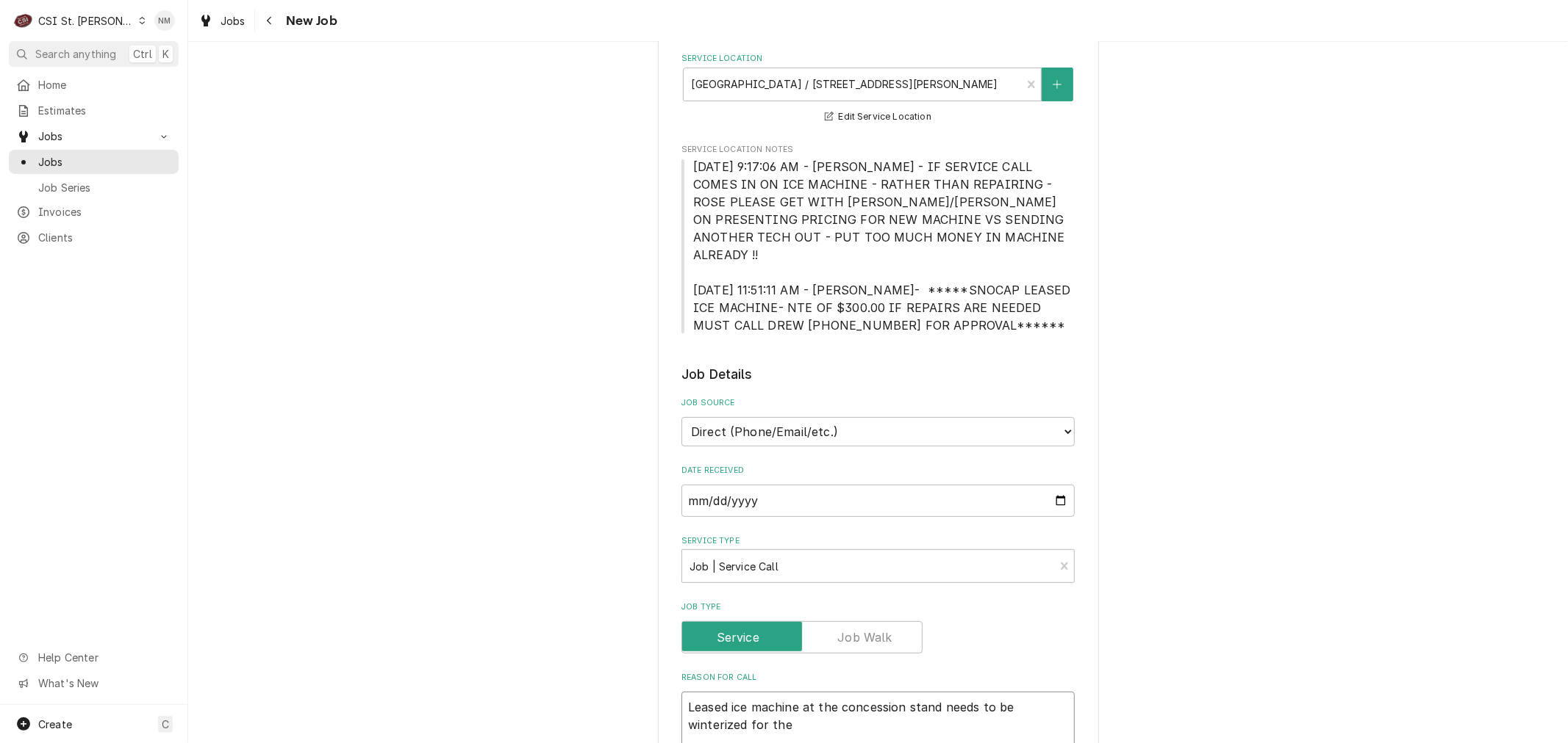
type textarea "Leased ice machine at the concession stand needs to be winterized for the s"
type textarea "x"
type textarea "Leased ice machine at the concession stand needs to be winterized for the se"
type textarea "x"
type textarea "Leased ice machine at the concession stand needs to be winterized for the sea"
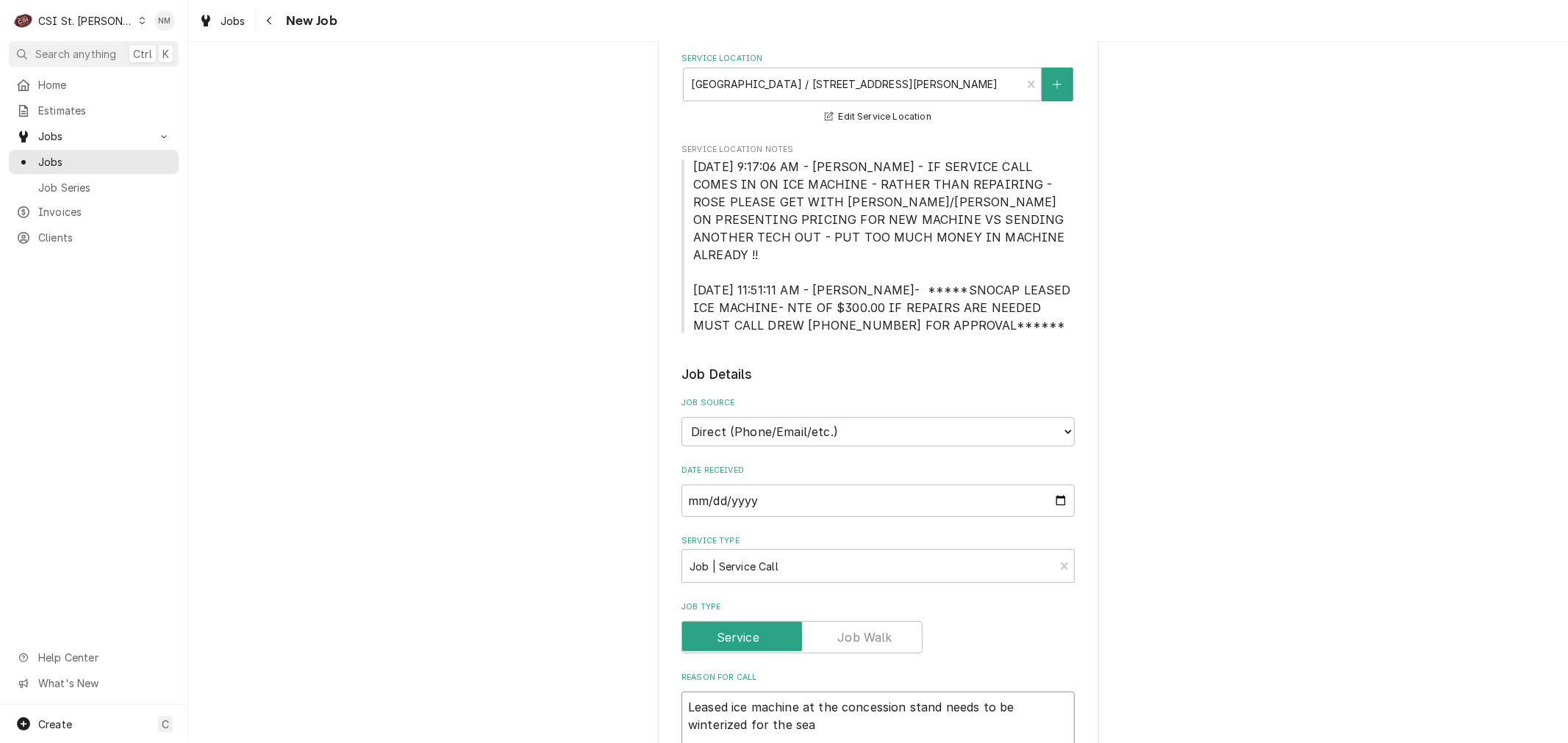
type textarea "x"
type textarea "Leased ice machine at the concession stand needs to be winterized for the seas"
type textarea "x"
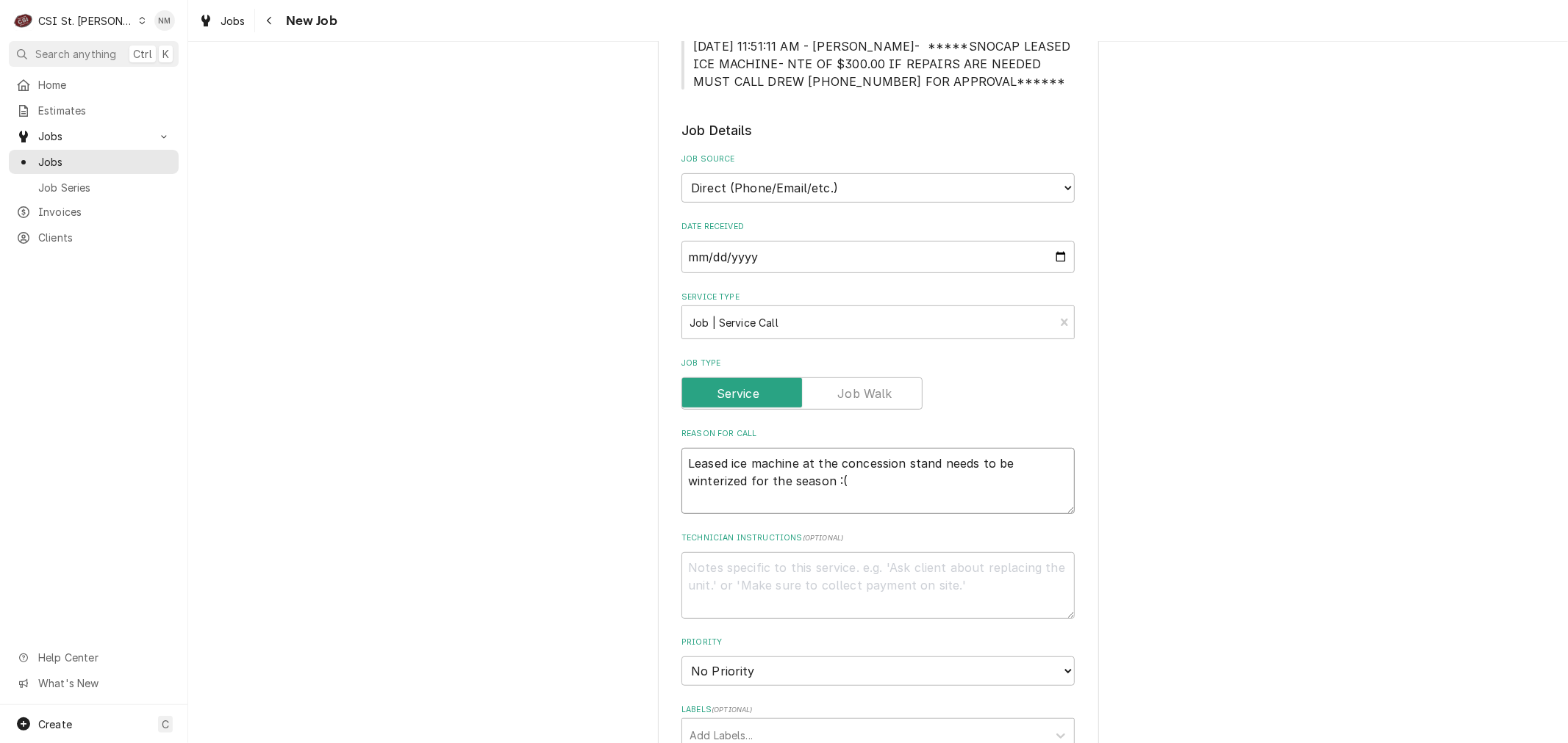
scroll to position [489, 0]
click at [899, 558] on textarea "Technician Instructions ( optional )" at bounding box center [878, 585] width 393 height 66
click at [843, 457] on textarea "Leased ice machine at the concession stand needs to be winterized for the seaso…" at bounding box center [878, 480] width 393 height 66
click at [777, 656] on select "No Priority Urgent High Medium Low" at bounding box center [878, 670] width 393 height 29
click at [681, 656] on select "No Priority Urgent High Medium Low" at bounding box center [878, 670] width 393 height 29
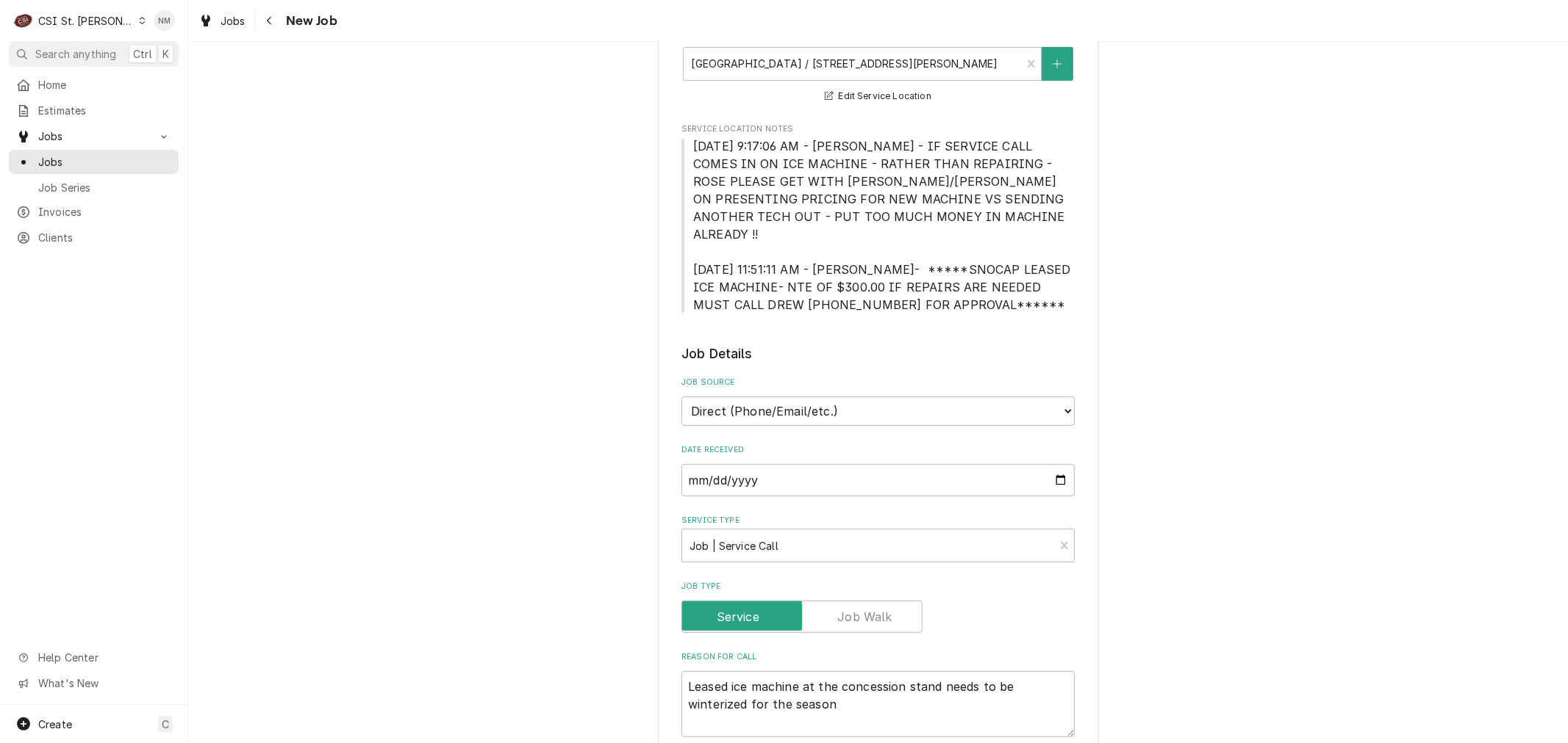
scroll to position [245, 0]
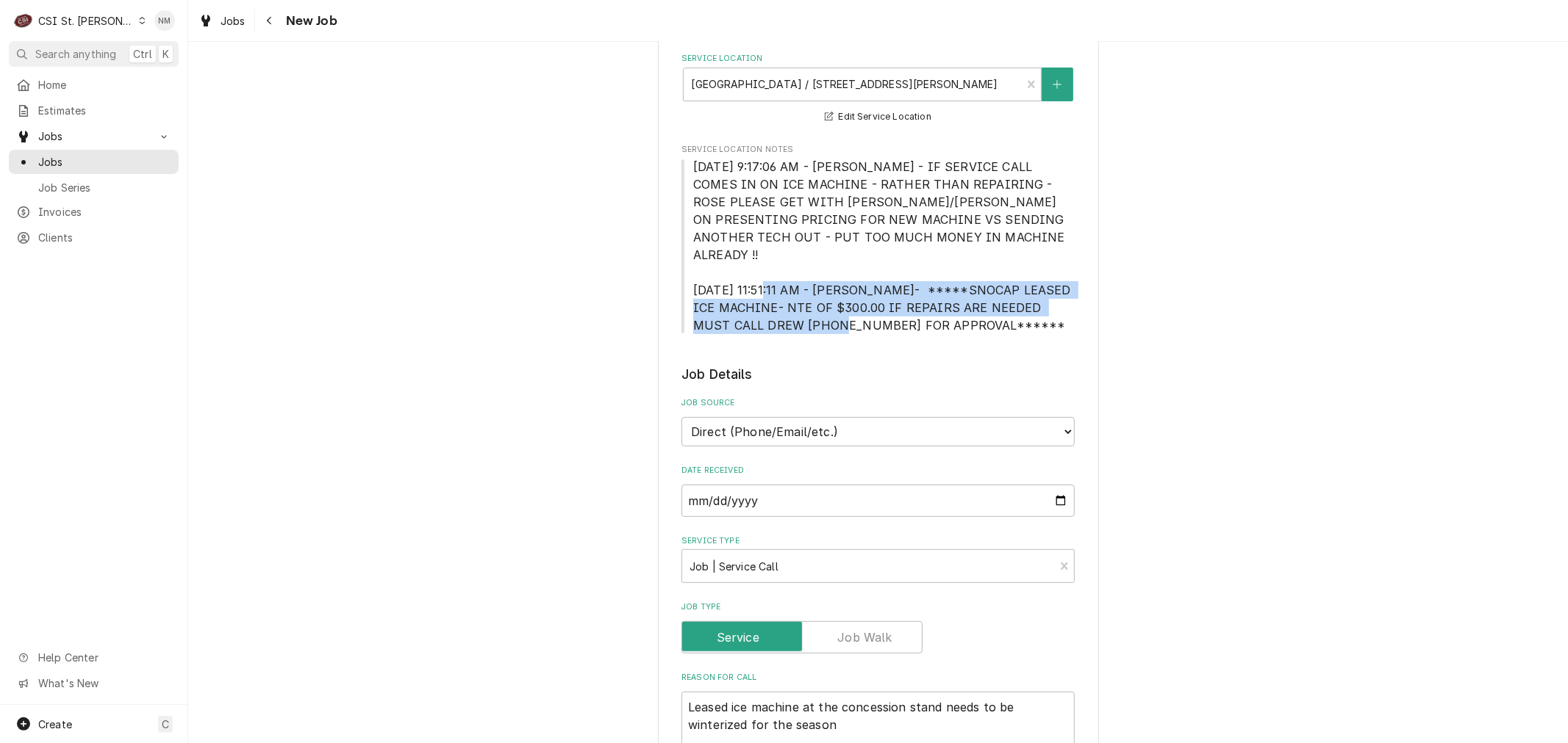
drag, startPoint x: 872, startPoint y: 273, endPoint x: 939, endPoint y: 310, distance: 76.5
click at [939, 310] on span "5/22/2023 9:17:06 AM - STEPHANI - IF SERVICE CALL COMES IN ON ICE MACHINE - RAT…" at bounding box center [884, 246] width 382 height 173
copy span "*****SNOCAP LEASED ICE MACHINE- NTE OF $300.00 IF REPAIRS ARE NEEDED MUST CALL …"
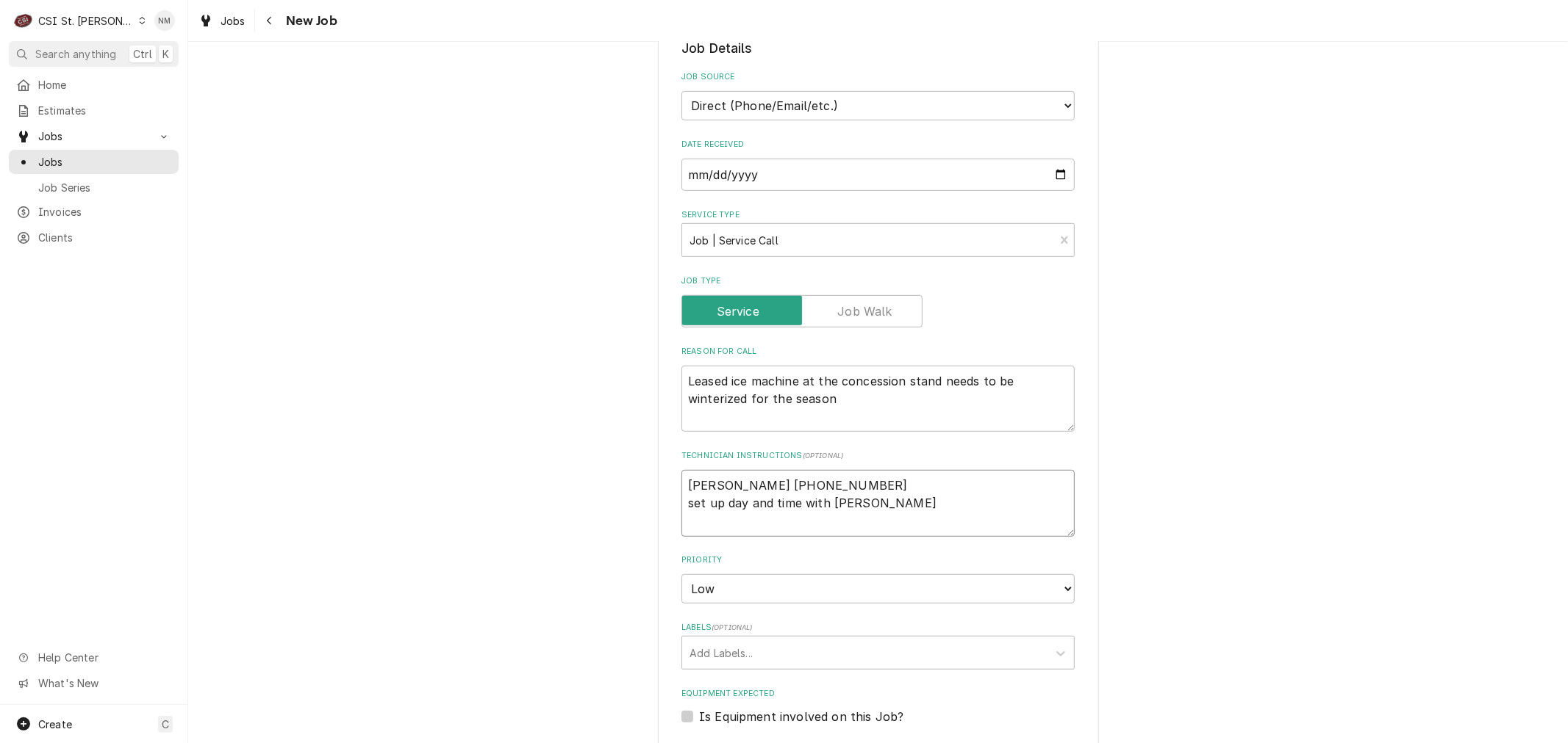
click at [883, 487] on textarea "Megan 314-729-4860 set up day and time with Megan" at bounding box center [878, 503] width 393 height 66
paste textarea "*****SNOCAP LEASED ICE MACHINE- NTE OF $300.00 IF REPAIRS ARE NEEDED MUST CALL …"
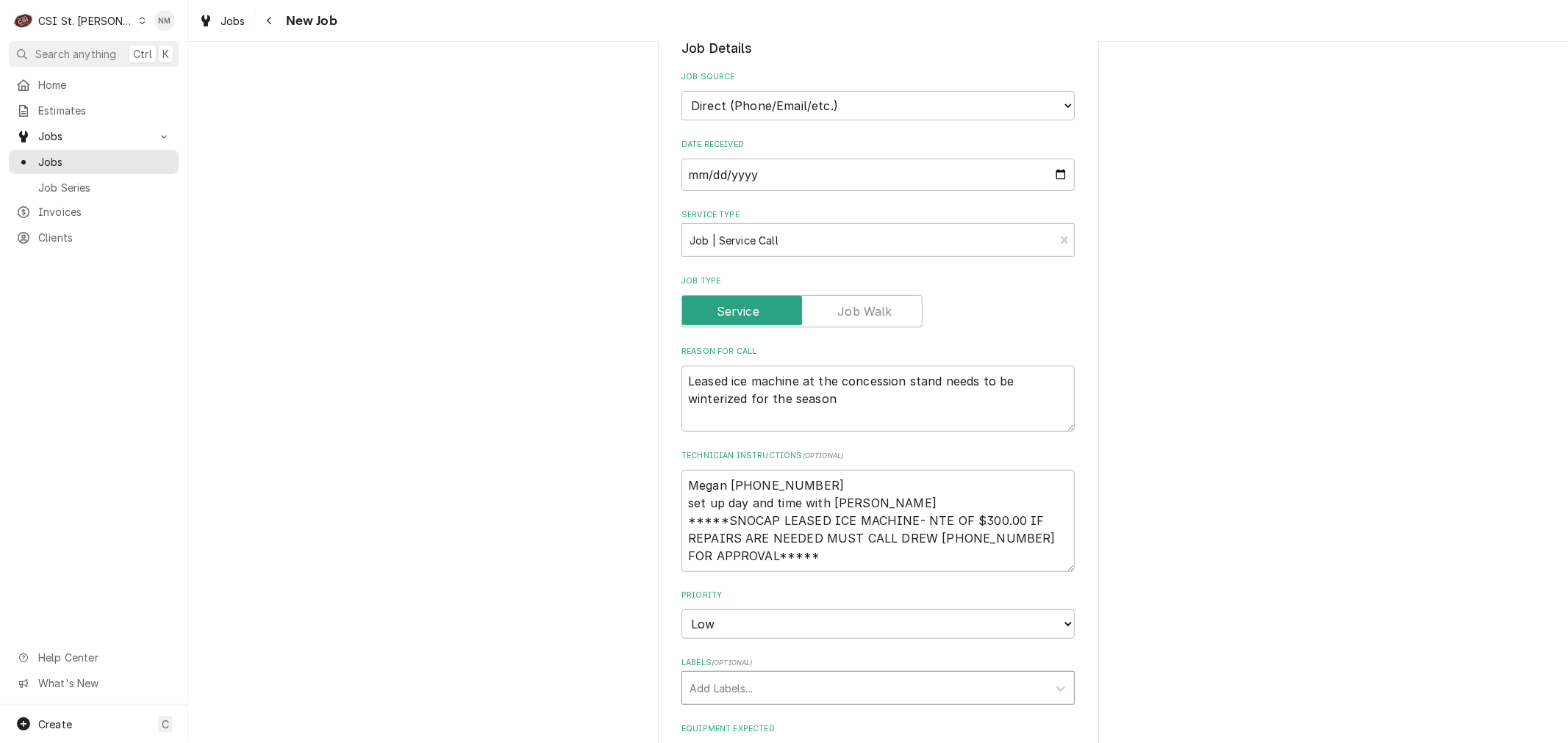
click at [895, 675] on div "Labels" at bounding box center [865, 688] width 351 height 27
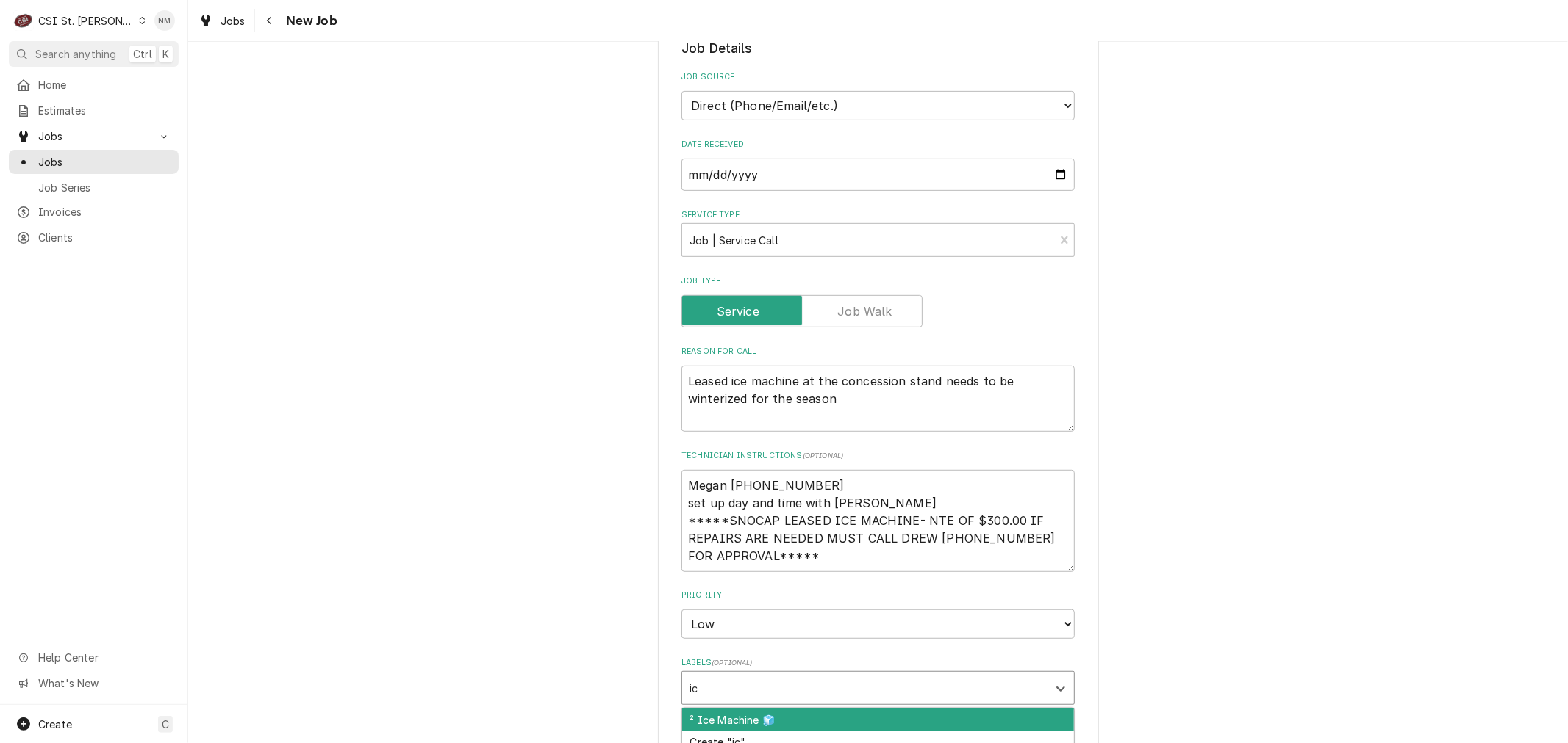
click at [890, 708] on div "² Ice Machine 🧊" at bounding box center [878, 719] width 392 height 23
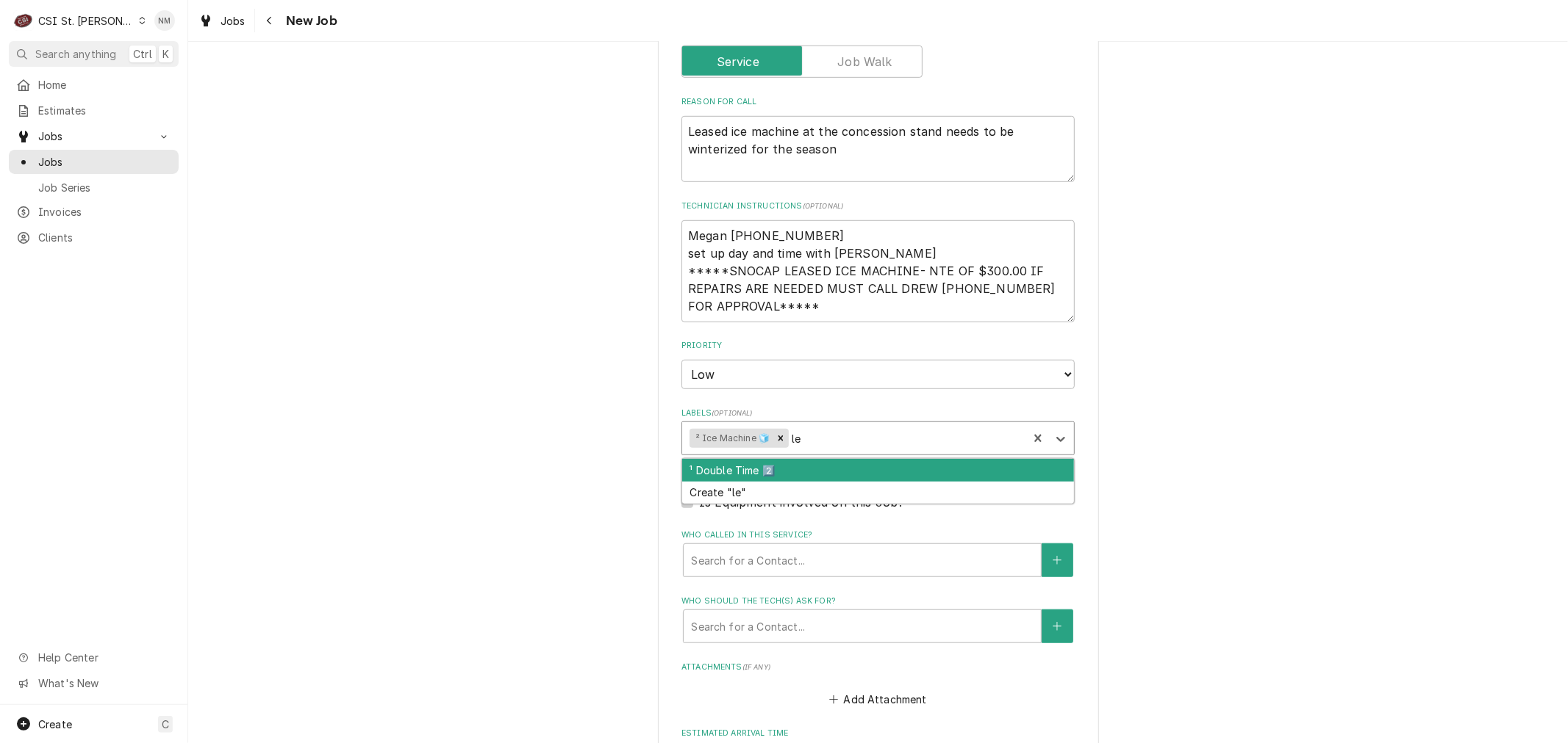
scroll to position [898, 0]
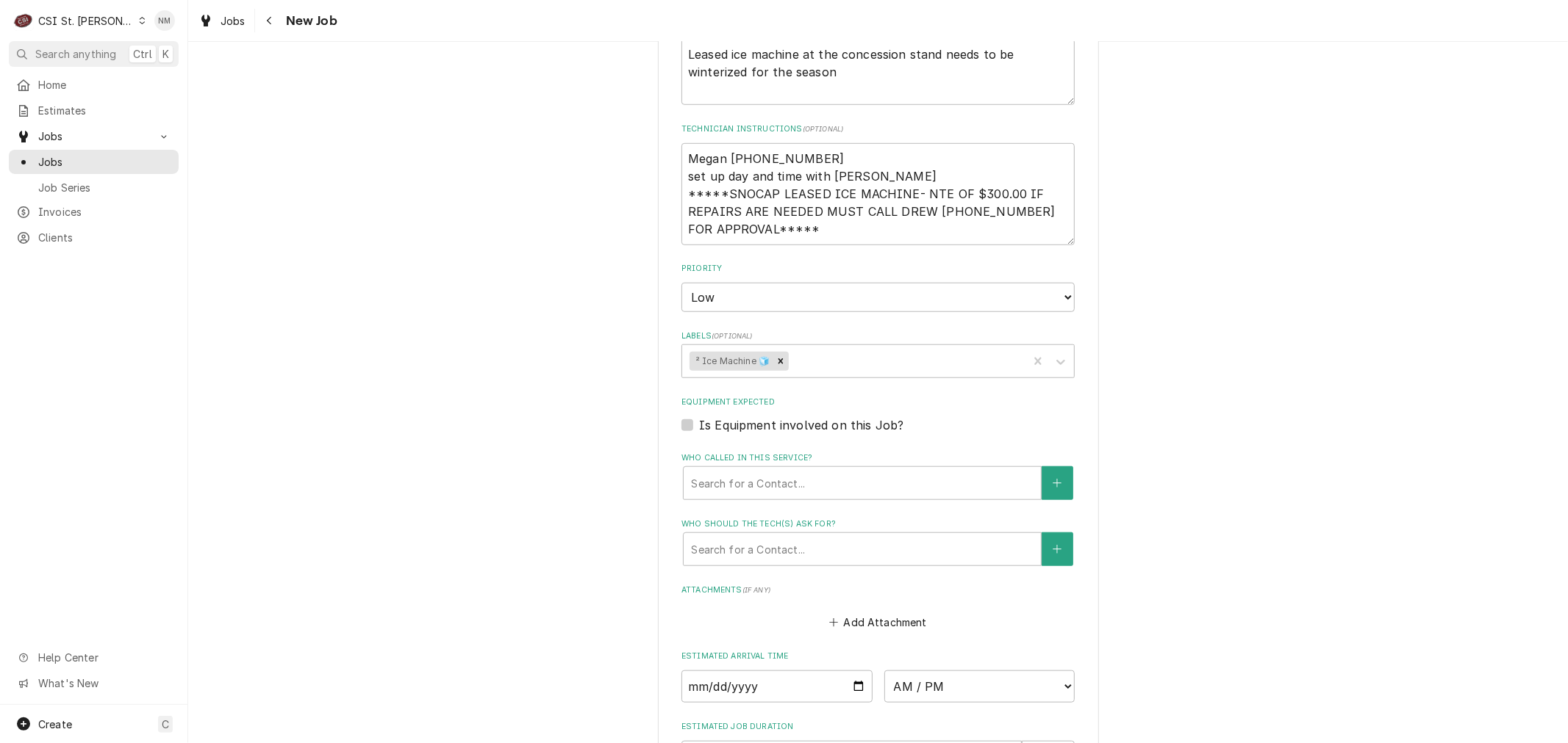
click at [1267, 517] on div "Please provide the following information to create a job: Client Details Client…" at bounding box center [877, 63] width 1379 height 1807
click at [699, 417] on label "Is Equipment involved on this Job?" at bounding box center [801, 425] width 205 height 17
click at [699, 417] on input "Equipment Expected" at bounding box center [895, 432] width 393 height 32
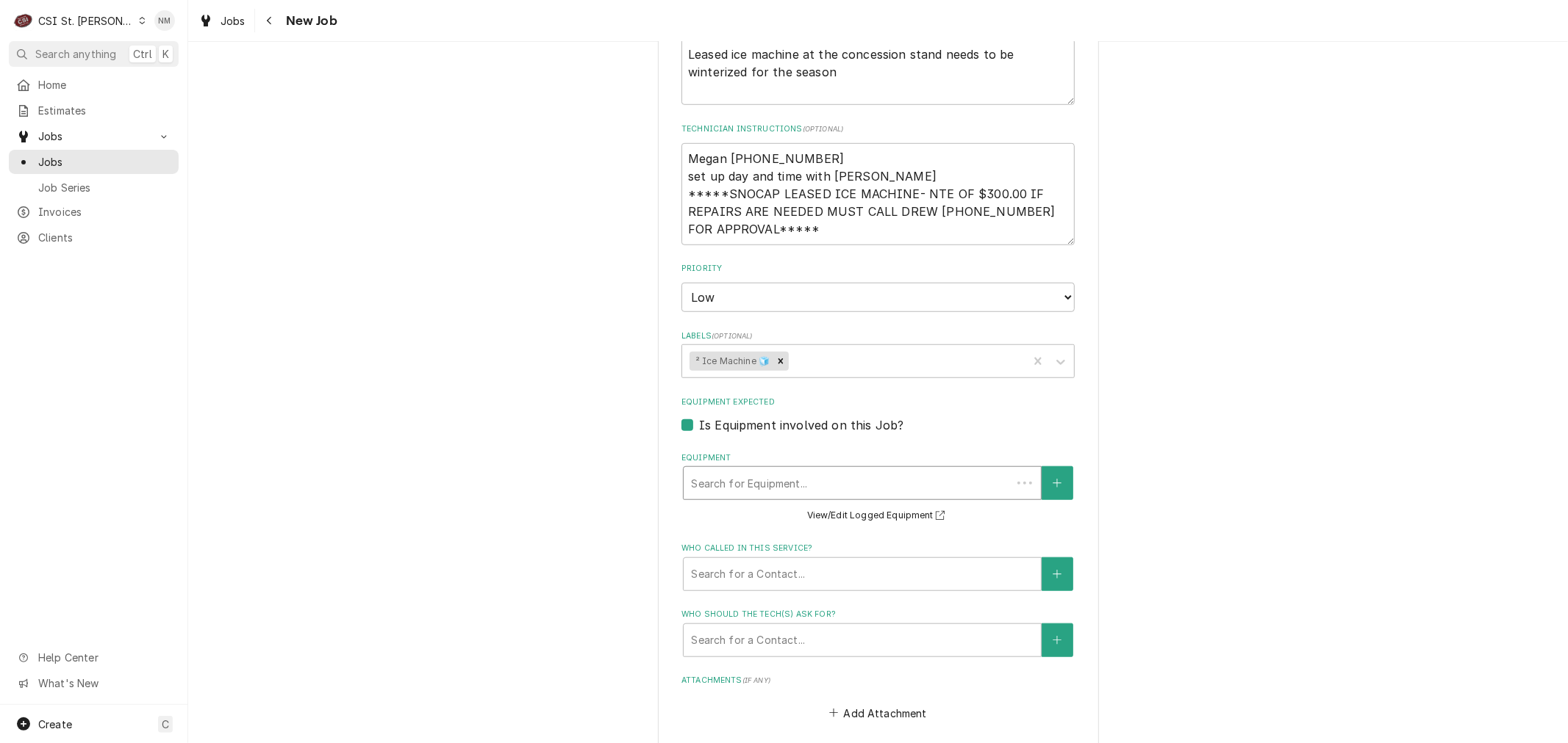
click at [799, 470] on div "Equipment" at bounding box center [847, 484] width 313 height 27
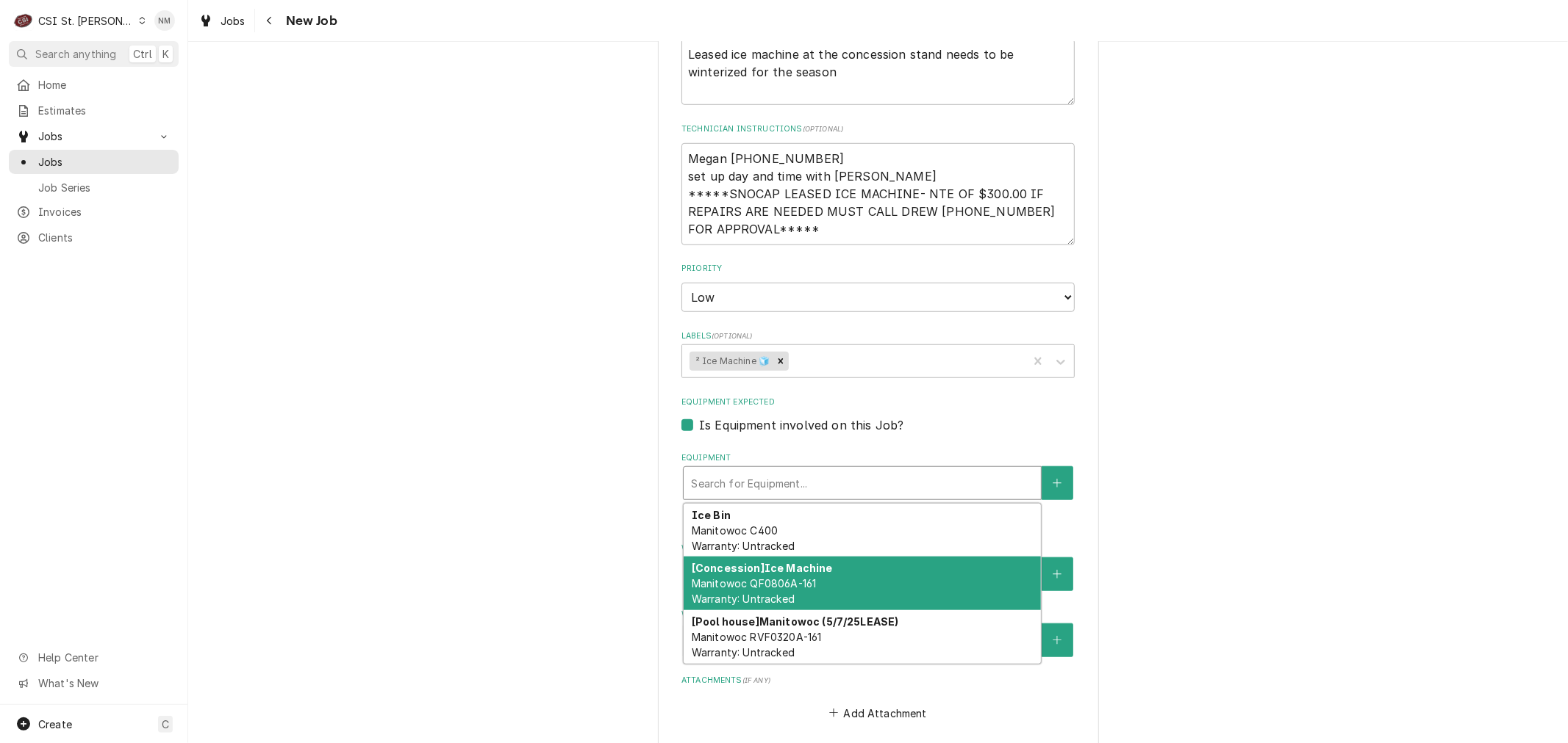
click at [820, 568] on div "[Concession] Ice Machine Manitowoc QF0806A-161 Warranty: Untracked" at bounding box center [862, 583] width 357 height 53
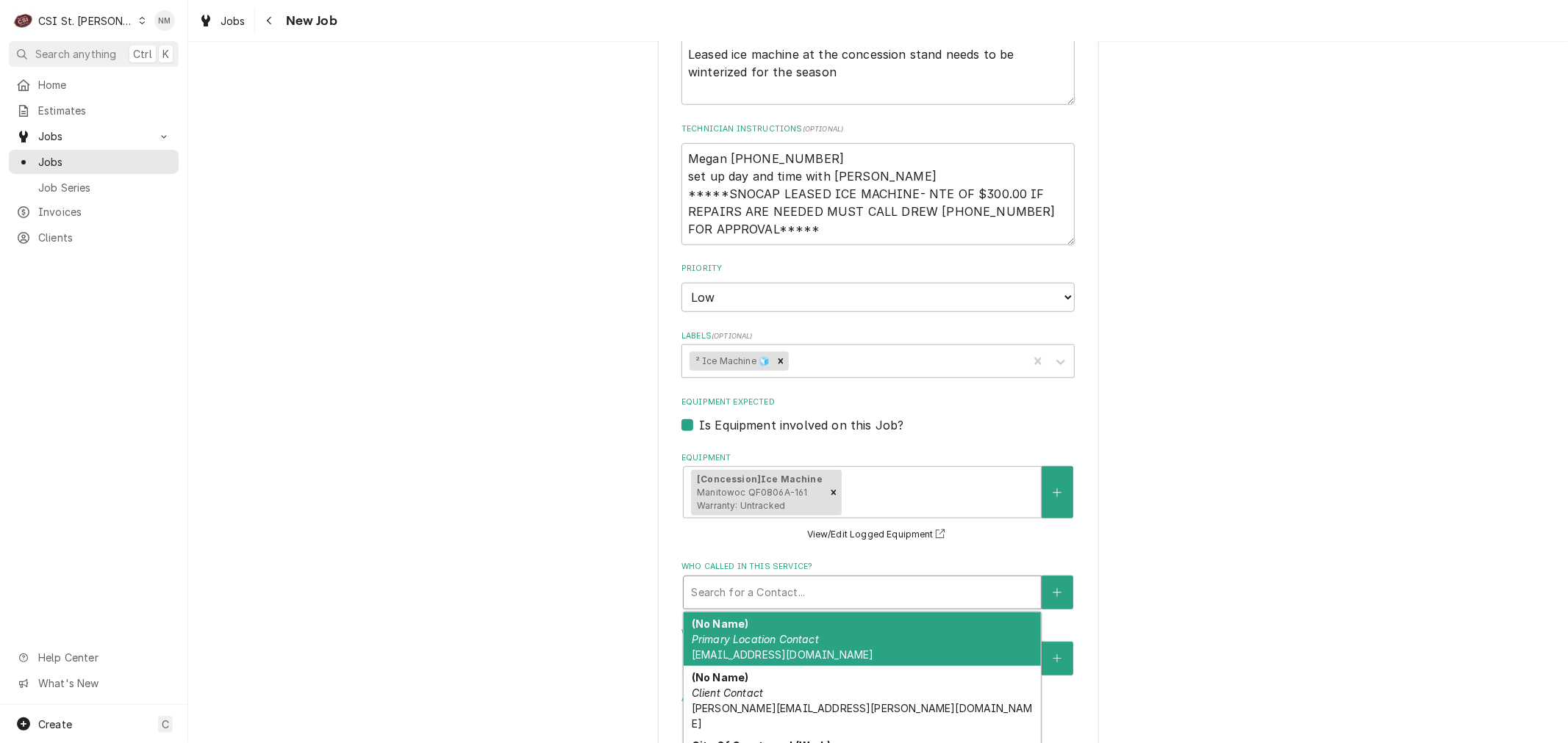
click at [819, 579] on div "Who called in this service?" at bounding box center [861, 593] width 342 height 27
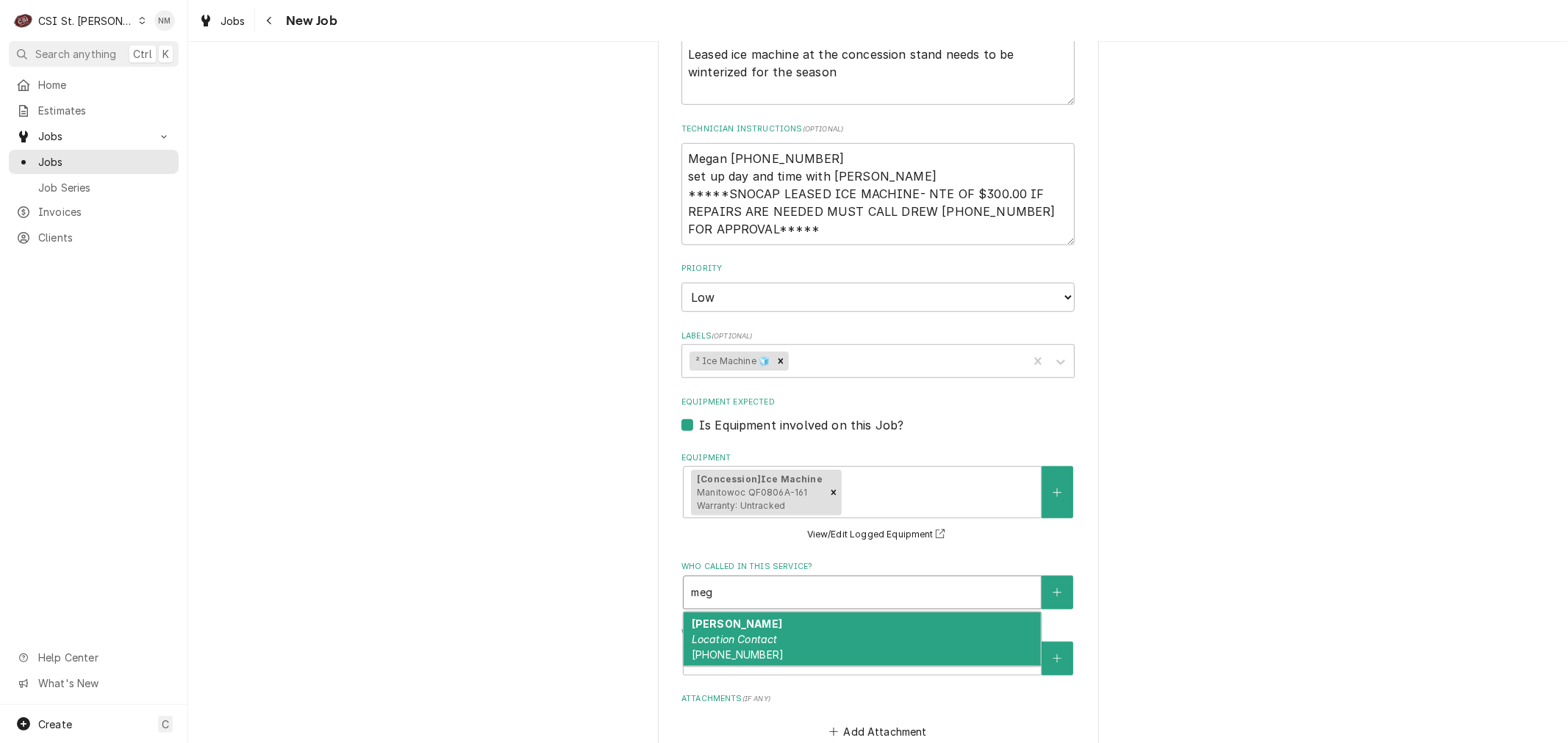
click at [814, 613] on div "MEGAN Location Contact (314) 729-4864" at bounding box center [862, 639] width 357 height 53
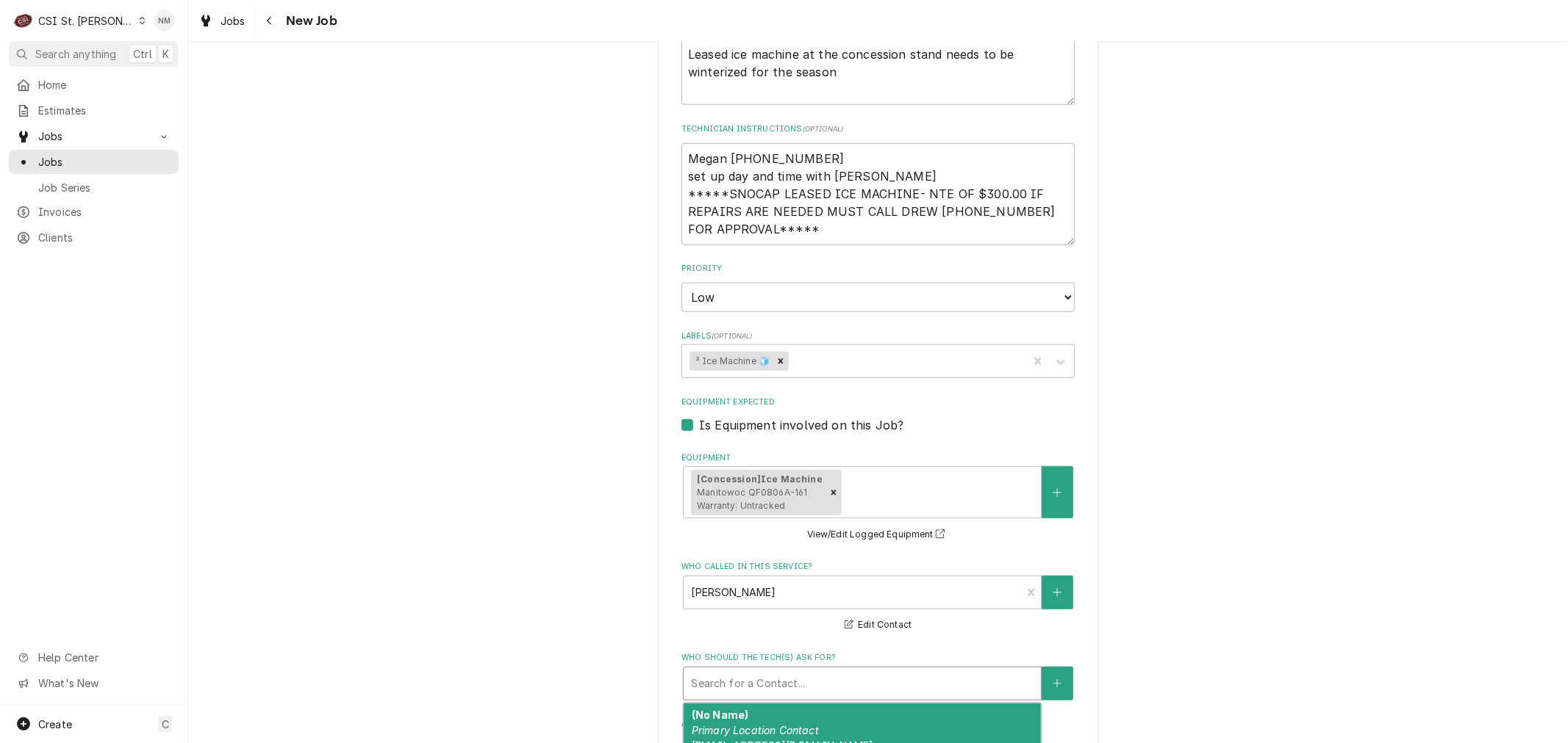
click at [810, 671] on div "Who should the tech(s) ask for?" at bounding box center [861, 684] width 342 height 27
click at [843, 704] on div "MEGAN Location Contact (314) 729-4864" at bounding box center [862, 730] width 357 height 53
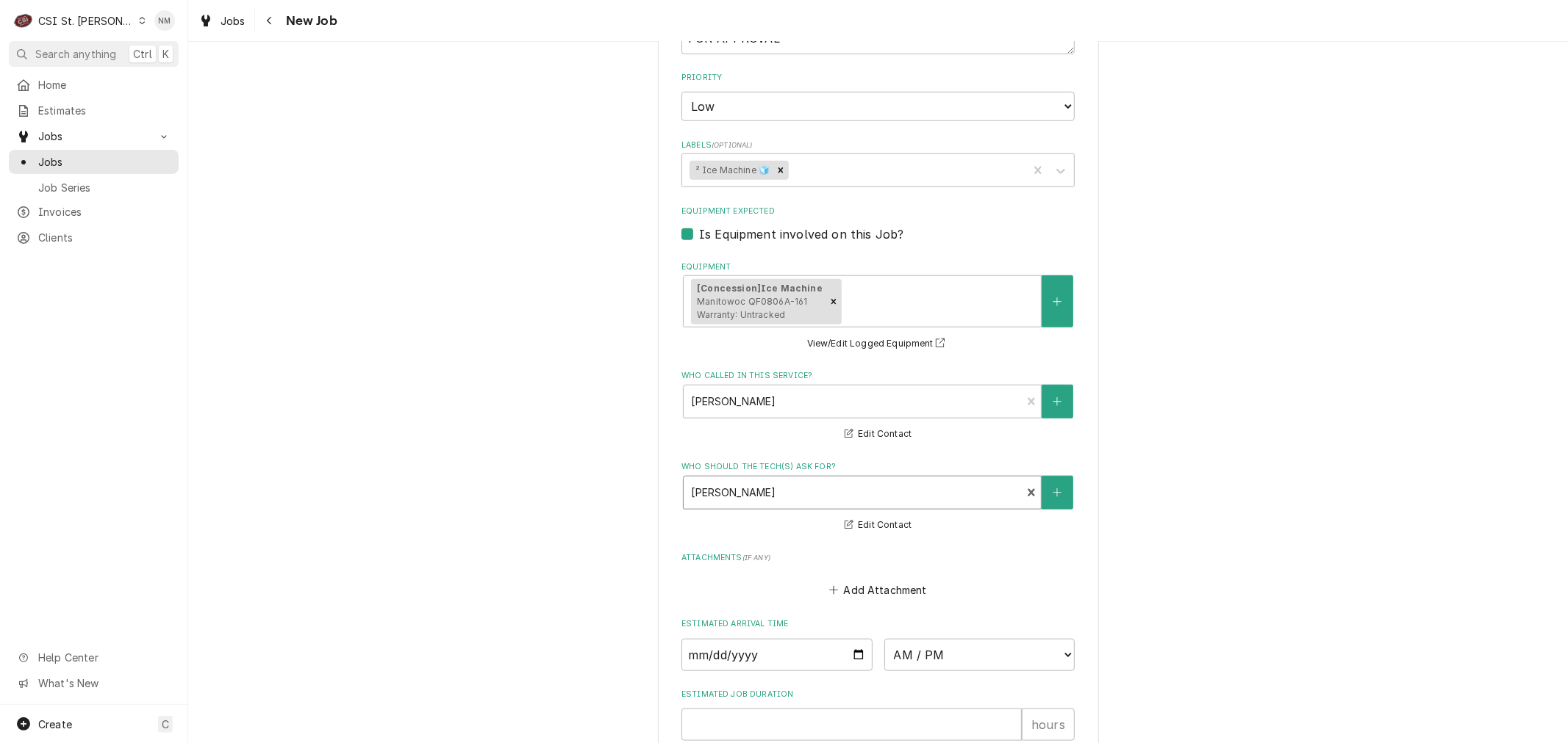
scroll to position [1258, 0]
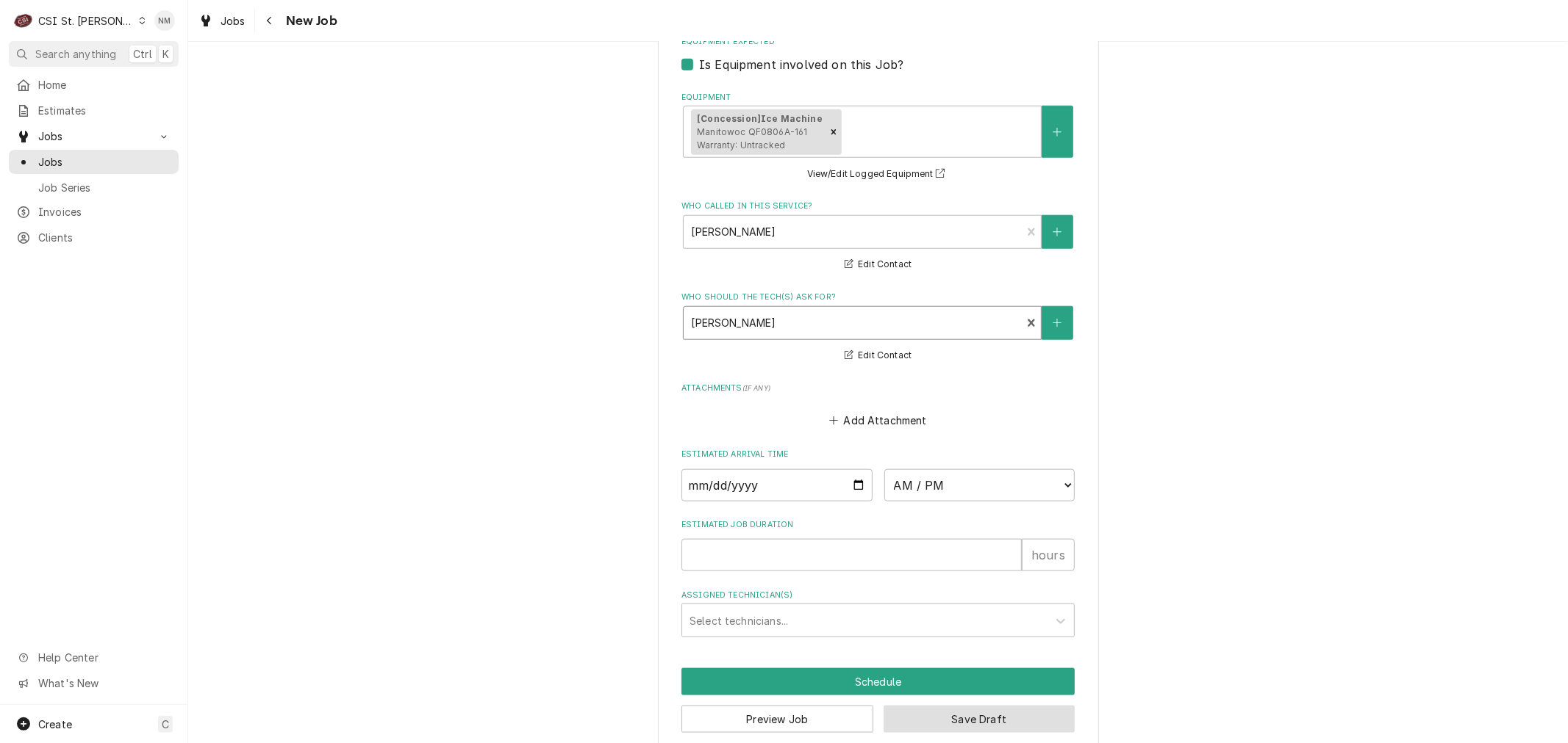
click at [956, 706] on button "Save Draft" at bounding box center [980, 719] width 192 height 28
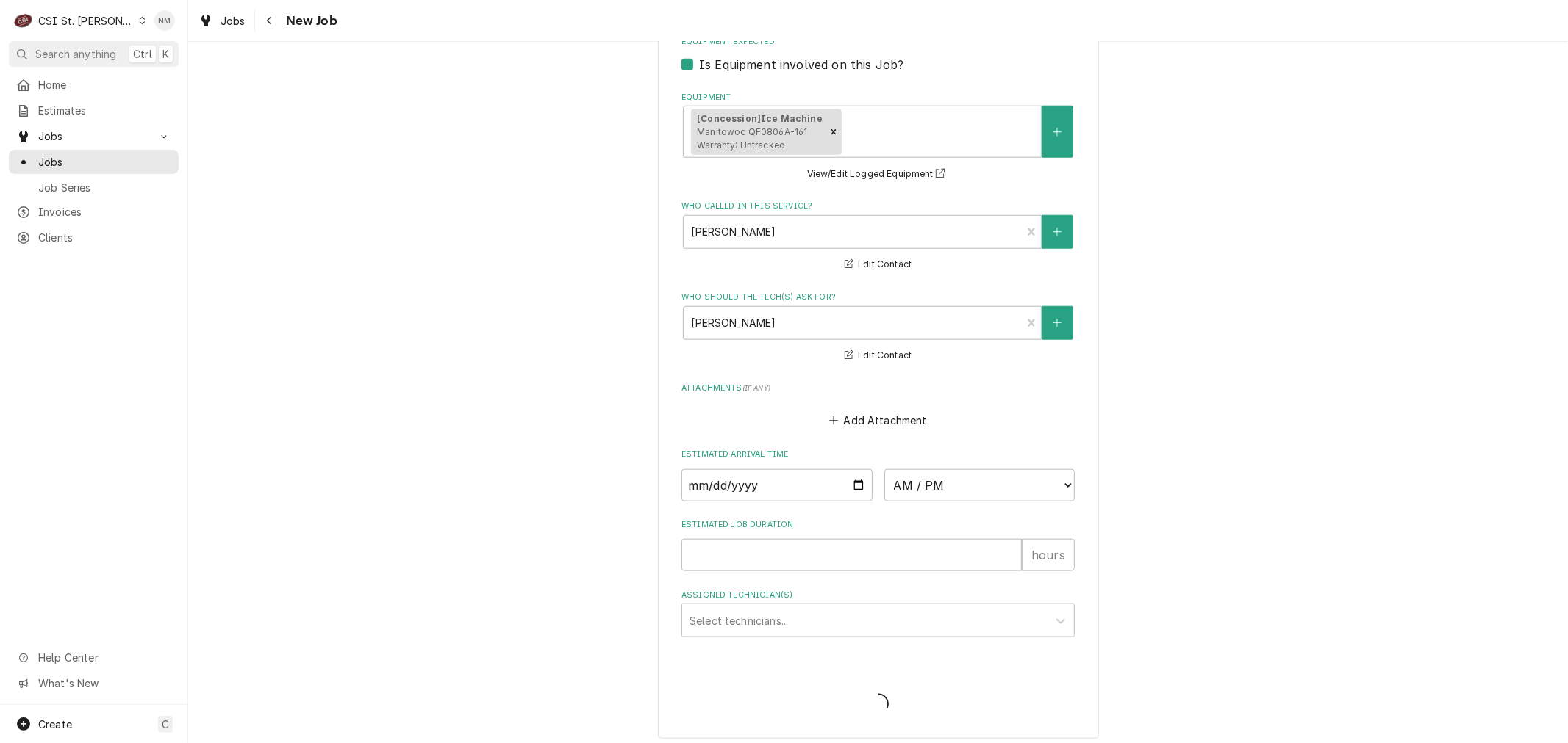
scroll to position [1245, 0]
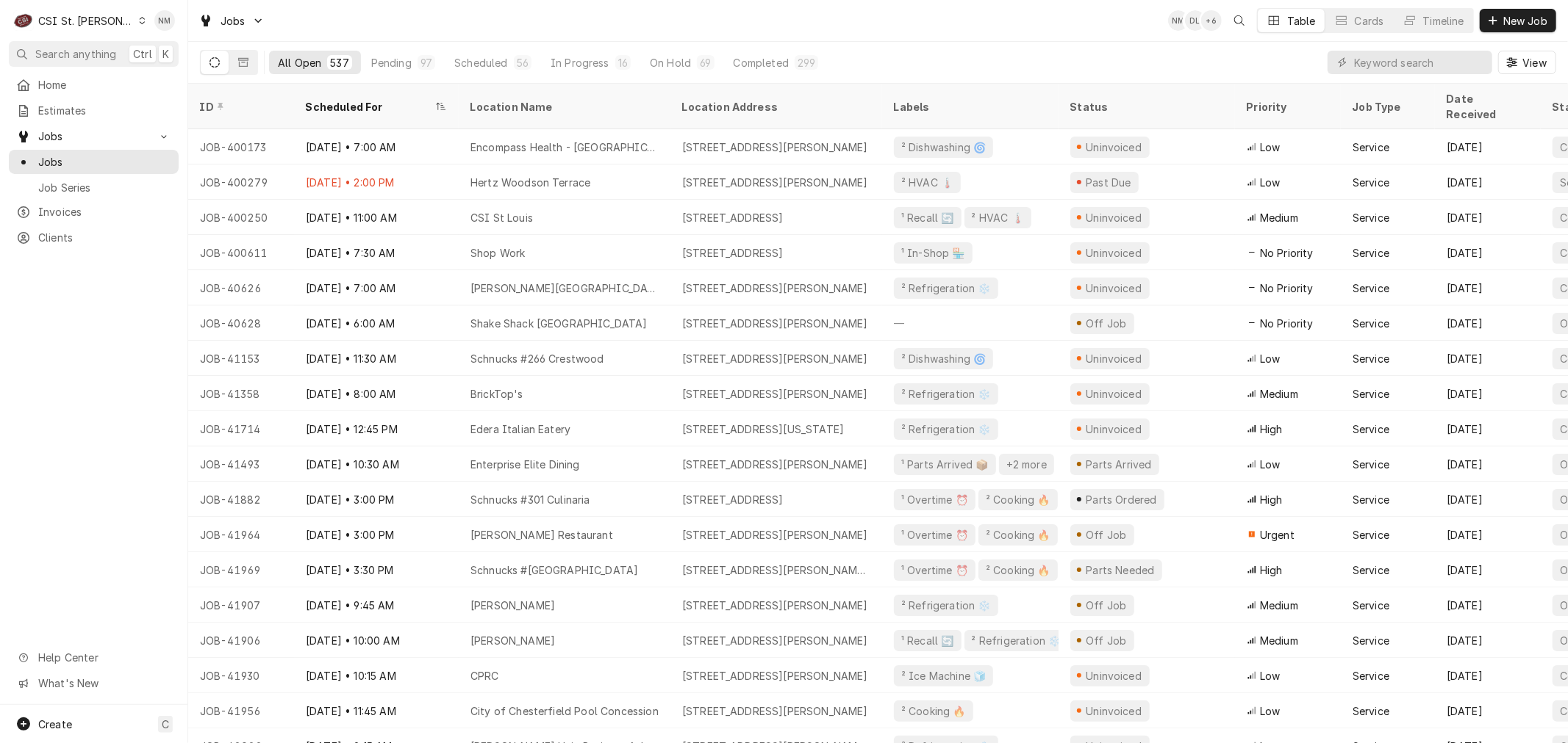
click at [139, 22] on icon "Dynamic Content Wrapper" at bounding box center [142, 20] width 6 height 7
click at [180, 29] on div "CSI [US_STATE][GEOGRAPHIC_DATA]" at bounding box center [225, 29] width 194 height 16
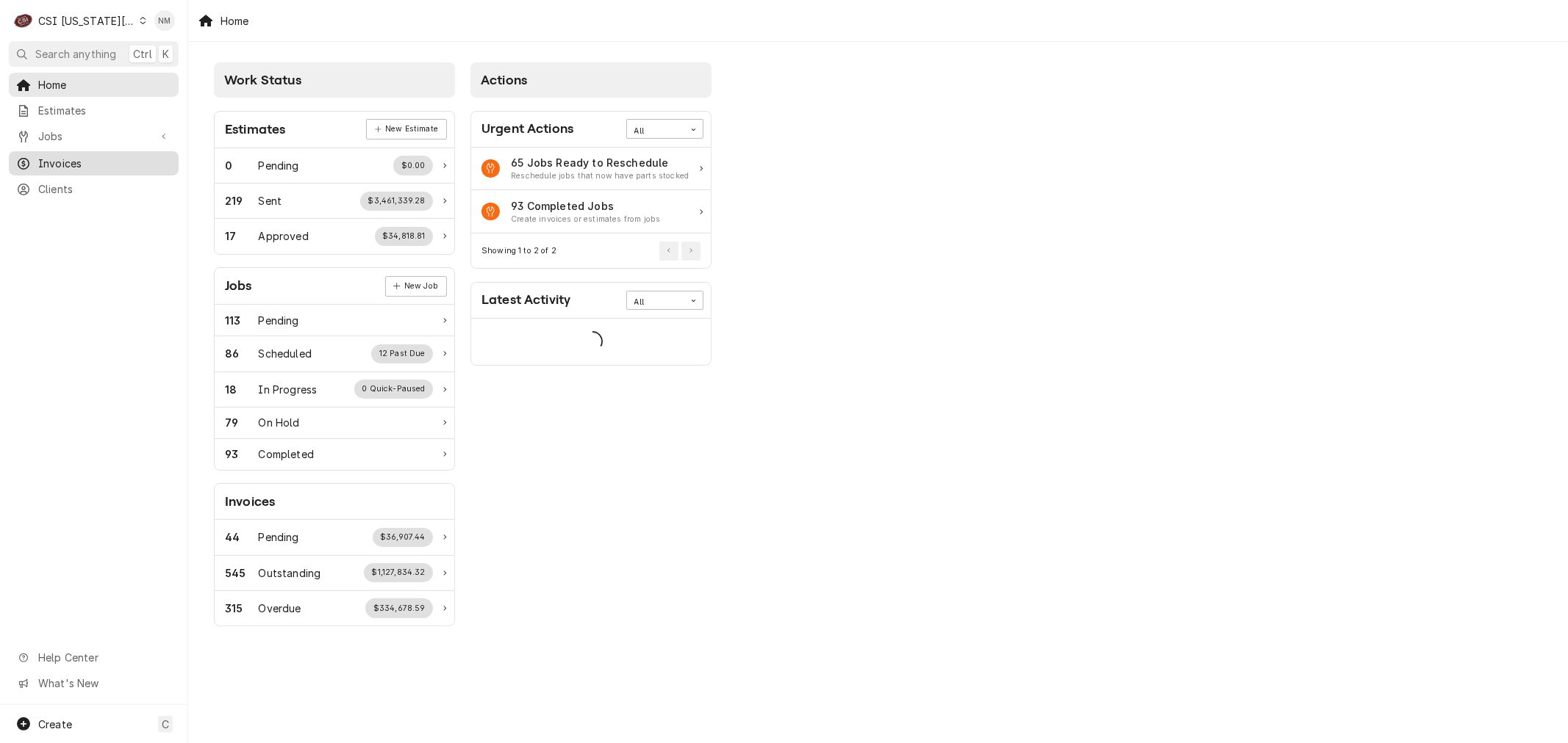
click at [55, 156] on span "Invoices" at bounding box center [105, 164] width 133 height 16
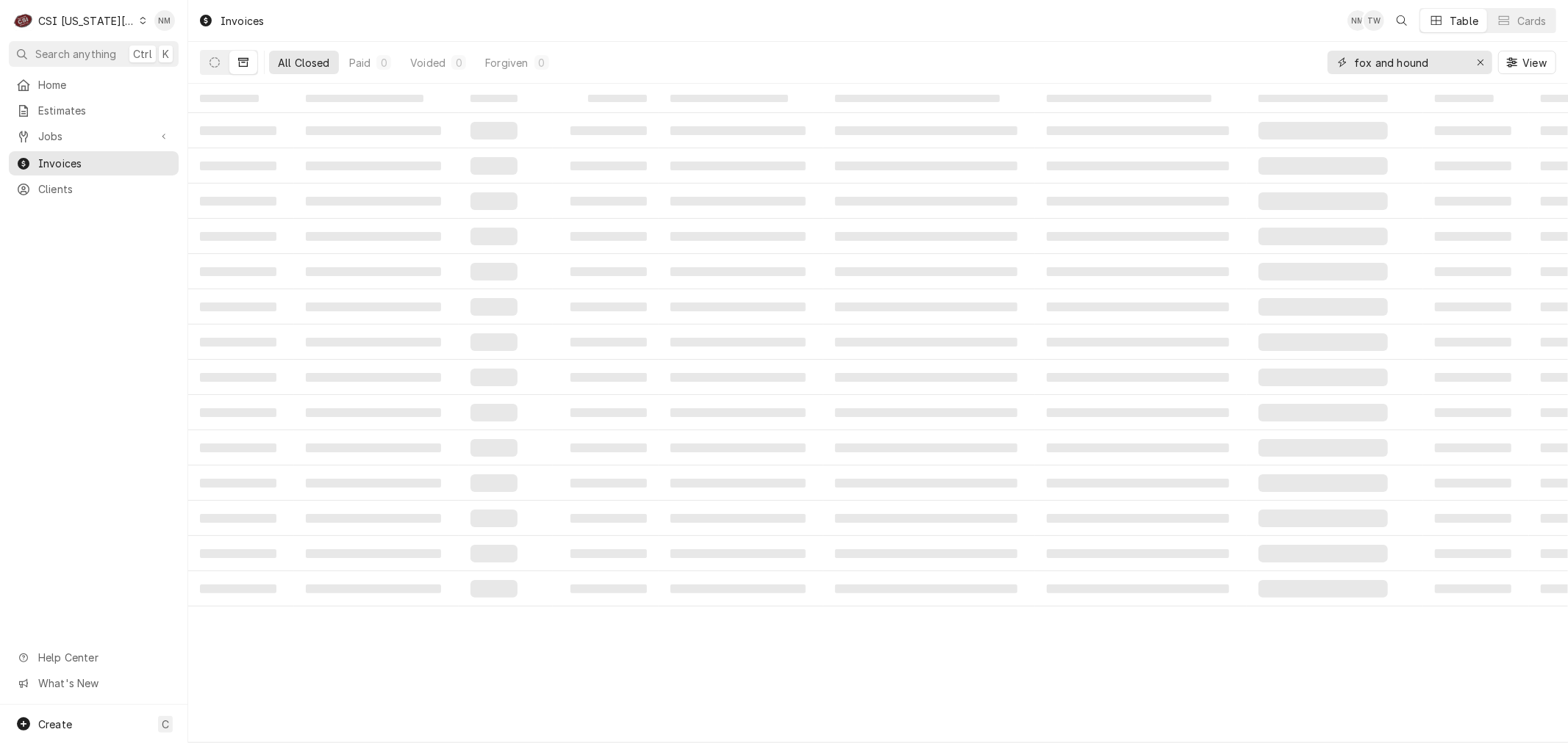
drag, startPoint x: 1436, startPoint y: 61, endPoint x: 1304, endPoint y: 54, distance: 132.2
click at [1304, 54] on div "All Closed Paid 0 Voided 0 Forgiven 0 fox and hound View" at bounding box center [878, 62] width 1356 height 41
type input "t"
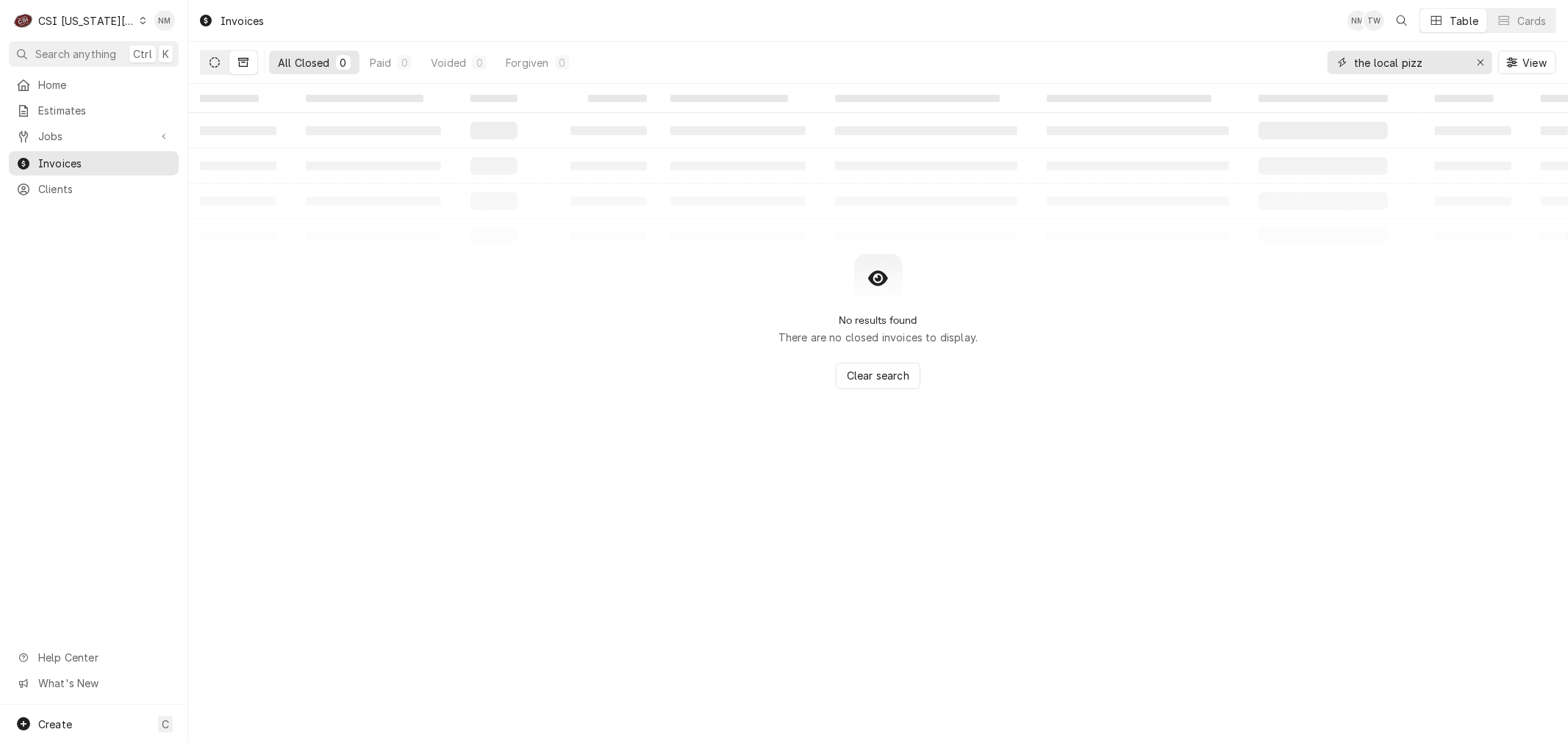
type input "the local pizz"
click at [212, 54] on button "Dynamic Content Wrapper" at bounding box center [214, 62] width 28 height 24
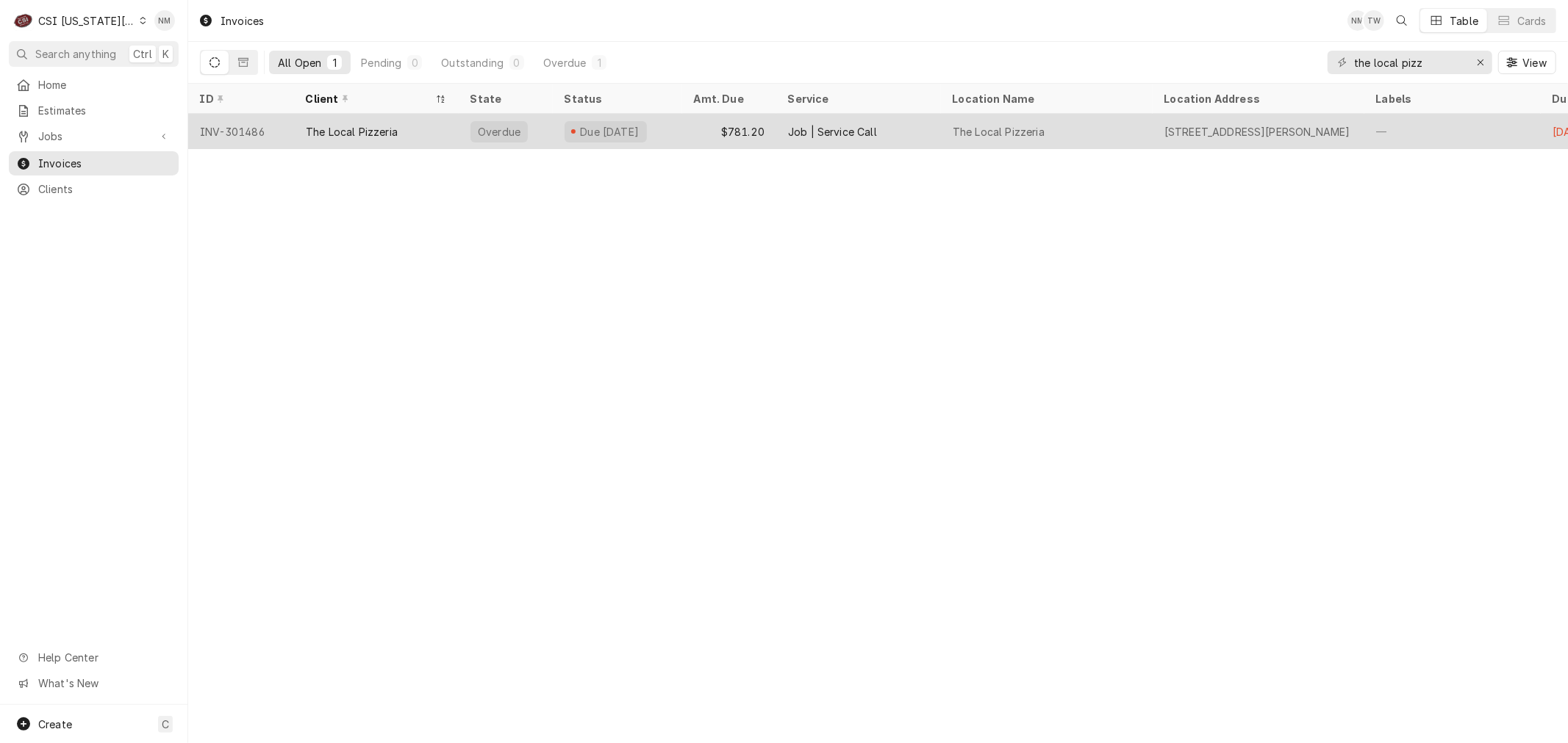
click at [412, 131] on div "The Local Pizzeria" at bounding box center [376, 131] width 164 height 35
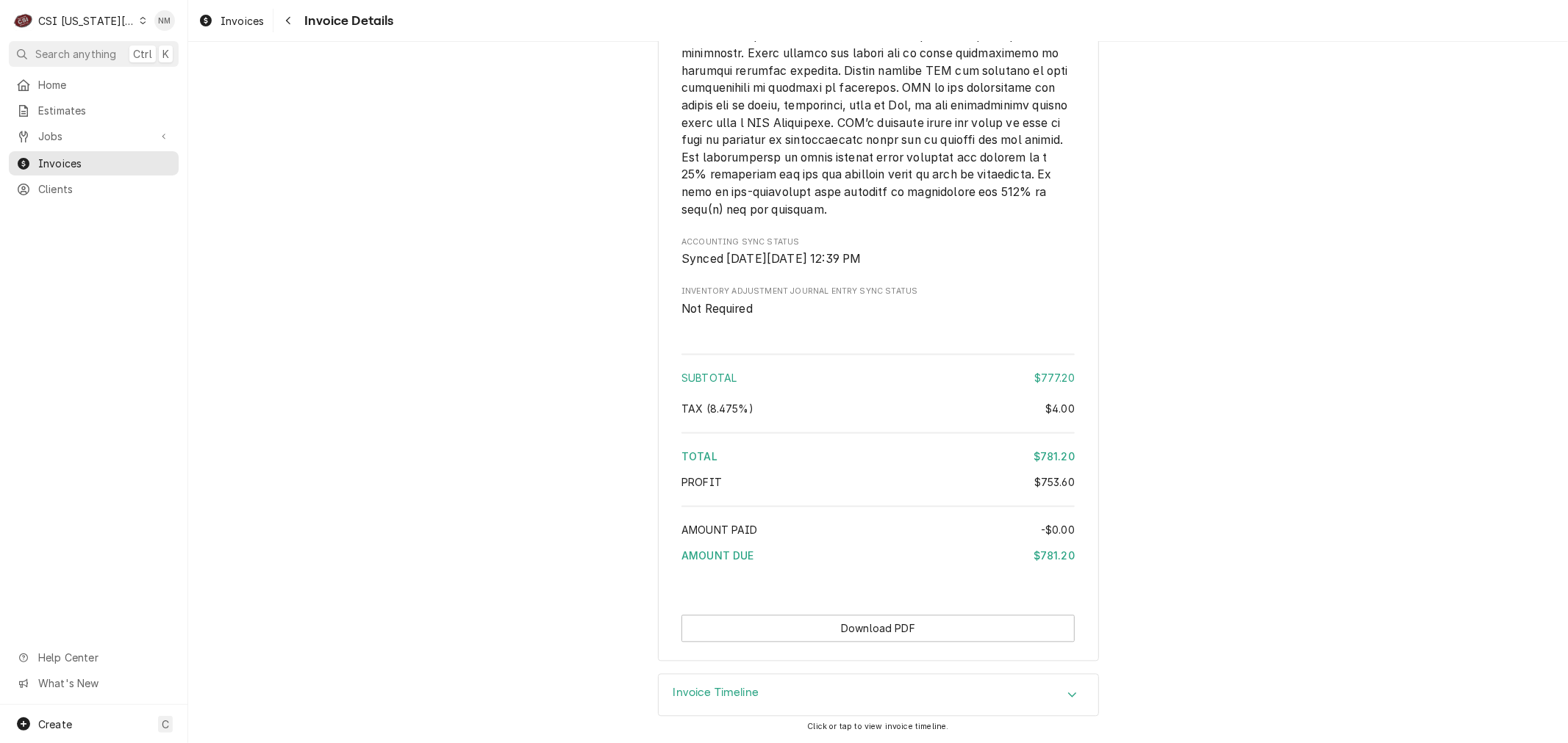
scroll to position [2464, 0]
click at [101, 128] on span "Jobs" at bounding box center [94, 136] width 111 height 16
click at [111, 156] on span "Jobs" at bounding box center [105, 162] width 133 height 16
